Goal: Information Seeking & Learning: Learn about a topic

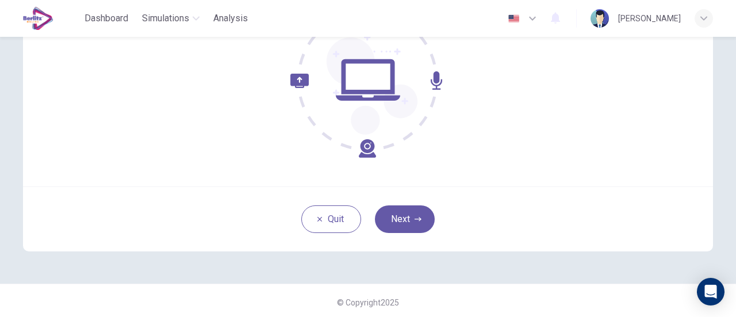
scroll to position [161, 0]
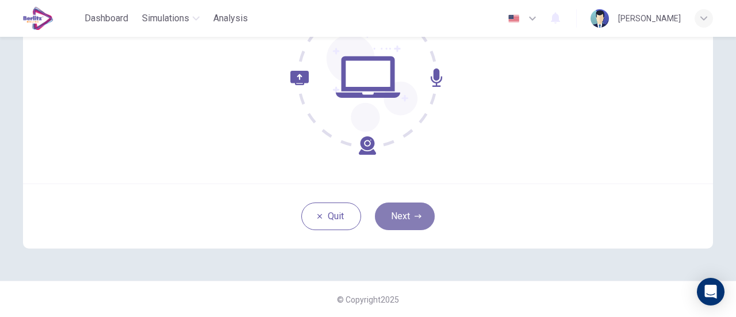
click at [403, 210] on button "Next" at bounding box center [405, 216] width 60 height 28
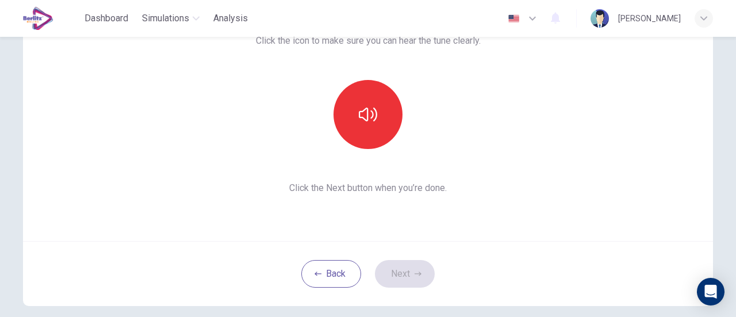
scroll to position [47, 0]
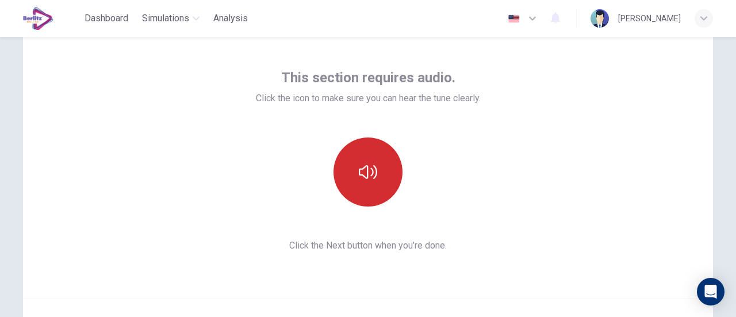
click at [359, 171] on icon "button" at bounding box center [368, 172] width 18 height 18
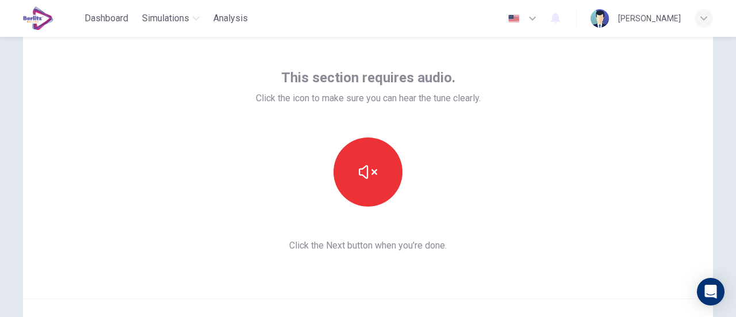
scroll to position [104, 0]
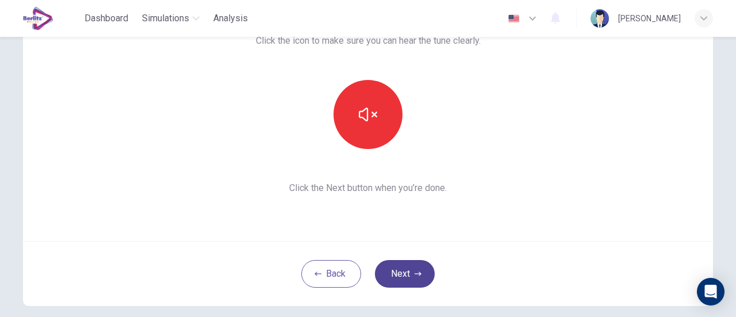
click at [402, 274] on button "Next" at bounding box center [405, 274] width 60 height 28
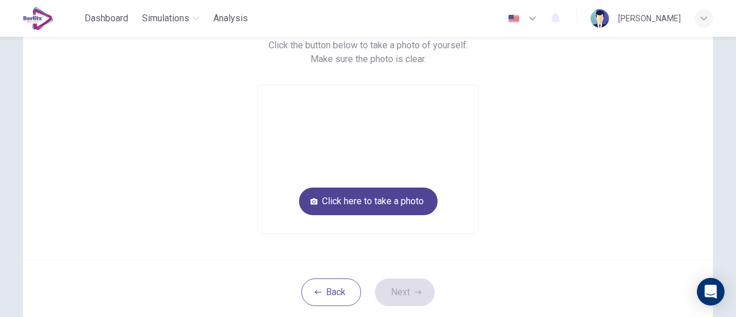
click at [391, 205] on button "Click here to take a photo" at bounding box center [368, 201] width 139 height 28
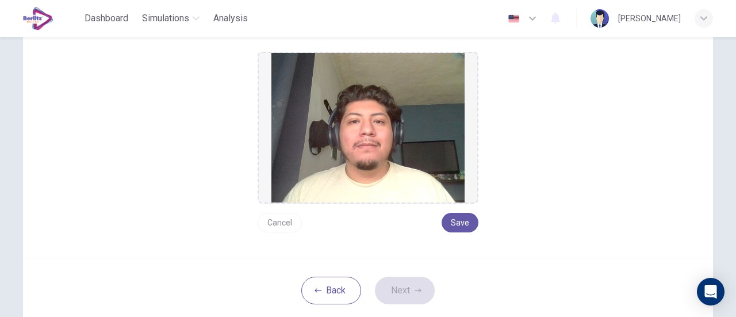
scroll to position [161, 0]
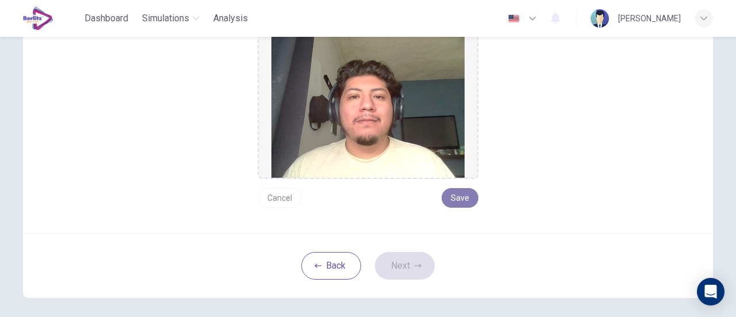
click at [464, 194] on button "Save" at bounding box center [459, 198] width 37 height 20
click at [466, 198] on button "Save" at bounding box center [459, 198] width 37 height 20
click at [434, 201] on div "Cancel Save" at bounding box center [367, 193] width 221 height 29
click at [451, 200] on button "Save" at bounding box center [459, 198] width 37 height 20
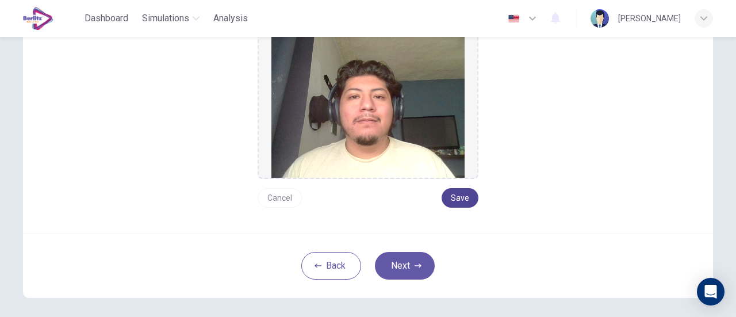
click at [451, 200] on button "Save" at bounding box center [459, 198] width 37 height 20
click at [408, 263] on button "Next" at bounding box center [405, 266] width 60 height 28
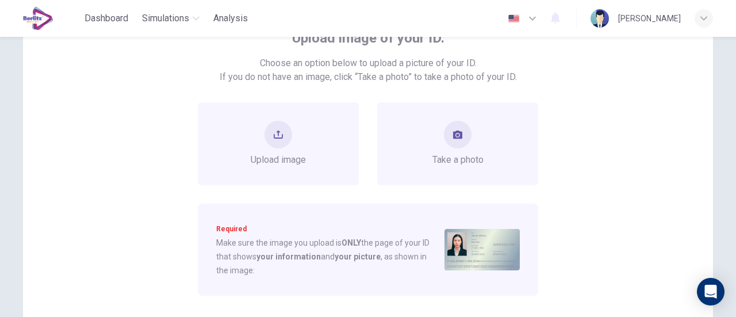
scroll to position [104, 0]
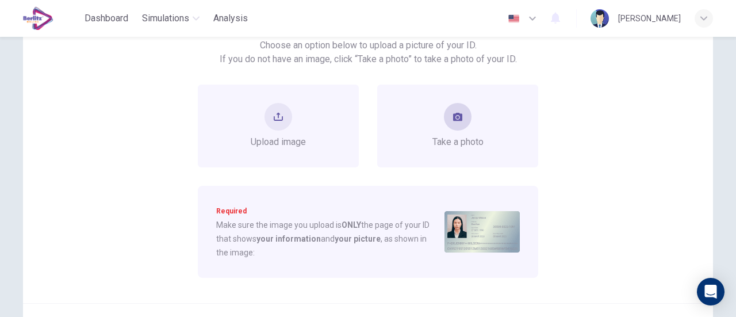
click at [468, 144] on span "Take a photo" at bounding box center [457, 142] width 51 height 14
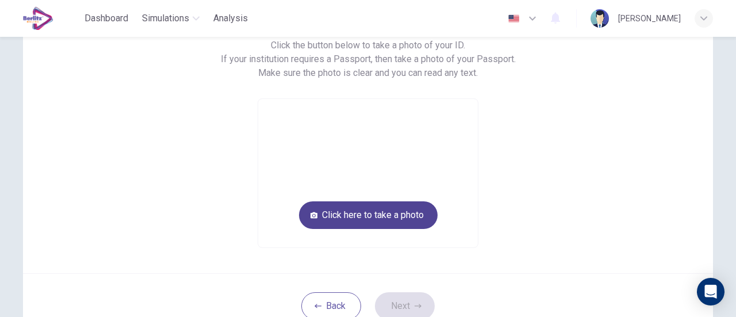
click at [373, 209] on button "Click here to take a photo" at bounding box center [368, 215] width 139 height 28
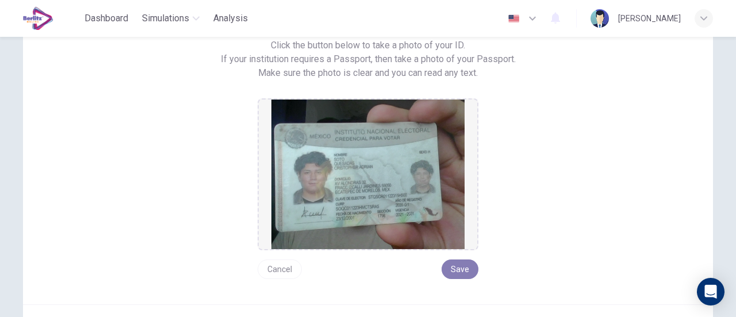
click at [457, 270] on button "Save" at bounding box center [459, 269] width 37 height 20
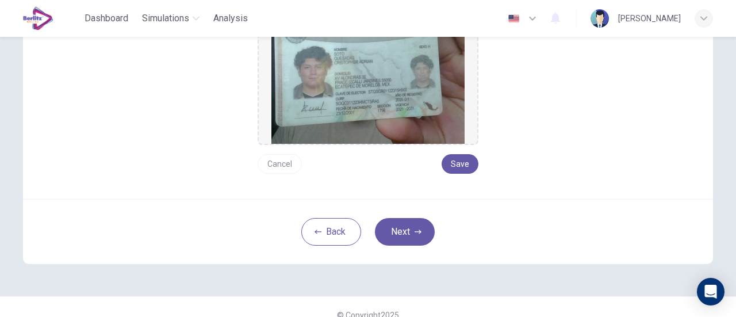
scroll to position [224, 0]
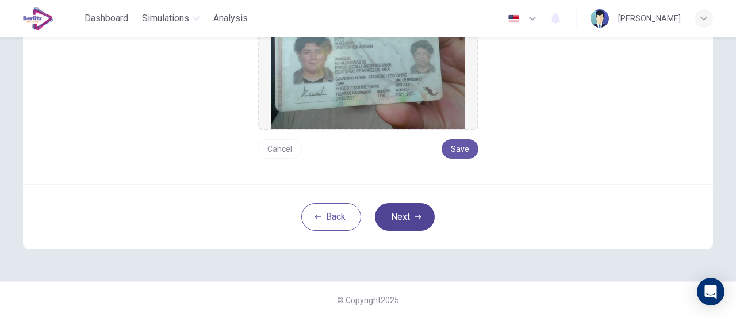
click at [399, 221] on button "Next" at bounding box center [405, 217] width 60 height 28
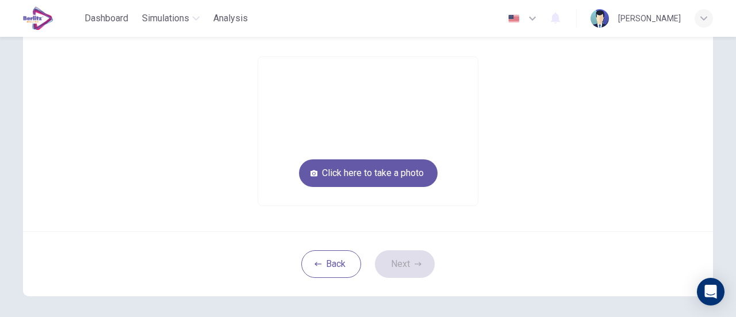
scroll to position [65, 0]
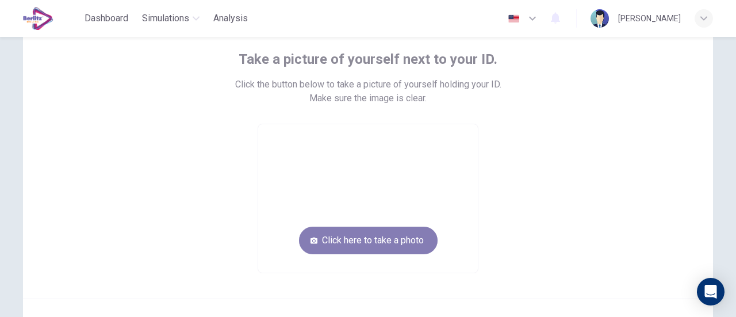
click at [392, 234] on button "Click here to take a photo" at bounding box center [368, 240] width 139 height 28
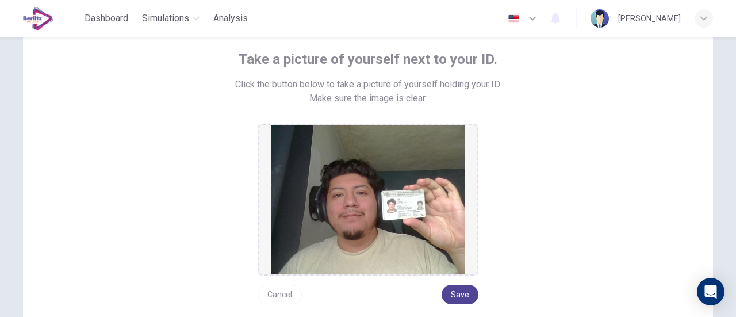
click at [461, 290] on button "Save" at bounding box center [459, 294] width 37 height 20
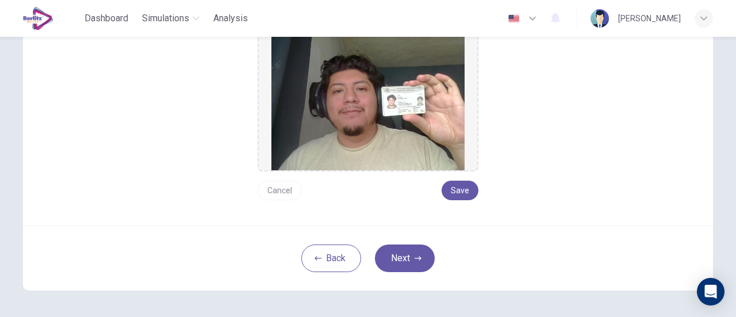
scroll to position [180, 0]
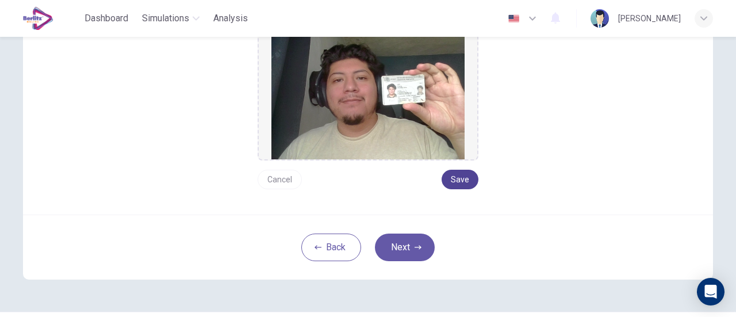
click at [455, 172] on button "Save" at bounding box center [459, 180] width 37 height 20
click at [405, 241] on button "Next" at bounding box center [405, 247] width 60 height 28
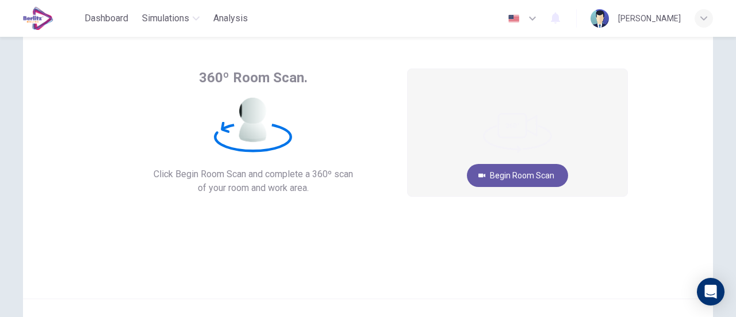
scroll to position [0, 0]
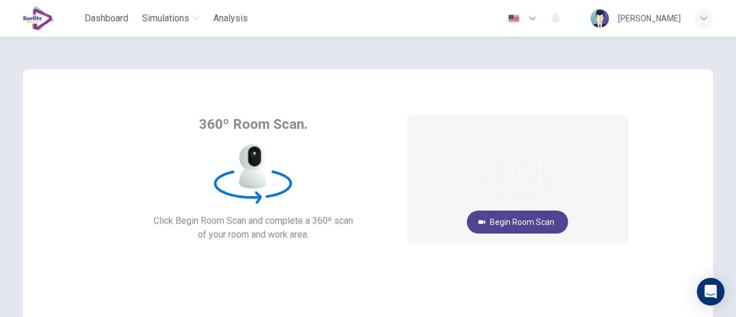
click at [505, 226] on button "Begin Room Scan" at bounding box center [517, 221] width 101 height 23
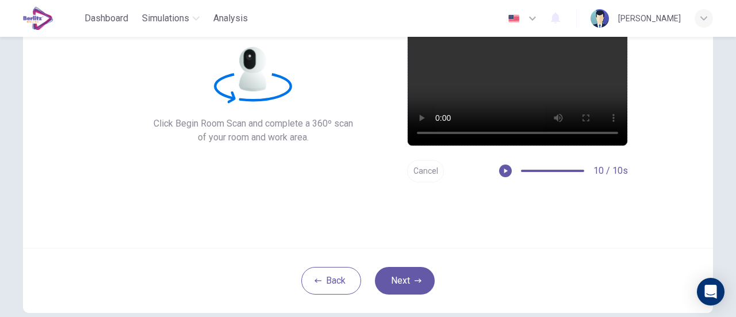
scroll to position [115, 0]
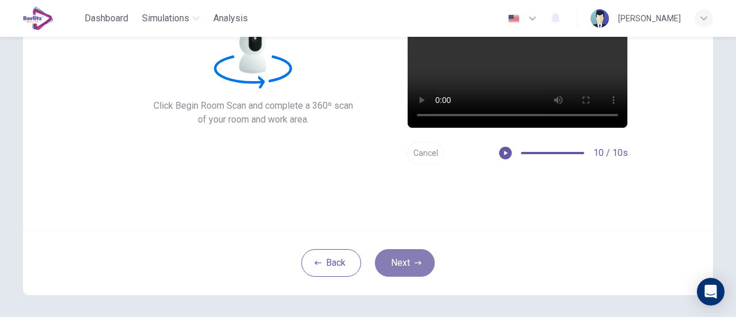
click at [385, 256] on button "Next" at bounding box center [405, 263] width 60 height 28
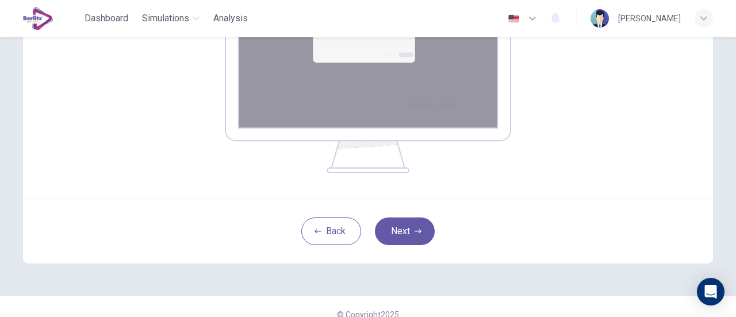
scroll to position [280, 0]
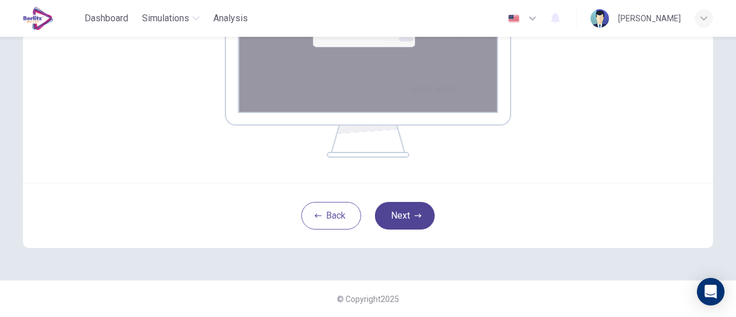
click at [403, 212] on button "Next" at bounding box center [405, 216] width 60 height 28
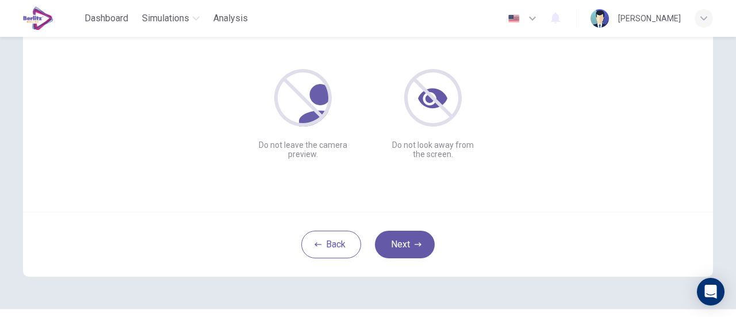
scroll to position [161, 0]
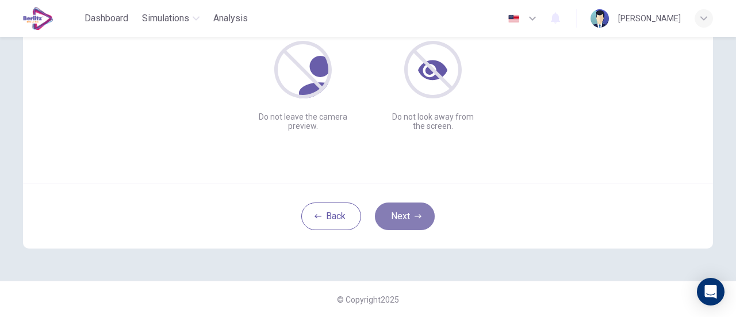
click at [408, 213] on button "Next" at bounding box center [405, 216] width 60 height 28
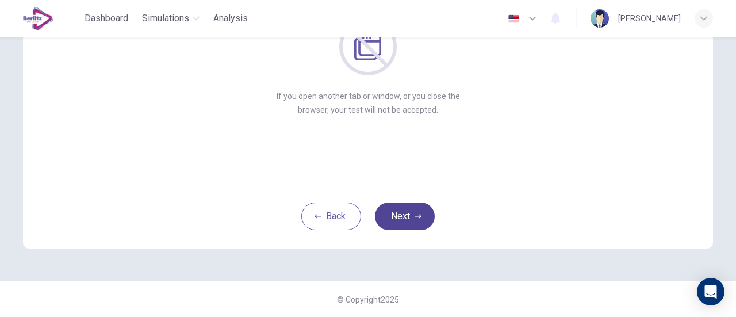
click at [414, 214] on icon "button" at bounding box center [417, 216] width 7 height 7
click at [420, 215] on button "Next" at bounding box center [405, 216] width 60 height 28
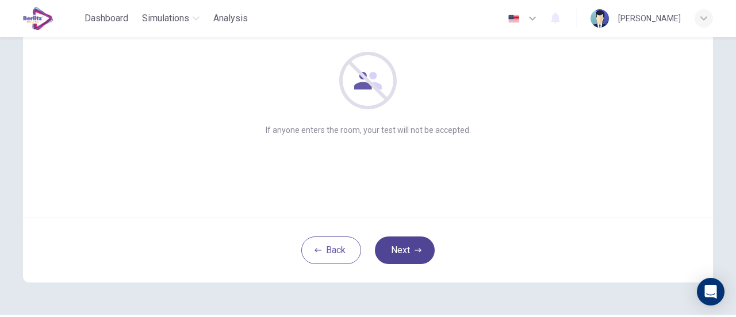
scroll to position [104, 0]
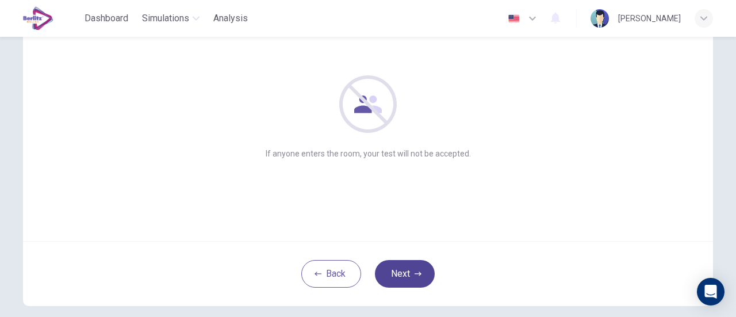
click at [420, 269] on button "Next" at bounding box center [405, 274] width 60 height 28
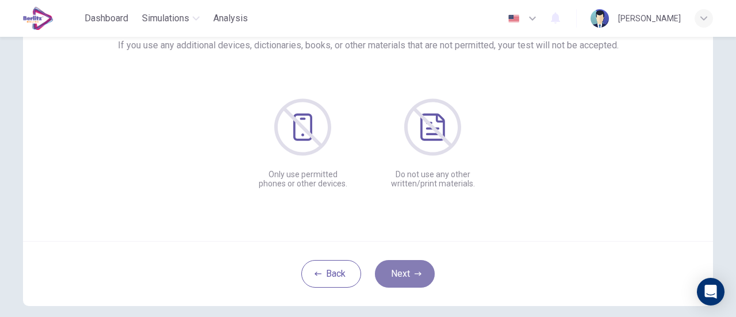
click at [411, 267] on button "Next" at bounding box center [405, 274] width 60 height 28
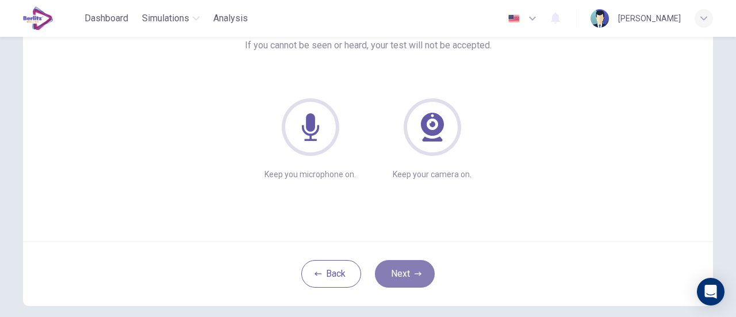
click at [409, 264] on button "Next" at bounding box center [405, 274] width 60 height 28
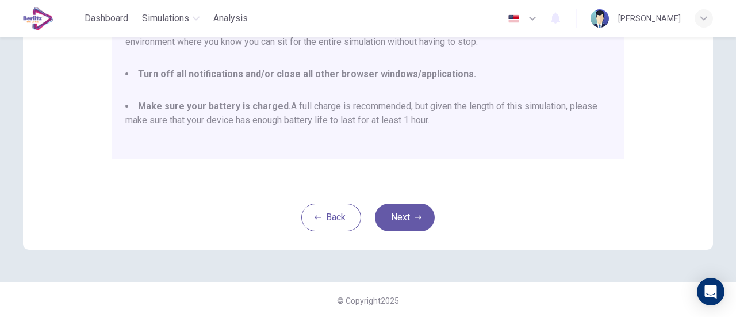
scroll to position [322, 0]
click at [429, 228] on div "Back Next" at bounding box center [368, 215] width 690 height 65
click at [418, 218] on button "Next" at bounding box center [405, 216] width 60 height 28
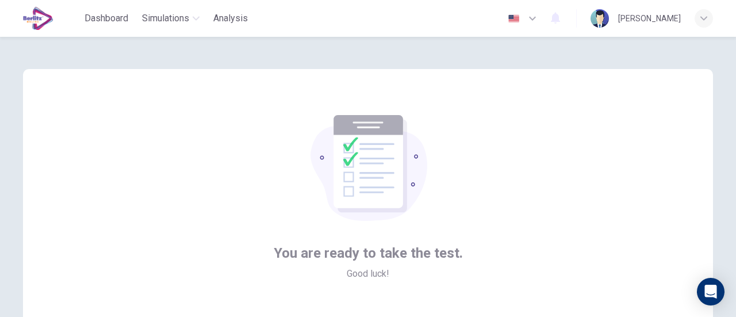
scroll to position [161, 0]
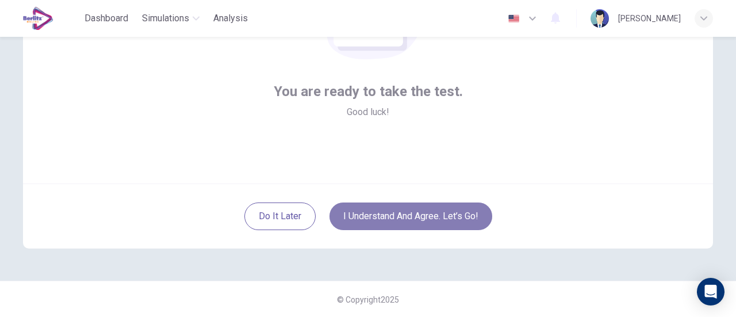
click at [422, 205] on button "I understand and agree. Let’s go!" at bounding box center [410, 216] width 163 height 28
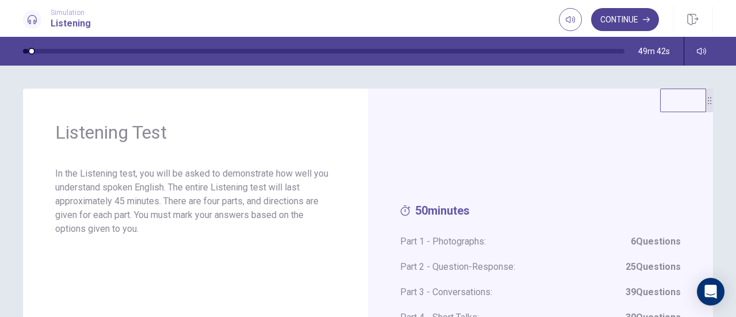
click at [645, 18] on icon "button" at bounding box center [646, 19] width 7 height 7
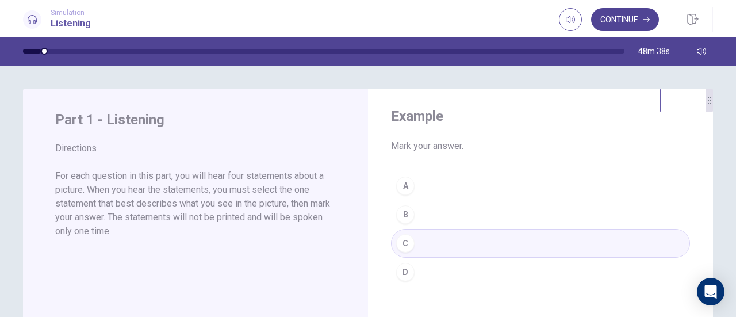
click at [617, 25] on button "Continue" at bounding box center [625, 19] width 68 height 23
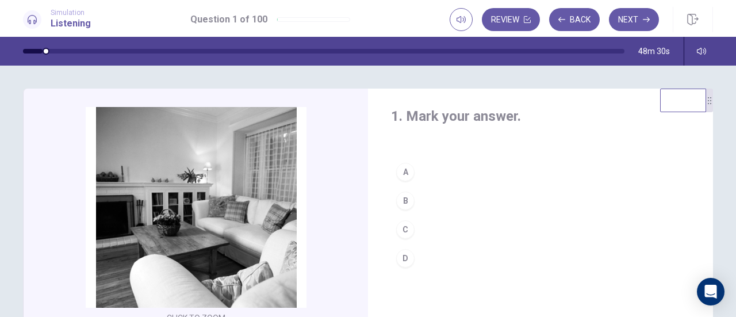
scroll to position [57, 0]
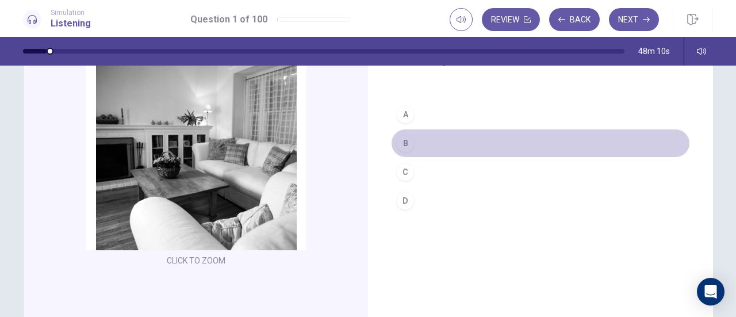
click at [406, 145] on div "B" at bounding box center [405, 143] width 18 height 18
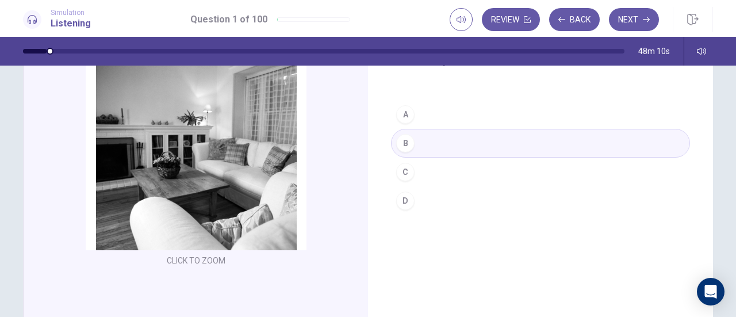
scroll to position [0, 0]
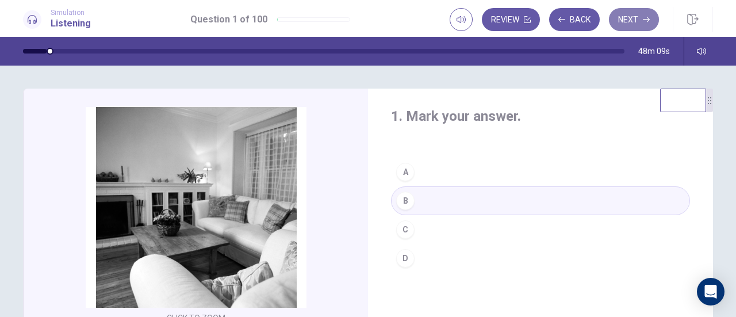
click at [622, 18] on button "Next" at bounding box center [634, 19] width 50 height 23
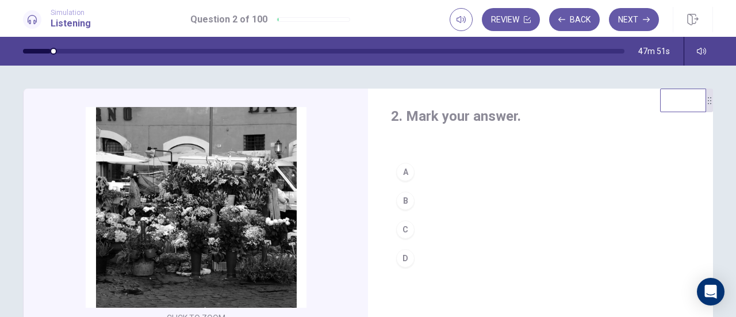
scroll to position [57, 0]
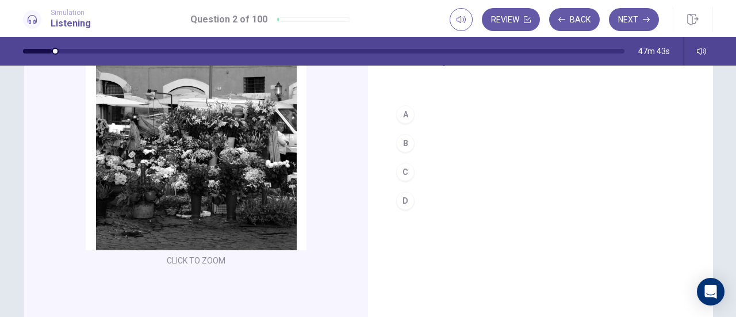
click at [433, 143] on button "B" at bounding box center [540, 143] width 299 height 29
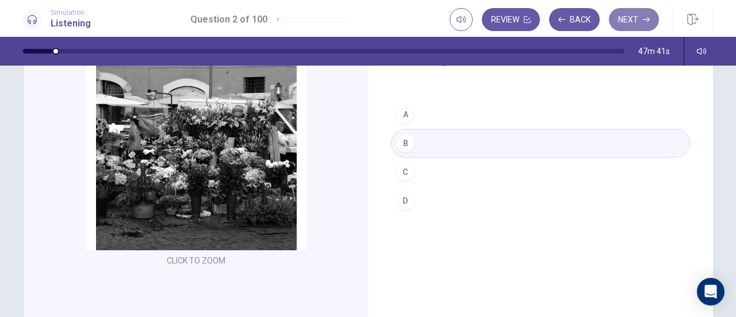
click at [626, 23] on button "Next" at bounding box center [634, 19] width 50 height 23
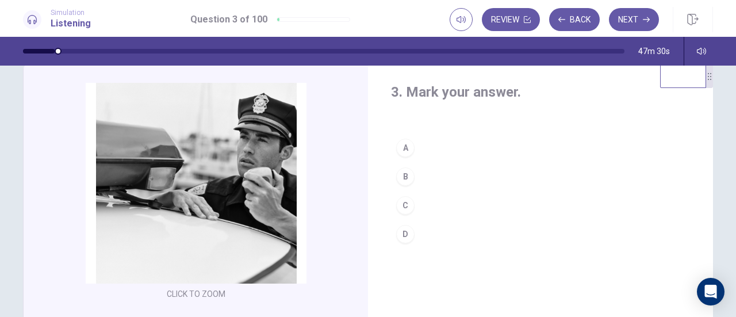
scroll to position [0, 0]
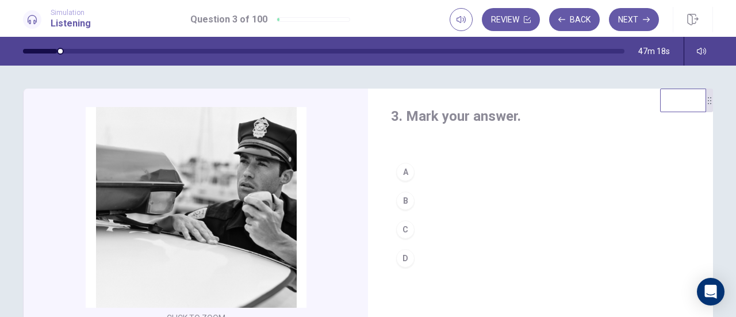
click at [407, 260] on div "D" at bounding box center [405, 258] width 18 height 18
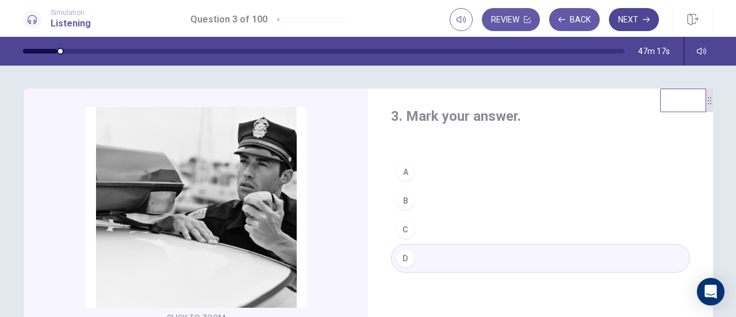
click at [633, 20] on button "Next" at bounding box center [634, 19] width 50 height 23
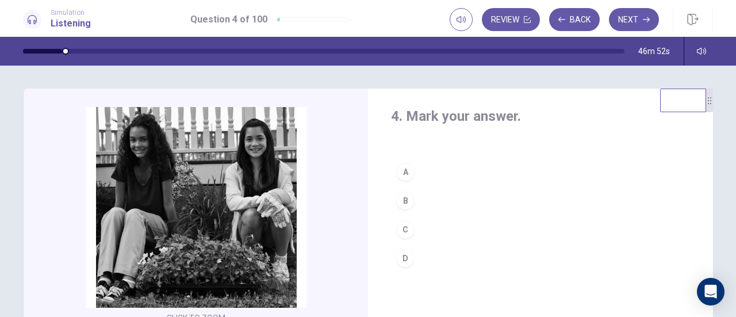
click at [438, 198] on button "B" at bounding box center [540, 200] width 299 height 29
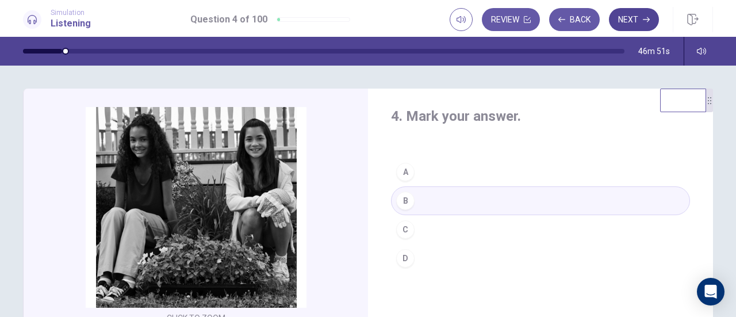
click at [626, 28] on button "Next" at bounding box center [634, 19] width 50 height 23
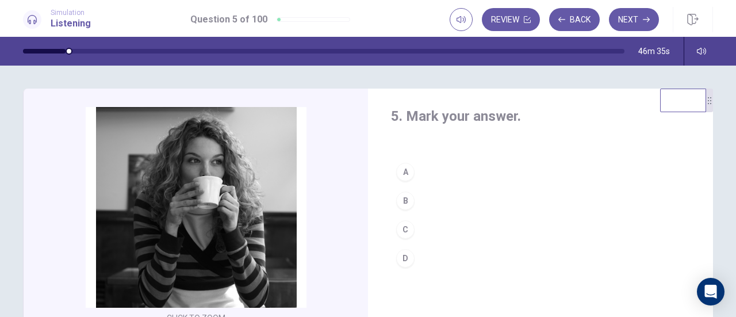
scroll to position [57, 0]
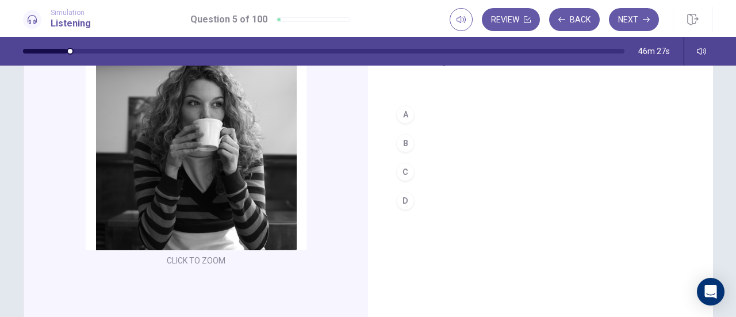
click at [410, 118] on button "A" at bounding box center [540, 114] width 299 height 29
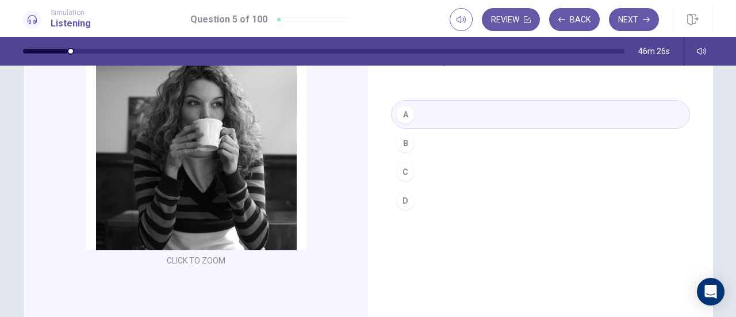
scroll to position [0, 0]
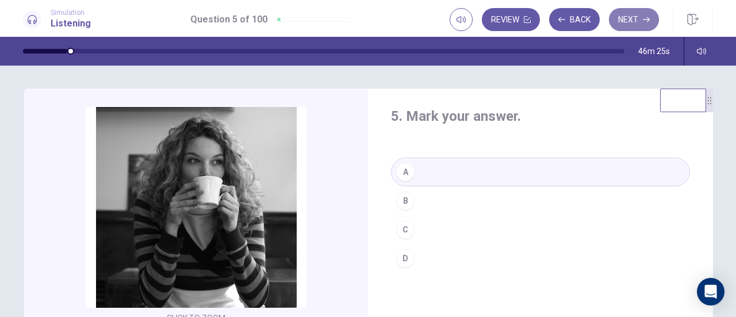
click at [621, 25] on button "Next" at bounding box center [634, 19] width 50 height 23
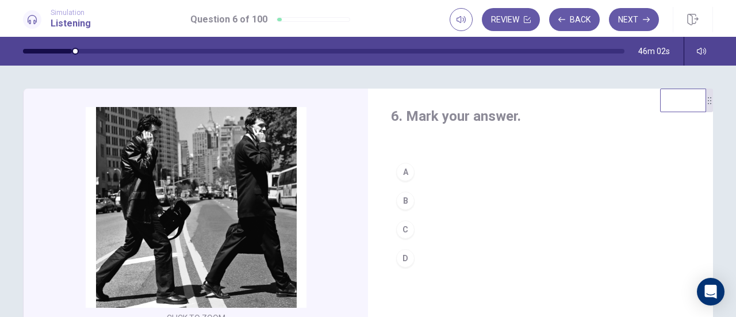
click at [405, 194] on div "B" at bounding box center [405, 200] width 18 height 18
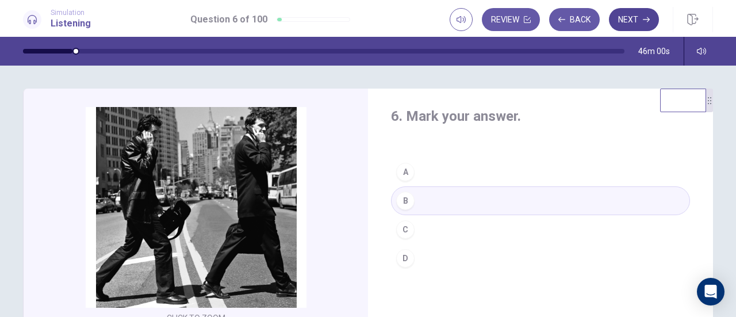
click at [623, 24] on button "Next" at bounding box center [634, 19] width 50 height 23
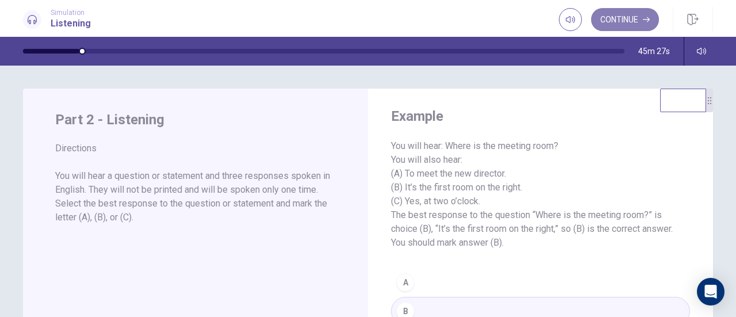
click at [628, 23] on button "Continue" at bounding box center [625, 19] width 68 height 23
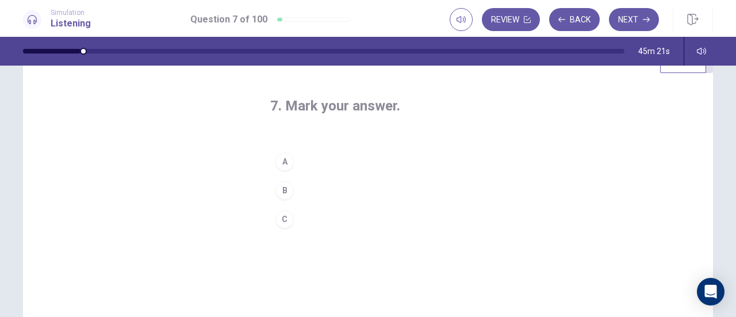
scroll to position [57, 0]
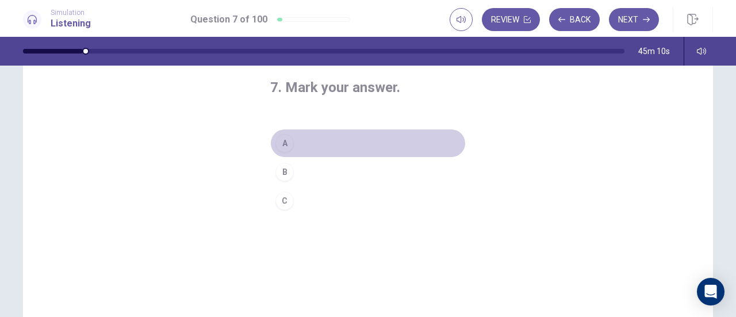
click at [313, 141] on button "A" at bounding box center [367, 143] width 195 height 29
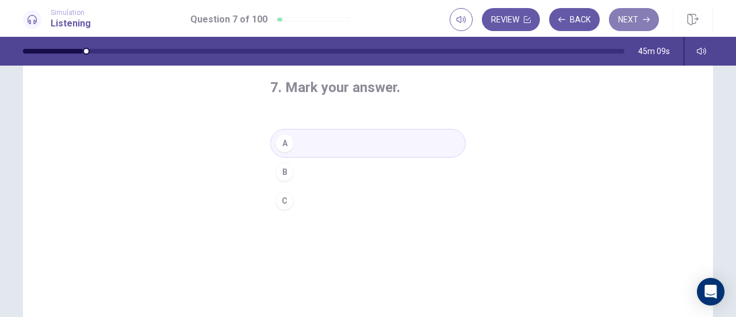
click at [616, 22] on button "Next" at bounding box center [634, 19] width 50 height 23
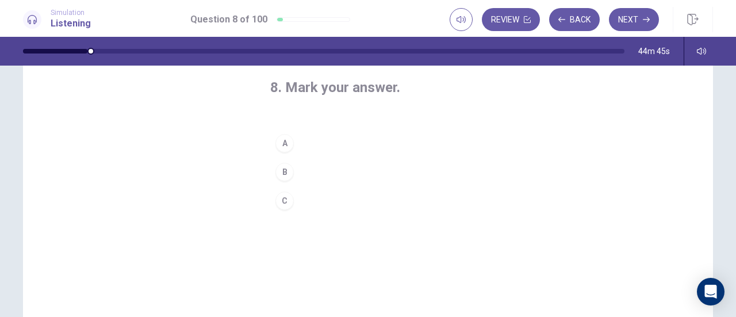
click at [302, 194] on button "C" at bounding box center [367, 200] width 195 height 29
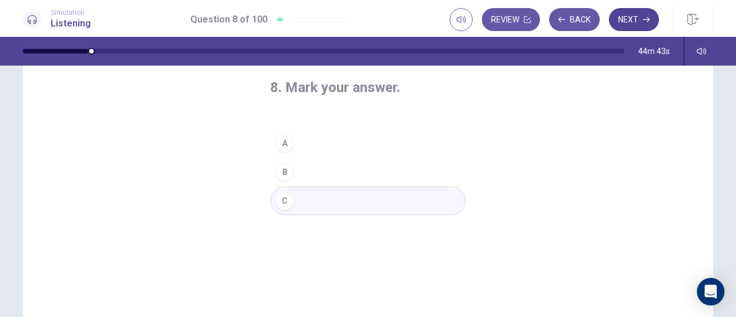
click at [631, 25] on button "Next" at bounding box center [634, 19] width 50 height 23
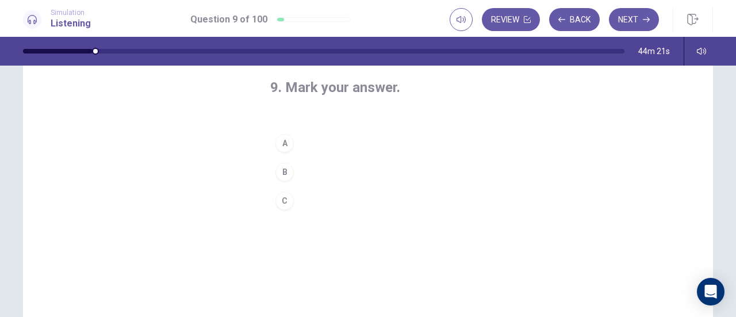
click at [293, 174] on button "B" at bounding box center [367, 171] width 195 height 29
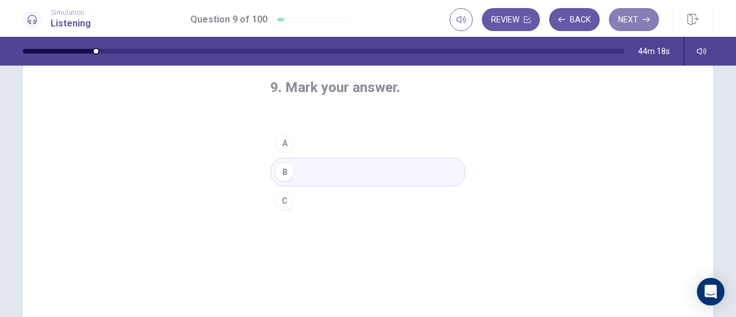
click at [622, 16] on button "Next" at bounding box center [634, 19] width 50 height 23
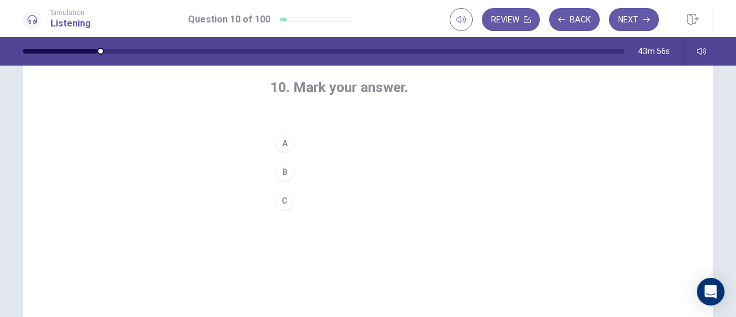
click at [321, 171] on button "B" at bounding box center [367, 171] width 195 height 29
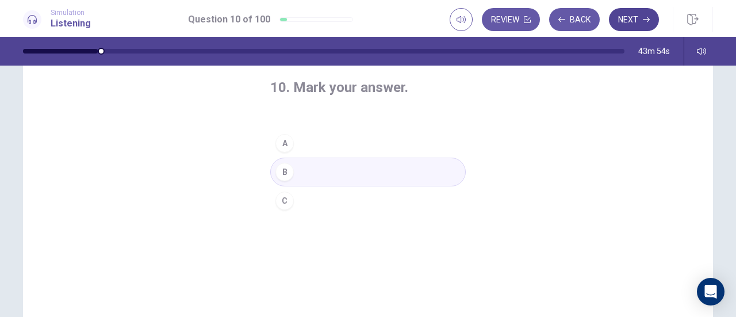
click at [649, 13] on button "Next" at bounding box center [634, 19] width 50 height 23
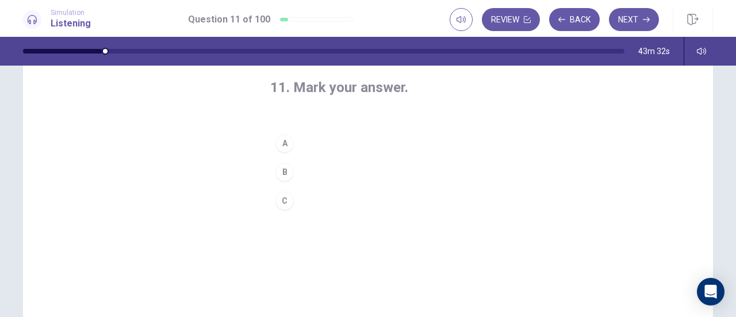
click at [329, 174] on button "B" at bounding box center [367, 171] width 195 height 29
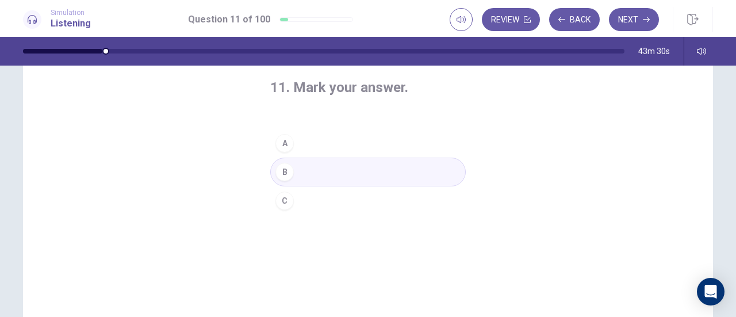
click at [301, 202] on button "C" at bounding box center [367, 200] width 195 height 29
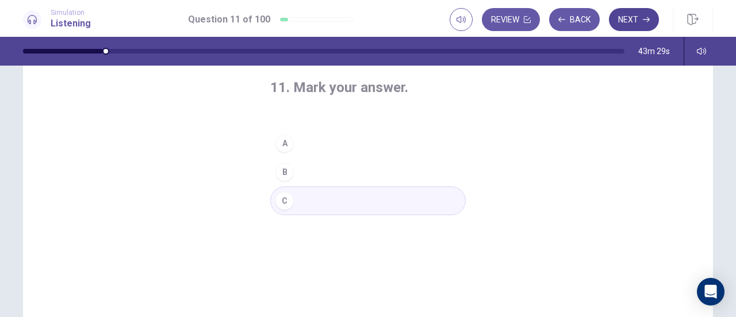
click at [624, 20] on button "Next" at bounding box center [634, 19] width 50 height 23
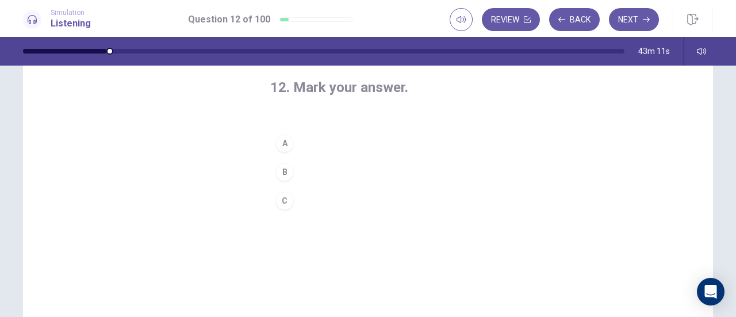
click at [327, 199] on button "C" at bounding box center [367, 200] width 195 height 29
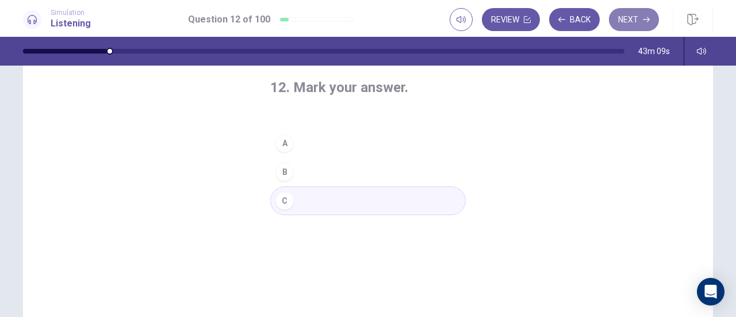
click at [633, 27] on button "Next" at bounding box center [634, 19] width 50 height 23
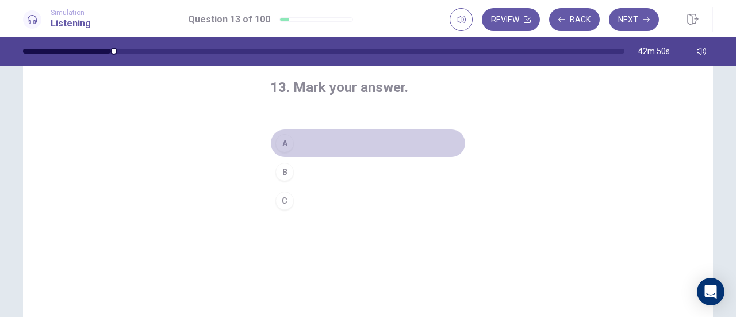
click at [327, 140] on button "A" at bounding box center [367, 143] width 195 height 29
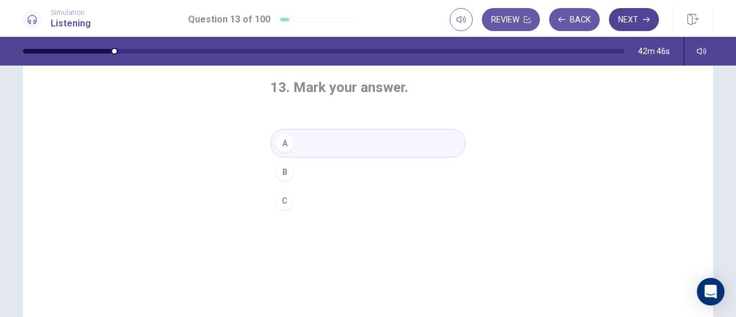
click at [629, 16] on button "Next" at bounding box center [634, 19] width 50 height 23
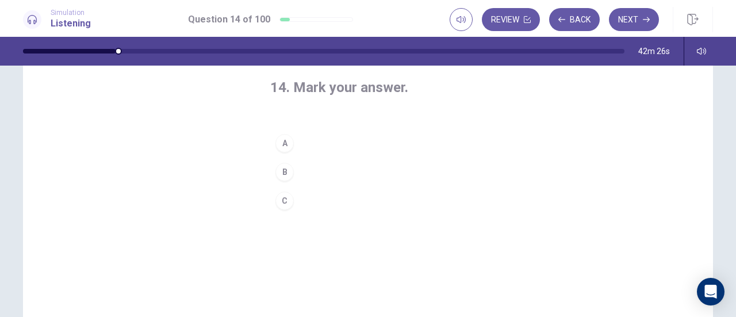
click at [315, 195] on button "C" at bounding box center [367, 200] width 195 height 29
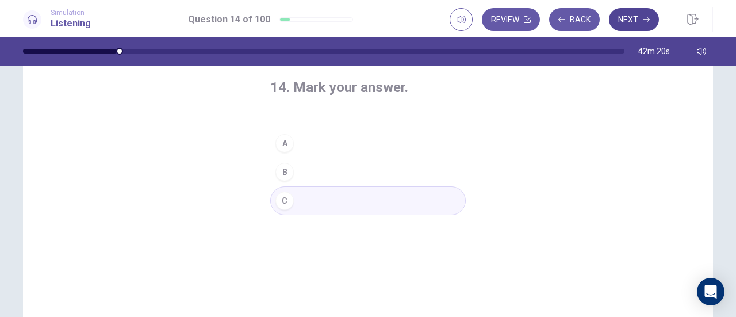
click at [632, 25] on button "Next" at bounding box center [634, 19] width 50 height 23
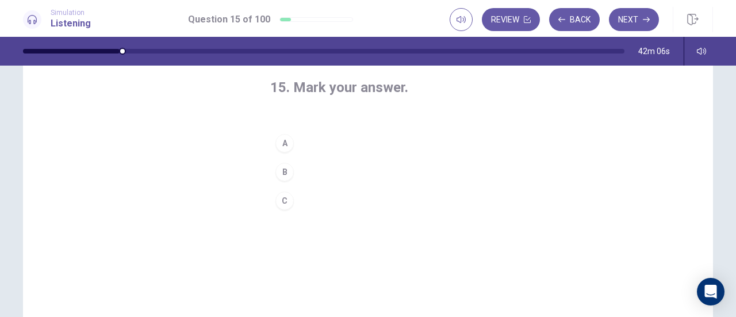
click at [357, 143] on button "A" at bounding box center [367, 143] width 195 height 29
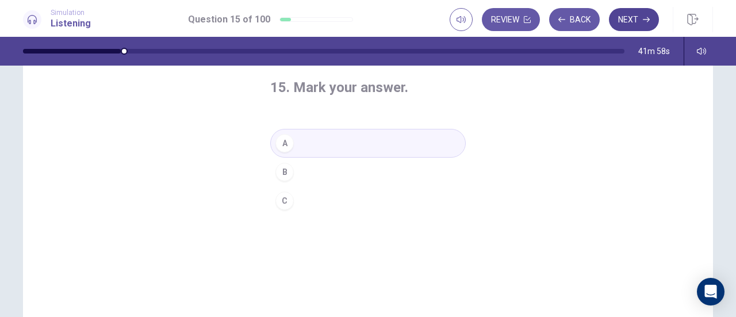
click at [642, 28] on button "Next" at bounding box center [634, 19] width 50 height 23
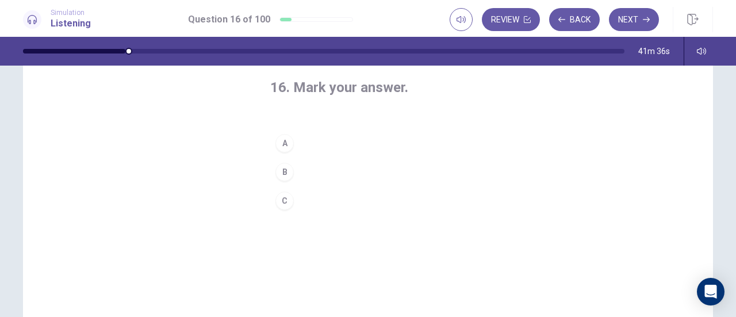
click at [309, 169] on button "B" at bounding box center [367, 171] width 195 height 29
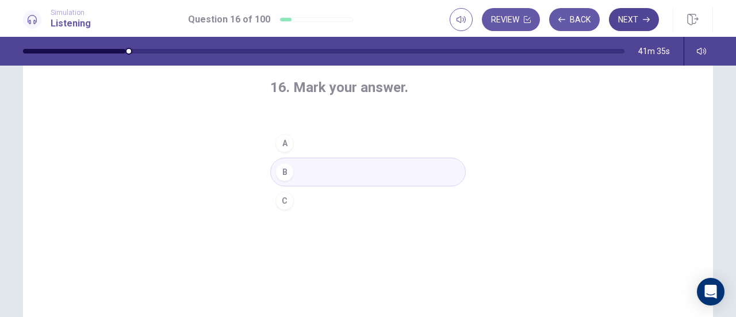
click at [625, 29] on button "Next" at bounding box center [634, 19] width 50 height 23
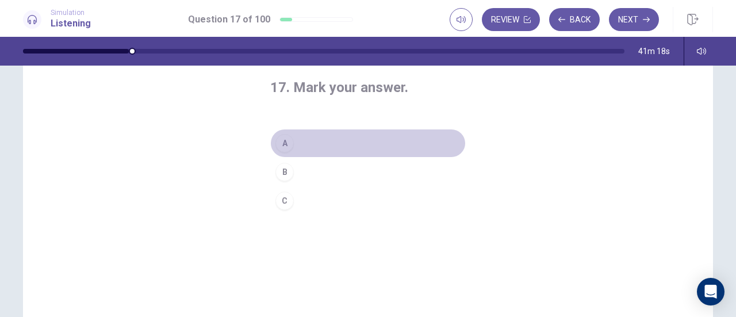
click at [360, 143] on button "A" at bounding box center [367, 143] width 195 height 29
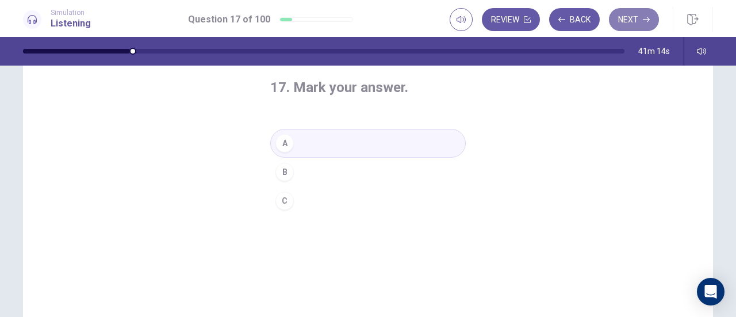
click at [637, 16] on button "Next" at bounding box center [634, 19] width 50 height 23
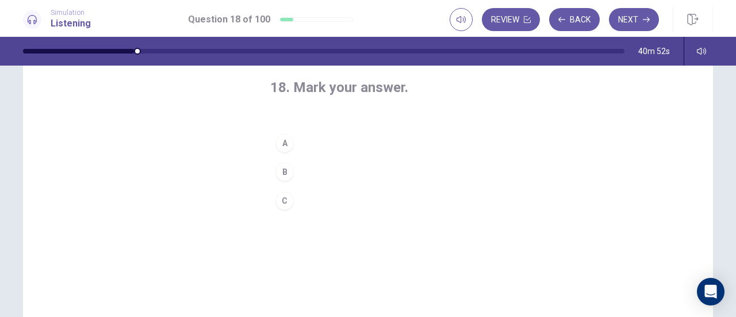
click at [333, 143] on button "A" at bounding box center [367, 143] width 195 height 29
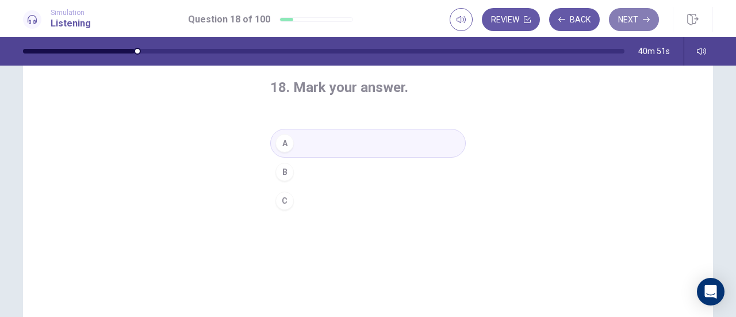
click at [623, 22] on button "Next" at bounding box center [634, 19] width 50 height 23
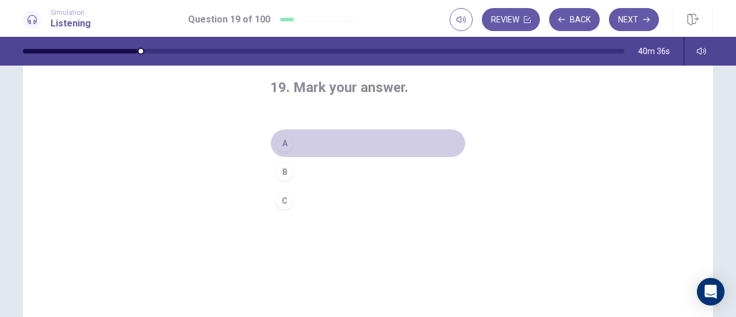
click at [371, 144] on button "A" at bounding box center [367, 143] width 195 height 29
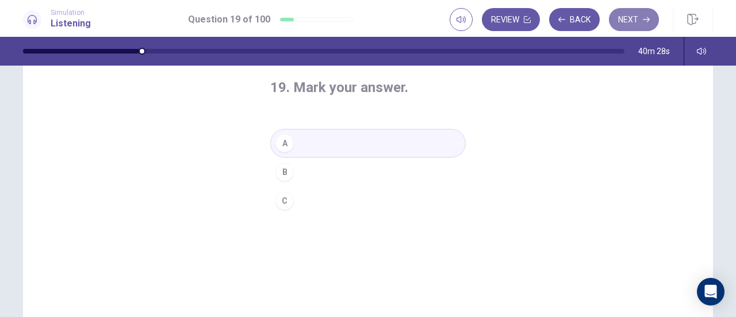
click at [640, 26] on button "Next" at bounding box center [634, 19] width 50 height 23
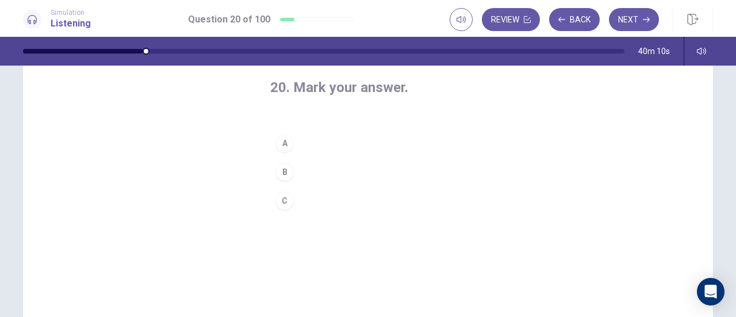
click at [345, 195] on button "C" at bounding box center [367, 200] width 195 height 29
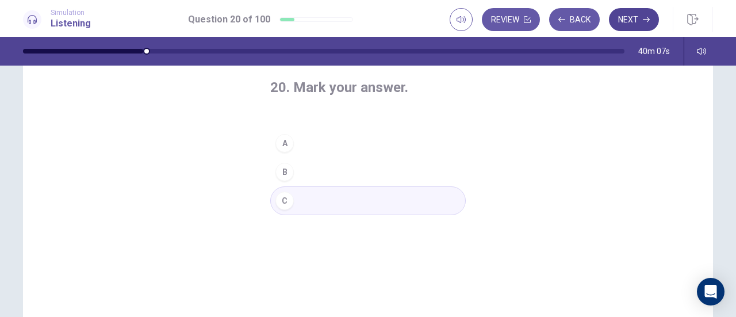
click at [623, 23] on button "Next" at bounding box center [634, 19] width 50 height 23
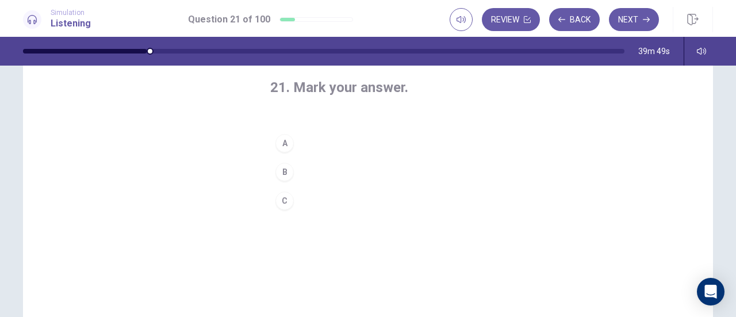
click at [349, 172] on button "B" at bounding box center [367, 171] width 195 height 29
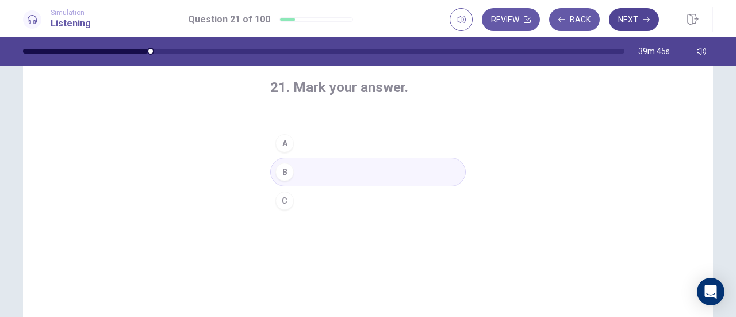
click at [626, 20] on button "Next" at bounding box center [634, 19] width 50 height 23
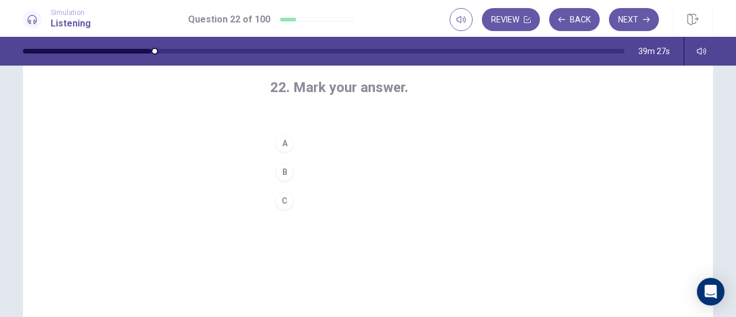
click at [378, 166] on button "B" at bounding box center [367, 171] width 195 height 29
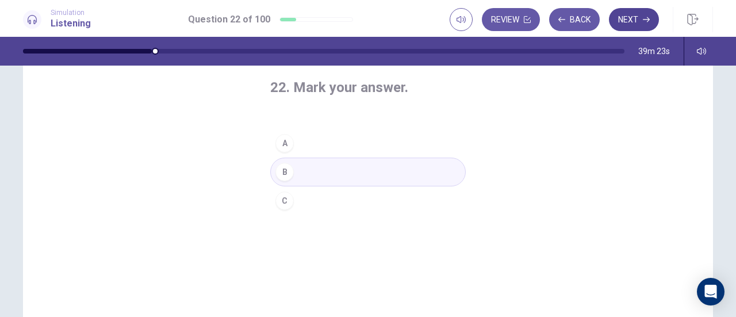
click at [643, 27] on button "Next" at bounding box center [634, 19] width 50 height 23
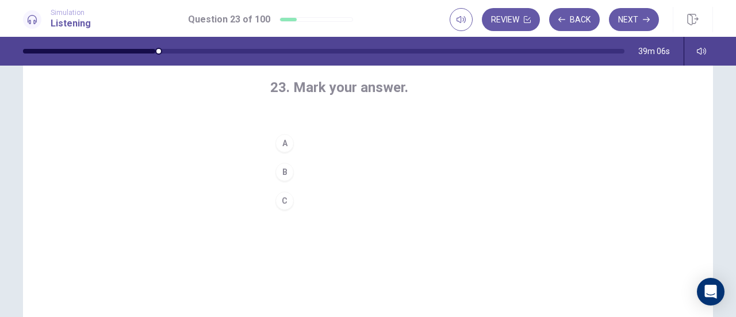
click at [321, 171] on button "B" at bounding box center [367, 171] width 195 height 29
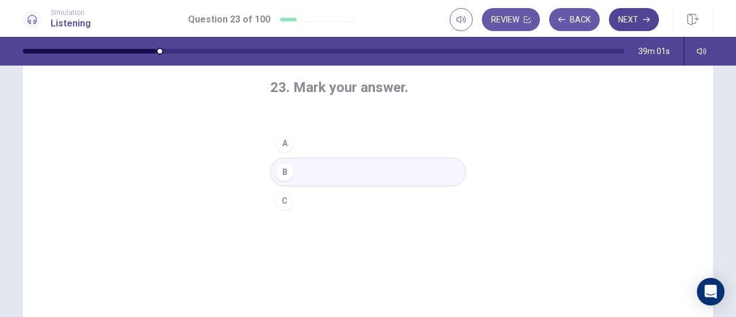
click at [630, 21] on button "Next" at bounding box center [634, 19] width 50 height 23
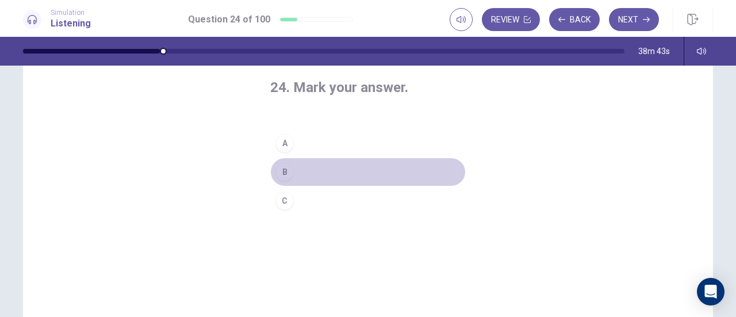
click at [322, 170] on button "B" at bounding box center [367, 171] width 195 height 29
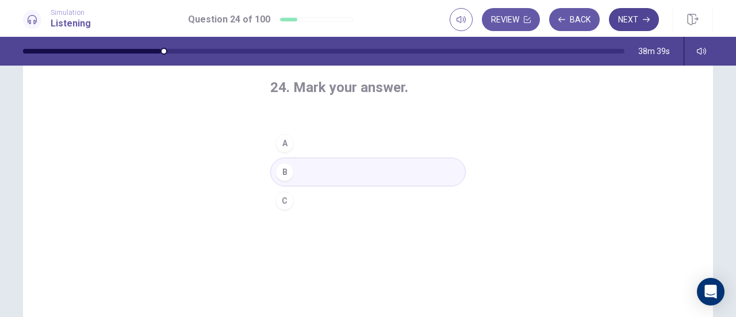
click at [631, 12] on button "Next" at bounding box center [634, 19] width 50 height 23
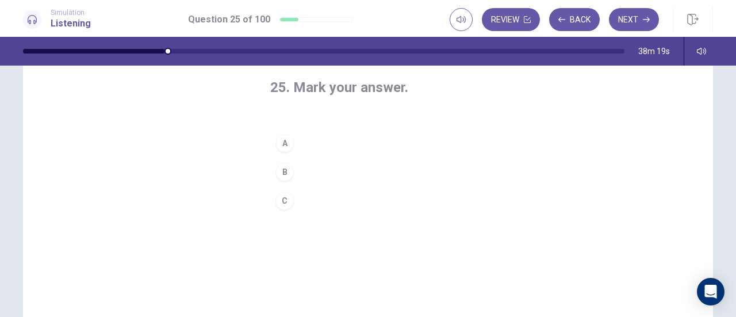
click at [345, 172] on button "B" at bounding box center [367, 171] width 195 height 29
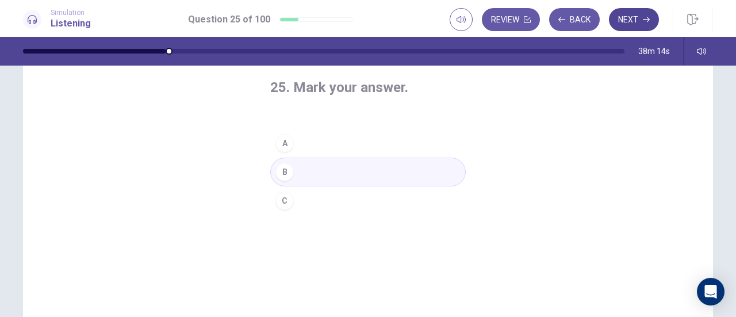
click at [628, 27] on button "Next" at bounding box center [634, 19] width 50 height 23
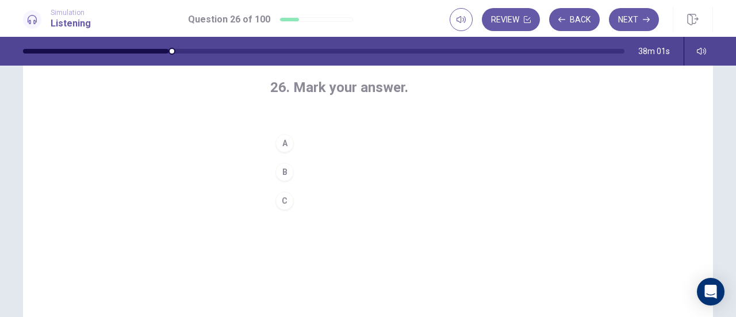
click at [365, 139] on button "A" at bounding box center [367, 143] width 195 height 29
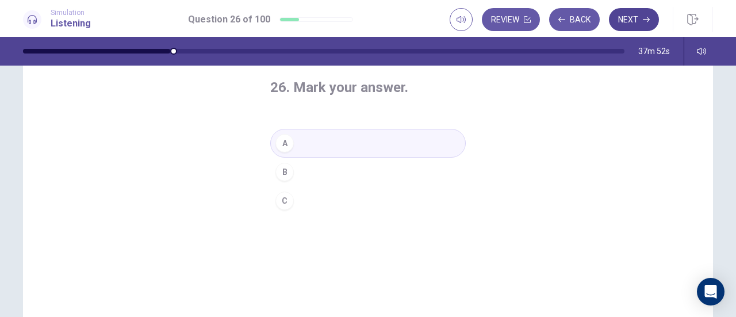
click at [633, 24] on button "Next" at bounding box center [634, 19] width 50 height 23
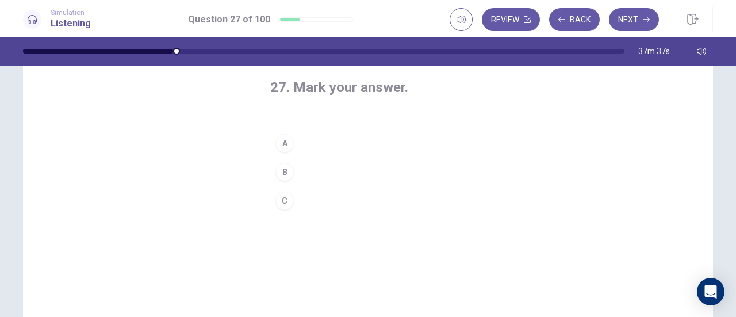
click at [390, 143] on button "A" at bounding box center [367, 143] width 195 height 29
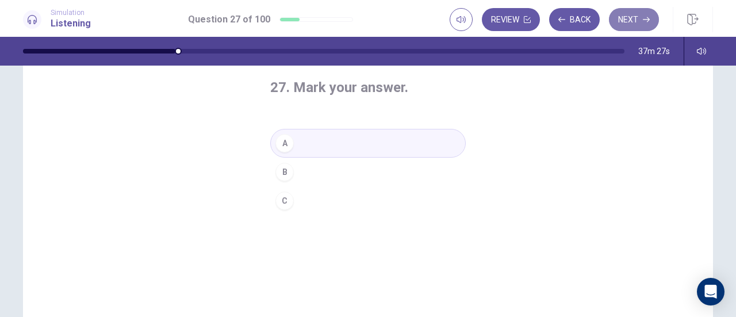
click at [633, 17] on button "Next" at bounding box center [634, 19] width 50 height 23
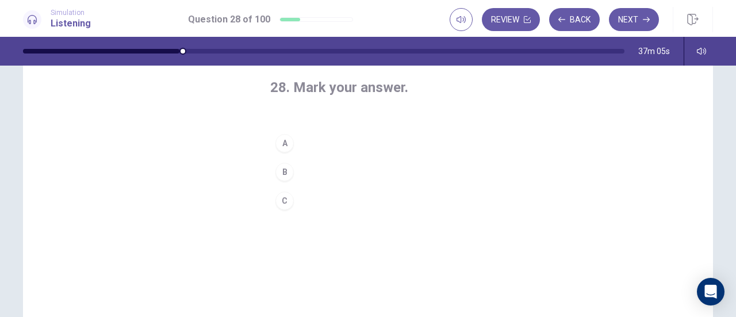
click at [371, 178] on button "B" at bounding box center [367, 171] width 195 height 29
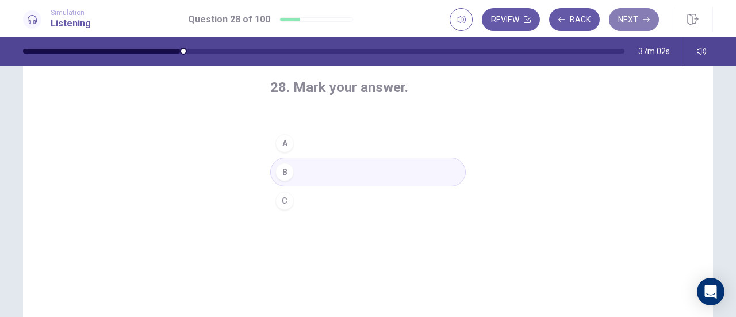
click at [618, 25] on button "Next" at bounding box center [634, 19] width 50 height 23
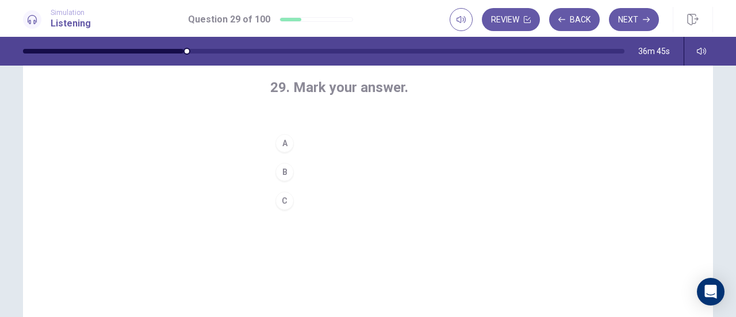
click at [336, 192] on button "C" at bounding box center [367, 200] width 195 height 29
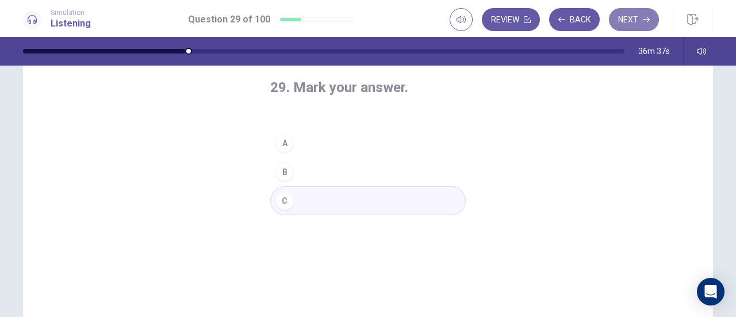
click at [637, 22] on button "Next" at bounding box center [634, 19] width 50 height 23
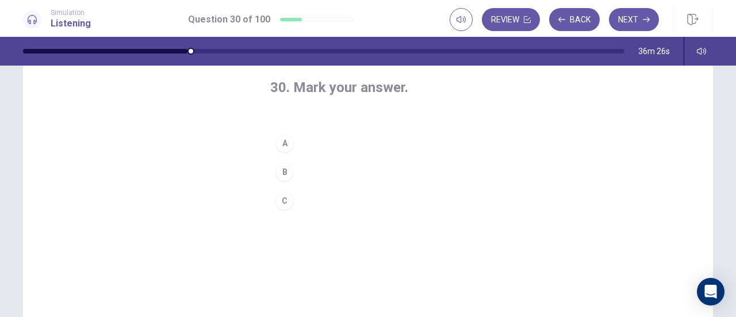
click at [370, 143] on button "A" at bounding box center [367, 143] width 195 height 29
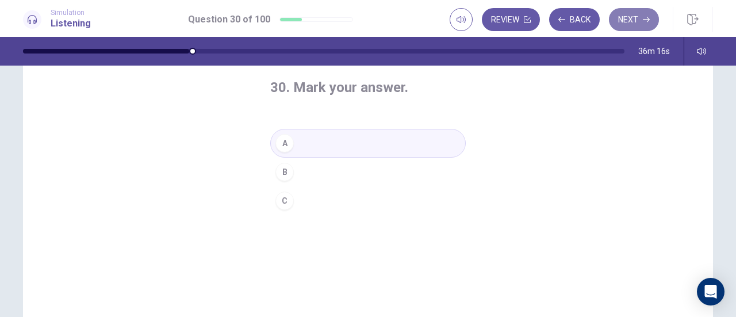
click at [624, 20] on button "Next" at bounding box center [634, 19] width 50 height 23
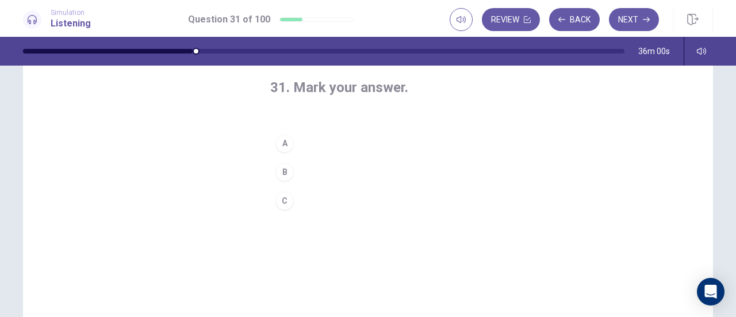
click at [351, 142] on button "A" at bounding box center [367, 143] width 195 height 29
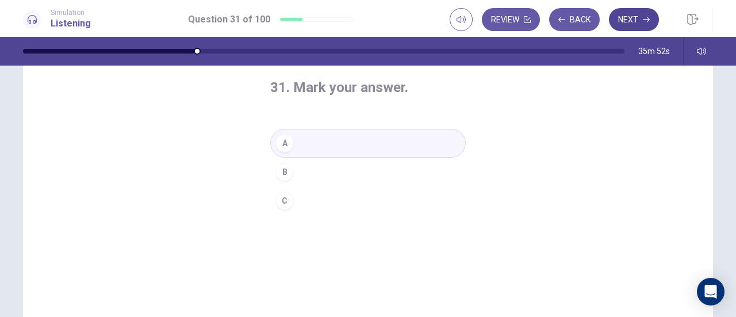
click at [628, 22] on button "Next" at bounding box center [634, 19] width 50 height 23
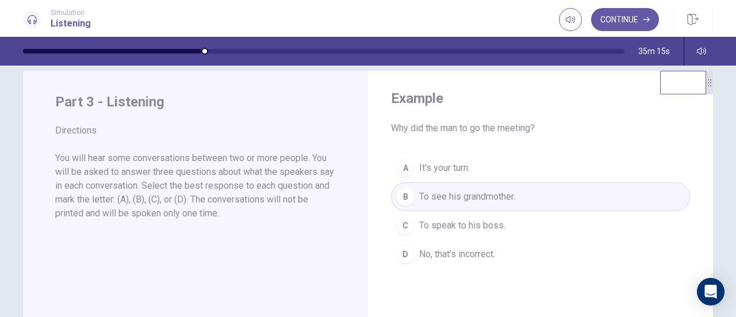
scroll to position [0, 0]
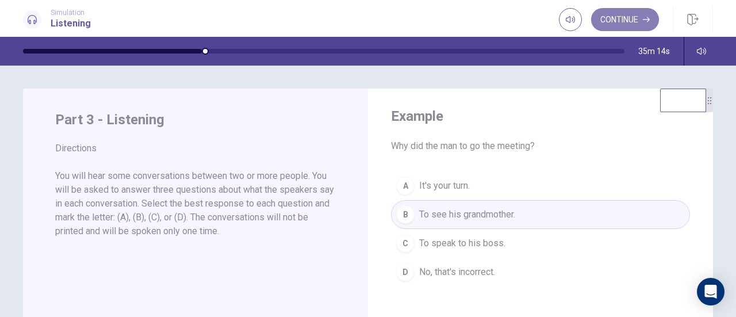
click at [620, 17] on button "Continue" at bounding box center [625, 19] width 68 height 23
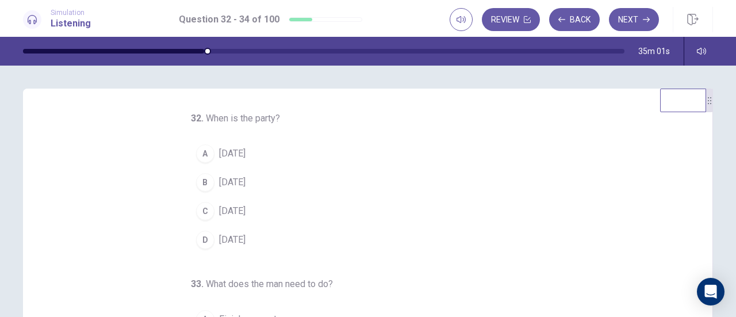
click at [240, 182] on span "[DATE]" at bounding box center [232, 182] width 26 height 14
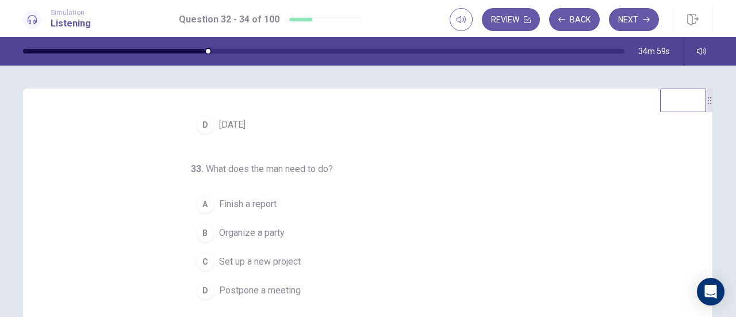
scroll to position [57, 0]
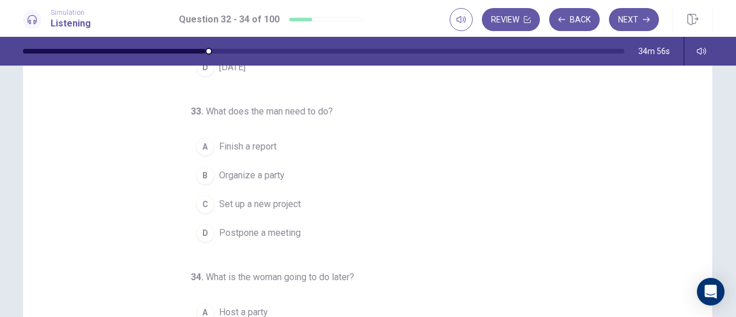
click at [264, 155] on button "A Finish a report" at bounding box center [361, 146] width 340 height 29
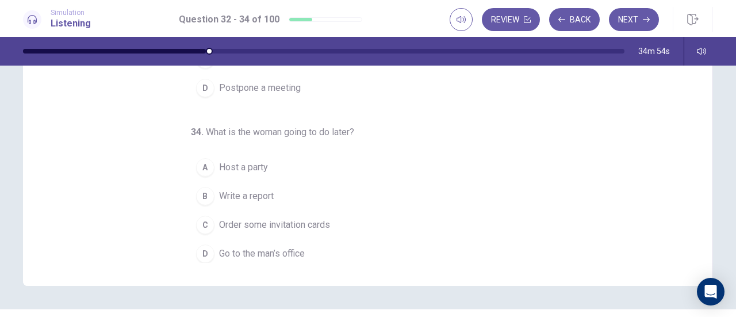
scroll to position [230, 0]
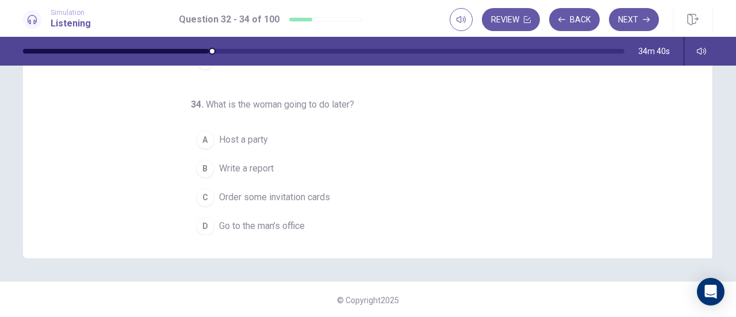
click at [259, 213] on button "D Go to the man’s office" at bounding box center [361, 225] width 340 height 29
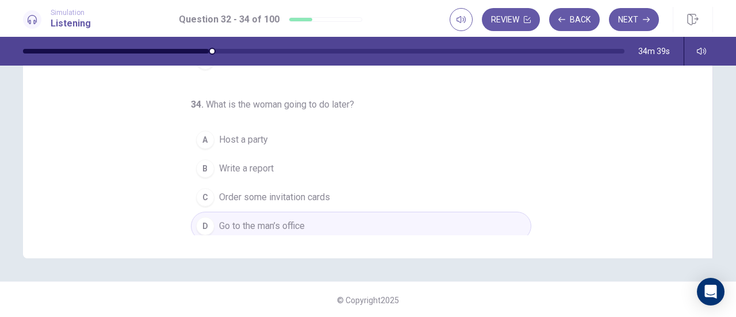
scroll to position [231, 0]
click at [630, 24] on button "Next" at bounding box center [634, 19] width 50 height 23
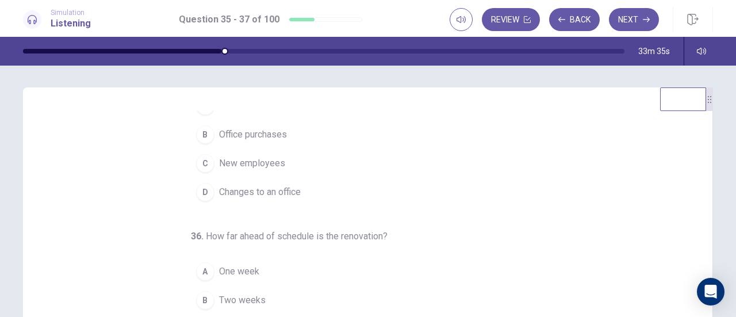
scroll to position [57, 0]
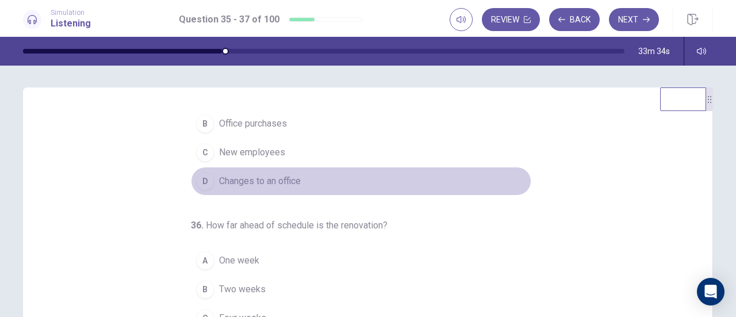
click at [305, 183] on button "D Changes to an office" at bounding box center [361, 181] width 340 height 29
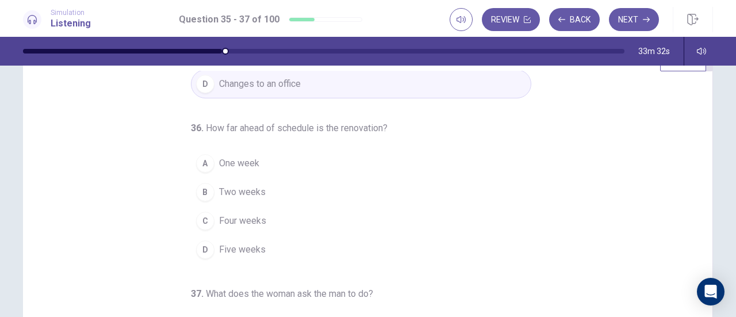
scroll to position [59, 0]
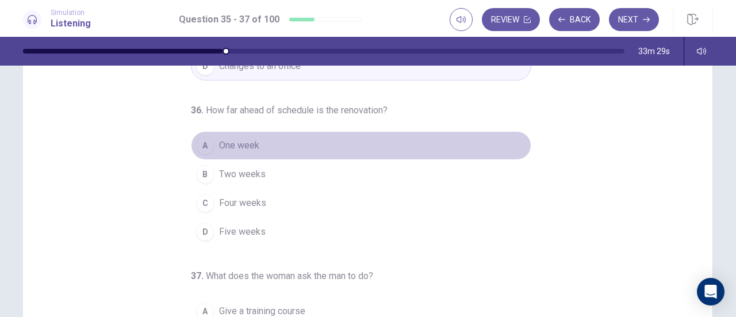
click at [320, 144] on button "A One week" at bounding box center [361, 145] width 340 height 29
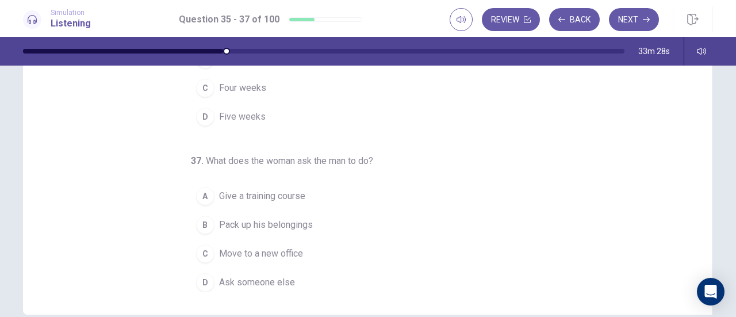
scroll to position [231, 0]
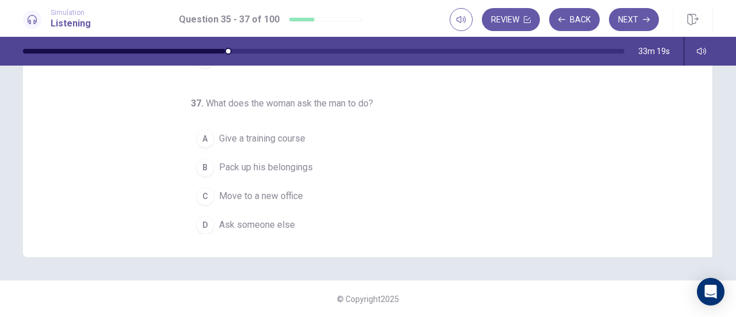
click at [313, 164] on button "B Pack up his belongings" at bounding box center [361, 167] width 340 height 29
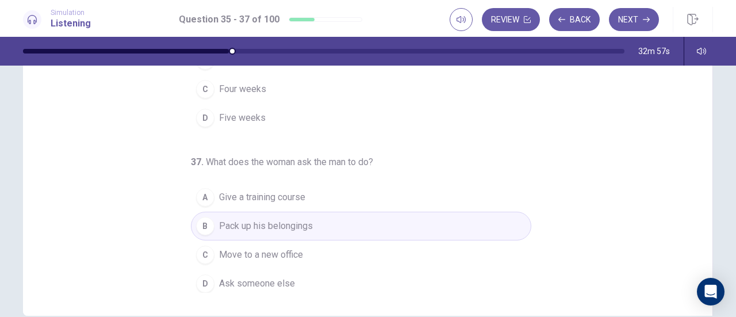
scroll to position [230, 0]
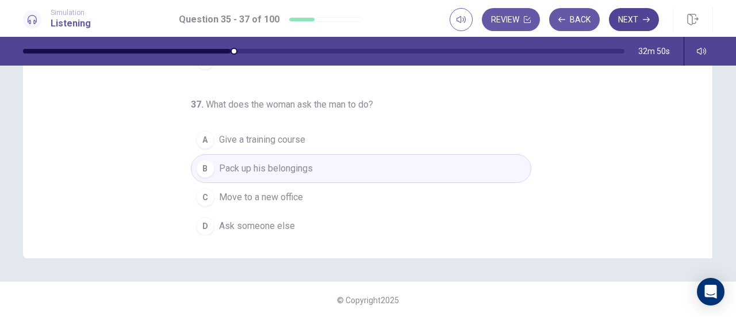
click at [634, 26] on button "Next" at bounding box center [634, 19] width 50 height 23
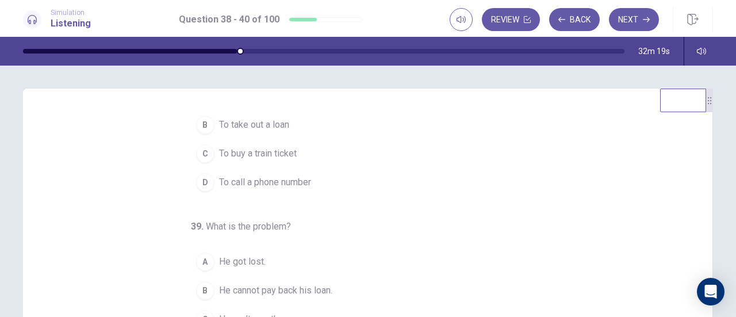
scroll to position [0, 0]
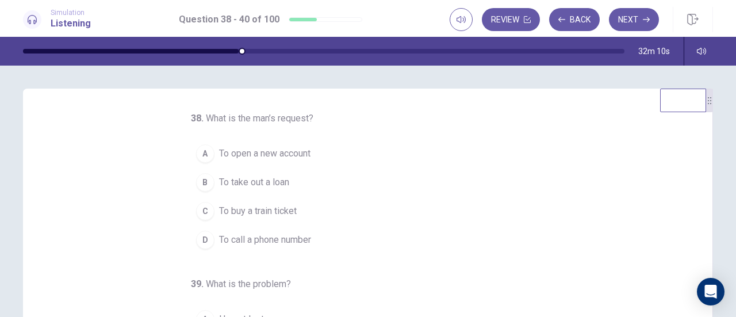
click at [302, 182] on button "B To take out a loan" at bounding box center [361, 182] width 340 height 29
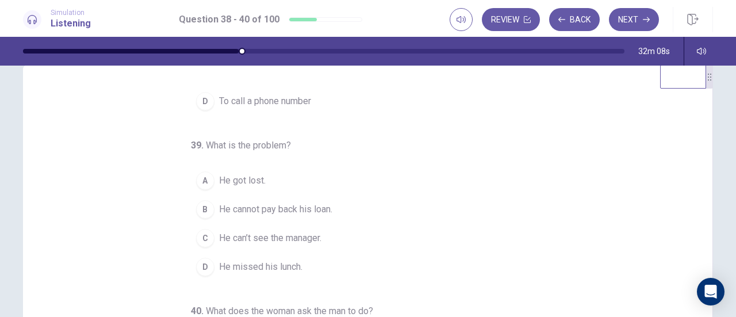
scroll to position [57, 0]
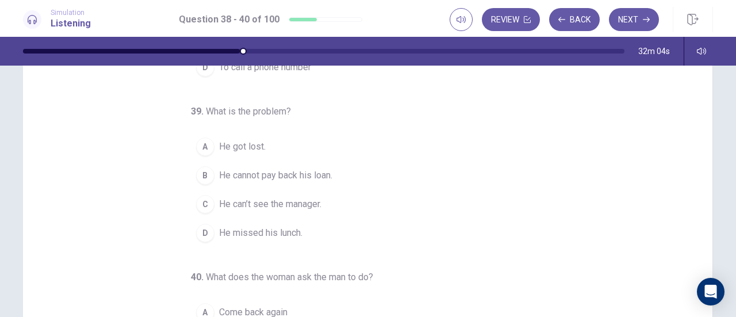
click at [301, 205] on span "He can’t see the manager." at bounding box center [270, 204] width 102 height 14
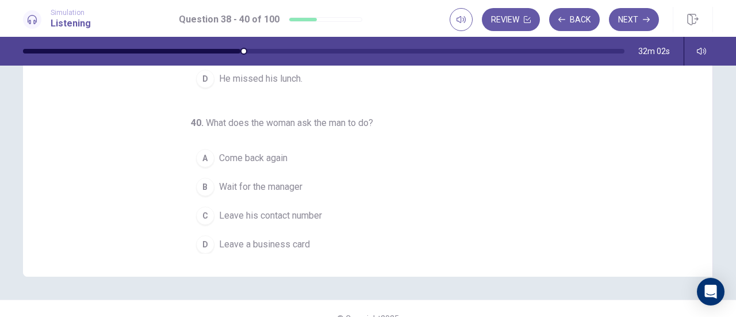
scroll to position [230, 0]
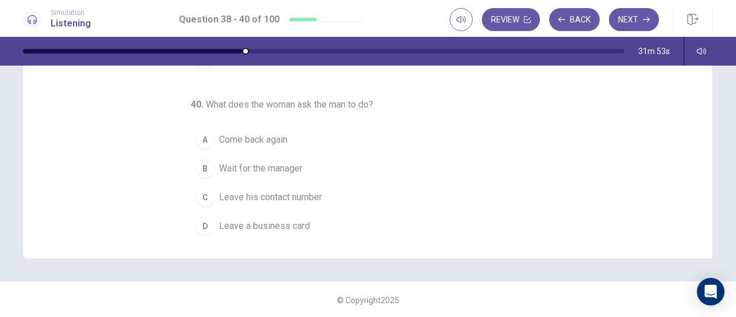
click at [317, 191] on span "Leave his contact number" at bounding box center [270, 197] width 103 height 14
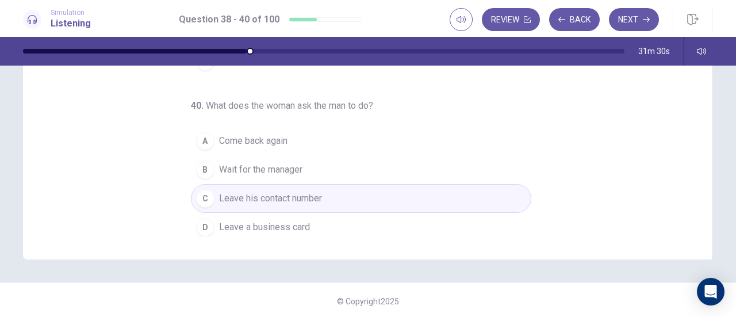
scroll to position [231, 0]
click at [628, 23] on button "Next" at bounding box center [634, 19] width 50 height 23
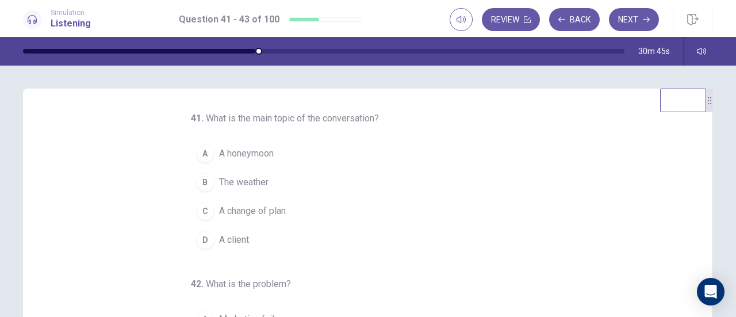
scroll to position [57, 0]
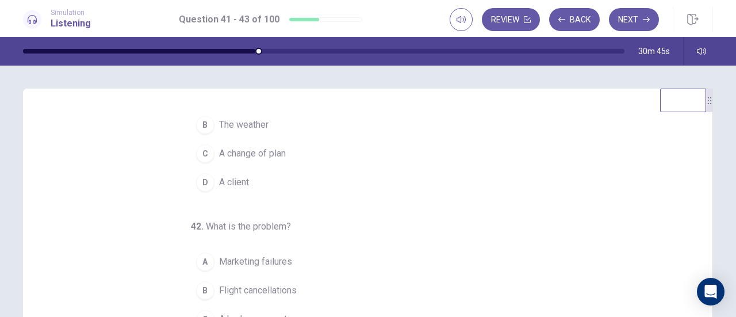
click at [281, 158] on span "A change of plan" at bounding box center [252, 154] width 67 height 14
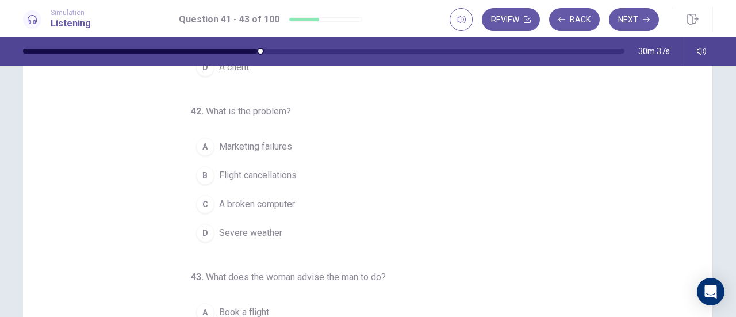
click at [300, 172] on button "B Flight cancellations" at bounding box center [361, 175] width 340 height 29
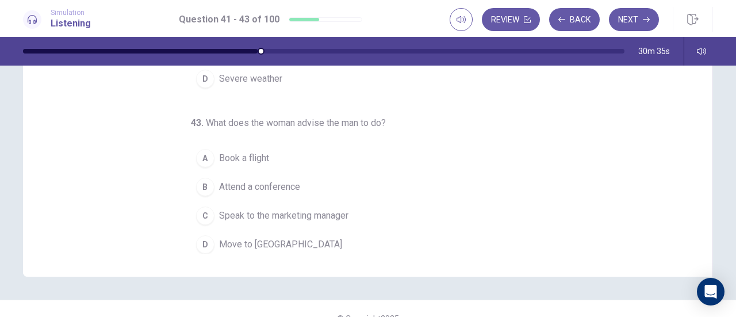
scroll to position [230, 0]
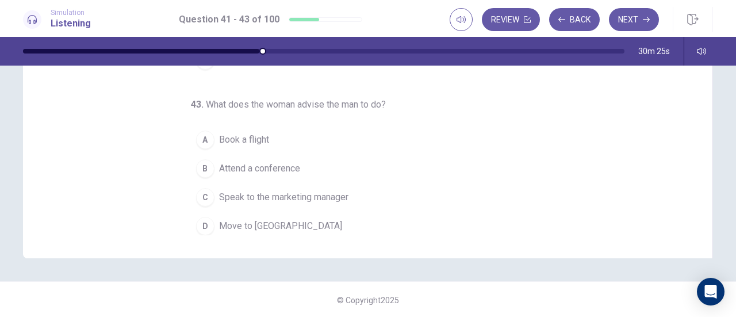
click at [329, 190] on span "Speak to the marketing manager" at bounding box center [283, 197] width 129 height 14
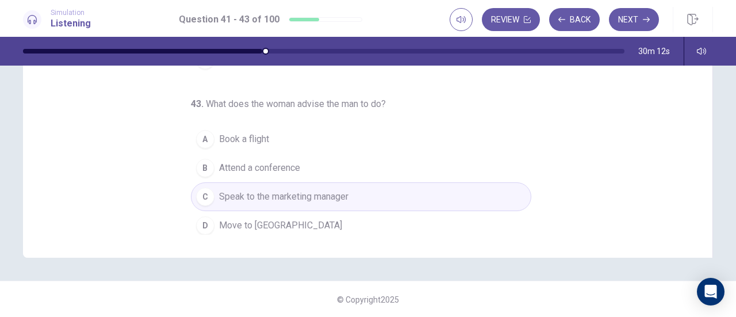
scroll to position [231, 0]
click at [618, 24] on button "Next" at bounding box center [634, 19] width 50 height 23
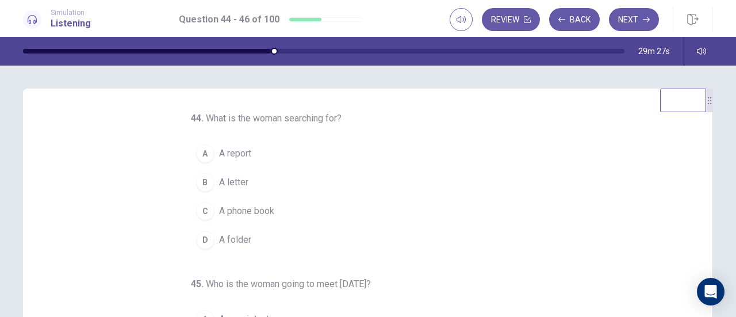
scroll to position [57, 0]
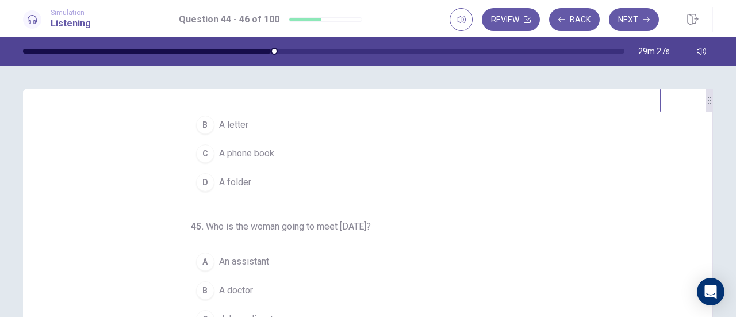
click at [246, 178] on button "D A folder" at bounding box center [361, 182] width 340 height 29
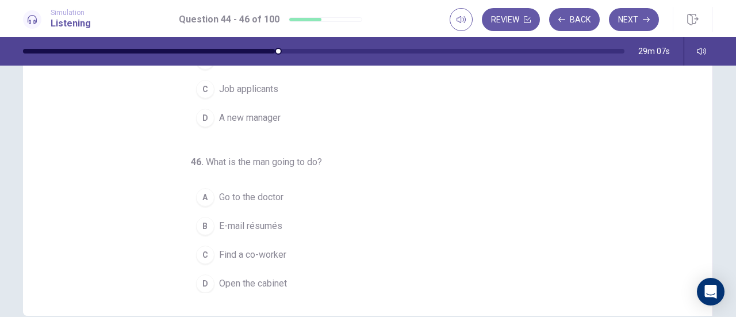
scroll to position [115, 0]
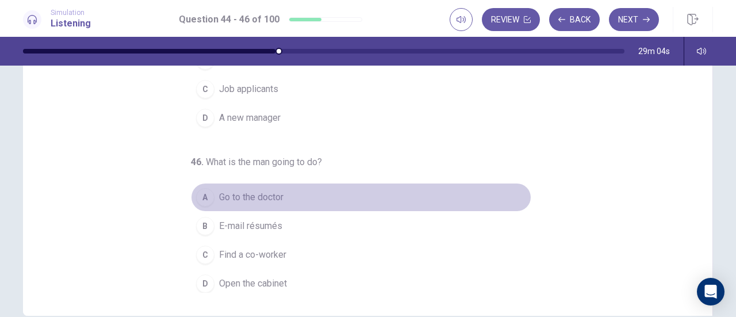
click at [278, 197] on span "Go to the doctor" at bounding box center [251, 197] width 64 height 14
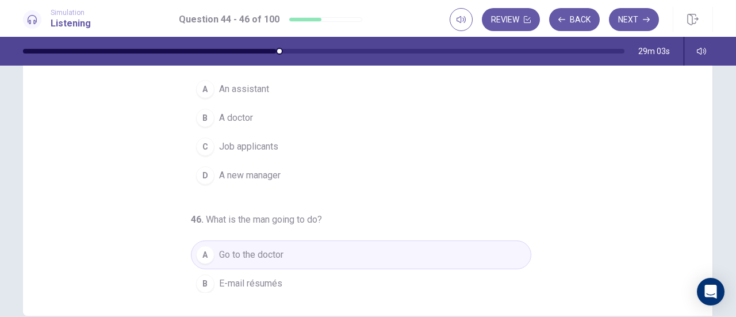
scroll to position [0, 0]
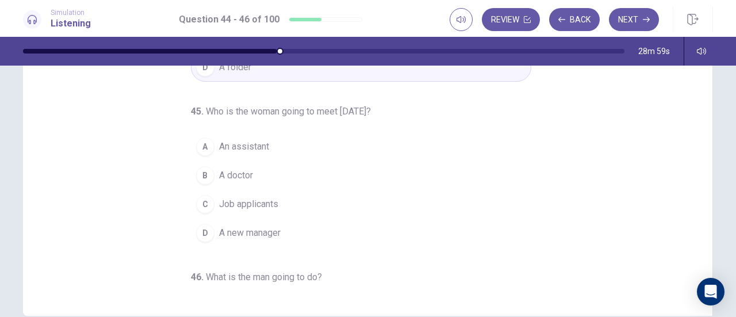
click at [282, 211] on button "C Job applicants" at bounding box center [361, 204] width 340 height 29
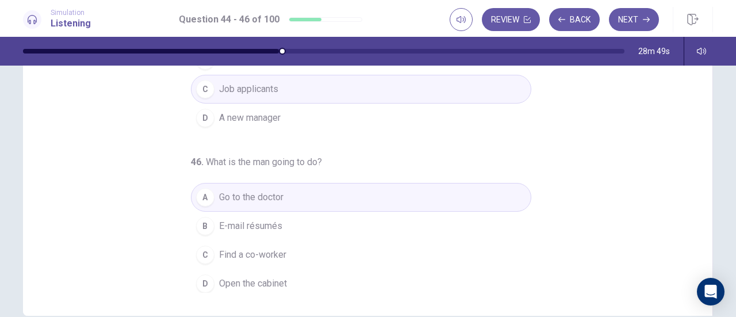
scroll to position [230, 0]
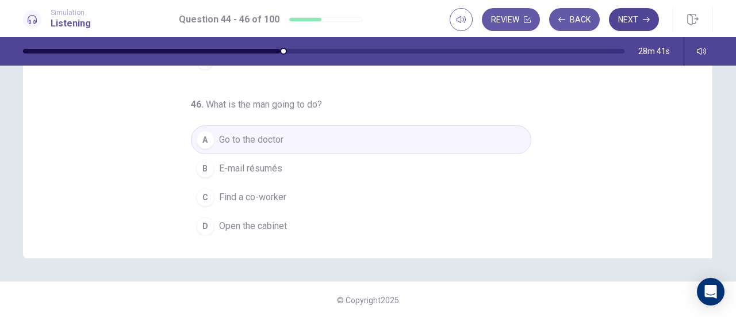
click at [629, 25] on button "Next" at bounding box center [634, 19] width 50 height 23
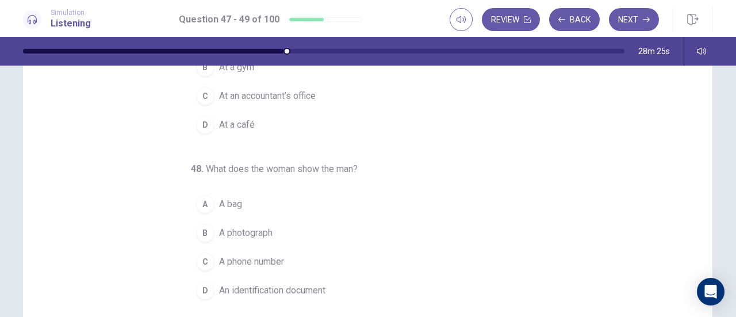
scroll to position [0, 0]
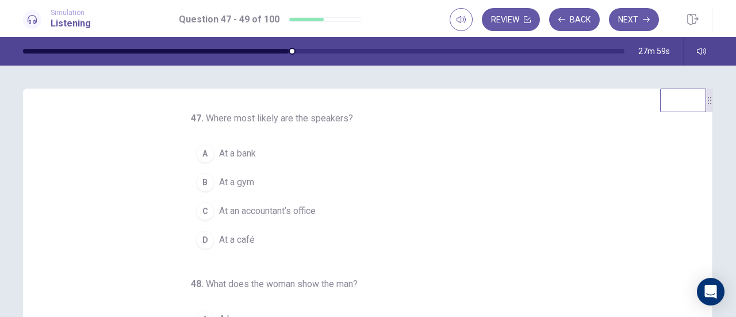
click at [274, 146] on button "A At a bank" at bounding box center [361, 153] width 340 height 29
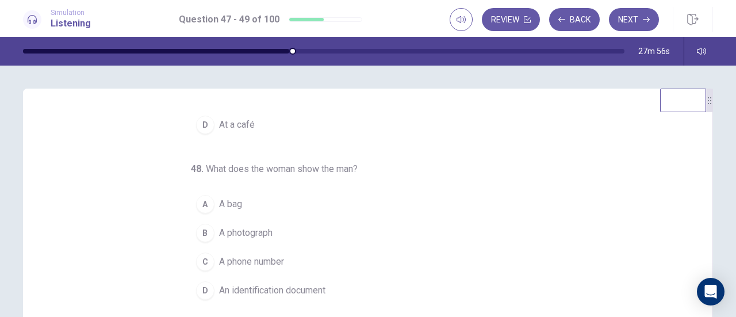
scroll to position [57, 0]
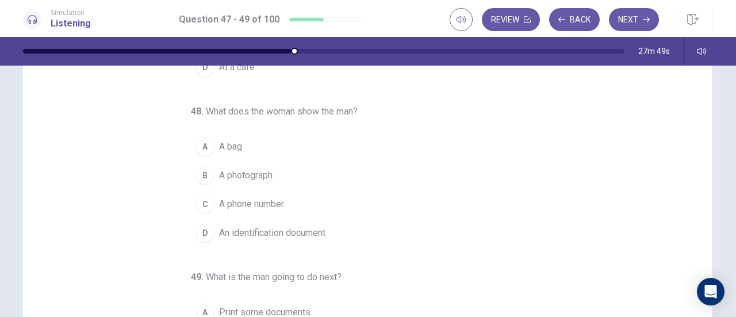
click at [311, 228] on span "An identification document" at bounding box center [272, 233] width 106 height 14
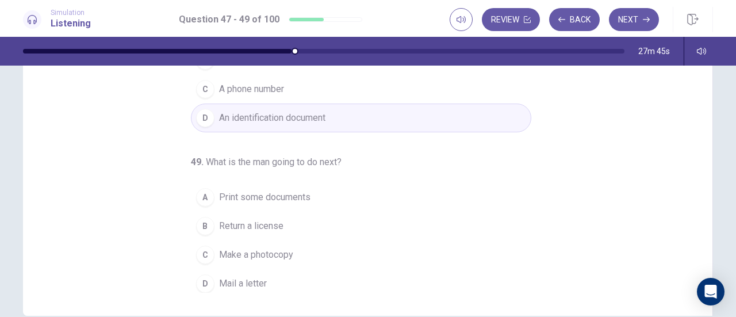
scroll to position [230, 0]
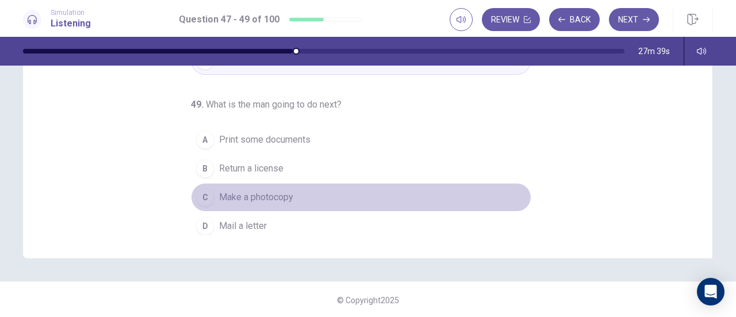
click at [308, 194] on button "C Make a photocopy" at bounding box center [361, 197] width 340 height 29
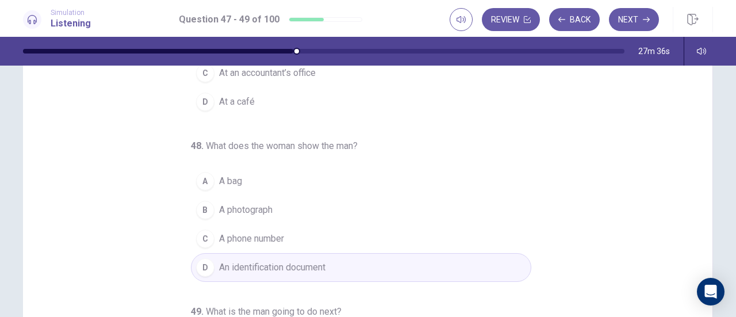
scroll to position [0, 0]
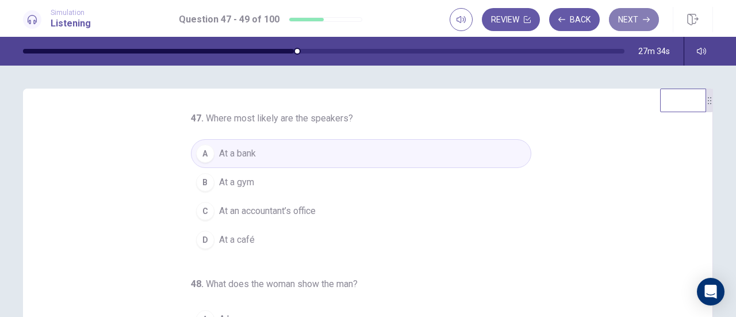
click at [647, 23] on button "Next" at bounding box center [634, 19] width 50 height 23
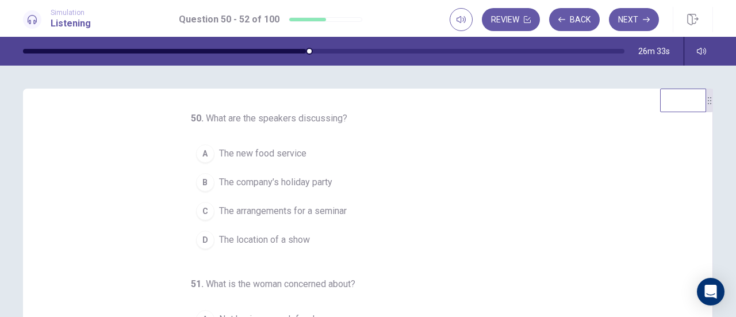
click at [334, 202] on button "C The arrangements for a seminar" at bounding box center [361, 211] width 340 height 29
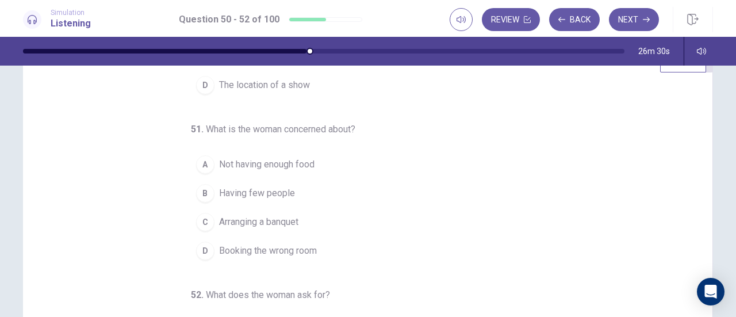
scroll to position [57, 0]
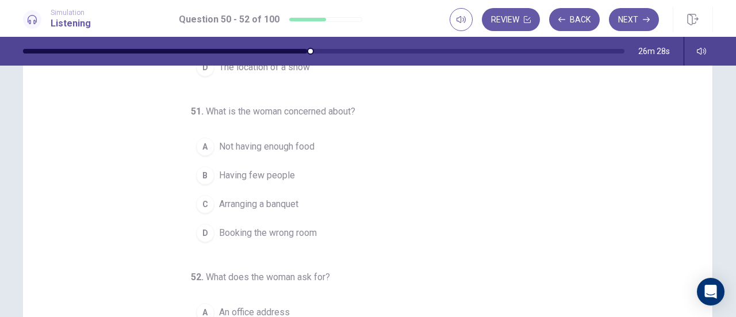
click at [255, 144] on span "Not having enough food" at bounding box center [266, 147] width 95 height 14
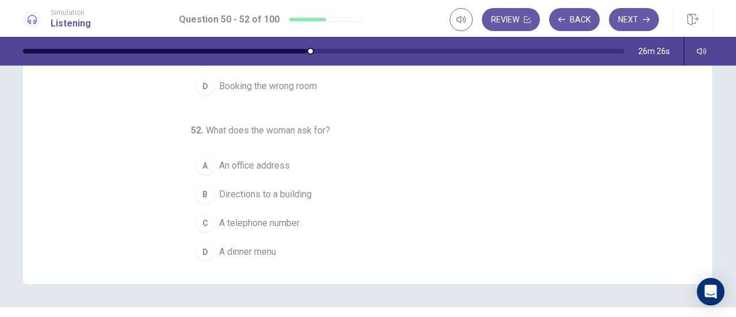
scroll to position [230, 0]
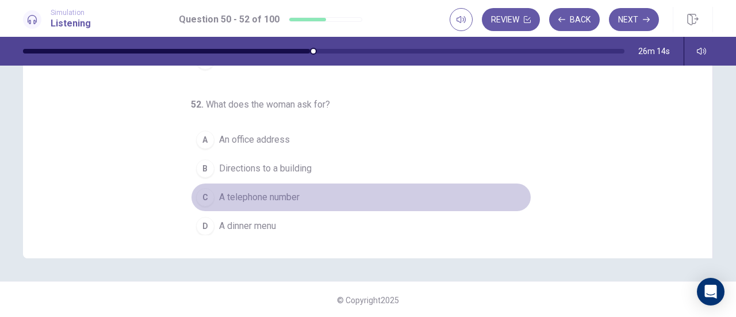
click at [254, 183] on button "C A telephone number" at bounding box center [361, 197] width 340 height 29
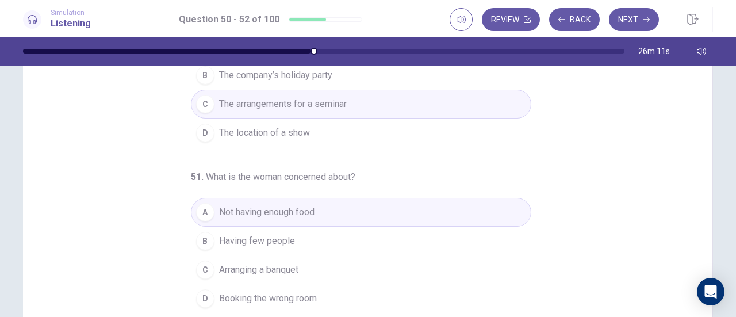
scroll to position [0, 0]
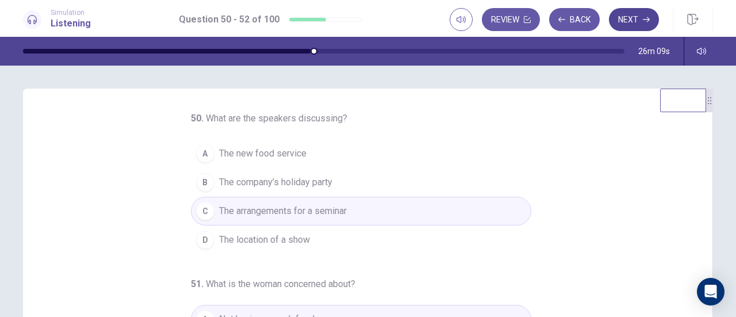
click at [619, 22] on button "Next" at bounding box center [634, 19] width 50 height 23
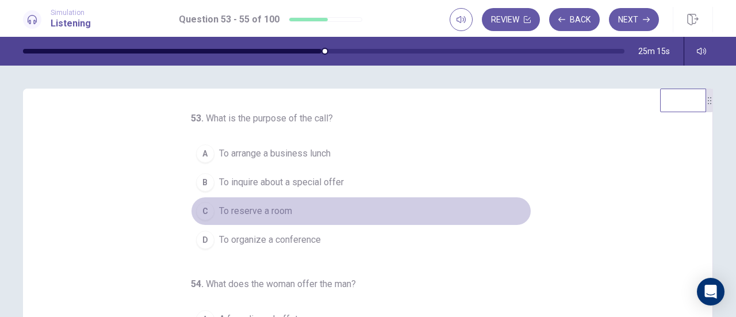
click at [320, 213] on button "C To reserve a room" at bounding box center [361, 211] width 340 height 29
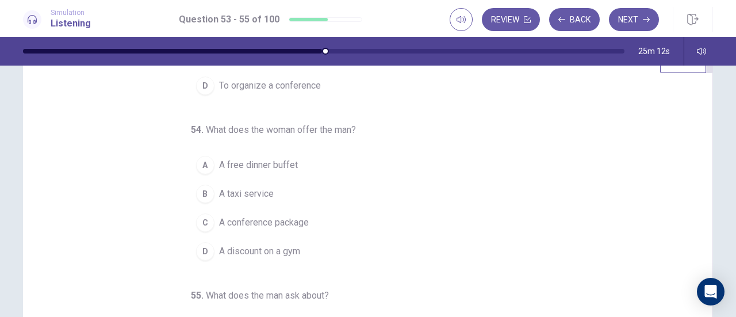
scroll to position [57, 0]
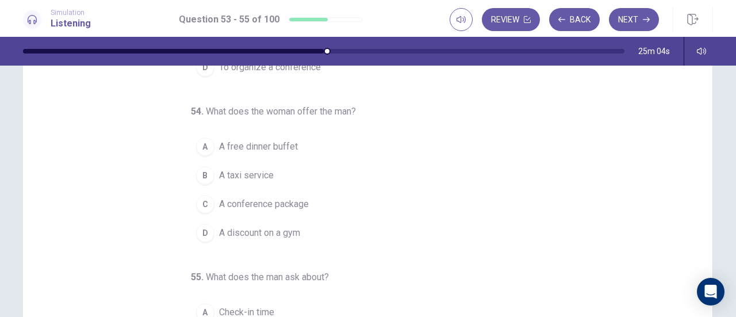
click at [318, 199] on button "C A conference package" at bounding box center [361, 204] width 340 height 29
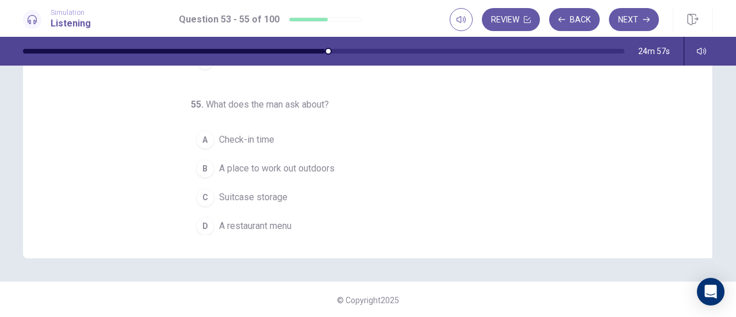
scroll to position [231, 0]
click at [249, 161] on span "A place to work out outdoors" at bounding box center [277, 167] width 116 height 14
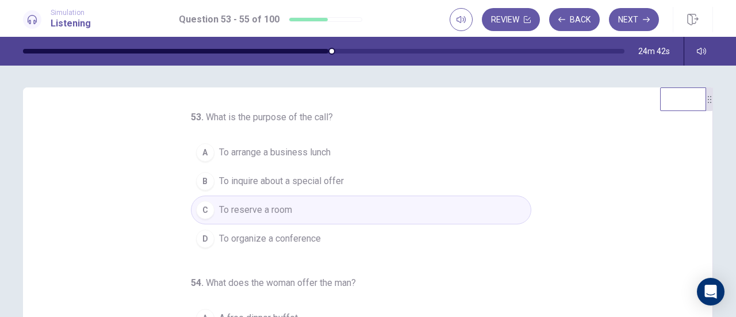
scroll to position [0, 0]
click at [618, 27] on button "Next" at bounding box center [634, 19] width 50 height 23
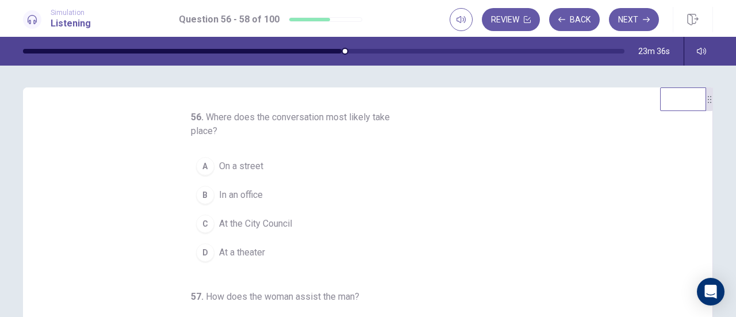
click at [287, 160] on button "A On a street" at bounding box center [361, 166] width 340 height 29
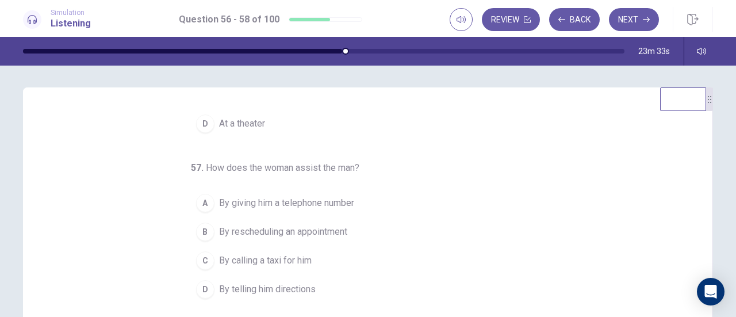
scroll to position [59, 0]
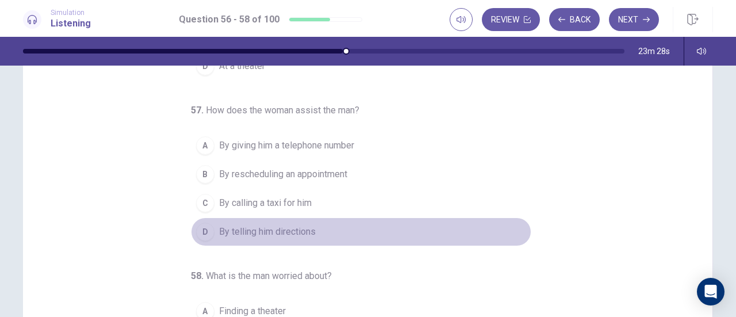
click at [289, 218] on button "D By telling him directions" at bounding box center [361, 231] width 340 height 29
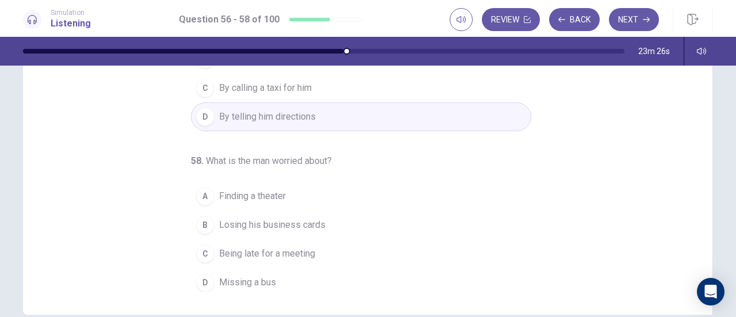
scroll to position [231, 0]
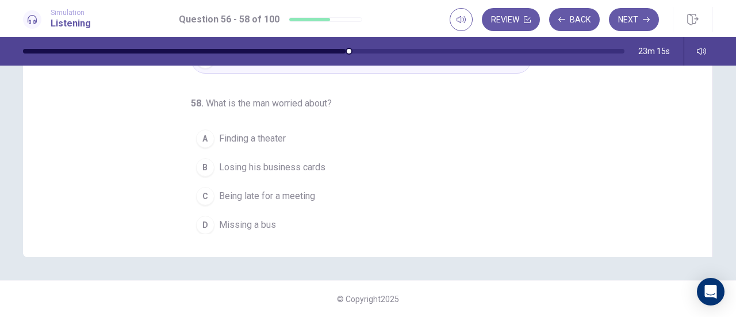
click at [313, 188] on button "C Being late for a meeting" at bounding box center [361, 196] width 340 height 29
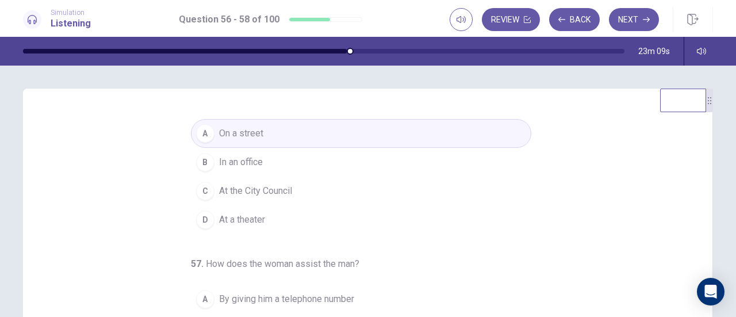
scroll to position [0, 0]
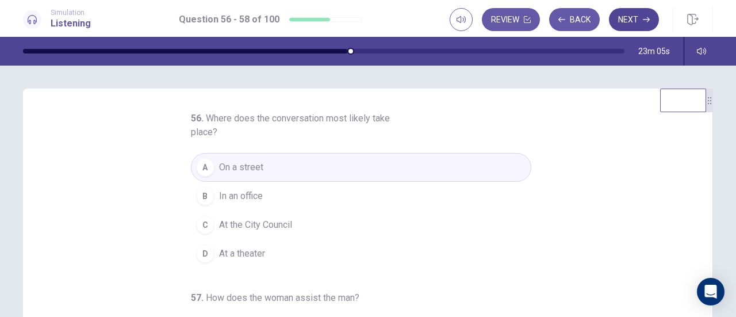
click at [622, 25] on button "Next" at bounding box center [634, 19] width 50 height 23
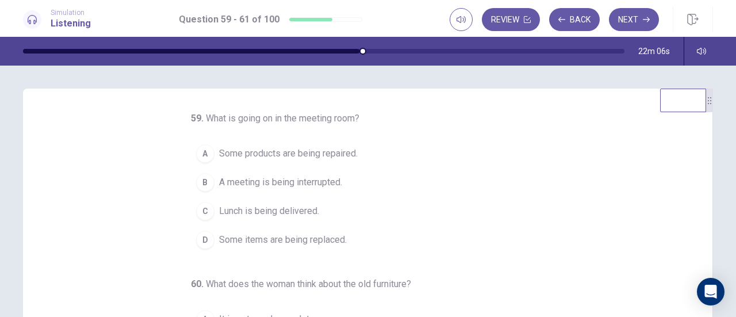
click at [320, 236] on span "Some items are being replaced." at bounding box center [283, 240] width 128 height 14
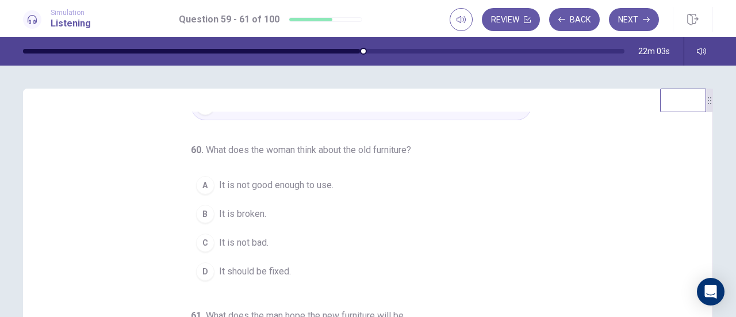
scroll to position [57, 0]
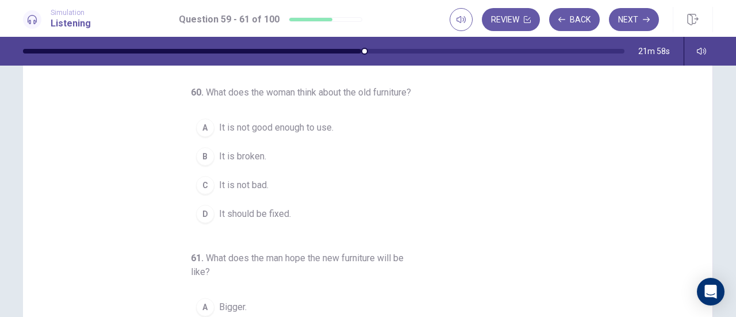
click at [261, 187] on span "It is not bad." at bounding box center [243, 185] width 49 height 14
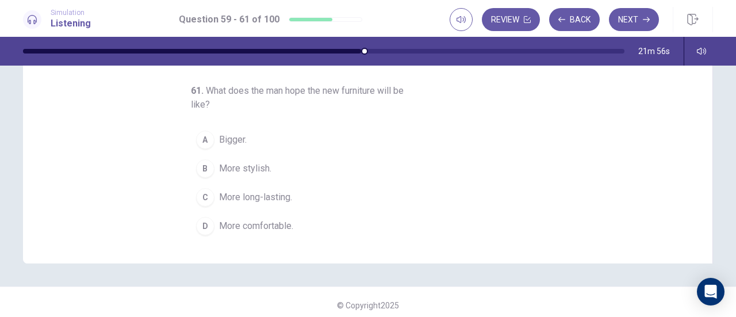
scroll to position [230, 0]
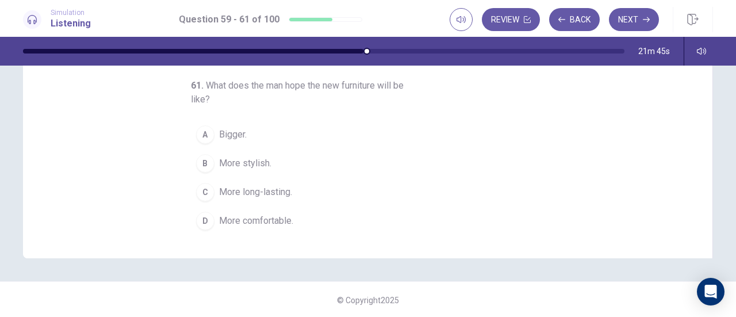
click at [271, 224] on span "More comfortable." at bounding box center [256, 221] width 74 height 14
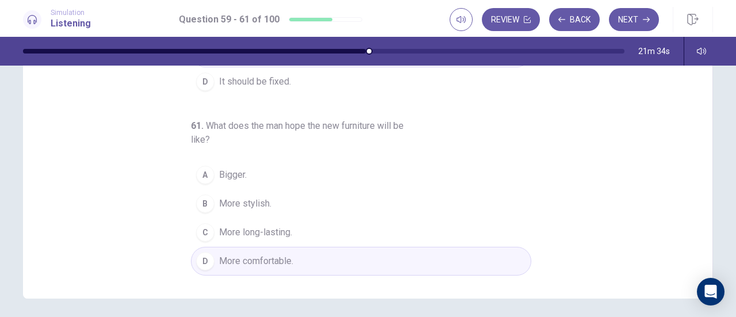
scroll to position [231, 0]
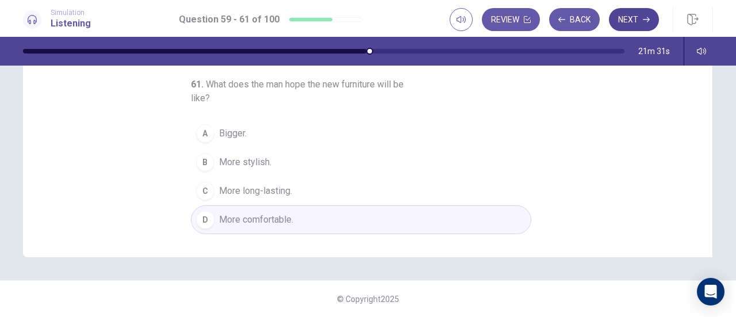
click at [632, 20] on button "Next" at bounding box center [634, 19] width 50 height 23
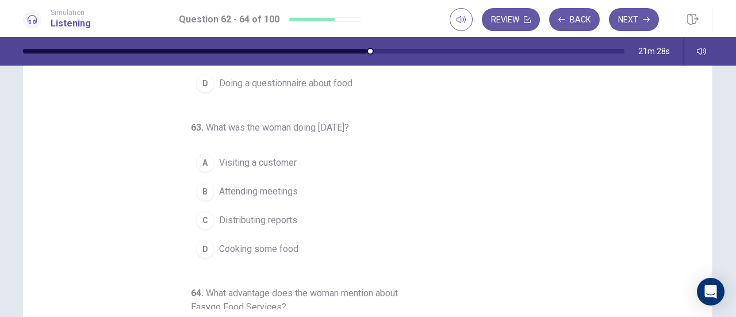
scroll to position [0, 0]
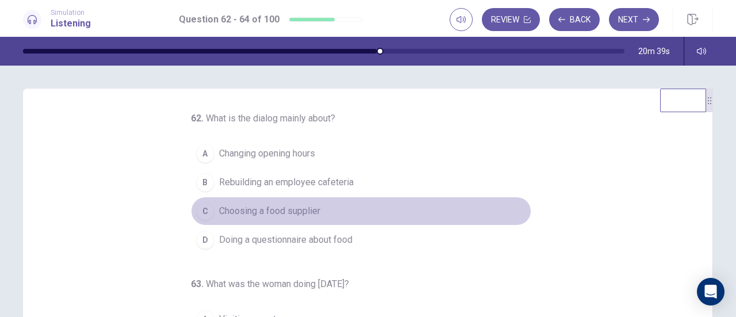
click at [328, 208] on button "C Choosing a food supplier" at bounding box center [361, 211] width 340 height 29
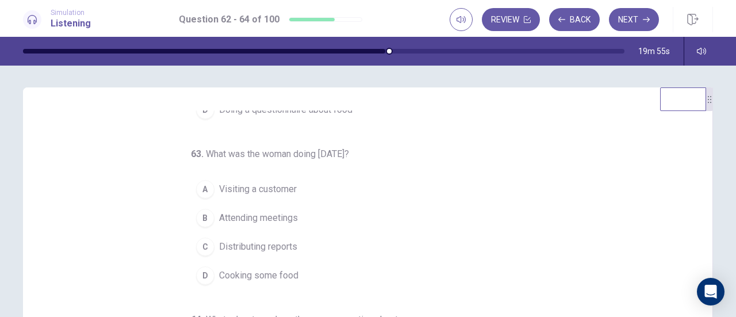
scroll to position [59, 0]
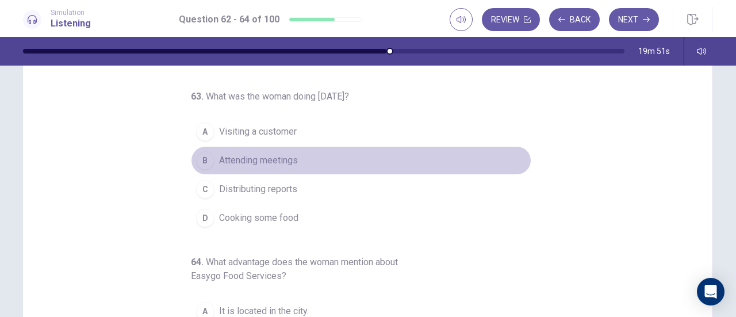
click at [290, 167] on button "B Attending meetings" at bounding box center [361, 160] width 340 height 29
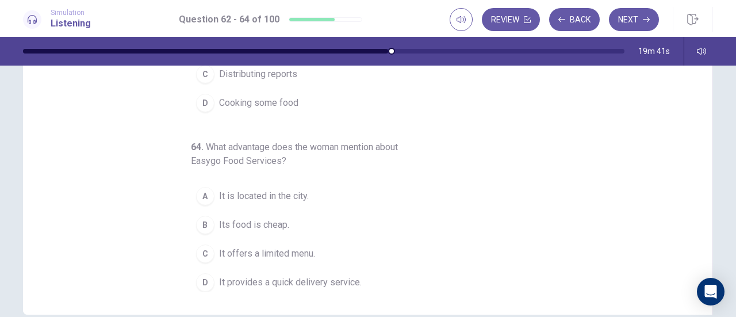
scroll to position [231, 0]
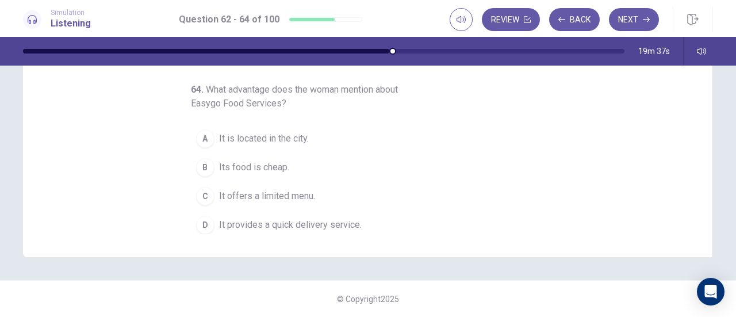
click at [322, 139] on button "A It is located in the city." at bounding box center [361, 138] width 340 height 29
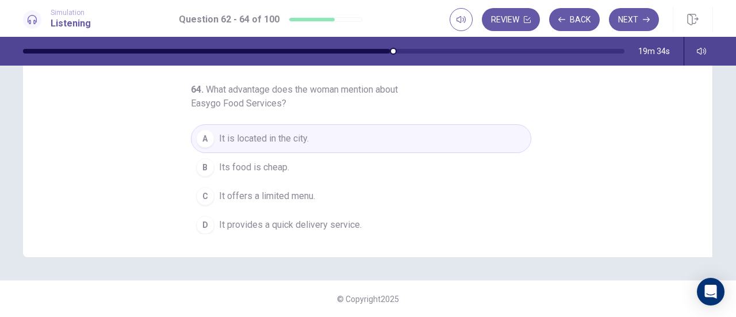
click at [379, 153] on button "B Its food is cheap." at bounding box center [361, 167] width 340 height 29
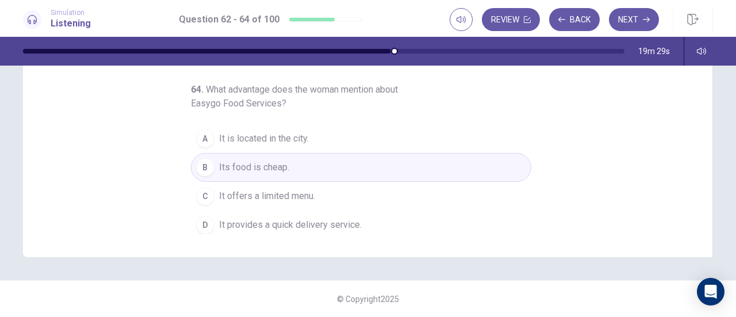
click at [298, 135] on span "It is located in the city." at bounding box center [264, 139] width 90 height 14
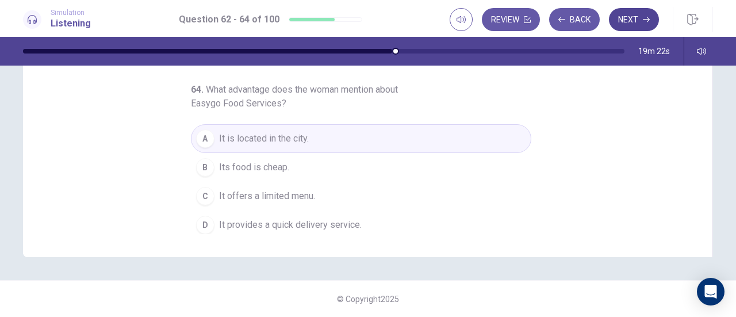
click at [632, 25] on button "Next" at bounding box center [634, 19] width 50 height 23
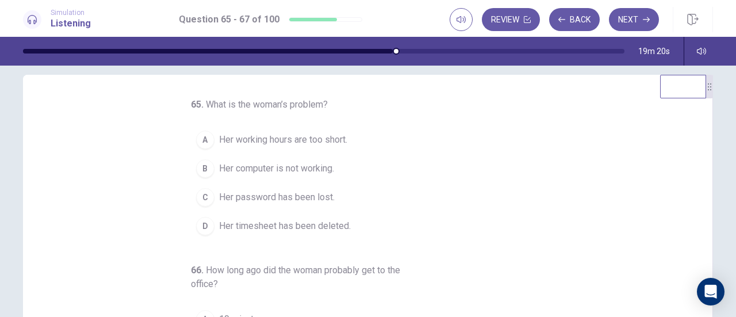
scroll to position [0, 0]
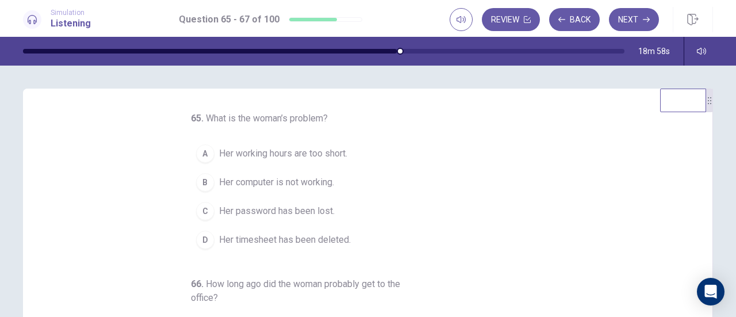
click at [348, 179] on button "B Her computer is not working." at bounding box center [361, 182] width 340 height 29
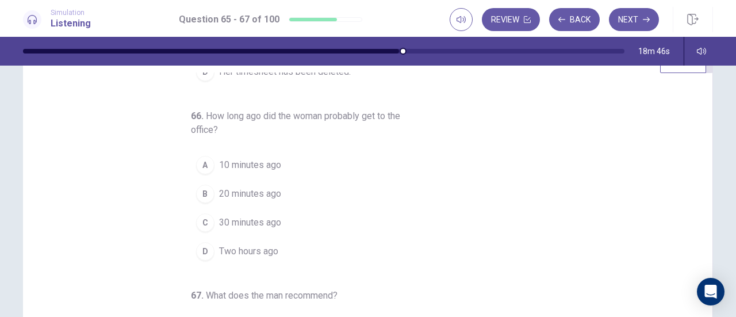
scroll to position [57, 0]
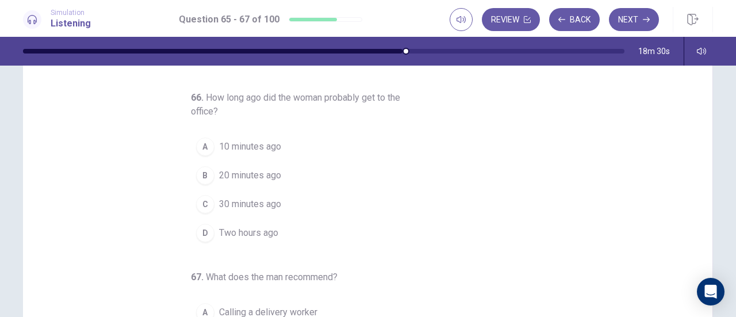
click at [332, 141] on button "A 10 minutes ago" at bounding box center [361, 146] width 340 height 29
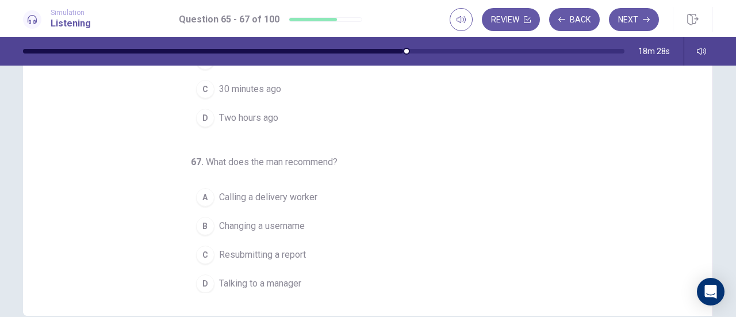
scroll to position [230, 0]
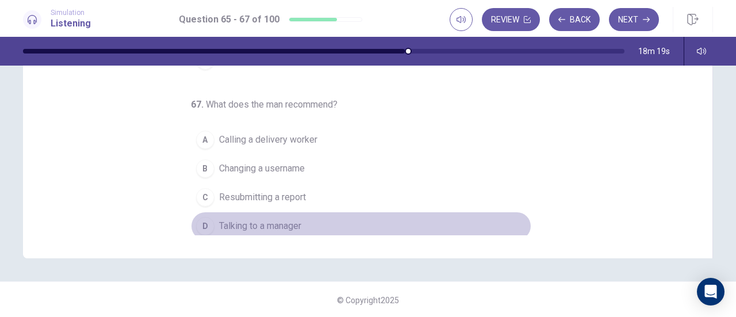
click at [287, 219] on span "Talking to a manager" at bounding box center [260, 226] width 82 height 14
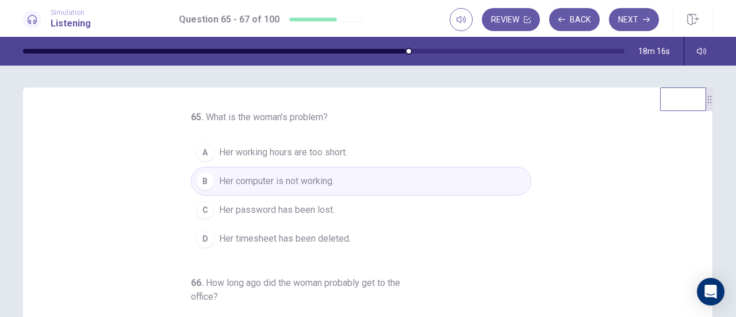
scroll to position [0, 0]
click at [625, 15] on button "Next" at bounding box center [634, 19] width 50 height 23
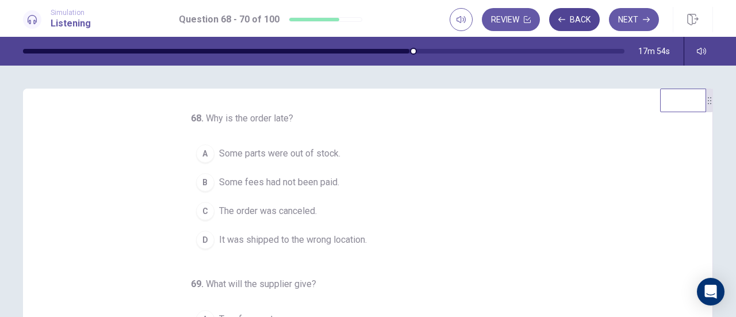
click at [573, 23] on button "Back" at bounding box center [574, 19] width 51 height 23
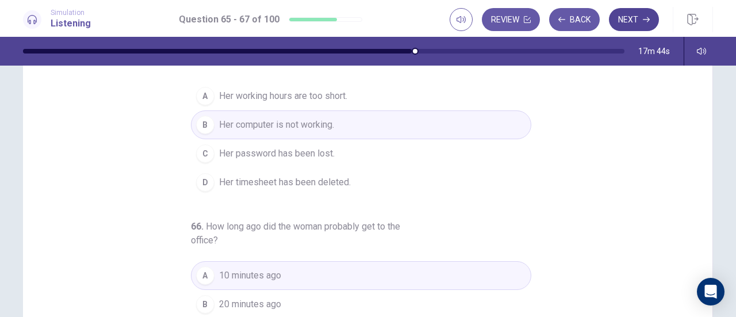
click at [623, 26] on button "Next" at bounding box center [634, 19] width 50 height 23
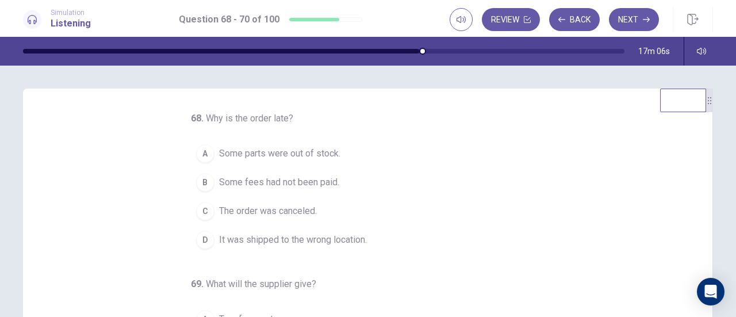
click at [341, 240] on span "It was shipped to the wrong location." at bounding box center [293, 240] width 148 height 14
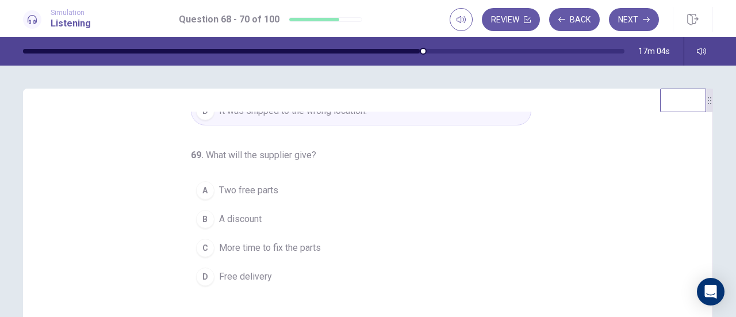
scroll to position [57, 0]
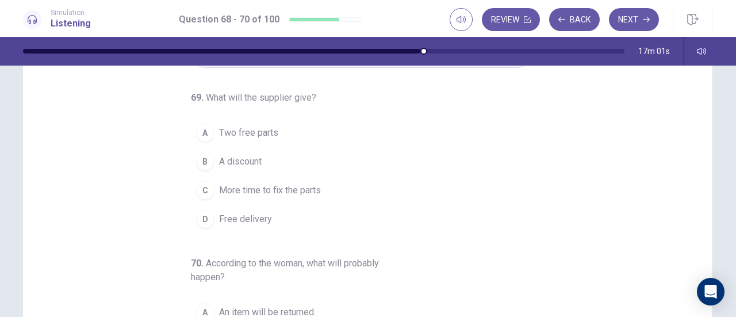
click at [302, 163] on button "B A discount" at bounding box center [361, 161] width 340 height 29
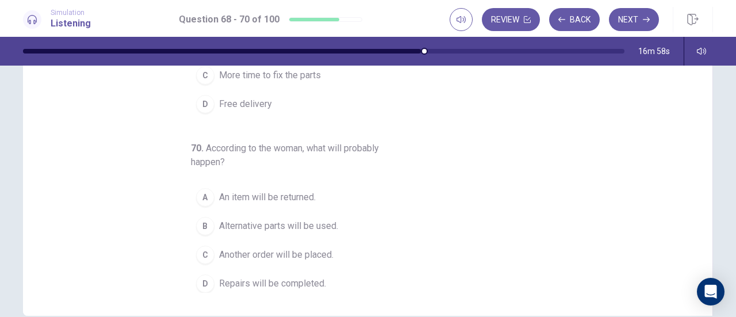
scroll to position [230, 0]
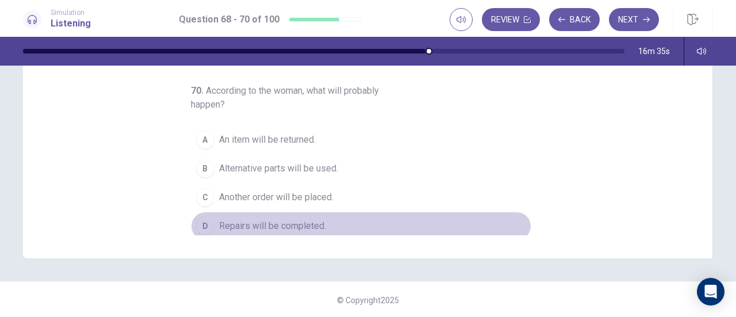
click at [326, 228] on button "D Repairs will be completed." at bounding box center [361, 225] width 340 height 29
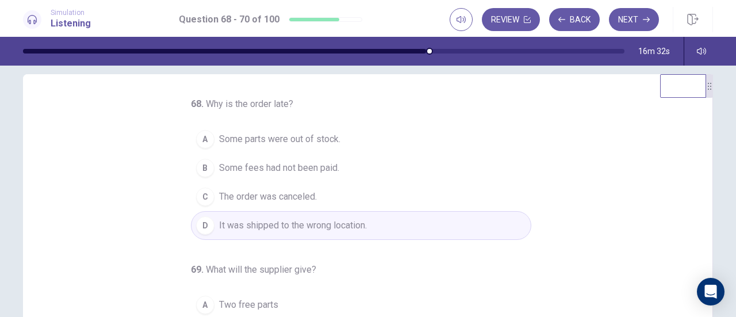
scroll to position [0, 0]
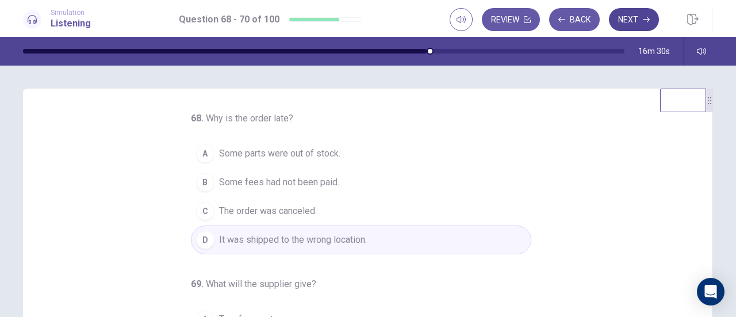
click at [618, 30] on button "Next" at bounding box center [634, 19] width 50 height 23
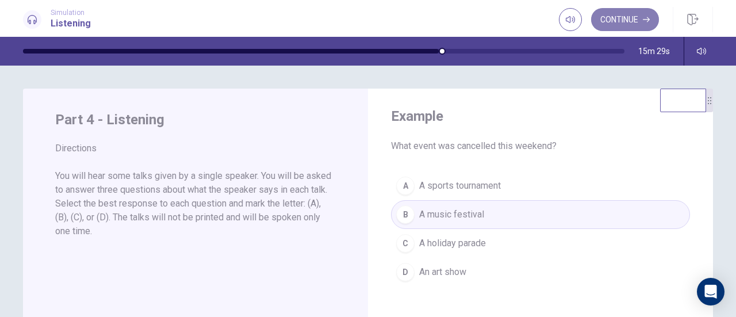
click at [632, 21] on button "Continue" at bounding box center [625, 19] width 68 height 23
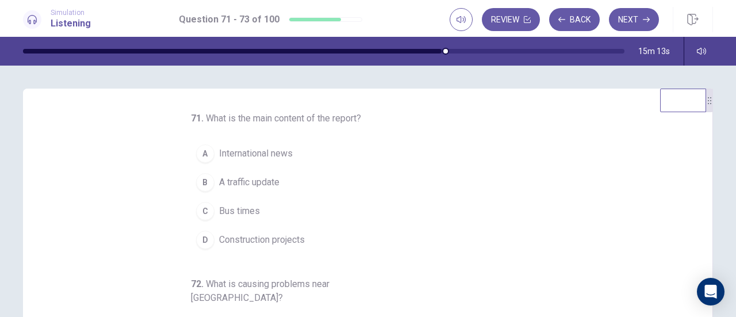
click at [294, 180] on button "B A traffic update" at bounding box center [361, 182] width 340 height 29
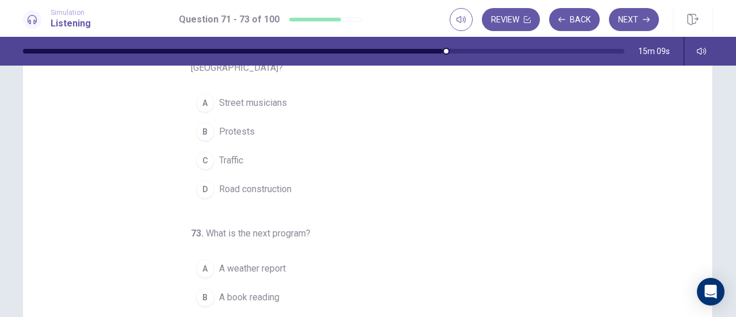
scroll to position [57, 0]
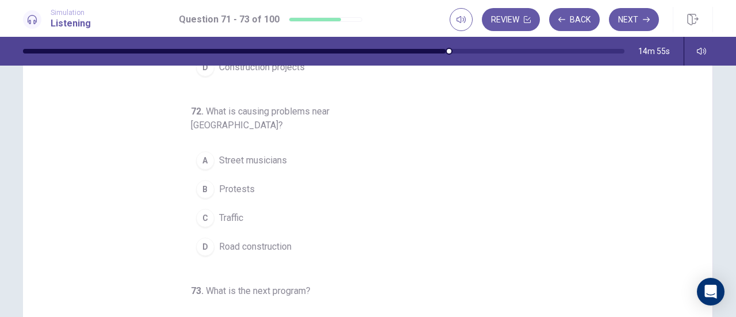
click at [308, 232] on button "D Road construction" at bounding box center [361, 246] width 340 height 29
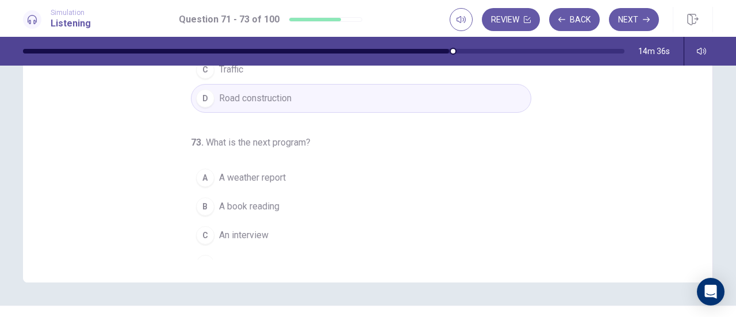
scroll to position [230, 0]
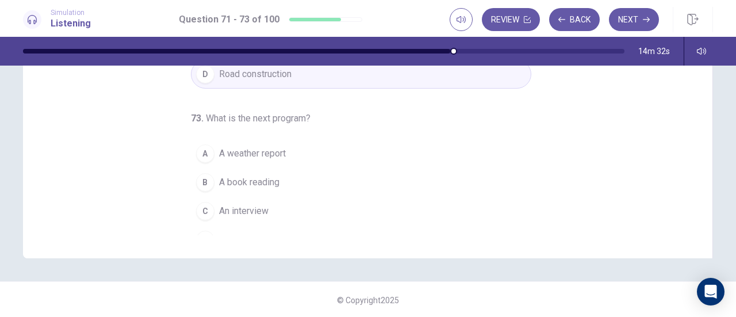
click at [288, 226] on button "D A music show" at bounding box center [361, 239] width 340 height 29
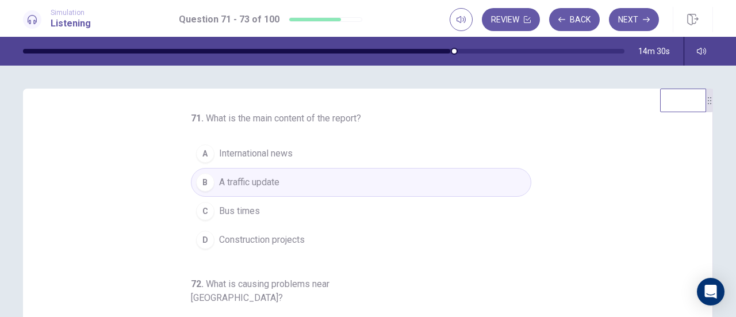
scroll to position [0, 0]
click at [628, 24] on button "Next" at bounding box center [634, 19] width 50 height 23
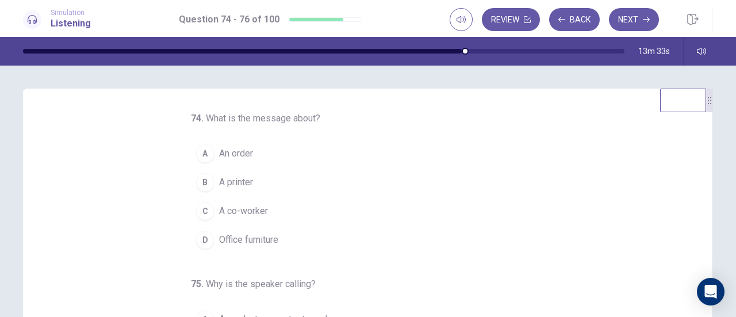
click at [305, 151] on button "A An order" at bounding box center [361, 153] width 340 height 29
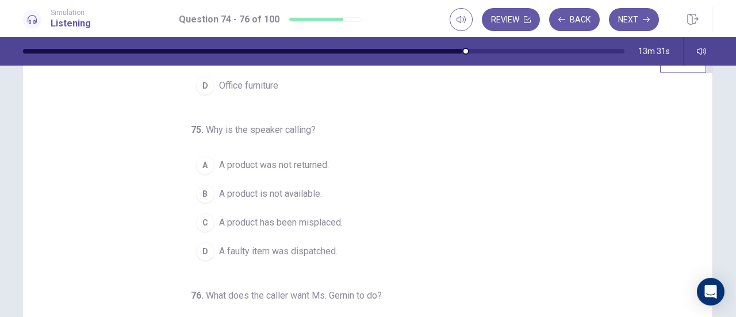
scroll to position [57, 0]
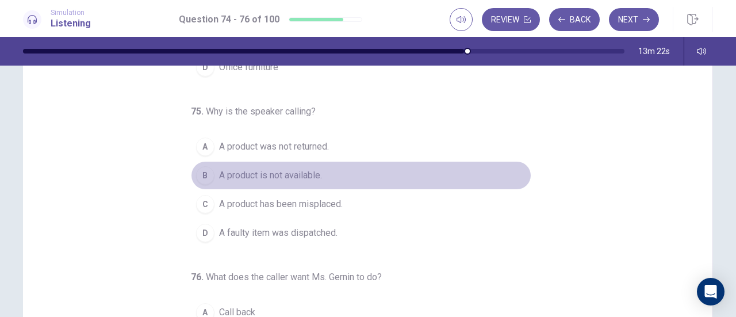
click at [318, 175] on button "B A product is not available." at bounding box center [361, 175] width 340 height 29
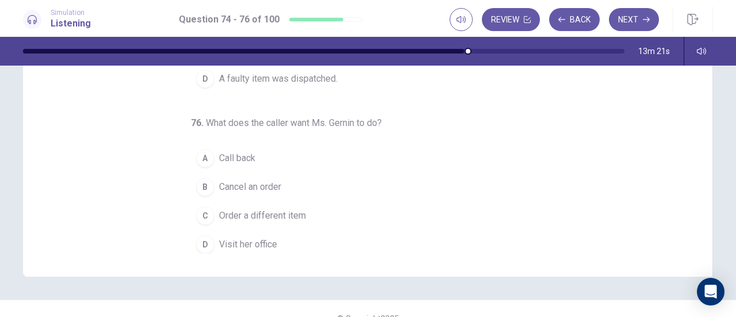
scroll to position [230, 0]
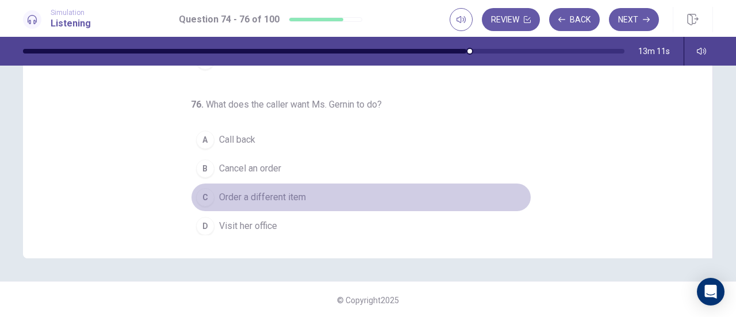
click at [293, 198] on span "Order a different item" at bounding box center [262, 197] width 87 height 14
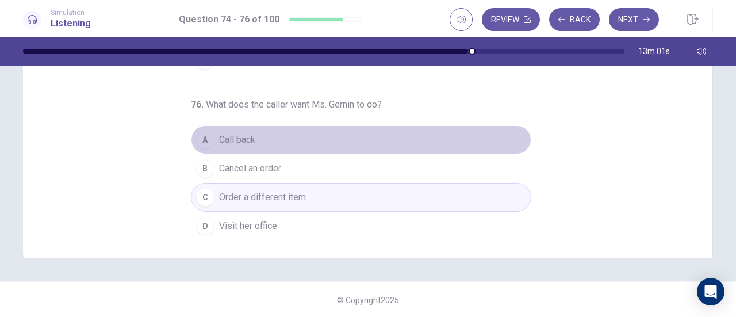
click at [329, 132] on button "A Call back" at bounding box center [361, 139] width 340 height 29
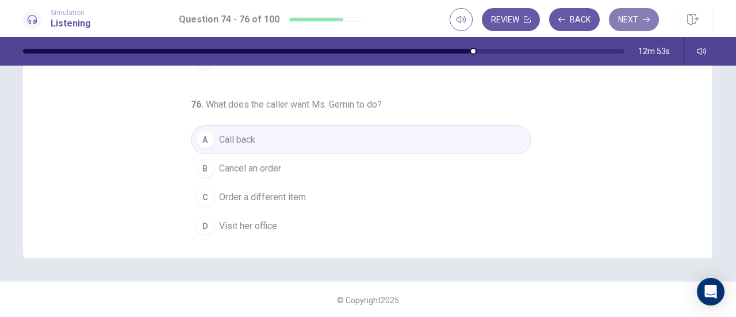
click at [617, 20] on button "Next" at bounding box center [634, 19] width 50 height 23
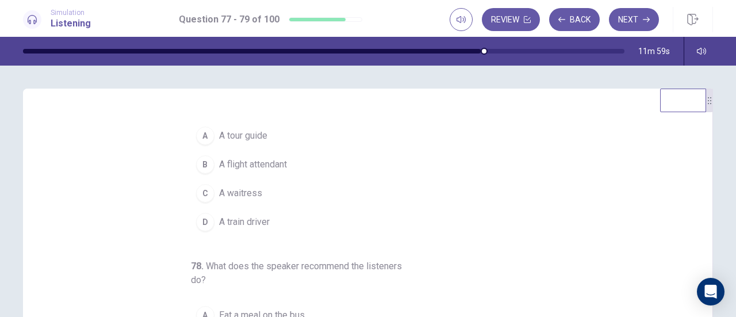
scroll to position [0, 0]
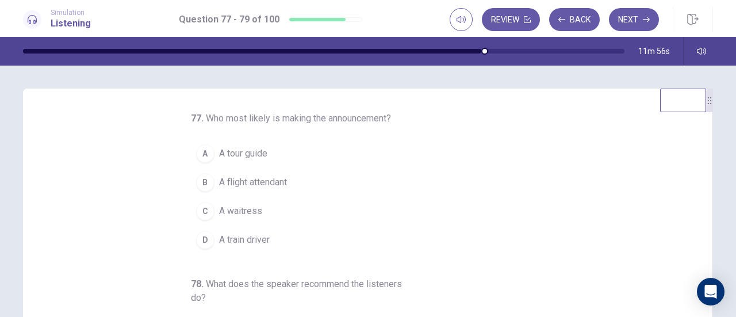
click at [314, 152] on button "A A tour guide" at bounding box center [361, 153] width 340 height 29
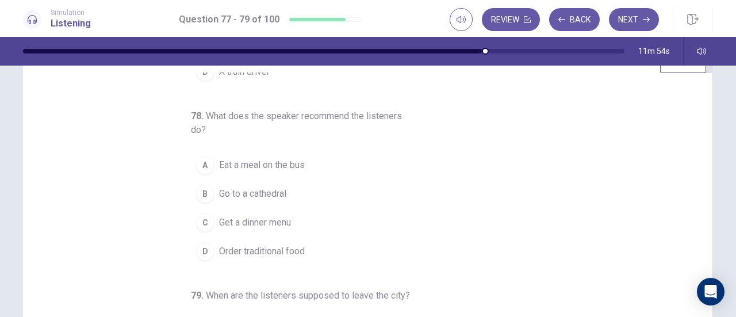
scroll to position [57, 0]
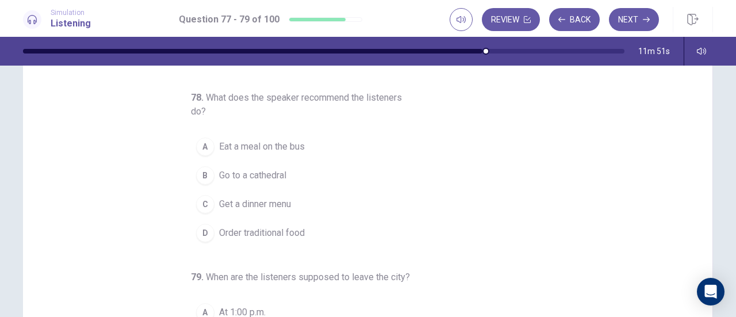
click at [318, 195] on button "C Get a dinner menu" at bounding box center [361, 204] width 340 height 29
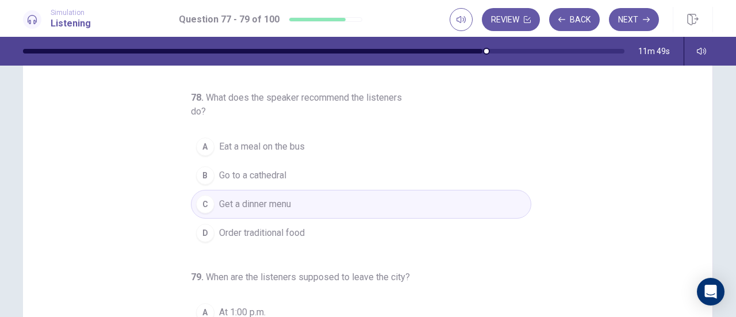
scroll to position [115, 0]
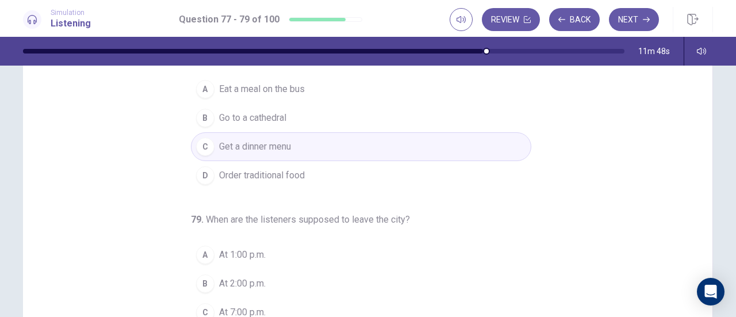
click at [328, 174] on button "D Order traditional food" at bounding box center [361, 175] width 340 height 29
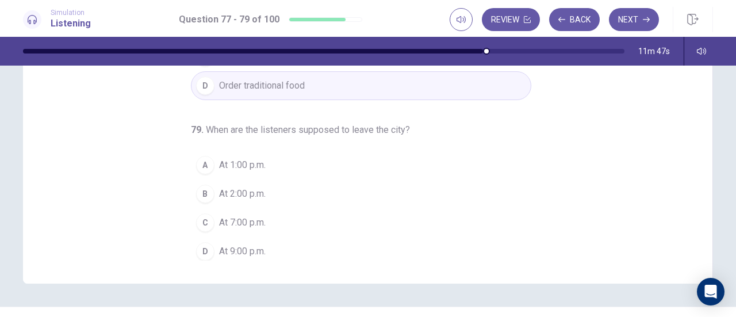
scroll to position [230, 0]
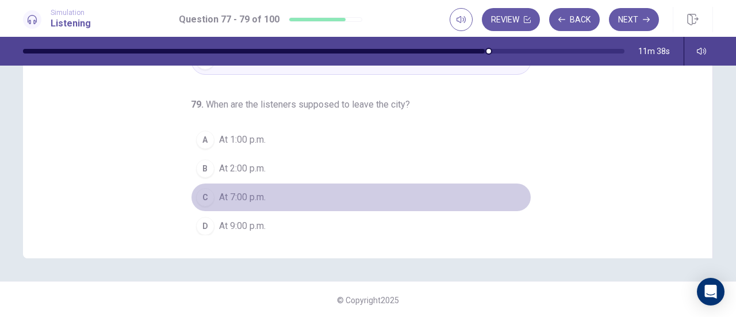
click at [324, 202] on button "C At 7:00 p.m." at bounding box center [361, 197] width 340 height 29
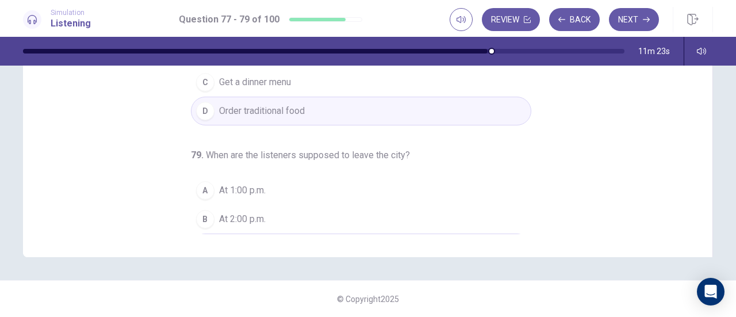
scroll to position [14, 0]
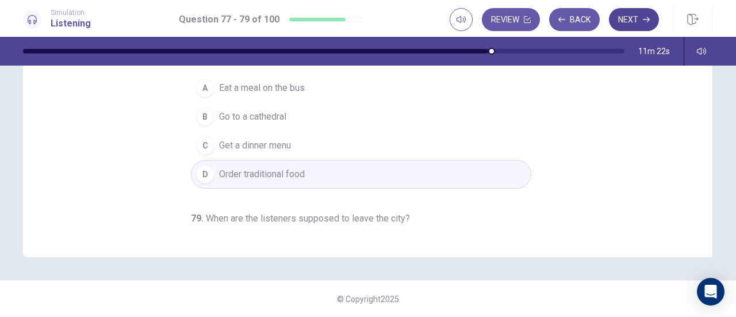
click at [621, 25] on button "Next" at bounding box center [634, 19] width 50 height 23
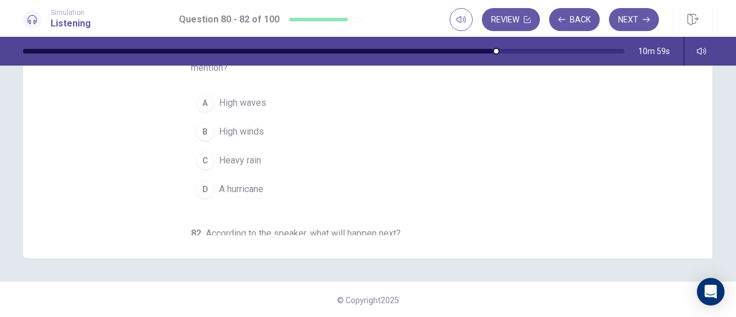
scroll to position [0, 0]
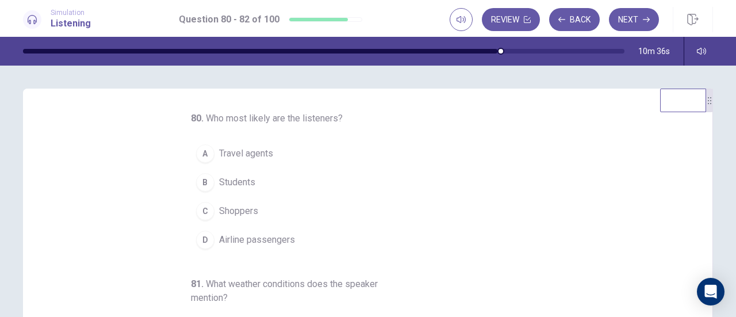
click at [275, 234] on span "Airline passengers" at bounding box center [257, 240] width 76 height 14
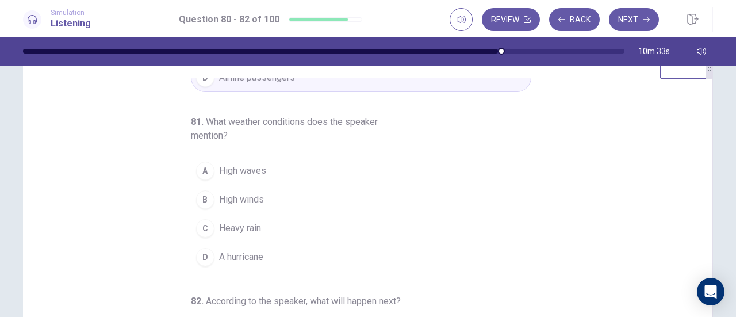
scroll to position [57, 0]
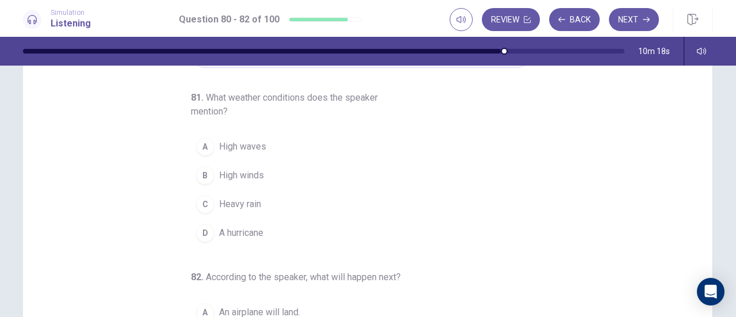
click at [271, 170] on button "B High winds" at bounding box center [361, 175] width 340 height 29
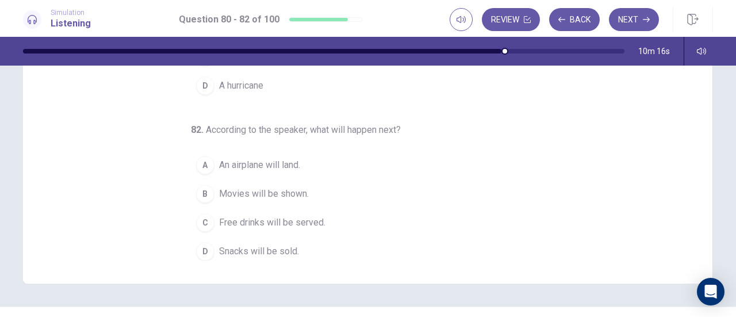
scroll to position [230, 0]
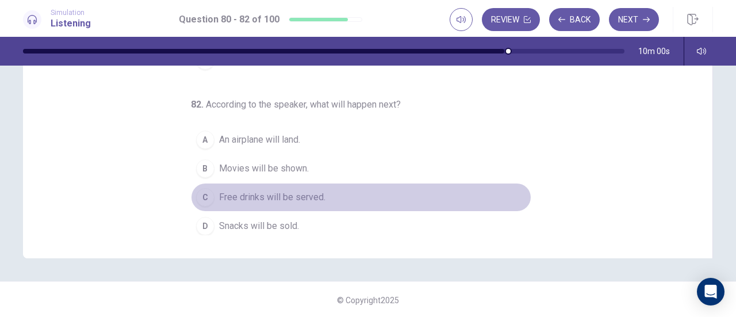
click at [285, 195] on span "Free drinks will be served." at bounding box center [272, 197] width 106 height 14
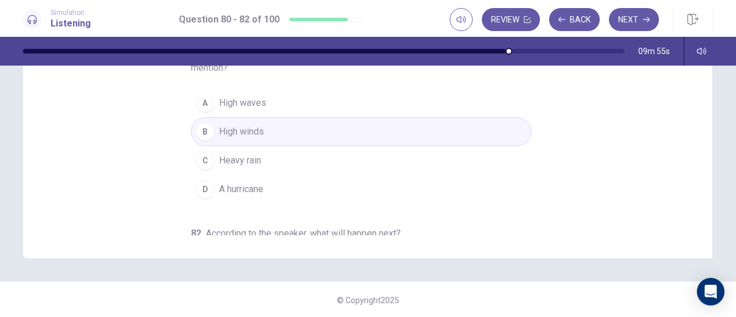
scroll to position [0, 0]
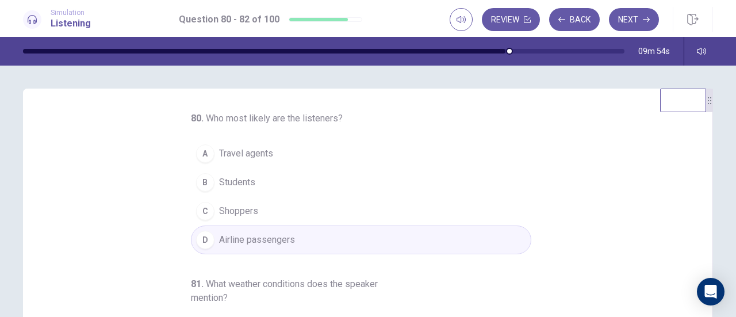
click at [619, 24] on button "Next" at bounding box center [634, 19] width 50 height 23
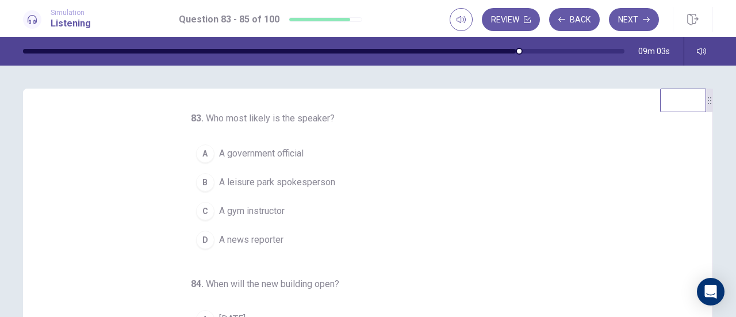
click at [276, 247] on button "D A news reporter" at bounding box center [361, 239] width 340 height 29
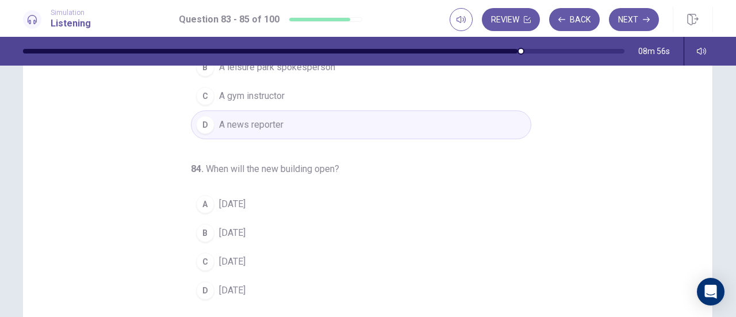
scroll to position [57, 0]
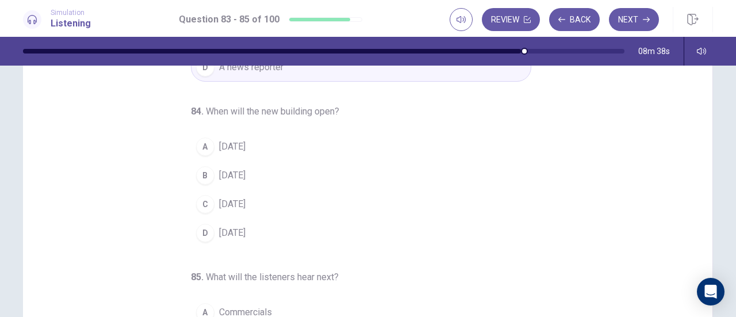
click at [210, 153] on button "A [DATE]" at bounding box center [361, 146] width 340 height 29
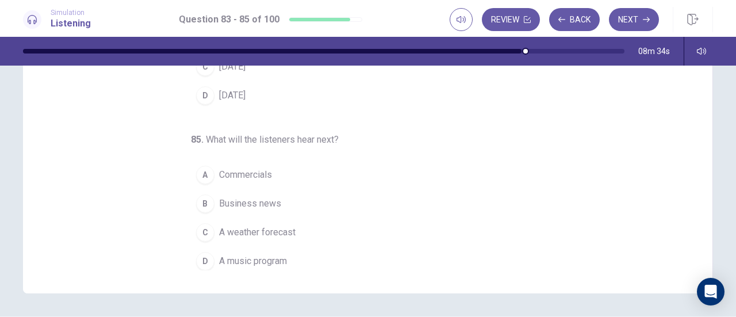
scroll to position [230, 0]
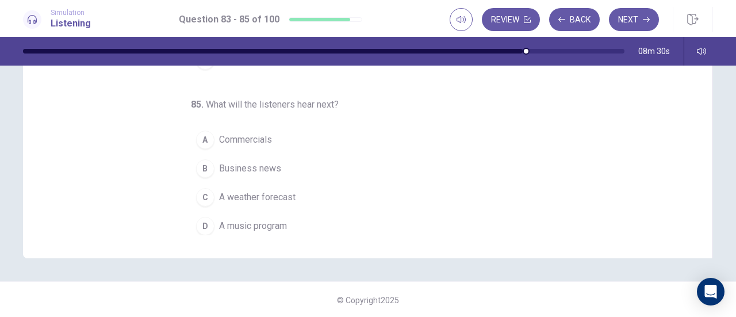
click at [205, 202] on button "C A weather forecast" at bounding box center [361, 197] width 340 height 29
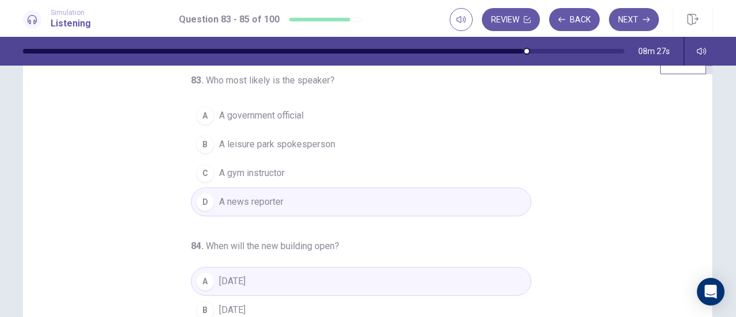
scroll to position [0, 0]
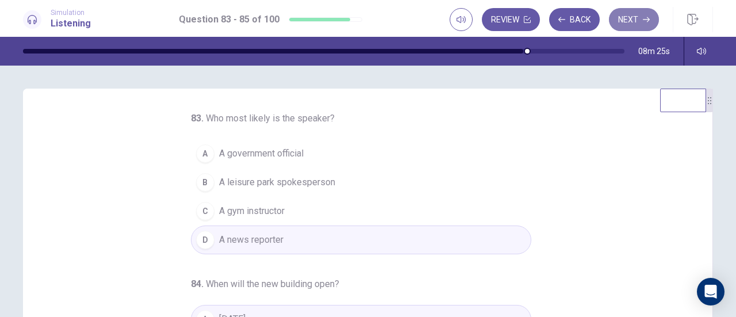
click at [632, 28] on button "Next" at bounding box center [634, 19] width 50 height 23
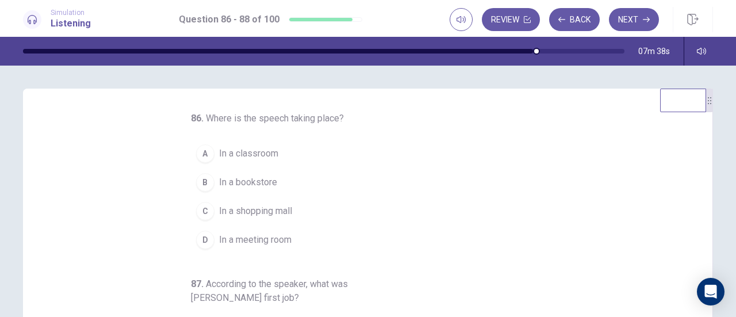
click at [303, 225] on button "D In a meeting room" at bounding box center [361, 239] width 340 height 29
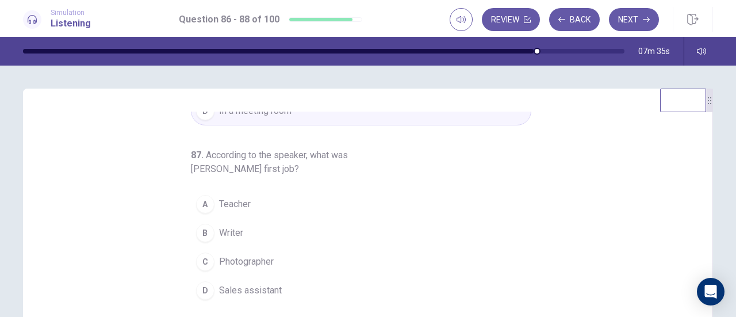
scroll to position [57, 0]
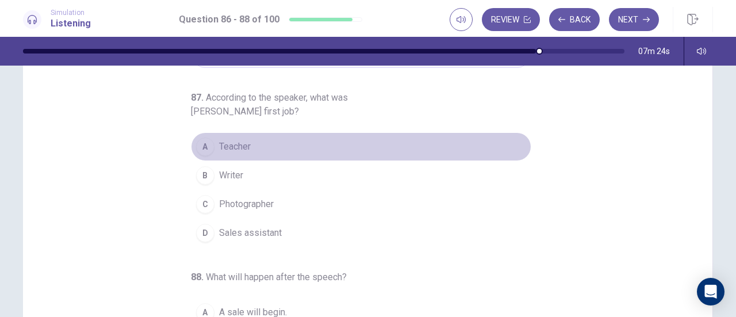
click at [228, 143] on span "Teacher" at bounding box center [235, 147] width 32 height 14
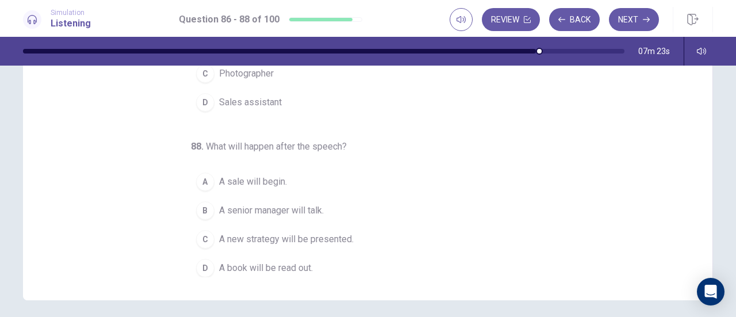
scroll to position [230, 0]
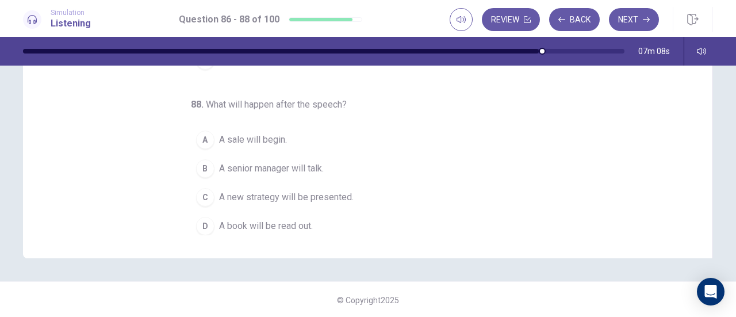
click at [317, 197] on span "A new strategy will be presented." at bounding box center [286, 197] width 134 height 14
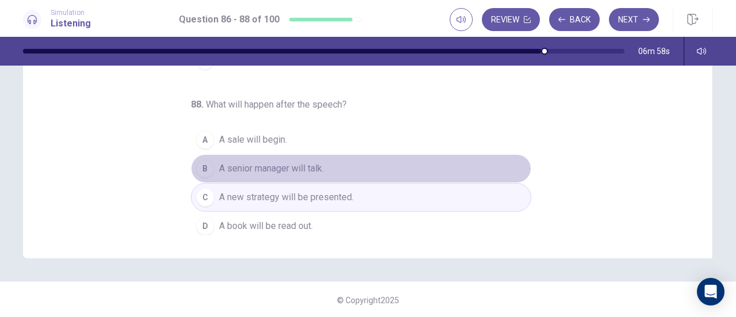
click at [339, 157] on button "B A senior manager will talk." at bounding box center [361, 168] width 340 height 29
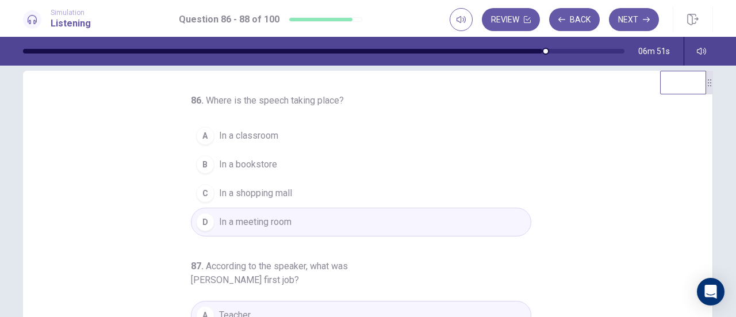
scroll to position [0, 0]
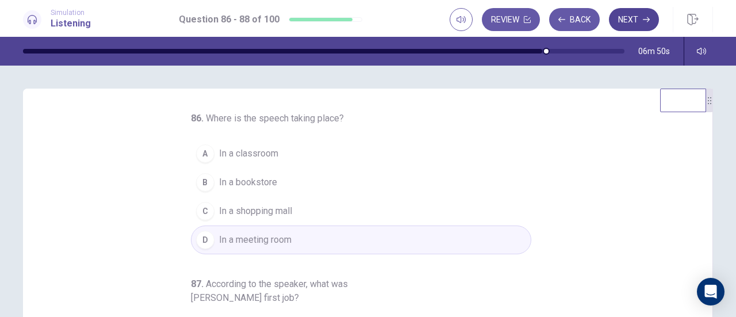
click at [616, 13] on button "Next" at bounding box center [634, 19] width 50 height 23
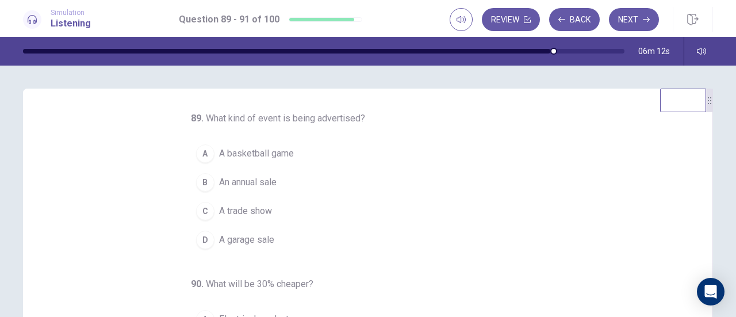
click at [300, 181] on button "B An annual sale" at bounding box center [361, 182] width 340 height 29
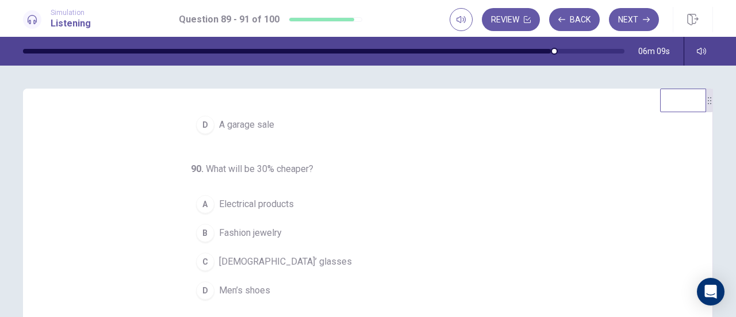
scroll to position [57, 0]
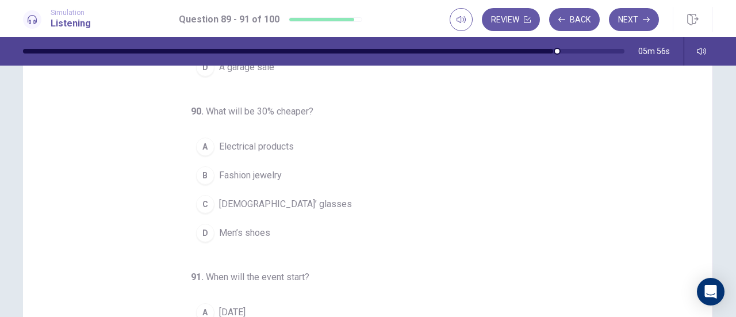
click at [274, 144] on span "Electrical products" at bounding box center [256, 147] width 75 height 14
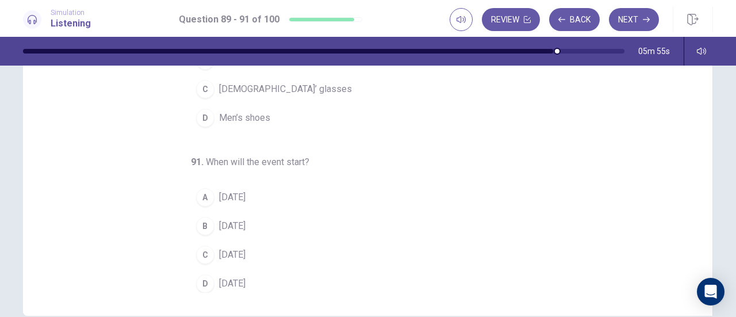
scroll to position [230, 0]
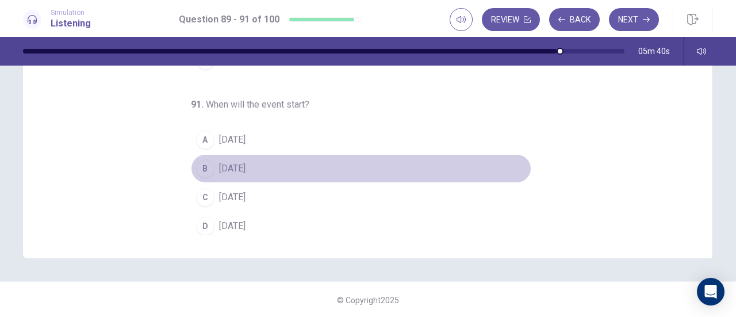
click at [264, 172] on button "B [DATE]" at bounding box center [361, 168] width 340 height 29
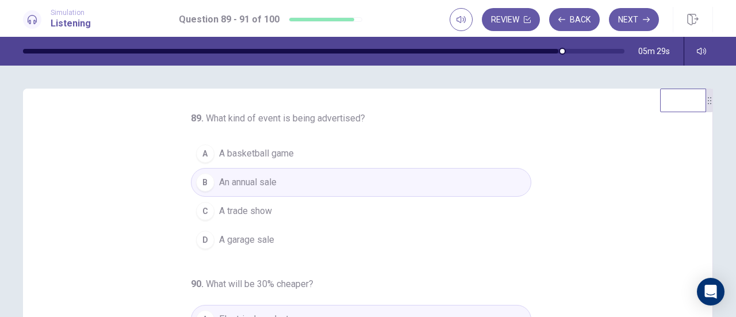
scroll to position [0, 0]
click at [625, 26] on button "Next" at bounding box center [634, 19] width 50 height 23
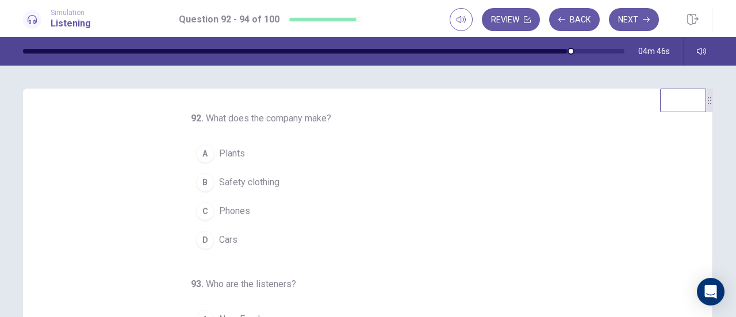
click at [276, 249] on button "D Cars" at bounding box center [361, 239] width 340 height 29
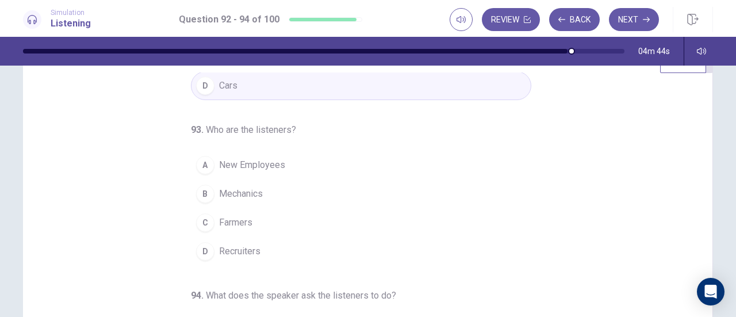
scroll to position [57, 0]
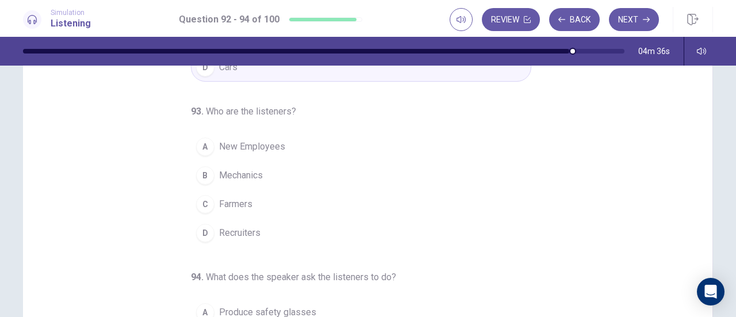
click at [290, 164] on button "B Mechanics" at bounding box center [361, 175] width 340 height 29
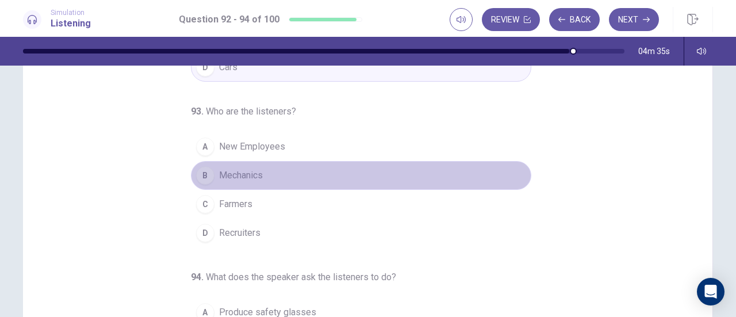
click at [290, 164] on button "B Mechanics" at bounding box center [361, 175] width 340 height 29
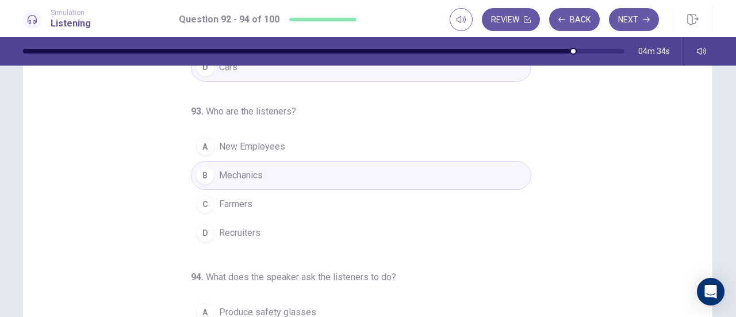
click at [299, 144] on button "A New Employees" at bounding box center [361, 146] width 340 height 29
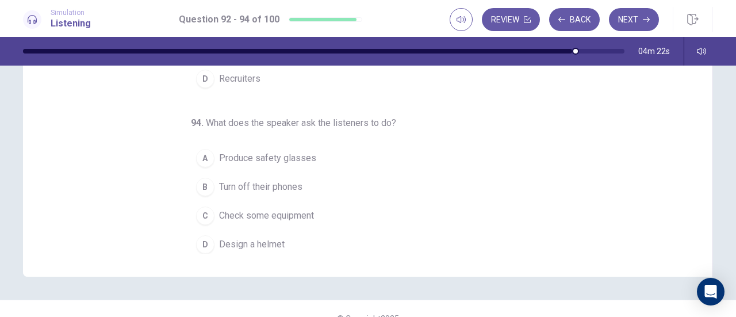
scroll to position [230, 0]
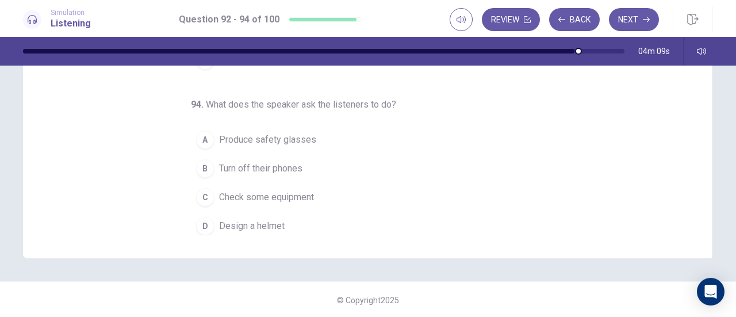
click at [297, 175] on button "B Turn off their phones" at bounding box center [361, 168] width 340 height 29
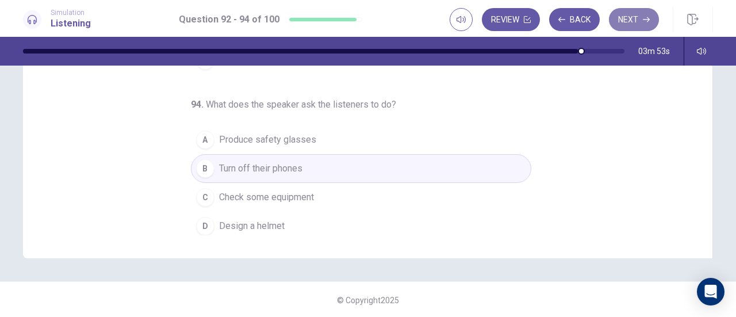
click at [640, 29] on button "Next" at bounding box center [634, 19] width 50 height 23
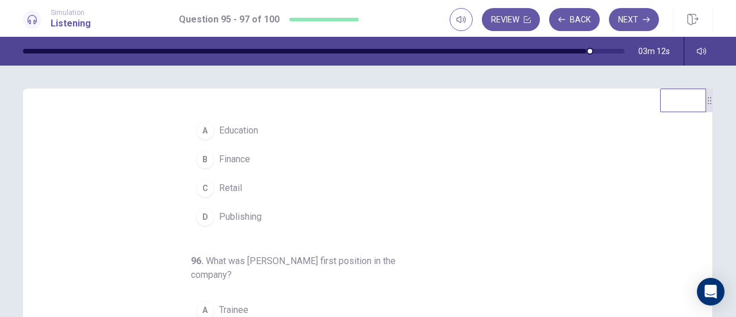
scroll to position [0, 0]
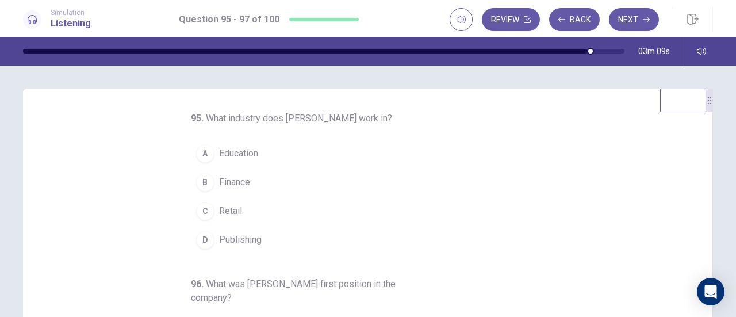
click at [234, 185] on span "Finance" at bounding box center [234, 182] width 31 height 14
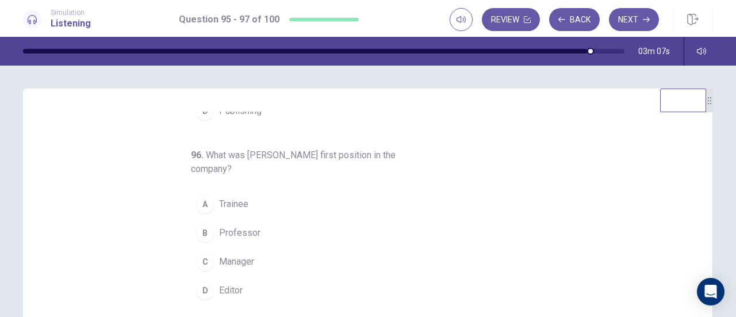
scroll to position [57, 0]
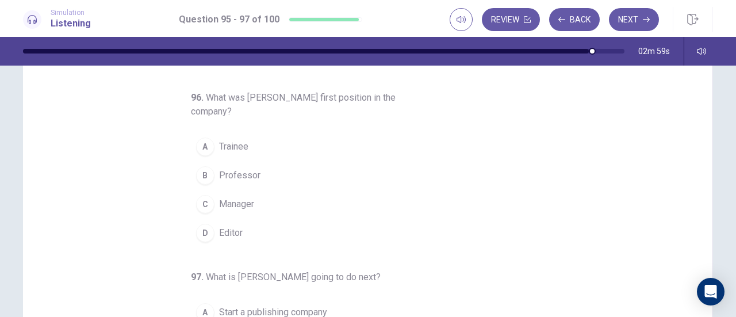
click at [228, 151] on button "A Trainee" at bounding box center [361, 146] width 340 height 29
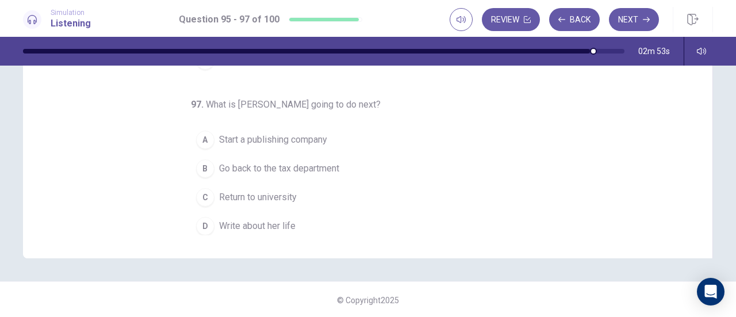
scroll to position [231, 0]
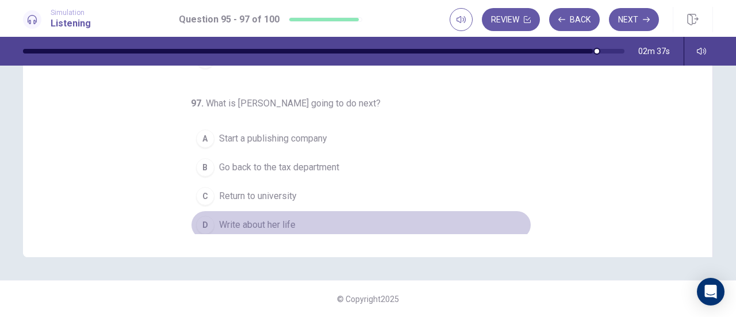
click at [264, 210] on button "D Write about her life" at bounding box center [361, 224] width 340 height 29
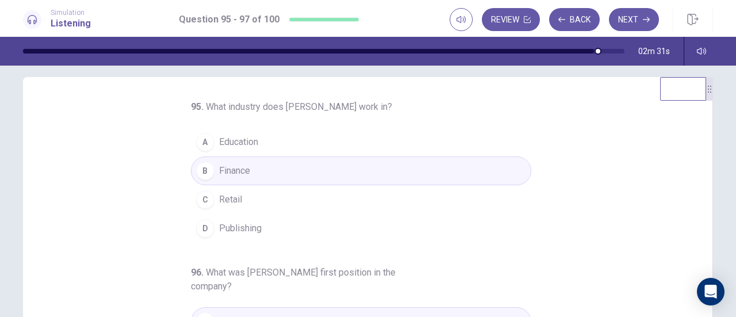
scroll to position [0, 0]
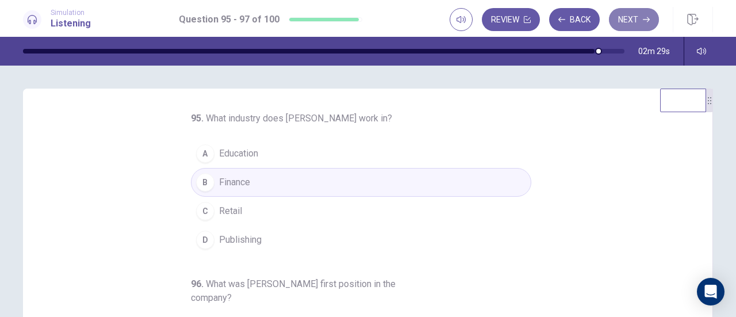
click at [641, 21] on button "Next" at bounding box center [634, 19] width 50 height 23
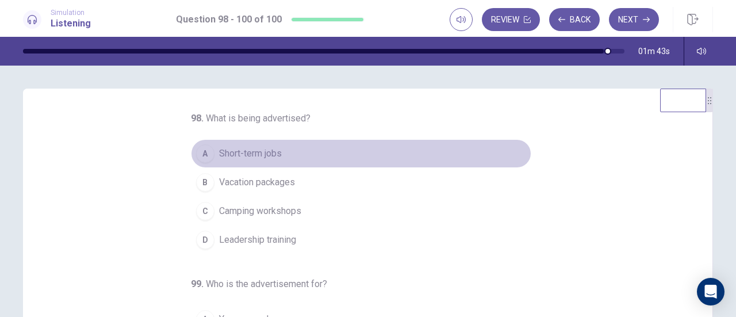
click at [303, 151] on button "A Short-term jobs" at bounding box center [361, 153] width 340 height 29
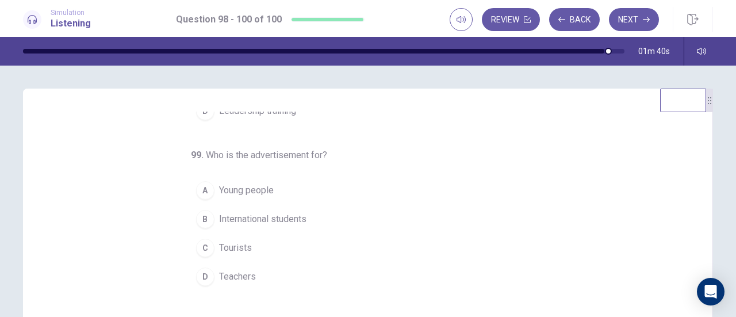
scroll to position [57, 0]
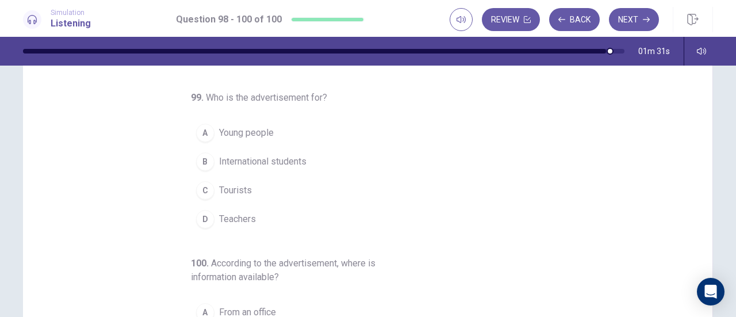
click at [314, 136] on button "A Young people" at bounding box center [361, 132] width 340 height 29
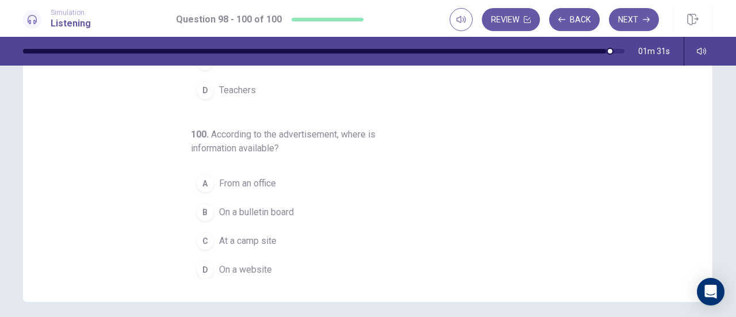
scroll to position [230, 0]
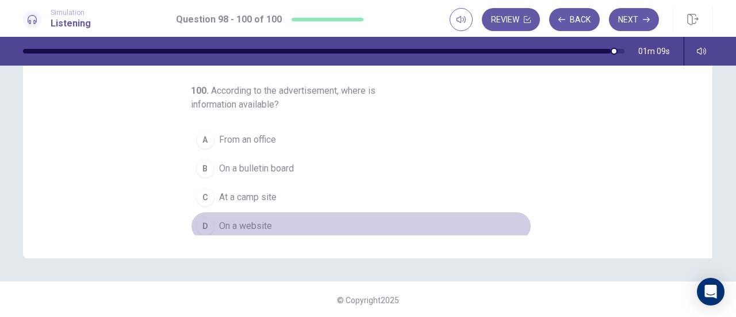
click at [270, 221] on button "D On a website" at bounding box center [361, 225] width 340 height 29
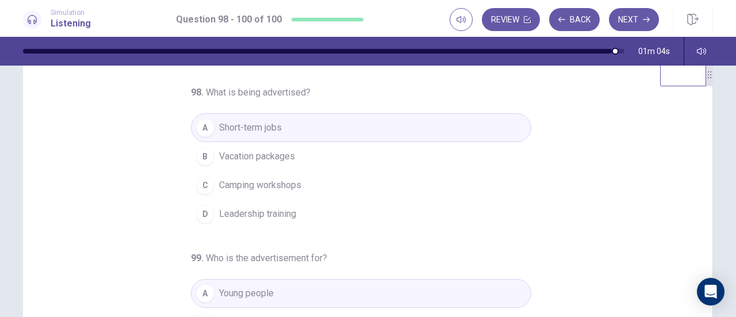
scroll to position [0, 0]
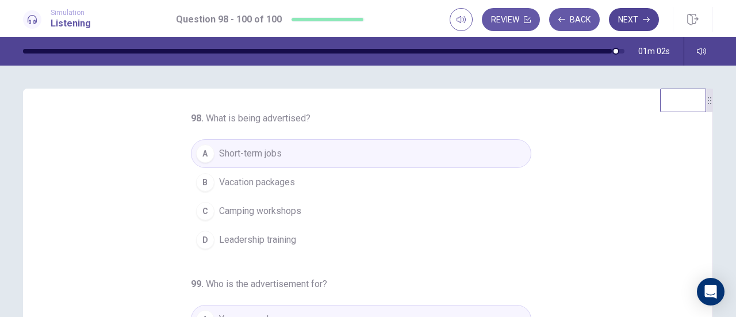
click at [624, 17] on button "Next" at bounding box center [634, 19] width 50 height 23
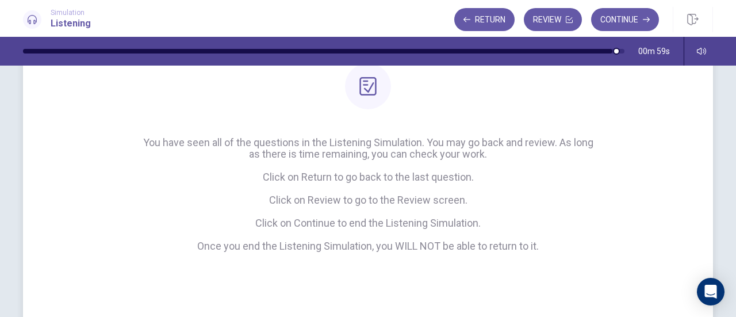
scroll to position [172, 0]
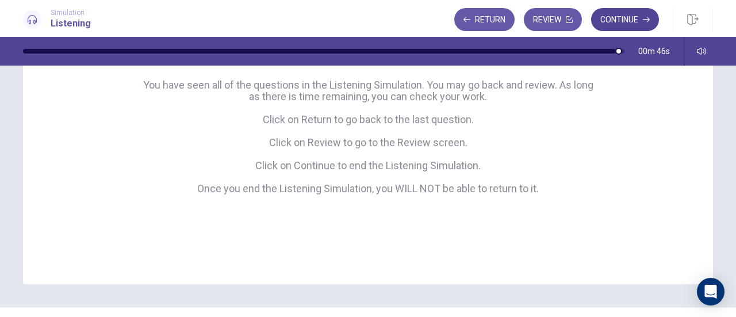
click at [624, 29] on button "Continue" at bounding box center [625, 19] width 68 height 23
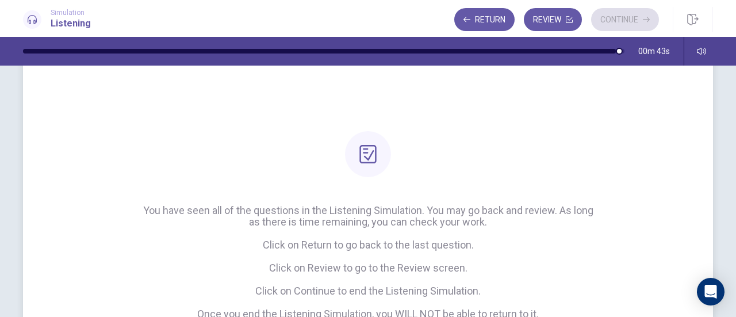
scroll to position [0, 0]
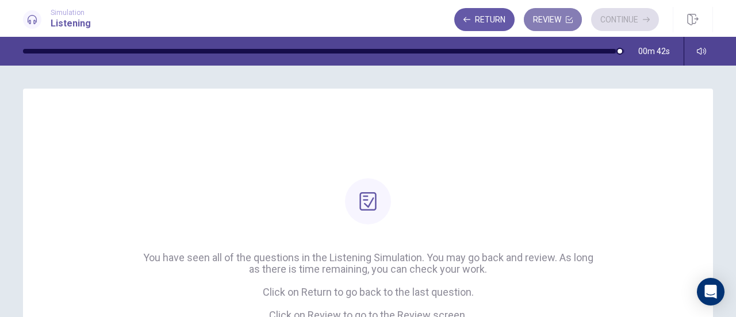
click at [553, 16] on button "Review" at bounding box center [553, 19] width 58 height 23
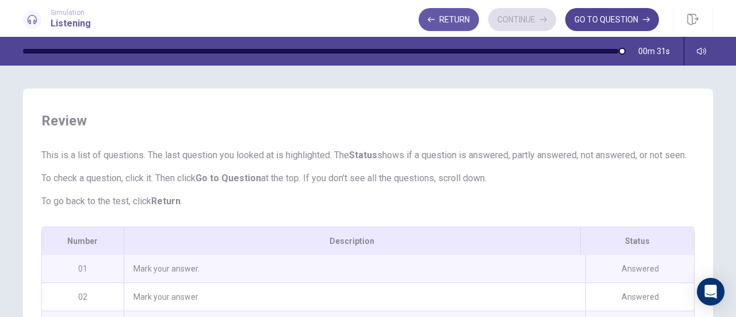
click at [630, 21] on button "GO TO QUESTION" at bounding box center [612, 19] width 94 height 23
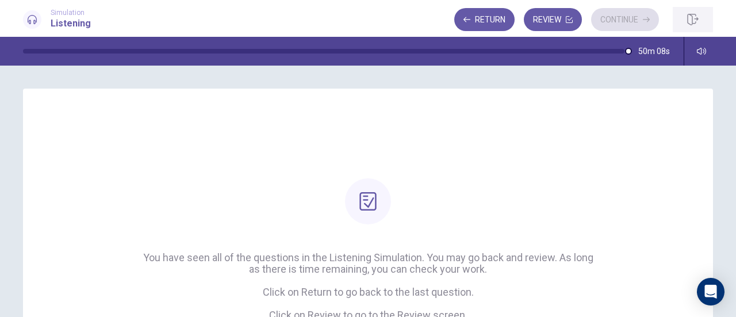
click at [682, 14] on button "button" at bounding box center [692, 19] width 40 height 25
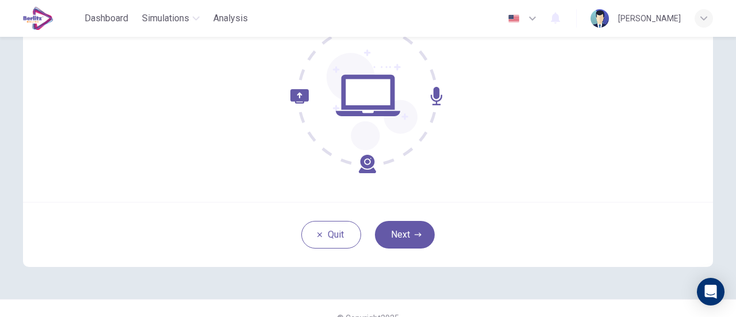
scroll to position [146, 0]
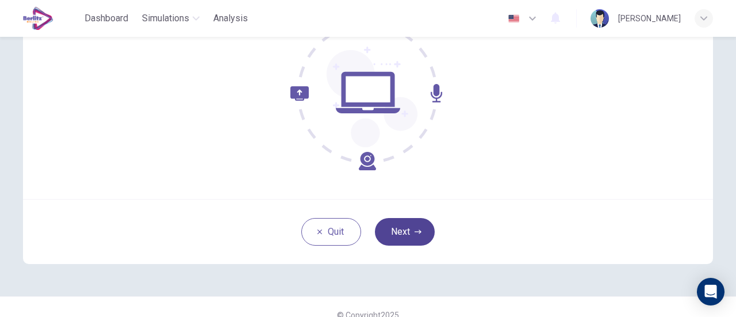
click at [407, 238] on button "Next" at bounding box center [405, 232] width 60 height 28
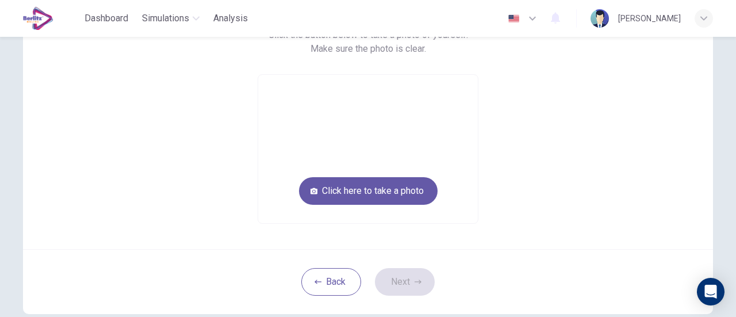
scroll to position [114, 0]
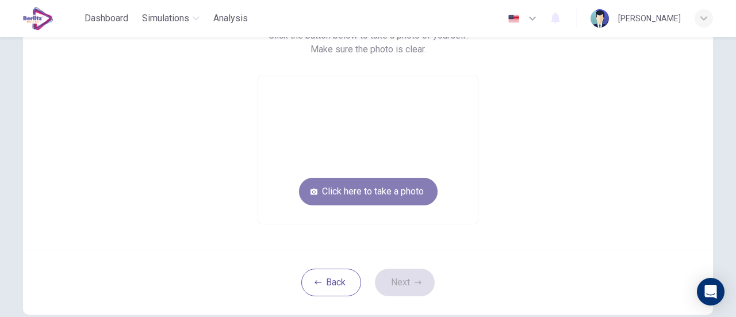
click at [409, 190] on button "Click here to take a photo" at bounding box center [368, 192] width 139 height 28
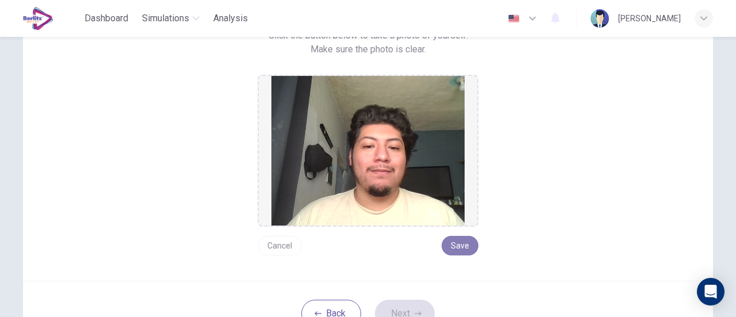
click at [457, 245] on button "Save" at bounding box center [459, 246] width 37 height 20
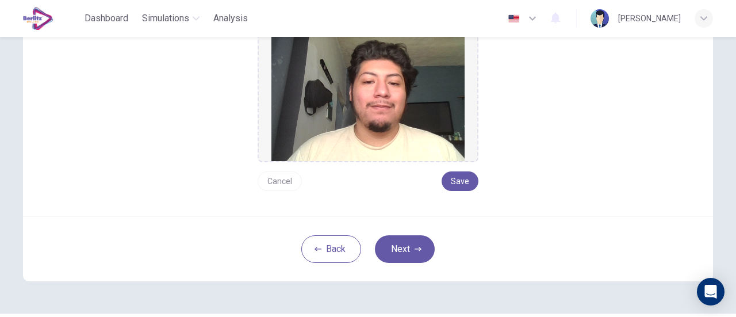
click at [405, 249] on button "Next" at bounding box center [405, 249] width 60 height 28
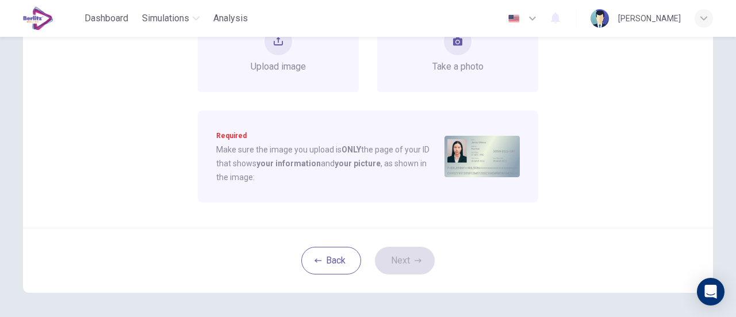
scroll to position [181, 0]
click at [405, 76] on div "Take a photo" at bounding box center [457, 48] width 161 height 83
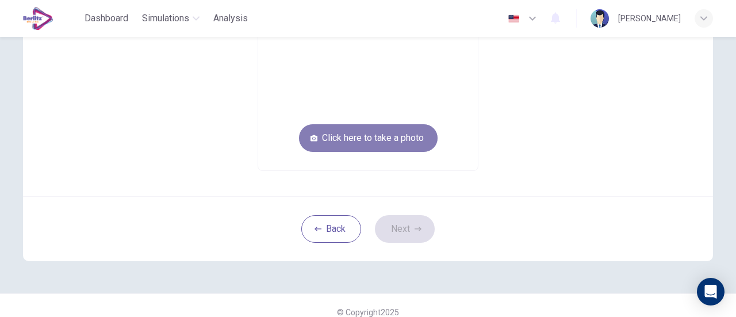
click at [393, 144] on button "Click here to take a photo" at bounding box center [368, 138] width 139 height 28
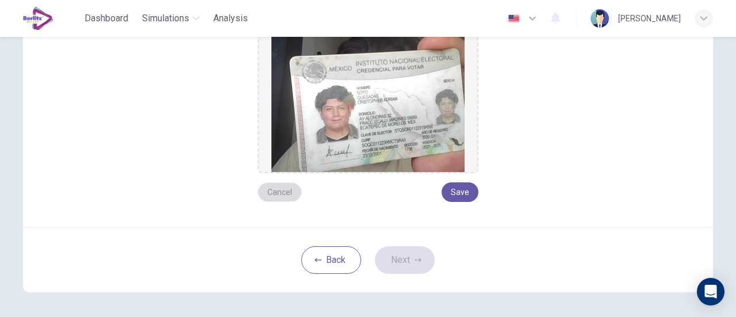
click at [291, 183] on button "Cancel" at bounding box center [279, 192] width 44 height 20
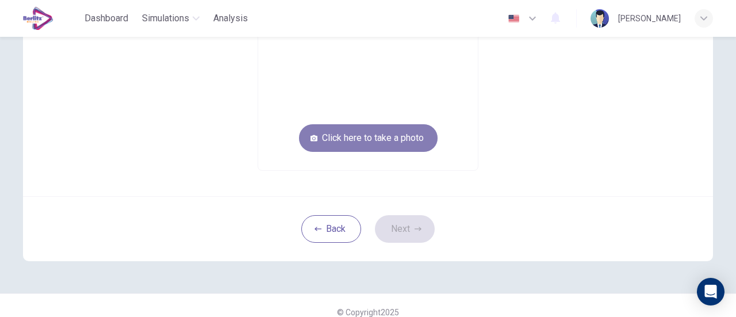
click at [370, 145] on button "Click here to take a photo" at bounding box center [368, 138] width 139 height 28
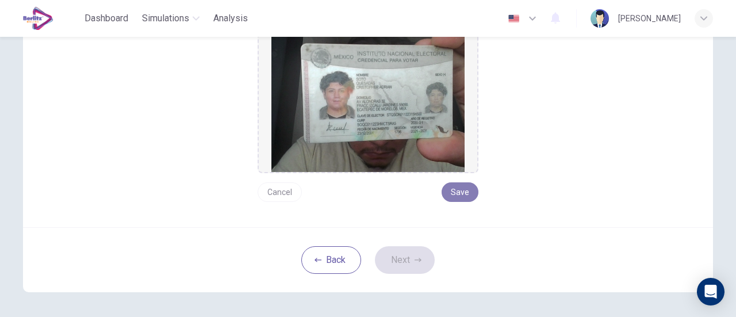
click at [453, 195] on button "Save" at bounding box center [459, 192] width 37 height 20
click at [409, 264] on button "Next" at bounding box center [405, 260] width 60 height 28
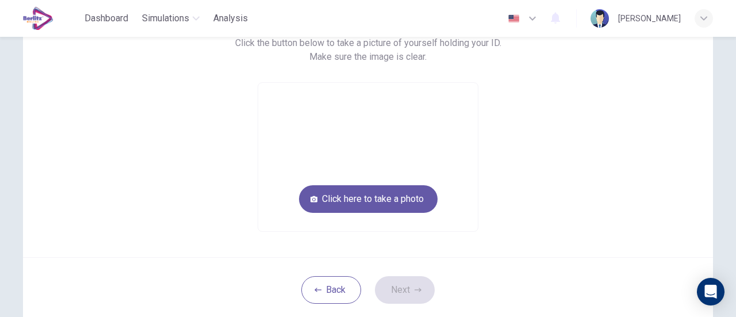
scroll to position [106, 0]
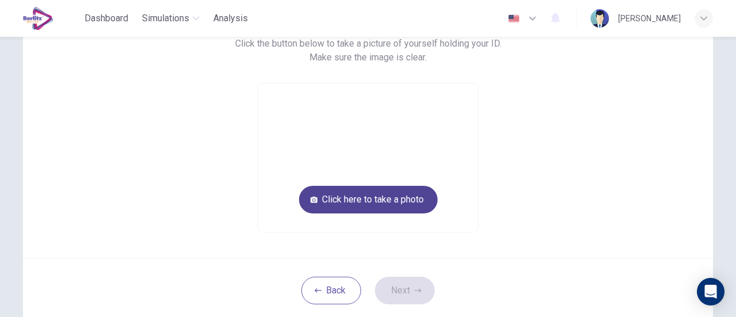
click at [415, 199] on button "Click here to take a photo" at bounding box center [368, 200] width 139 height 28
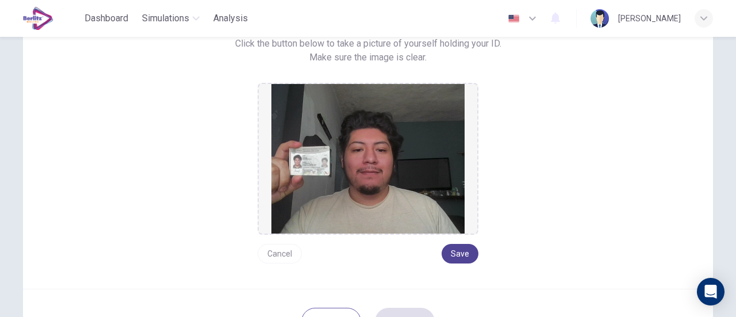
click at [451, 250] on button "Save" at bounding box center [459, 254] width 37 height 20
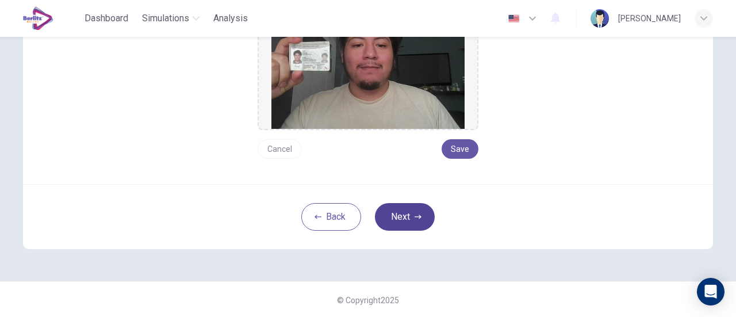
click at [414, 216] on icon "button" at bounding box center [417, 216] width 7 height 7
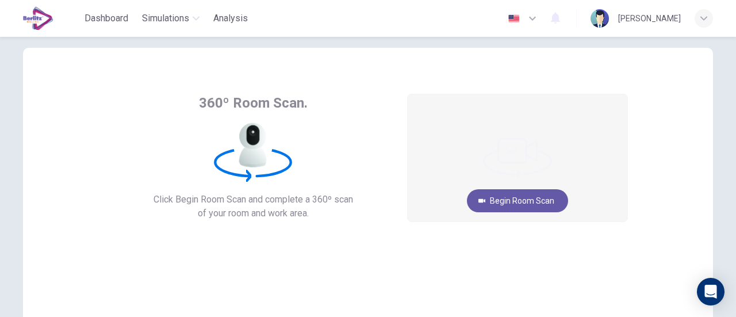
scroll to position [20, 0]
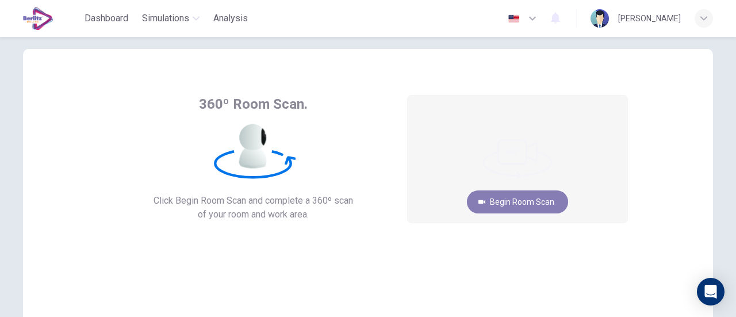
click at [502, 201] on button "Begin Room Scan" at bounding box center [517, 201] width 101 height 23
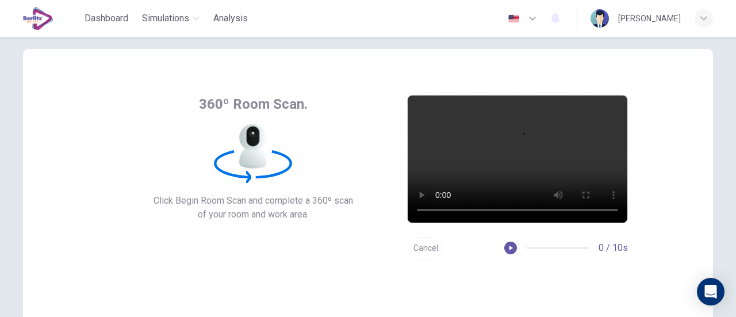
scroll to position [99, 0]
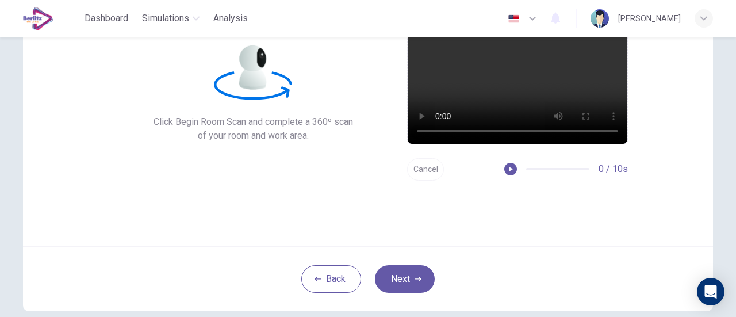
click at [422, 163] on button "Cancel" at bounding box center [425, 169] width 37 height 22
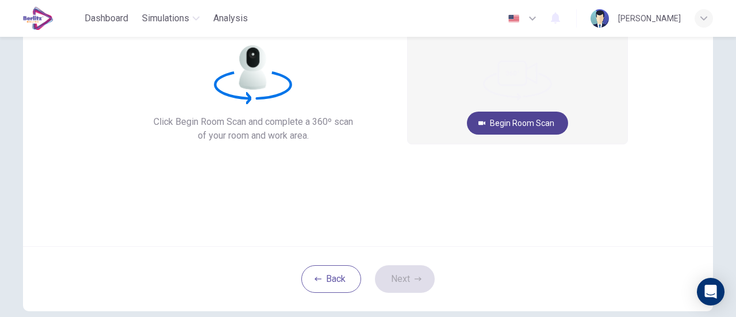
click at [506, 120] on button "Begin Room Scan" at bounding box center [517, 122] width 101 height 23
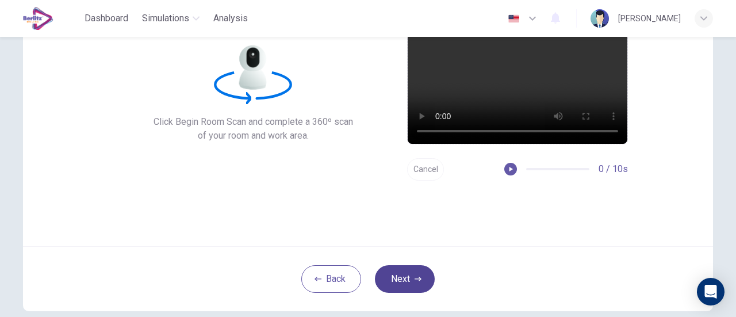
click at [406, 280] on button "Next" at bounding box center [405, 279] width 60 height 28
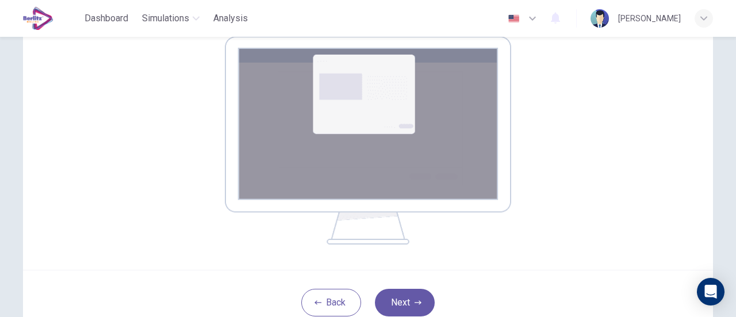
scroll to position [280, 0]
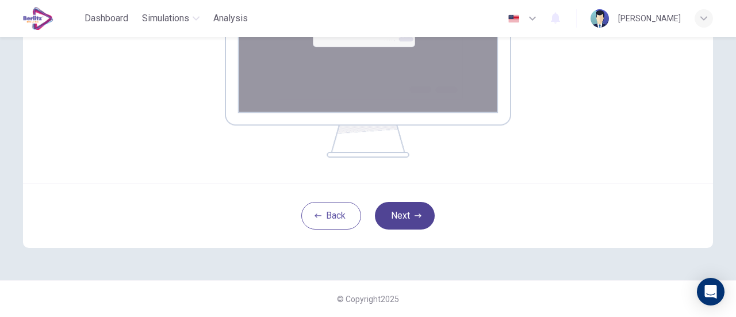
click at [415, 205] on button "Next" at bounding box center [405, 216] width 60 height 28
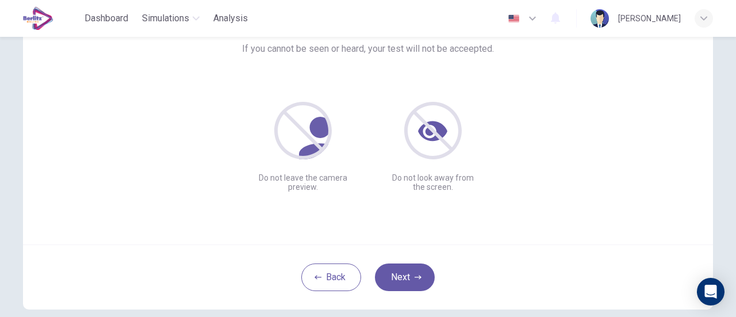
scroll to position [105, 0]
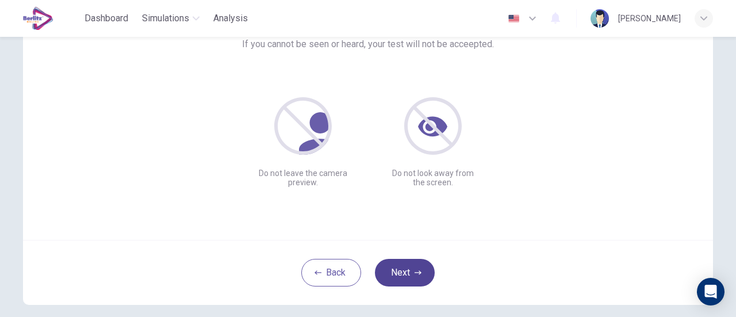
click at [390, 270] on button "Next" at bounding box center [405, 273] width 60 height 28
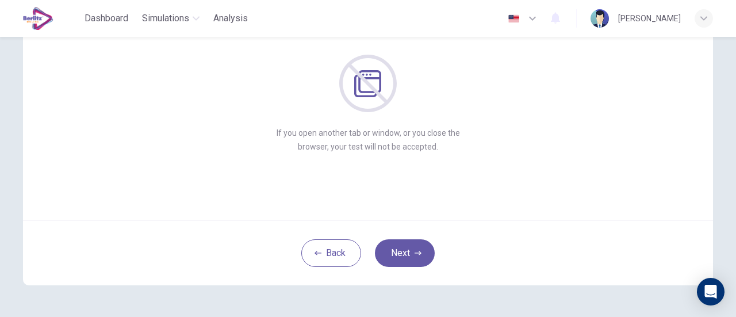
scroll to position [155, 0]
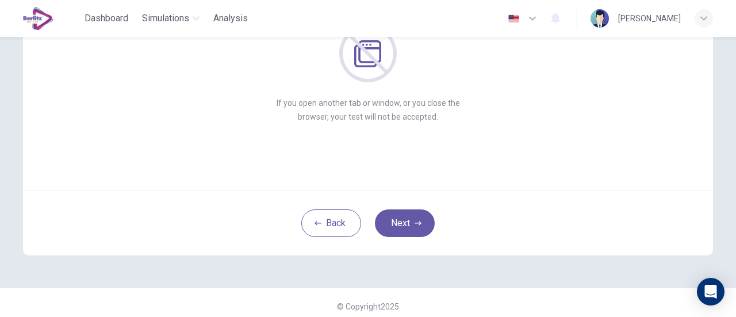
click at [413, 218] on button "Next" at bounding box center [405, 223] width 60 height 28
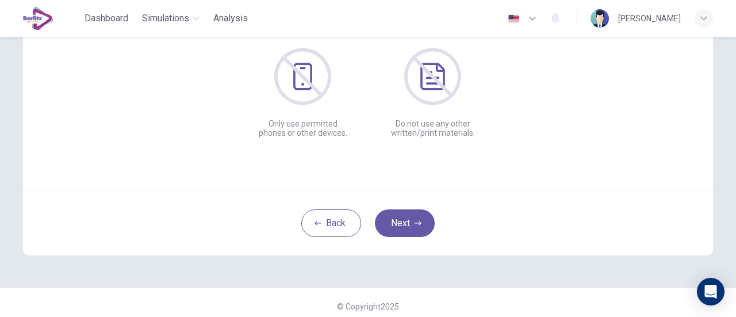
click at [413, 218] on button "Next" at bounding box center [405, 223] width 60 height 28
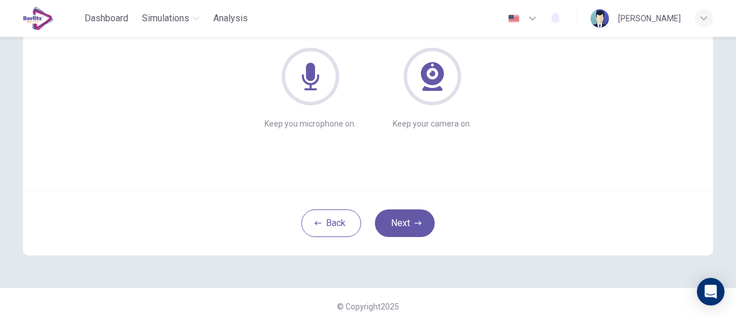
click at [413, 218] on button "Next" at bounding box center [405, 223] width 60 height 28
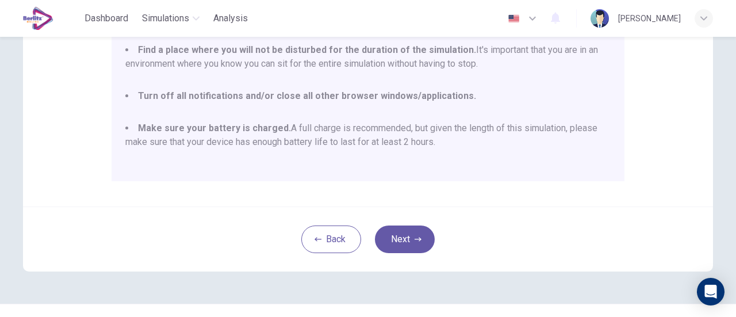
scroll to position [301, 0]
click at [410, 238] on button "Next" at bounding box center [405, 238] width 60 height 28
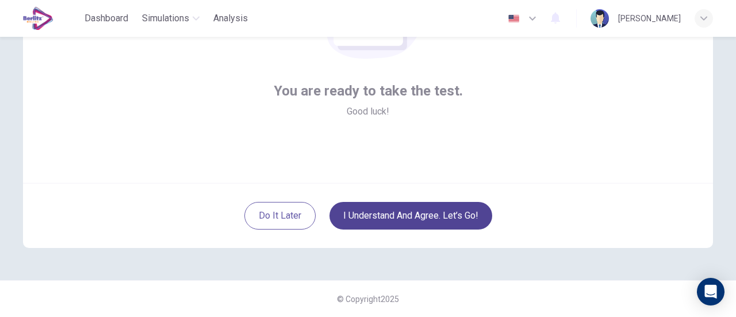
scroll to position [161, 0]
drag, startPoint x: 410, startPoint y: 238, endPoint x: 432, endPoint y: 209, distance: 36.6
click at [432, 209] on div "Do it later I understand and agree. Let’s go!" at bounding box center [368, 215] width 690 height 65
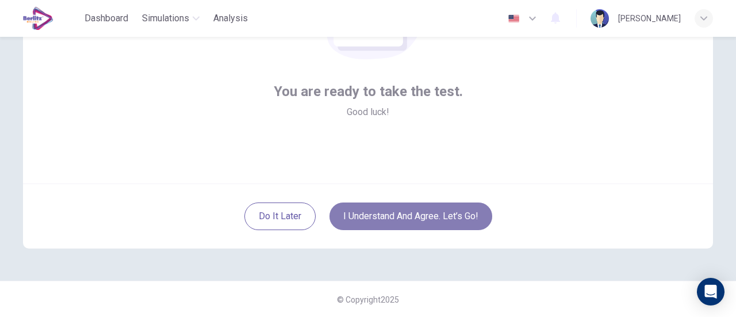
click at [432, 209] on button "I understand and agree. Let’s go!" at bounding box center [410, 216] width 163 height 28
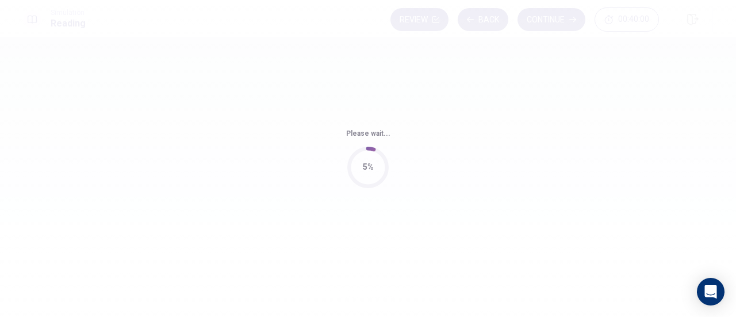
drag, startPoint x: 440, startPoint y: 166, endPoint x: 456, endPoint y: 164, distance: 15.7
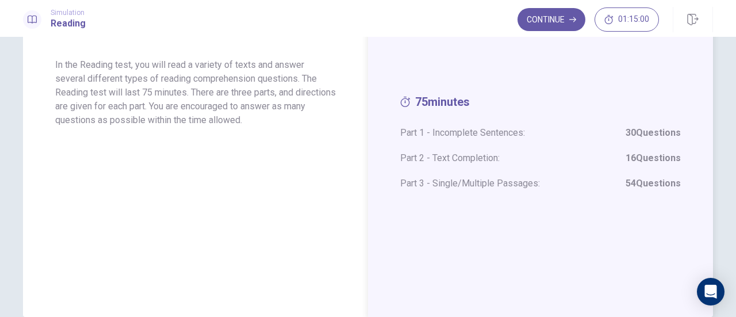
scroll to position [24, 0]
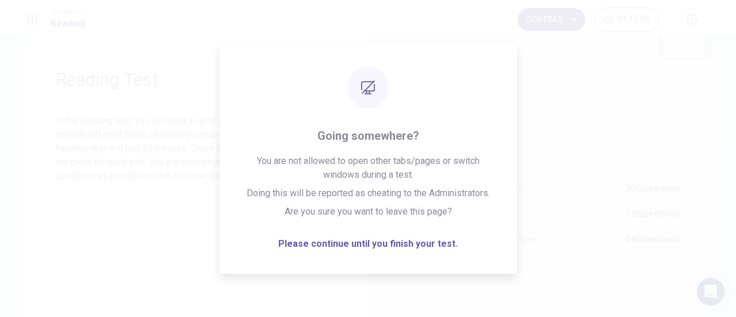
click at [545, 19] on button "Continue" at bounding box center [551, 19] width 68 height 23
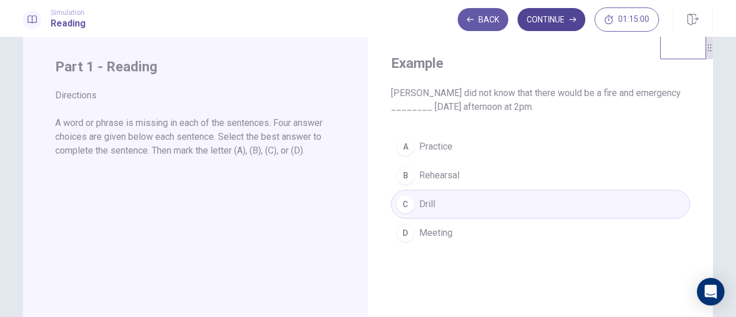
click at [548, 24] on button "Continue" at bounding box center [551, 19] width 68 height 23
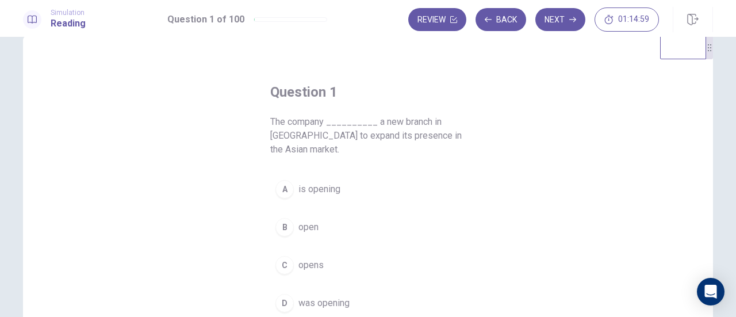
scroll to position [82, 0]
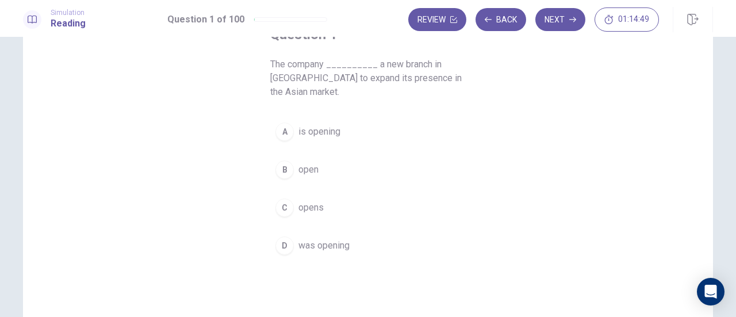
click at [377, 137] on button "A is opening" at bounding box center [367, 131] width 195 height 29
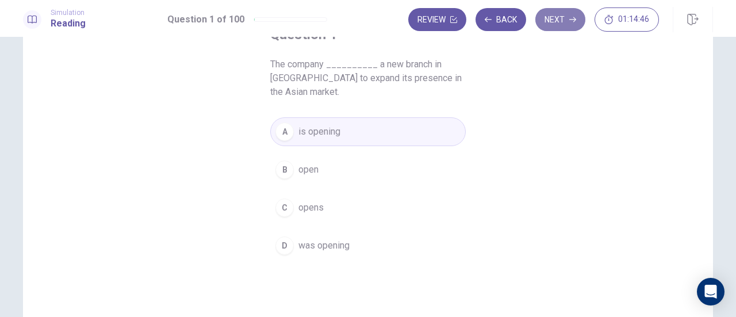
click at [559, 24] on button "Next" at bounding box center [560, 19] width 50 height 23
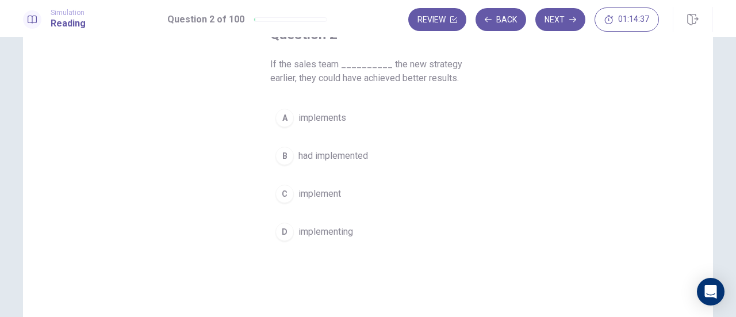
click at [418, 158] on button "B had implemented" at bounding box center [367, 155] width 195 height 29
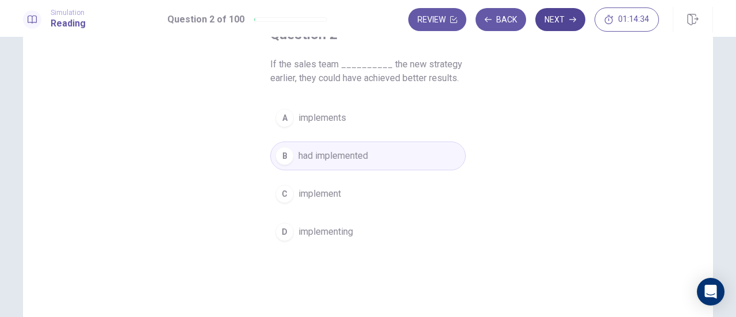
click at [554, 26] on button "Next" at bounding box center [560, 19] width 50 height 23
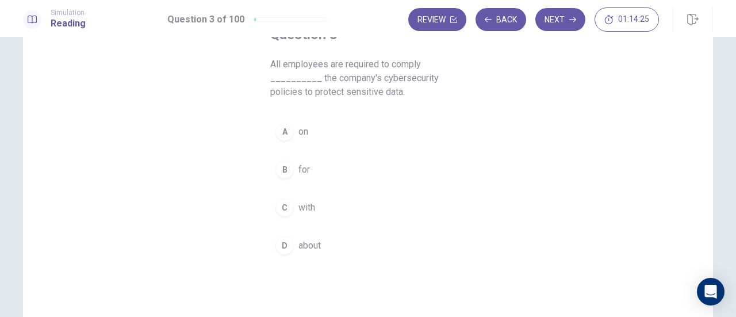
click at [368, 209] on button "C with" at bounding box center [367, 207] width 195 height 29
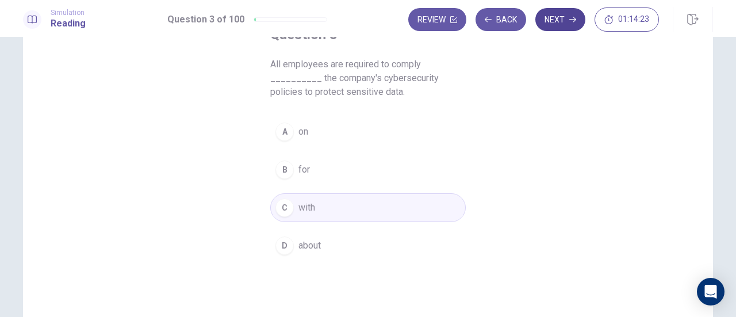
click at [556, 26] on button "Next" at bounding box center [560, 19] width 50 height 23
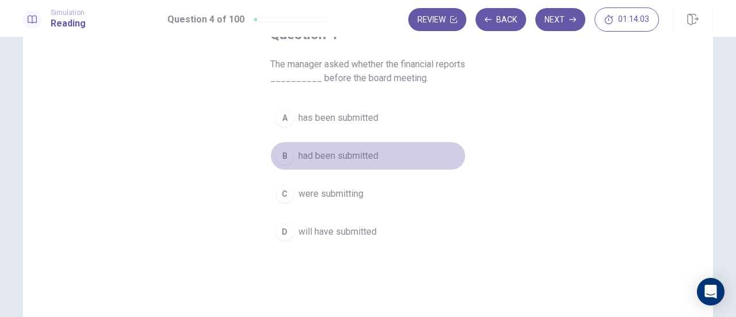
click at [425, 142] on button "B had been submitted" at bounding box center [367, 155] width 195 height 29
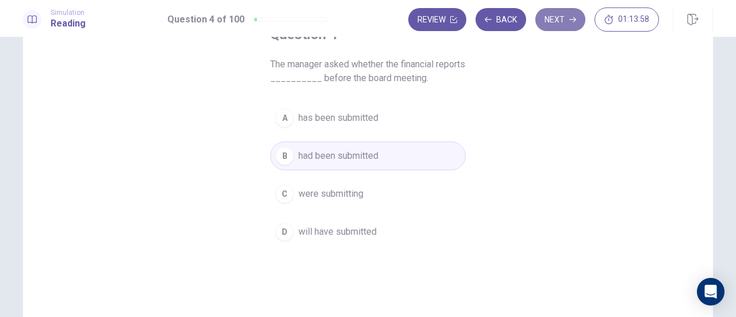
click at [544, 26] on button "Next" at bounding box center [560, 19] width 50 height 23
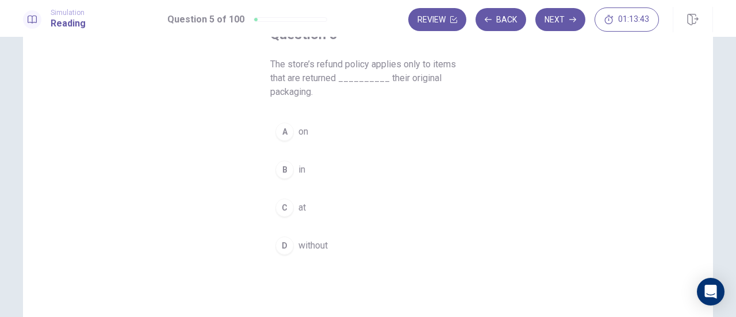
click at [369, 165] on button "B in" at bounding box center [367, 169] width 195 height 29
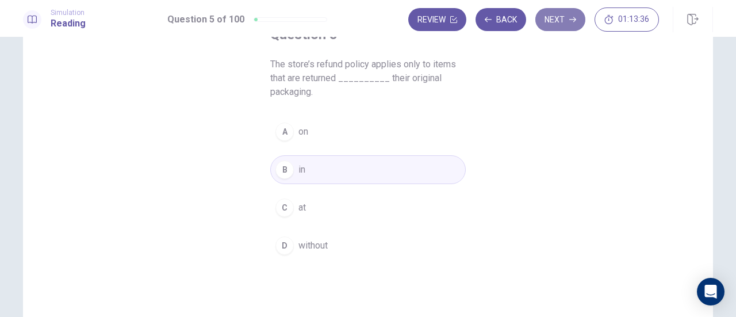
click at [544, 26] on button "Next" at bounding box center [560, 19] width 50 height 23
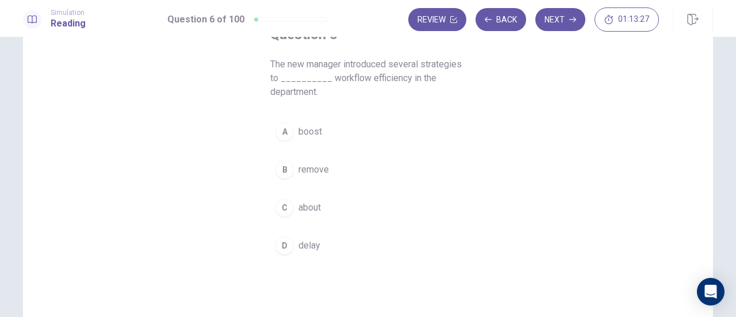
click at [329, 135] on button "A boost" at bounding box center [367, 131] width 195 height 29
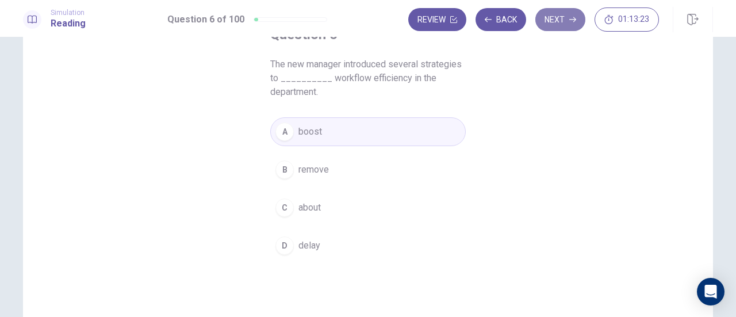
click at [553, 24] on button "Next" at bounding box center [560, 19] width 50 height 23
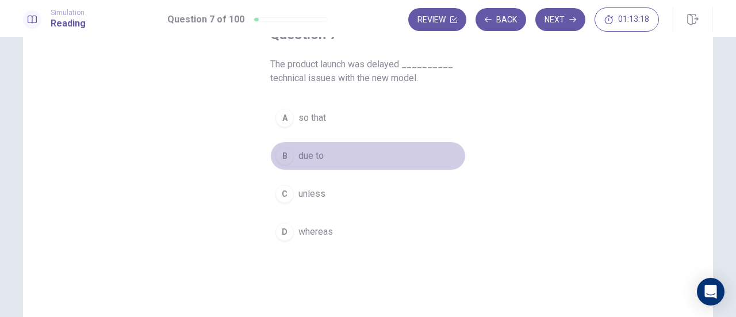
click at [390, 159] on button "B due to" at bounding box center [367, 155] width 195 height 29
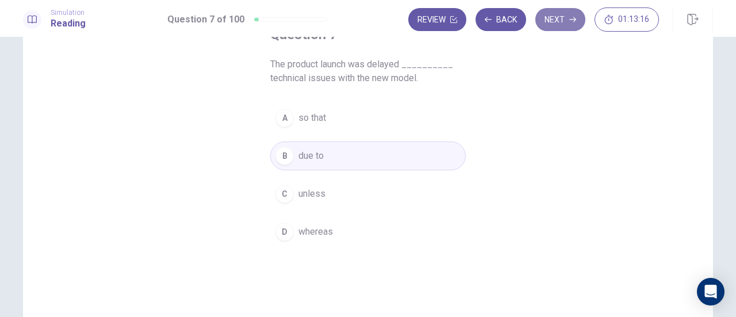
click at [553, 18] on button "Next" at bounding box center [560, 19] width 50 height 23
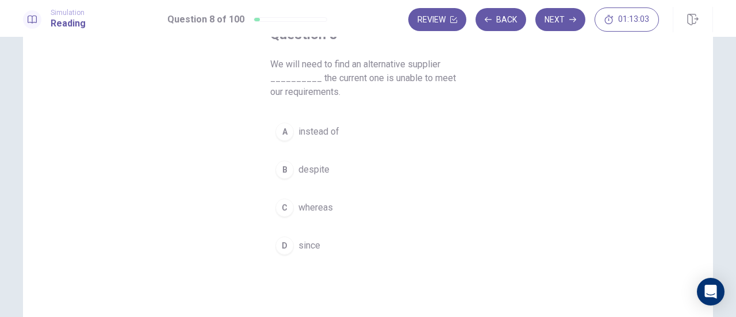
click at [341, 237] on button "D since" at bounding box center [367, 245] width 195 height 29
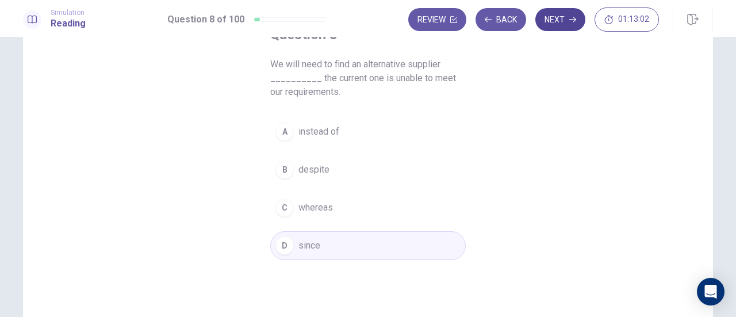
click at [550, 28] on button "Next" at bounding box center [560, 19] width 50 height 23
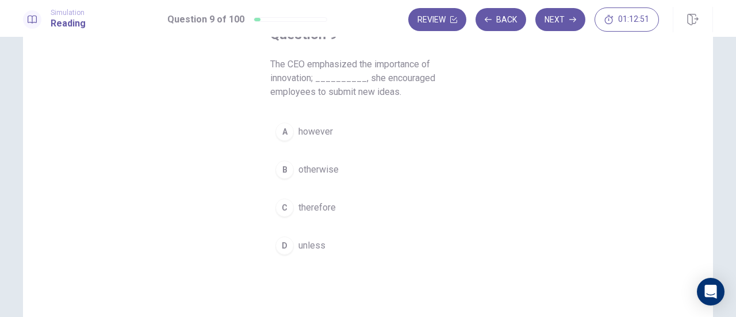
click at [359, 206] on button "C therefore" at bounding box center [367, 207] width 195 height 29
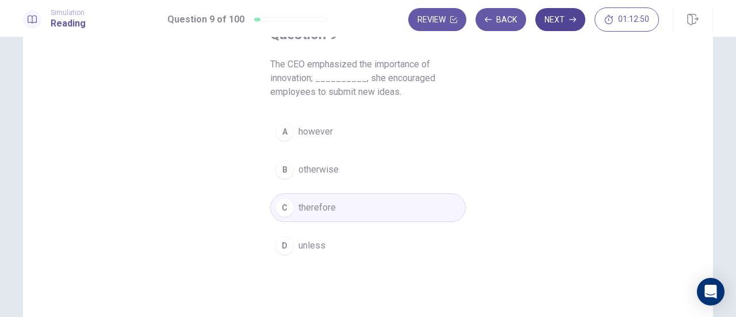
click at [561, 29] on button "Next" at bounding box center [560, 19] width 50 height 23
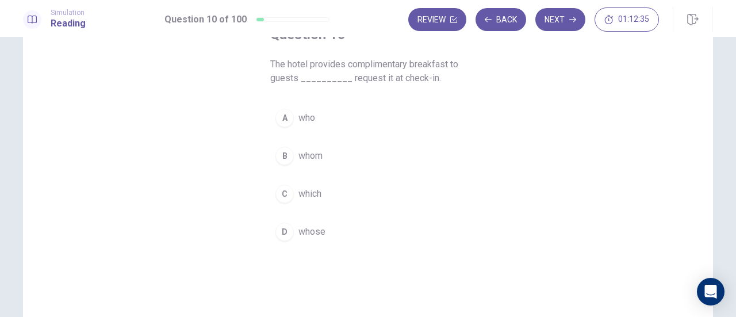
click at [388, 111] on button "A who" at bounding box center [367, 117] width 195 height 29
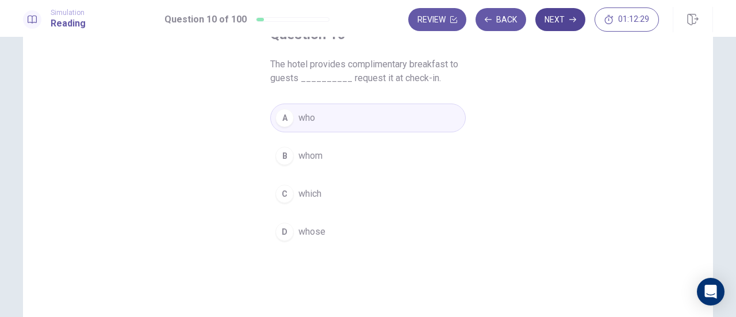
click at [548, 26] on button "Next" at bounding box center [560, 19] width 50 height 23
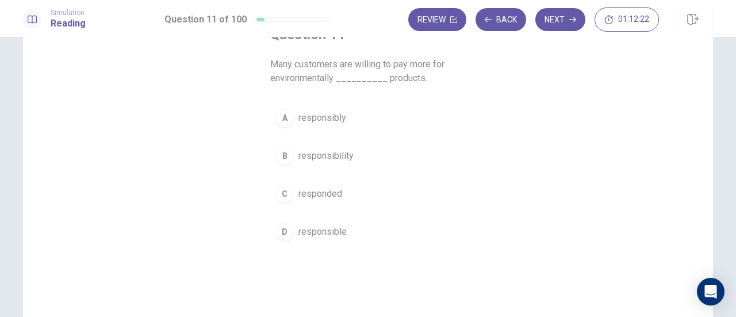
click at [359, 224] on button "D responsible" at bounding box center [367, 231] width 195 height 29
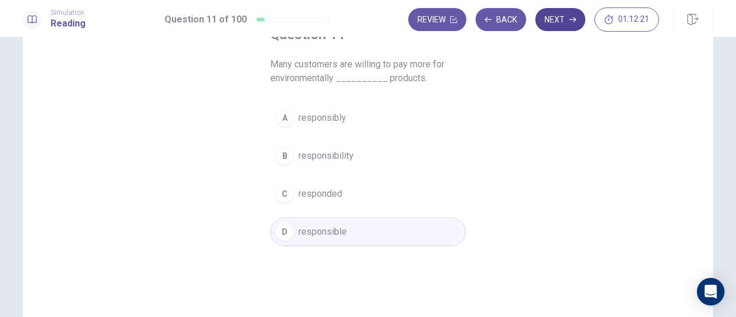
click at [559, 21] on button "Next" at bounding box center [560, 19] width 50 height 23
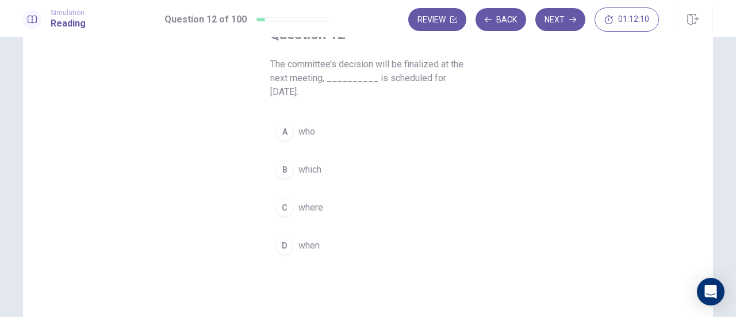
click at [431, 157] on button "B which" at bounding box center [367, 169] width 195 height 29
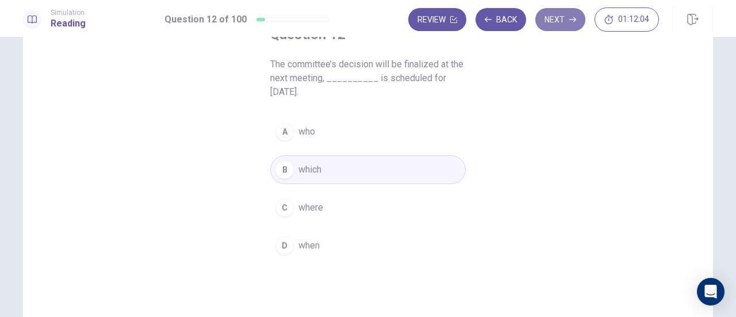
click at [559, 17] on button "Next" at bounding box center [560, 19] width 50 height 23
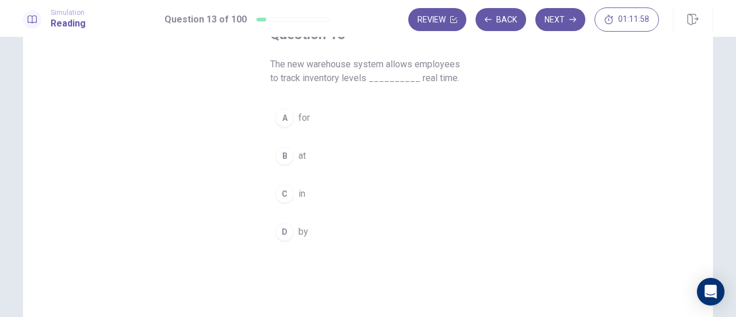
click at [376, 180] on button "C in" at bounding box center [367, 193] width 195 height 29
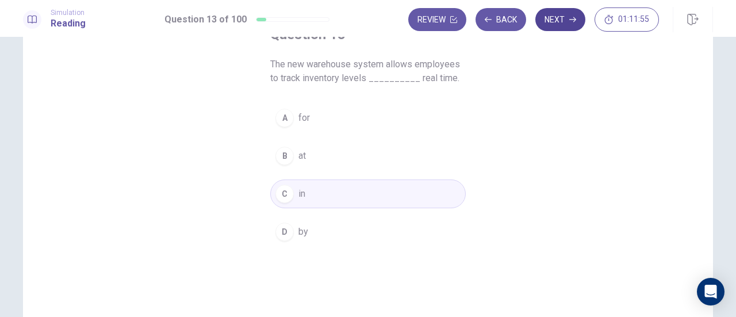
click at [557, 30] on button "Next" at bounding box center [560, 19] width 50 height 23
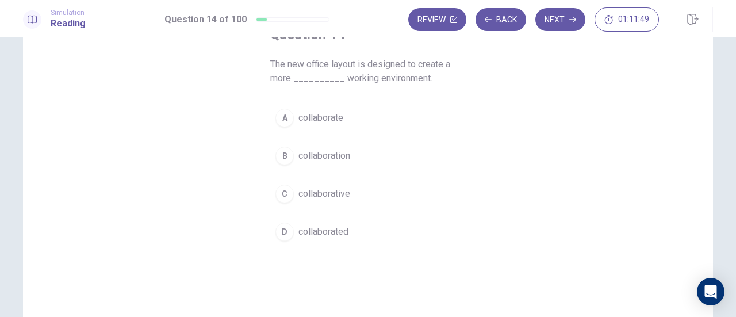
click at [398, 190] on button "C collaborative" at bounding box center [367, 193] width 195 height 29
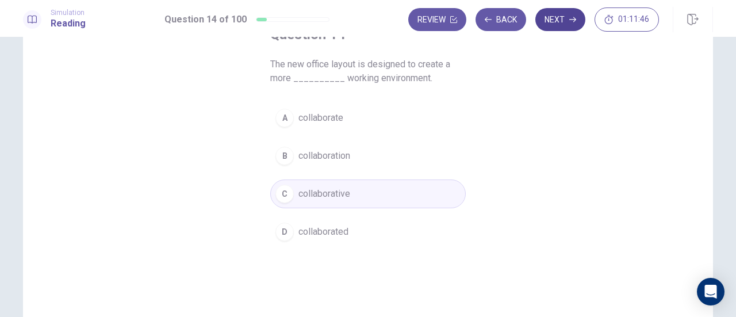
click at [558, 26] on button "Next" at bounding box center [560, 19] width 50 height 23
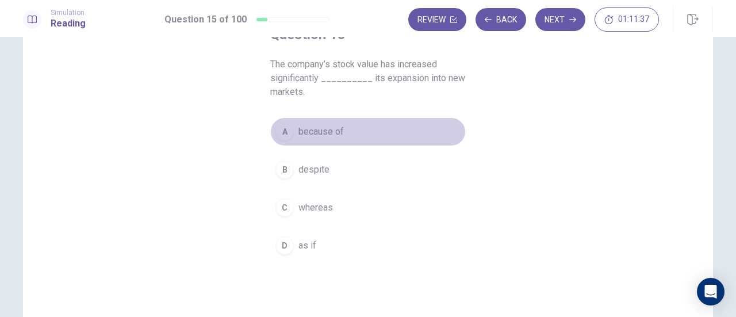
click at [461, 125] on button "A because of" at bounding box center [367, 131] width 195 height 29
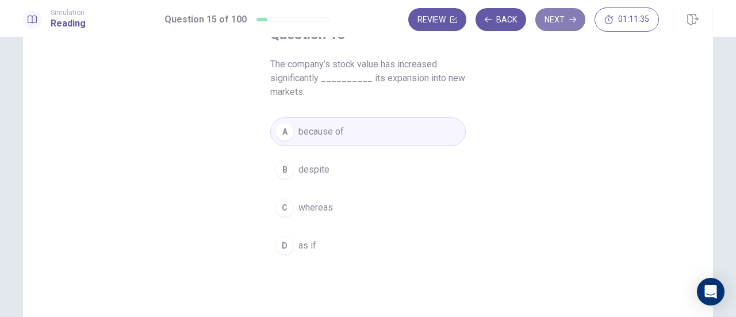
click at [563, 24] on button "Next" at bounding box center [560, 19] width 50 height 23
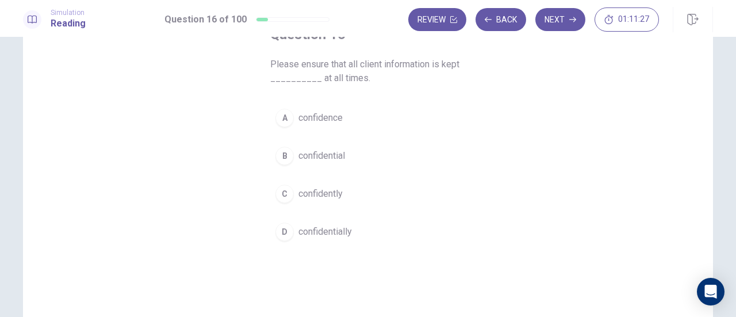
click at [440, 159] on button "B confidential" at bounding box center [367, 155] width 195 height 29
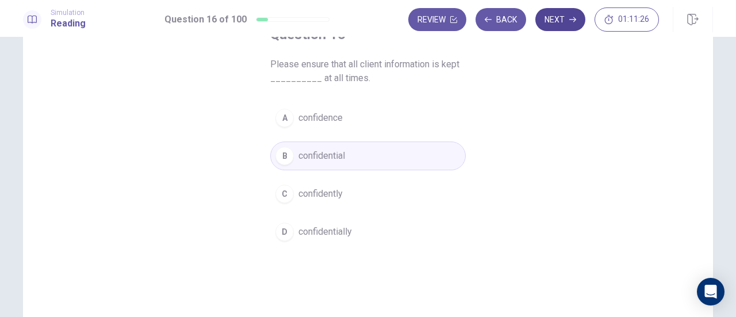
click at [568, 27] on button "Next" at bounding box center [560, 19] width 50 height 23
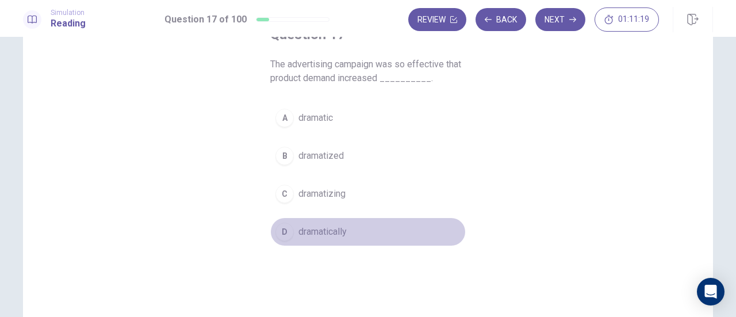
click at [382, 224] on button "D dramatically" at bounding box center [367, 231] width 195 height 29
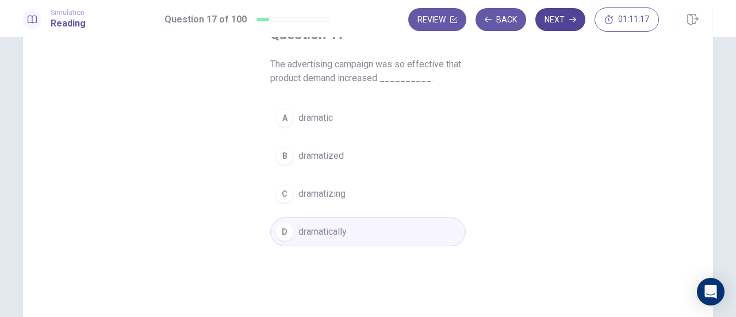
click at [548, 28] on button "Next" at bounding box center [560, 19] width 50 height 23
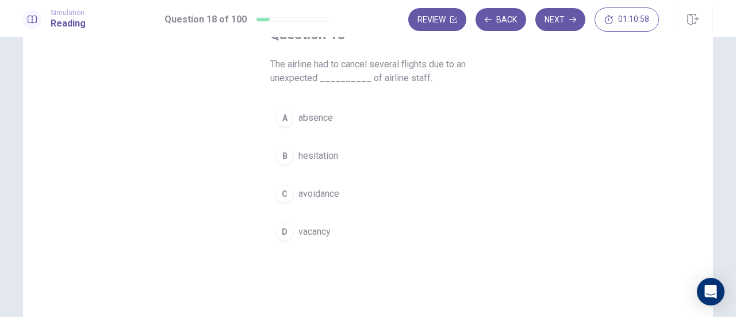
click at [432, 122] on button "A absence" at bounding box center [367, 117] width 195 height 29
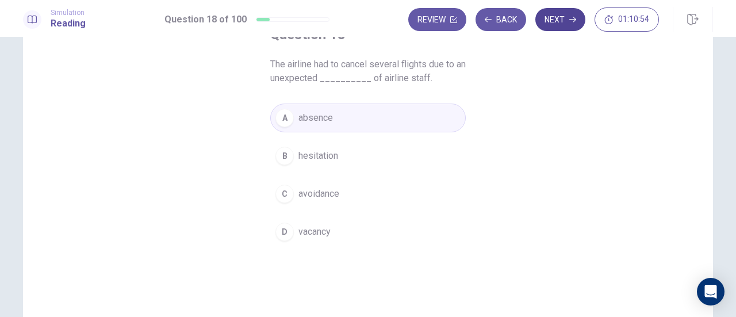
click at [578, 21] on button "Next" at bounding box center [560, 19] width 50 height 23
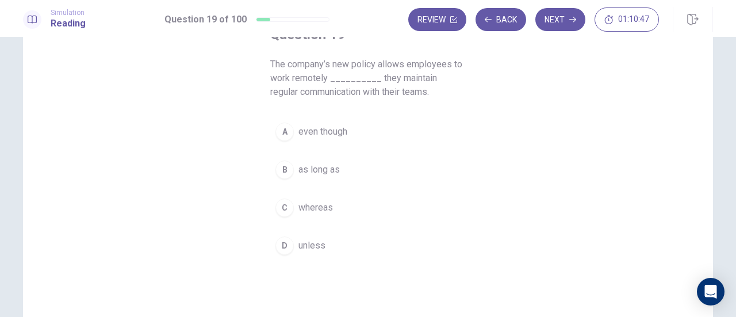
click at [397, 151] on div "A even though B as long as C whereas D unless" at bounding box center [367, 188] width 195 height 143
click at [334, 165] on span "as long as" at bounding box center [318, 170] width 41 height 14
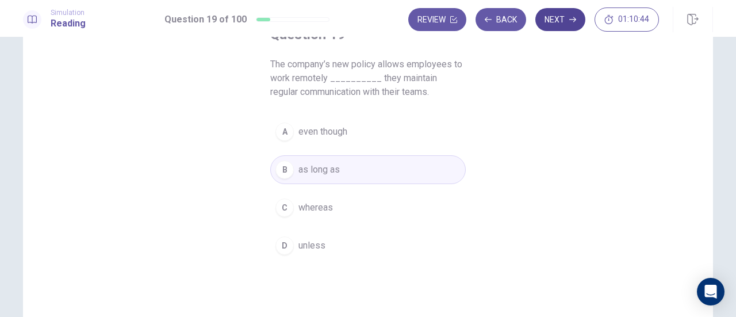
click at [557, 22] on button "Next" at bounding box center [560, 19] width 50 height 23
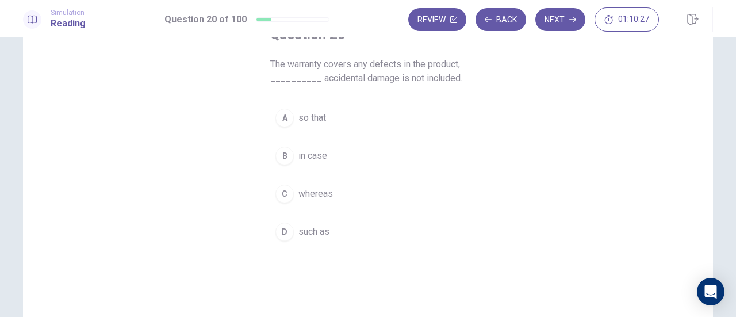
click at [387, 180] on button "C whereas" at bounding box center [367, 193] width 195 height 29
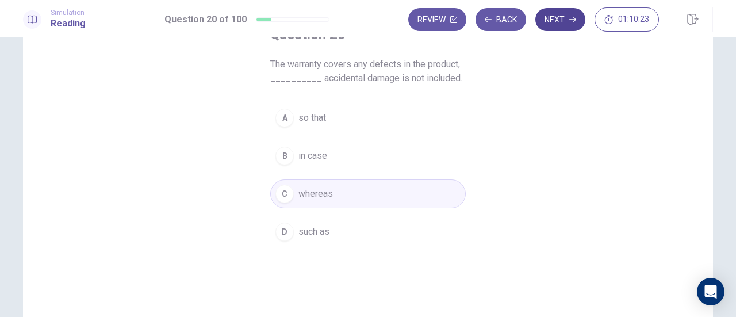
click at [572, 26] on button "Next" at bounding box center [560, 19] width 50 height 23
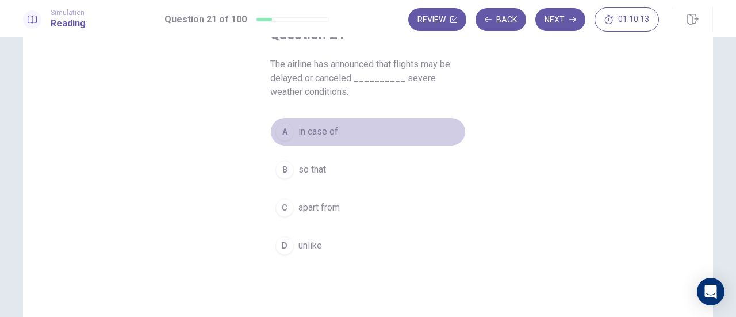
click at [384, 136] on button "A in case of" at bounding box center [367, 131] width 195 height 29
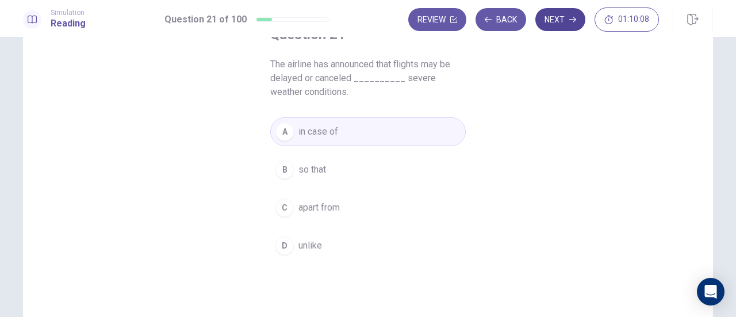
click at [548, 25] on button "Next" at bounding box center [560, 19] width 50 height 23
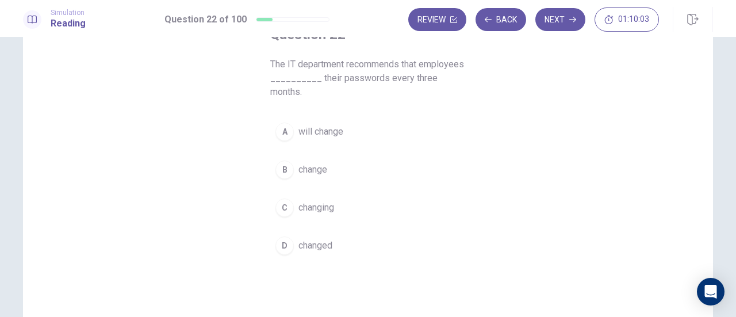
click at [389, 172] on button "B change" at bounding box center [367, 169] width 195 height 29
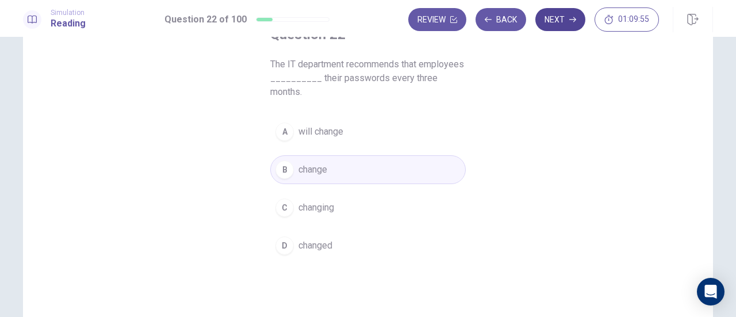
click at [556, 26] on button "Next" at bounding box center [560, 19] width 50 height 23
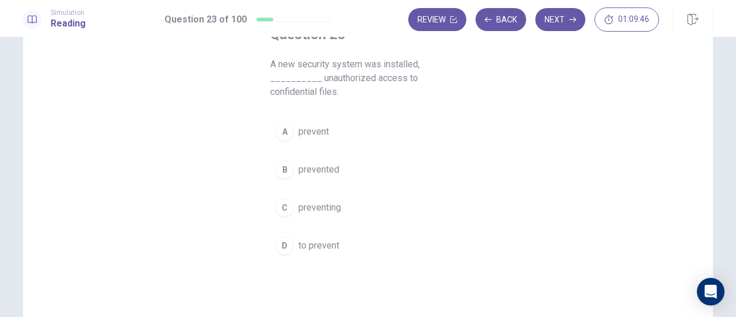
click at [394, 196] on button "C preventing" at bounding box center [367, 207] width 195 height 29
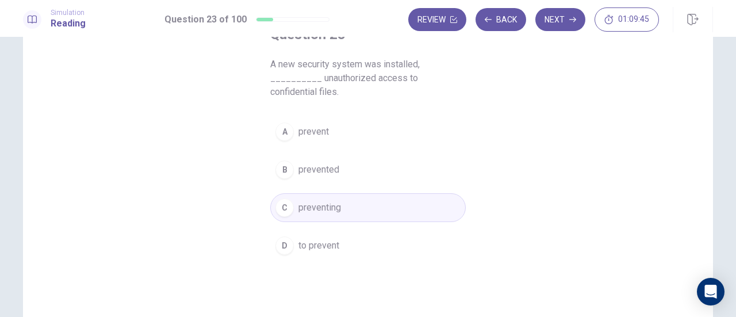
click at [391, 231] on button "D to prevent" at bounding box center [367, 245] width 195 height 29
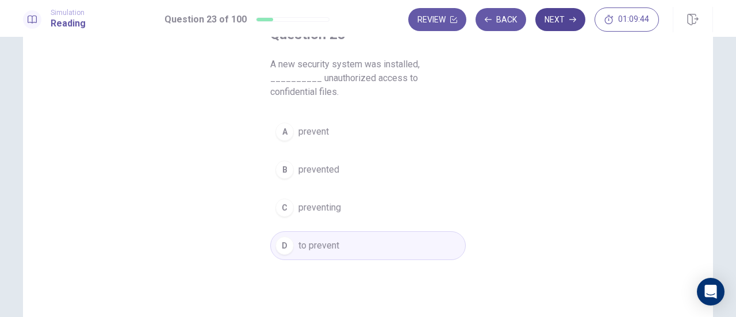
click at [563, 29] on button "Next" at bounding box center [560, 19] width 50 height 23
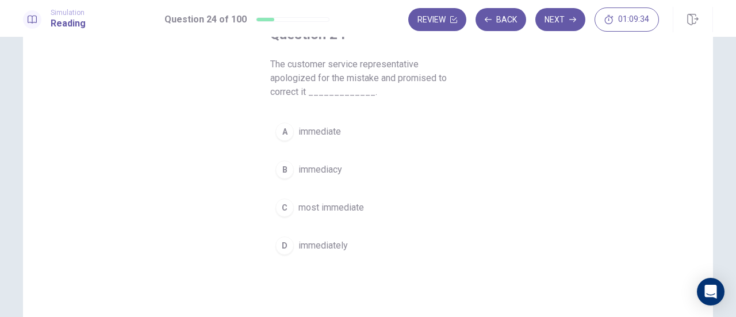
click at [360, 243] on button "D immediately" at bounding box center [367, 245] width 195 height 29
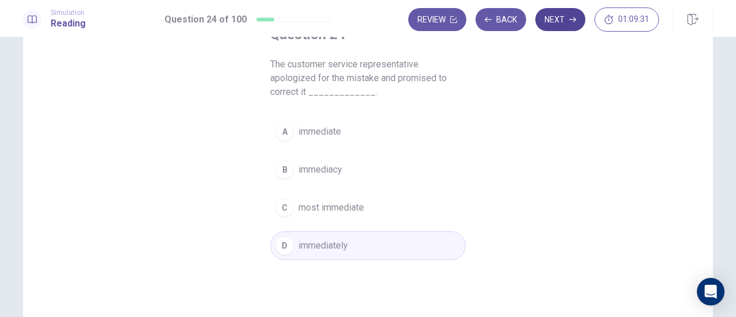
click at [546, 26] on button "Next" at bounding box center [560, 19] width 50 height 23
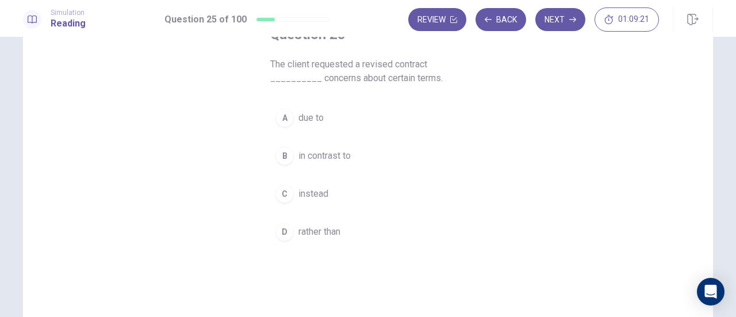
click at [391, 114] on button "A due to" at bounding box center [367, 117] width 195 height 29
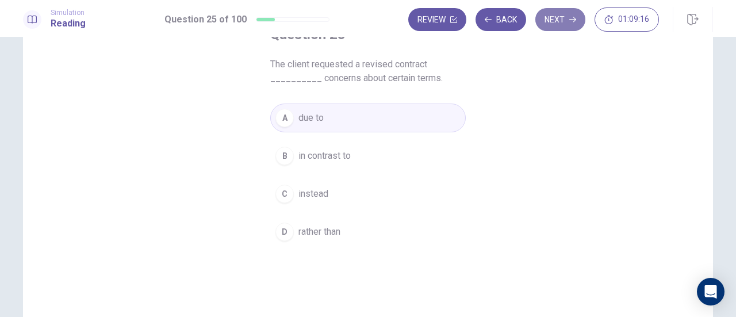
click at [561, 26] on button "Next" at bounding box center [560, 19] width 50 height 23
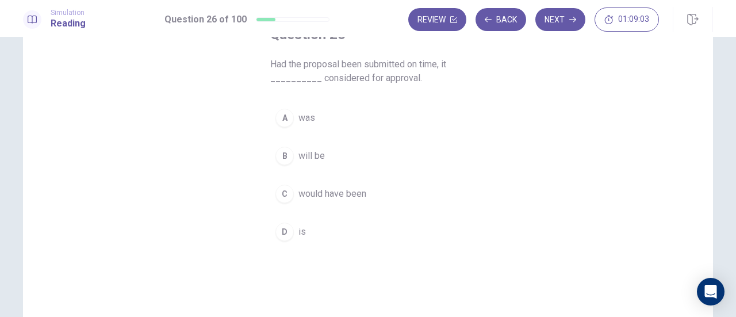
click at [432, 159] on button "B will be" at bounding box center [367, 155] width 195 height 29
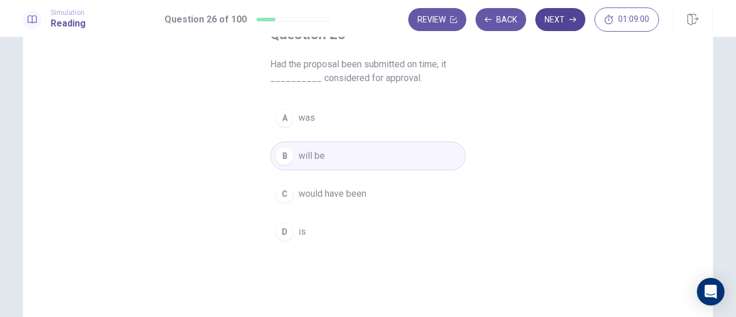
click at [564, 27] on button "Next" at bounding box center [560, 19] width 50 height 23
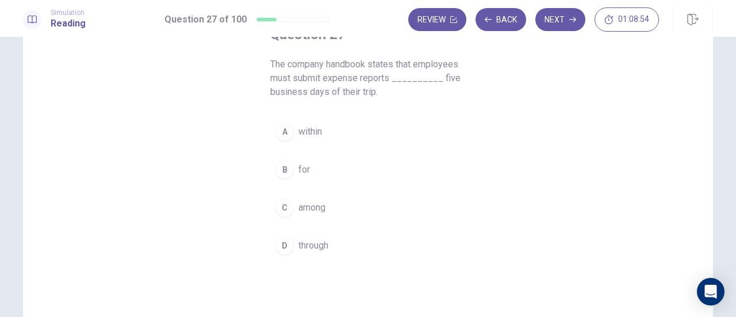
click at [405, 122] on button "A within" at bounding box center [367, 131] width 195 height 29
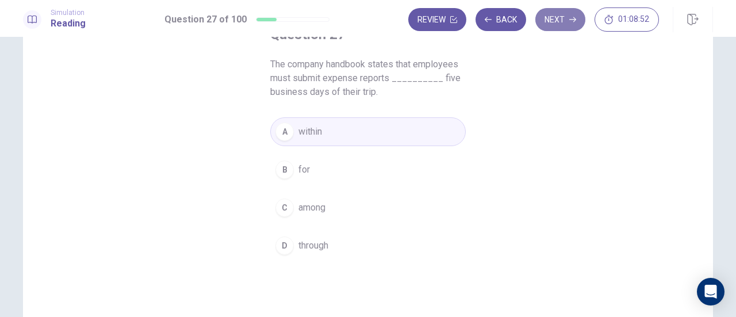
click at [568, 27] on button "Next" at bounding box center [560, 19] width 50 height 23
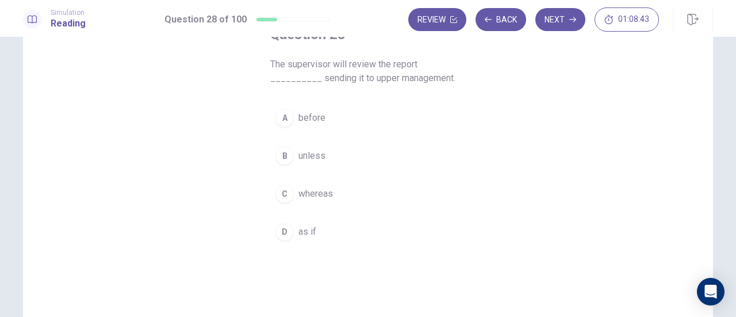
click at [371, 116] on button "A before" at bounding box center [367, 117] width 195 height 29
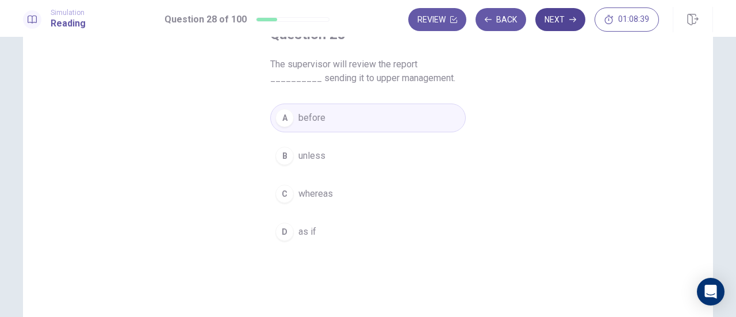
click at [560, 20] on button "Next" at bounding box center [560, 19] width 50 height 23
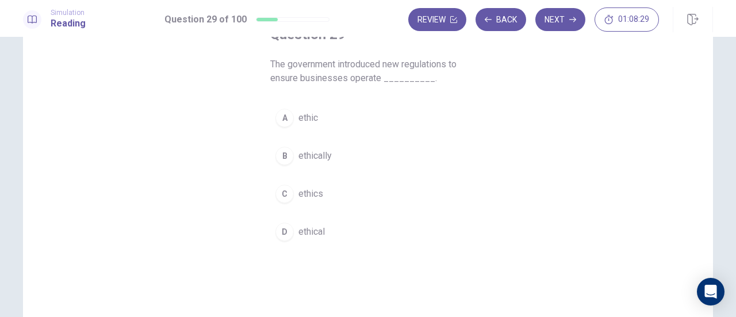
click at [366, 158] on button "B ethically" at bounding box center [367, 155] width 195 height 29
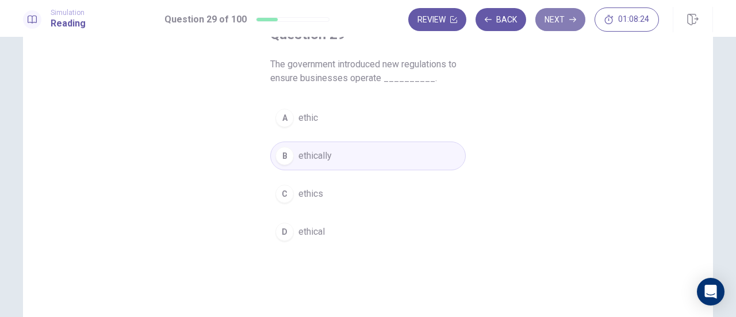
click at [549, 21] on button "Next" at bounding box center [560, 19] width 50 height 23
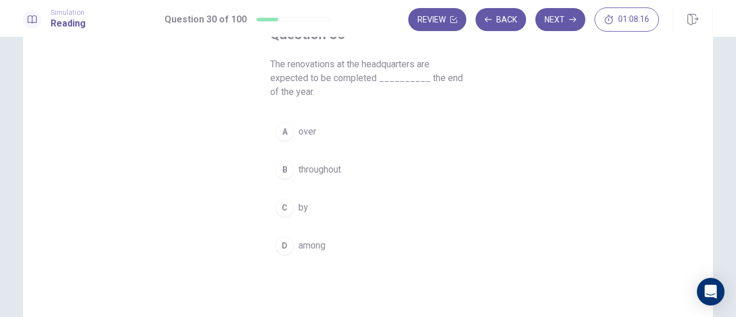
click at [383, 213] on button "C by" at bounding box center [367, 207] width 195 height 29
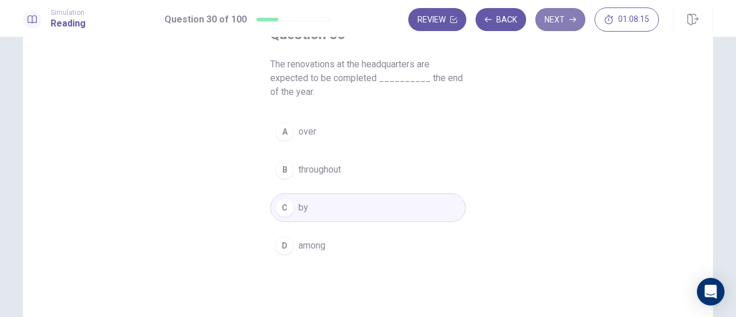
click at [564, 22] on button "Next" at bounding box center [560, 19] width 50 height 23
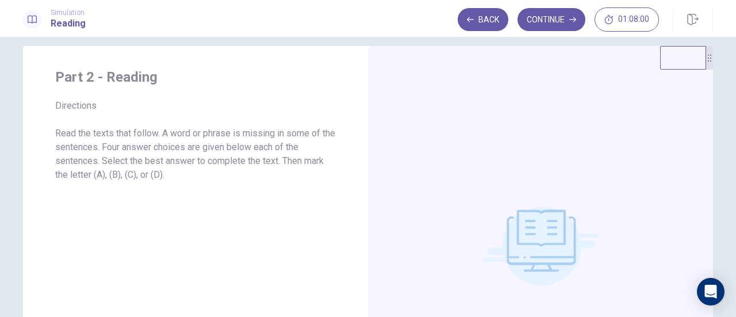
scroll to position [0, 0]
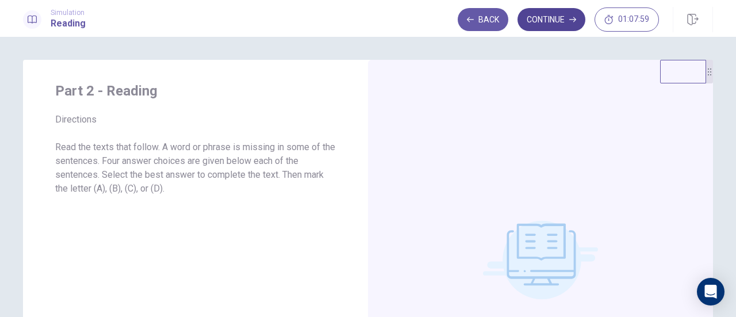
click at [550, 20] on button "Continue" at bounding box center [551, 19] width 68 height 23
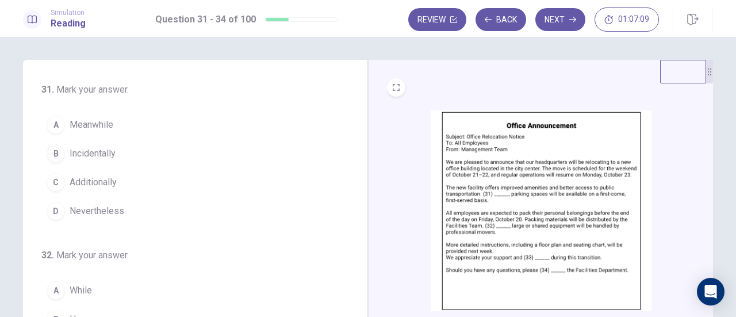
click at [113, 211] on span "Nevertheless" at bounding box center [97, 211] width 55 height 14
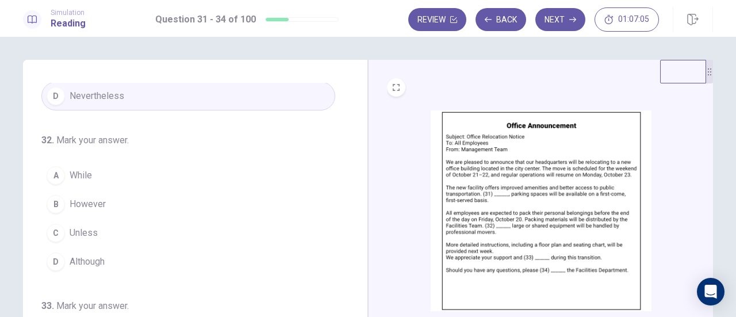
scroll to position [57, 0]
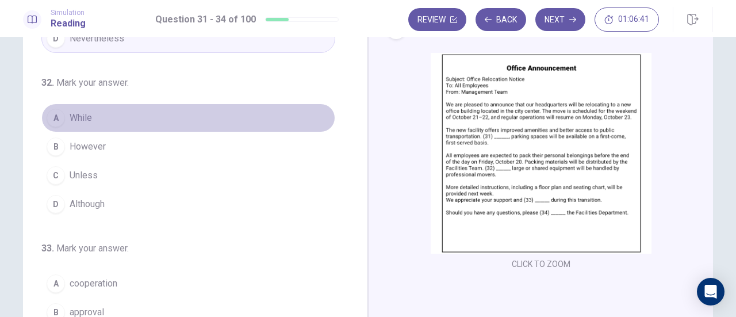
click at [214, 111] on button "A While" at bounding box center [188, 117] width 294 height 29
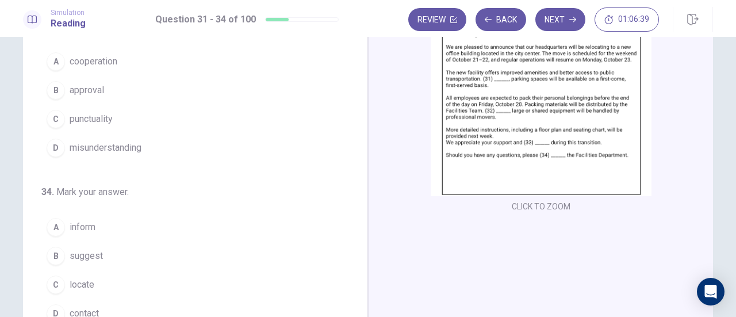
scroll to position [222, 0]
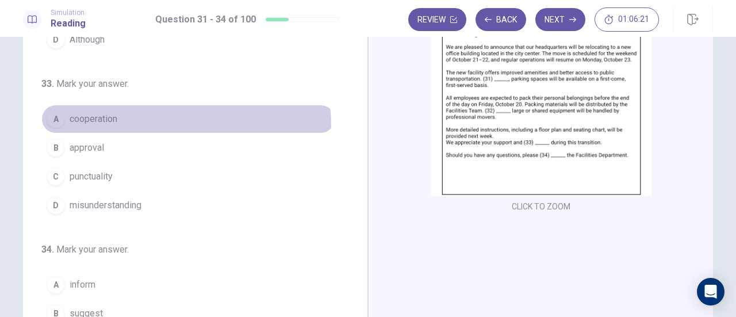
click at [149, 122] on button "A cooperation" at bounding box center [188, 119] width 294 height 29
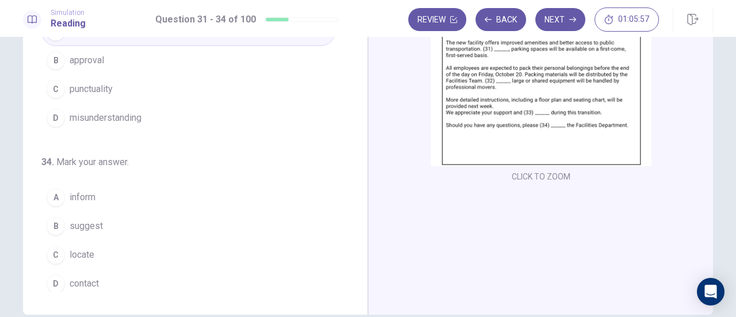
scroll to position [202, 0]
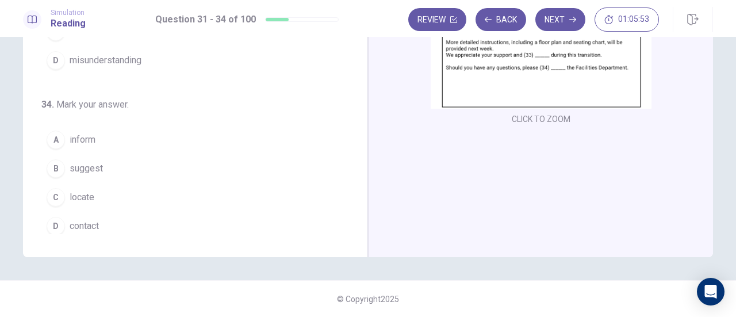
click at [189, 232] on button "D contact" at bounding box center [188, 225] width 294 height 29
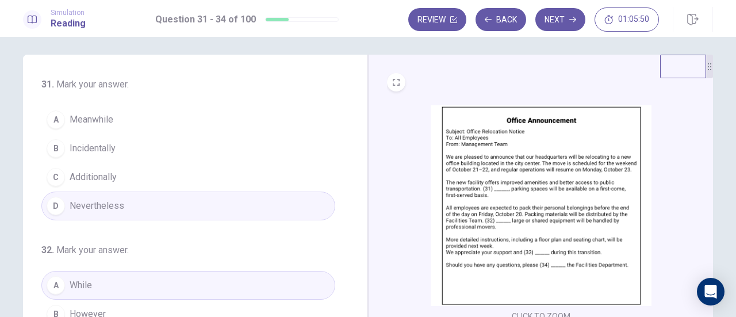
scroll to position [0, 0]
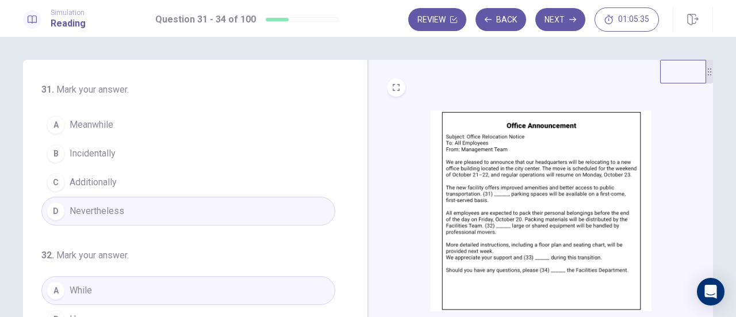
click at [183, 182] on button "C Additionally" at bounding box center [188, 182] width 294 height 29
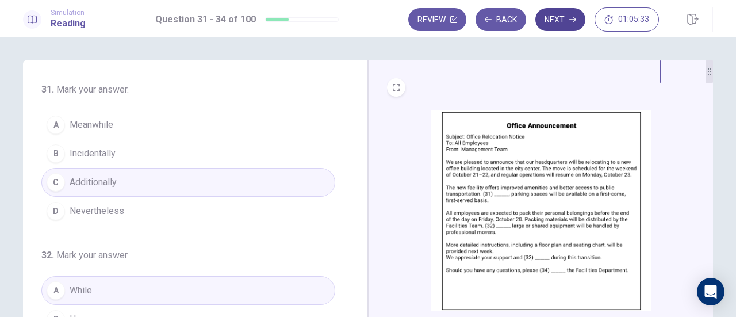
click at [539, 23] on button "Next" at bounding box center [560, 19] width 50 height 23
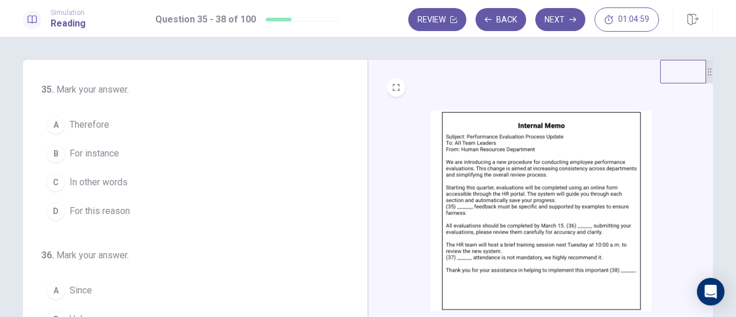
click at [189, 127] on button "A Therefore" at bounding box center [188, 124] width 294 height 29
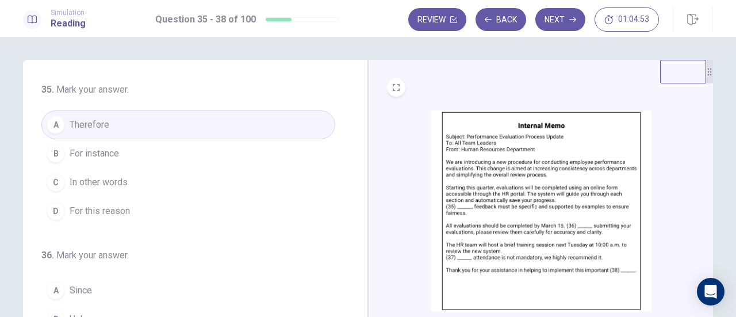
click at [189, 206] on button "D For this reason" at bounding box center [188, 211] width 294 height 29
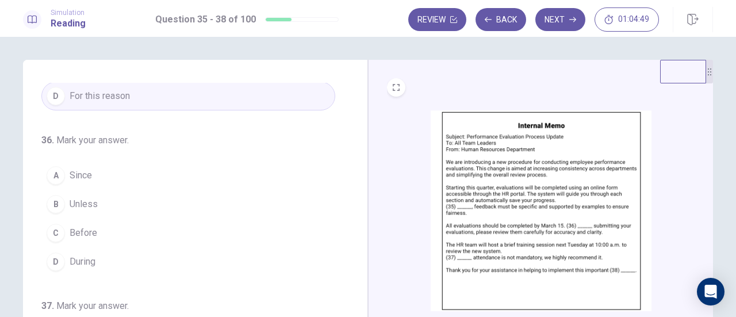
scroll to position [57, 0]
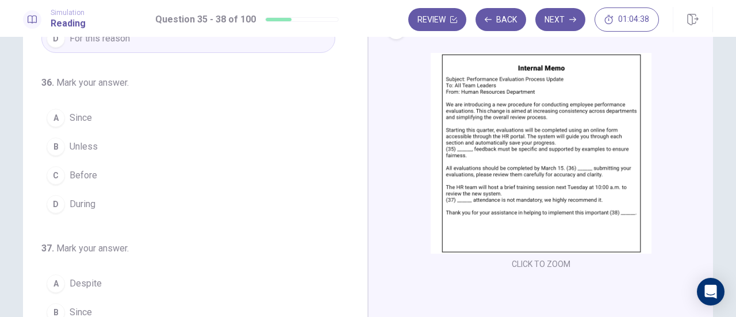
click at [175, 170] on button "C Before" at bounding box center [188, 175] width 294 height 29
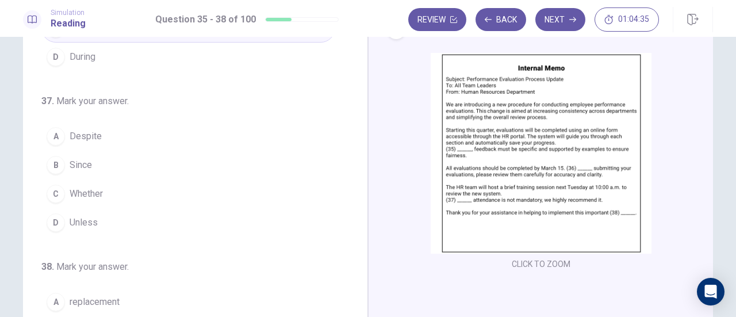
scroll to position [279, 0]
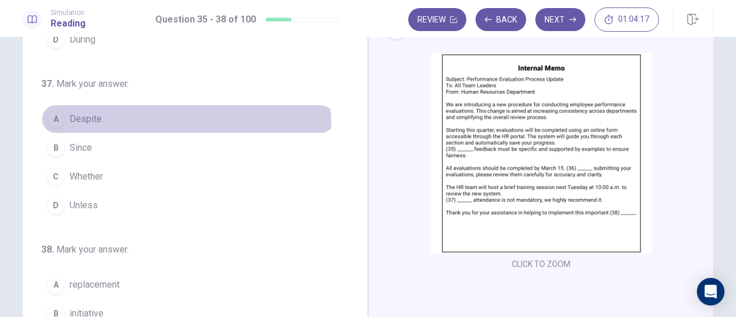
click at [156, 122] on button "A Despite" at bounding box center [188, 119] width 294 height 29
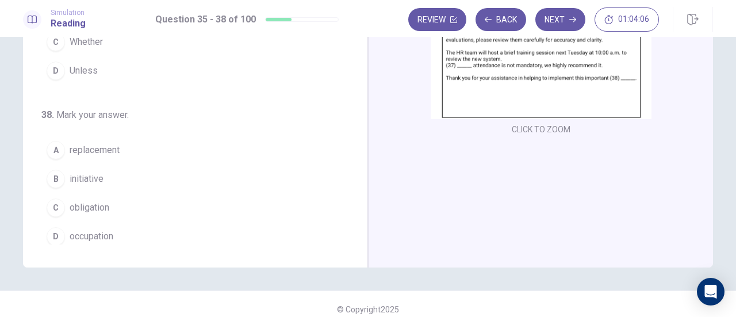
scroll to position [202, 0]
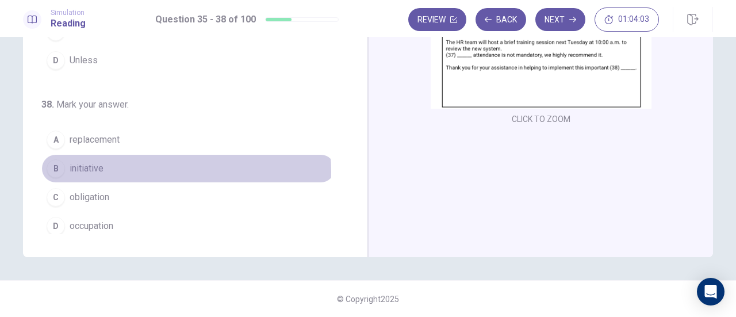
click at [162, 166] on button "B initiative" at bounding box center [188, 168] width 294 height 29
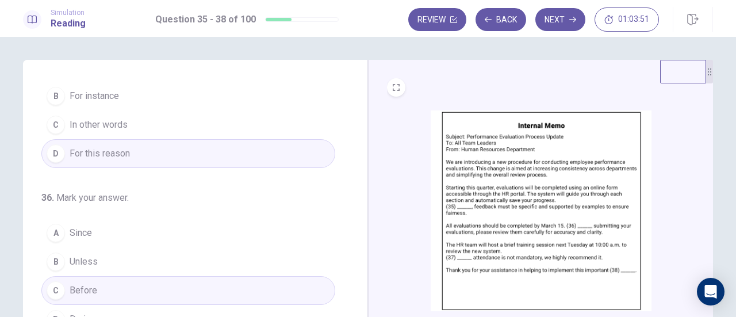
scroll to position [0, 0]
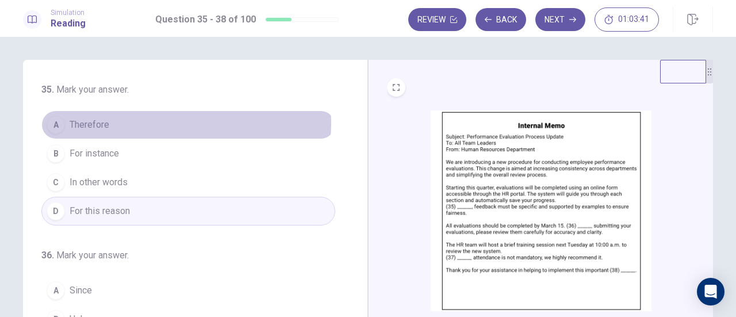
click at [180, 123] on button "A Therefore" at bounding box center [188, 124] width 294 height 29
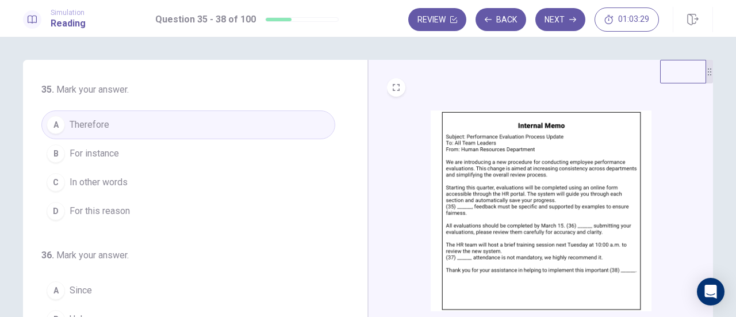
click at [177, 207] on button "D For this reason" at bounding box center [188, 211] width 294 height 29
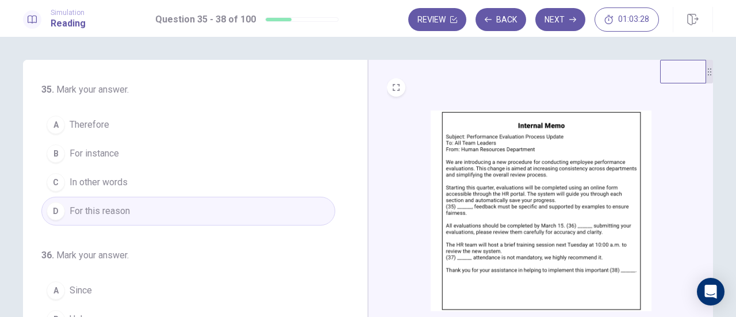
click at [182, 141] on button "B For instance" at bounding box center [188, 153] width 294 height 29
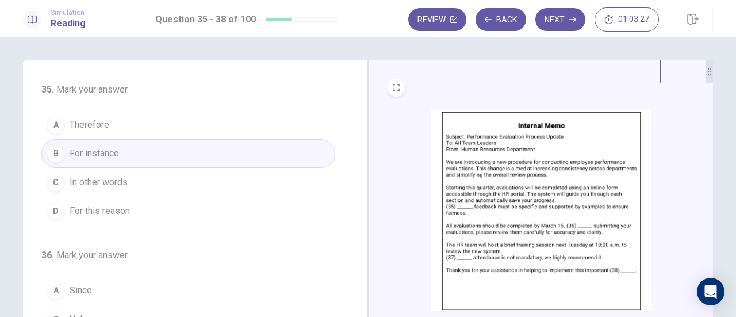
click at [187, 129] on button "A Therefore" at bounding box center [188, 124] width 294 height 29
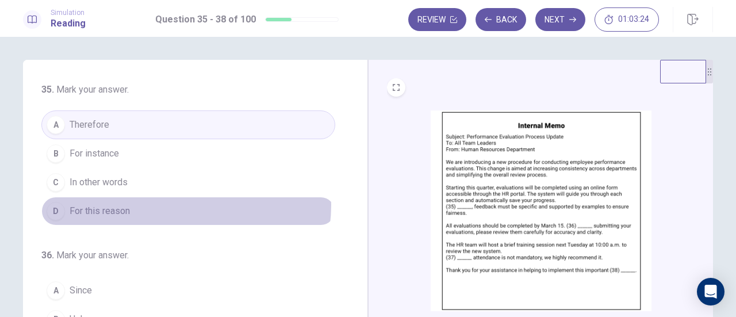
click at [180, 204] on button "D For this reason" at bounding box center [188, 211] width 294 height 29
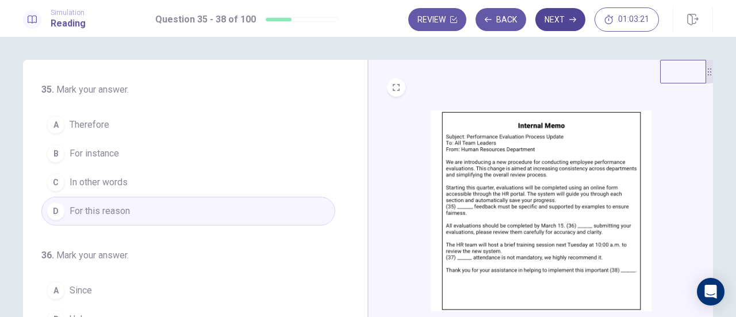
click at [568, 27] on button "Next" at bounding box center [560, 19] width 50 height 23
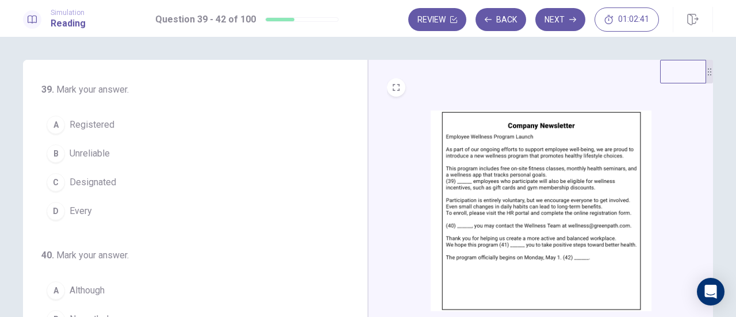
click at [148, 216] on button "D Every" at bounding box center [188, 211] width 294 height 29
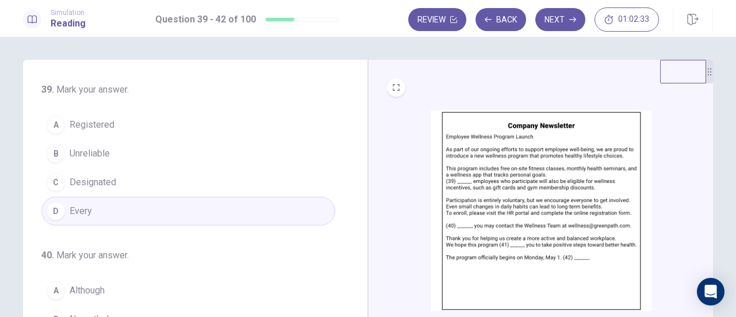
click at [180, 118] on button "A Registered" at bounding box center [188, 124] width 294 height 29
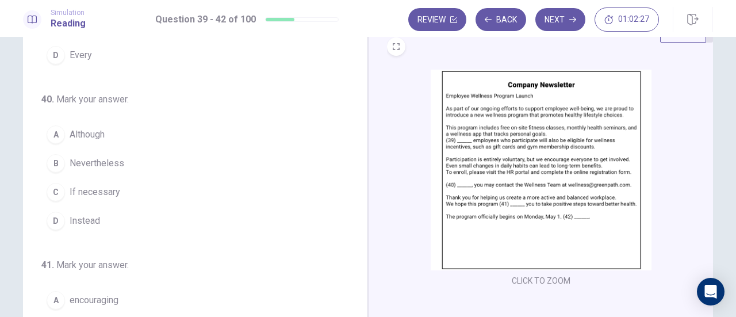
scroll to position [57, 0]
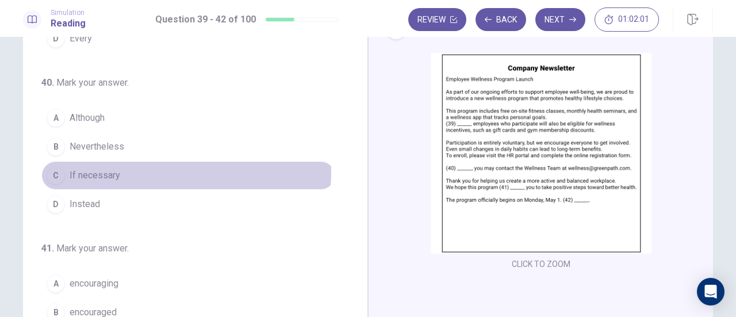
click at [163, 170] on button "C If necessary" at bounding box center [188, 175] width 294 height 29
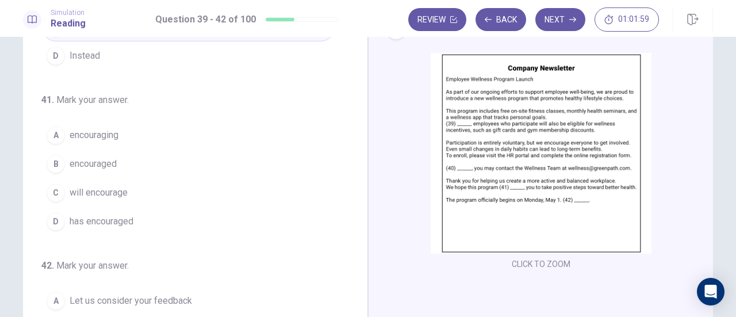
scroll to position [279, 0]
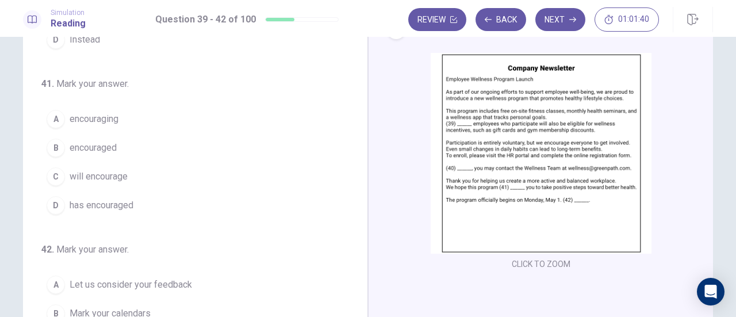
click at [178, 173] on button "C will encourage" at bounding box center [188, 176] width 294 height 29
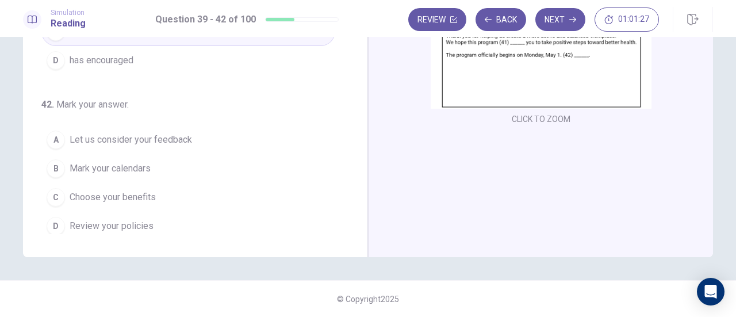
click at [179, 172] on button "B Mark your calendars" at bounding box center [188, 168] width 294 height 29
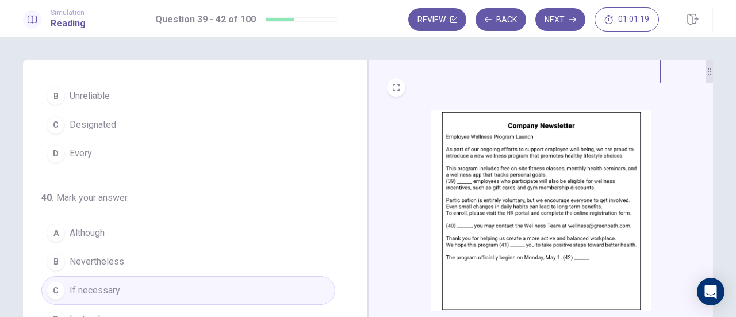
scroll to position [0, 0]
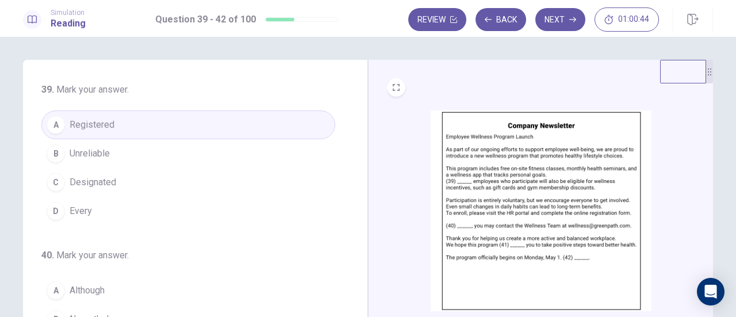
click at [195, 209] on button "D Every" at bounding box center [188, 211] width 294 height 29
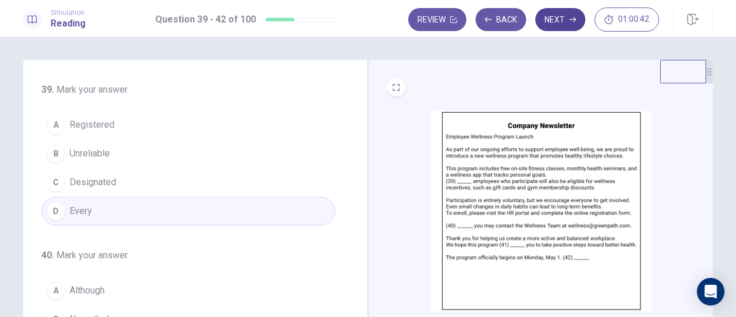
click at [563, 28] on button "Next" at bounding box center [560, 19] width 50 height 23
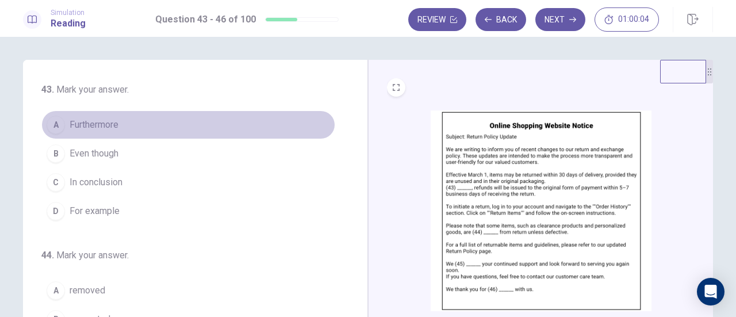
click at [278, 131] on button "A Furthermore" at bounding box center [188, 124] width 294 height 29
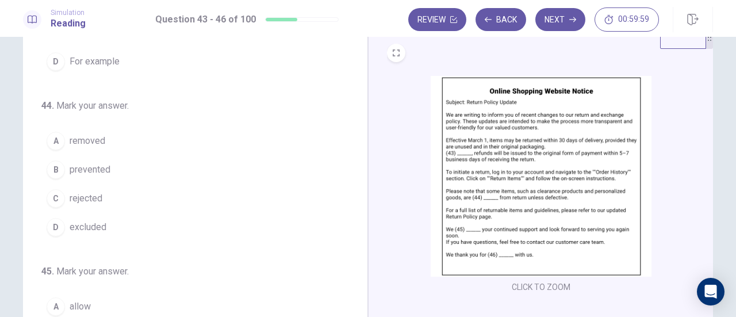
scroll to position [57, 0]
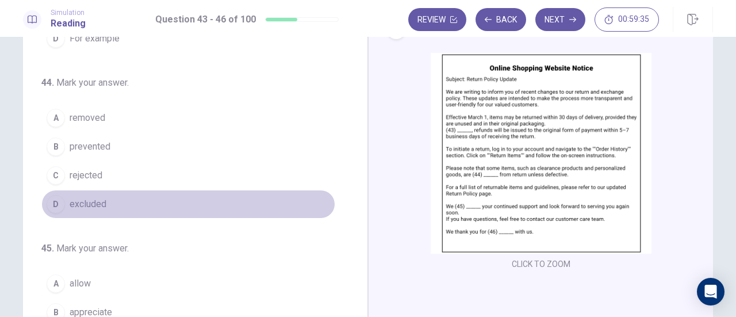
click at [188, 192] on button "D excluded" at bounding box center [188, 204] width 294 height 29
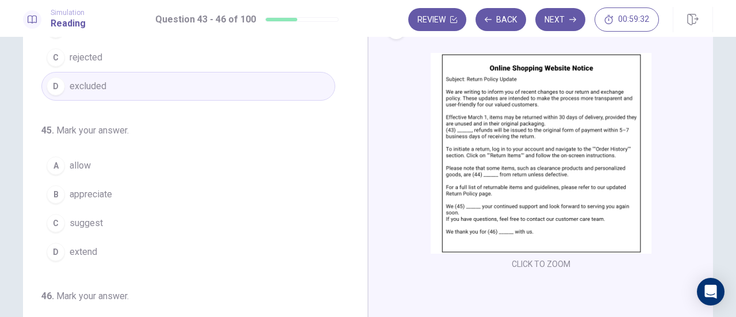
scroll to position [279, 0]
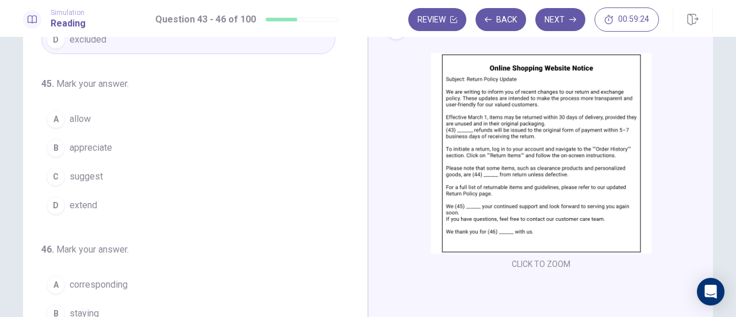
click at [218, 144] on button "B appreciate" at bounding box center [188, 147] width 294 height 29
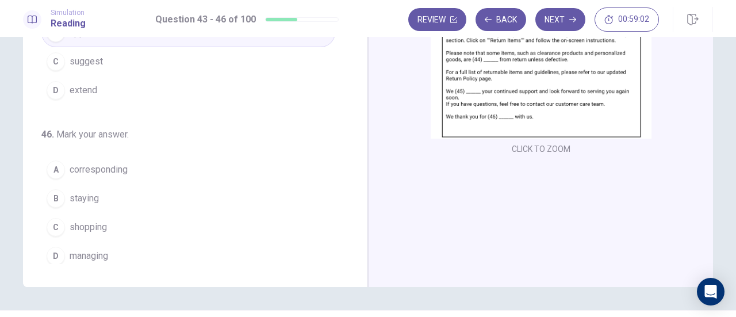
click at [161, 188] on button "B staying" at bounding box center [188, 198] width 294 height 29
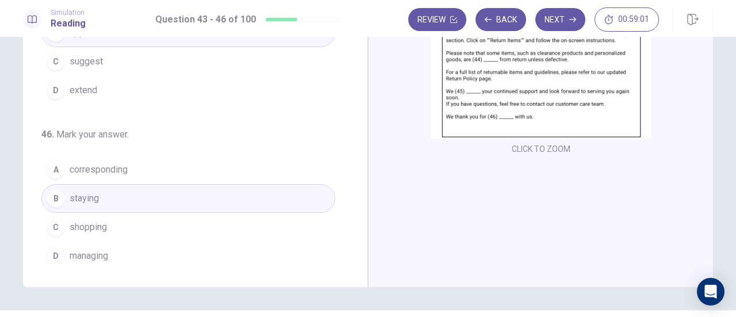
click at [164, 213] on button "C shopping" at bounding box center [188, 227] width 294 height 29
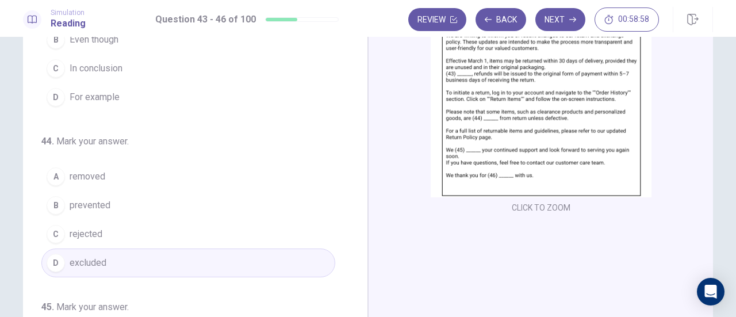
scroll to position [0, 0]
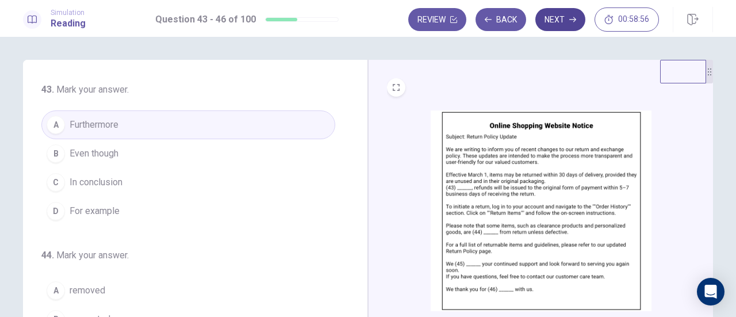
click at [556, 25] on button "Next" at bounding box center [560, 19] width 50 height 23
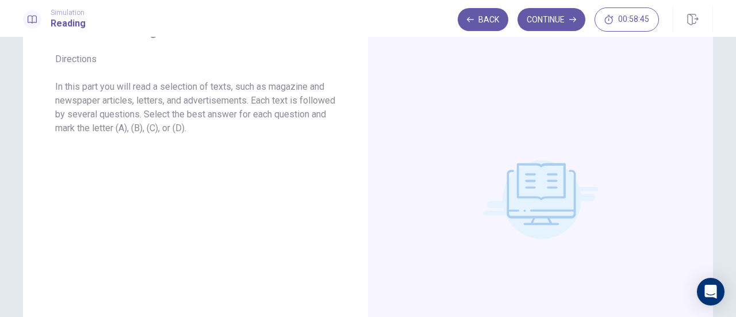
scroll to position [57, 0]
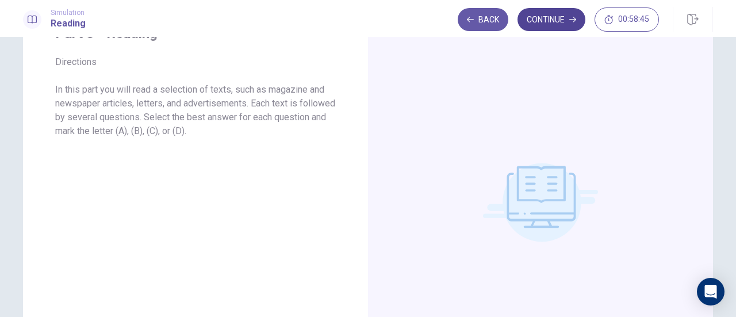
click at [544, 29] on button "Continue" at bounding box center [551, 19] width 68 height 23
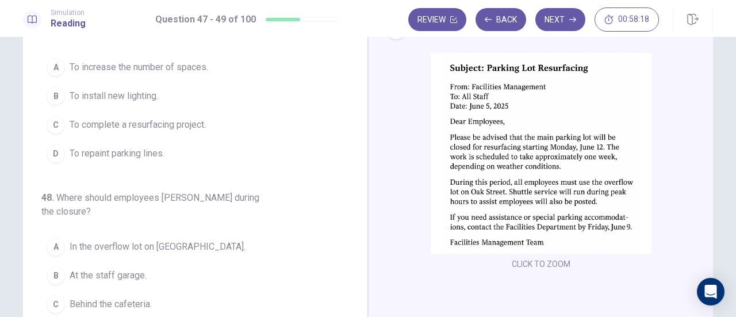
scroll to position [0, 0]
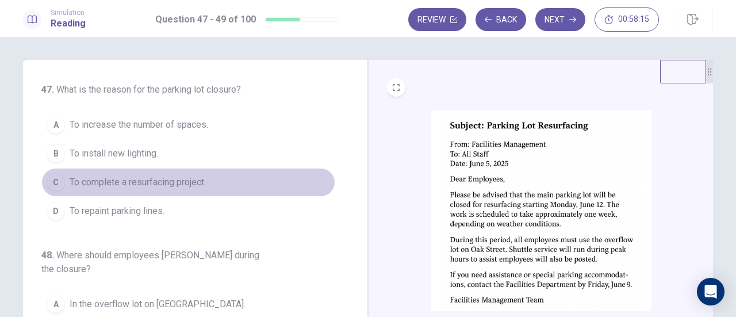
click at [214, 179] on button "C To complete a resurfacing project." at bounding box center [188, 182] width 294 height 29
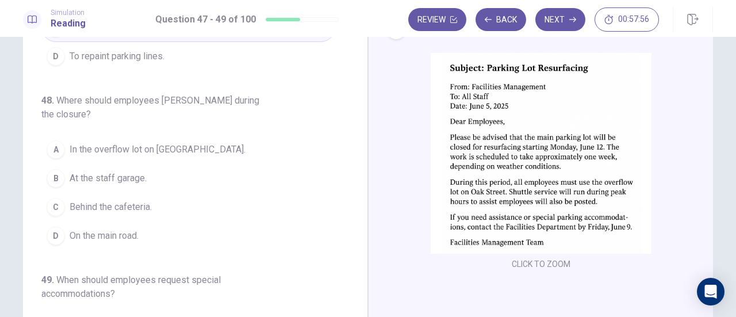
scroll to position [115, 0]
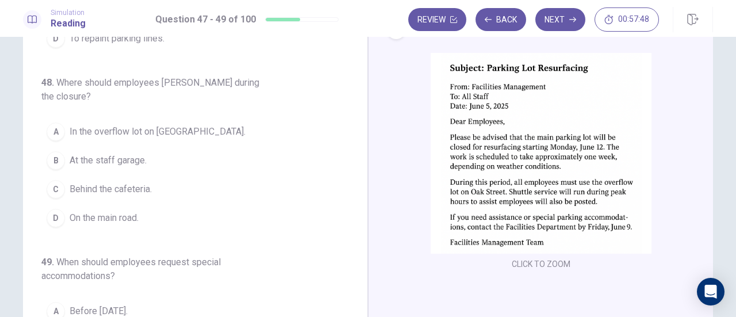
click at [255, 121] on button "A In the overflow lot on Oak Street." at bounding box center [188, 131] width 294 height 29
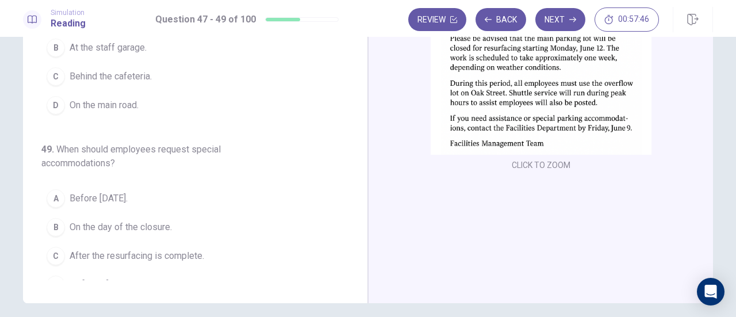
scroll to position [172, 0]
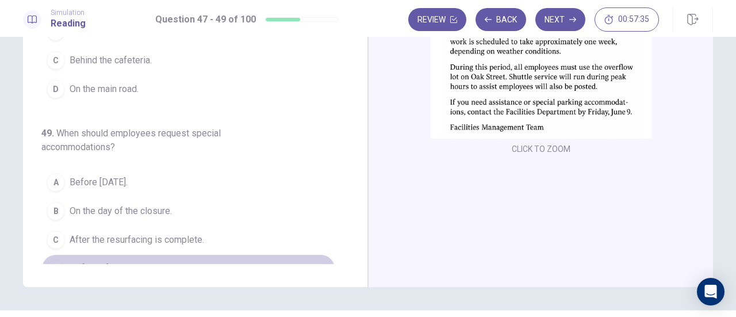
click at [197, 254] on button "D By June 9." at bounding box center [188, 268] width 294 height 29
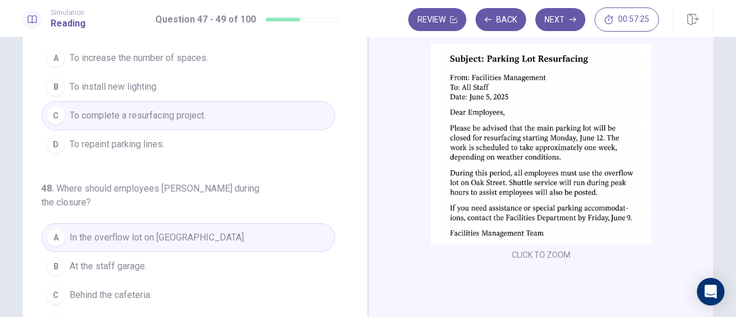
scroll to position [0, 0]
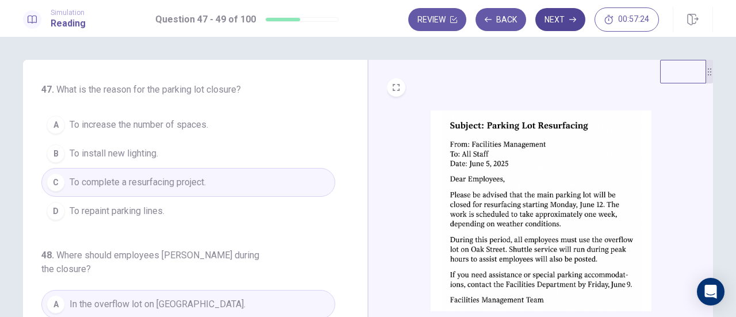
click at [553, 13] on button "Next" at bounding box center [560, 19] width 50 height 23
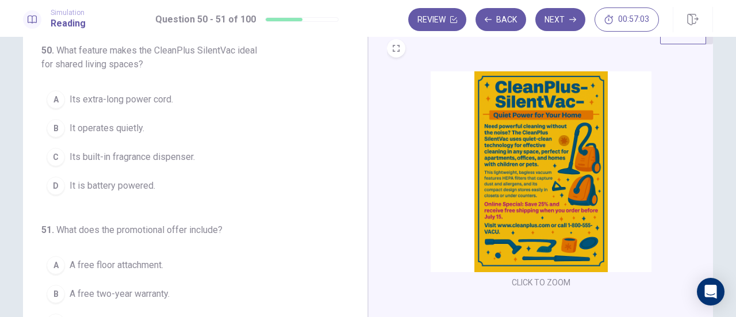
scroll to position [57, 0]
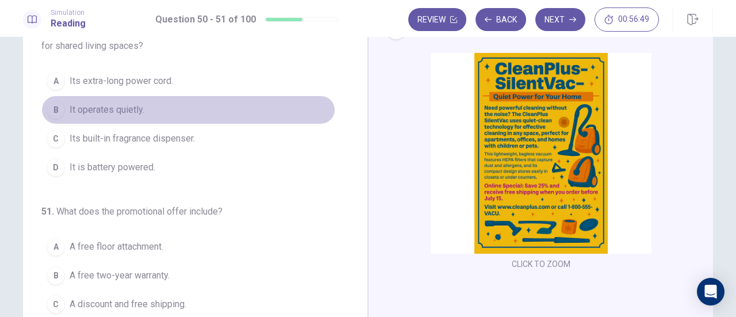
click at [167, 117] on button "B It operates quietly." at bounding box center [188, 109] width 294 height 29
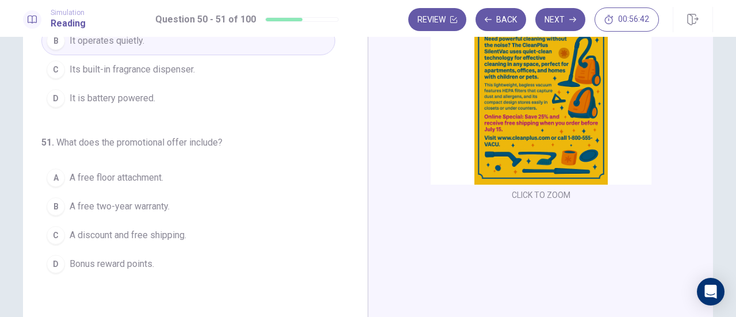
scroll to position [145, 0]
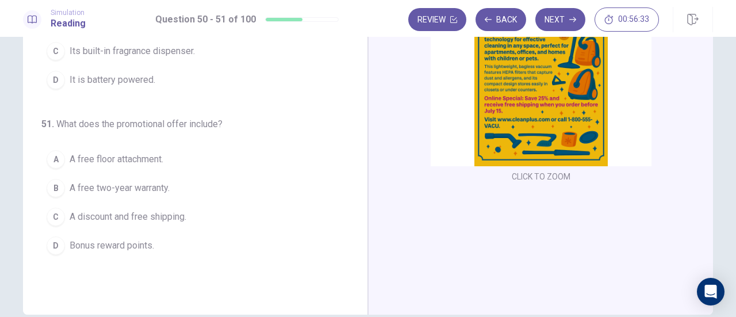
click at [207, 212] on button "C A discount and free shipping." at bounding box center [188, 216] width 294 height 29
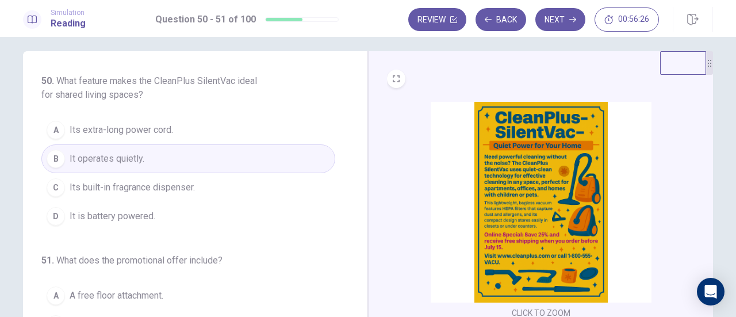
scroll to position [0, 0]
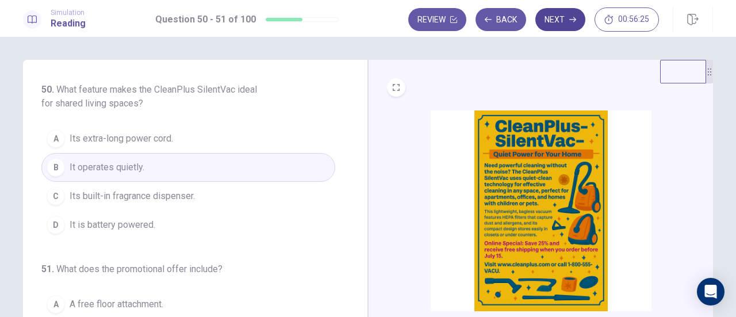
click at [552, 27] on button "Next" at bounding box center [560, 19] width 50 height 23
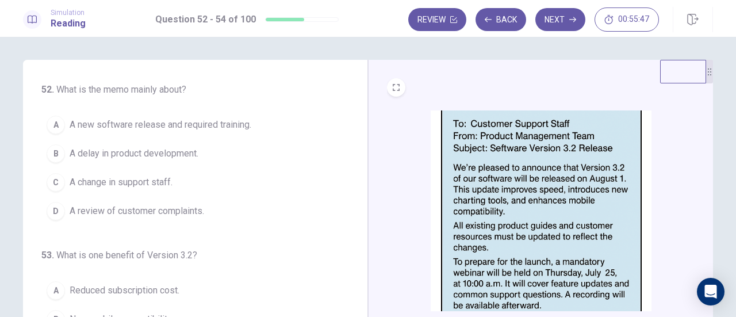
click at [224, 128] on span "A new software release and required training." at bounding box center [161, 125] width 182 height 14
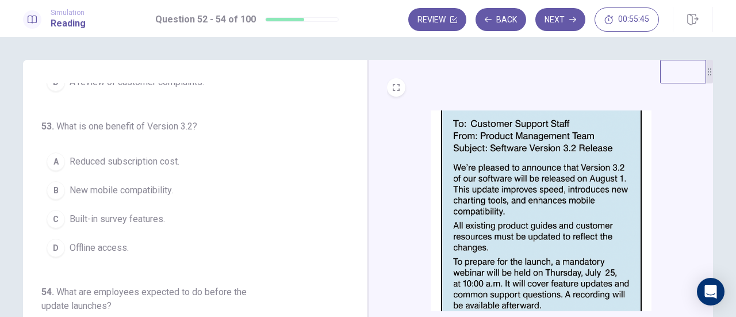
scroll to position [57, 0]
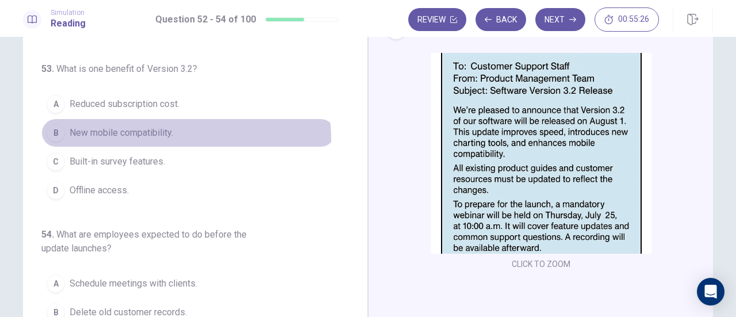
click at [166, 137] on span "New mobile compatibility." at bounding box center [121, 133] width 103 height 14
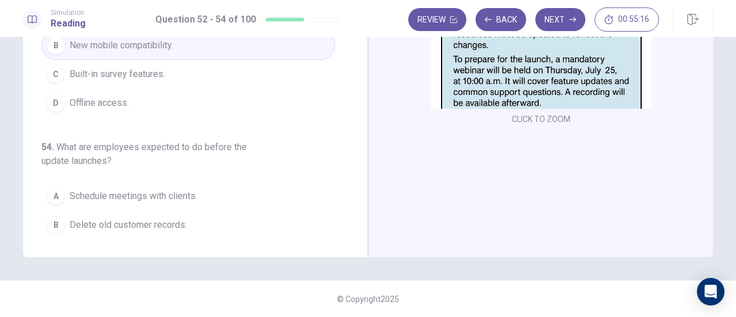
scroll to position [129, 0]
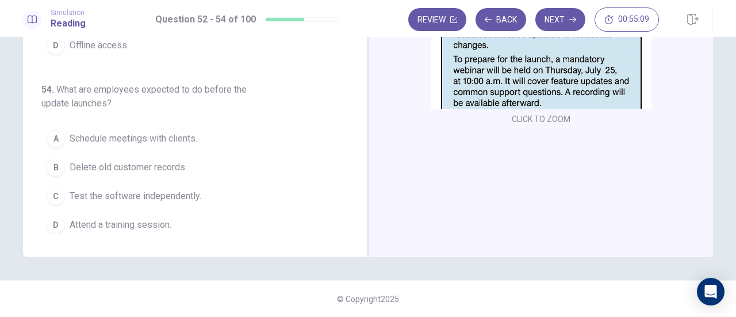
click at [170, 220] on button "D Attend a training session." at bounding box center [188, 224] width 294 height 29
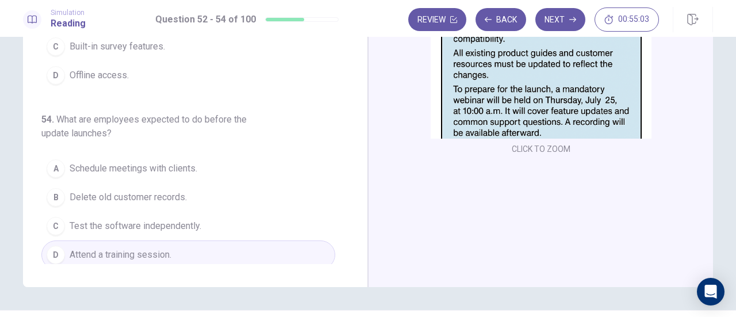
scroll to position [0, 0]
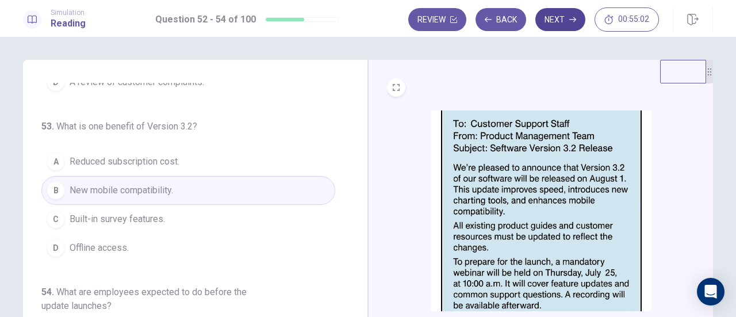
click at [552, 24] on button "Next" at bounding box center [560, 19] width 50 height 23
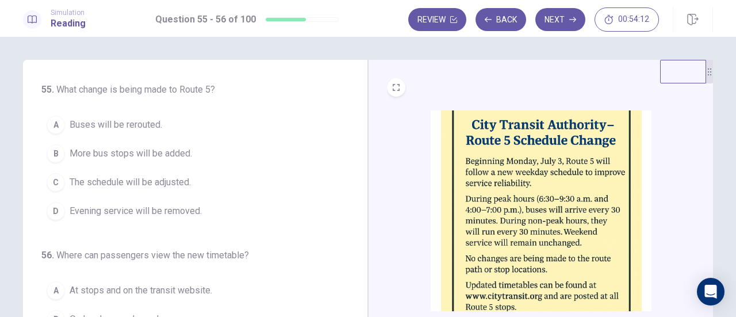
scroll to position [57, 0]
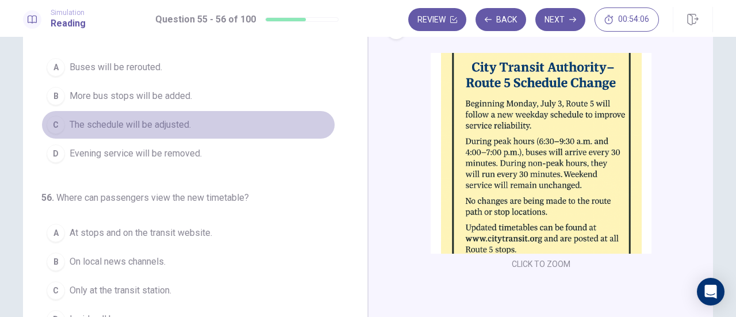
click at [167, 124] on span "The schedule will be adjusted." at bounding box center [130, 125] width 121 height 14
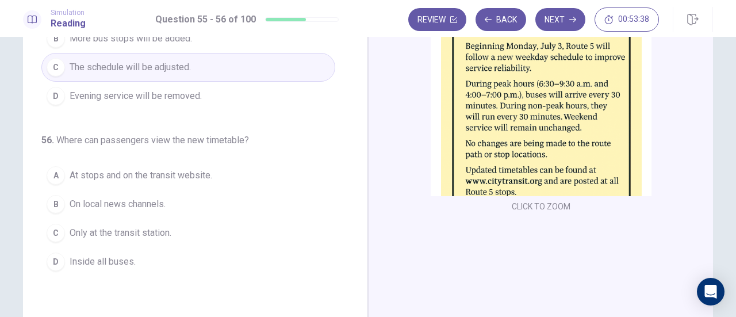
scroll to position [172, 0]
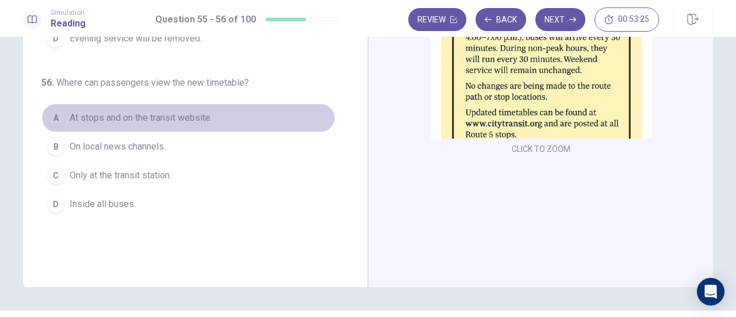
click at [167, 124] on button "A At stops and on the transit website." at bounding box center [188, 117] width 294 height 29
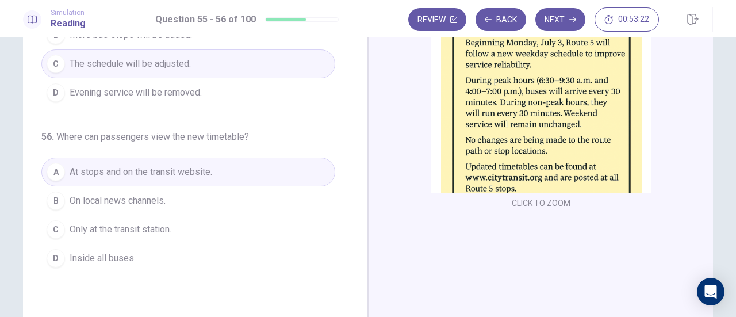
scroll to position [0, 0]
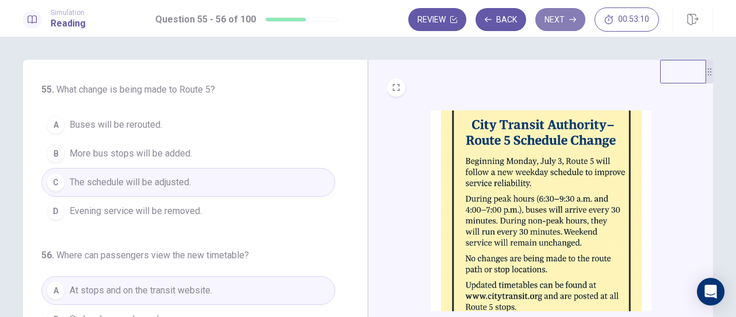
click at [548, 10] on button "Next" at bounding box center [560, 19] width 50 height 23
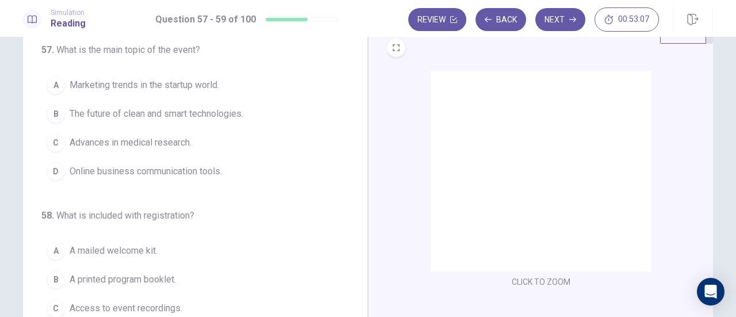
scroll to position [57, 0]
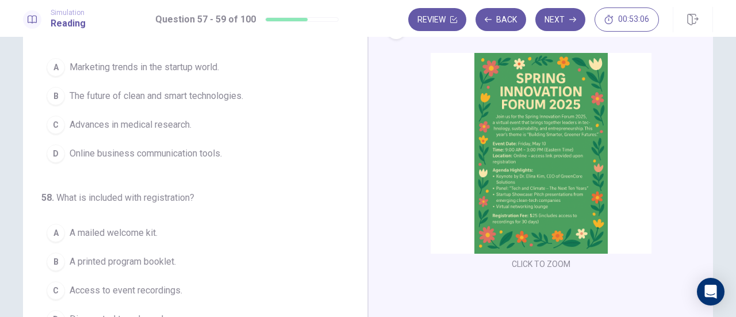
click at [502, 132] on img at bounding box center [540, 153] width 221 height 201
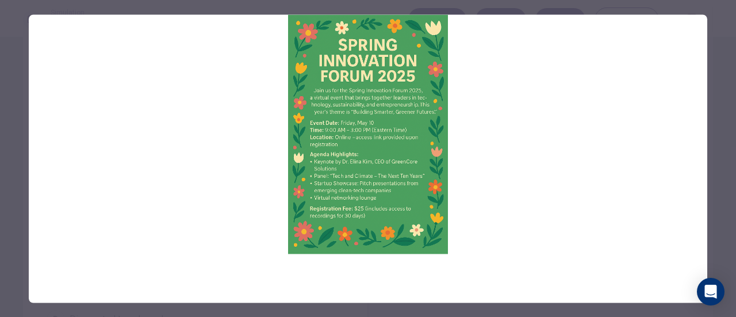
click at [708, 134] on div at bounding box center [368, 158] width 736 height 317
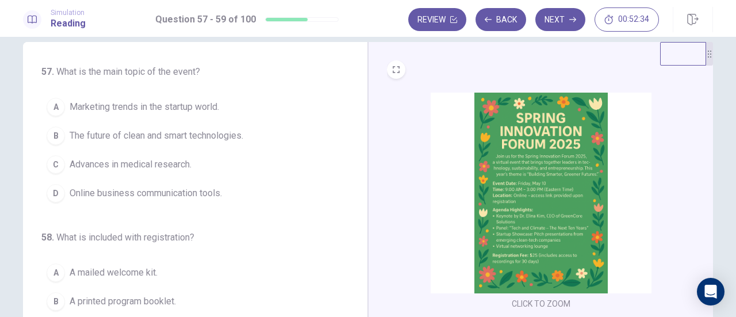
scroll to position [0, 0]
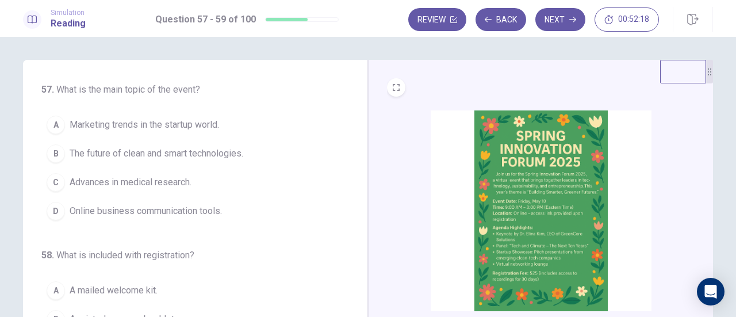
click at [274, 148] on button "B The future of clean and smart technologies." at bounding box center [188, 153] width 294 height 29
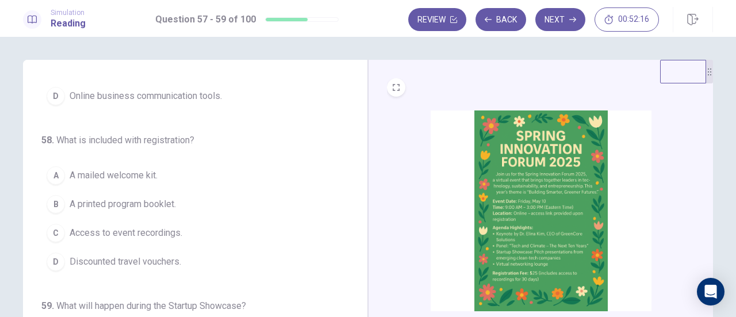
scroll to position [57, 0]
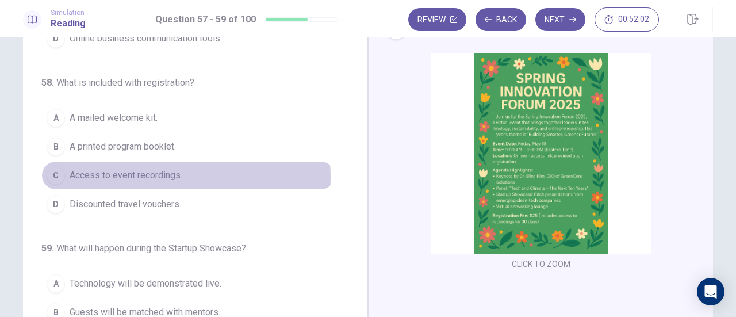
click at [167, 174] on span "Access to event recordings." at bounding box center [126, 175] width 113 height 14
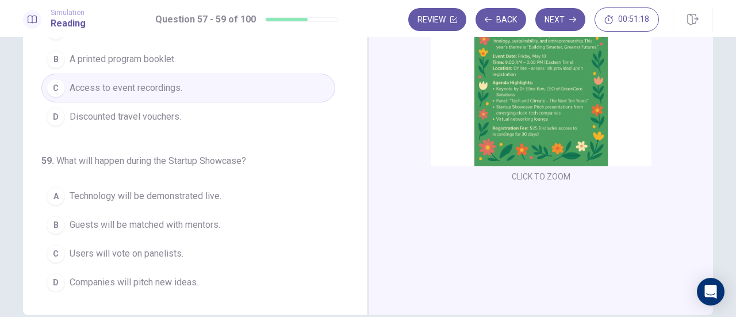
scroll to position [202, 0]
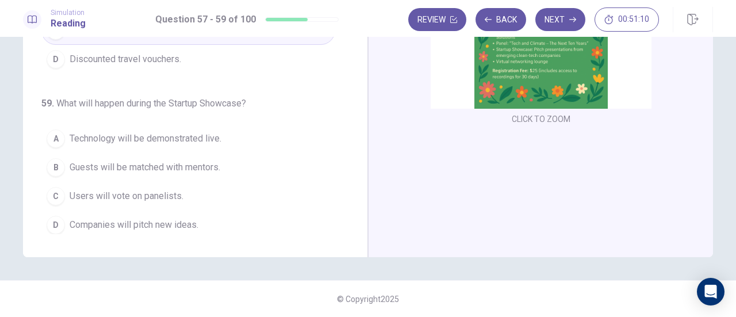
click at [188, 218] on span "Companies will pitch new ideas." at bounding box center [134, 225] width 129 height 14
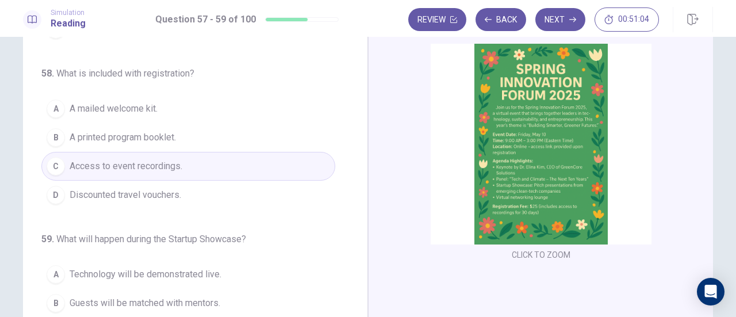
scroll to position [0, 0]
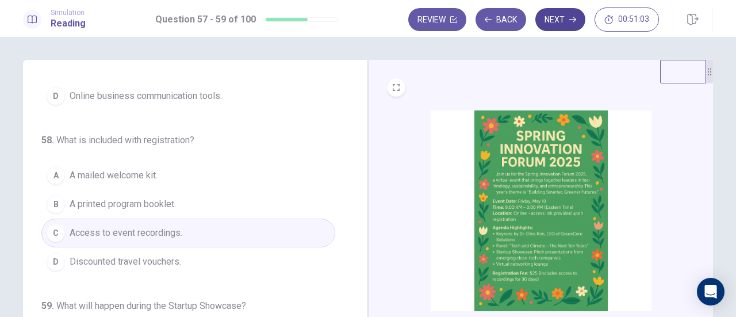
click at [567, 22] on button "Next" at bounding box center [560, 19] width 50 height 23
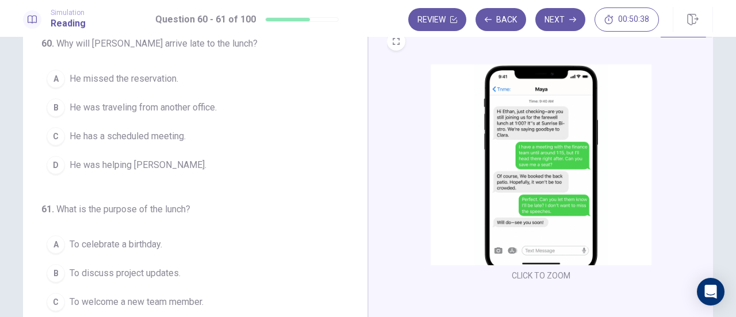
scroll to position [57, 0]
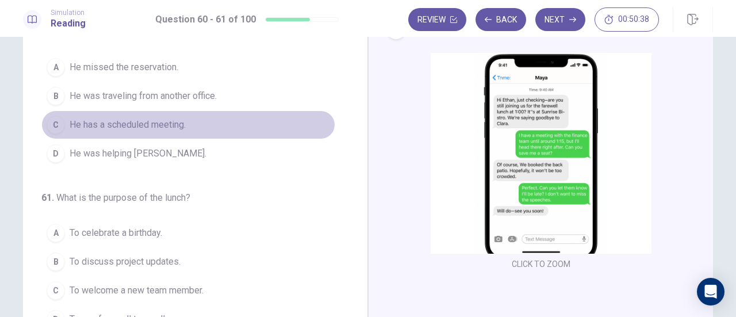
click at [180, 129] on span "He has a scheduled meeting." at bounding box center [128, 125] width 116 height 14
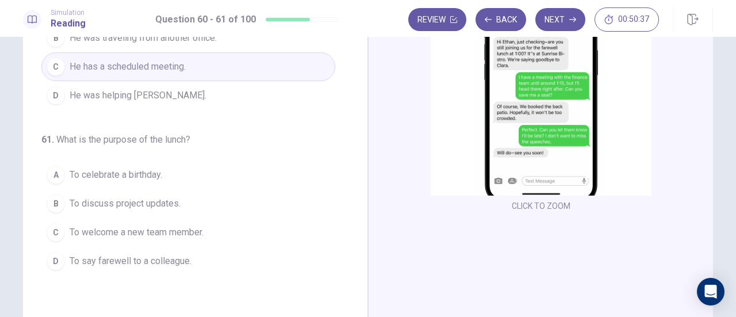
scroll to position [172, 0]
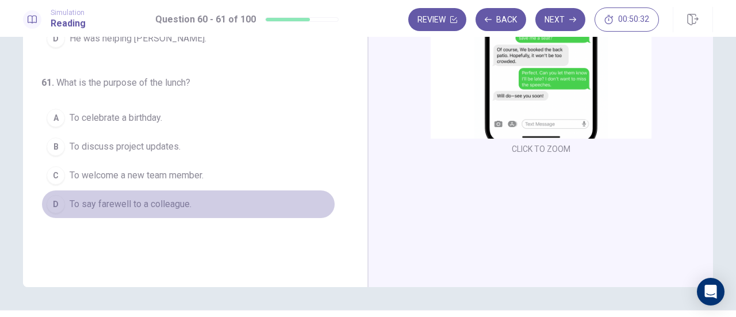
click at [161, 197] on span "To say farewell to a colleague." at bounding box center [131, 204] width 122 height 14
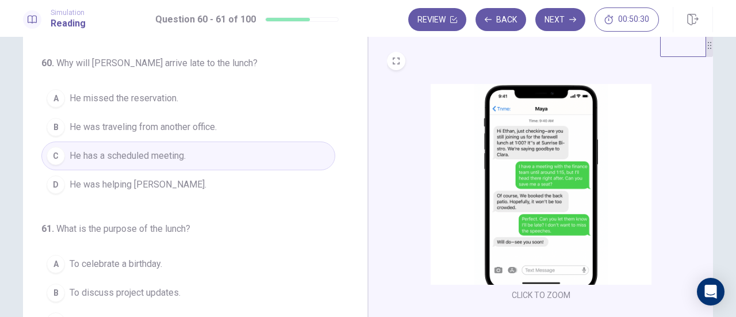
scroll to position [0, 0]
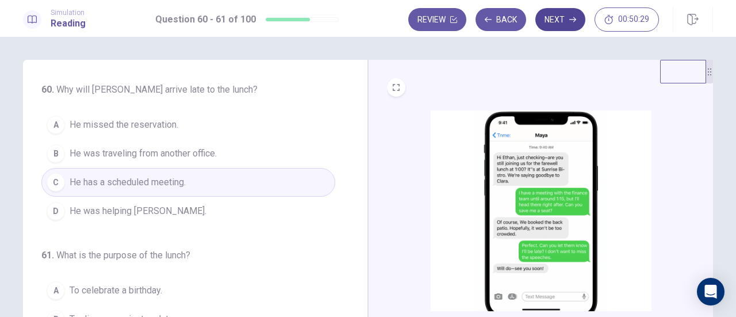
click at [559, 21] on button "Next" at bounding box center [560, 19] width 50 height 23
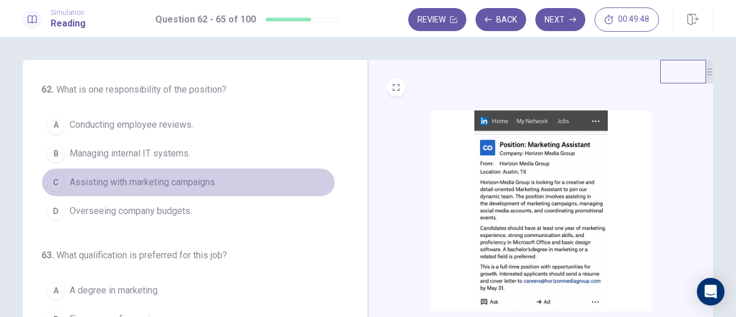
click at [207, 178] on span "Assisting with marketing campaigns." at bounding box center [143, 182] width 147 height 14
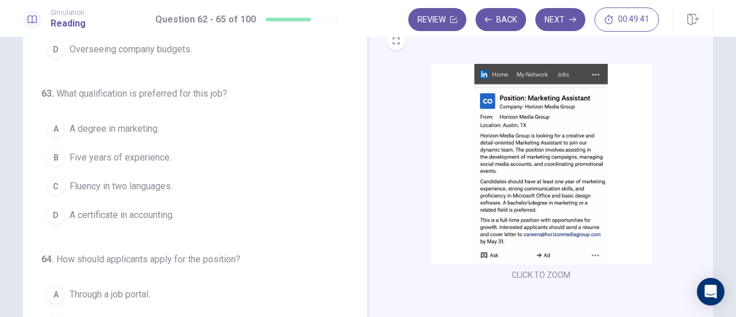
scroll to position [57, 0]
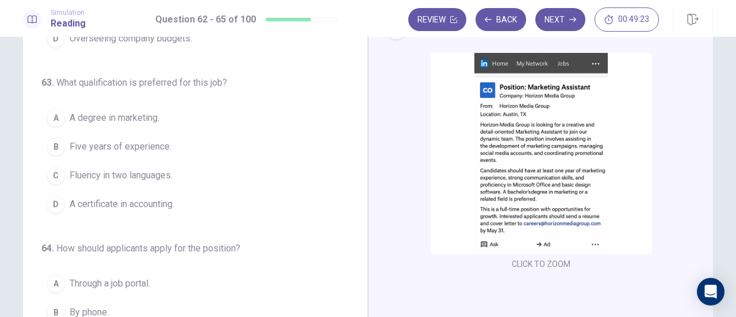
click at [215, 121] on button "A A degree in marketing." at bounding box center [188, 117] width 294 height 29
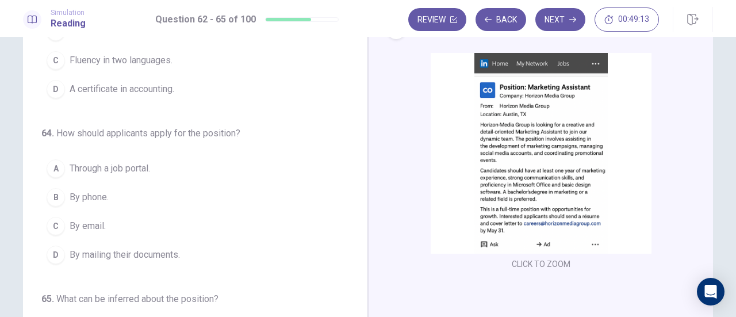
scroll to position [279, 0]
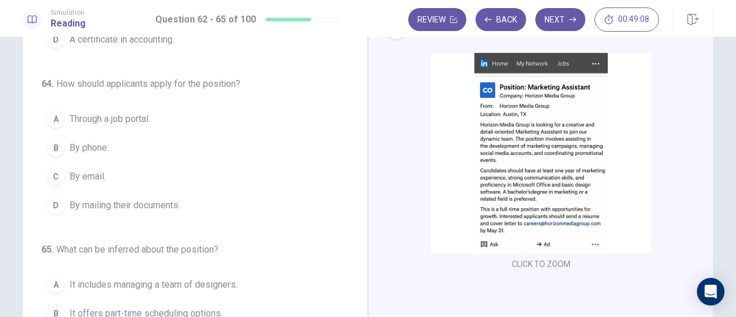
click at [176, 203] on span "By mailing their documents." at bounding box center [125, 205] width 110 height 14
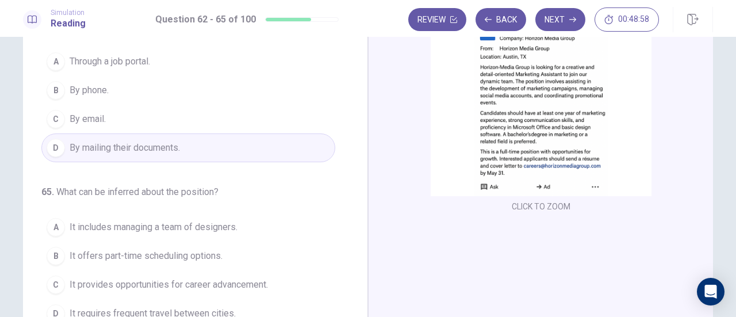
scroll to position [172, 0]
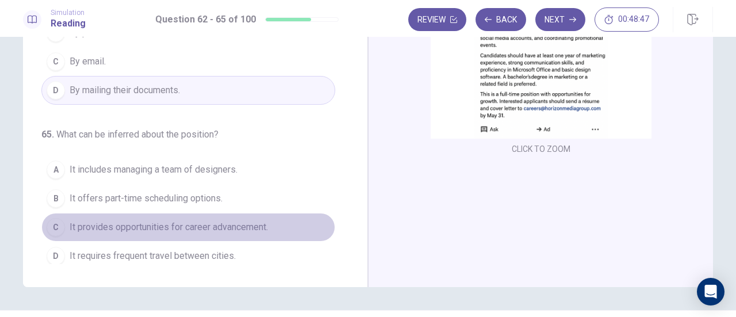
click at [231, 213] on button "C It provides opportunities for career advancement." at bounding box center [188, 227] width 294 height 29
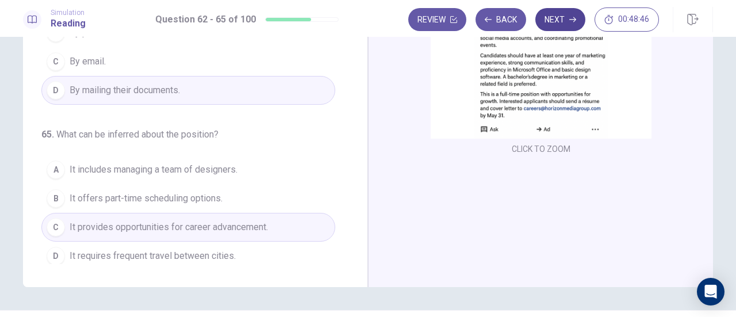
click at [552, 22] on button "Next" at bounding box center [560, 19] width 50 height 23
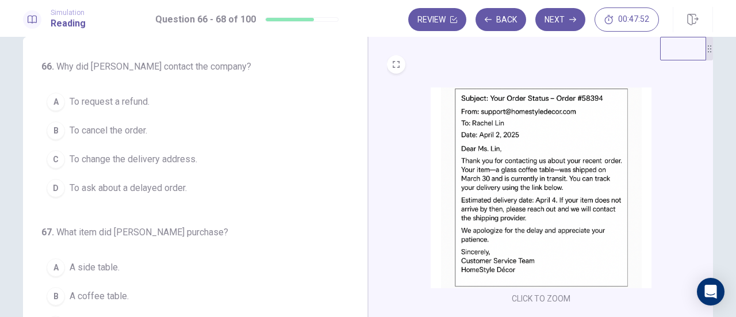
scroll to position [0, 0]
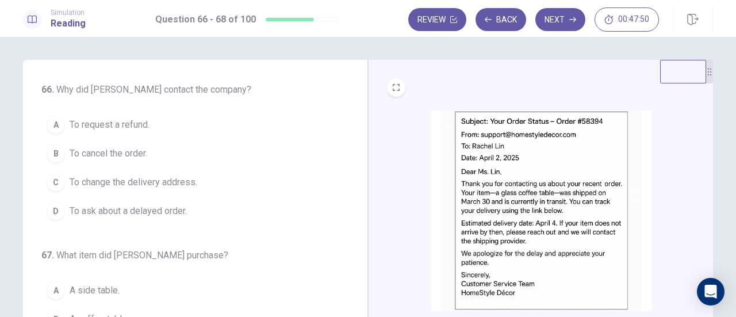
click at [177, 204] on span "To ask about a delayed order." at bounding box center [128, 211] width 117 height 14
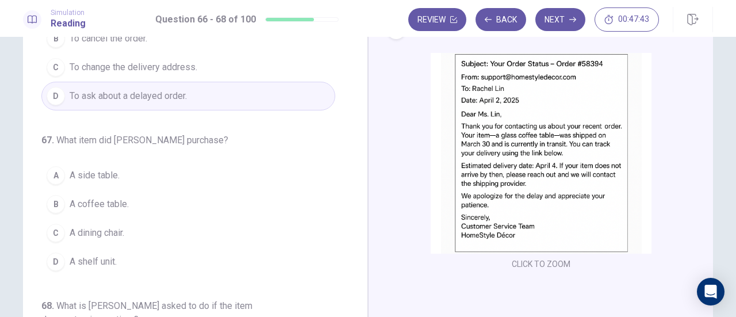
scroll to position [115, 0]
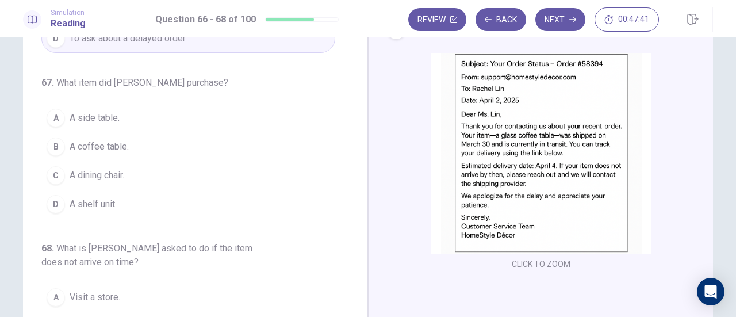
click at [218, 148] on button "B A coffee table." at bounding box center [188, 146] width 294 height 29
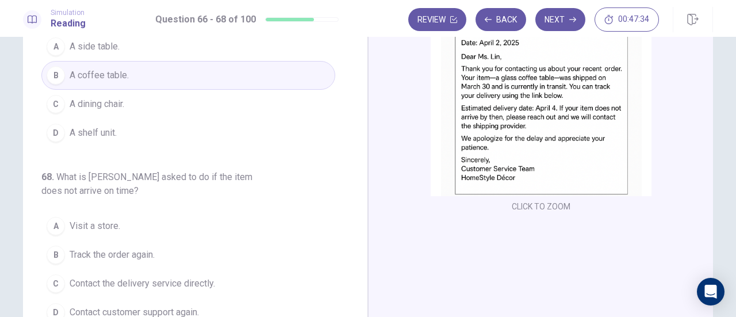
scroll to position [172, 0]
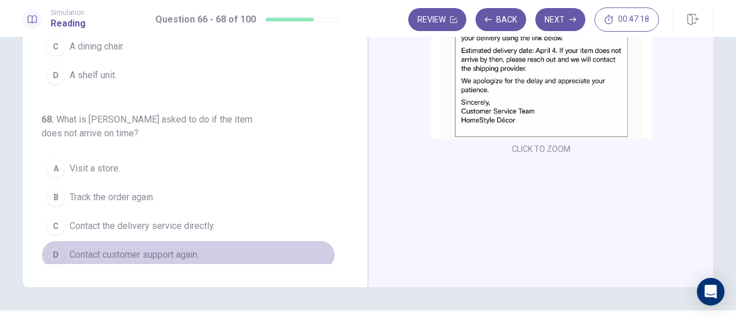
click at [207, 251] on button "D Contact customer support again." at bounding box center [188, 254] width 294 height 29
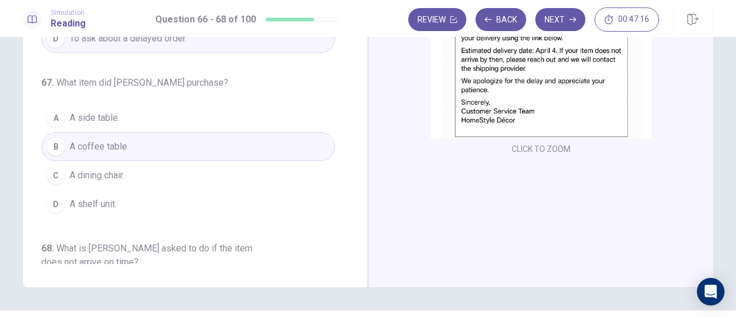
scroll to position [0, 0]
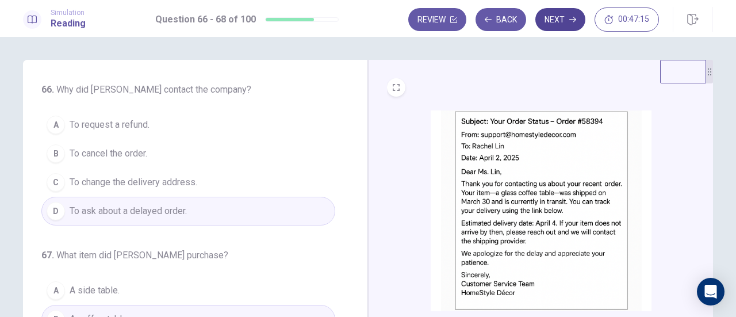
click at [543, 22] on button "Next" at bounding box center [560, 19] width 50 height 23
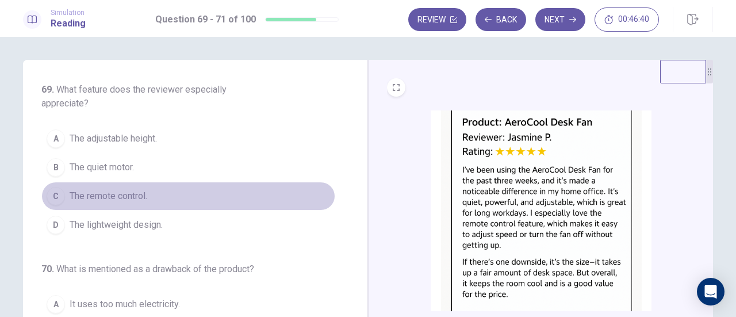
click at [207, 192] on button "C The remote control." at bounding box center [188, 196] width 294 height 29
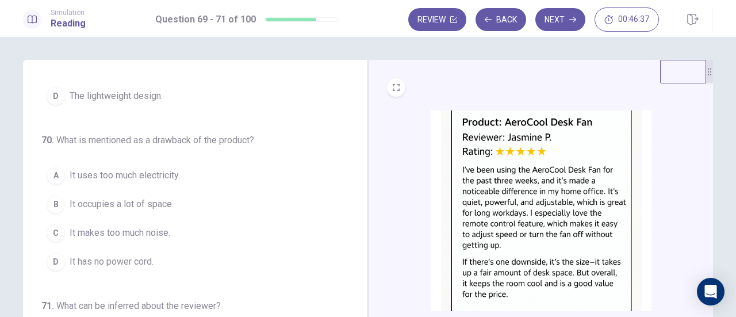
scroll to position [57, 0]
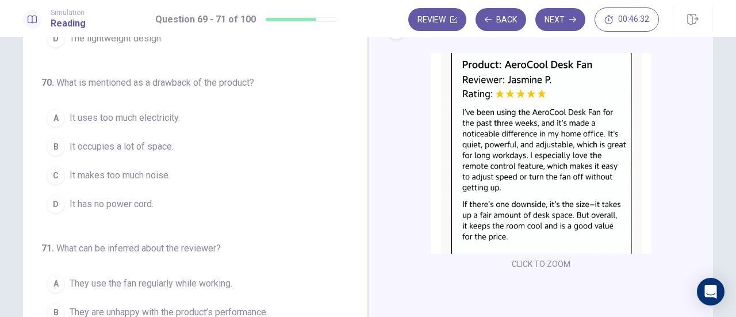
click at [237, 147] on button "B It occupies a lot of space." at bounding box center [188, 146] width 294 height 29
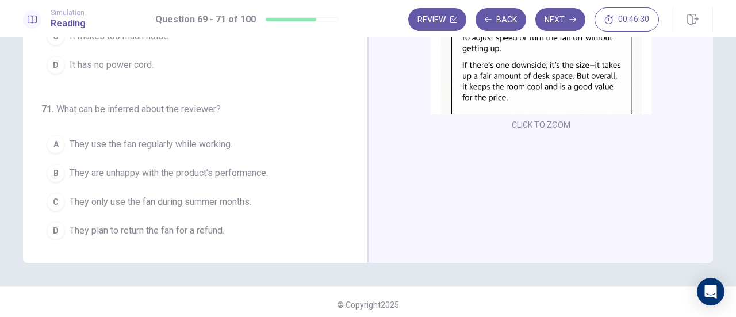
scroll to position [202, 0]
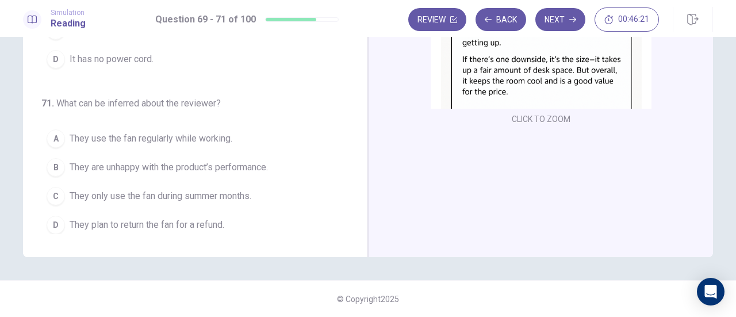
click at [175, 133] on span "They use the fan regularly while working." at bounding box center [151, 139] width 163 height 14
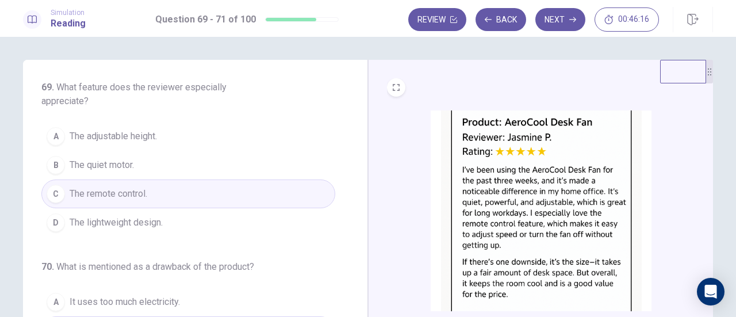
scroll to position [0, 0]
click at [547, 22] on button "Next" at bounding box center [560, 19] width 50 height 23
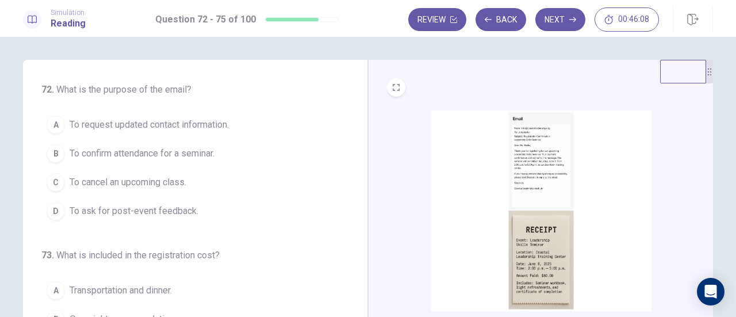
click at [556, 182] on img at bounding box center [540, 210] width 221 height 201
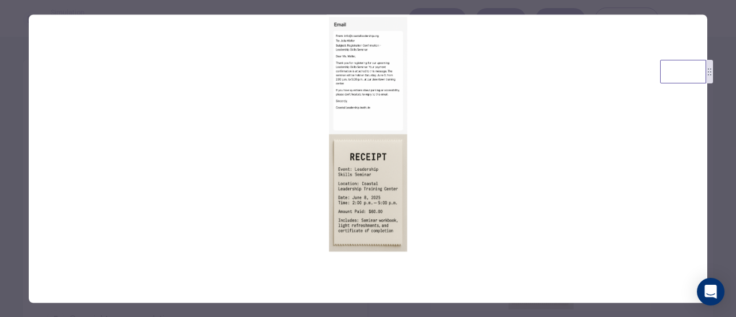
click at [381, 89] on img at bounding box center [368, 133] width 678 height 239
click at [495, 114] on img at bounding box center [368, 133] width 678 height 239
click at [710, 155] on div at bounding box center [368, 158] width 736 height 317
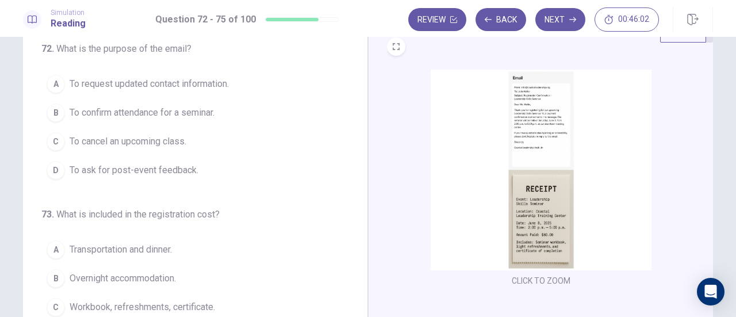
scroll to position [57, 0]
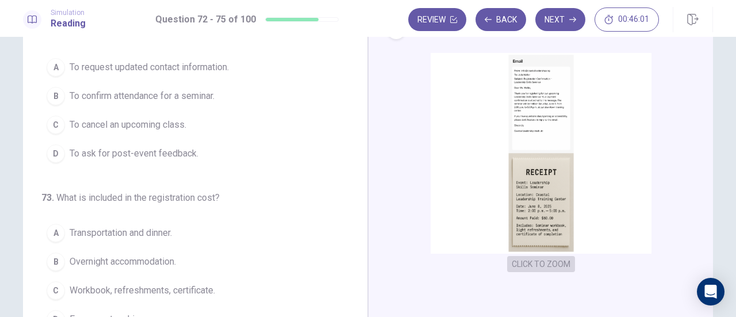
click at [554, 264] on button "CLICK TO ZOOM" at bounding box center [541, 264] width 68 height 16
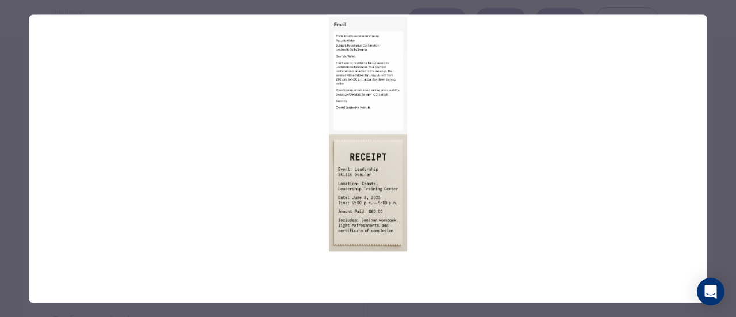
click at [355, 155] on img at bounding box center [368, 133] width 678 height 239
drag, startPoint x: 361, startPoint y: 156, endPoint x: 378, endPoint y: 133, distance: 28.7
click at [367, 152] on img at bounding box center [368, 133] width 678 height 239
drag, startPoint x: 376, startPoint y: 89, endPoint x: 370, endPoint y: 60, distance: 29.4
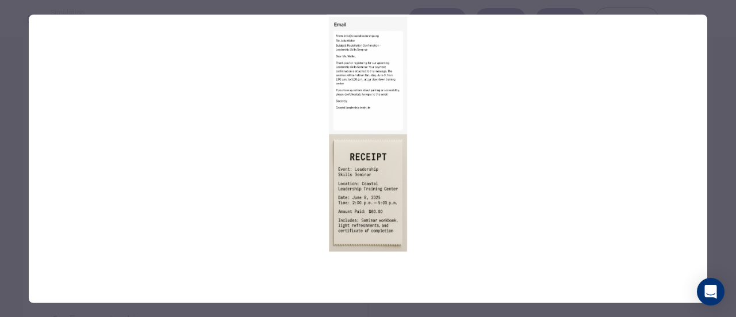
click at [370, 60] on img at bounding box center [368, 133] width 678 height 239
click at [357, 141] on img at bounding box center [368, 133] width 678 height 239
click at [714, 112] on div at bounding box center [368, 158] width 736 height 317
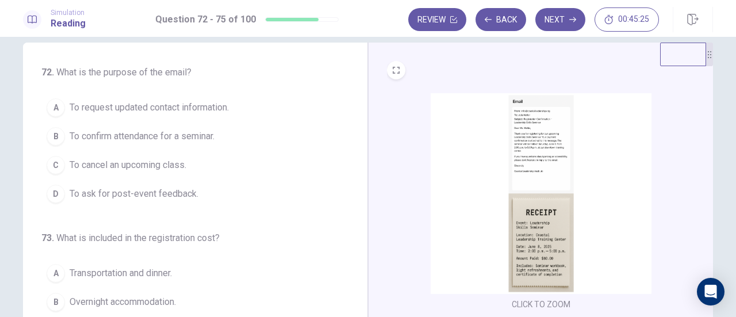
scroll to position [0, 0]
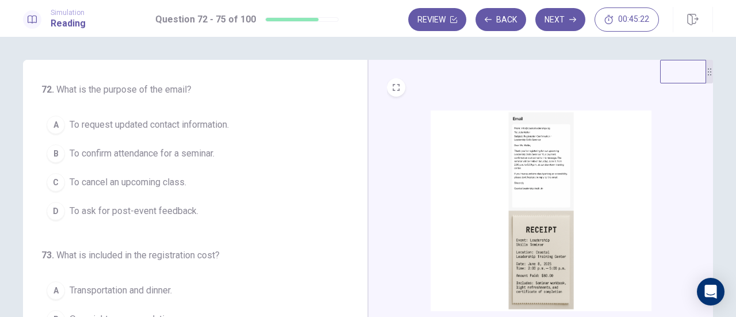
click at [234, 151] on button "B To confirm attendance for a seminar." at bounding box center [188, 153] width 294 height 29
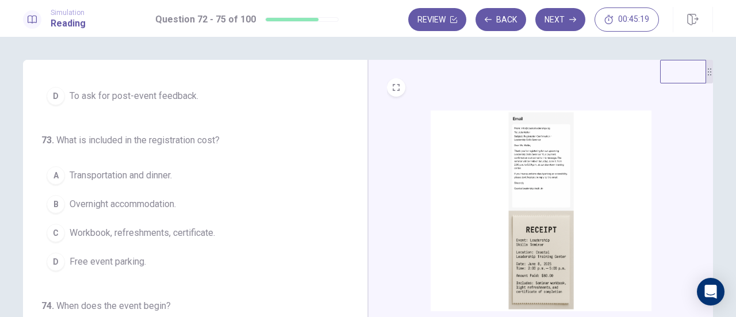
scroll to position [57, 0]
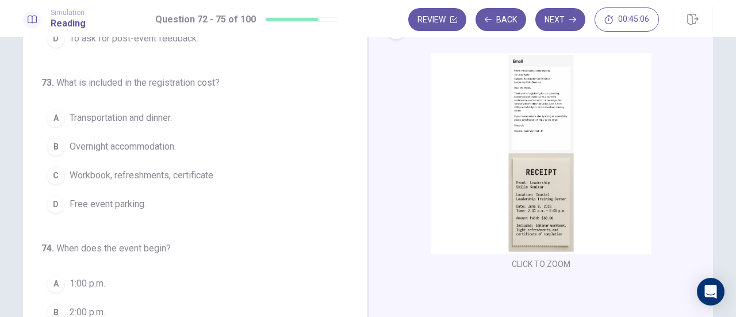
click at [266, 176] on button "C Workbook, refreshments, certificate." at bounding box center [188, 175] width 294 height 29
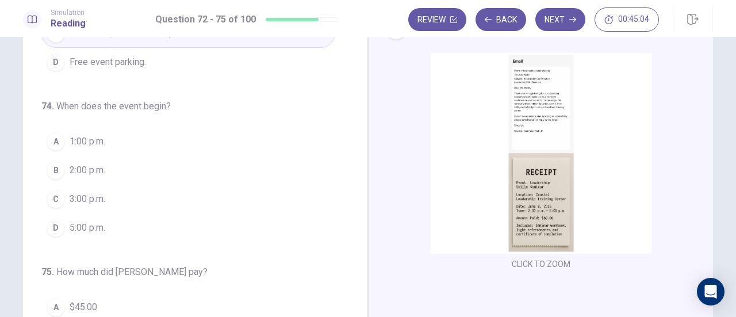
scroll to position [279, 0]
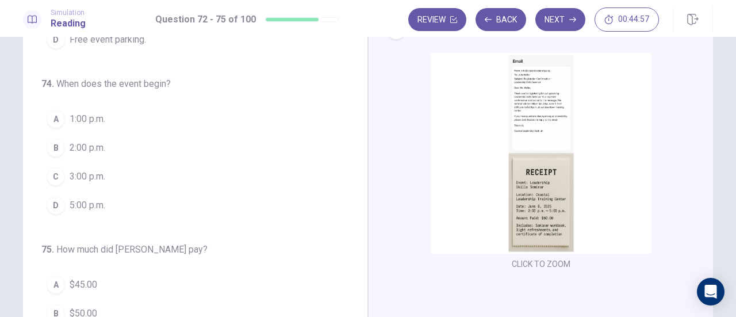
click at [182, 152] on button "B 2:00 p.m." at bounding box center [188, 147] width 294 height 29
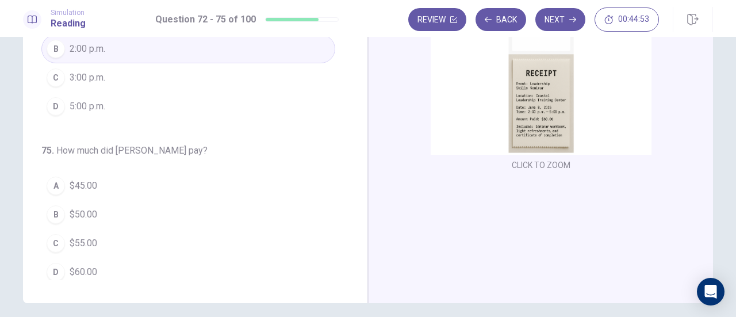
scroll to position [172, 0]
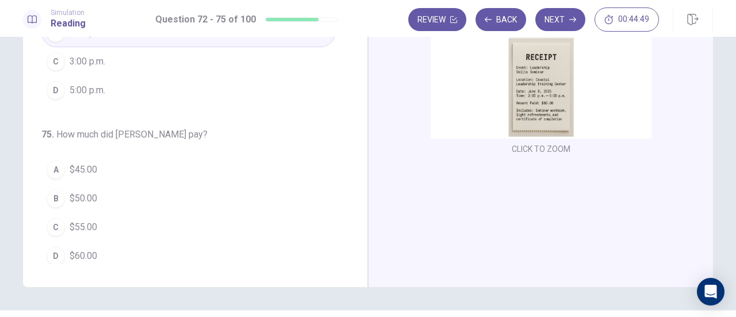
click at [102, 261] on button "D $60.00" at bounding box center [188, 255] width 294 height 29
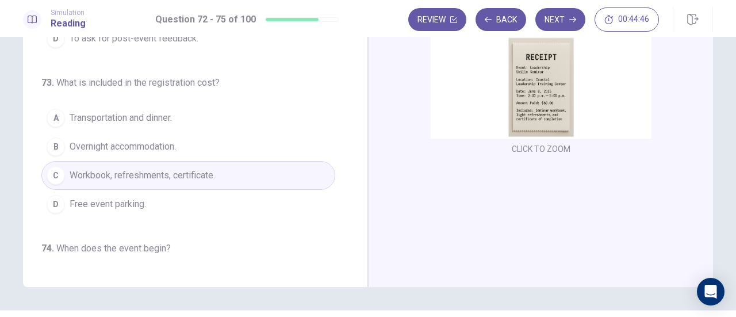
scroll to position [57, 0]
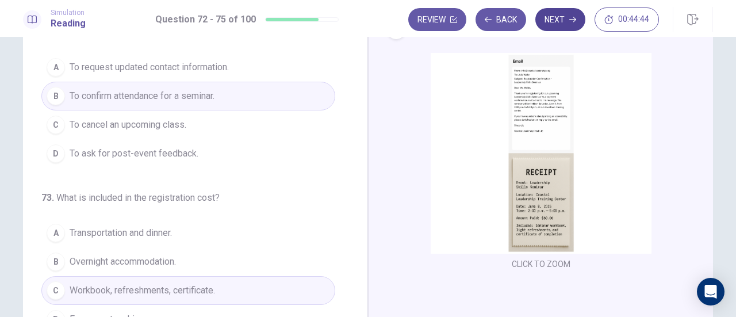
click at [562, 29] on button "Next" at bounding box center [560, 19] width 50 height 23
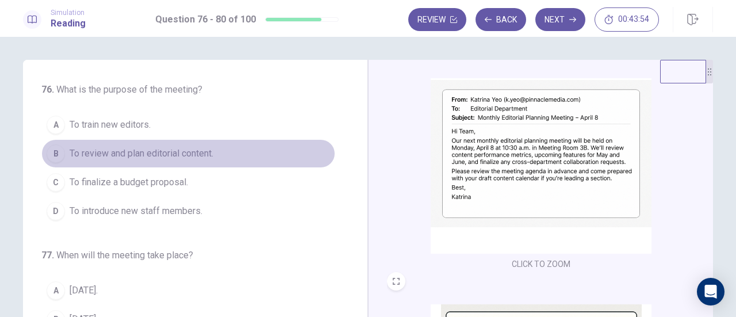
click at [216, 150] on button "B To review and plan editorial content." at bounding box center [188, 153] width 294 height 29
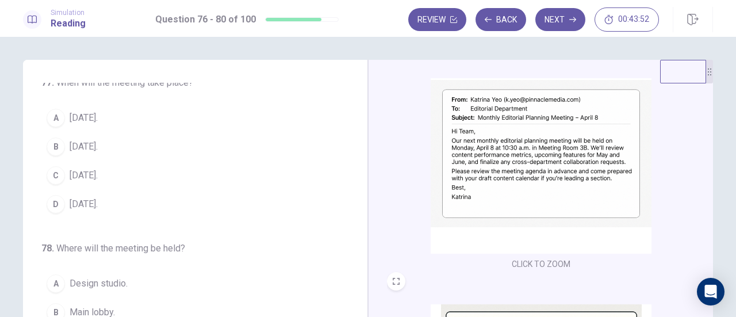
scroll to position [115, 0]
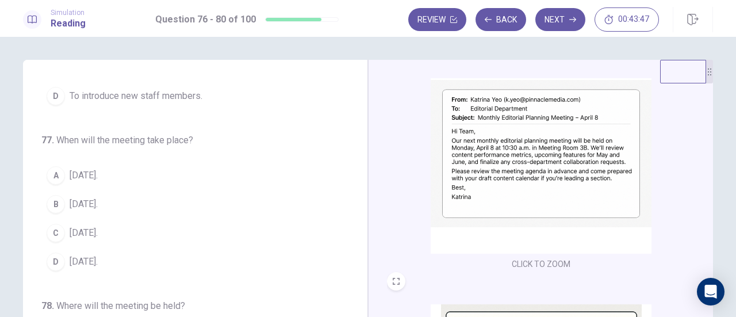
click at [126, 199] on button "B April 8." at bounding box center [188, 204] width 294 height 29
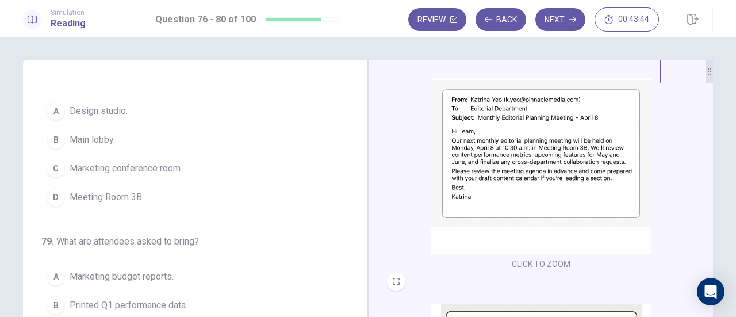
scroll to position [287, 0]
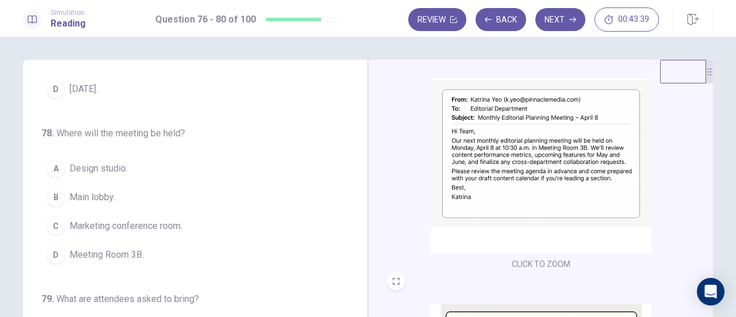
click at [155, 250] on button "D Meeting Room 3B." at bounding box center [188, 254] width 294 height 29
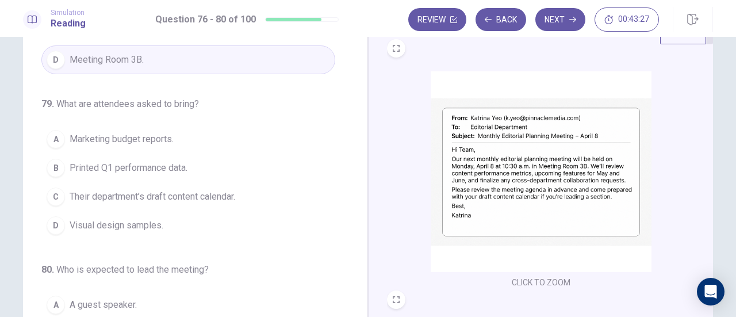
scroll to position [57, 0]
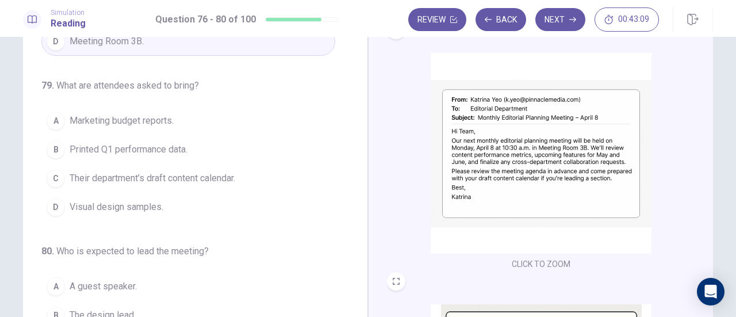
click at [213, 172] on span "Their department’s draft content calendar." at bounding box center [153, 178] width 166 height 14
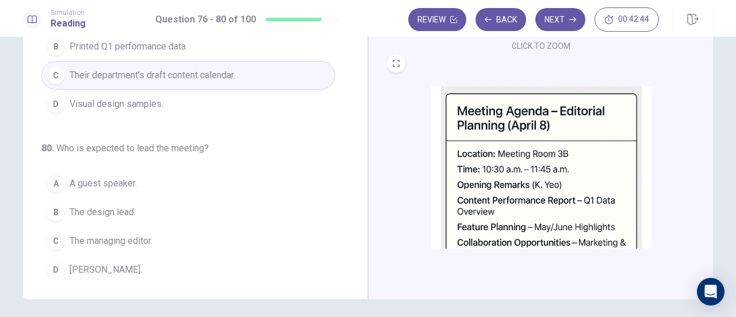
scroll to position [202, 0]
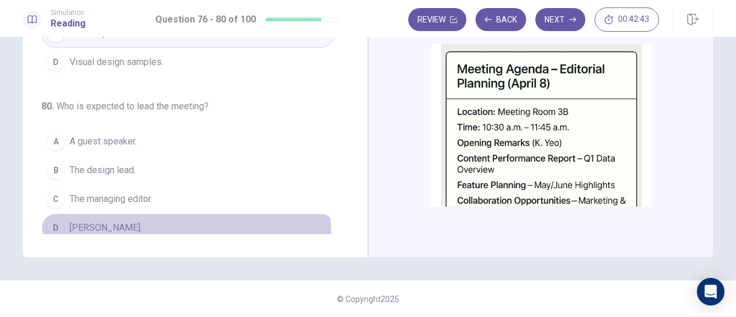
click at [144, 227] on button "D Katrina Yeo." at bounding box center [188, 227] width 294 height 29
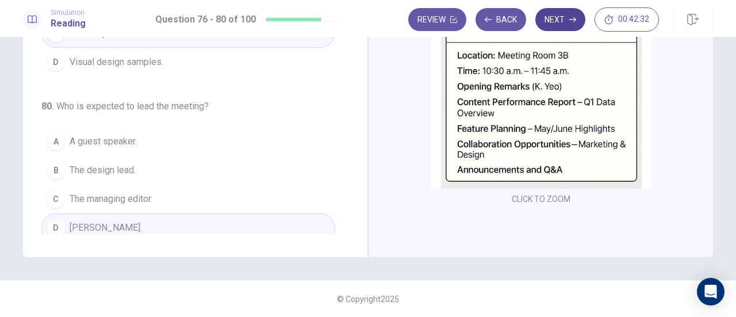
click at [545, 17] on button "Next" at bounding box center [560, 19] width 50 height 23
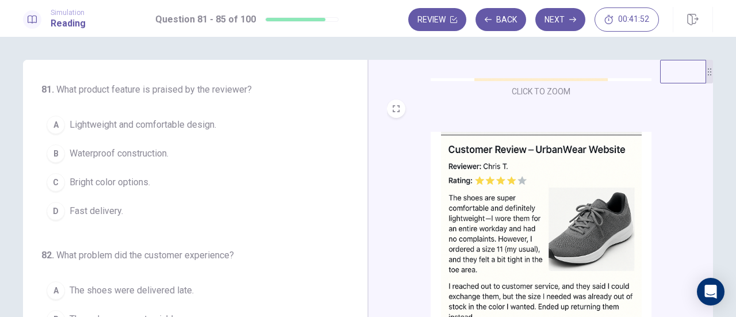
scroll to position [287, 0]
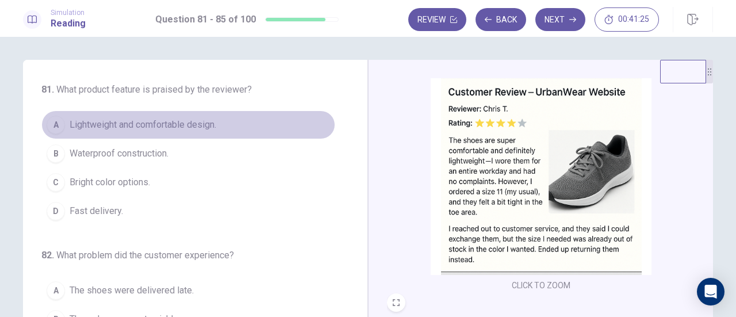
click at [262, 129] on button "A Lightweight and comfortable design." at bounding box center [188, 124] width 294 height 29
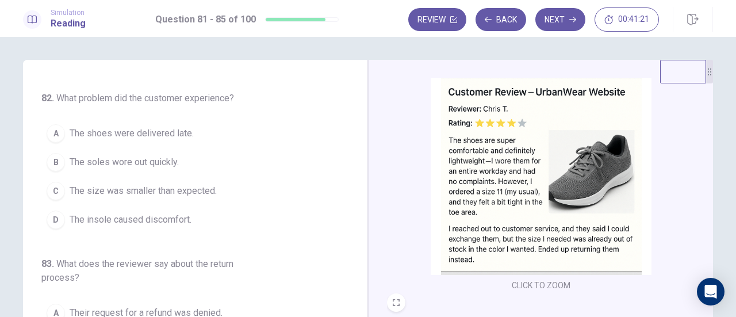
scroll to position [172, 0]
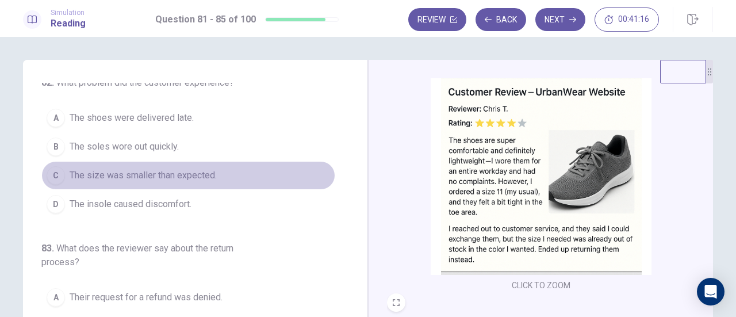
click at [187, 180] on button "C The size was smaller than expected." at bounding box center [188, 175] width 294 height 29
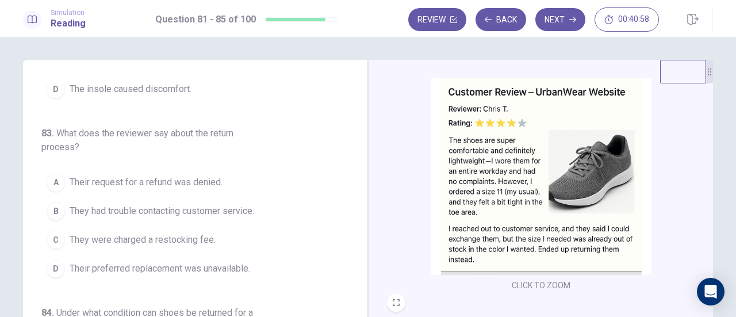
scroll to position [345, 0]
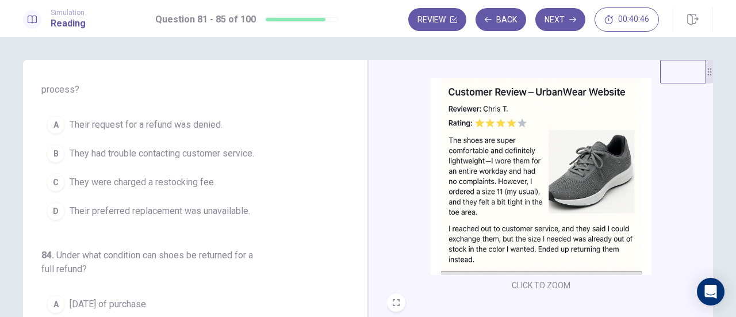
click at [231, 198] on button "D Their preferred replacement was unavailable." at bounding box center [188, 211] width 294 height 29
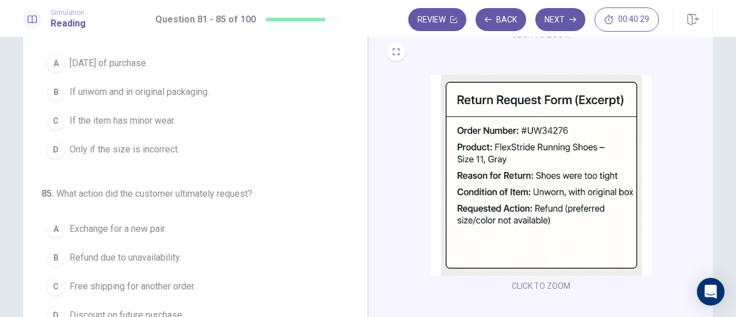
scroll to position [413, 0]
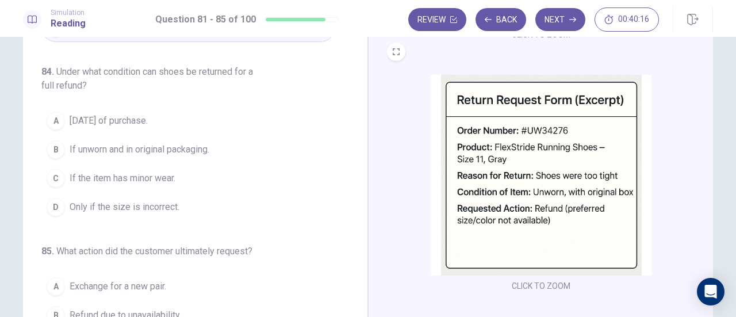
click at [218, 147] on button "B If unworn and in original packaging." at bounding box center [188, 149] width 294 height 29
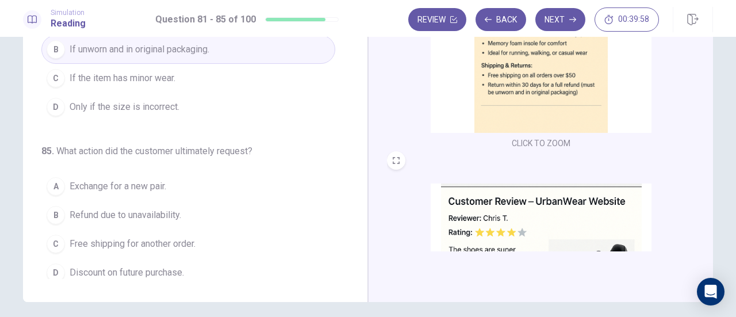
scroll to position [172, 0]
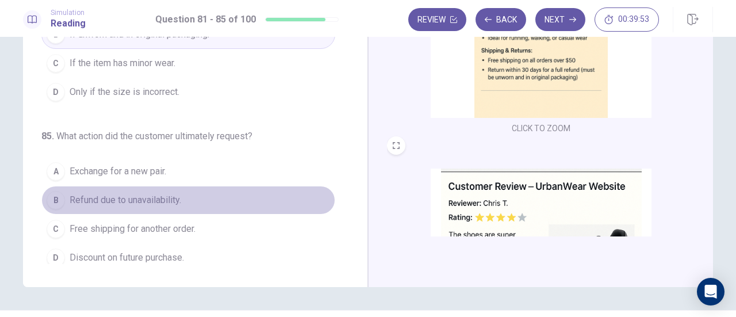
click at [190, 189] on button "B Refund due to unavailability." at bounding box center [188, 200] width 294 height 29
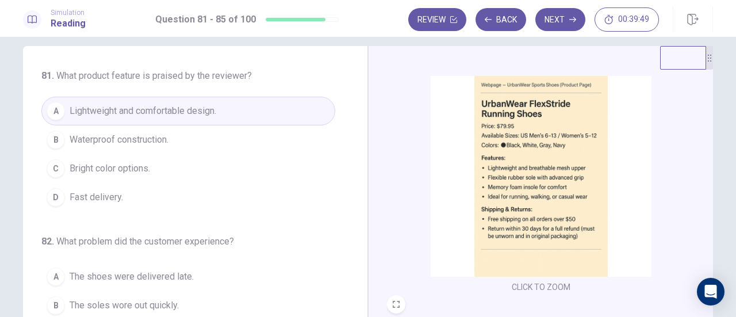
scroll to position [0, 0]
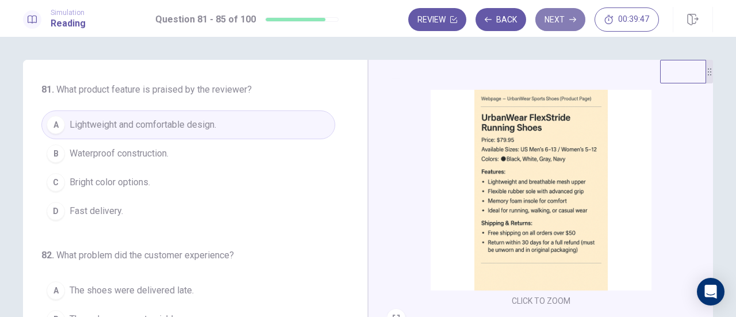
click at [540, 20] on button "Next" at bounding box center [560, 19] width 50 height 23
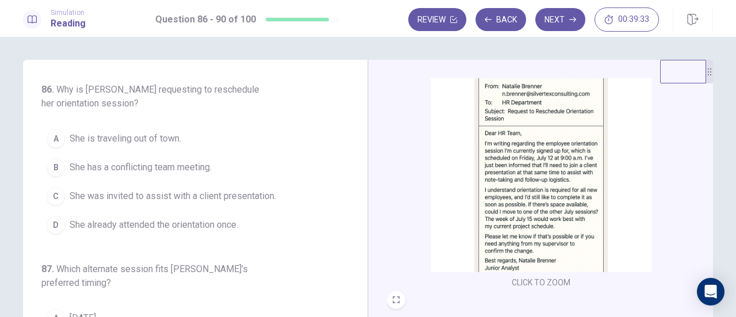
scroll to position [57, 0]
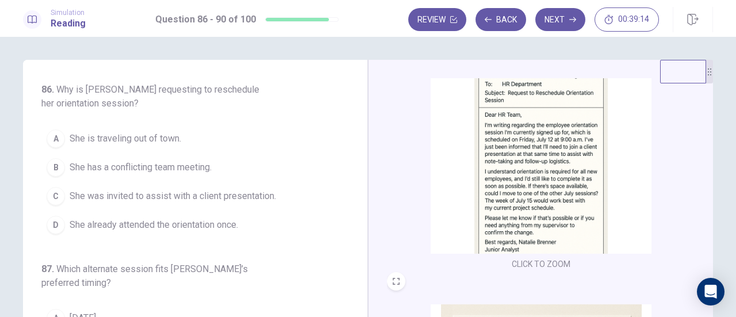
click at [278, 194] on button "C She was invited to assist with a client presentation." at bounding box center [188, 196] width 294 height 29
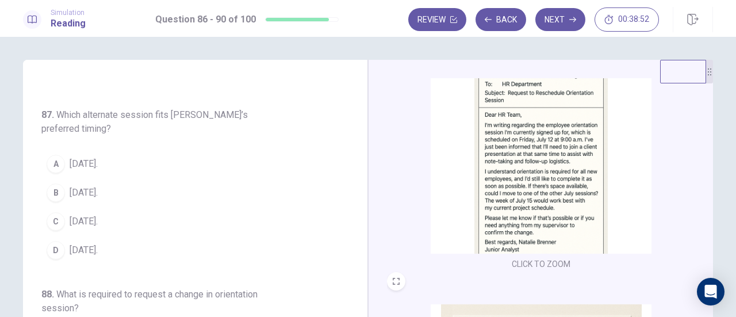
scroll to position [172, 0]
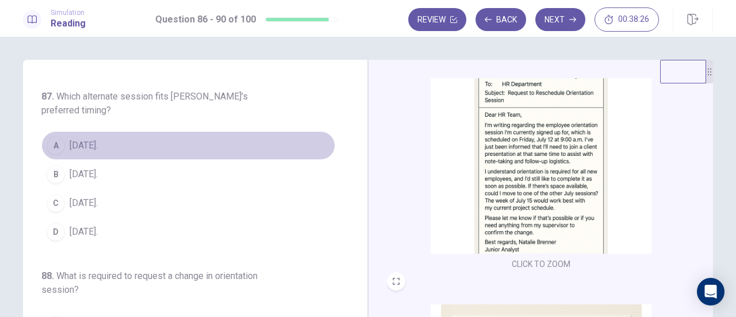
click at [234, 144] on button "A July 15." at bounding box center [188, 145] width 294 height 29
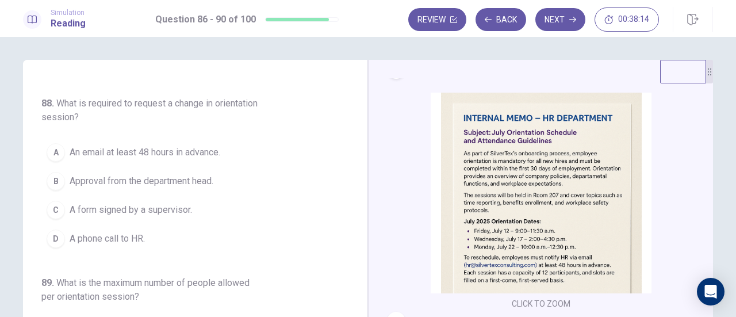
scroll to position [287, 0]
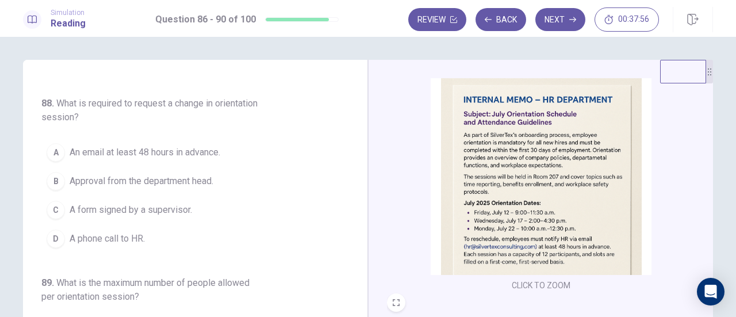
click at [223, 142] on button "A An email at least 48 hours in advance." at bounding box center [188, 152] width 294 height 29
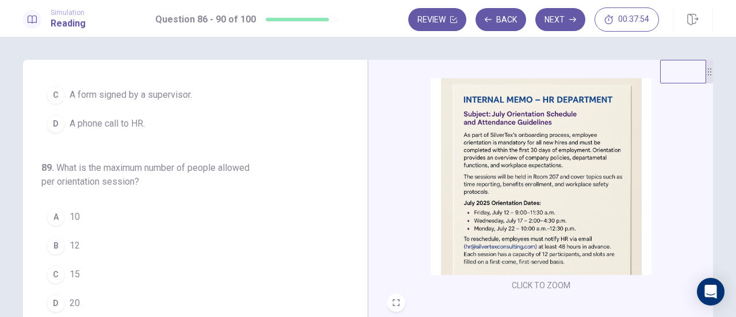
scroll to position [512, 0]
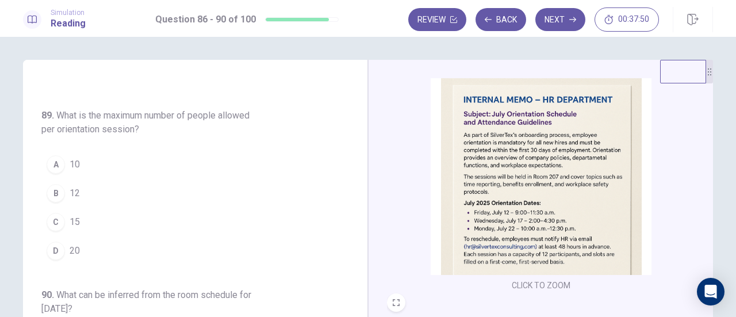
click at [242, 179] on button "B 12" at bounding box center [188, 193] width 294 height 29
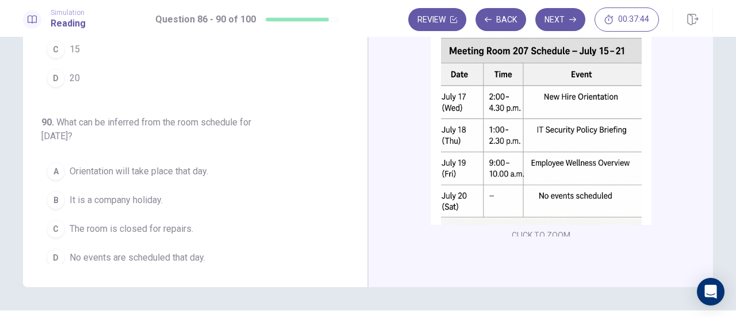
scroll to position [423, 0]
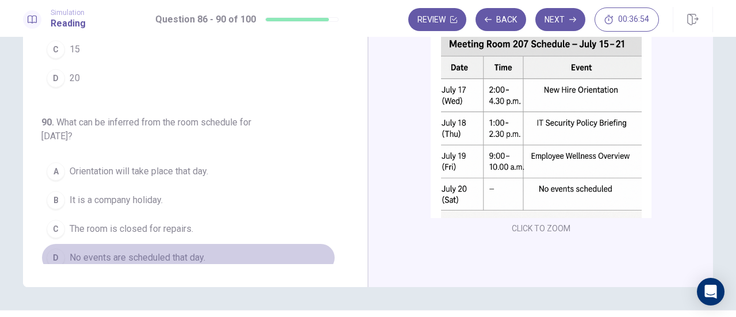
click at [232, 243] on button "D No events are scheduled that day." at bounding box center [188, 257] width 294 height 29
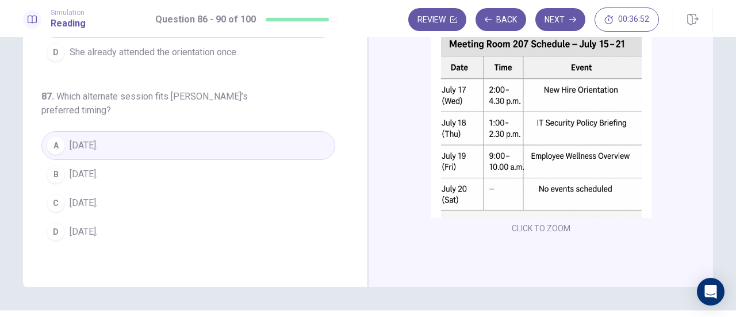
scroll to position [0, 0]
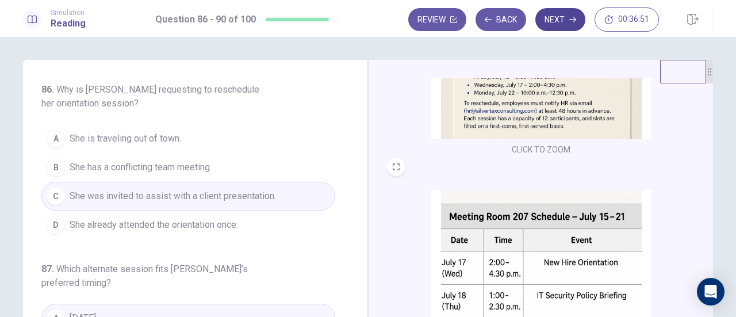
click at [554, 21] on button "Next" at bounding box center [560, 19] width 50 height 23
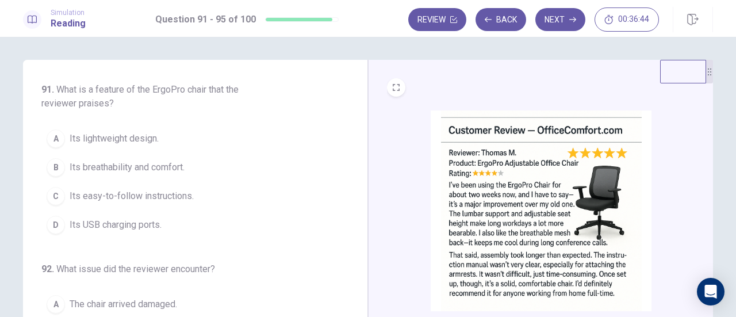
scroll to position [57, 0]
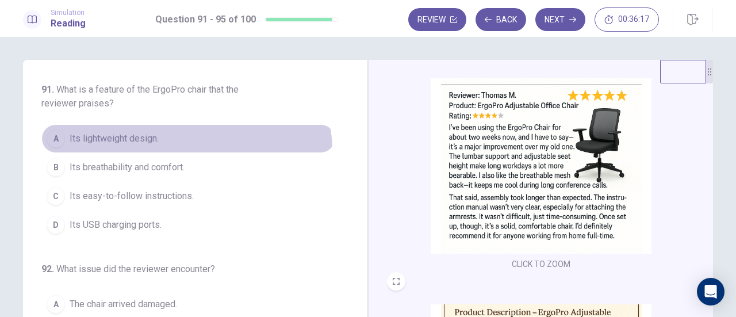
click at [183, 151] on button "A Its lightweight design." at bounding box center [188, 138] width 294 height 29
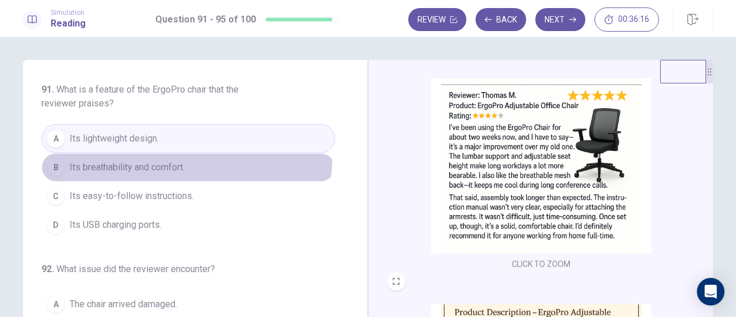
click at [183, 156] on button "B Its breathability and comfort." at bounding box center [188, 167] width 294 height 29
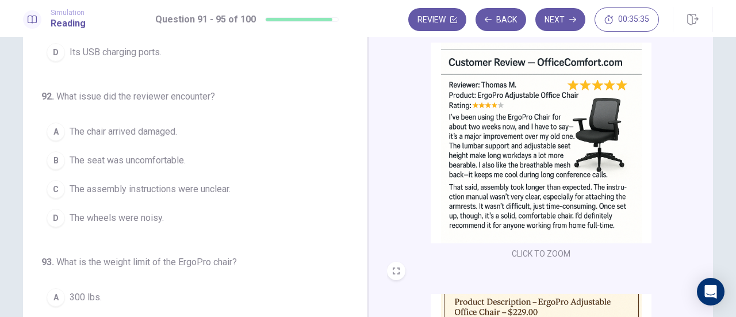
scroll to position [0, 0]
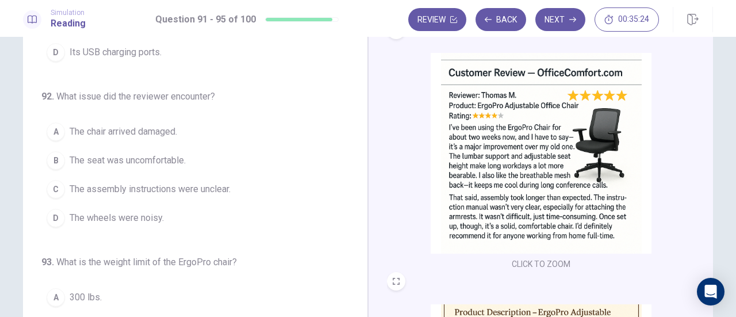
click at [248, 190] on button "C The assembly instructions were unclear." at bounding box center [188, 189] width 294 height 29
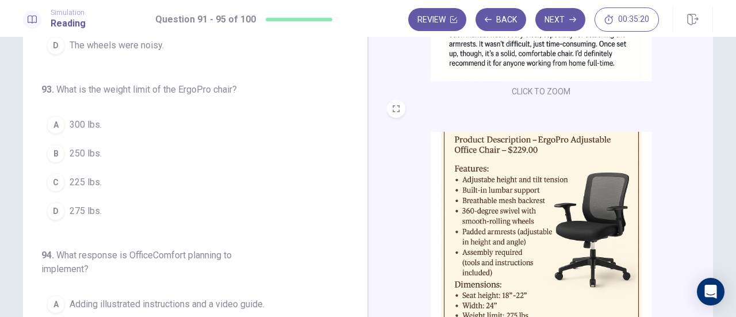
scroll to position [230, 0]
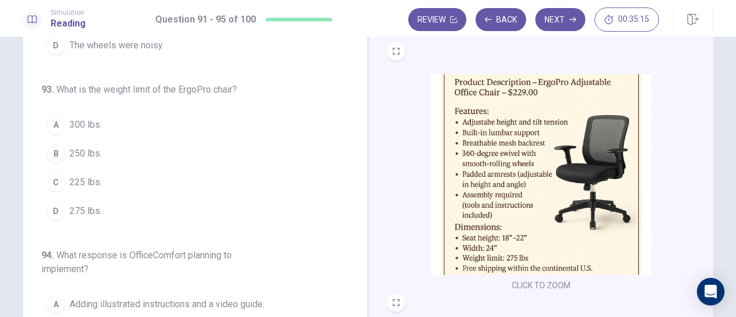
click at [236, 202] on button "D 275 lbs." at bounding box center [188, 211] width 294 height 29
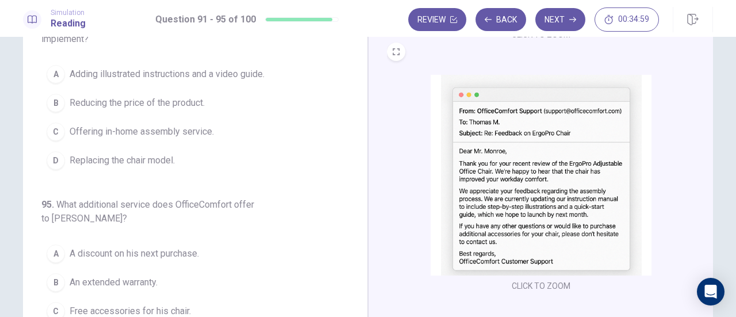
scroll to position [402, 0]
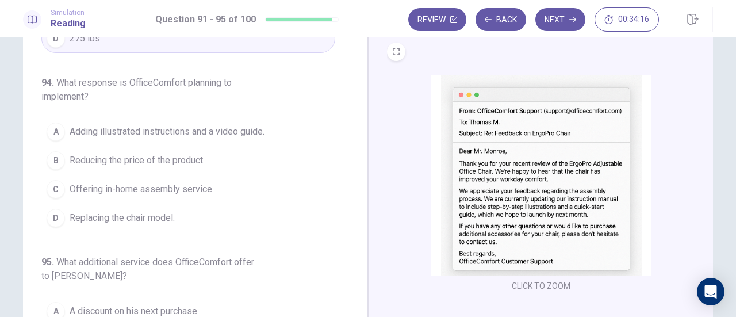
click at [237, 134] on button "A Adding illustrated instructions and a video guide." at bounding box center [188, 131] width 294 height 29
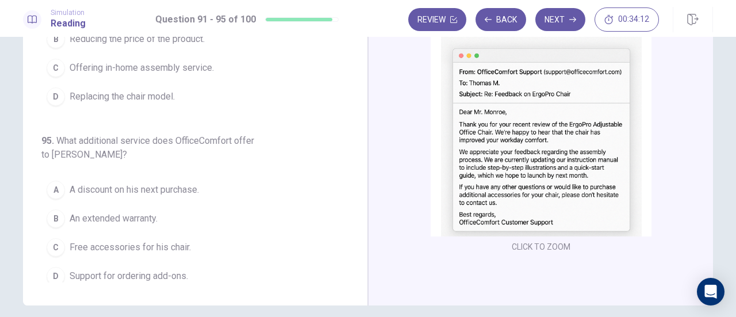
scroll to position [172, 0]
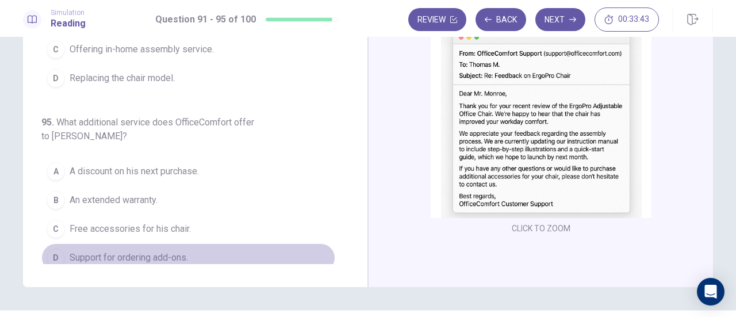
click at [206, 252] on button "D Support for ordering add-ons." at bounding box center [188, 257] width 294 height 29
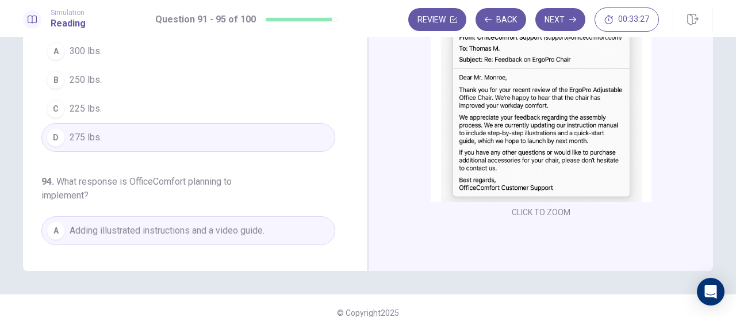
scroll to position [202, 0]
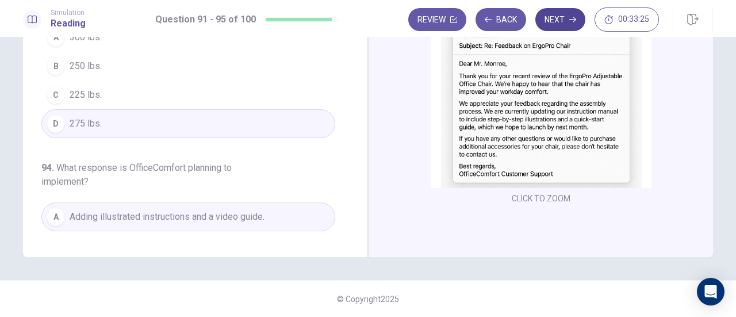
click at [553, 25] on button "Next" at bounding box center [560, 19] width 50 height 23
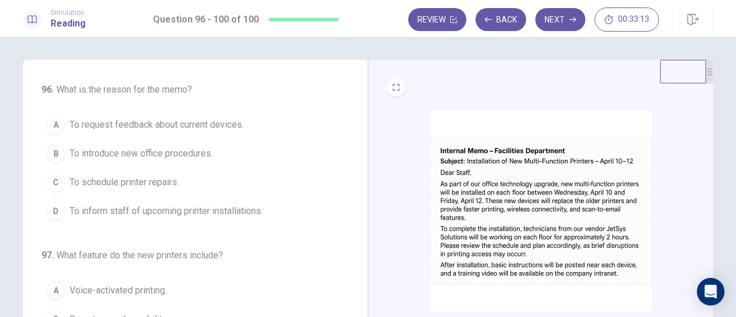
scroll to position [57, 0]
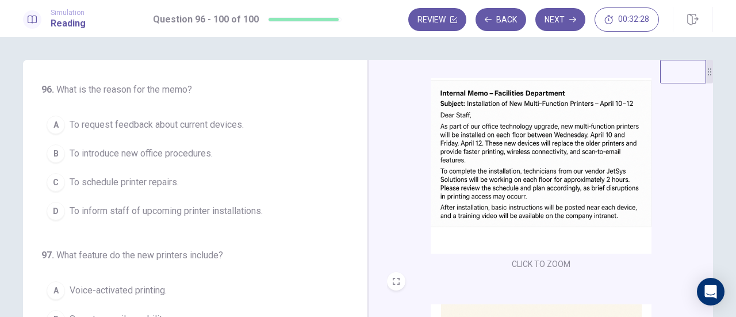
click at [228, 204] on span "To inform staff of upcoming printer installations." at bounding box center [166, 211] width 193 height 14
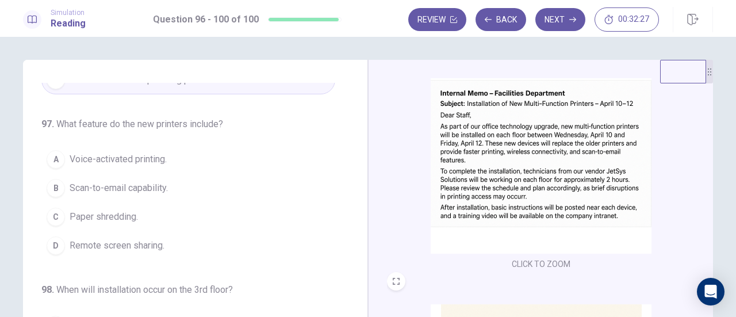
scroll to position [115, 0]
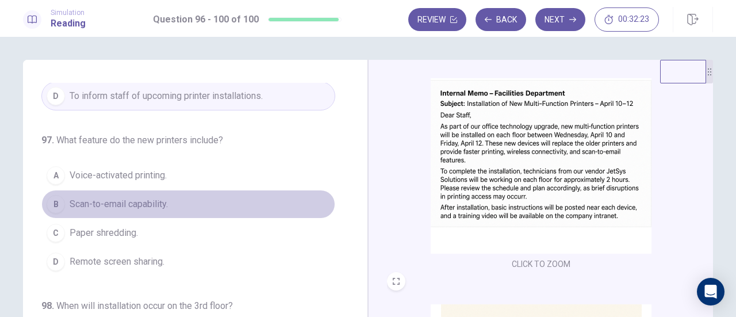
click at [193, 199] on button "B Scan-to-email capability." at bounding box center [188, 204] width 294 height 29
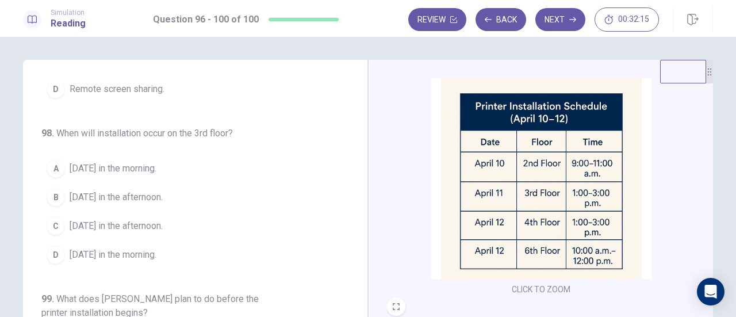
scroll to position [287, 0]
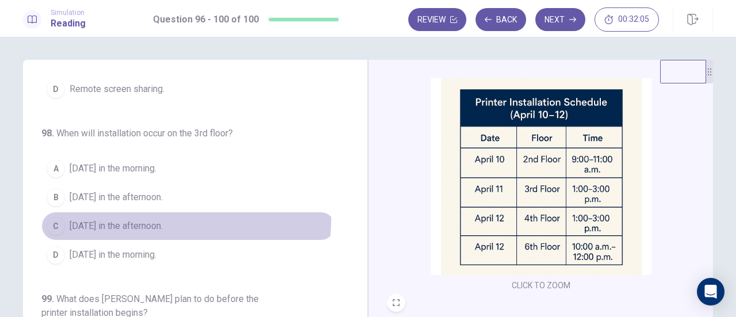
click at [176, 216] on button "C April 11 in the afternoon." at bounding box center [188, 225] width 294 height 29
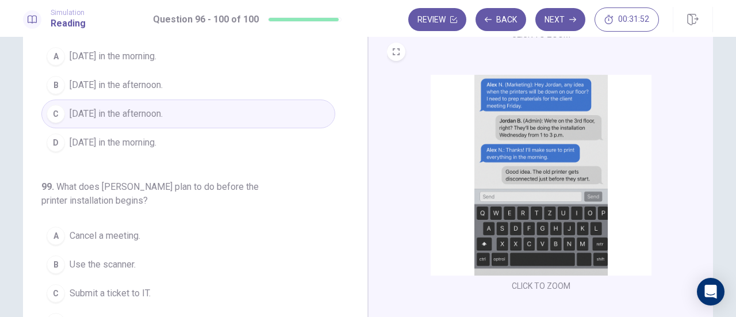
scroll to position [399, 0]
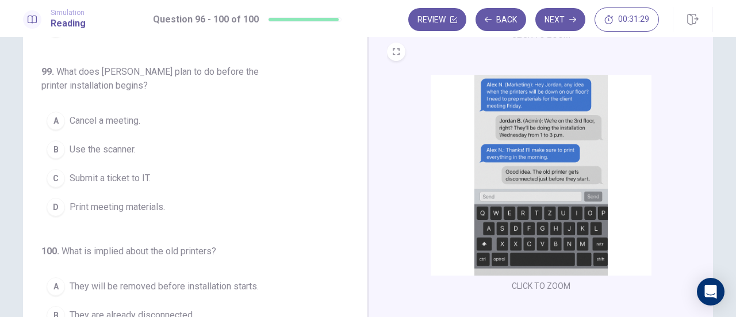
click at [226, 200] on button "D Print meeting materials." at bounding box center [188, 207] width 294 height 29
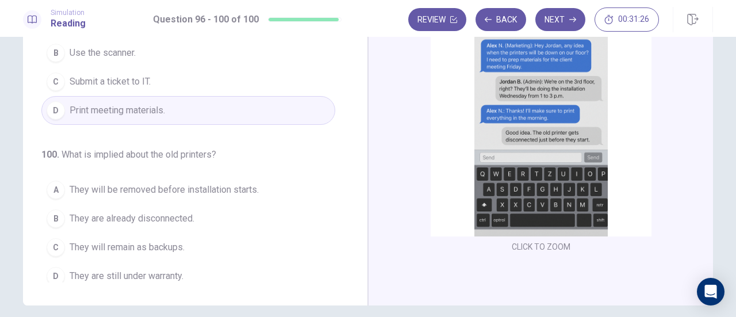
scroll to position [172, 0]
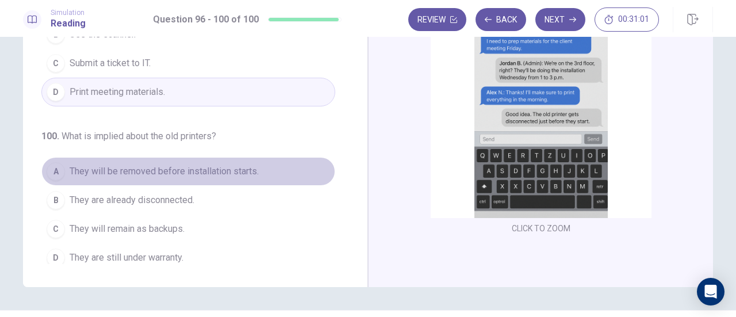
click at [233, 167] on span "They will be removed before installation starts." at bounding box center [164, 171] width 189 height 14
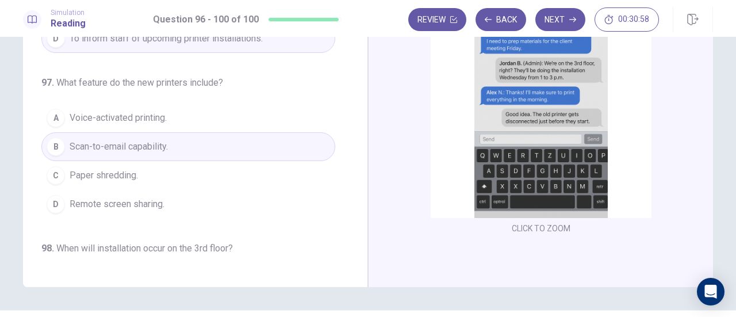
scroll to position [0, 0]
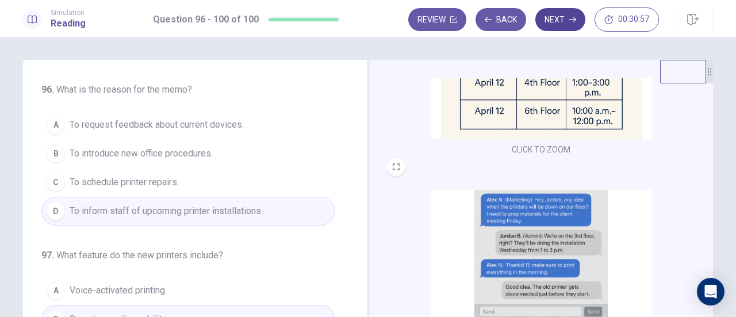
click at [564, 26] on button "Next" at bounding box center [560, 19] width 50 height 23
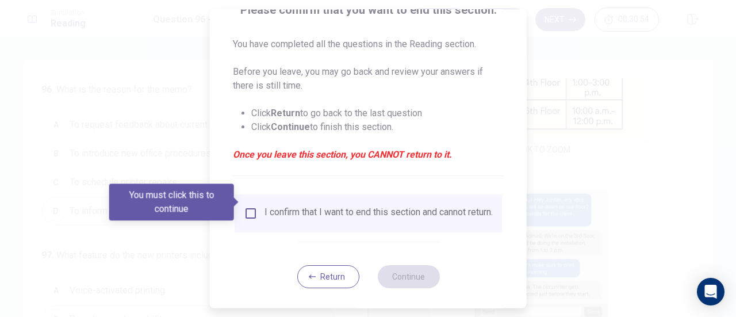
scroll to position [111, 0]
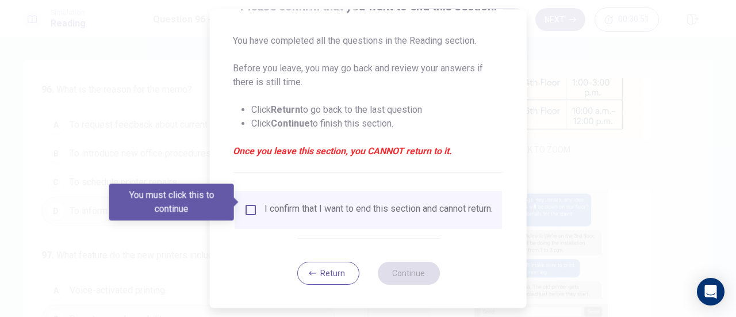
click at [321, 205] on div "I confirm that I want to end this section and cannot return." at bounding box center [378, 210] width 228 height 14
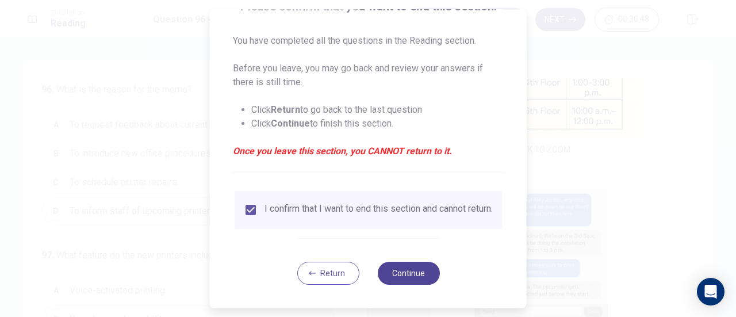
click at [394, 265] on button "Continue" at bounding box center [408, 272] width 62 height 23
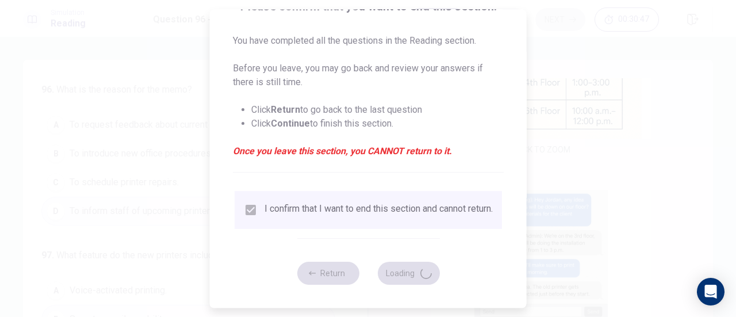
scroll to position [0, 0]
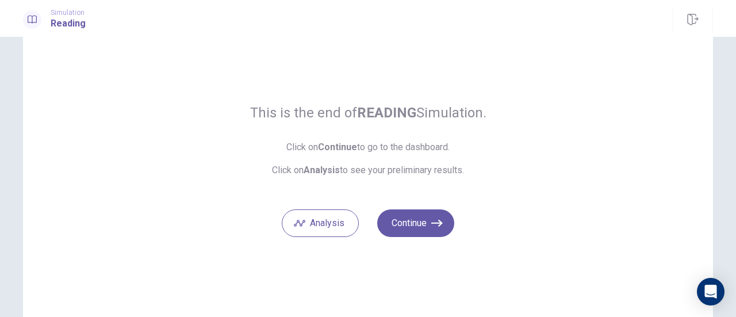
scroll to position [57, 0]
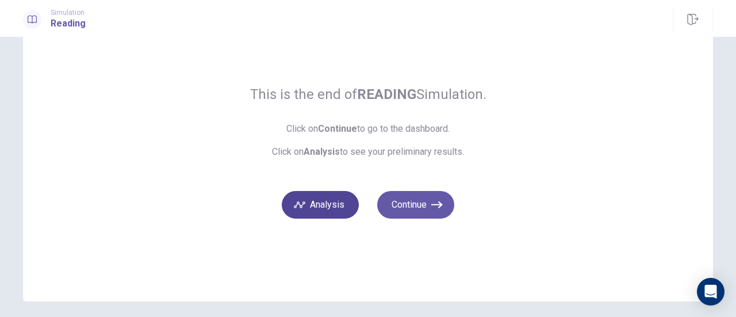
click at [324, 203] on button "Analysis" at bounding box center [320, 205] width 77 height 28
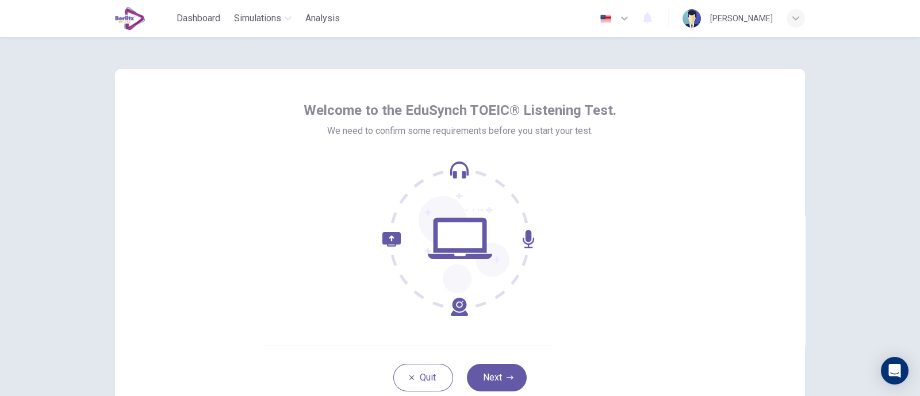
scroll to position [71, 0]
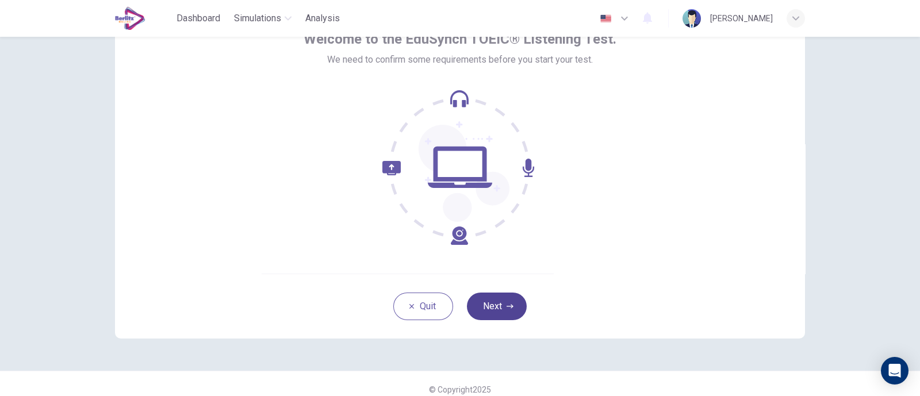
click at [488, 293] on button "Next" at bounding box center [497, 307] width 60 height 28
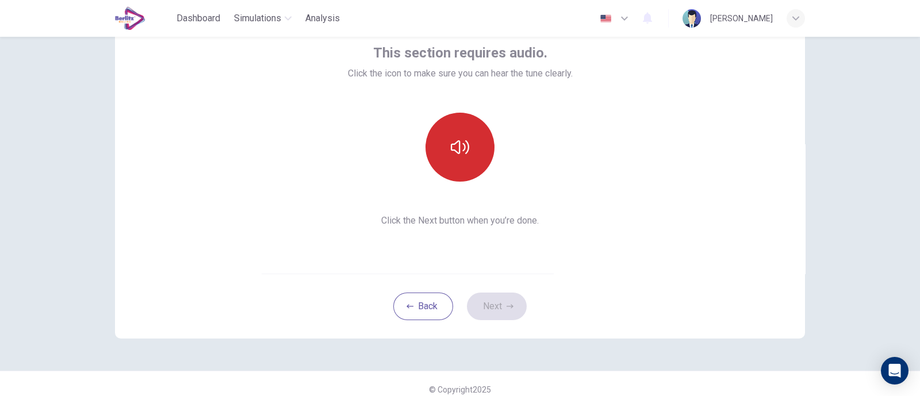
click at [460, 121] on button "button" at bounding box center [459, 147] width 69 height 69
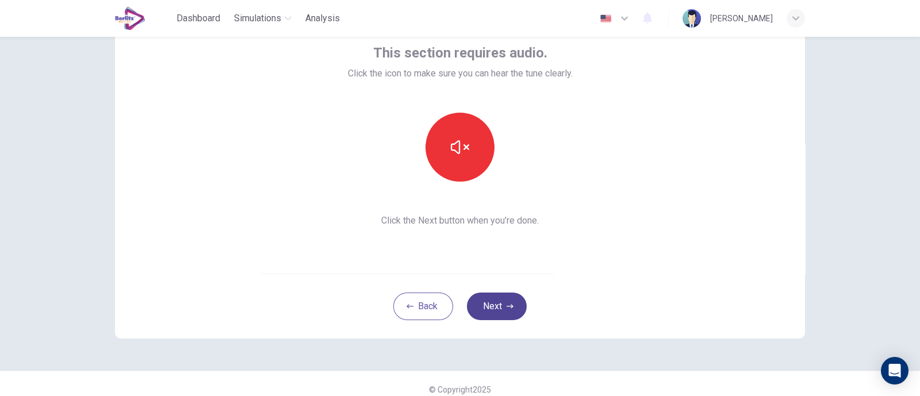
click at [500, 310] on button "Next" at bounding box center [497, 307] width 60 height 28
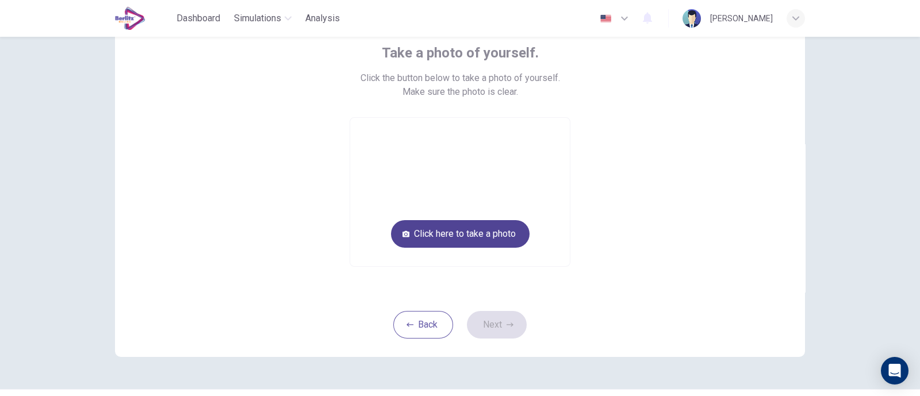
click at [461, 230] on button "Click here to take a photo" at bounding box center [460, 234] width 139 height 28
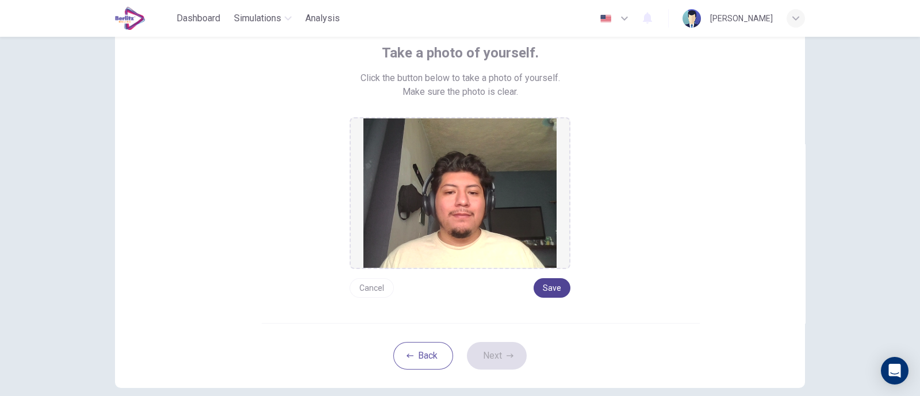
click at [559, 290] on button "Save" at bounding box center [551, 288] width 37 height 20
click at [506, 352] on icon "button" at bounding box center [509, 355] width 7 height 7
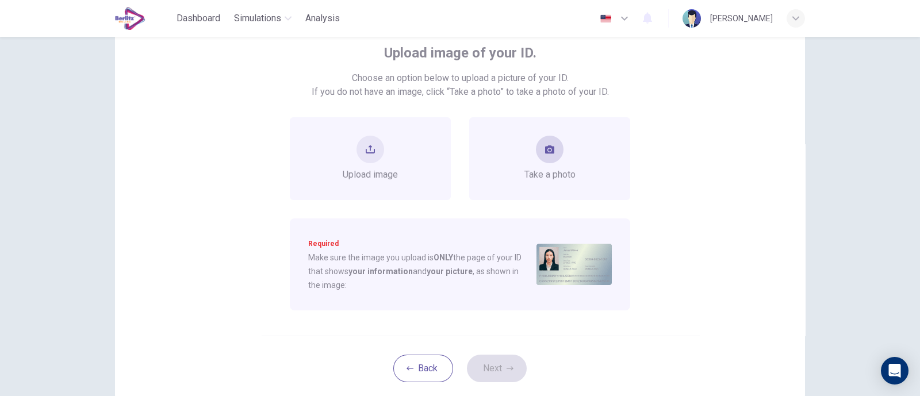
click at [538, 172] on span "Take a photo" at bounding box center [549, 175] width 51 height 14
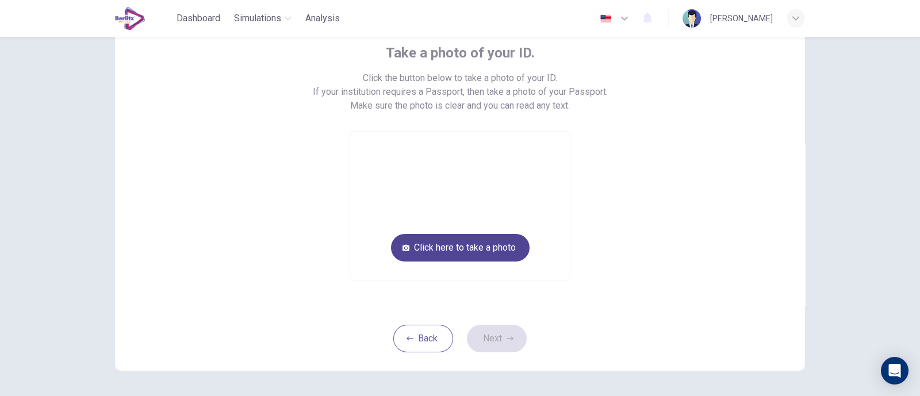
click at [506, 253] on button "Click here to take a photo" at bounding box center [460, 248] width 139 height 28
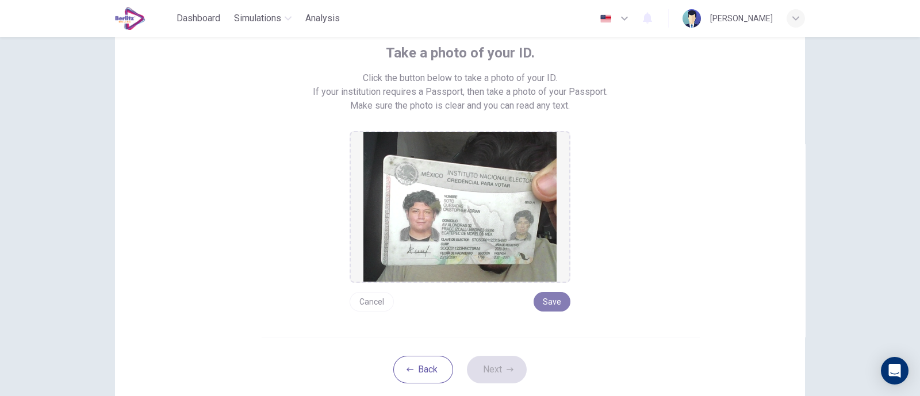
click at [551, 297] on button "Save" at bounding box center [551, 302] width 37 height 20
click at [501, 363] on button "Next" at bounding box center [497, 370] width 60 height 28
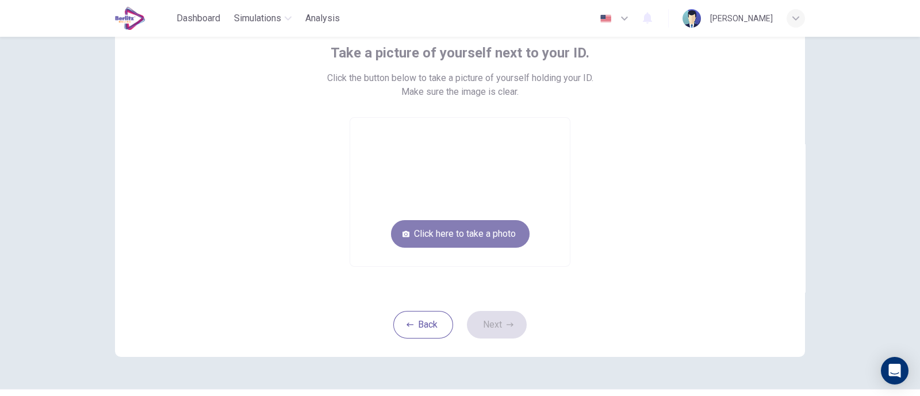
click at [507, 222] on button "Click here to take a photo" at bounding box center [460, 234] width 139 height 28
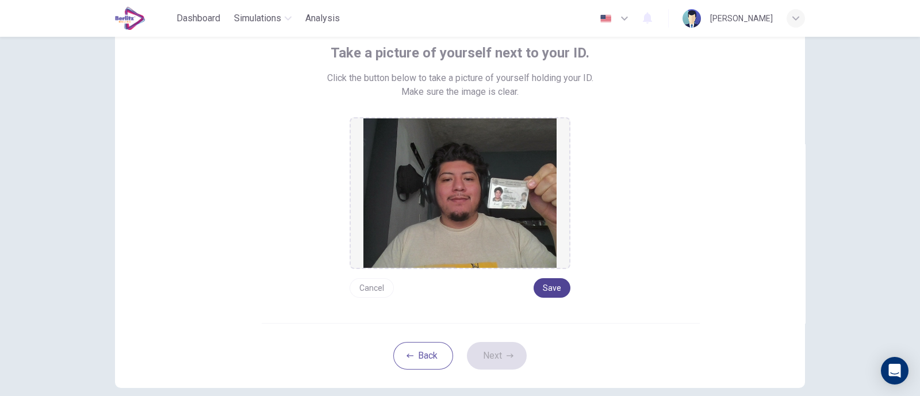
click at [549, 291] on button "Save" at bounding box center [551, 288] width 37 height 20
click at [506, 352] on icon "button" at bounding box center [509, 355] width 7 height 7
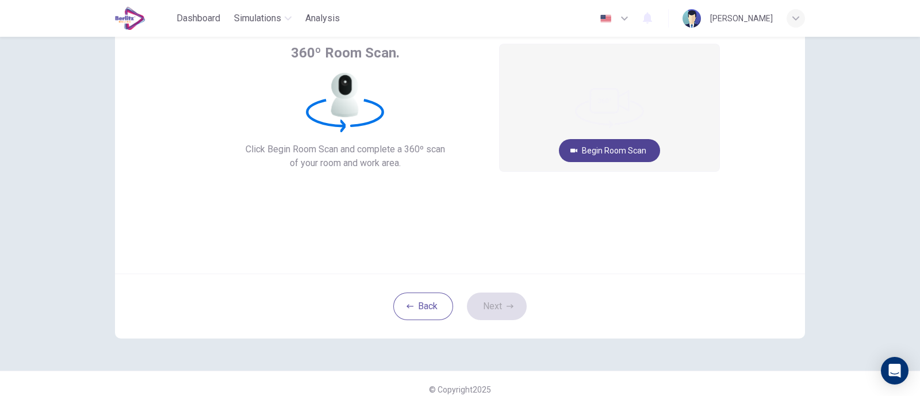
click at [627, 153] on button "Begin Room Scan" at bounding box center [609, 150] width 101 height 23
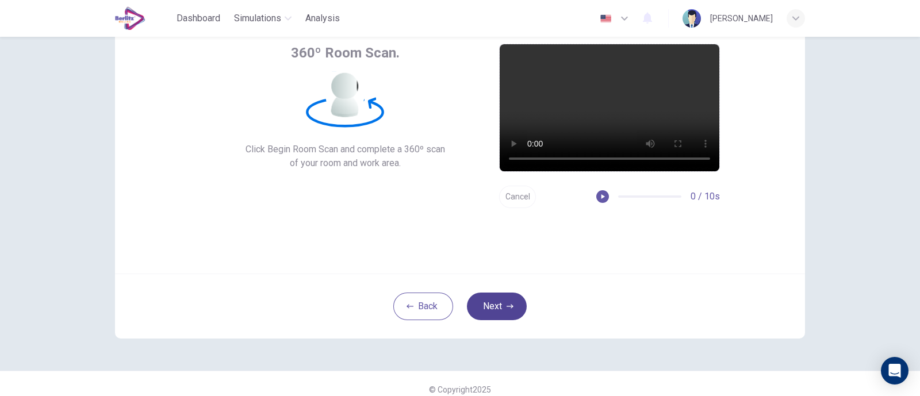
click at [492, 318] on button "Next" at bounding box center [497, 307] width 60 height 28
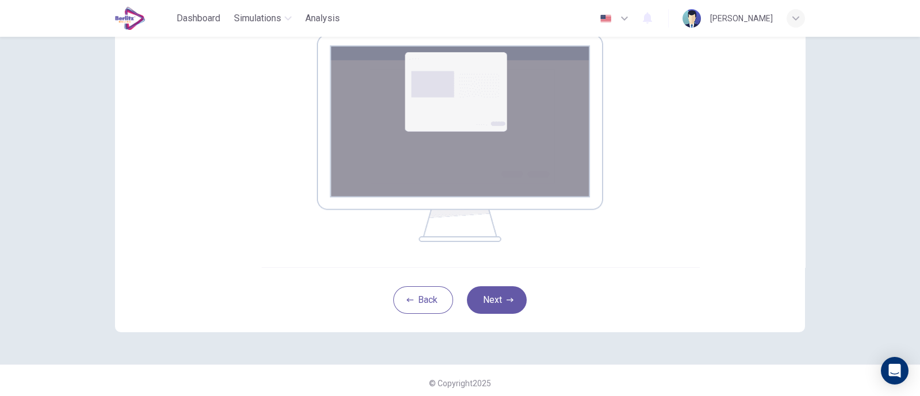
scroll to position [201, 0]
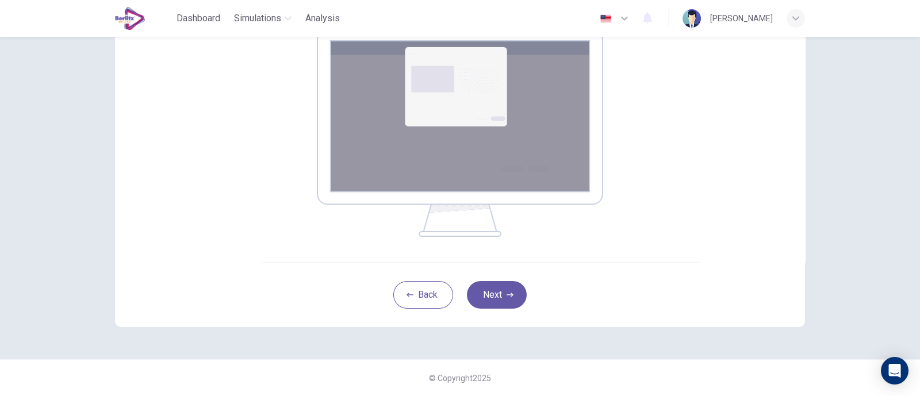
click at [500, 313] on div "Back Next" at bounding box center [460, 294] width 690 height 65
click at [502, 313] on div "Back Next" at bounding box center [460, 294] width 690 height 65
click at [500, 305] on button "Next" at bounding box center [497, 295] width 60 height 28
click at [570, 317] on div "Back Next" at bounding box center [460, 294] width 690 height 65
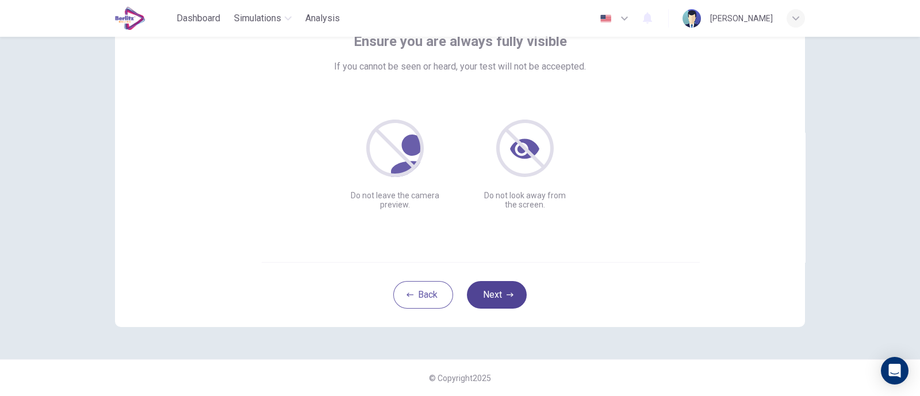
click at [515, 293] on button "Next" at bounding box center [497, 295] width 60 height 28
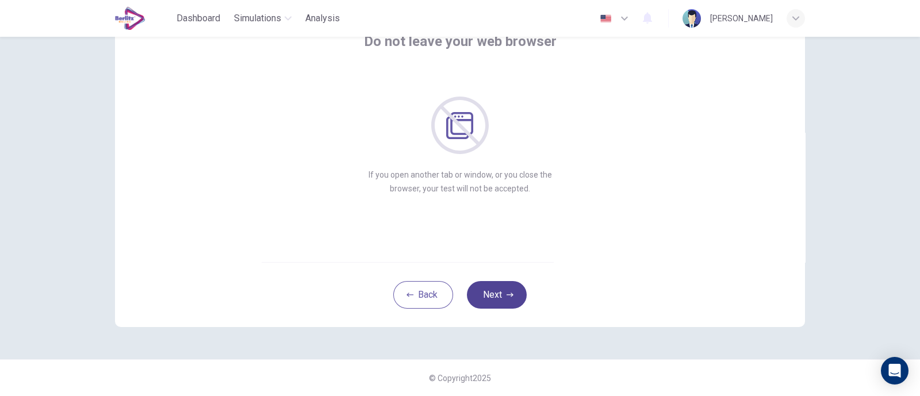
click at [518, 286] on button "Next" at bounding box center [497, 295] width 60 height 28
click at [513, 284] on button "Next" at bounding box center [497, 295] width 60 height 28
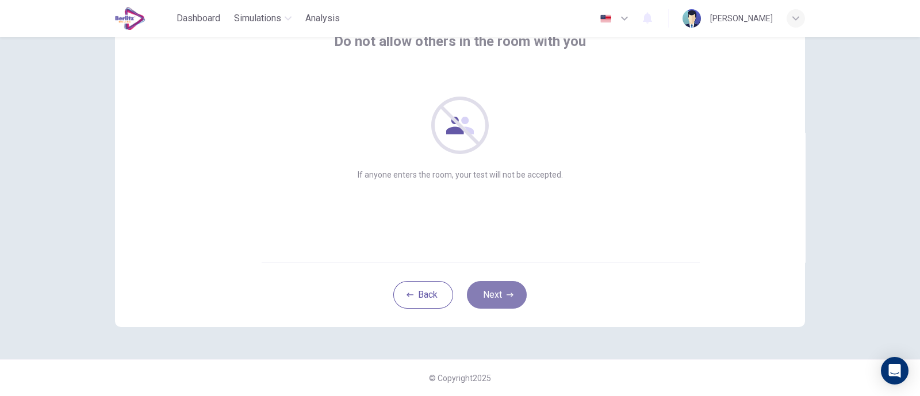
click at [513, 284] on button "Next" at bounding box center [497, 295] width 60 height 28
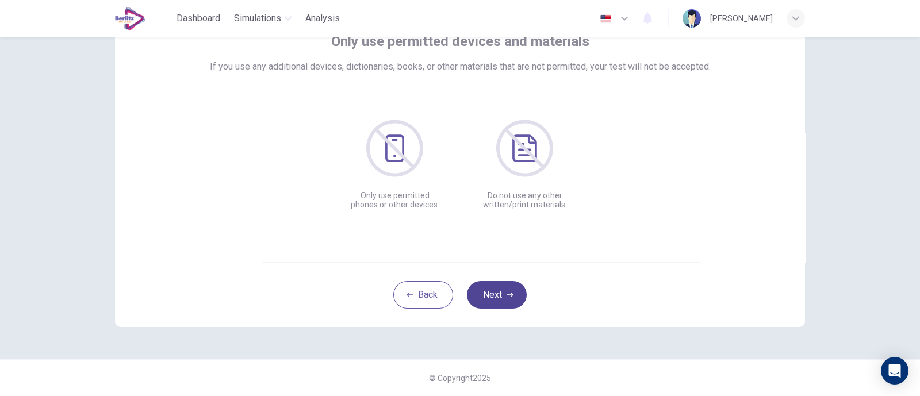
click at [513, 284] on button "Next" at bounding box center [497, 295] width 60 height 28
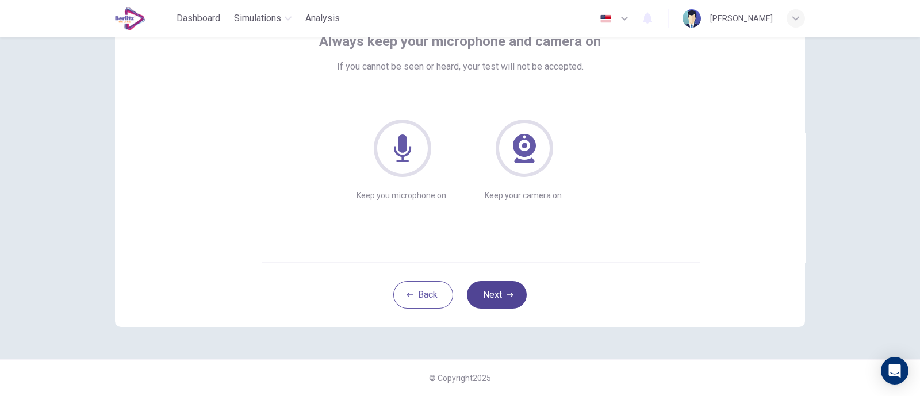
click at [513, 284] on button "Next" at bounding box center [497, 295] width 60 height 28
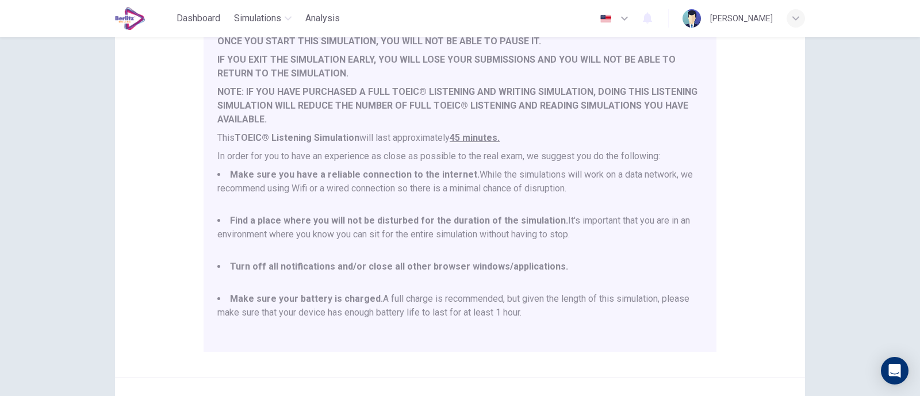
scroll to position [243, 0]
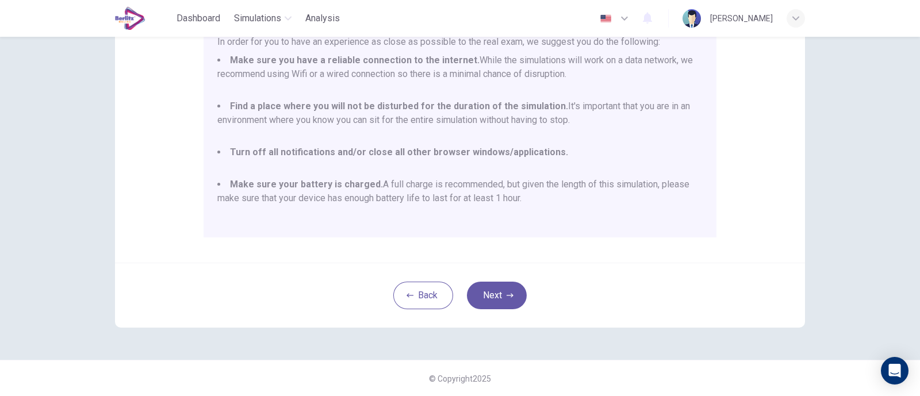
click at [503, 277] on div "Back Next" at bounding box center [460, 295] width 690 height 65
click at [500, 283] on button "Next" at bounding box center [497, 296] width 60 height 28
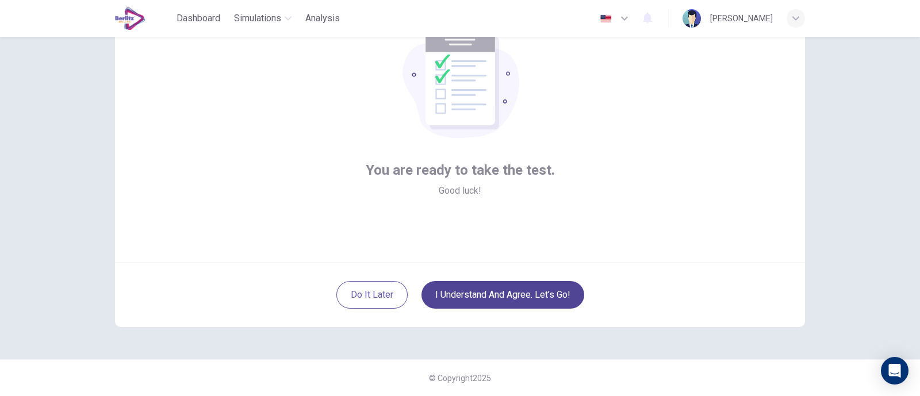
scroll to position [83, 0]
click at [556, 291] on button "I understand and agree. Let’s go!" at bounding box center [502, 295] width 163 height 28
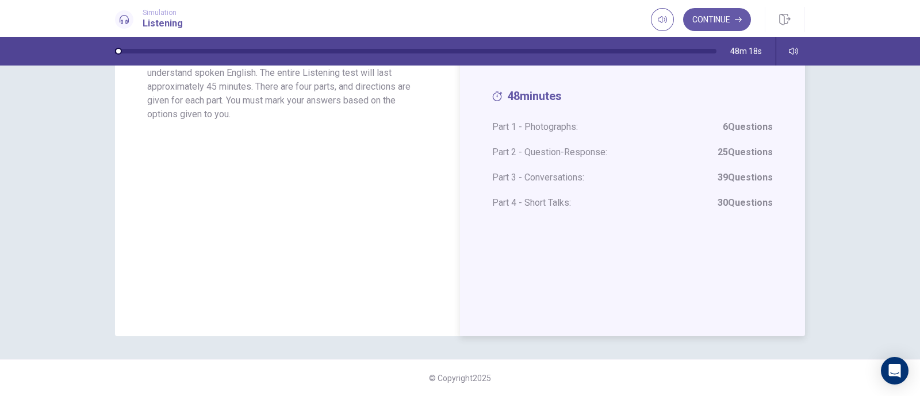
scroll to position [43, 0]
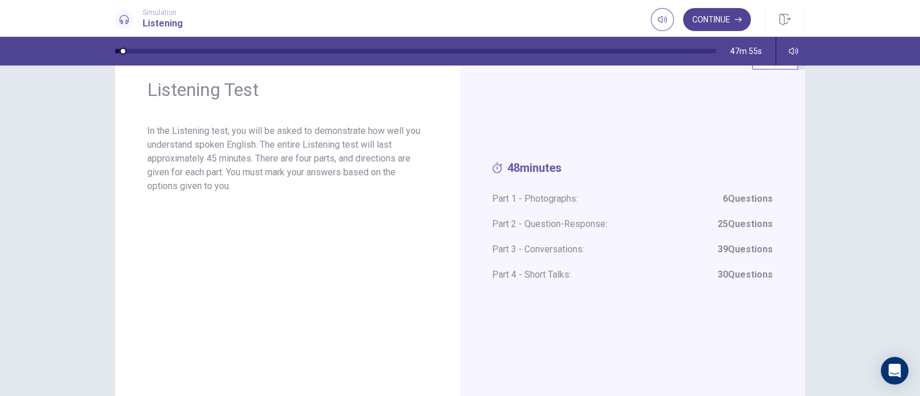
click at [718, 9] on button "Continue" at bounding box center [717, 19] width 68 height 23
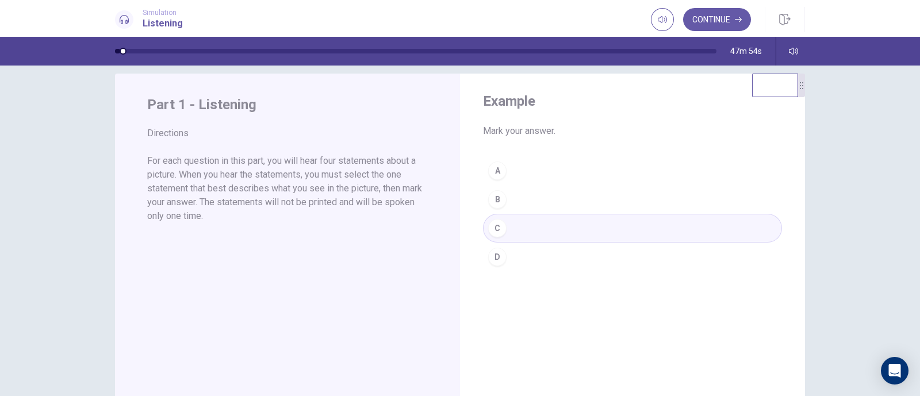
scroll to position [0, 0]
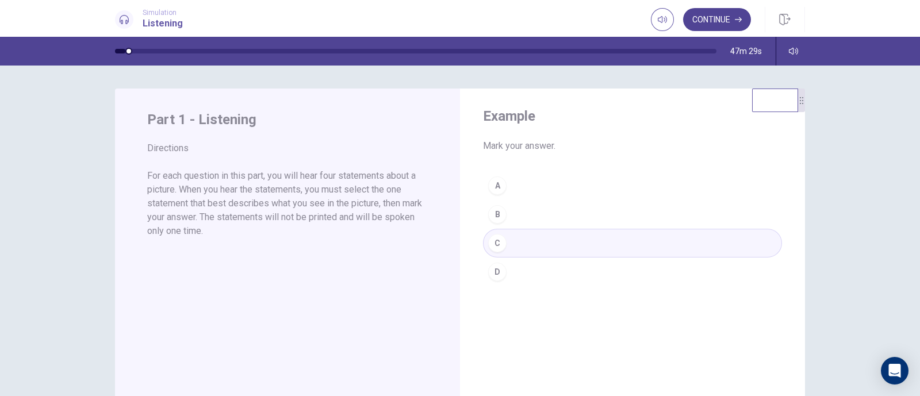
click at [714, 17] on button "Continue" at bounding box center [717, 19] width 68 height 23
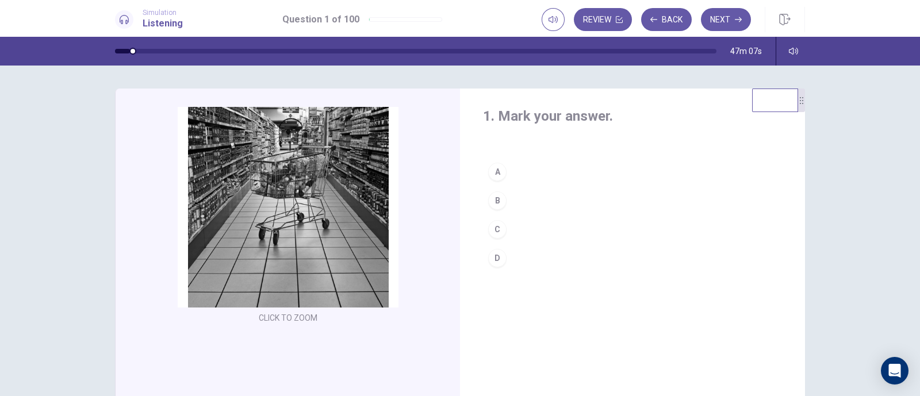
click at [524, 263] on button "D" at bounding box center [632, 258] width 299 height 29
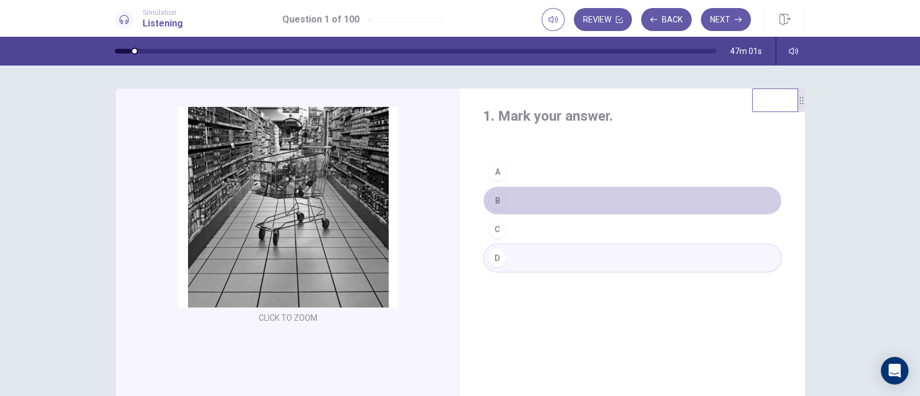
click at [597, 189] on button "B" at bounding box center [632, 200] width 299 height 29
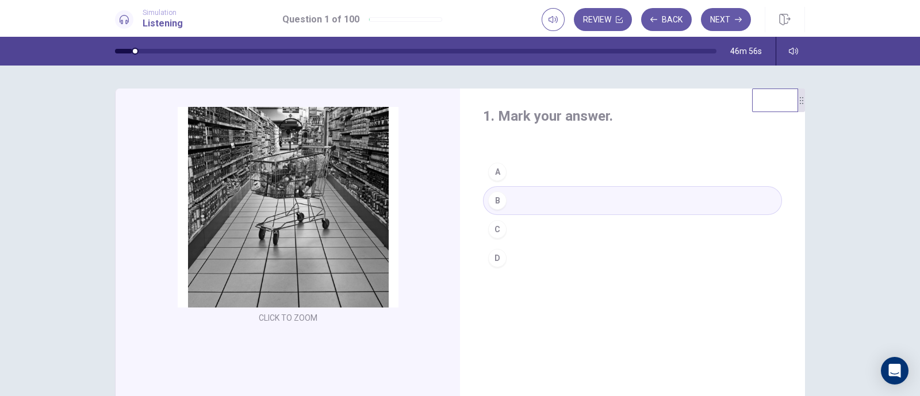
click at [549, 171] on button "A" at bounding box center [632, 171] width 299 height 29
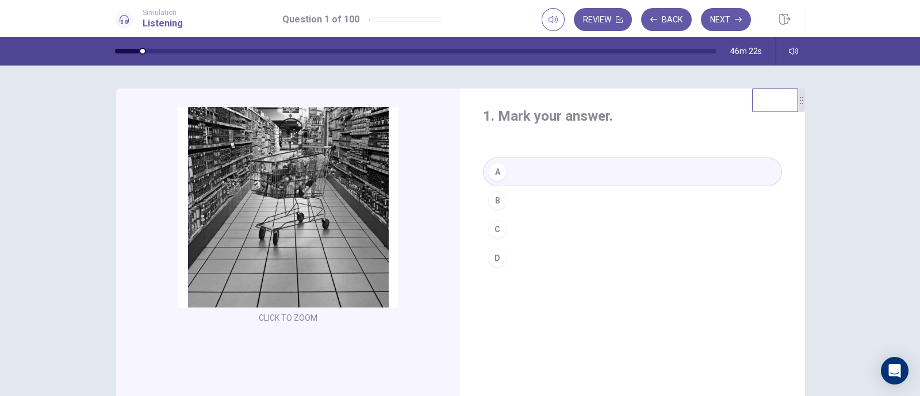
click at [567, 220] on button "C" at bounding box center [632, 229] width 299 height 29
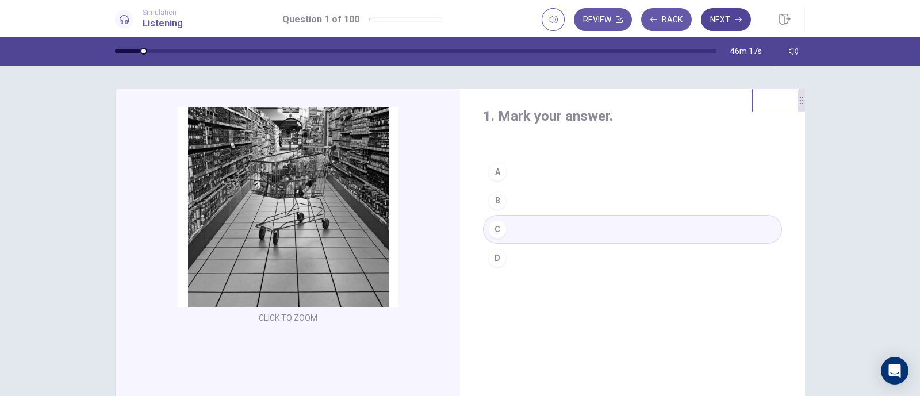
click at [719, 23] on button "Next" at bounding box center [726, 19] width 50 height 23
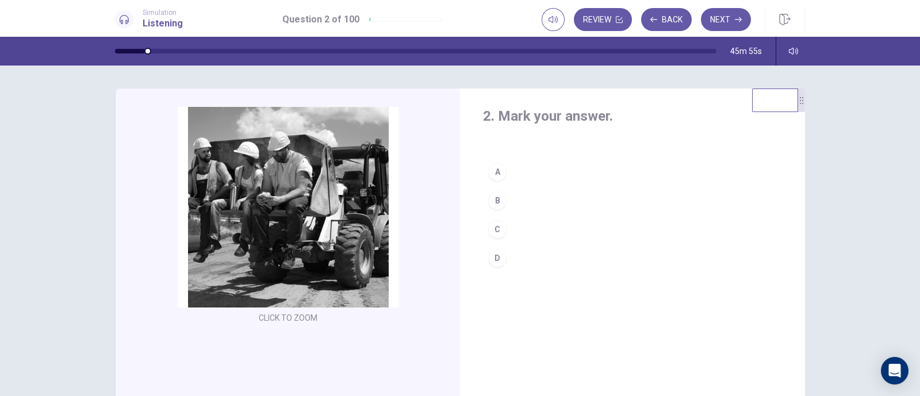
click at [575, 256] on button "D" at bounding box center [632, 258] width 299 height 29
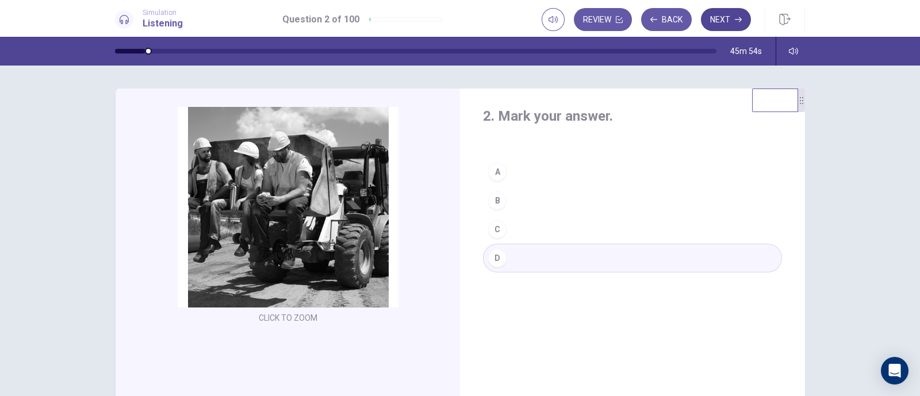
click at [720, 26] on button "Next" at bounding box center [726, 19] width 50 height 23
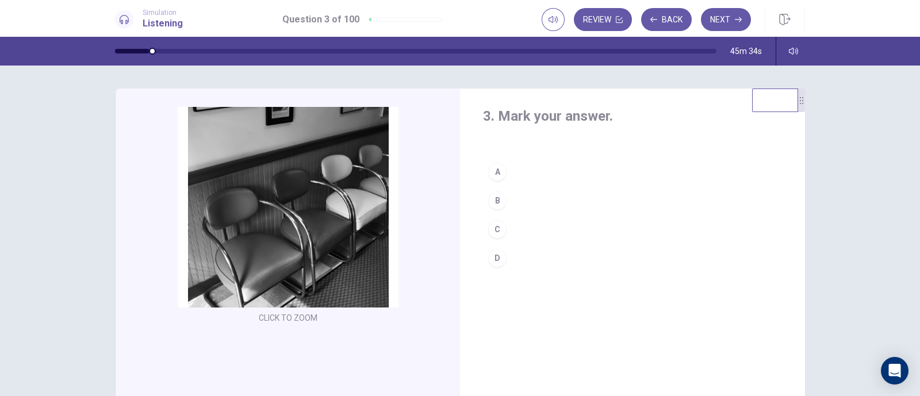
click at [552, 226] on button "C" at bounding box center [632, 229] width 299 height 29
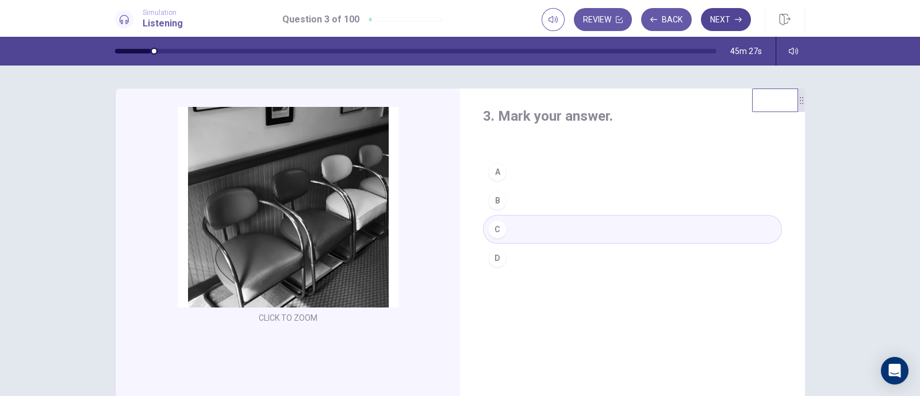
click at [724, 13] on button "Next" at bounding box center [726, 19] width 50 height 23
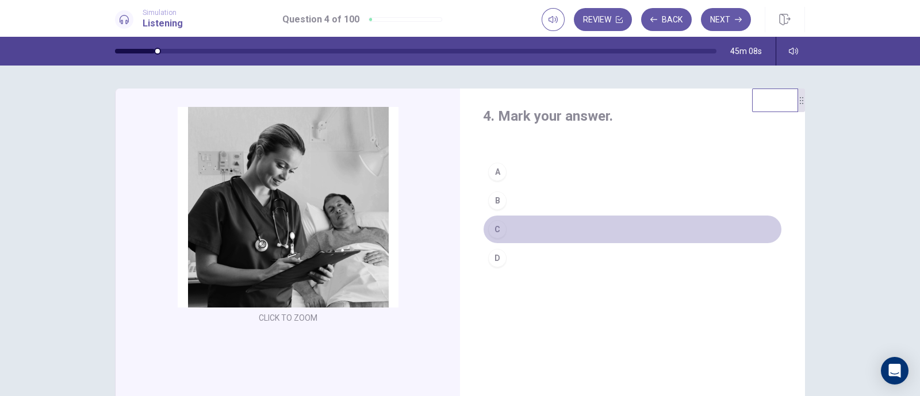
click at [563, 222] on button "C" at bounding box center [632, 229] width 299 height 29
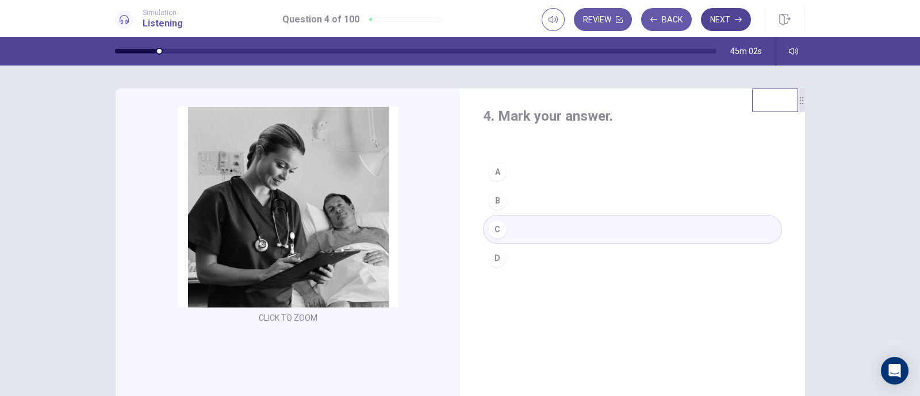
click at [713, 25] on button "Next" at bounding box center [726, 19] width 50 height 23
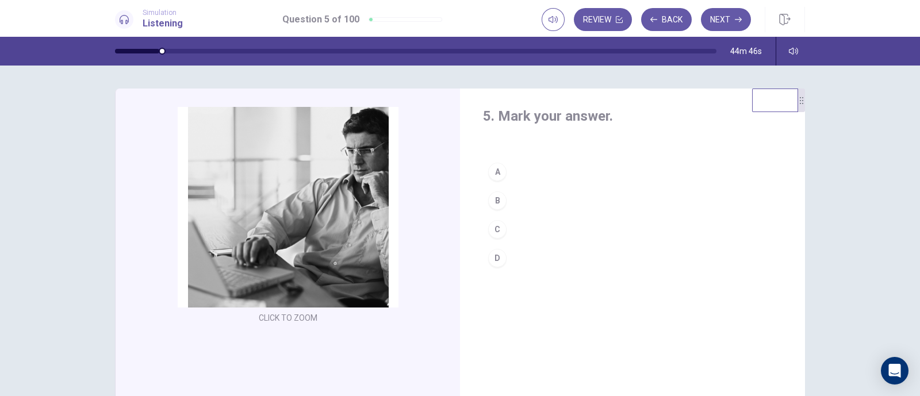
click at [556, 198] on button "B" at bounding box center [632, 200] width 299 height 29
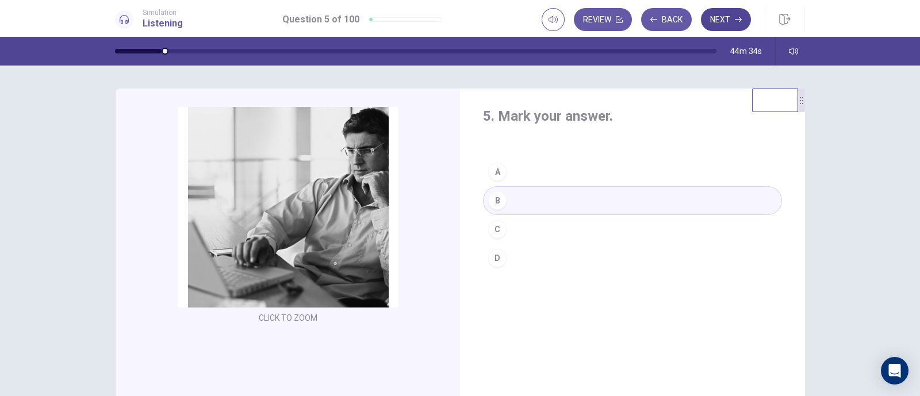
click at [717, 25] on button "Next" at bounding box center [726, 19] width 50 height 23
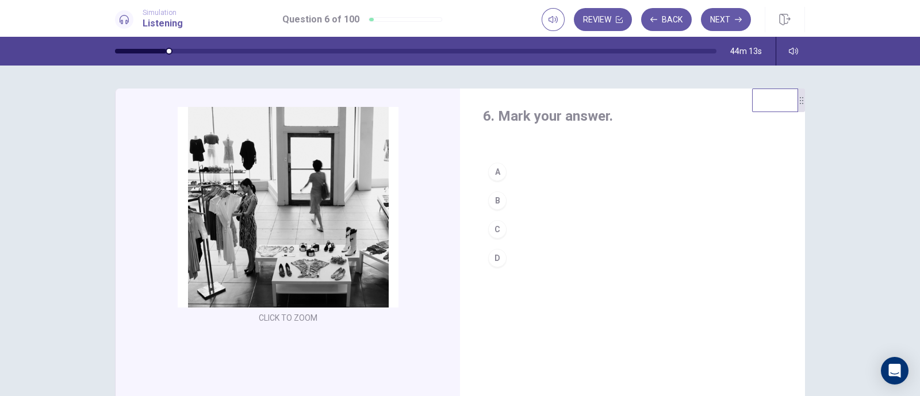
click at [553, 230] on button "C" at bounding box center [632, 229] width 299 height 29
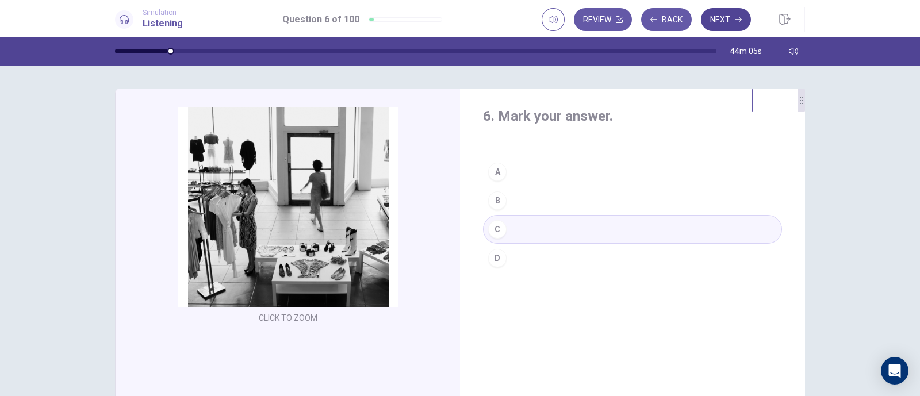
click at [733, 21] on button "Next" at bounding box center [726, 19] width 50 height 23
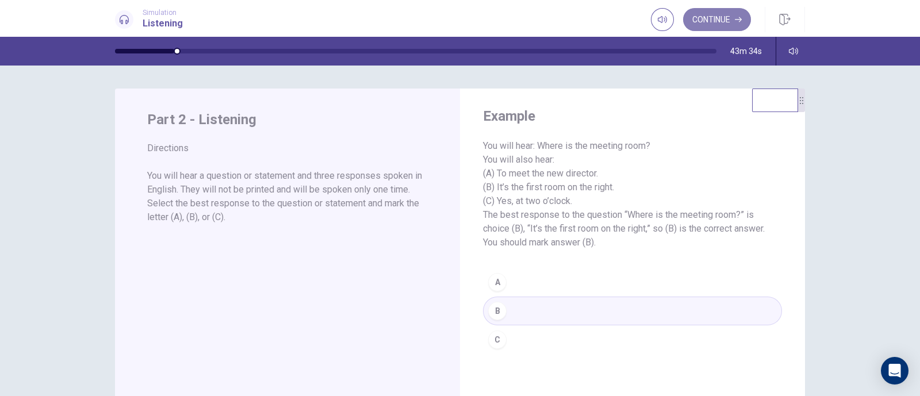
click at [714, 29] on button "Continue" at bounding box center [717, 19] width 68 height 23
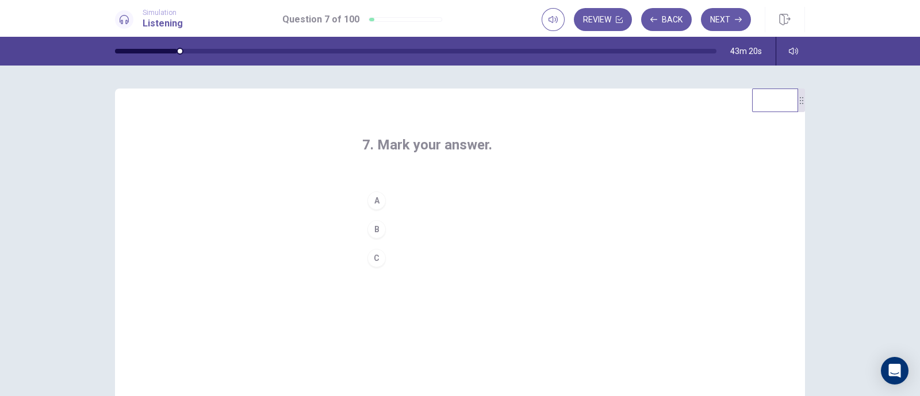
click at [441, 225] on button "B" at bounding box center [459, 229] width 195 height 29
click at [724, 25] on button "Next" at bounding box center [726, 19] width 50 height 23
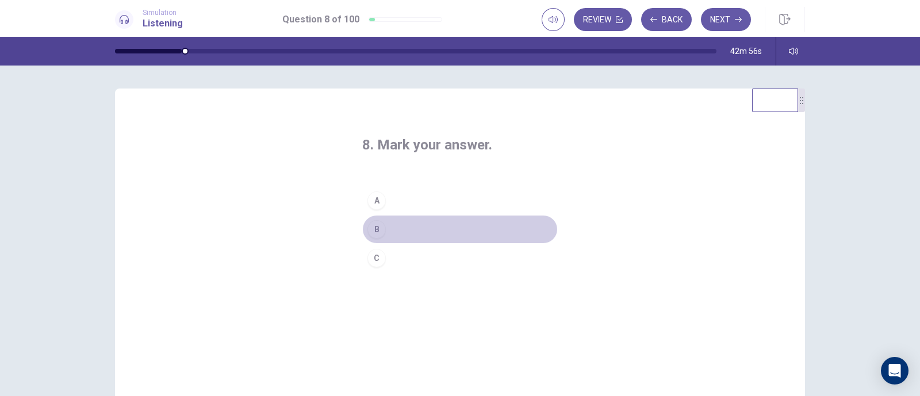
click at [451, 231] on button "B" at bounding box center [459, 229] width 195 height 29
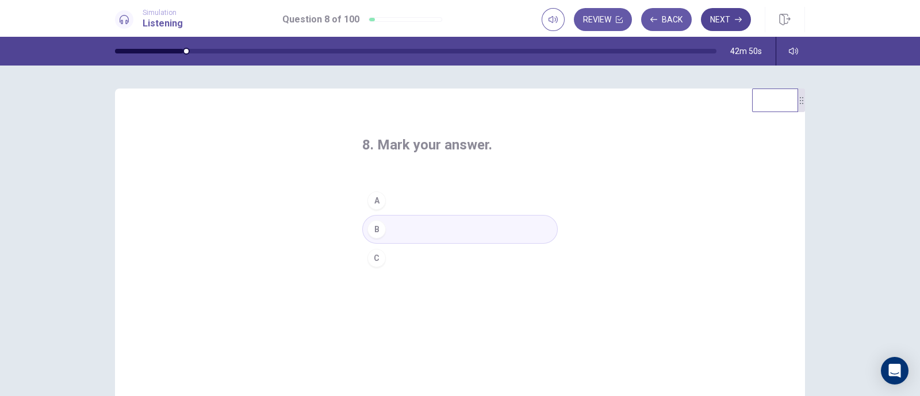
click at [709, 28] on button "Next" at bounding box center [726, 19] width 50 height 23
click at [436, 202] on button "A" at bounding box center [459, 200] width 195 height 29
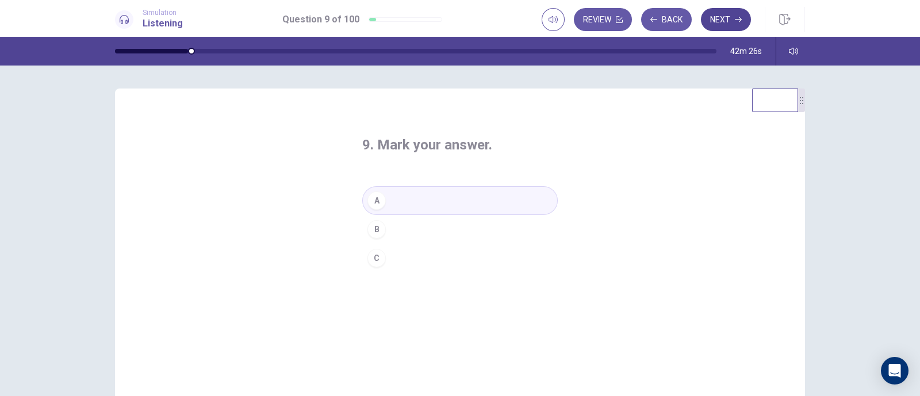
click at [733, 24] on button "Next" at bounding box center [726, 19] width 50 height 23
click at [419, 261] on button "C" at bounding box center [459, 258] width 195 height 29
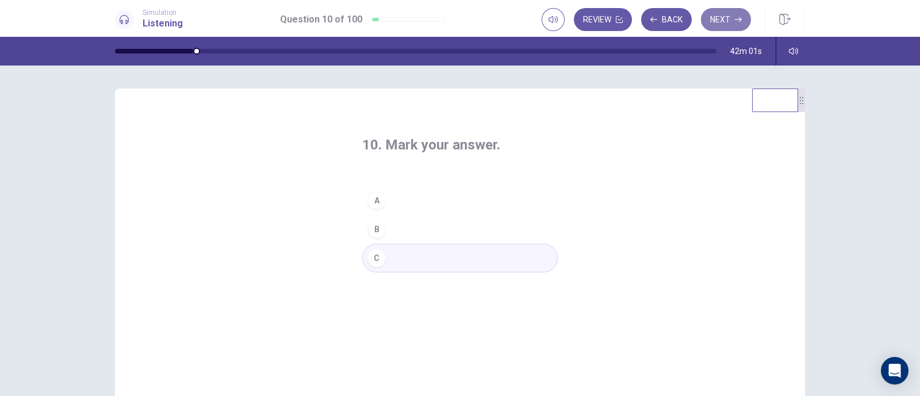
click at [719, 23] on button "Next" at bounding box center [726, 19] width 50 height 23
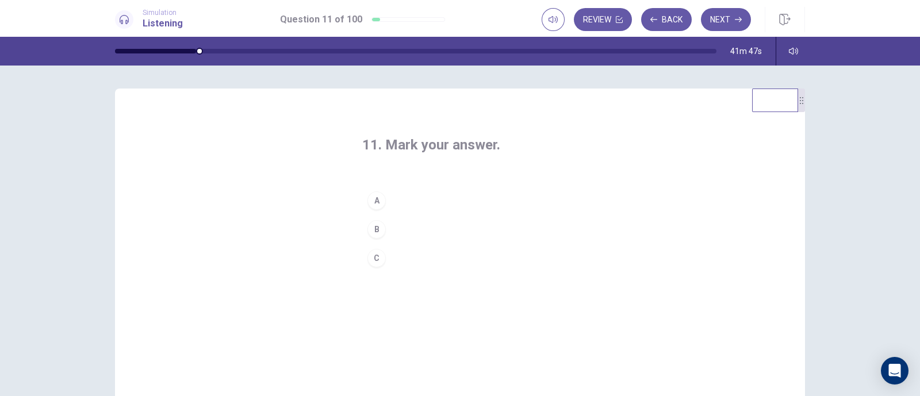
click at [454, 205] on button "A" at bounding box center [459, 200] width 195 height 29
click at [715, 14] on button "Next" at bounding box center [726, 19] width 50 height 23
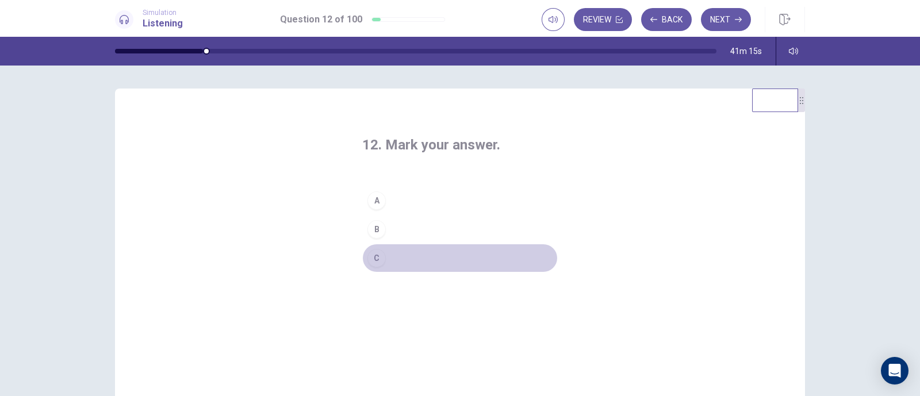
click at [436, 257] on button "C" at bounding box center [459, 258] width 195 height 29
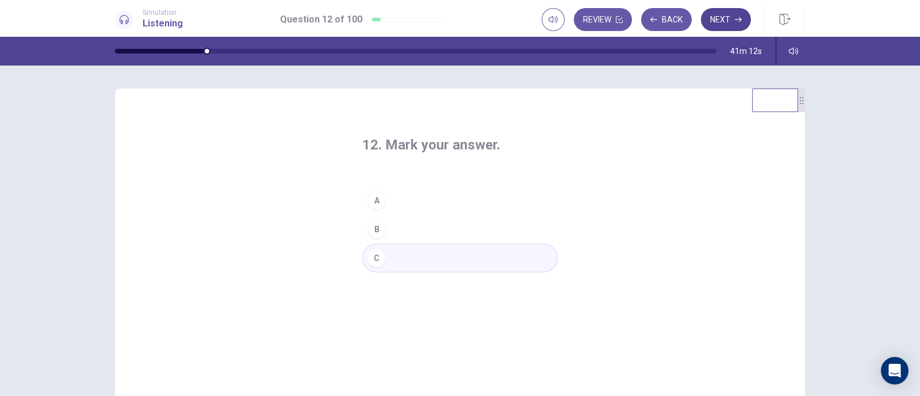
click at [740, 29] on button "Next" at bounding box center [726, 19] width 50 height 23
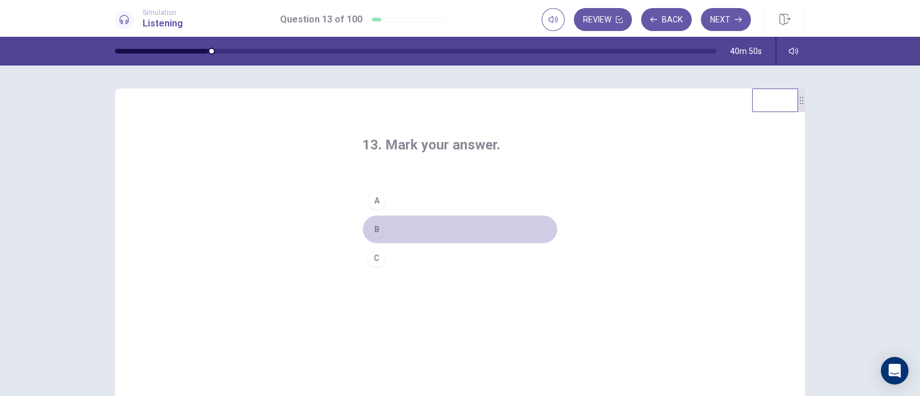
click at [453, 231] on button "B" at bounding box center [459, 229] width 195 height 29
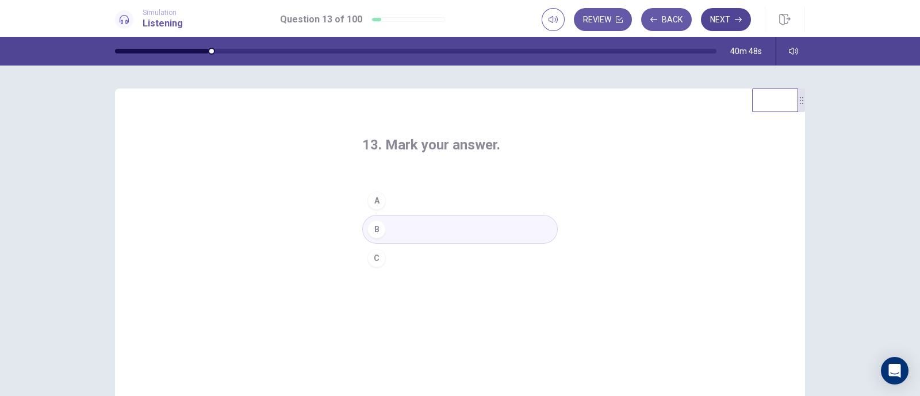
click at [743, 16] on button "Next" at bounding box center [726, 19] width 50 height 23
click at [405, 196] on button "A" at bounding box center [459, 200] width 195 height 29
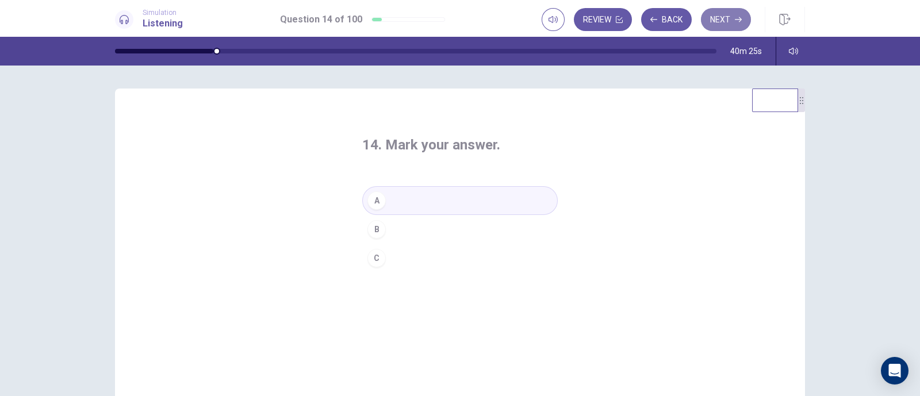
click at [723, 14] on button "Next" at bounding box center [726, 19] width 50 height 23
click at [454, 198] on button "A" at bounding box center [459, 200] width 195 height 29
click at [720, 27] on button "Next" at bounding box center [726, 19] width 50 height 23
click at [417, 231] on button "B" at bounding box center [459, 229] width 195 height 29
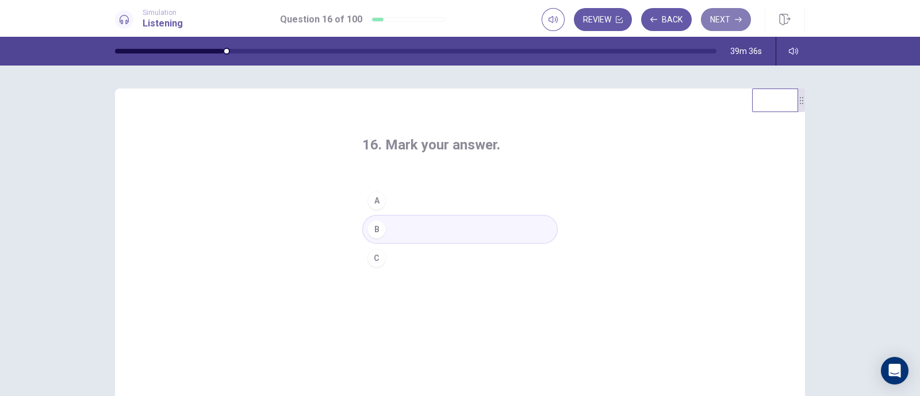
click at [723, 24] on button "Next" at bounding box center [726, 19] width 50 height 23
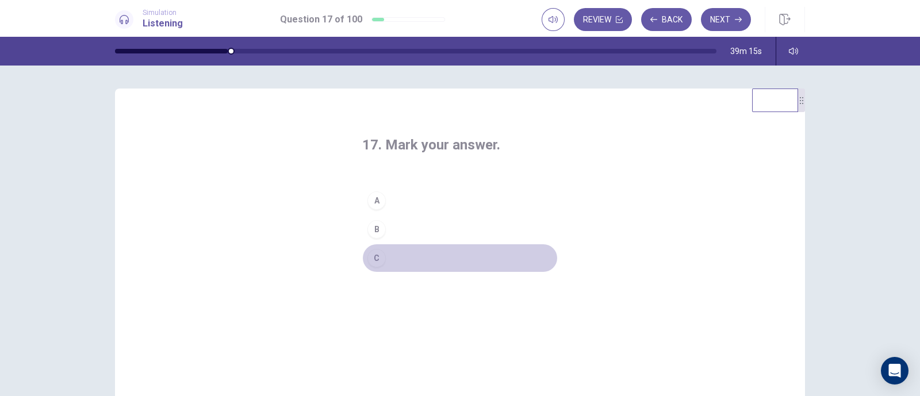
click at [382, 255] on button "C" at bounding box center [459, 258] width 195 height 29
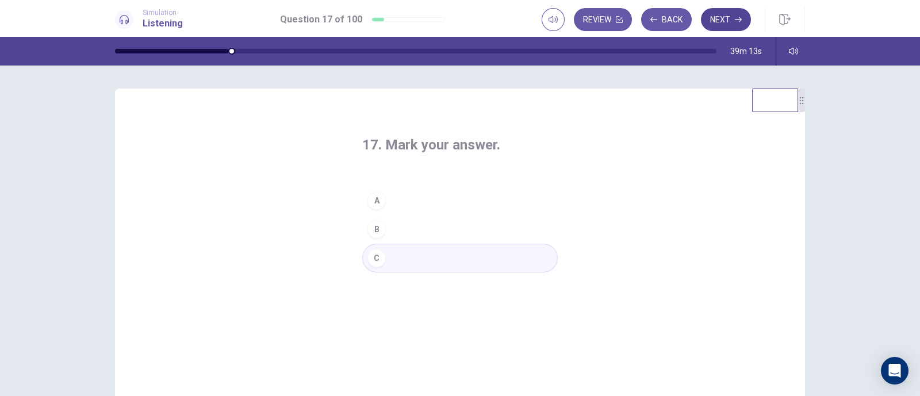
click at [721, 16] on button "Next" at bounding box center [726, 19] width 50 height 23
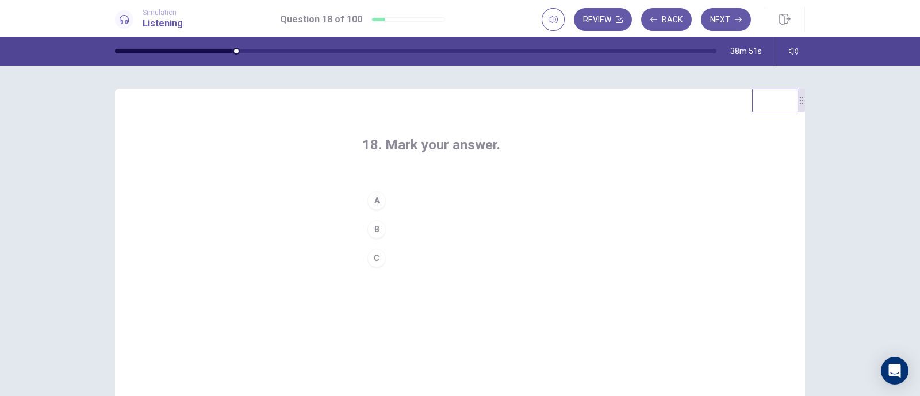
click at [405, 253] on button "C" at bounding box center [459, 258] width 195 height 29
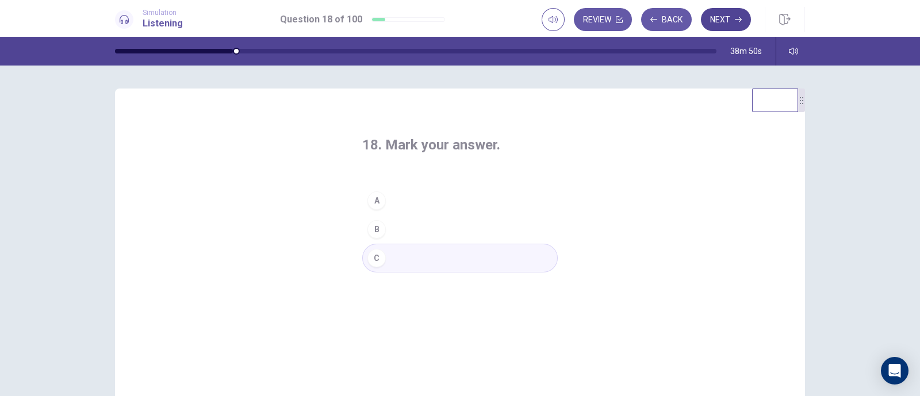
click at [726, 18] on button "Next" at bounding box center [726, 19] width 50 height 23
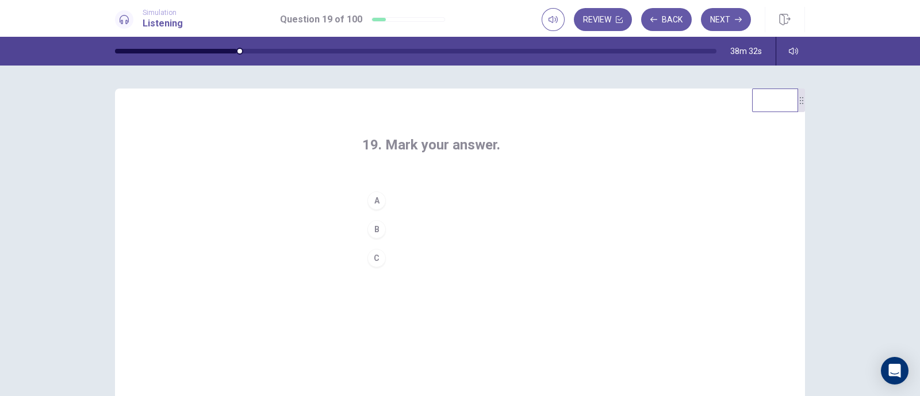
click at [440, 207] on button "A" at bounding box center [459, 200] width 195 height 29
click at [720, 21] on button "Next" at bounding box center [726, 19] width 50 height 23
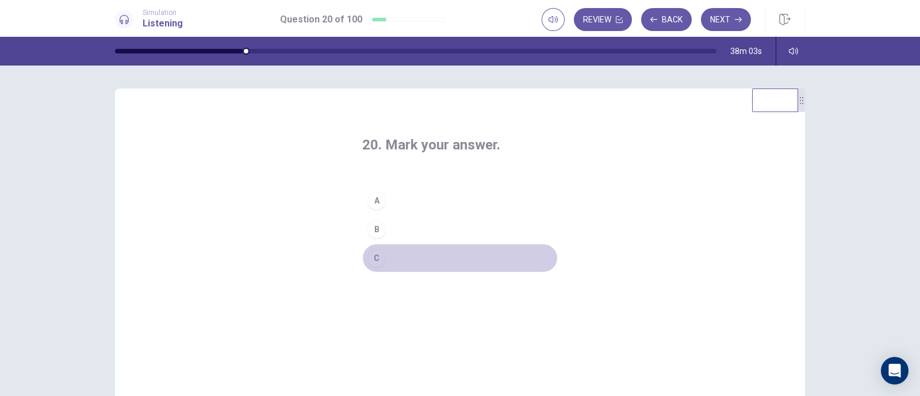
click at [388, 257] on button "C" at bounding box center [459, 258] width 195 height 29
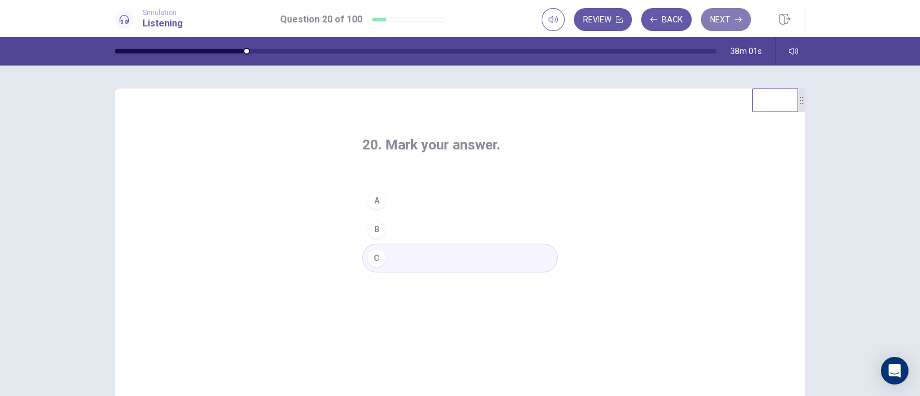
click at [721, 21] on button "Next" at bounding box center [726, 19] width 50 height 23
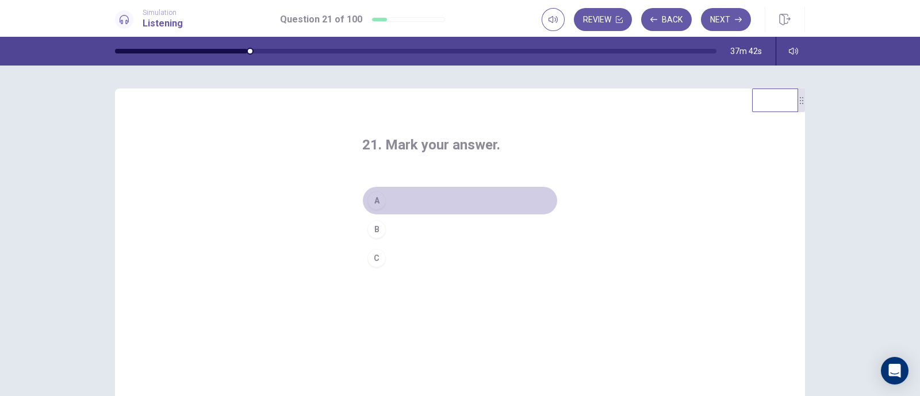
click at [426, 193] on button "A" at bounding box center [459, 200] width 195 height 29
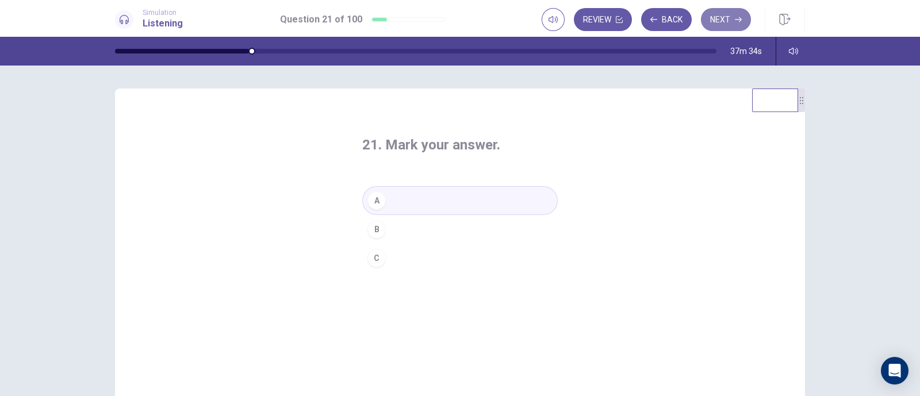
click at [706, 22] on button "Next" at bounding box center [726, 19] width 50 height 23
click at [382, 226] on button "B" at bounding box center [459, 229] width 195 height 29
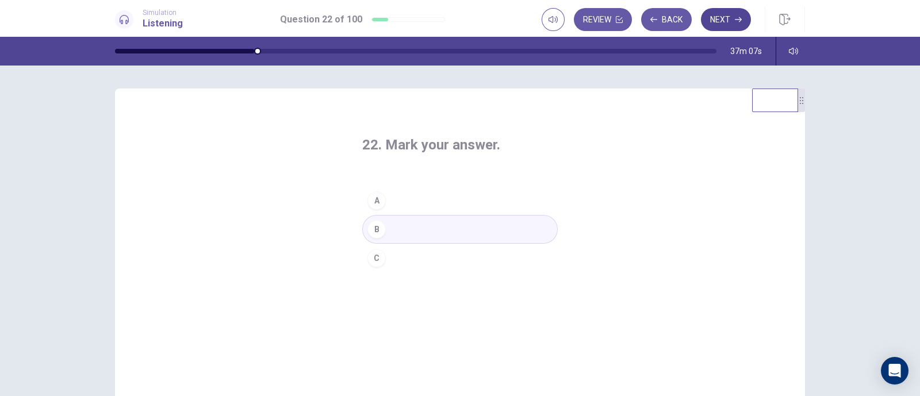
click at [714, 24] on button "Next" at bounding box center [726, 19] width 50 height 23
click at [445, 200] on button "A" at bounding box center [459, 200] width 195 height 29
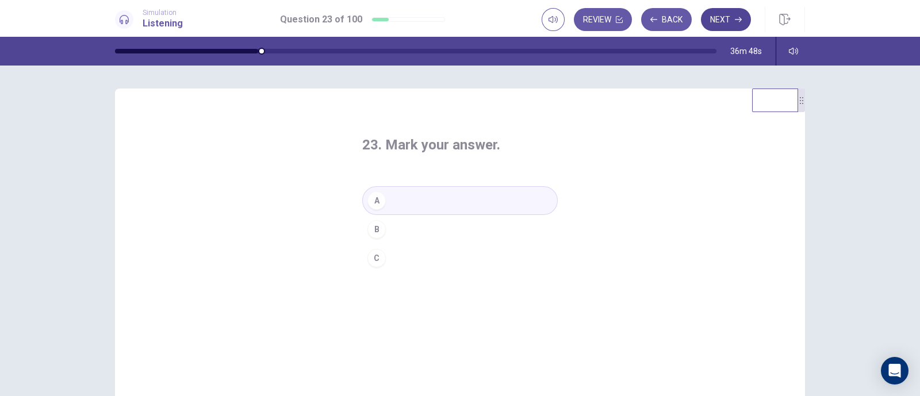
click at [720, 16] on button "Next" at bounding box center [726, 19] width 50 height 23
click at [414, 252] on button "C" at bounding box center [459, 258] width 195 height 29
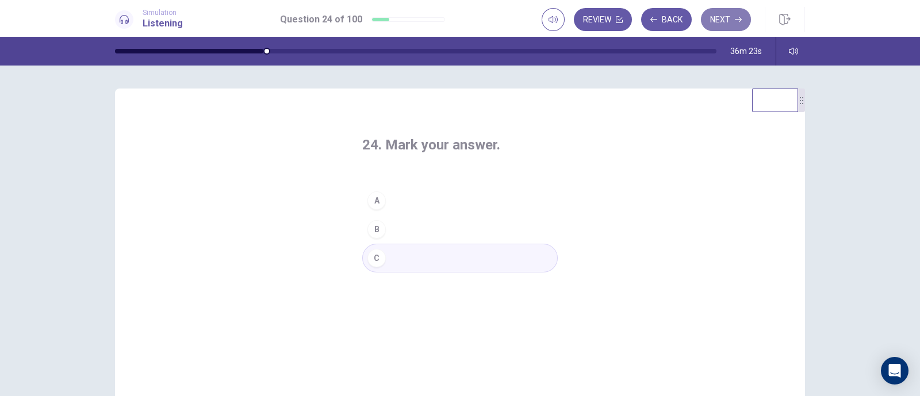
click at [718, 29] on button "Next" at bounding box center [726, 19] width 50 height 23
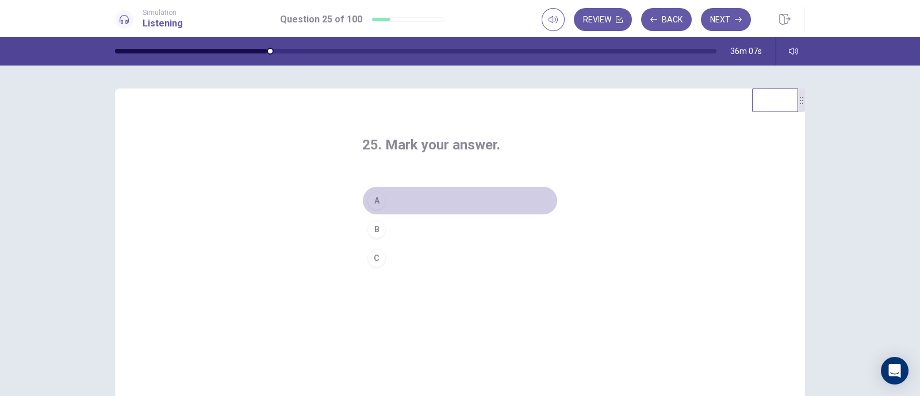
click at [444, 203] on button "A" at bounding box center [459, 200] width 195 height 29
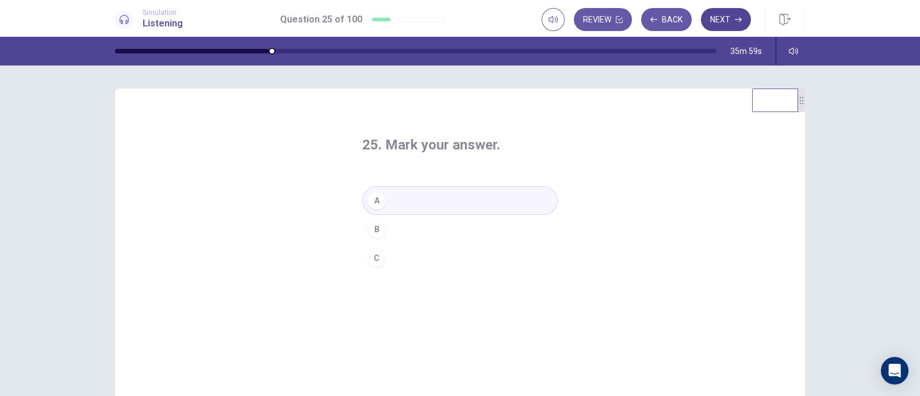
click at [722, 22] on button "Next" at bounding box center [726, 19] width 50 height 23
click at [403, 224] on button "B" at bounding box center [459, 229] width 195 height 29
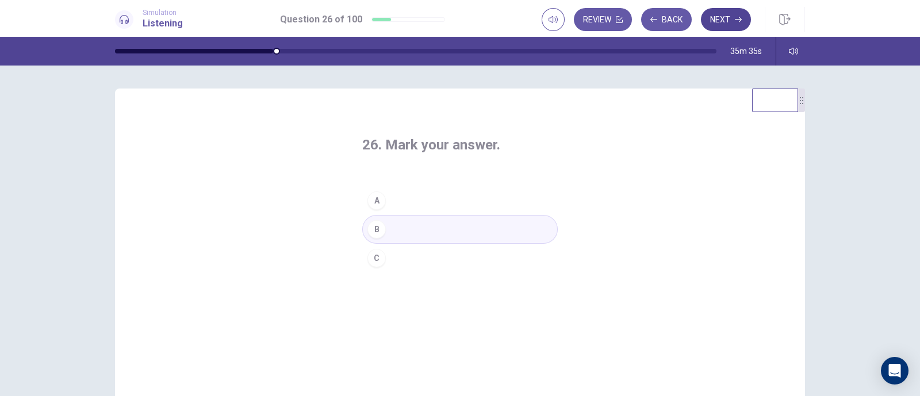
click at [721, 20] on button "Next" at bounding box center [726, 19] width 50 height 23
click at [411, 221] on button "B" at bounding box center [459, 229] width 195 height 29
click at [722, 21] on button "Next" at bounding box center [726, 19] width 50 height 23
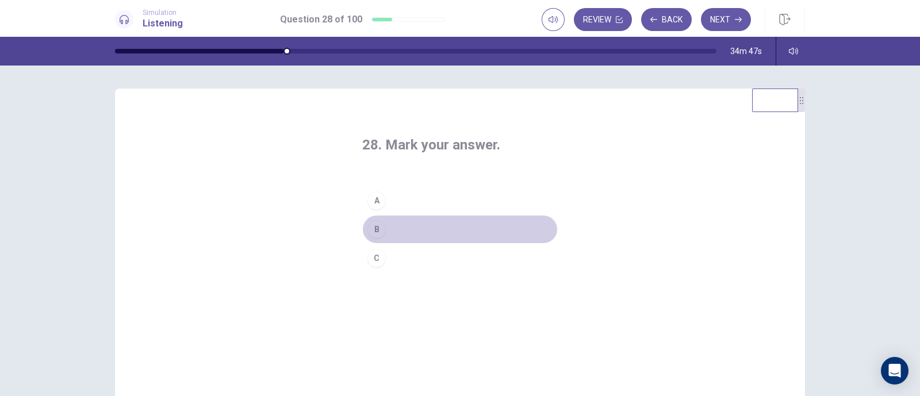
click at [414, 222] on button "B" at bounding box center [459, 229] width 195 height 29
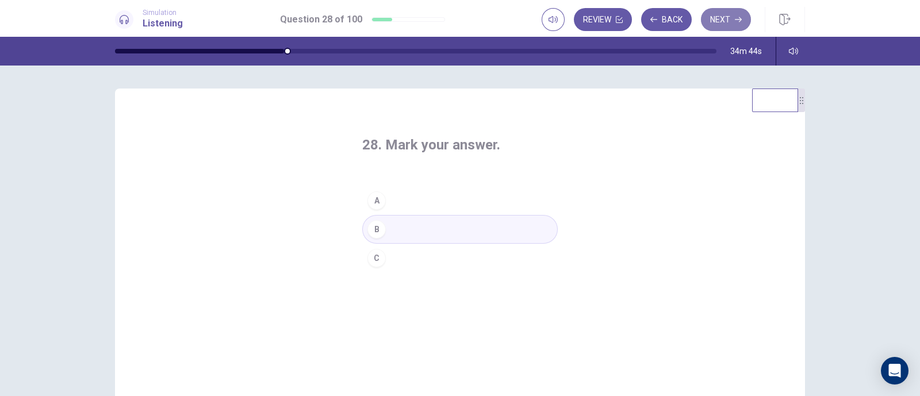
click at [719, 28] on button "Next" at bounding box center [726, 19] width 50 height 23
click at [420, 189] on button "A" at bounding box center [459, 200] width 195 height 29
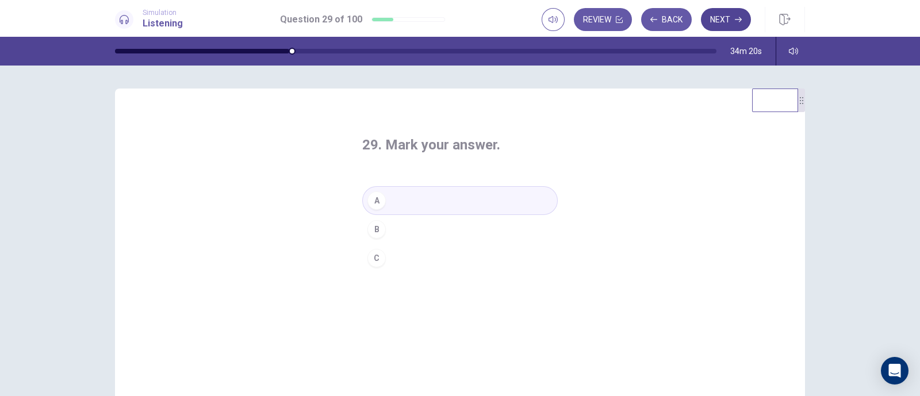
click at [711, 22] on button "Next" at bounding box center [726, 19] width 50 height 23
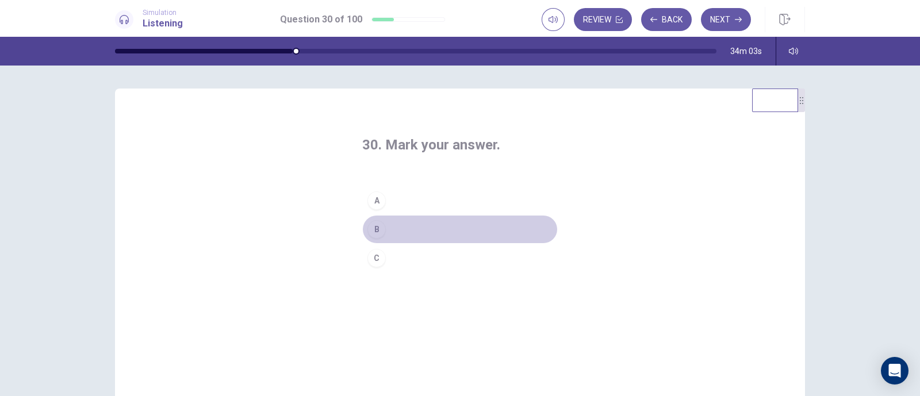
click at [405, 225] on button "B" at bounding box center [459, 229] width 195 height 29
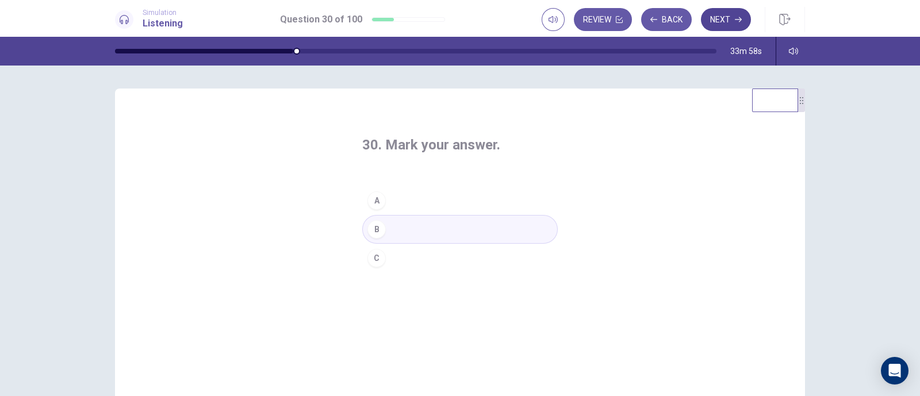
click at [730, 17] on button "Next" at bounding box center [726, 19] width 50 height 23
click at [441, 204] on button "A" at bounding box center [459, 200] width 195 height 29
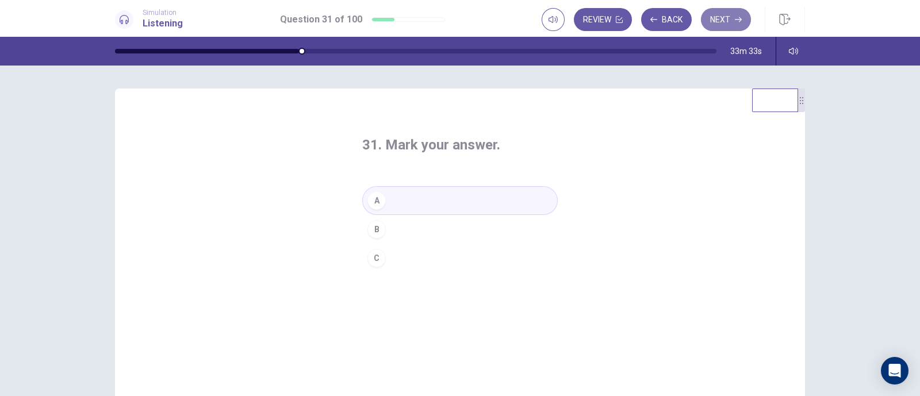
click at [725, 21] on button "Next" at bounding box center [726, 19] width 50 height 23
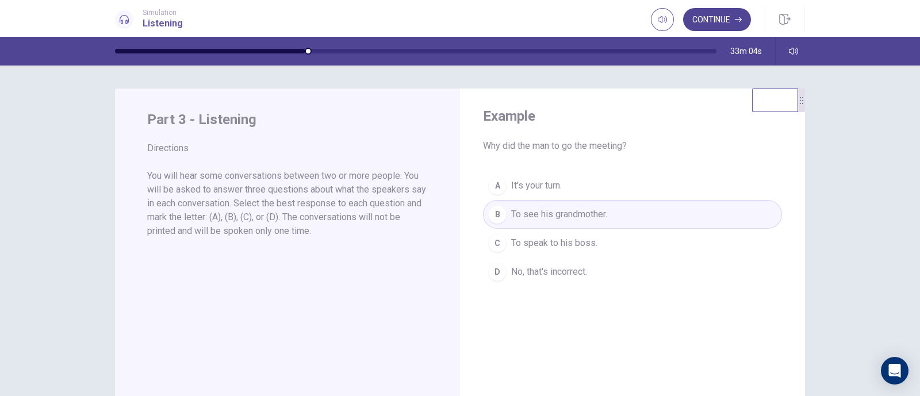
click at [698, 19] on button "Continue" at bounding box center [717, 19] width 68 height 23
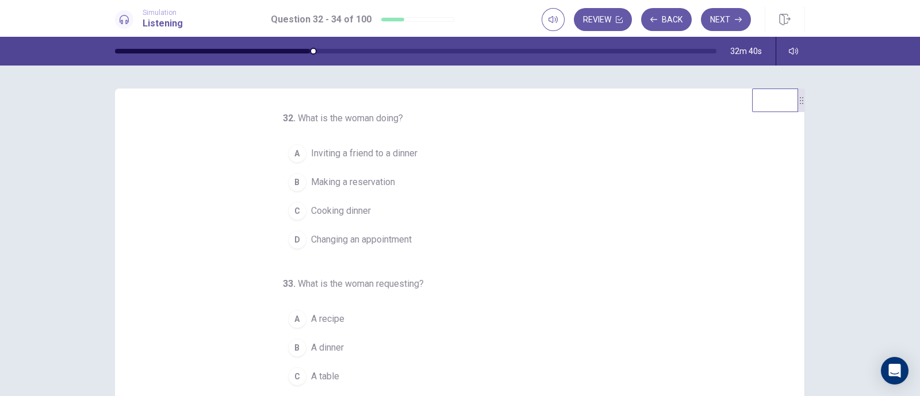
click at [407, 180] on button "B Making a reservation" at bounding box center [453, 182] width 340 height 29
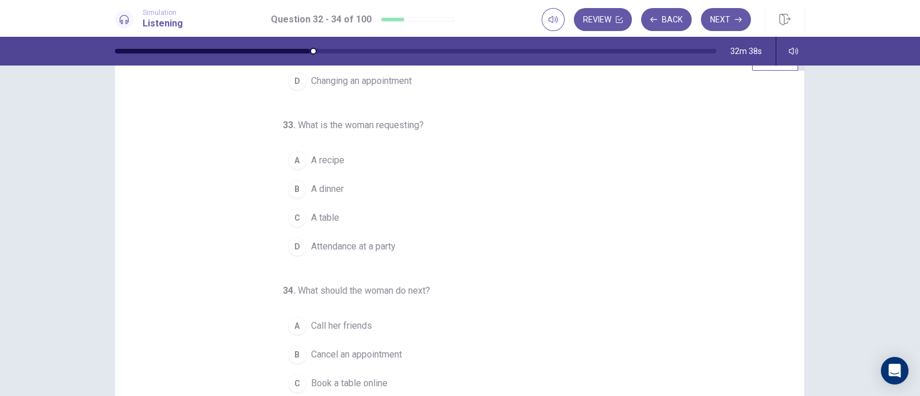
scroll to position [71, 0]
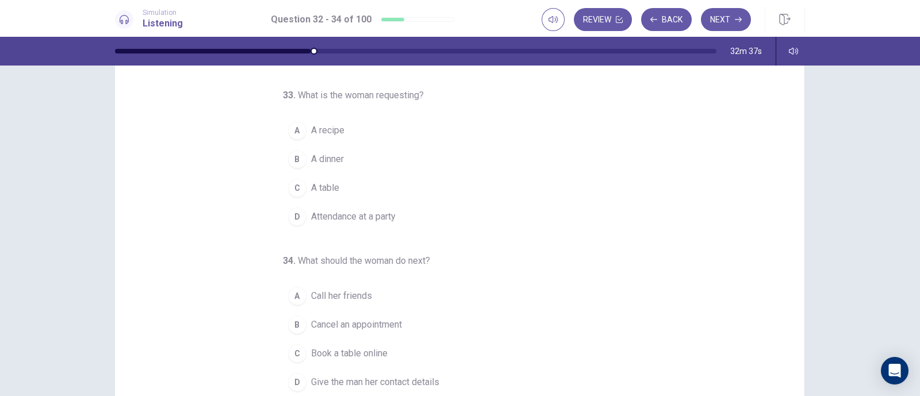
click at [295, 181] on div "C" at bounding box center [297, 188] width 18 height 18
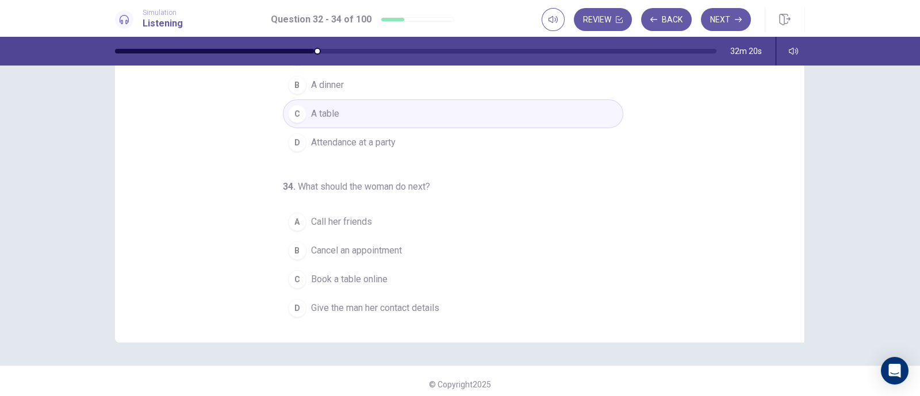
scroll to position [152, 0]
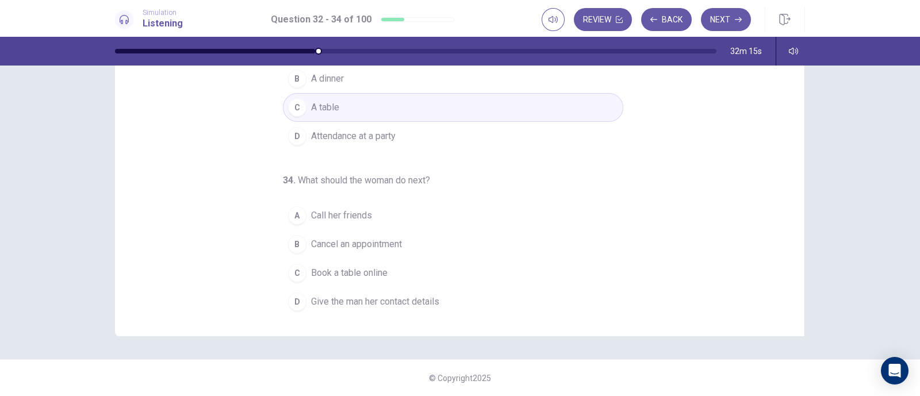
click at [434, 298] on span "Give the man her contact details" at bounding box center [375, 302] width 128 height 14
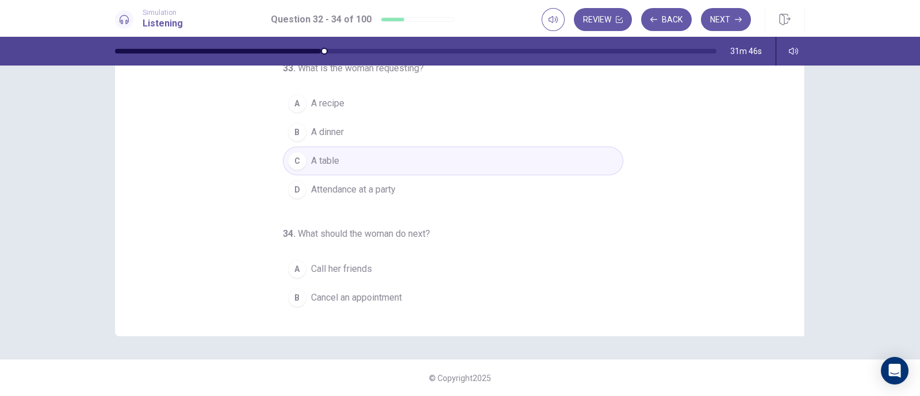
scroll to position [0, 0]
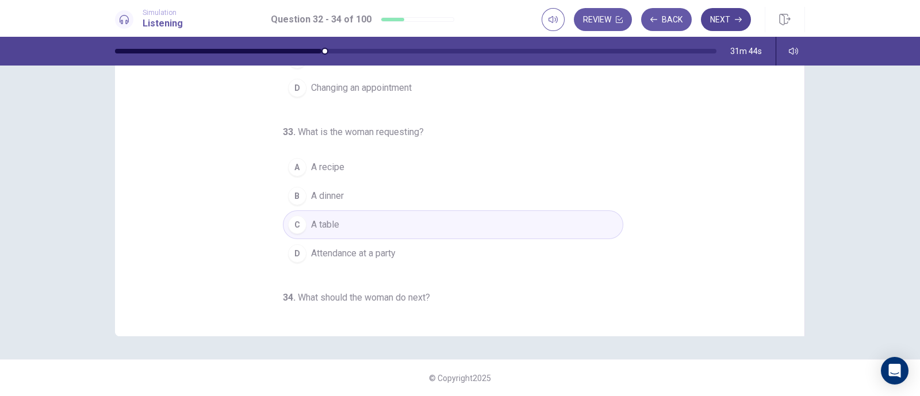
click at [703, 25] on button "Next" at bounding box center [726, 19] width 50 height 23
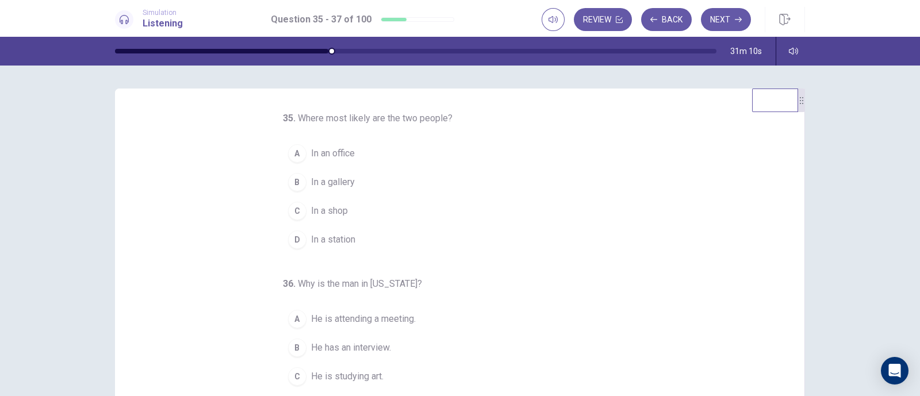
click at [411, 183] on button "B In a gallery" at bounding box center [453, 182] width 340 height 29
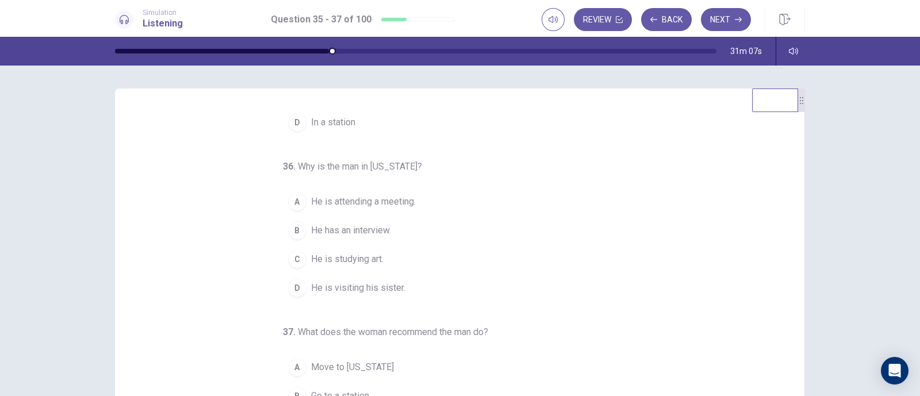
scroll to position [71, 0]
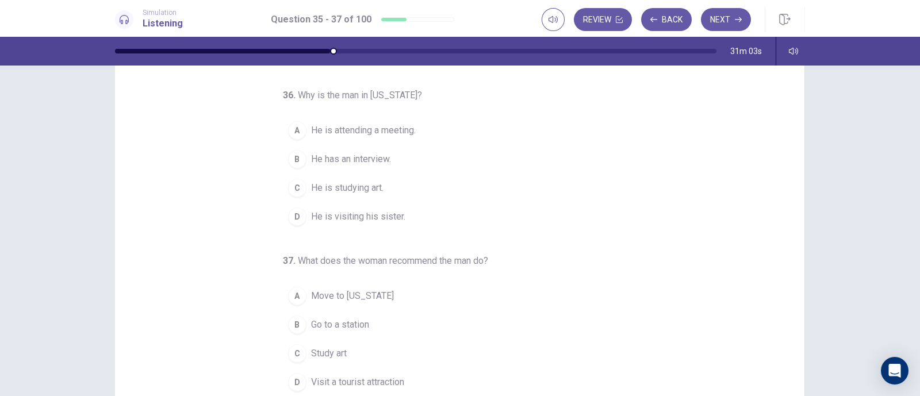
click at [405, 220] on button "D He is visiting his sister." at bounding box center [453, 216] width 340 height 29
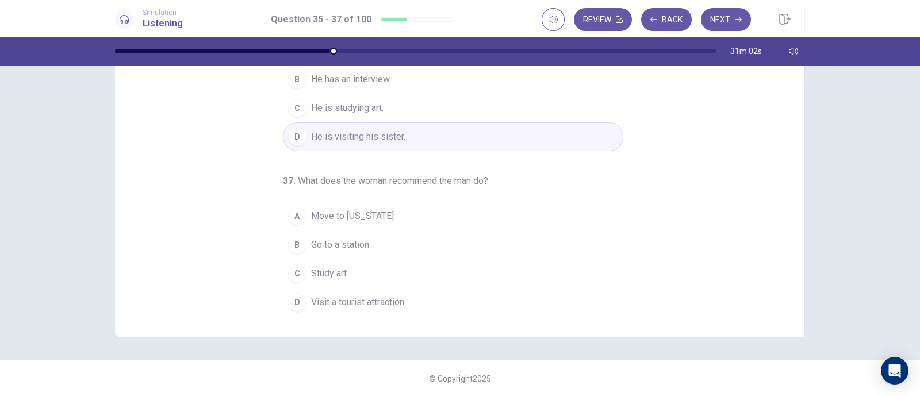
scroll to position [152, 0]
click at [392, 295] on span "Visit a tourist attraction" at bounding box center [357, 302] width 93 height 14
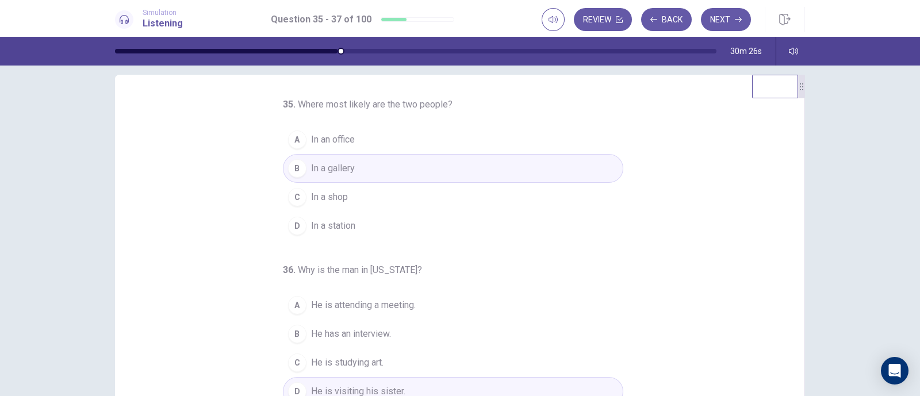
scroll to position [8, 0]
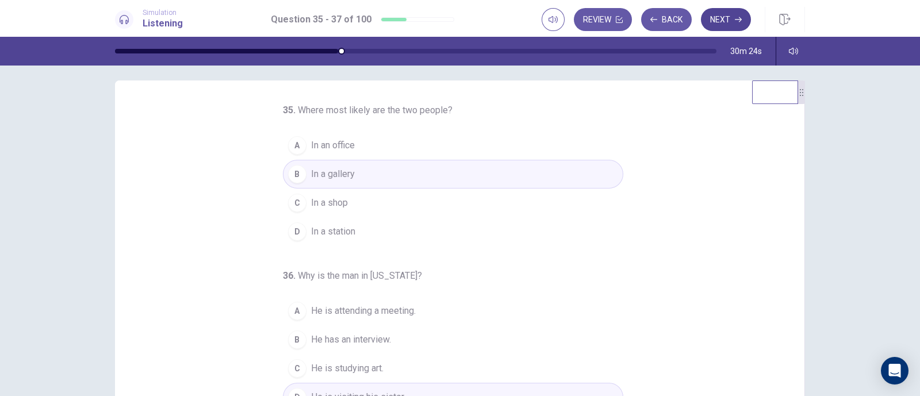
click at [723, 24] on button "Next" at bounding box center [726, 19] width 50 height 23
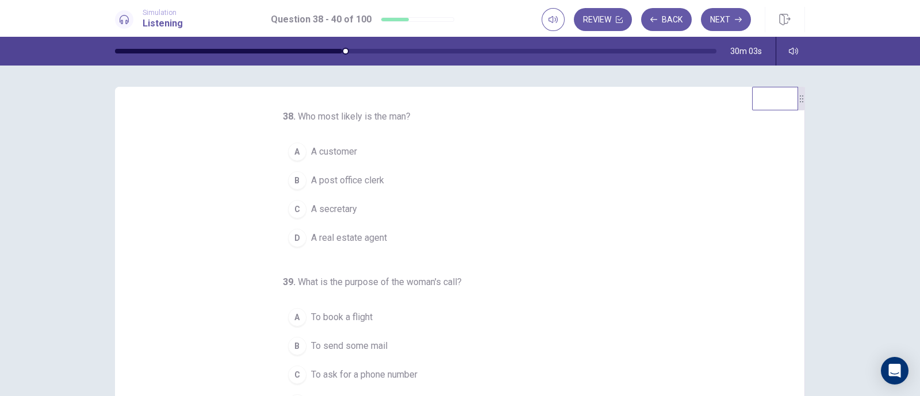
scroll to position [0, 0]
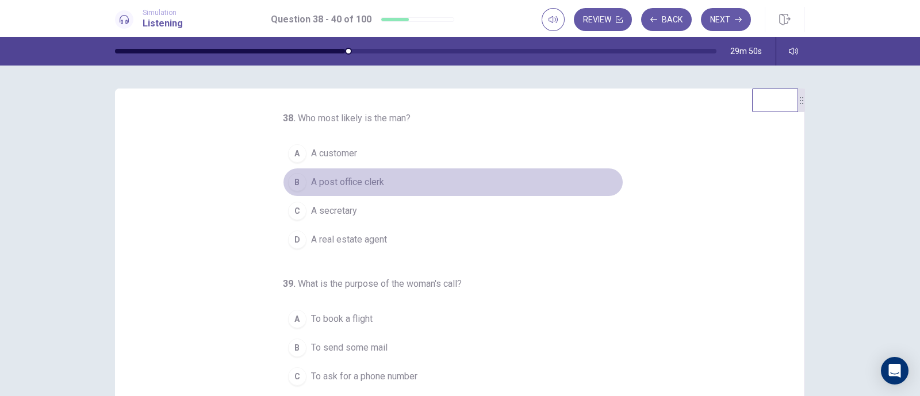
click at [376, 182] on span "A post office clerk" at bounding box center [347, 182] width 73 height 14
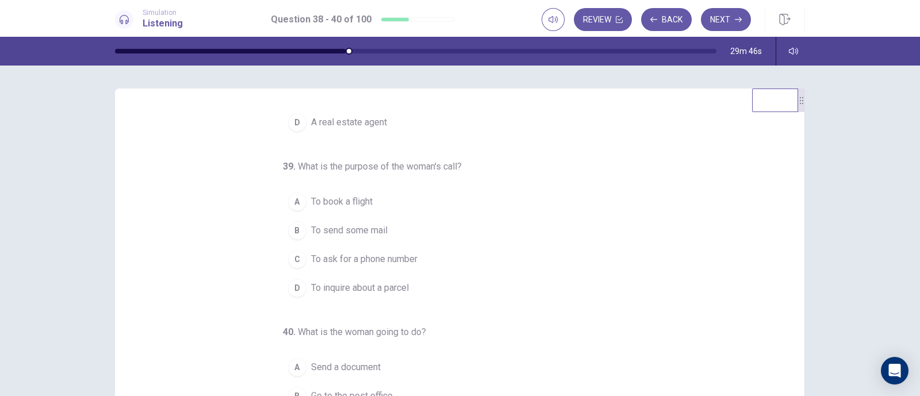
scroll to position [71, 0]
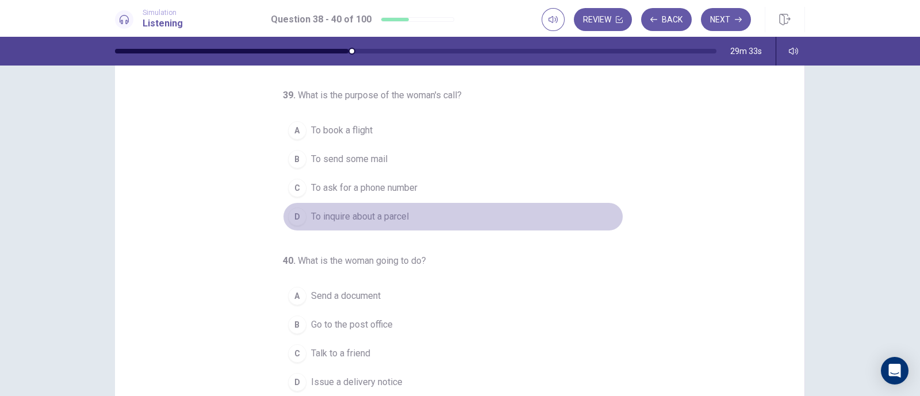
click at [440, 212] on button "D To inquire about a parcel" at bounding box center [453, 216] width 340 height 29
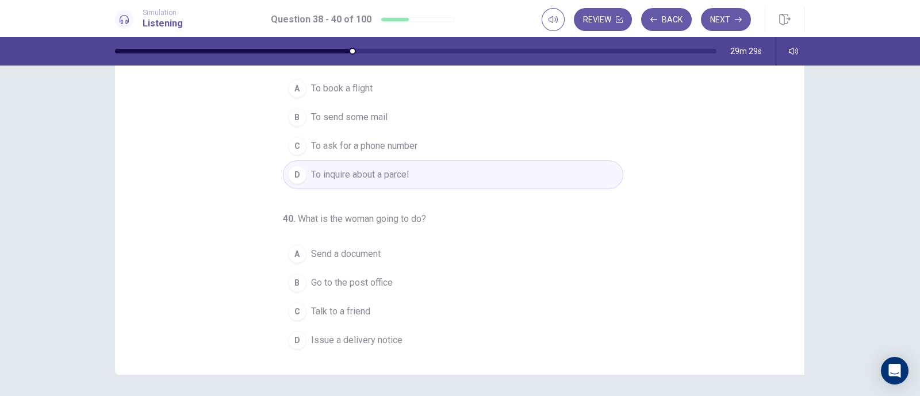
scroll to position [152, 0]
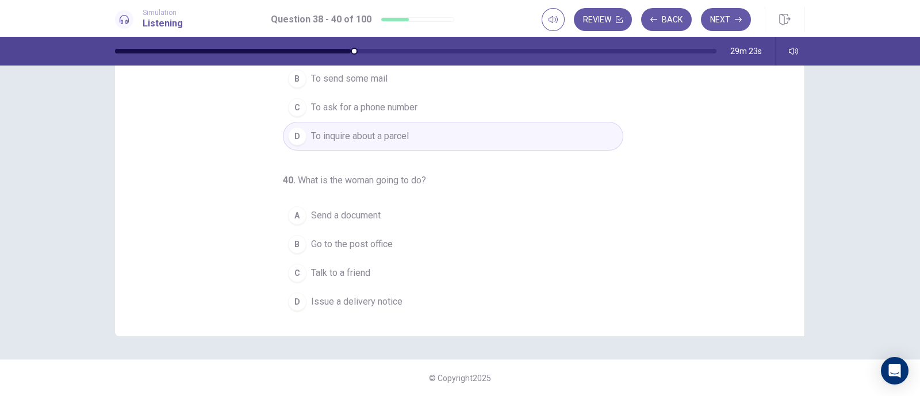
click at [422, 266] on button "C Talk to a friend" at bounding box center [453, 273] width 340 height 29
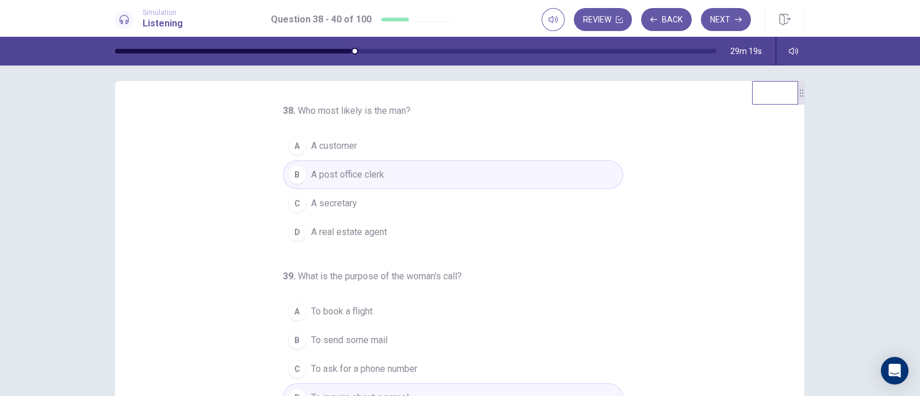
scroll to position [0, 0]
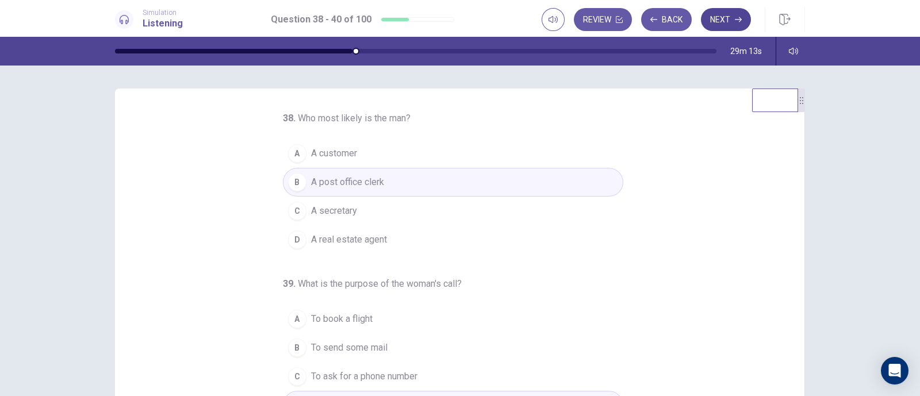
click at [743, 21] on button "Next" at bounding box center [726, 19] width 50 height 23
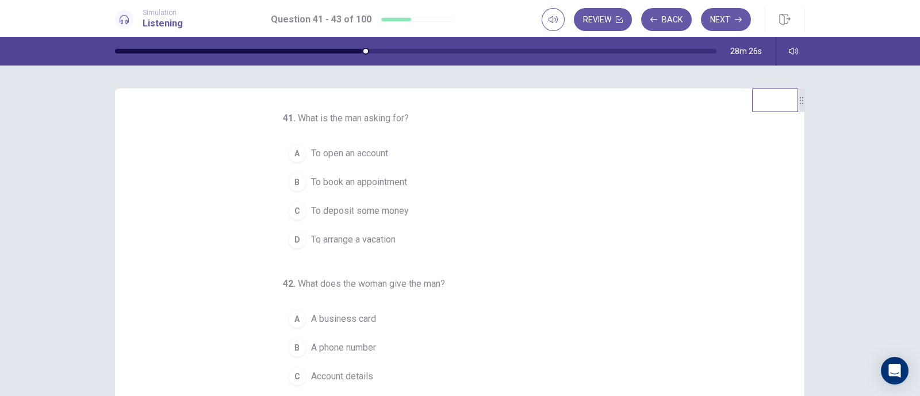
click at [397, 148] on button "A To open an account" at bounding box center [453, 153] width 340 height 29
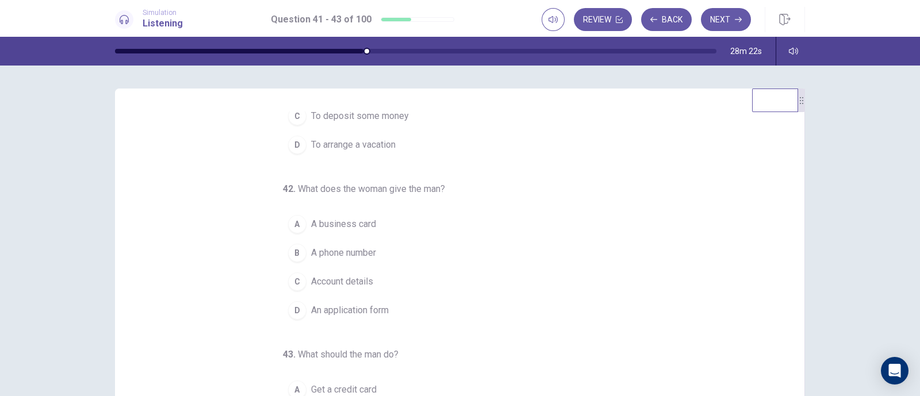
scroll to position [117, 0]
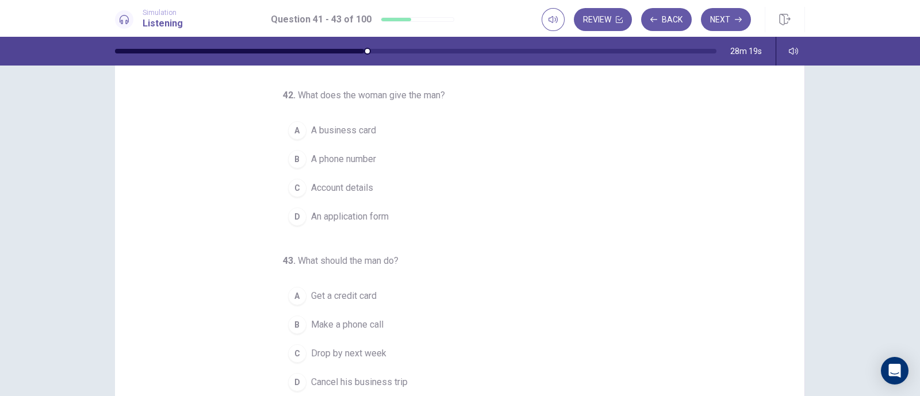
click at [421, 217] on button "D An application form" at bounding box center [453, 216] width 340 height 29
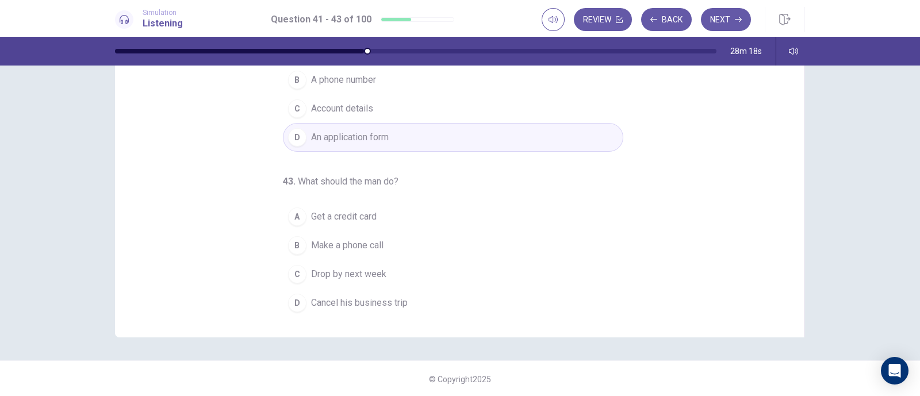
scroll to position [152, 0]
click at [432, 266] on button "C Drop by next week" at bounding box center [453, 273] width 340 height 29
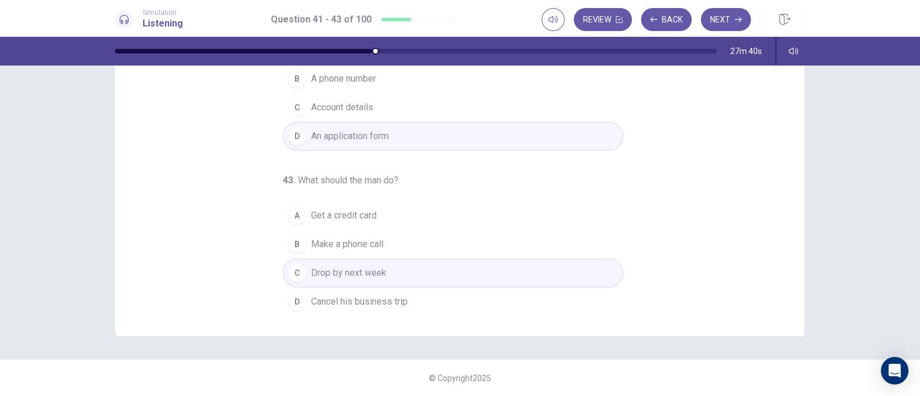
click at [729, 21] on button "Next" at bounding box center [726, 19] width 50 height 23
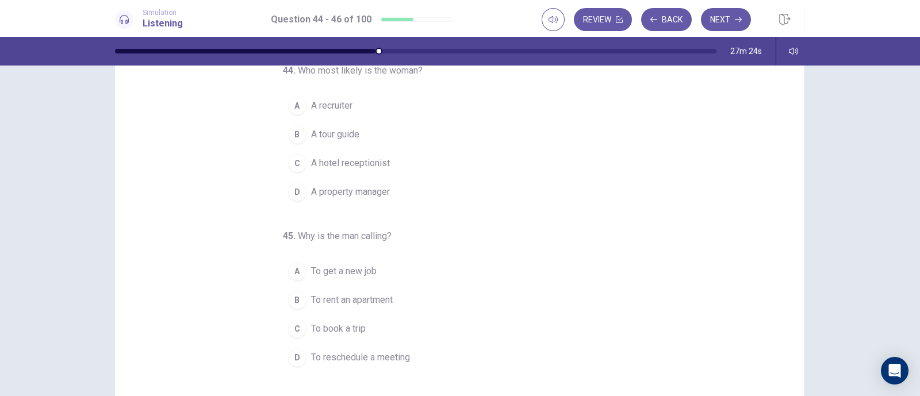
scroll to position [0, 0]
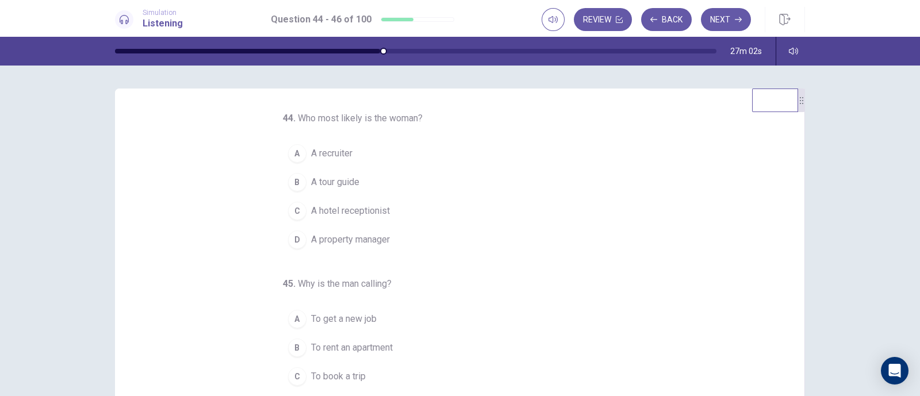
click at [353, 243] on span "A property manager" at bounding box center [350, 240] width 79 height 14
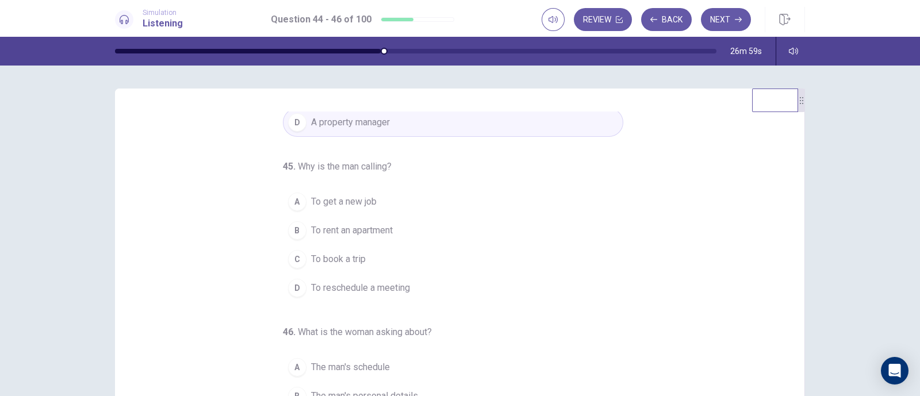
scroll to position [71, 0]
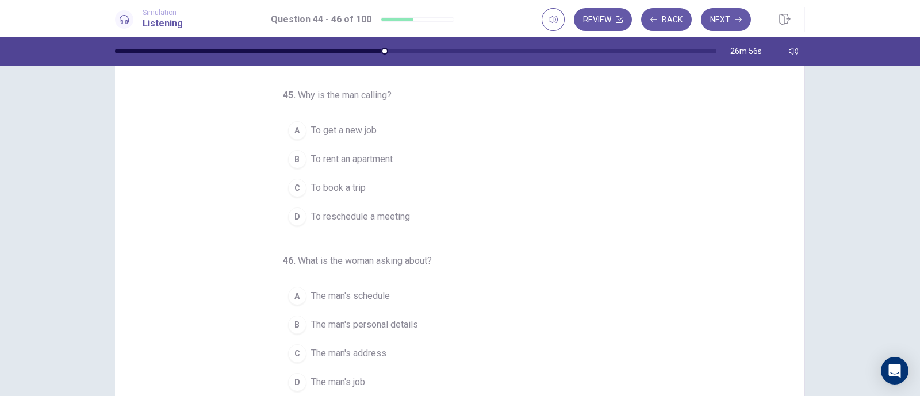
click at [391, 170] on button "B To rent an apartment" at bounding box center [453, 159] width 340 height 29
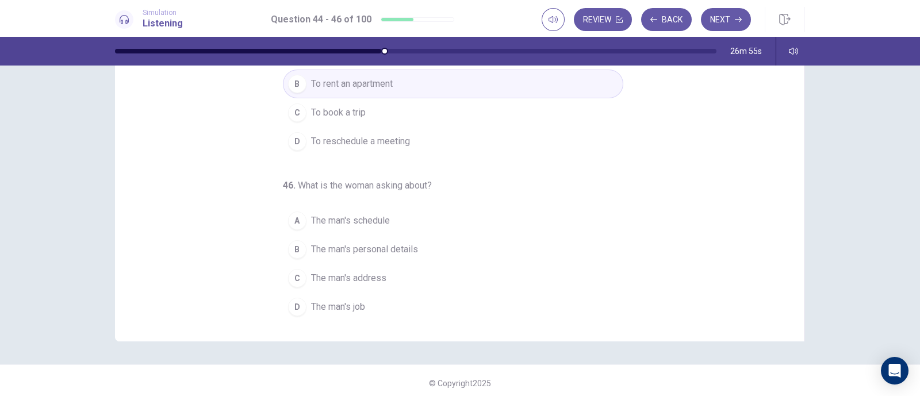
scroll to position [152, 0]
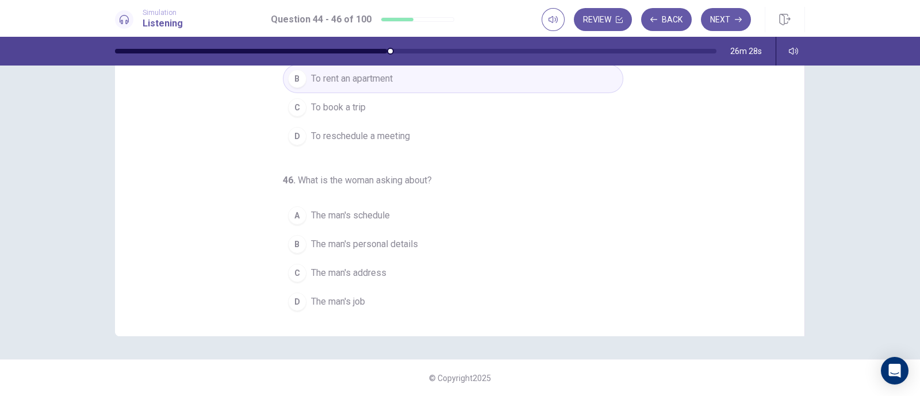
click at [427, 220] on button "A The man's schedule" at bounding box center [453, 215] width 340 height 29
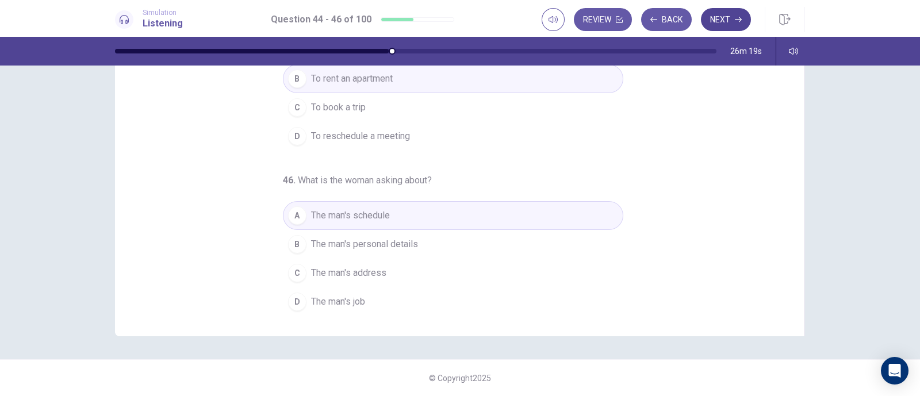
click at [713, 26] on button "Next" at bounding box center [726, 19] width 50 height 23
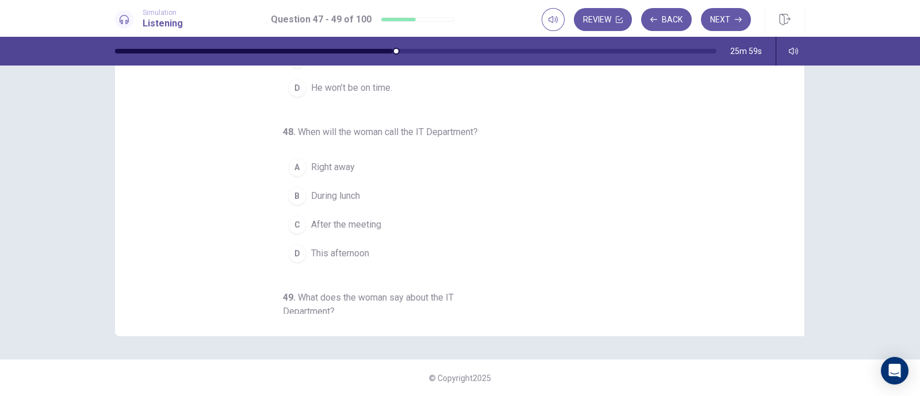
scroll to position [8, 0]
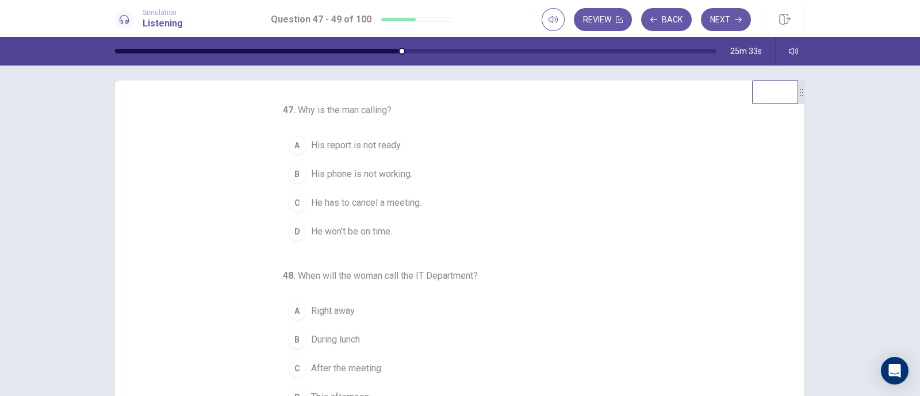
click at [421, 171] on button "B His phone is not working." at bounding box center [453, 174] width 340 height 29
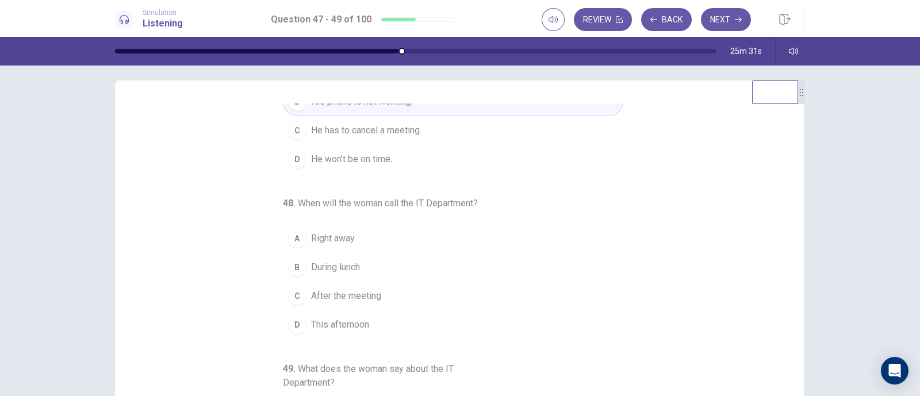
scroll to position [131, 0]
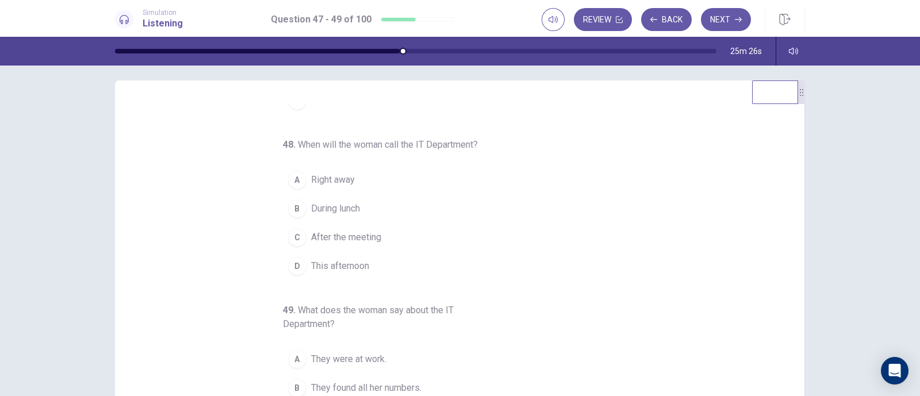
click at [364, 175] on button "A Right away" at bounding box center [453, 180] width 340 height 29
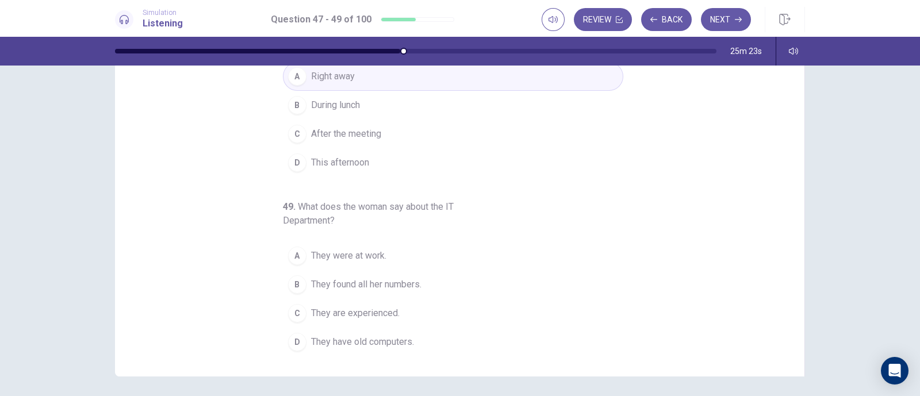
scroll to position [152, 0]
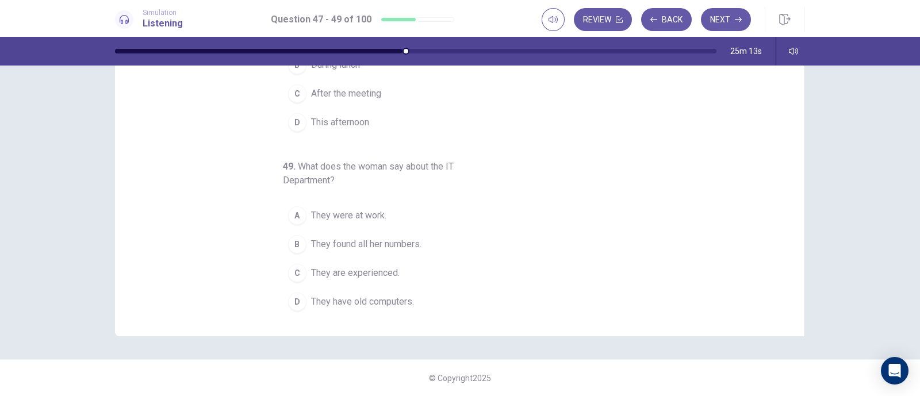
click at [436, 273] on button "C They are experienced." at bounding box center [453, 273] width 340 height 29
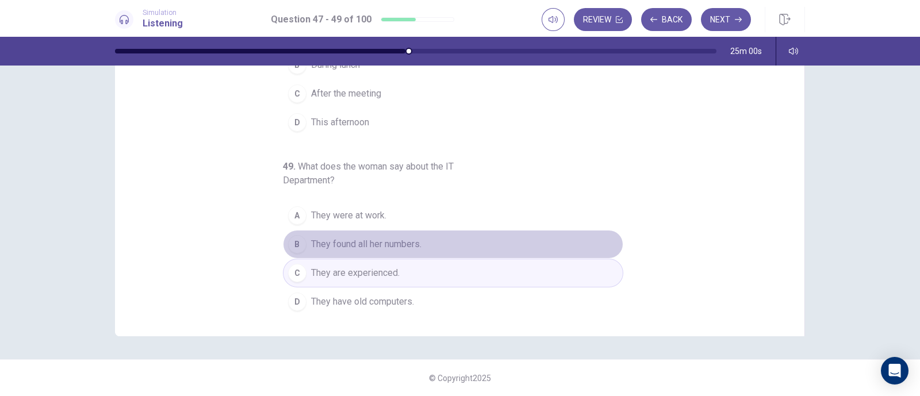
click at [448, 243] on button "B They found all her numbers." at bounding box center [453, 244] width 340 height 29
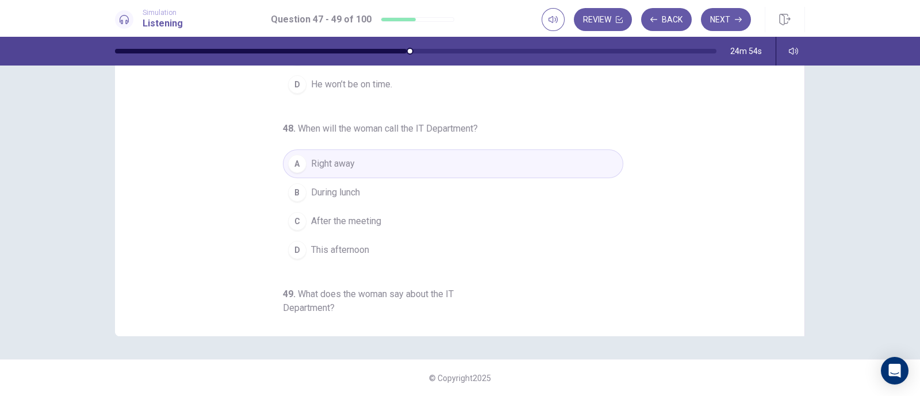
scroll to position [0, 0]
click at [727, 21] on button "Next" at bounding box center [726, 19] width 50 height 23
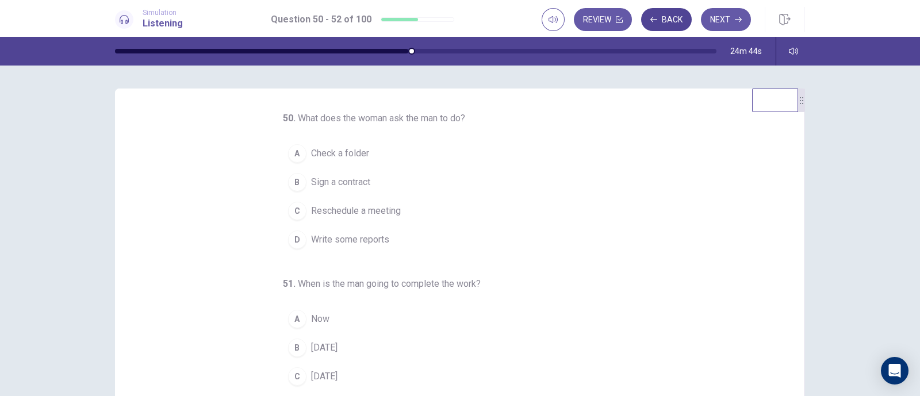
click at [664, 25] on button "Back" at bounding box center [666, 19] width 51 height 23
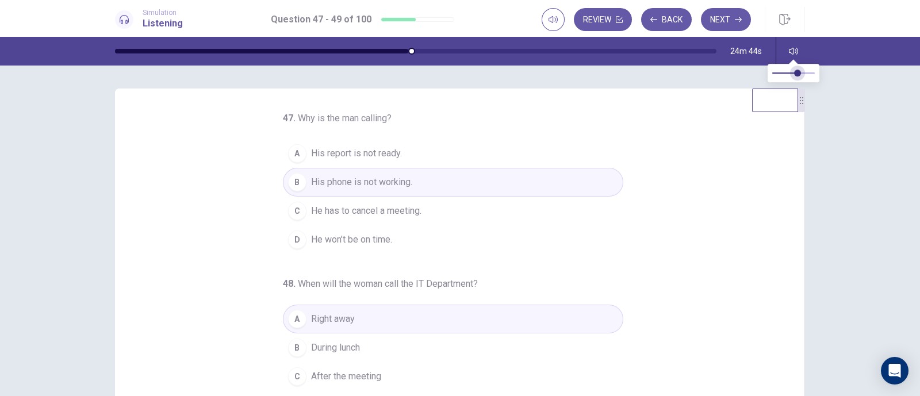
click at [798, 71] on span at bounding box center [793, 73] width 43 height 16
type input "*"
drag, startPoint x: 798, startPoint y: 71, endPoint x: 821, endPoint y: 73, distance: 23.7
click at [818, 73] on span at bounding box center [814, 73] width 7 height 7
click at [653, 132] on div "47 . Why is the man calling? A His report is not ready. B His phone is not work…" at bounding box center [463, 287] width 661 height 353
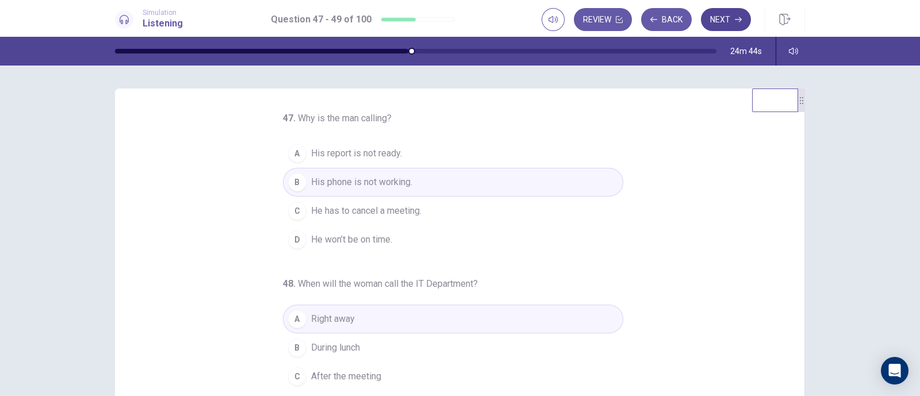
click at [726, 17] on button "Next" at bounding box center [726, 19] width 50 height 23
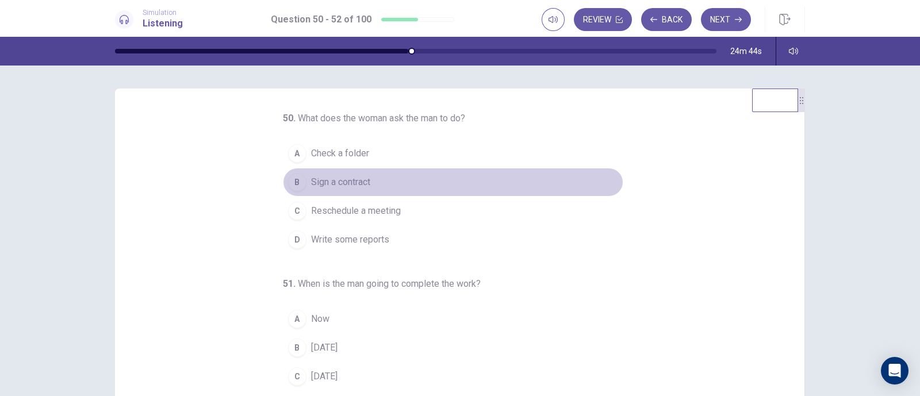
click at [522, 183] on button "B Sign a contract" at bounding box center [453, 182] width 340 height 29
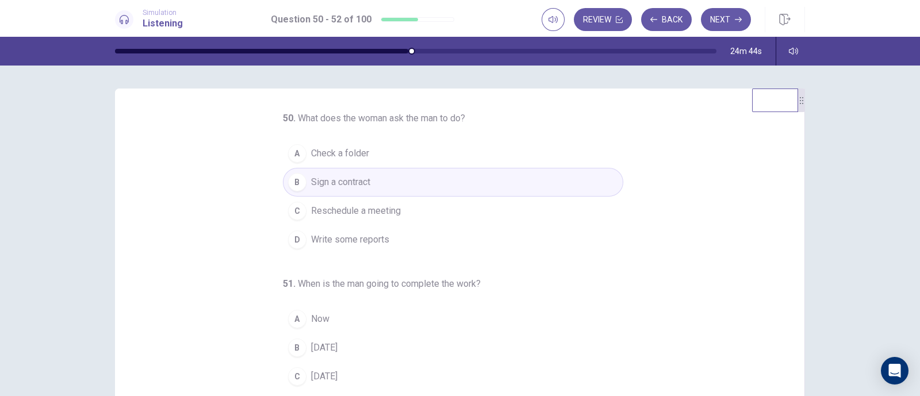
click at [522, 183] on button "B Sign a contract" at bounding box center [453, 182] width 340 height 29
click at [486, 143] on button "A Check a folder" at bounding box center [453, 153] width 340 height 29
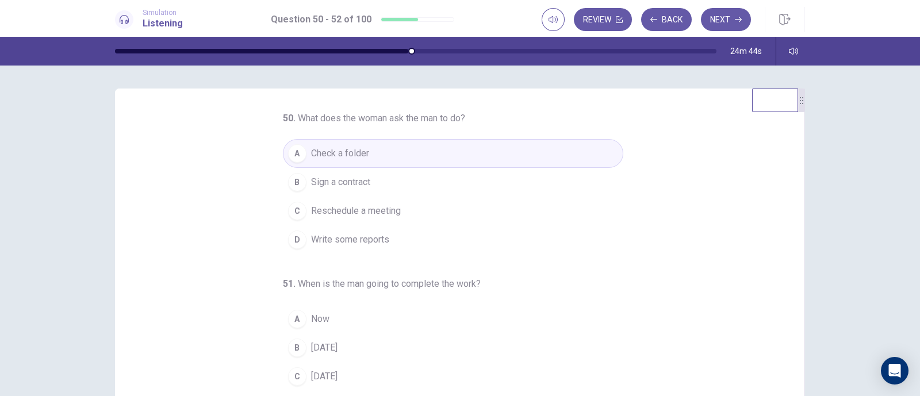
click at [408, 51] on div at bounding box center [261, 51] width 293 height 5
click at [676, 24] on button "Back" at bounding box center [666, 19] width 51 height 23
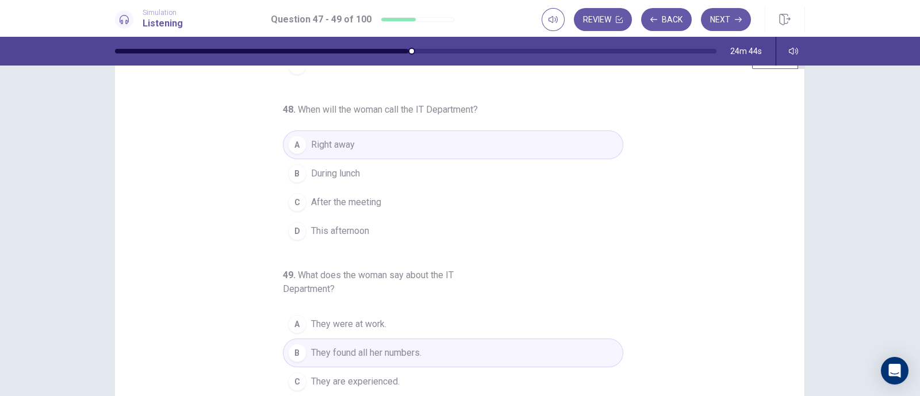
scroll to position [143, 0]
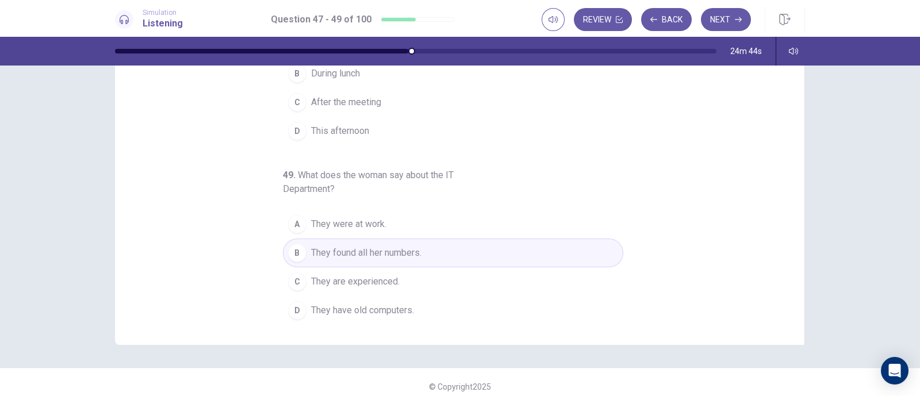
click at [408, 51] on div at bounding box center [261, 51] width 293 height 5
click at [814, 72] on span at bounding box center [810, 73] width 7 height 7
click at [808, 71] on span at bounding box center [810, 73] width 7 height 7
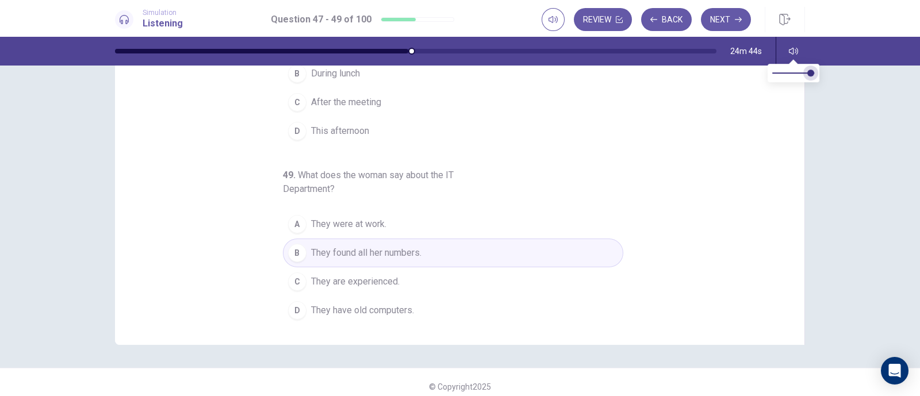
click at [808, 71] on span at bounding box center [810, 73] width 7 height 7
type input "*"
drag, startPoint x: 807, startPoint y: 71, endPoint x: 830, endPoint y: 73, distance: 23.1
click at [833, 70] on body "This site uses cookies, as explained in our Privacy Policy . If you agree to th…" at bounding box center [460, 198] width 920 height 396
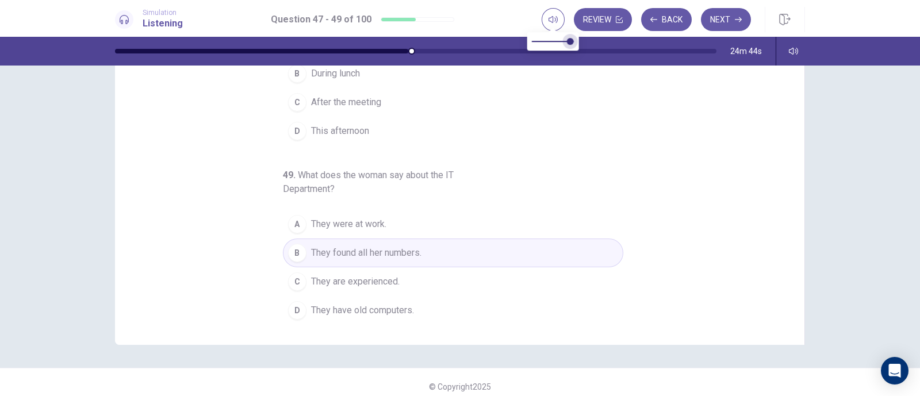
type input "*"
drag, startPoint x: 570, startPoint y: 45, endPoint x: 579, endPoint y: 49, distance: 10.4
click at [573, 45] on span at bounding box center [569, 41] width 7 height 7
click at [629, 128] on div "47 . Why is the man calling? A His report is not ready. B His phone is not work…" at bounding box center [463, 144] width 661 height 353
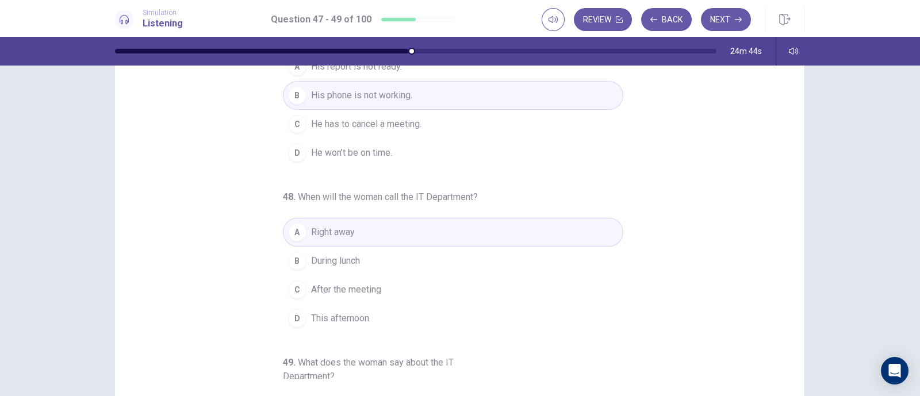
scroll to position [0, 0]
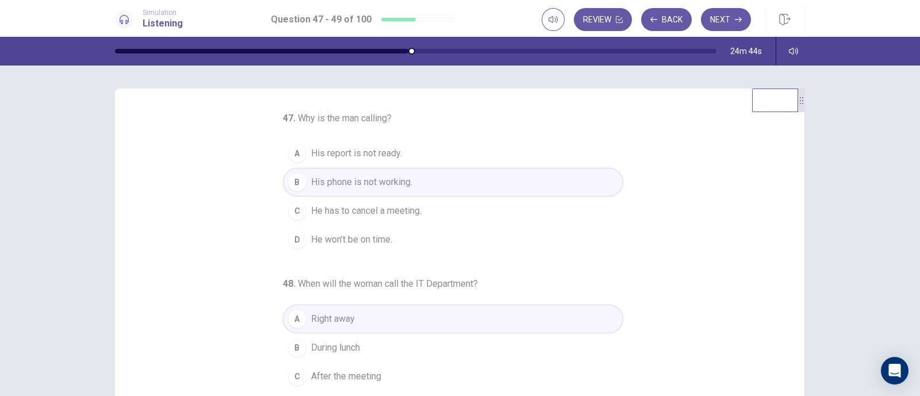
click at [407, 49] on div at bounding box center [415, 51] width 601 height 5
click at [391, 47] on div "24m 44s" at bounding box center [460, 51] width 726 height 29
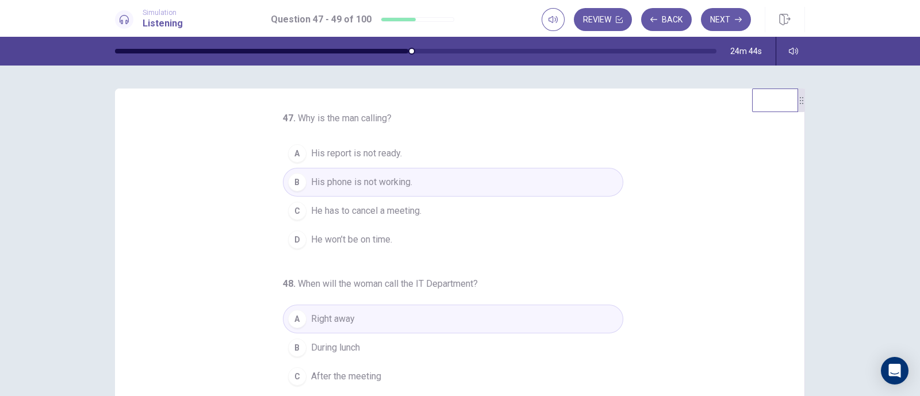
click at [391, 47] on div "24m 44s" at bounding box center [460, 51] width 726 height 29
click at [391, 49] on div at bounding box center [261, 51] width 293 height 5
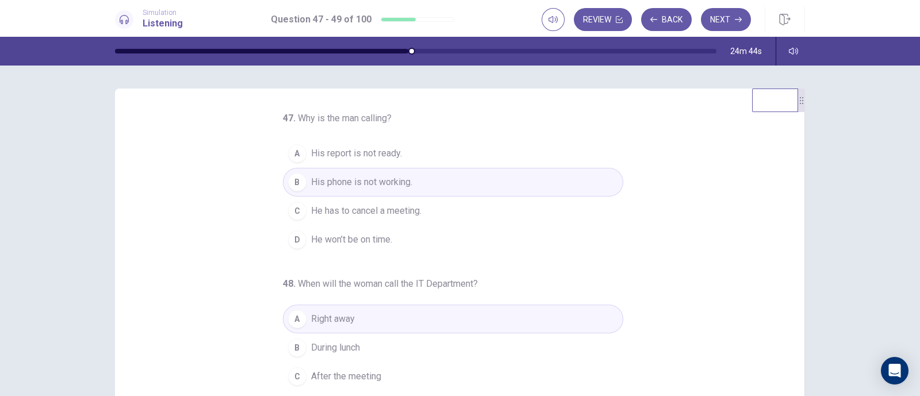
click at [391, 49] on div at bounding box center [261, 51] width 293 height 5
click at [663, 22] on button "Back" at bounding box center [666, 19] width 51 height 23
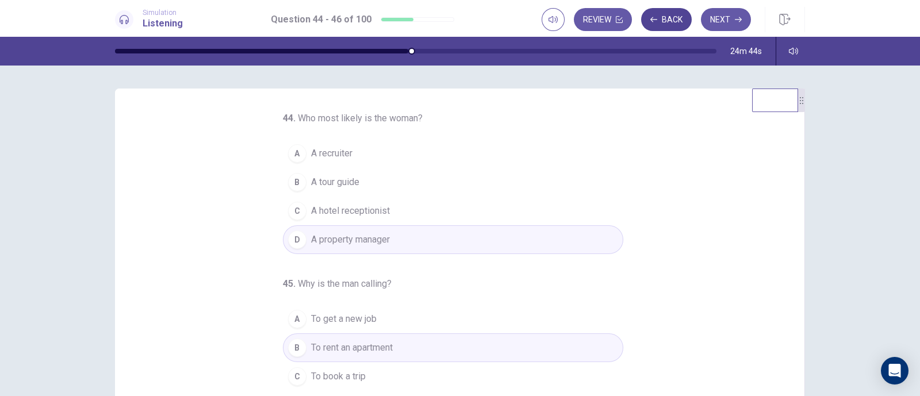
click at [663, 22] on button "Back" at bounding box center [666, 19] width 51 height 23
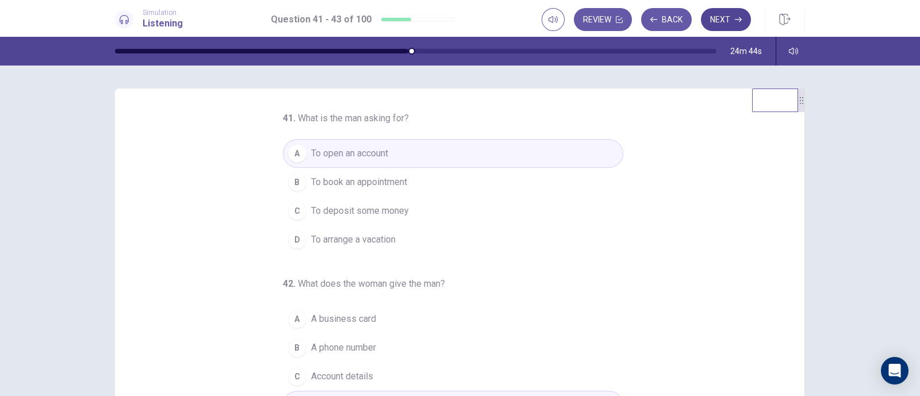
click at [715, 21] on button "Next" at bounding box center [726, 19] width 50 height 23
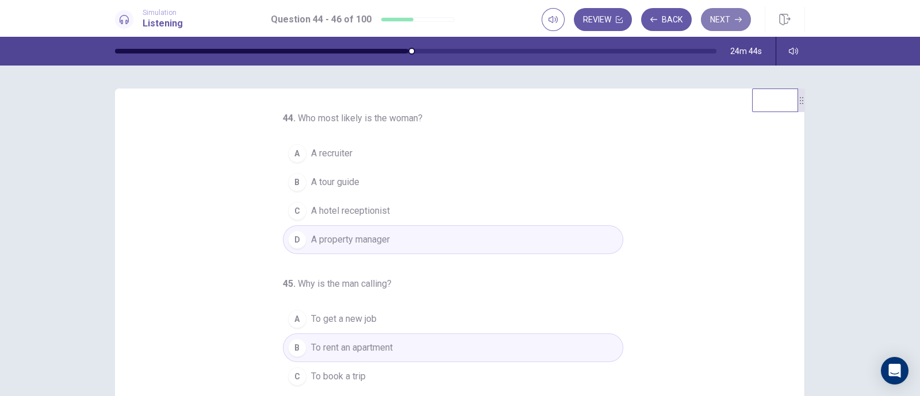
click at [715, 21] on button "Next" at bounding box center [726, 19] width 50 height 23
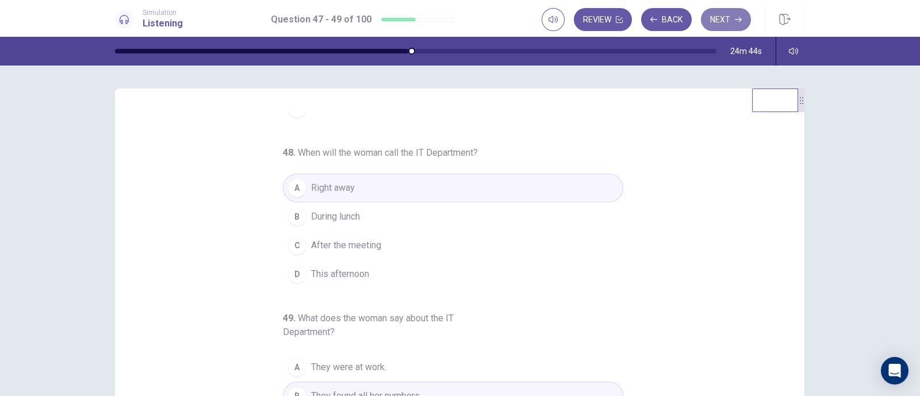
click at [732, 15] on button "Next" at bounding box center [726, 19] width 50 height 23
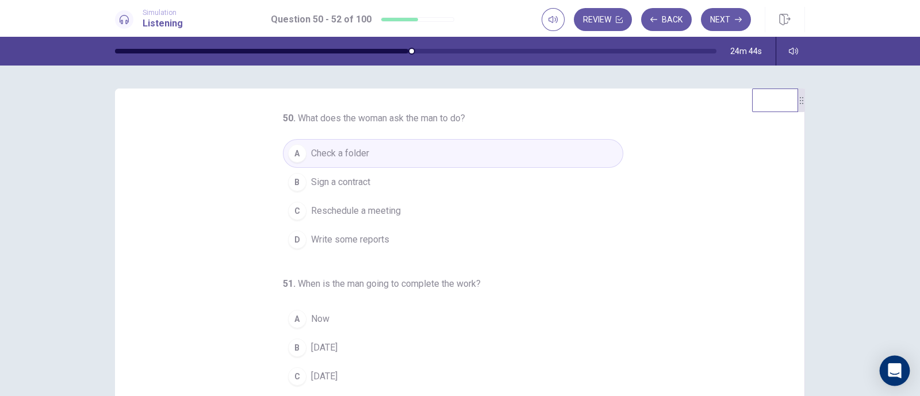
click at [882, 366] on div "Open Intercom Messenger" at bounding box center [894, 371] width 30 height 30
click at [408, 49] on div at bounding box center [261, 51] width 293 height 5
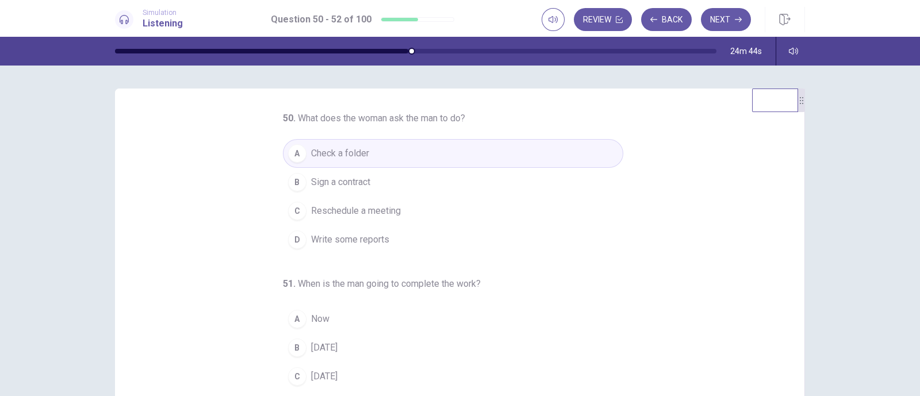
click at [408, 49] on div at bounding box center [261, 51] width 293 height 5
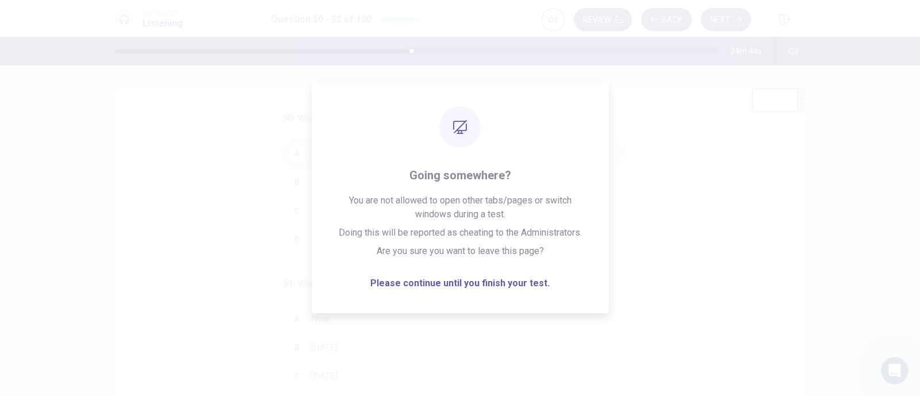
click at [408, 49] on div at bounding box center [261, 51] width 293 height 5
click at [409, 47] on div "24m 44s" at bounding box center [460, 51] width 726 height 29
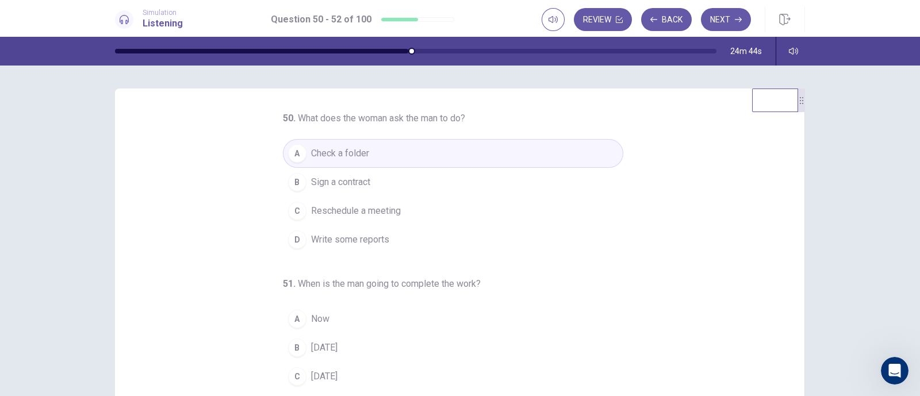
click at [408, 48] on div "24m 44s" at bounding box center [460, 51] width 726 height 29
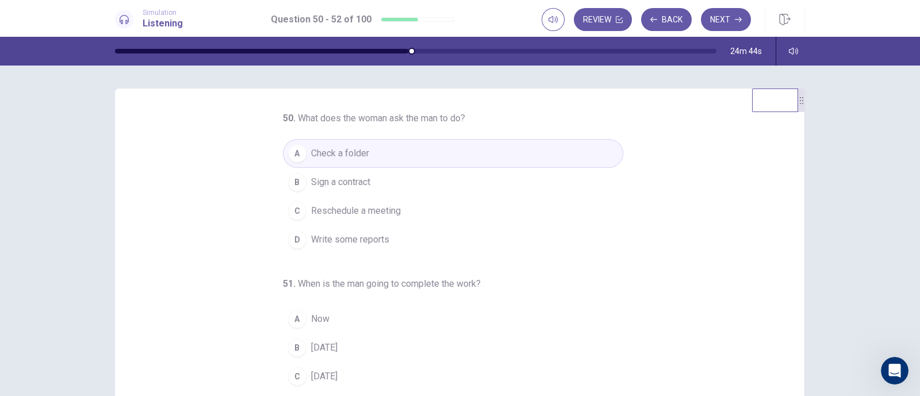
click at [408, 48] on div "24m 44s" at bounding box center [460, 51] width 726 height 29
click at [415, 49] on div at bounding box center [415, 51] width 601 height 5
drag, startPoint x: 415, startPoint y: 49, endPoint x: 311, endPoint y: 55, distance: 104.1
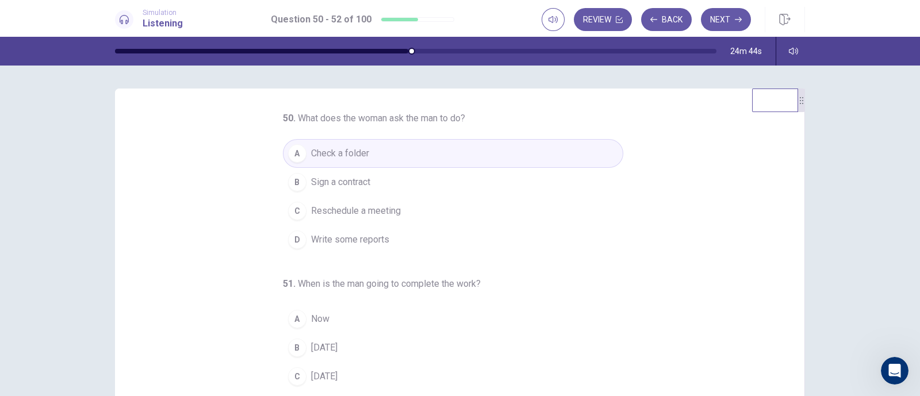
click at [311, 55] on div "24m 44s" at bounding box center [460, 51] width 726 height 29
click at [463, 113] on h6 "50 . What does the woman ask the man to do?" at bounding box center [393, 118] width 221 height 14
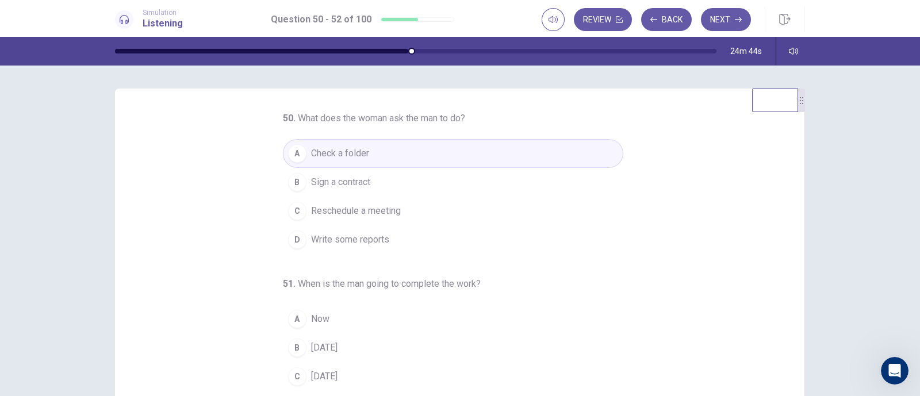
click at [463, 113] on h6 "50 . What does the woman ask the man to do?" at bounding box center [393, 118] width 221 height 14
click at [443, 137] on div "50 . What does the woman ask the man to do? A Check a folder B Sign a contract …" at bounding box center [453, 182] width 340 height 143
click at [374, 168] on button "B Sign a contract" at bounding box center [453, 182] width 340 height 29
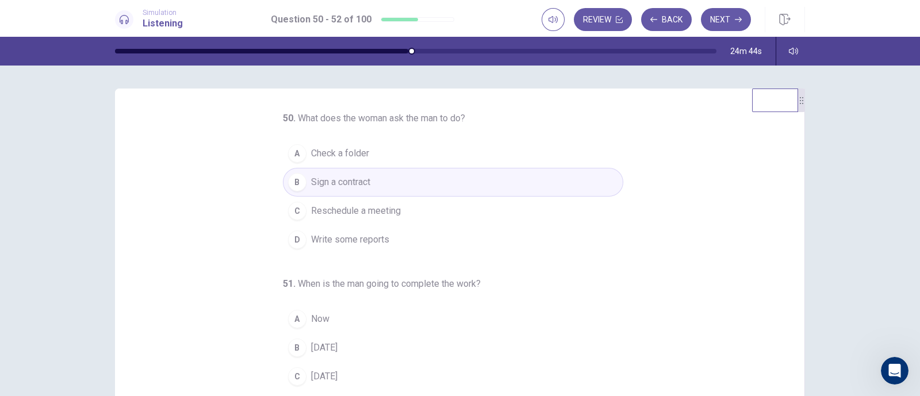
click at [381, 139] on button "A Check a folder" at bounding box center [453, 153] width 340 height 29
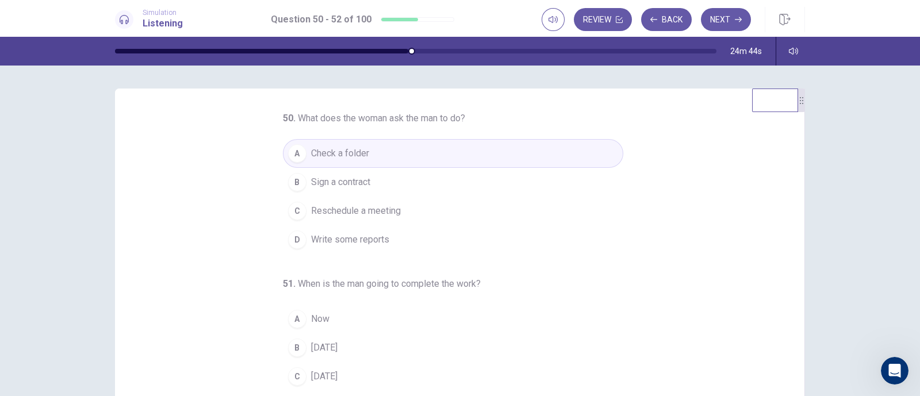
click at [799, 112] on div at bounding box center [801, 101] width 7 height 24
drag, startPoint x: 799, startPoint y: 114, endPoint x: 882, endPoint y: 63, distance: 97.5
click at [882, 63] on div "Simulation Listening Question 50 - 52 of 100 Review Back Next Question 50 - 52 …" at bounding box center [460, 198] width 920 height 396
drag, startPoint x: 798, startPoint y: 103, endPoint x: 656, endPoint y: 99, distance: 141.4
click at [785, 99] on div at bounding box center [788, 101] width 7 height 24
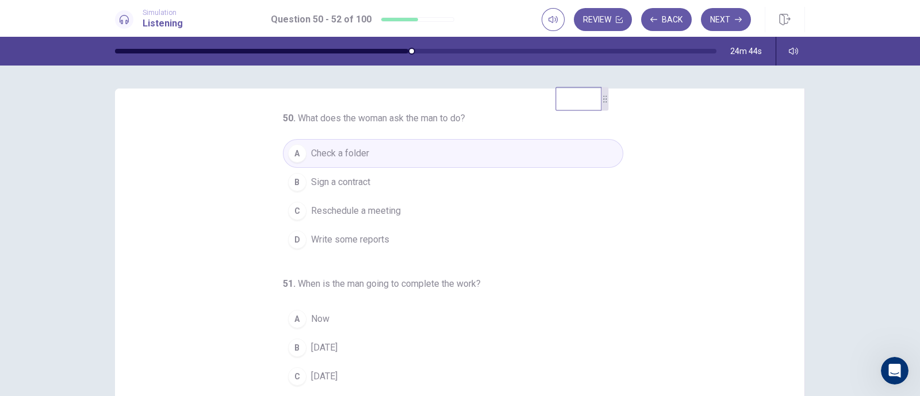
drag, startPoint x: 471, startPoint y: 99, endPoint x: 862, endPoint y: 161, distance: 395.6
click at [644, 98] on div "50 . What does the woman ask the man to do? A Check a folder B Sign a contract …" at bounding box center [460, 288] width 690 height 399
click at [616, 14] on button "Review" at bounding box center [603, 19] width 58 height 23
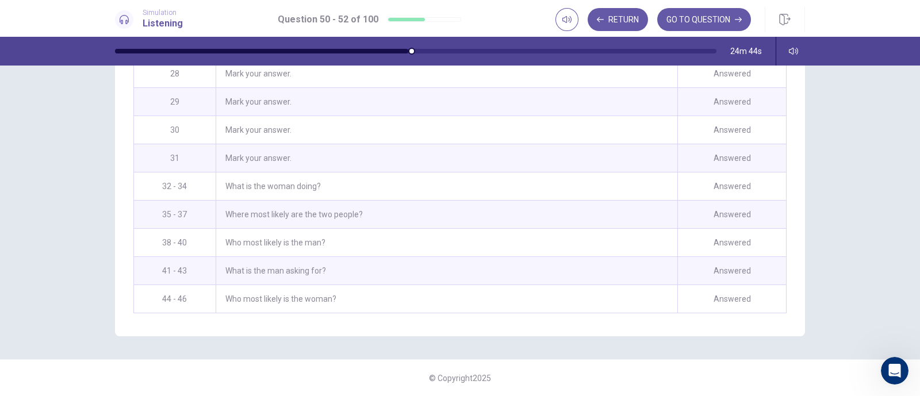
scroll to position [689, 0]
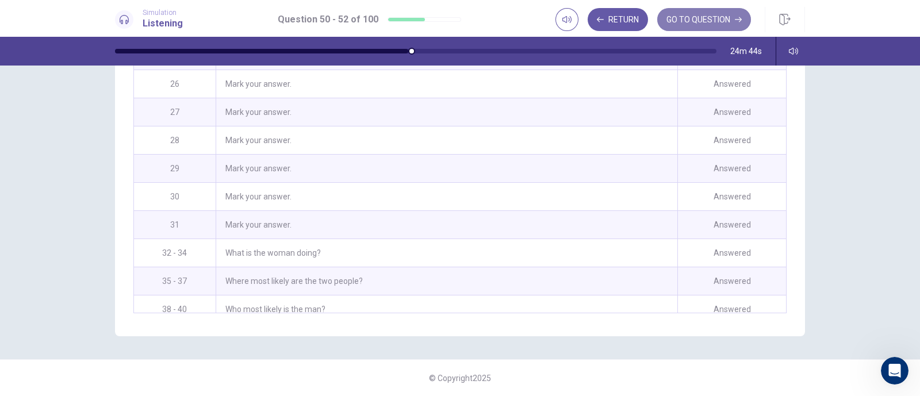
click at [698, 27] on button "GO TO QUESTION" at bounding box center [704, 19] width 94 height 23
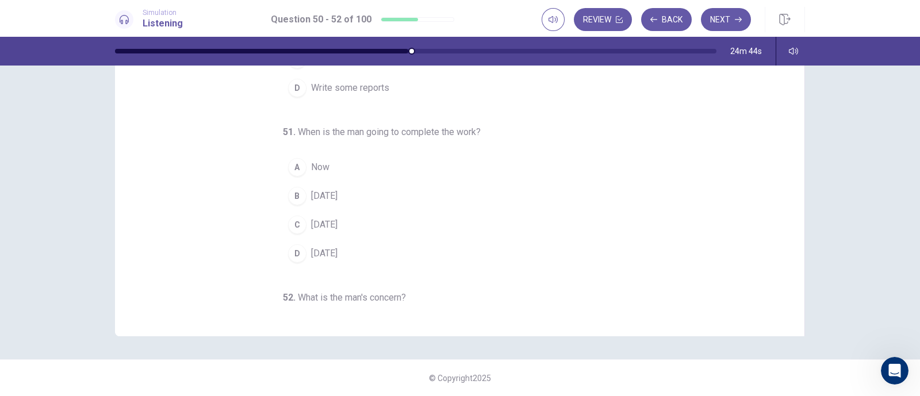
scroll to position [0, 0]
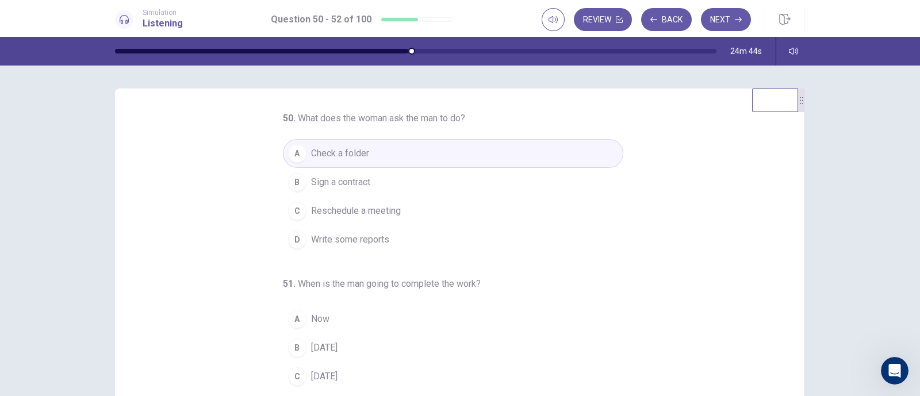
click at [125, 20] on icon at bounding box center [124, 19] width 9 height 9
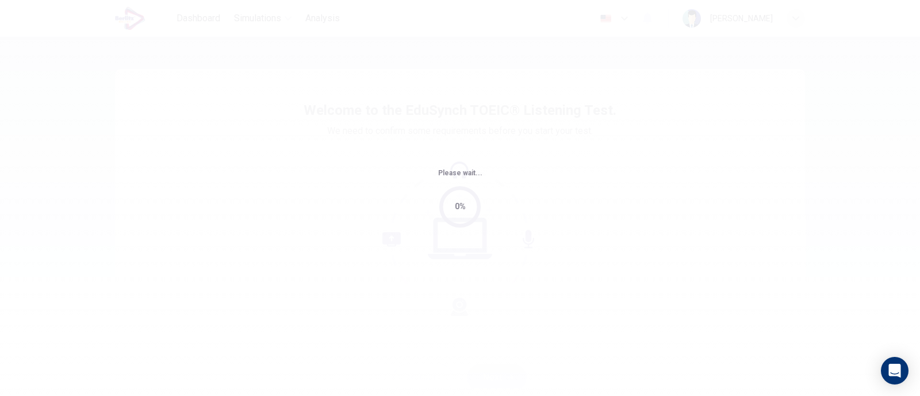
scroll to position [27, 0]
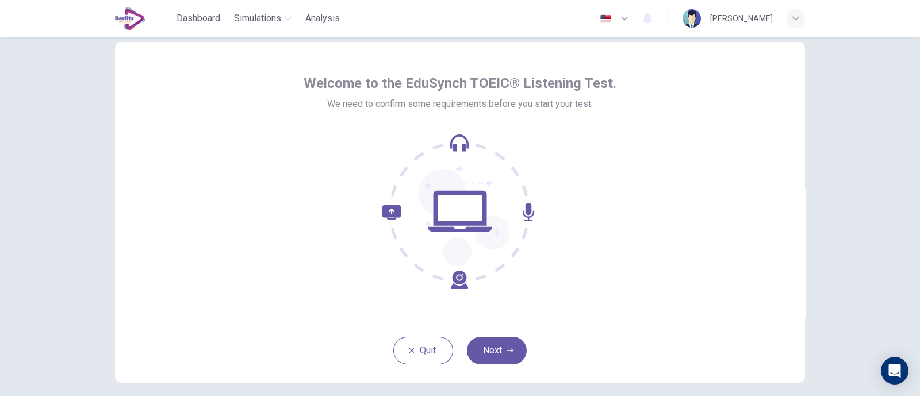
click at [503, 335] on div "Quit Next" at bounding box center [460, 350] width 690 height 65
click at [495, 352] on button "Next" at bounding box center [497, 351] width 60 height 28
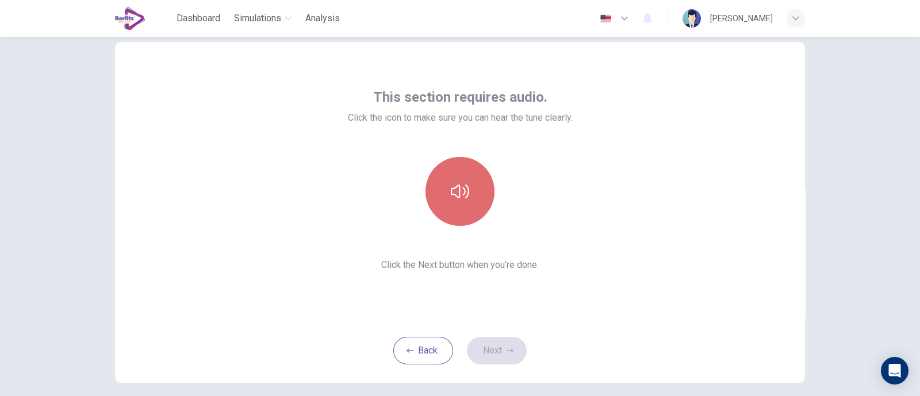
click at [471, 220] on button "button" at bounding box center [459, 191] width 69 height 69
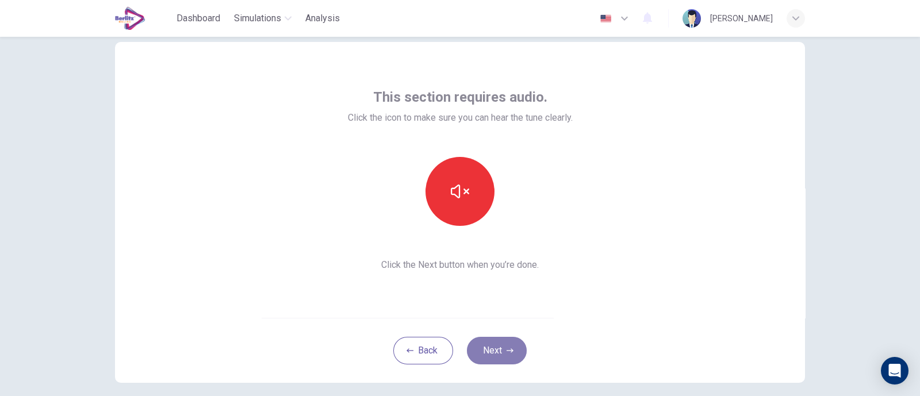
click at [496, 361] on button "Next" at bounding box center [497, 351] width 60 height 28
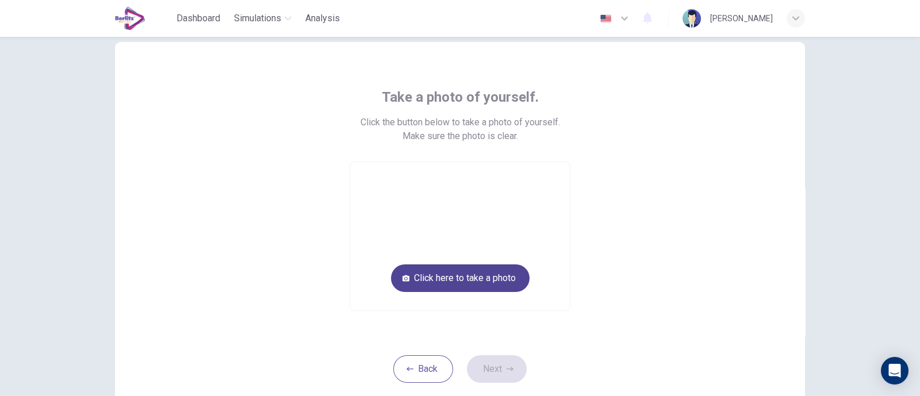
click at [503, 272] on button "Click here to take a photo" at bounding box center [460, 278] width 139 height 28
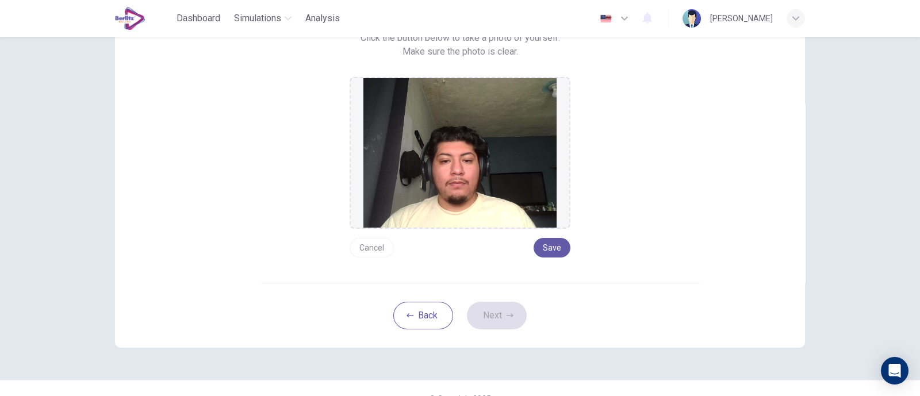
scroll to position [113, 0]
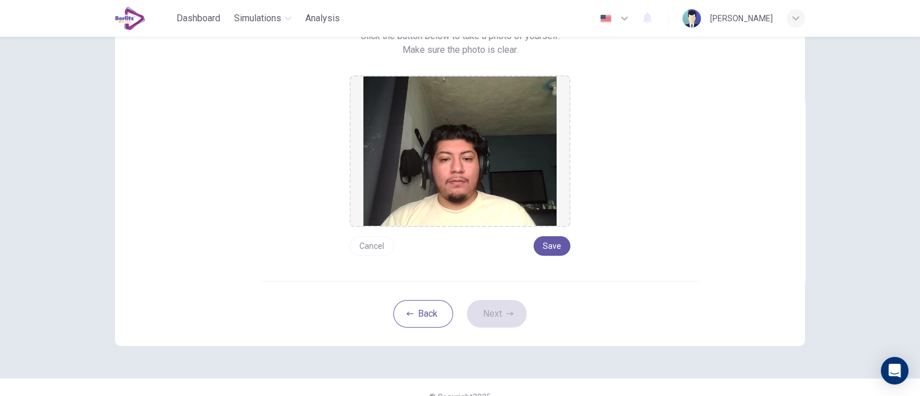
click at [557, 260] on div "Take a photo of yourself. Click the button below to take a photo of yourself. M…" at bounding box center [460, 118] width 690 height 325
click at [556, 259] on div "Take a photo of yourself. Click the button below to take a photo of yourself. M…" at bounding box center [460, 118] width 690 height 325
click at [551, 253] on button "Save" at bounding box center [551, 246] width 37 height 20
click at [509, 312] on icon "button" at bounding box center [509, 313] width 7 height 7
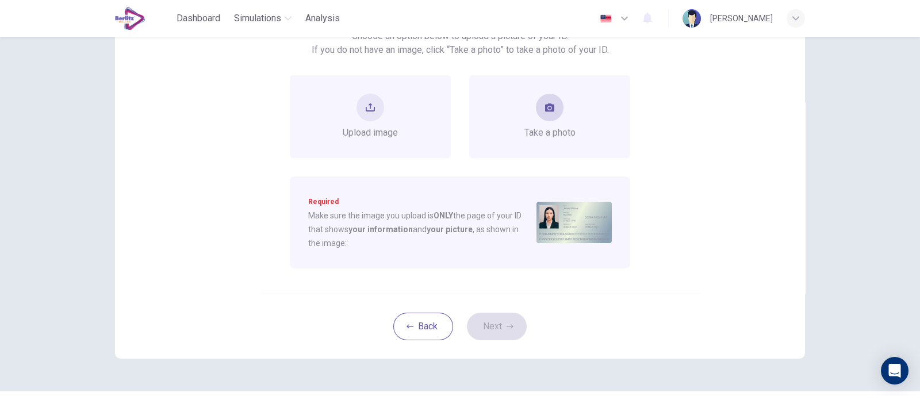
click at [552, 113] on button "take photo" at bounding box center [550, 108] width 28 height 28
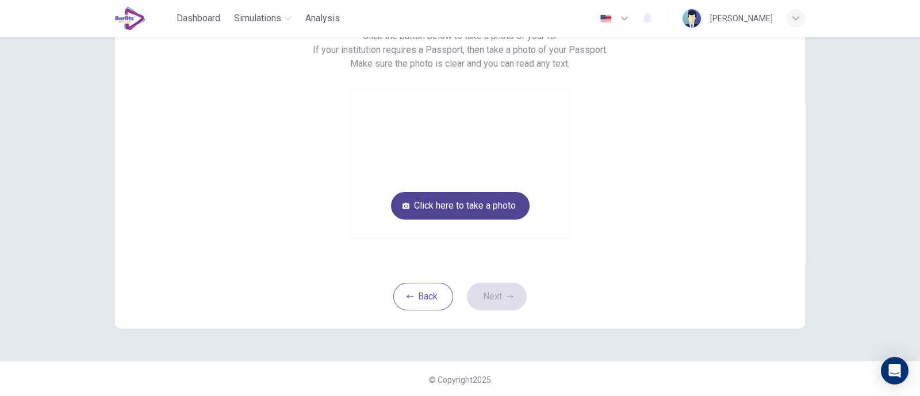
click at [502, 210] on button "Click here to take a photo" at bounding box center [460, 206] width 139 height 28
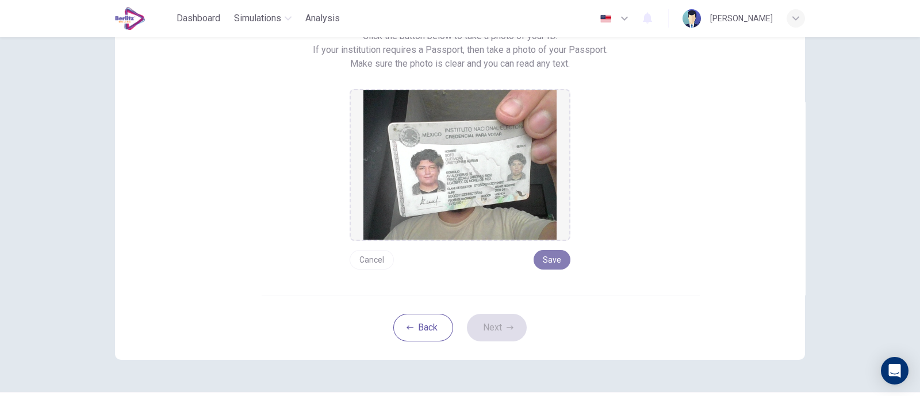
click at [549, 266] on button "Save" at bounding box center [551, 260] width 37 height 20
click at [499, 322] on button "Next" at bounding box center [497, 328] width 60 height 28
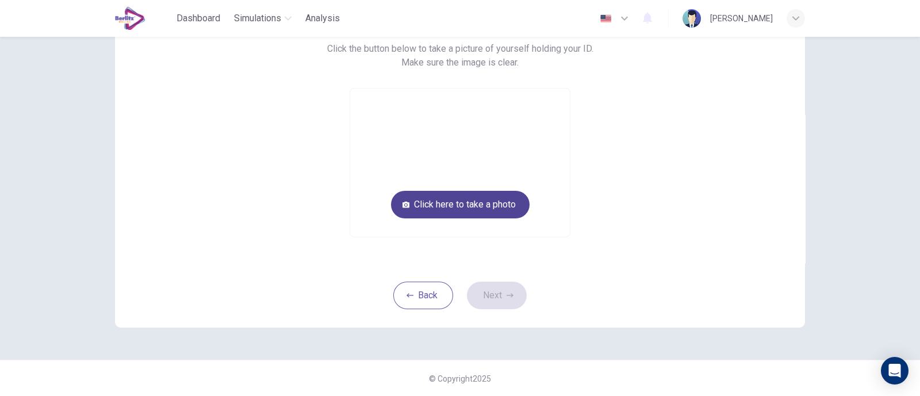
click at [490, 209] on button "Click here to take a photo" at bounding box center [460, 205] width 139 height 28
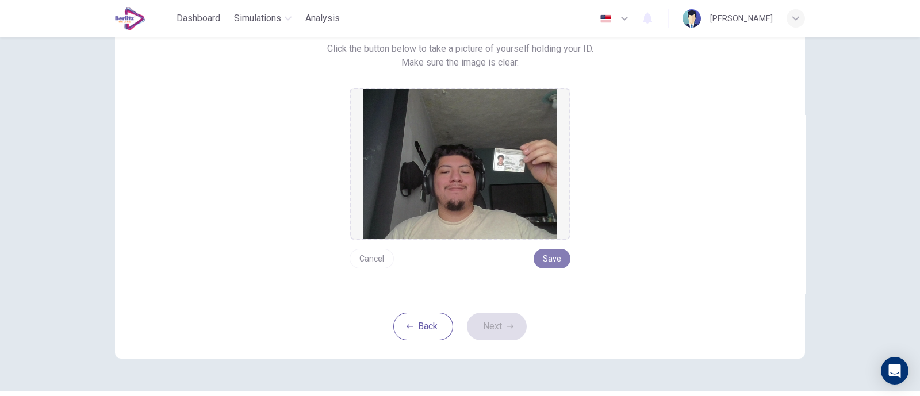
click at [549, 257] on button "Save" at bounding box center [551, 259] width 37 height 20
click at [508, 328] on icon "button" at bounding box center [509, 326] width 7 height 7
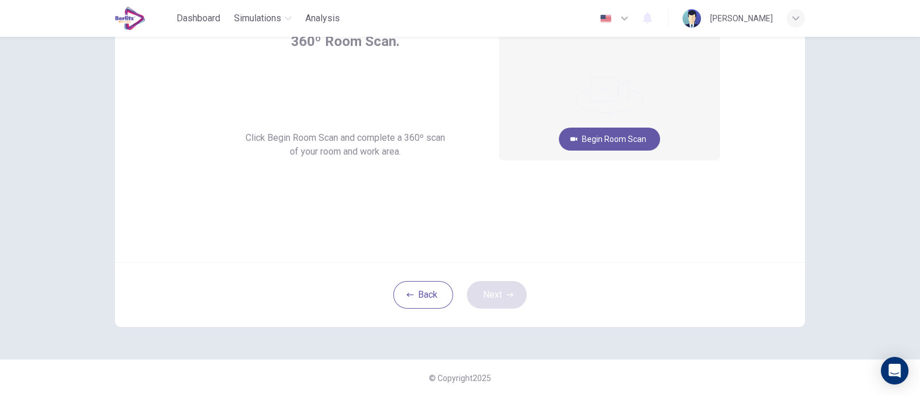
scroll to position [83, 0]
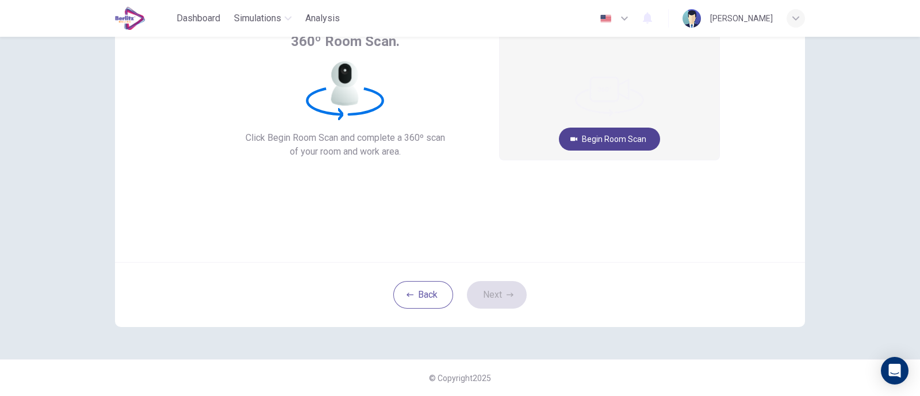
click at [609, 137] on button "Begin Room Scan" at bounding box center [609, 139] width 101 height 23
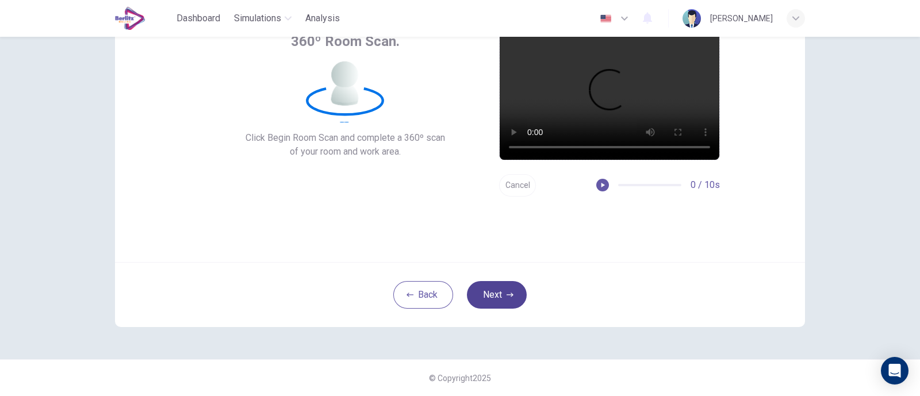
click at [510, 287] on button "Next" at bounding box center [497, 295] width 60 height 28
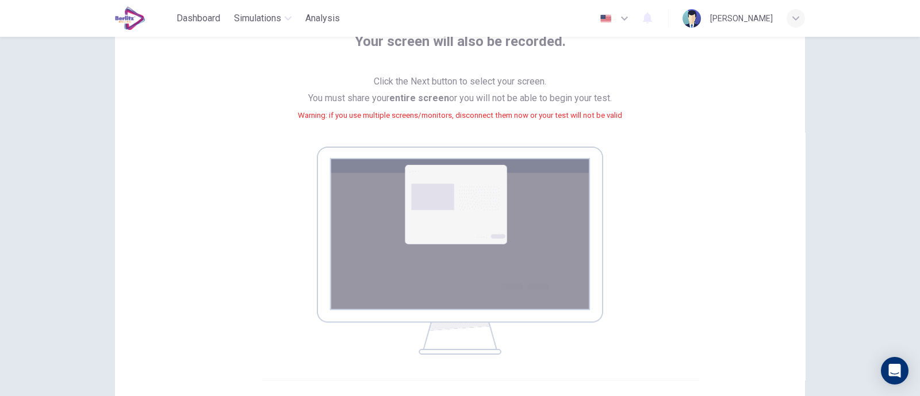
scroll to position [201, 0]
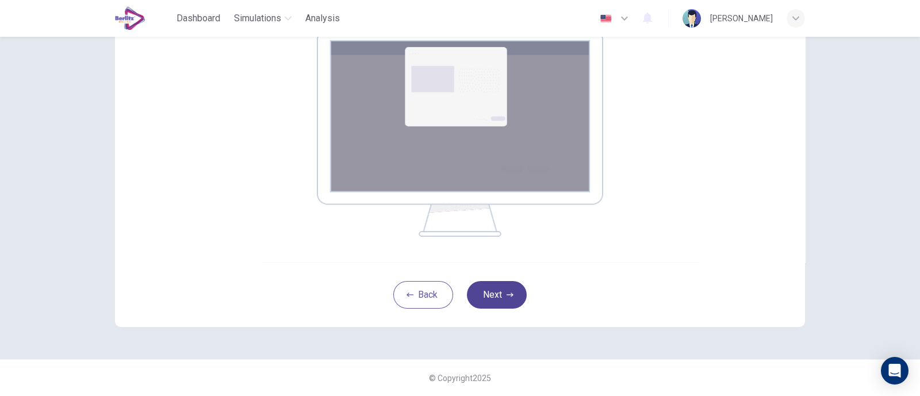
click at [509, 288] on button "Next" at bounding box center [497, 295] width 60 height 28
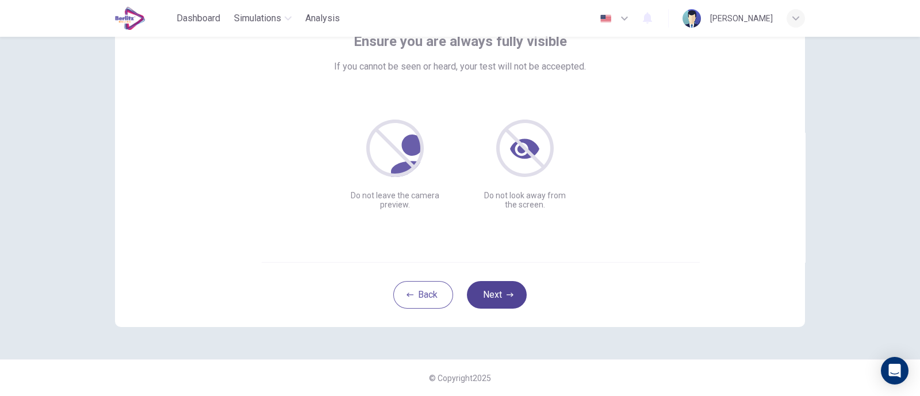
click at [500, 292] on button "Next" at bounding box center [497, 295] width 60 height 28
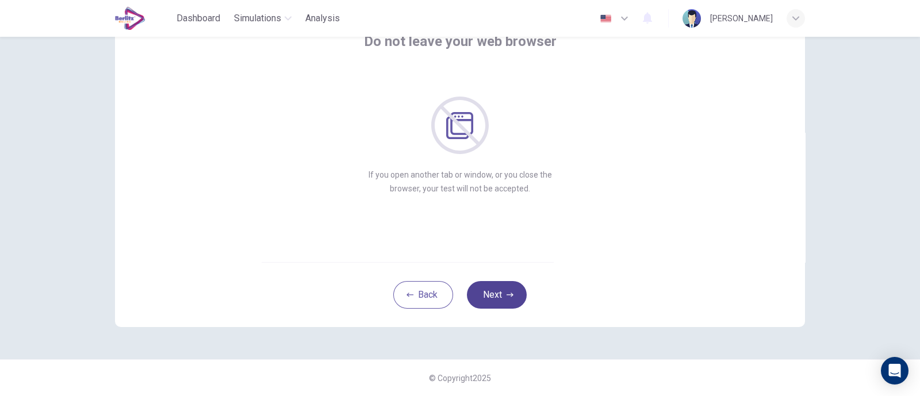
click at [500, 292] on button "Next" at bounding box center [497, 295] width 60 height 28
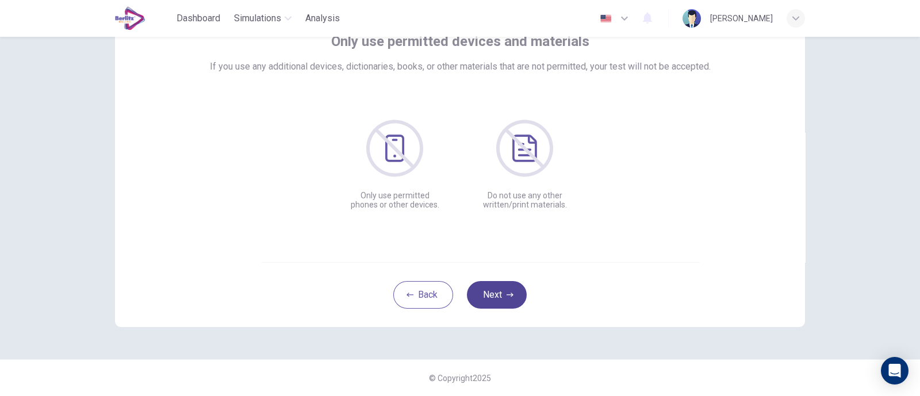
click at [500, 292] on button "Next" at bounding box center [497, 295] width 60 height 28
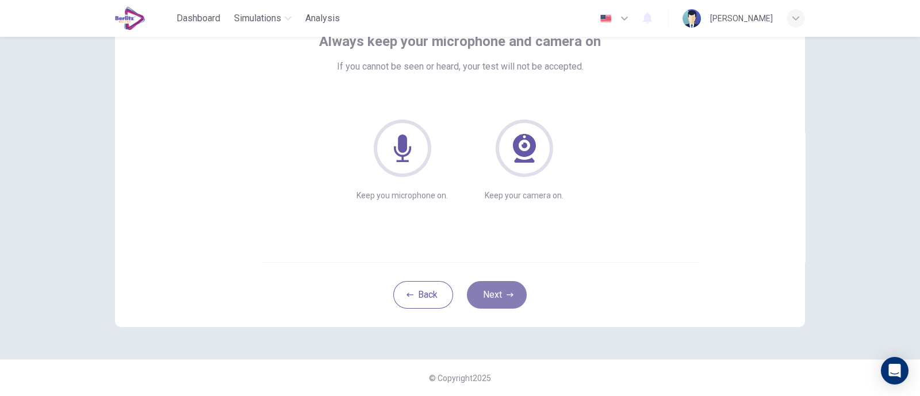
click at [500, 292] on button "Next" at bounding box center [497, 295] width 60 height 28
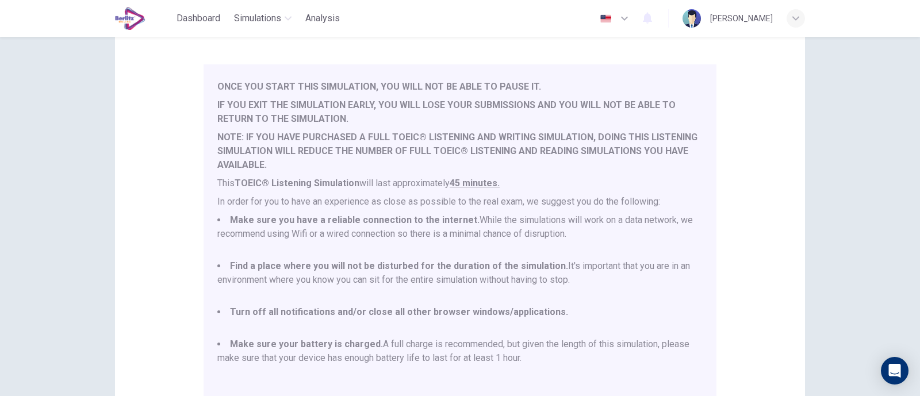
scroll to position [243, 0]
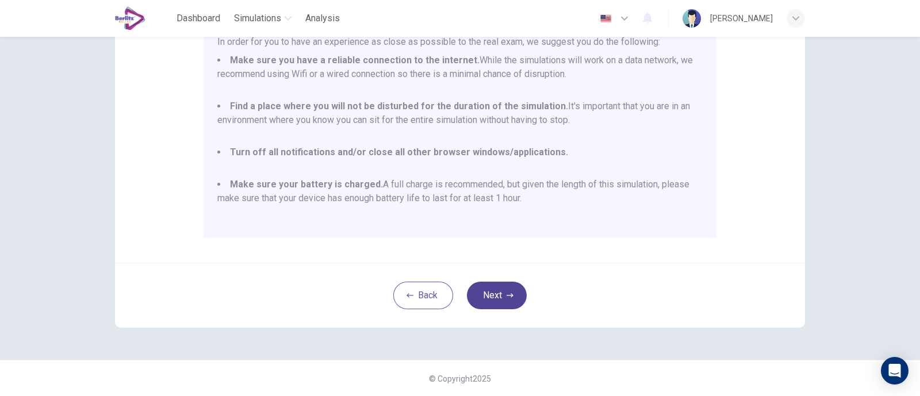
click at [500, 292] on button "Next" at bounding box center [497, 296] width 60 height 28
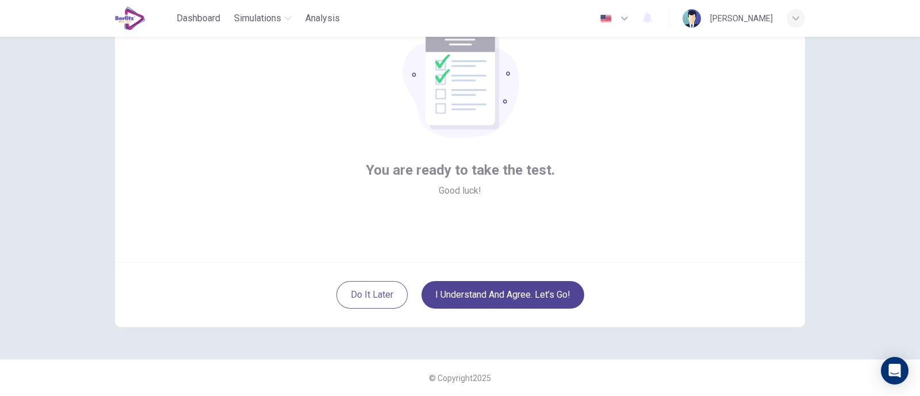
click at [500, 292] on button "I understand and agree. Let’s go!" at bounding box center [502, 295] width 163 height 28
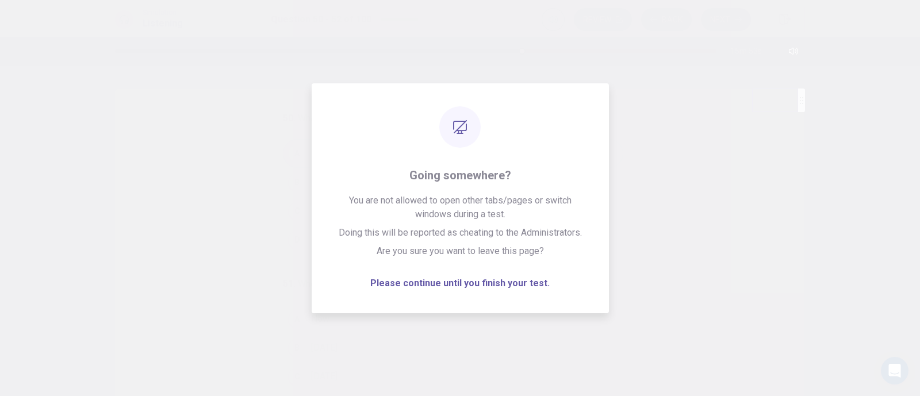
click at [601, 262] on div at bounding box center [460, 198] width 920 height 396
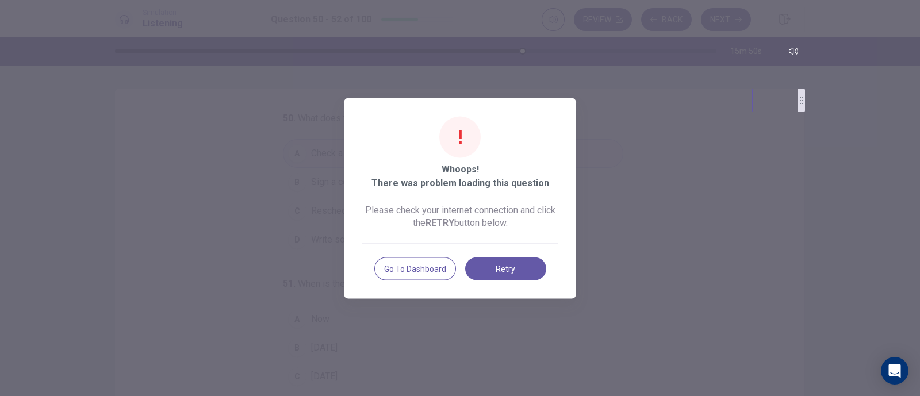
click at [625, 191] on div at bounding box center [460, 198] width 920 height 396
click at [481, 263] on button "Retry" at bounding box center [505, 268] width 81 height 23
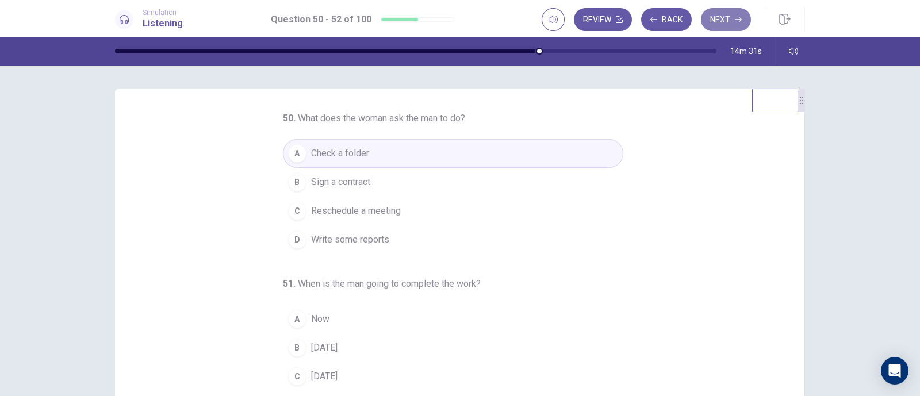
click at [712, 20] on button "Next" at bounding box center [726, 19] width 50 height 23
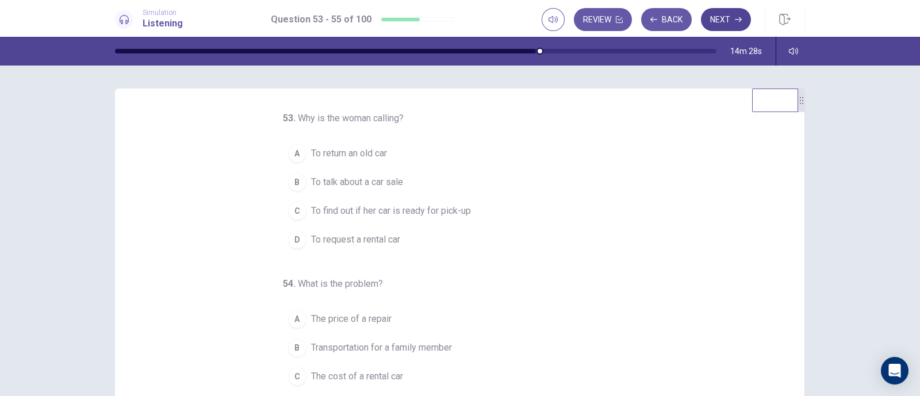
click at [707, 24] on button "Next" at bounding box center [726, 19] width 50 height 23
click at [660, 26] on button "Back" at bounding box center [666, 19] width 51 height 23
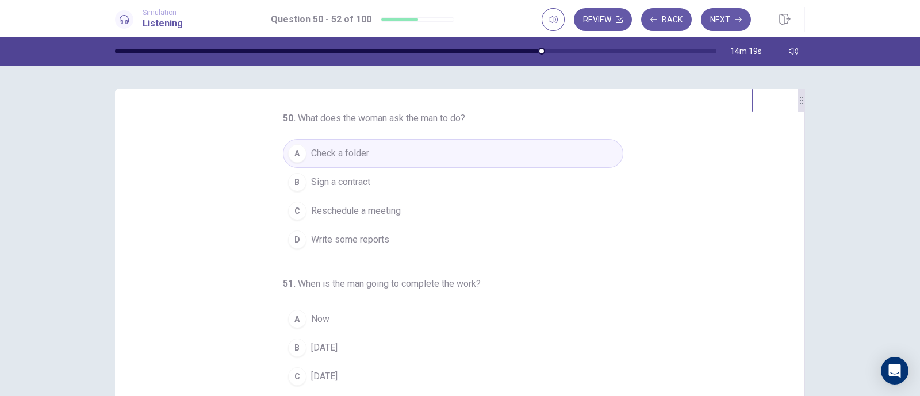
drag, startPoint x: 536, startPoint y: 53, endPoint x: 506, endPoint y: 55, distance: 30.5
click at [506, 55] on div "14m 19s" at bounding box center [460, 51] width 726 height 29
click at [718, 22] on button "Next" at bounding box center [726, 19] width 50 height 23
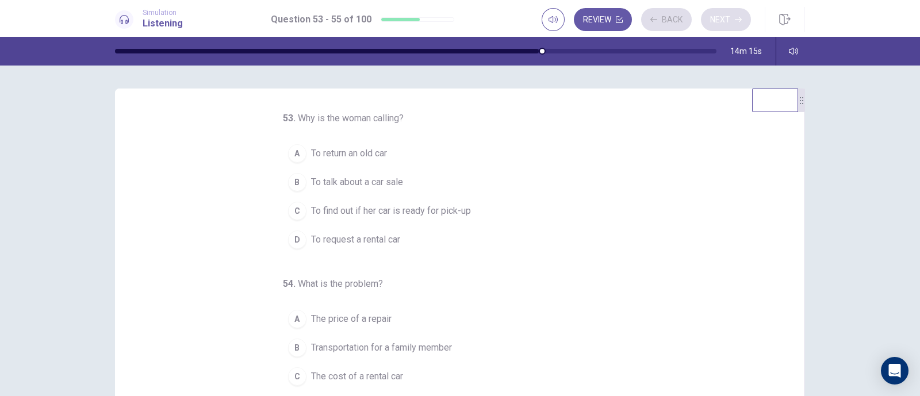
click at [718, 22] on div "Review Back Next" at bounding box center [645, 19] width 209 height 23
click at [718, 22] on button "Next" at bounding box center [726, 19] width 50 height 23
click at [718, 22] on div "Review Back Next" at bounding box center [645, 19] width 209 height 23
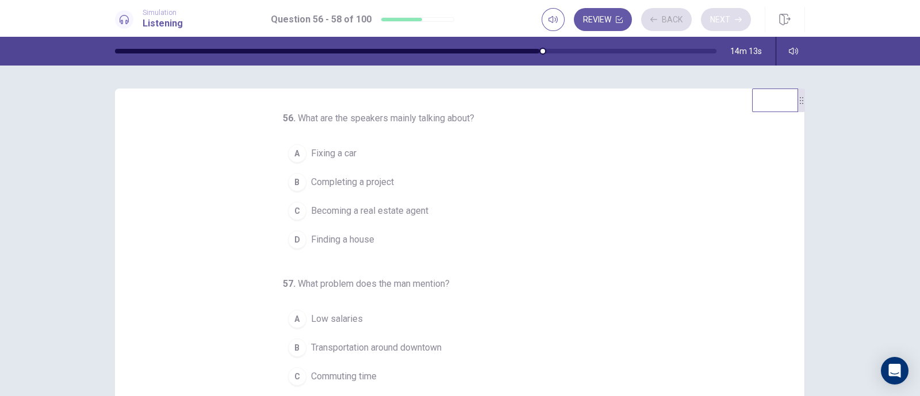
click at [718, 22] on div "Review Back Next" at bounding box center [645, 19] width 209 height 23
click at [714, 22] on button "Next" at bounding box center [726, 19] width 50 height 23
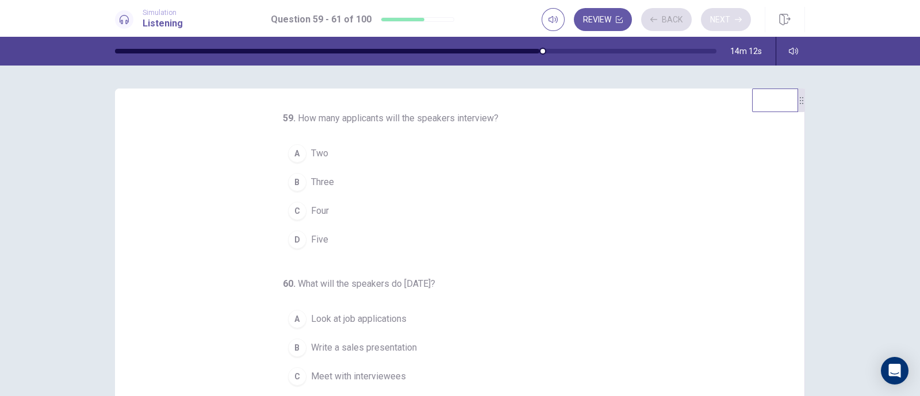
click at [714, 22] on div "Review Back Next" at bounding box center [645, 19] width 209 height 23
click at [714, 22] on button "Next" at bounding box center [726, 19] width 50 height 23
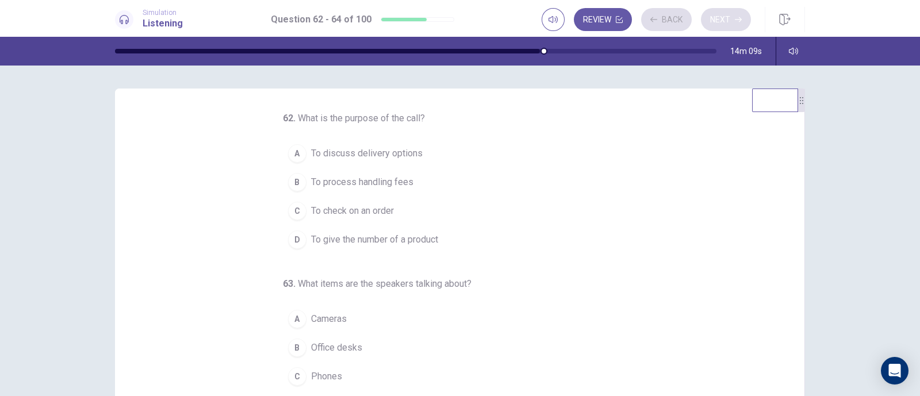
click at [714, 22] on div "Review Back Next" at bounding box center [645, 19] width 209 height 23
click at [714, 22] on button "Next" at bounding box center [726, 19] width 50 height 23
click at [714, 22] on div "Review Back Next" at bounding box center [645, 19] width 209 height 23
click at [714, 22] on button "Next" at bounding box center [726, 19] width 50 height 23
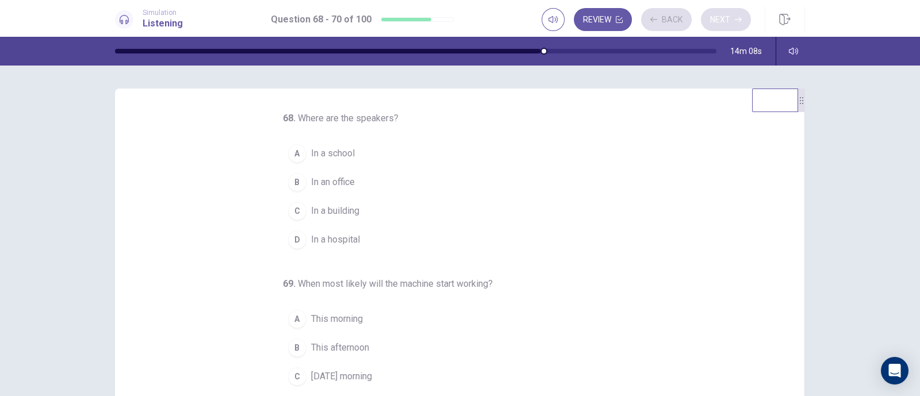
click at [714, 22] on div "Review Back Next" at bounding box center [645, 19] width 209 height 23
click at [714, 22] on button "Next" at bounding box center [726, 19] width 50 height 23
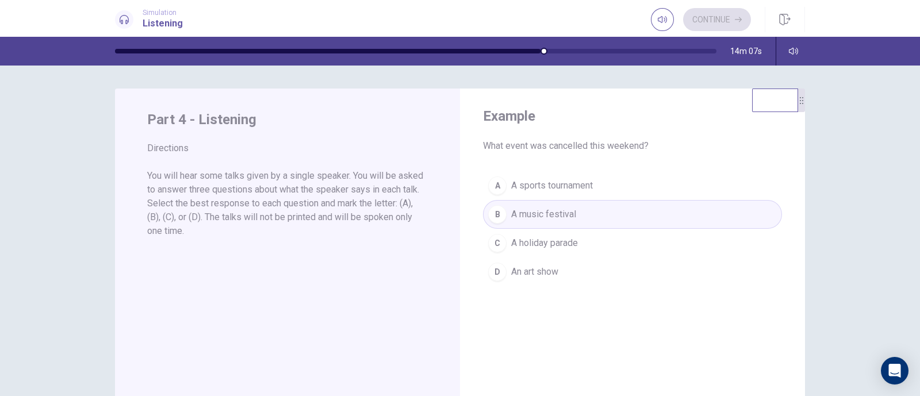
click at [714, 22] on div "Continue" at bounding box center [701, 19] width 100 height 23
click at [714, 22] on button "Continue" at bounding box center [717, 19] width 68 height 23
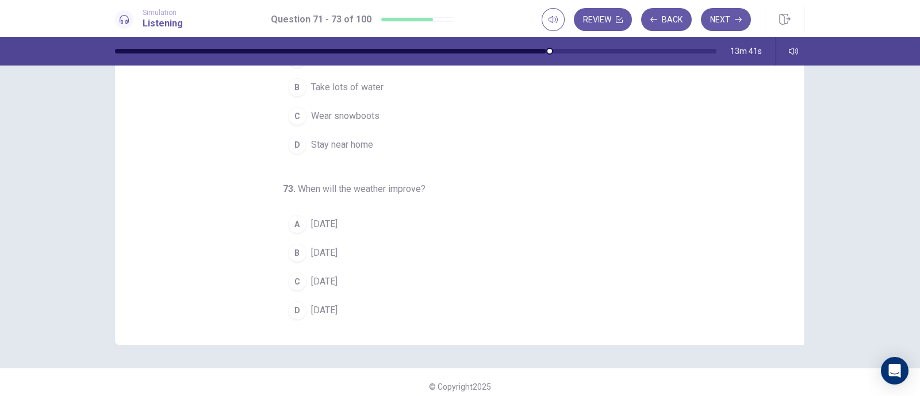
scroll to position [144, 0]
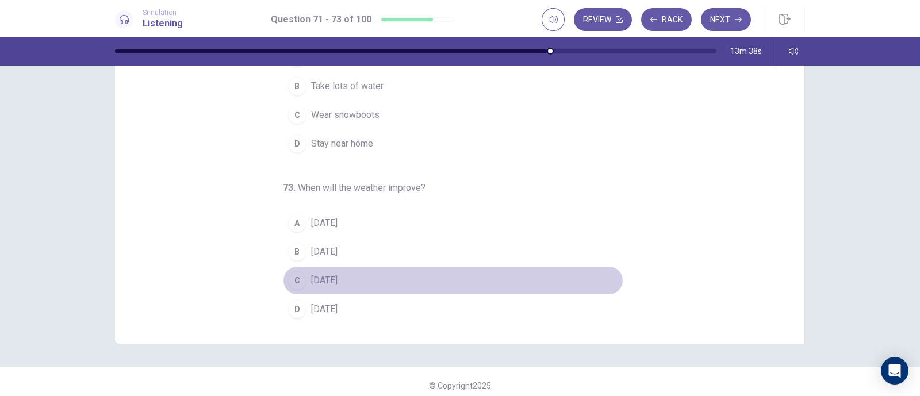
click at [311, 277] on span "[DATE]" at bounding box center [324, 281] width 26 height 14
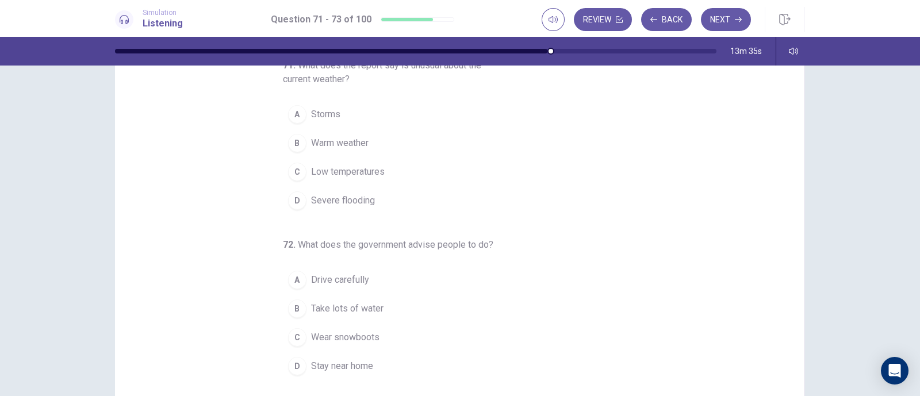
scroll to position [52, 0]
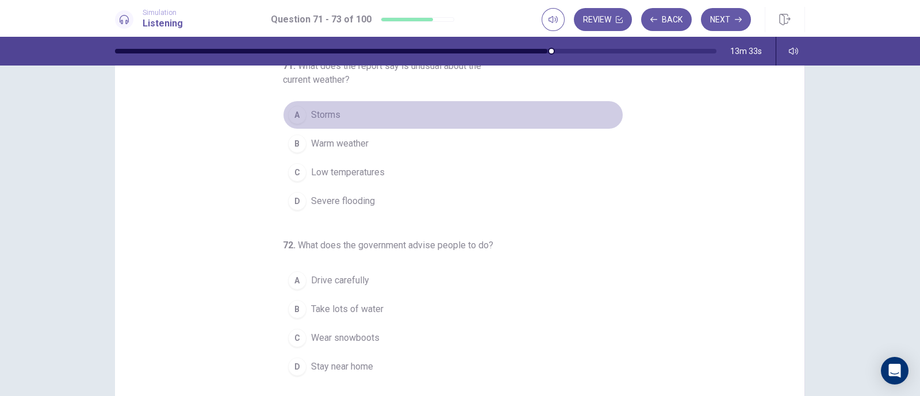
click at [365, 117] on button "A Storms" at bounding box center [453, 115] width 340 height 29
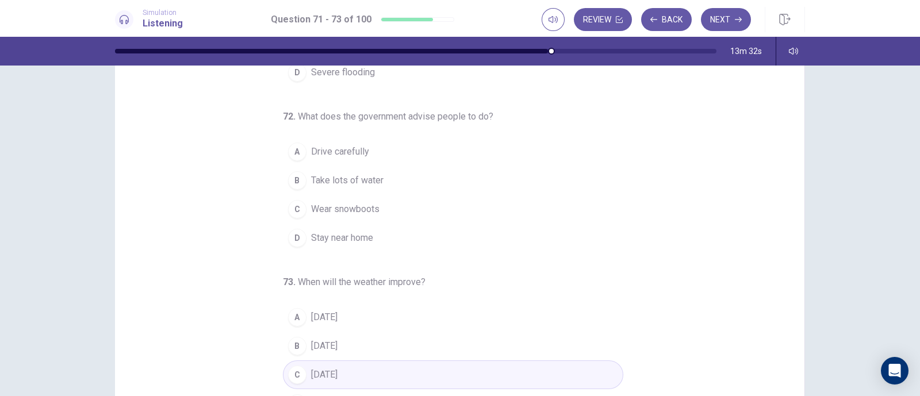
scroll to position [129, 0]
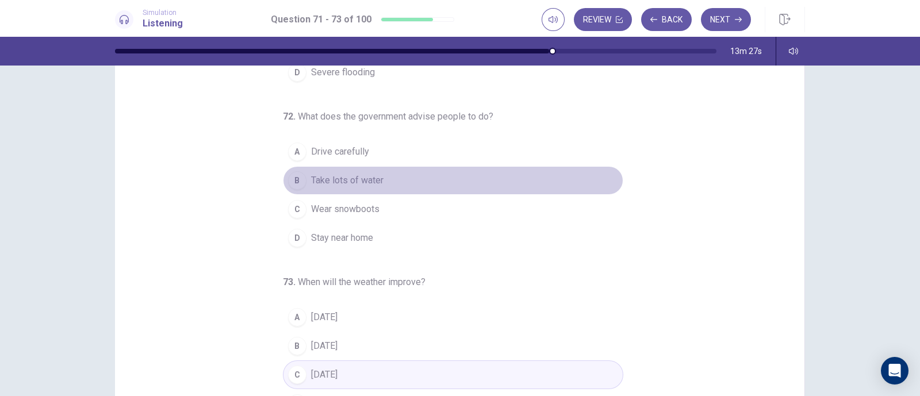
click at [288, 180] on div "B" at bounding box center [297, 180] width 18 height 18
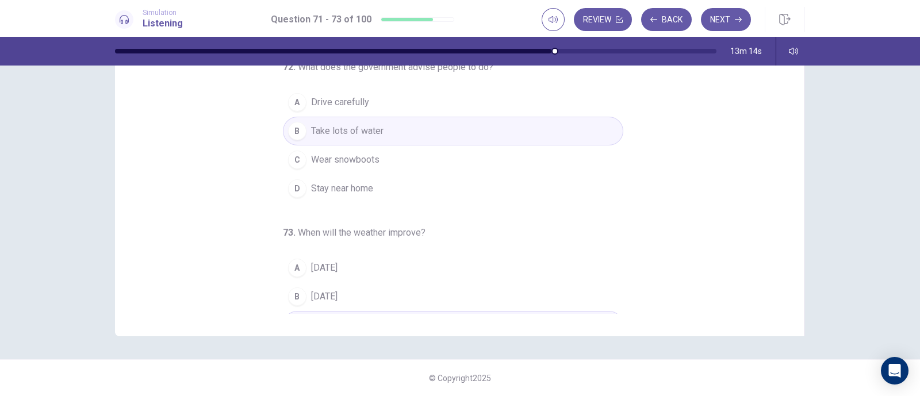
scroll to position [131, 0]
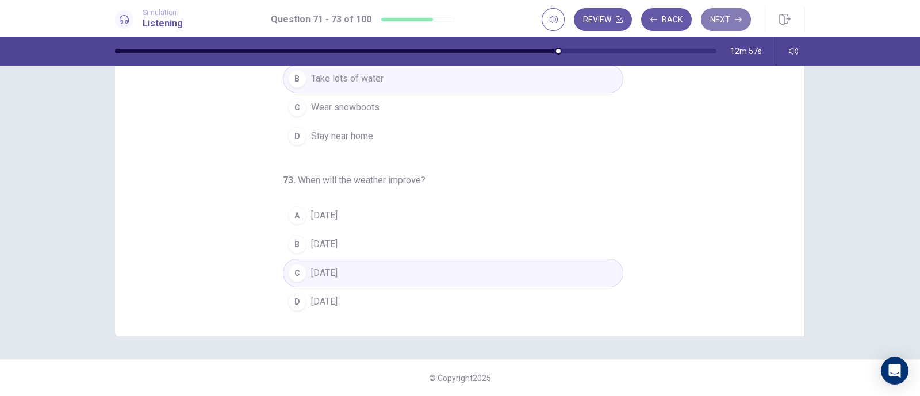
click at [715, 24] on button "Next" at bounding box center [726, 19] width 50 height 23
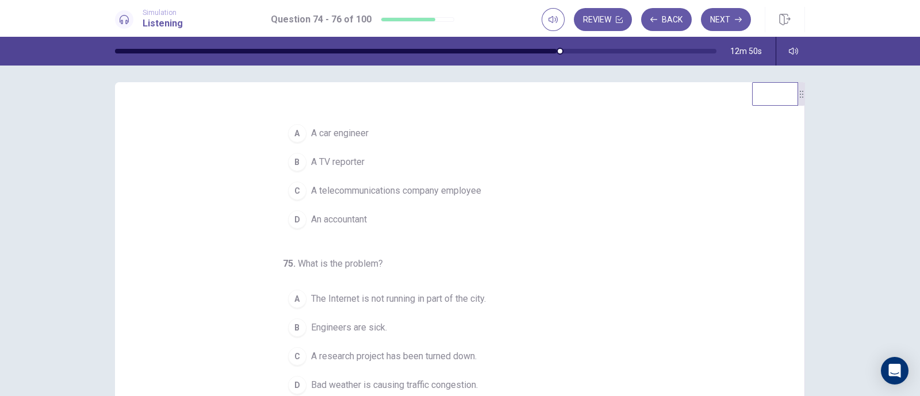
scroll to position [0, 0]
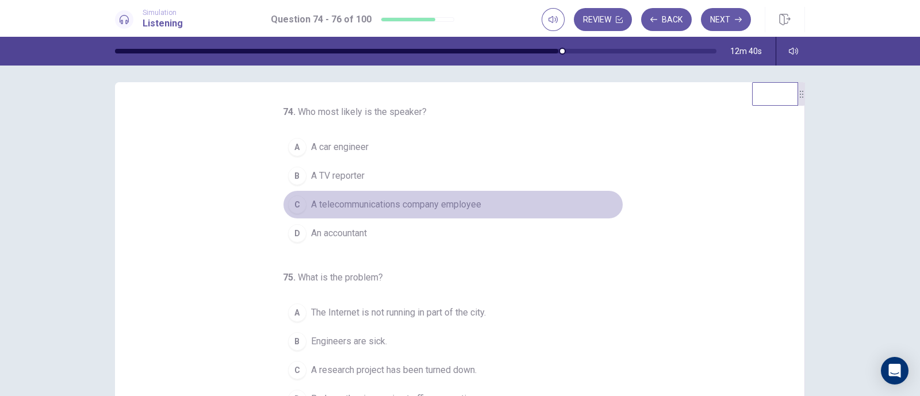
click at [468, 199] on span "A telecommunications company employee" at bounding box center [396, 205] width 170 height 14
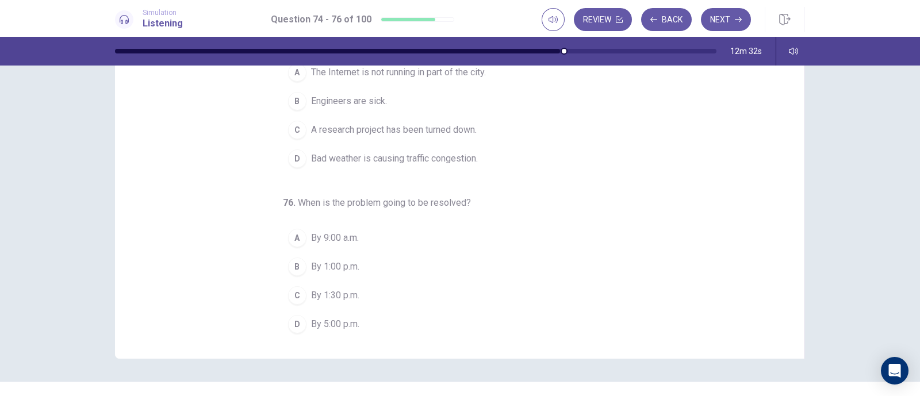
scroll to position [139, 0]
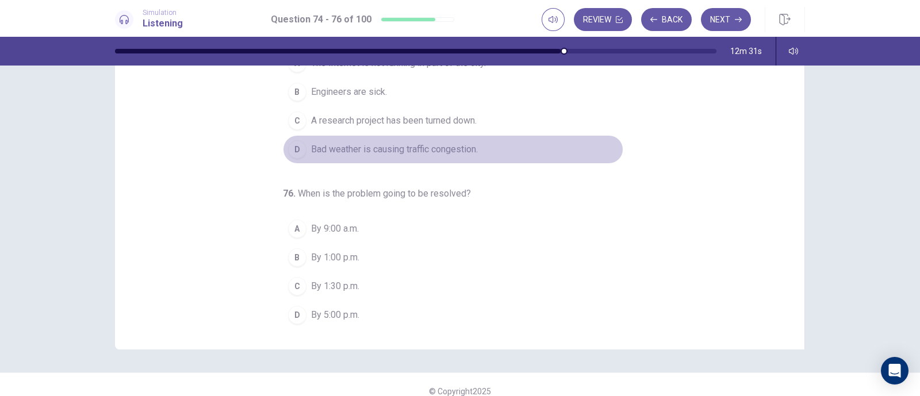
click at [478, 156] on button "D Bad weather is causing traffic congestion." at bounding box center [453, 149] width 340 height 29
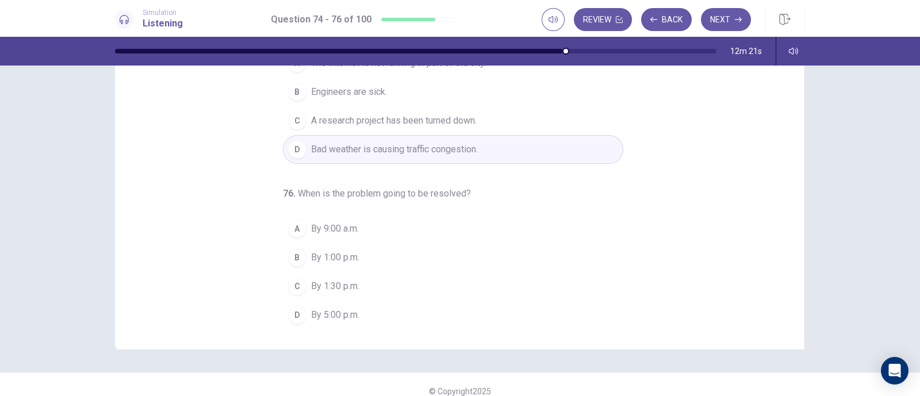
scroll to position [152, 0]
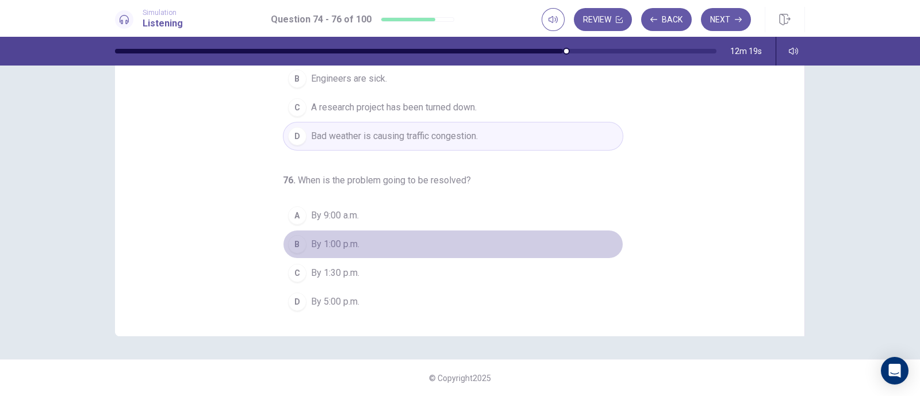
click at [382, 230] on button "B By 1:00 p.m." at bounding box center [453, 244] width 340 height 29
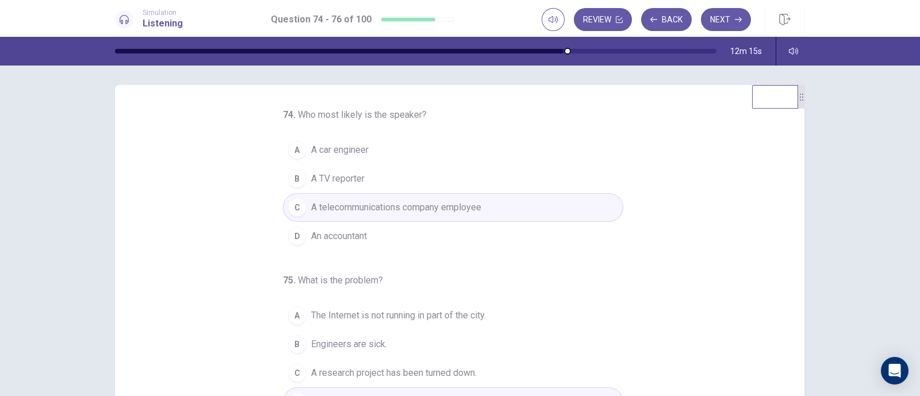
scroll to position [0, 0]
click at [740, 16] on button "Next" at bounding box center [726, 19] width 50 height 23
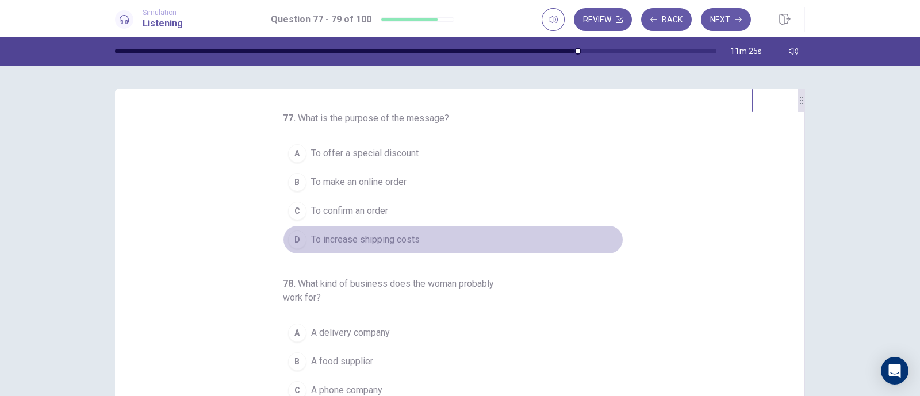
click at [588, 244] on button "D To increase shipping costs" at bounding box center [453, 239] width 340 height 29
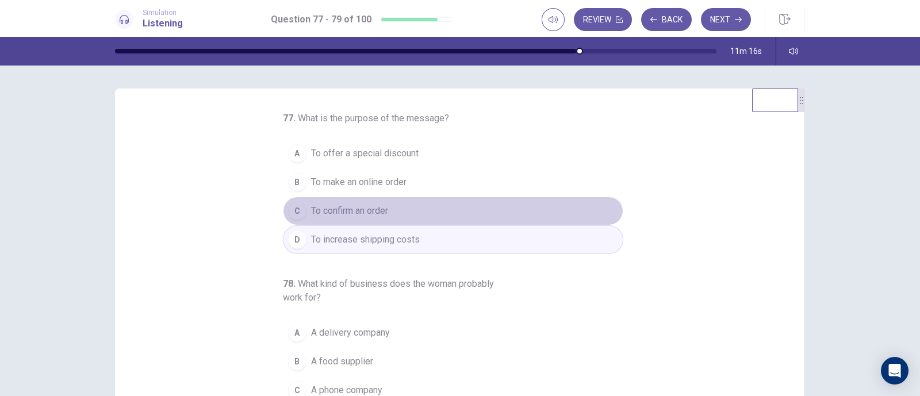
click at [474, 205] on button "C To confirm an order" at bounding box center [453, 211] width 340 height 29
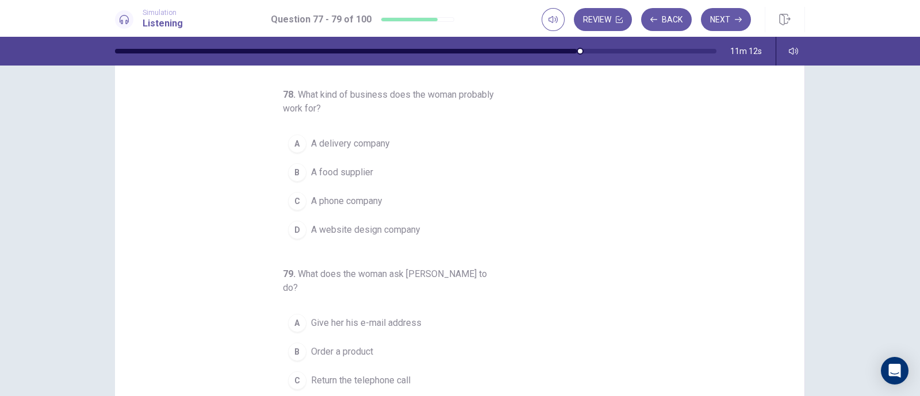
scroll to position [67, 0]
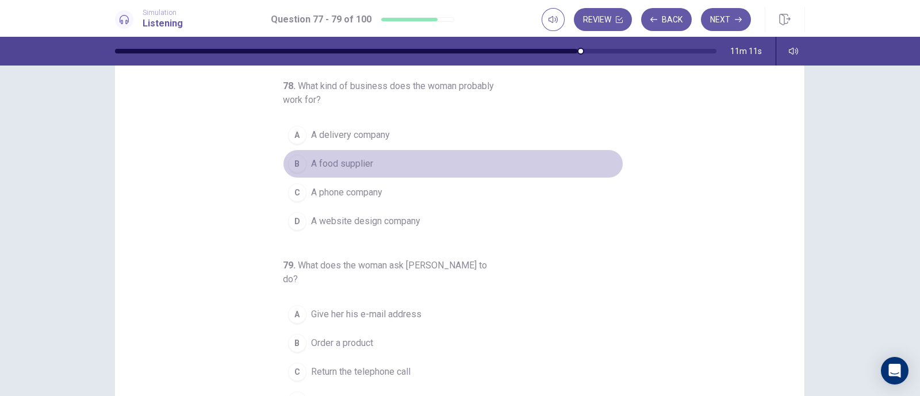
click at [347, 166] on span "A food supplier" at bounding box center [342, 164] width 62 height 14
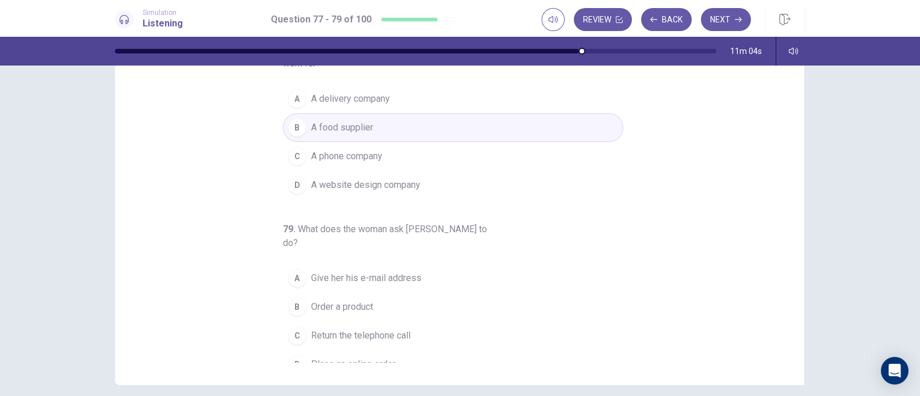
scroll to position [137, 0]
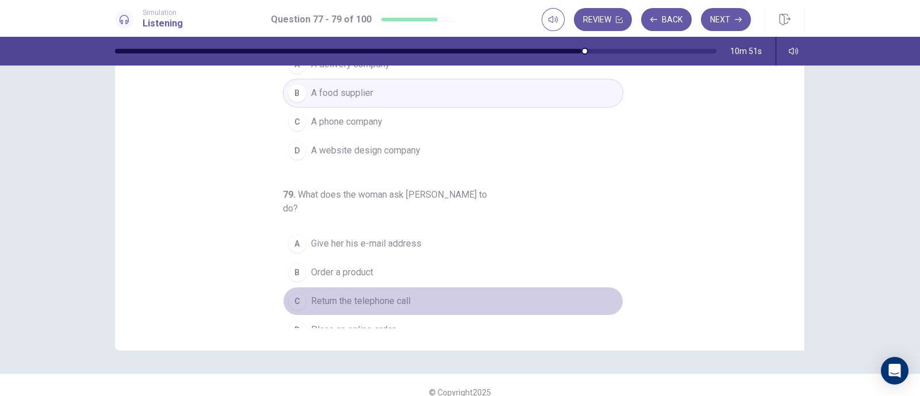
click at [358, 294] on span "Return the telephone call" at bounding box center [360, 301] width 99 height 14
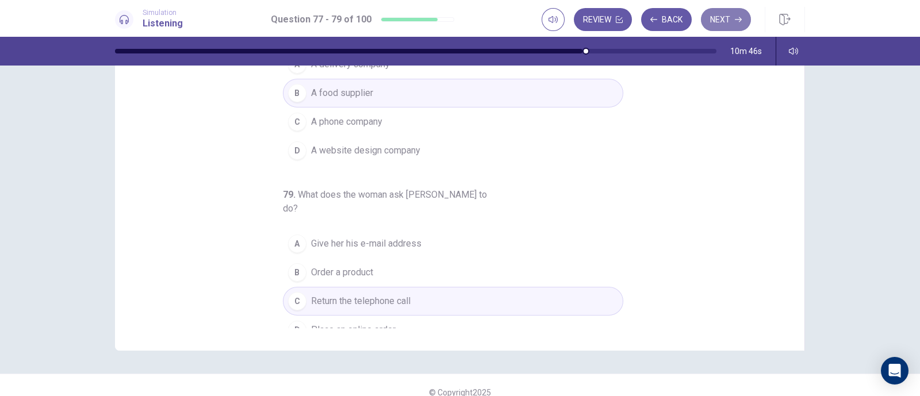
click at [715, 28] on button "Next" at bounding box center [726, 19] width 50 height 23
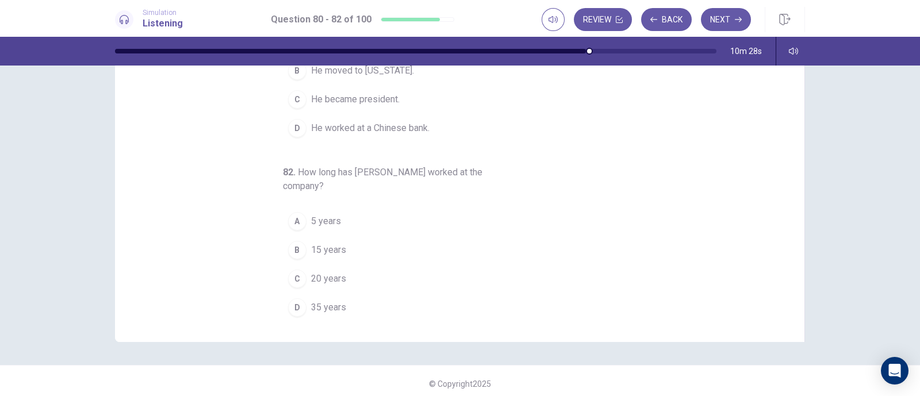
scroll to position [146, 0]
click at [578, 170] on div "82 . How long has Mike Smith worked at the company? A 5 years B 15 years C 20 y…" at bounding box center [453, 244] width 340 height 156
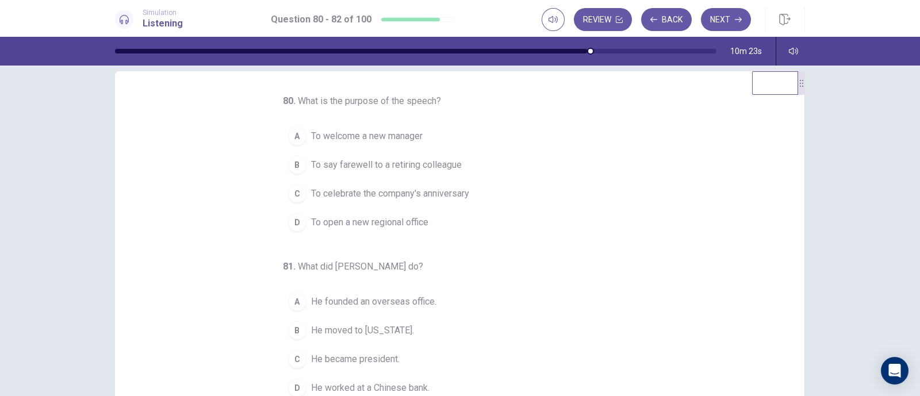
scroll to position [0, 0]
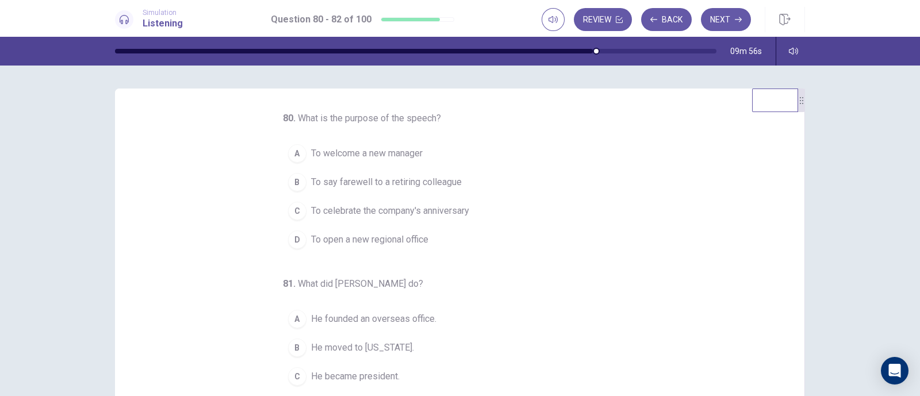
click at [418, 156] on button "A To welcome a new manager" at bounding box center [453, 153] width 340 height 29
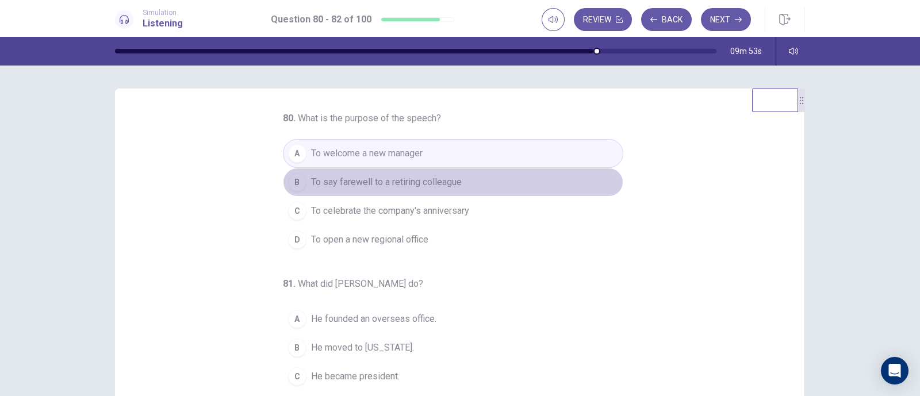
click at [452, 183] on span "To say farewell to a retiring colleague" at bounding box center [386, 182] width 151 height 14
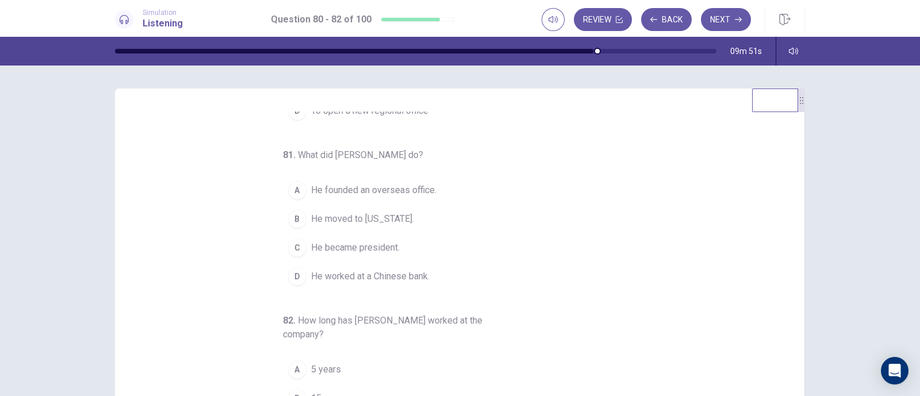
scroll to position [131, 0]
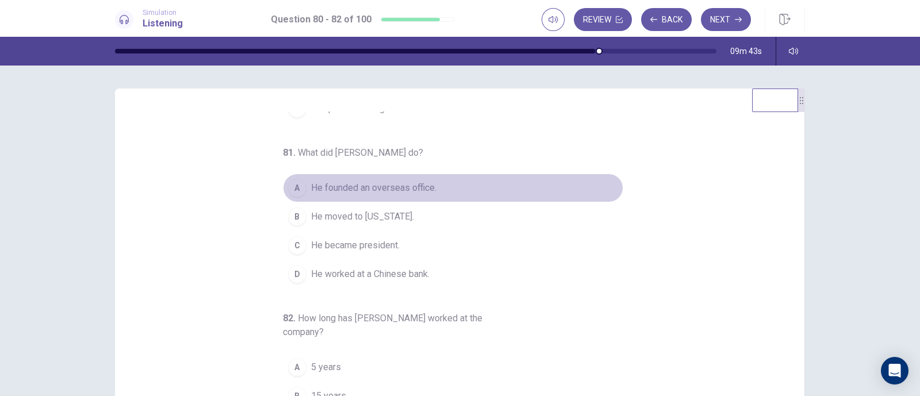
click at [451, 178] on button "A He founded an overseas office." at bounding box center [453, 188] width 340 height 29
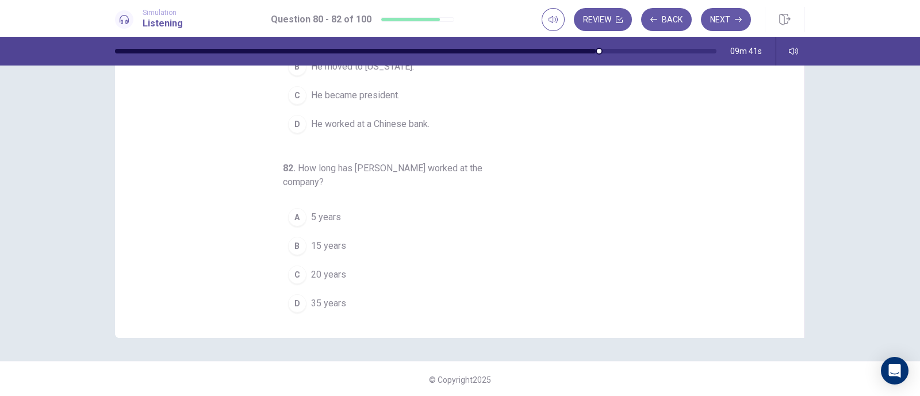
scroll to position [152, 0]
click at [336, 296] on span "35 years" at bounding box center [328, 302] width 35 height 14
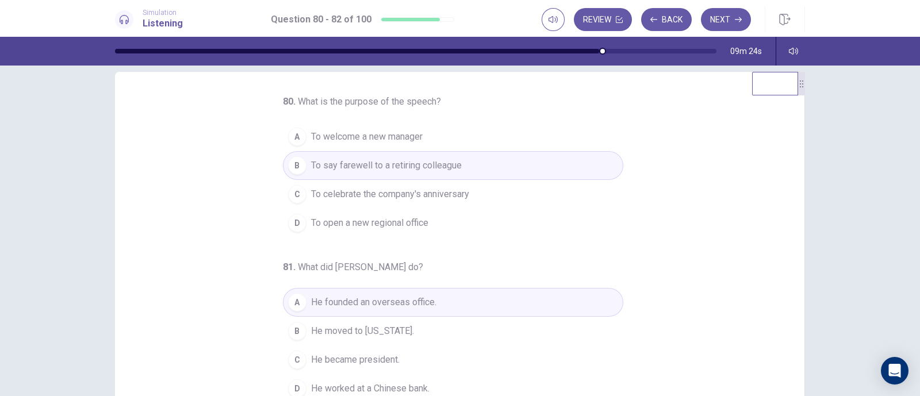
scroll to position [0, 0]
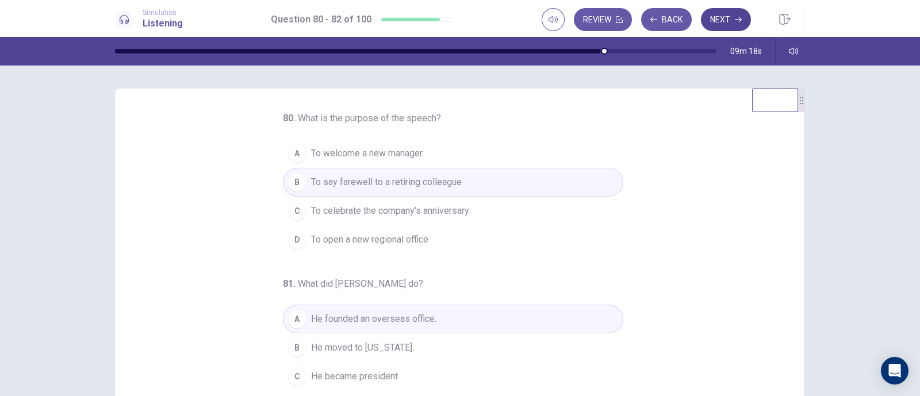
click at [717, 26] on button "Next" at bounding box center [726, 19] width 50 height 23
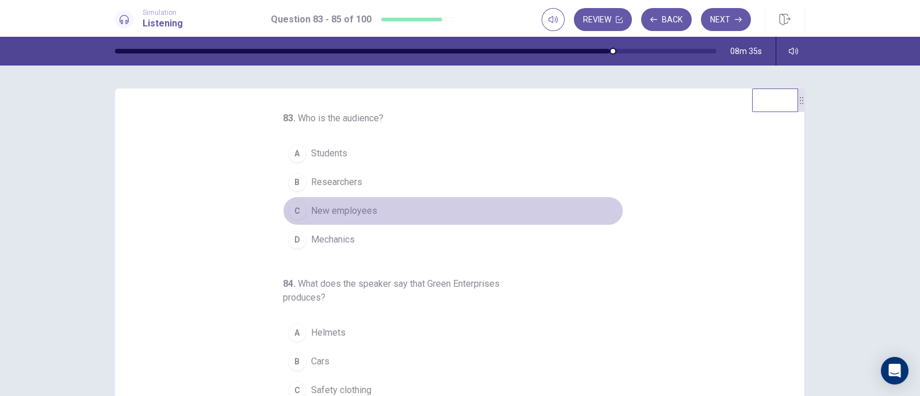
click at [424, 205] on button "C New employees" at bounding box center [453, 211] width 340 height 29
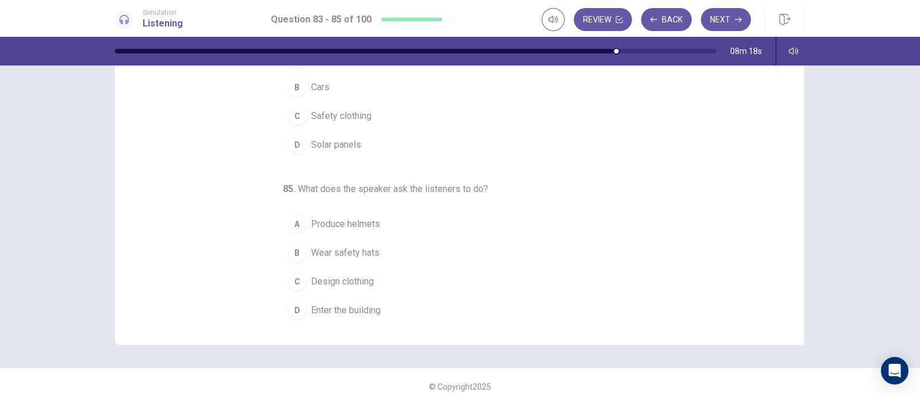
scroll to position [59, 0]
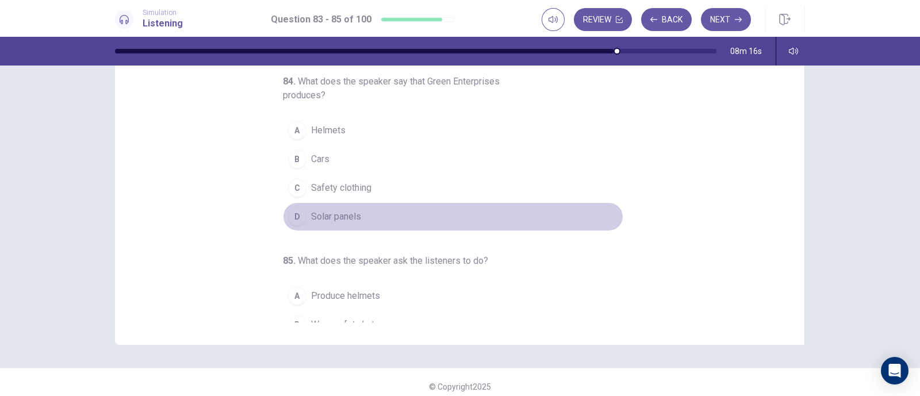
click at [426, 206] on button "D Solar panels" at bounding box center [453, 216] width 340 height 29
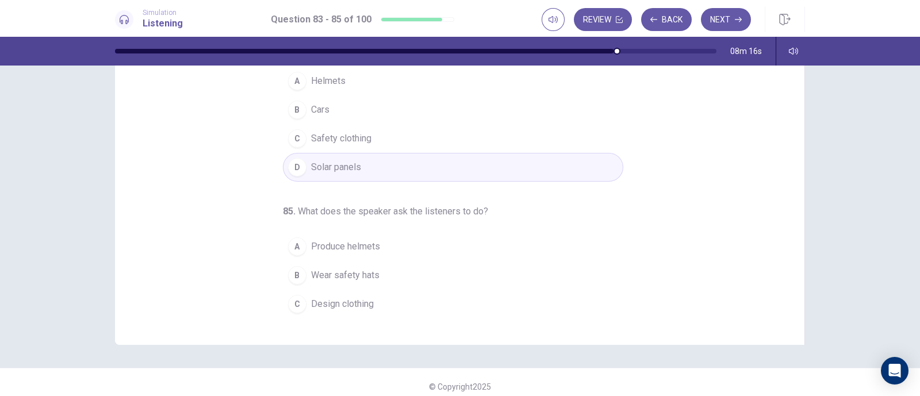
scroll to position [131, 0]
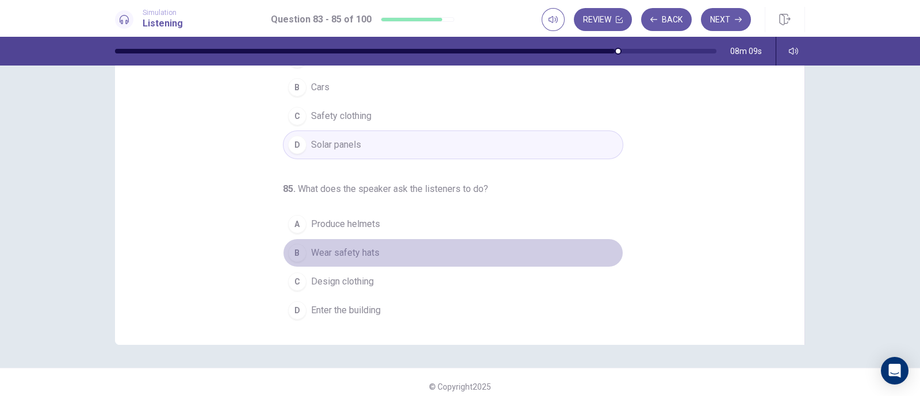
click at [426, 258] on button "B Wear safety hats" at bounding box center [453, 252] width 340 height 29
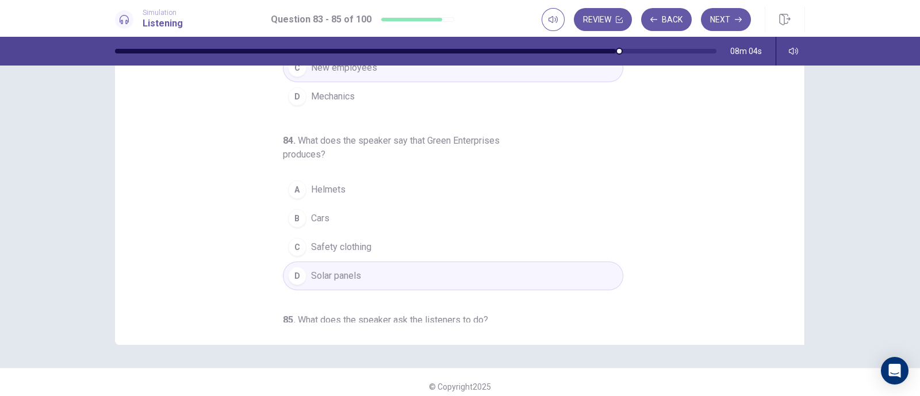
scroll to position [0, 0]
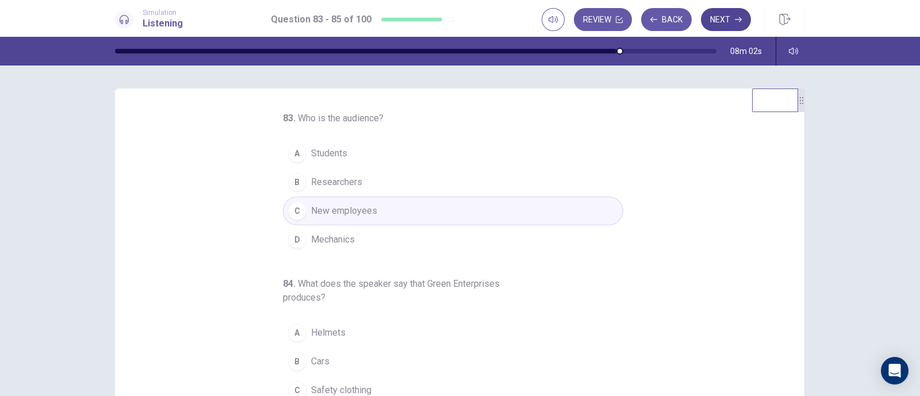
click at [706, 28] on button "Next" at bounding box center [726, 19] width 50 height 23
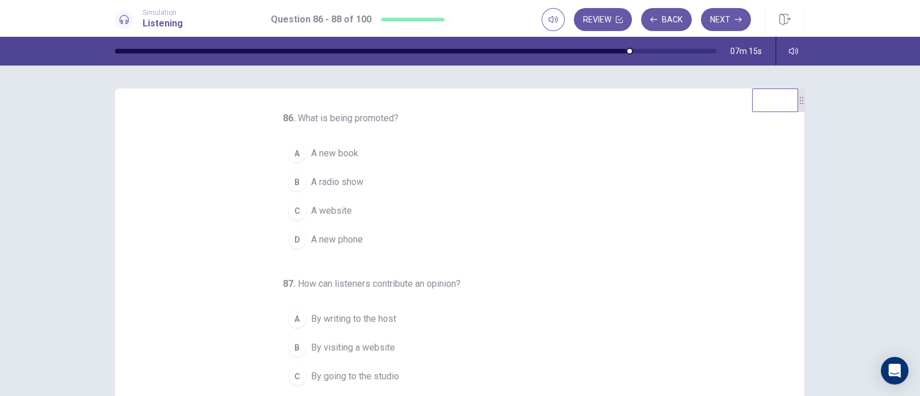
click at [429, 156] on button "A A new book" at bounding box center [453, 153] width 340 height 29
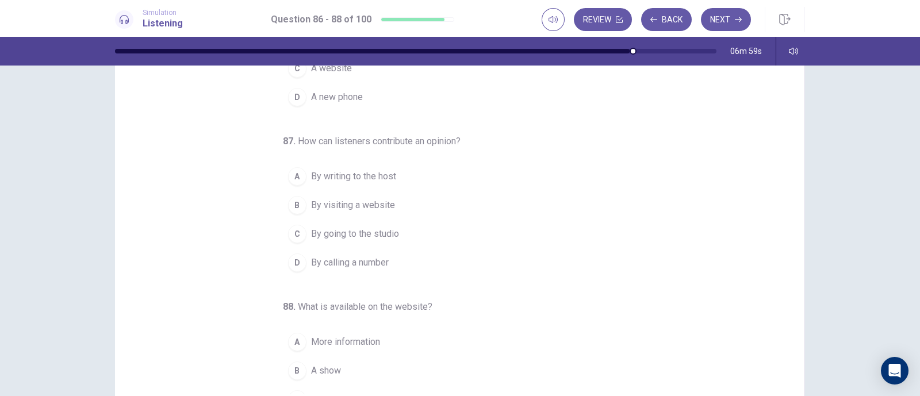
scroll to position [117, 0]
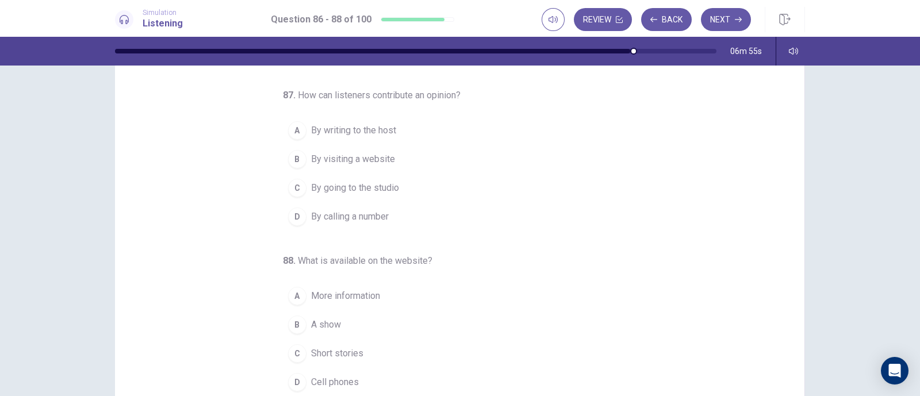
click at [441, 212] on button "D By calling a number" at bounding box center [453, 216] width 340 height 29
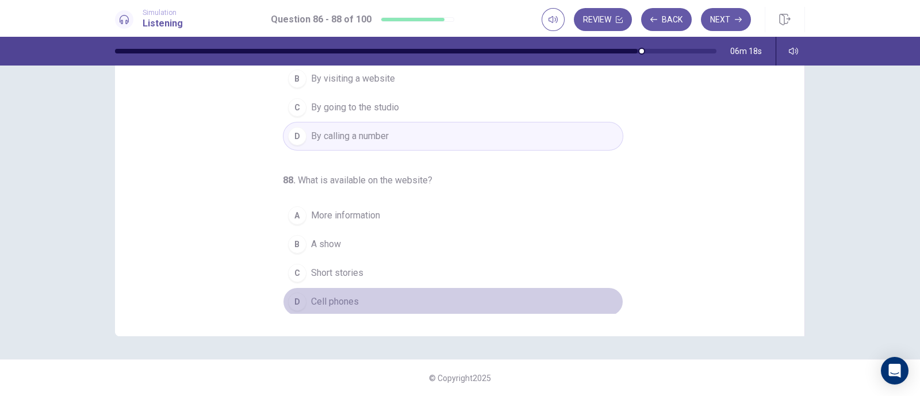
click at [362, 288] on button "D Cell phones" at bounding box center [453, 301] width 340 height 29
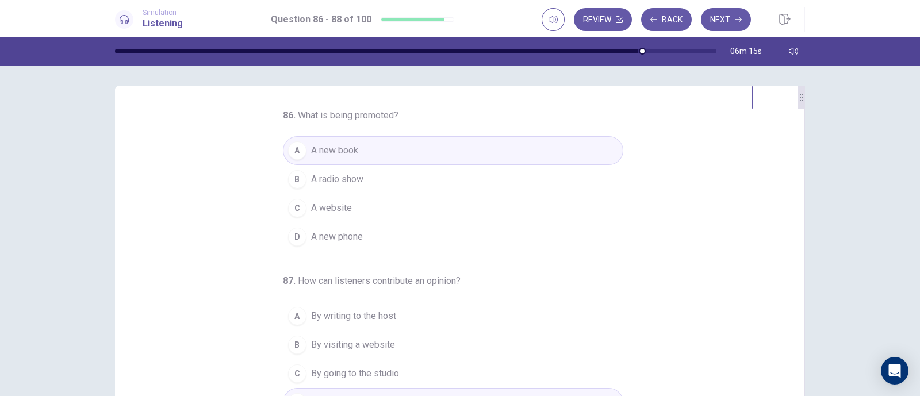
scroll to position [0, 0]
click at [710, 27] on button "Next" at bounding box center [726, 19] width 50 height 23
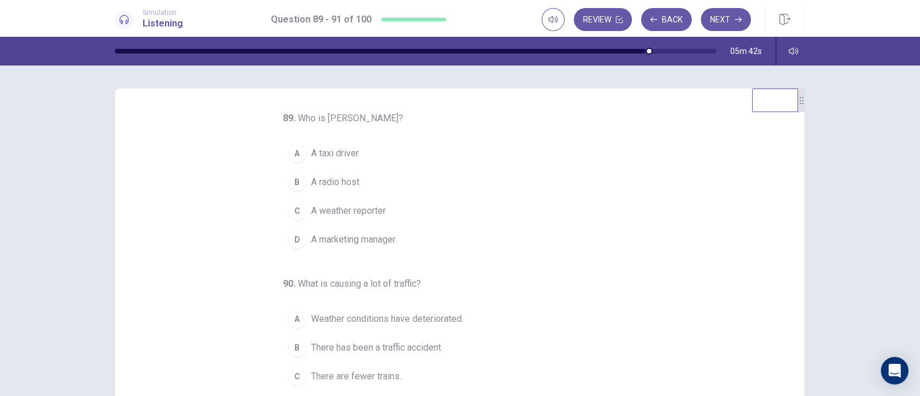
click at [345, 174] on button "B A radio host" at bounding box center [453, 182] width 340 height 29
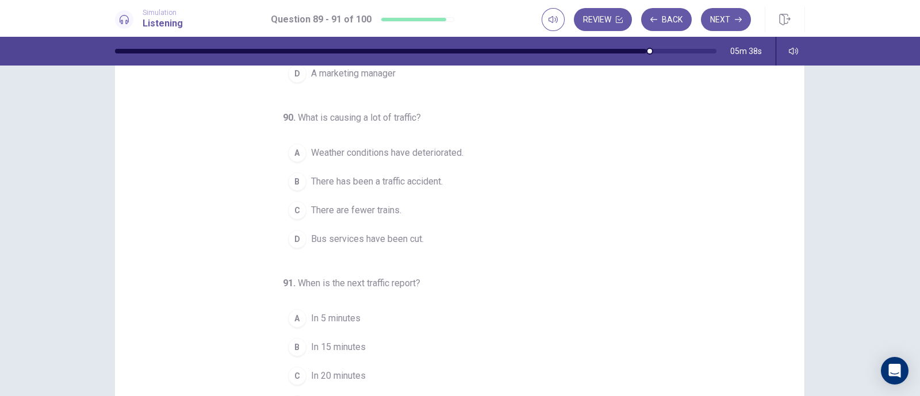
scroll to position [71, 0]
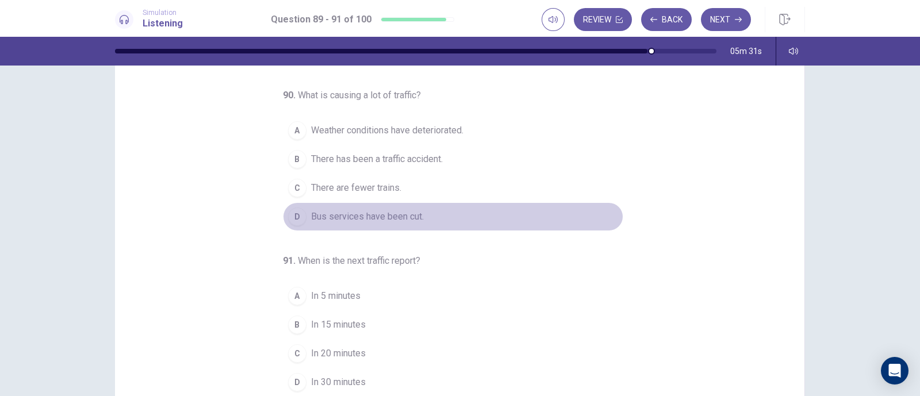
click at [434, 207] on button "D Bus services have been cut." at bounding box center [453, 216] width 340 height 29
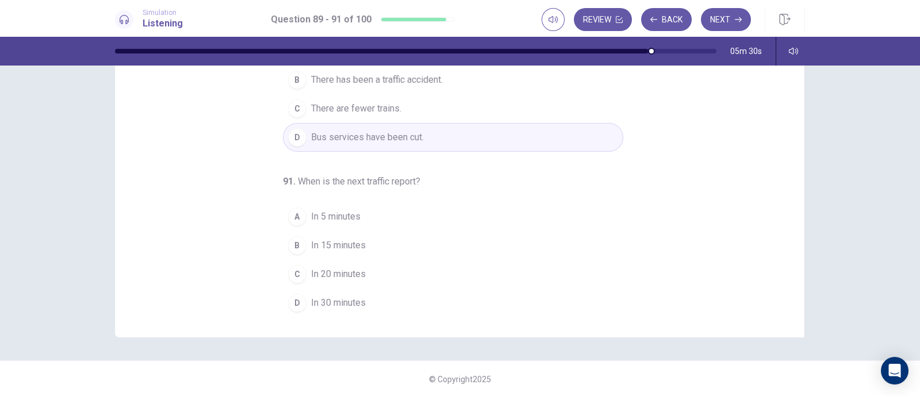
scroll to position [152, 0]
click at [335, 248] on span "In 15 minutes" at bounding box center [338, 244] width 55 height 14
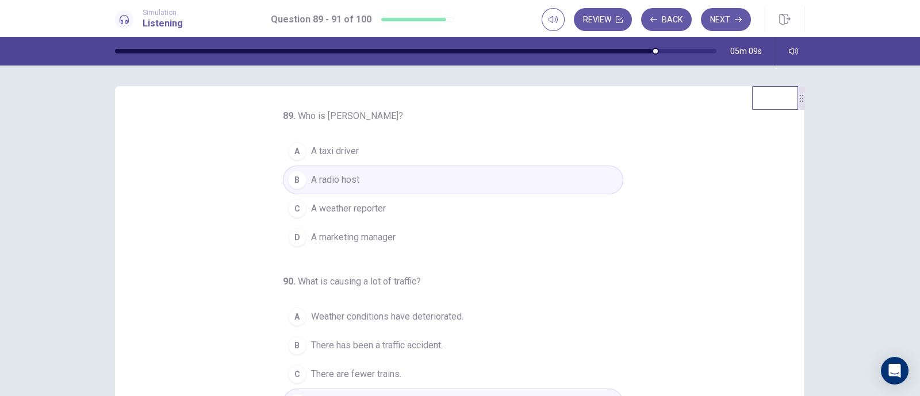
scroll to position [0, 0]
click at [729, 25] on button "Next" at bounding box center [726, 19] width 50 height 23
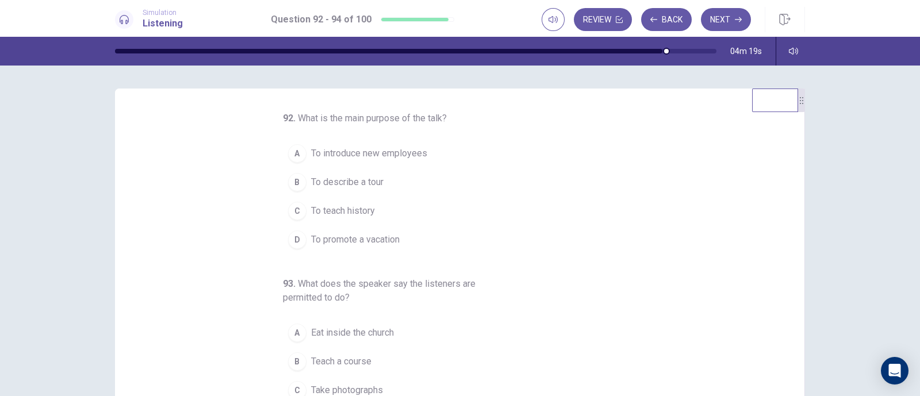
click at [359, 212] on span "To teach history" at bounding box center [343, 211] width 64 height 14
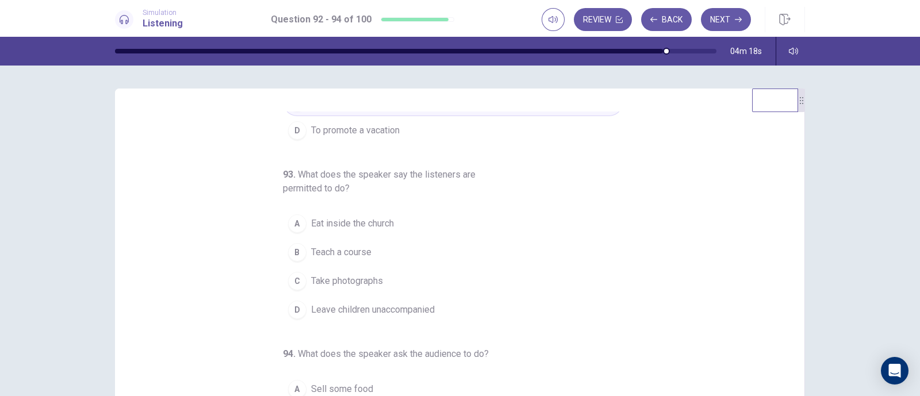
scroll to position [131, 0]
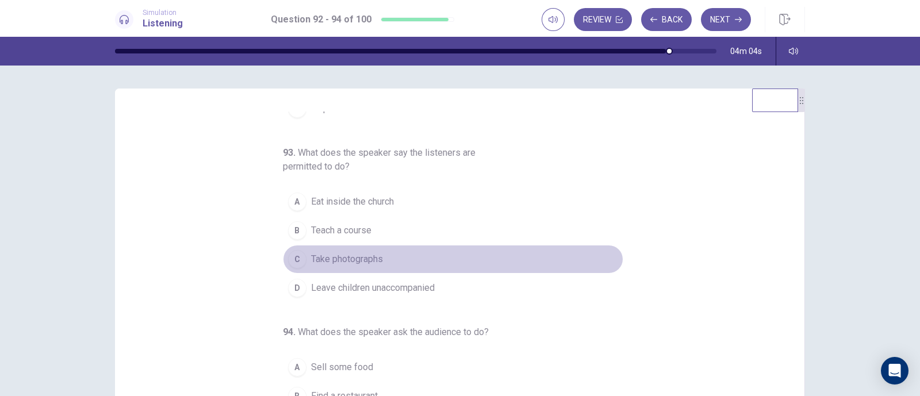
click at [405, 249] on button "C Take photographs" at bounding box center [453, 259] width 340 height 29
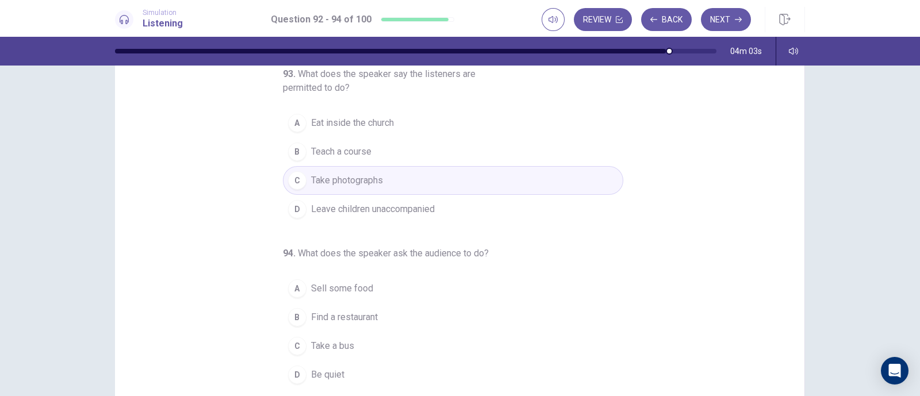
scroll to position [152, 0]
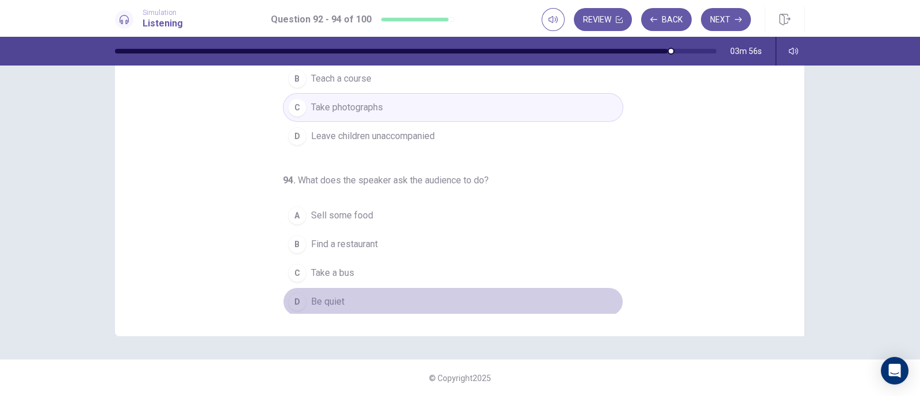
click at [401, 297] on button "D Be quiet" at bounding box center [453, 301] width 340 height 29
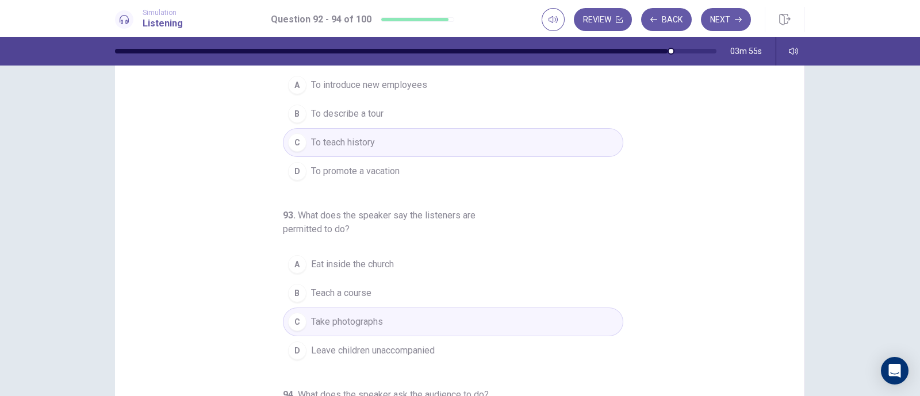
scroll to position [0, 0]
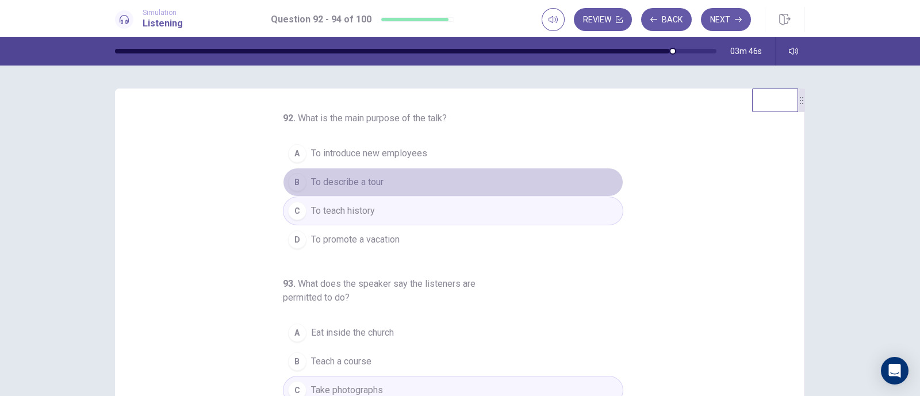
click at [530, 184] on button "B To describe a tour" at bounding box center [453, 182] width 340 height 29
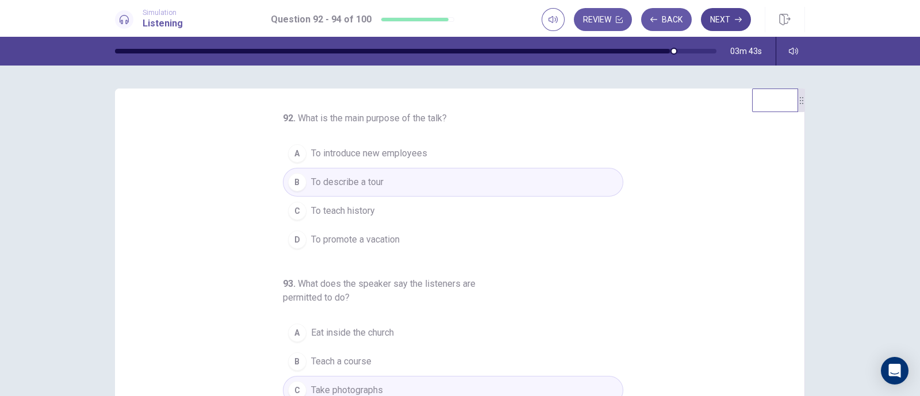
click at [718, 17] on button "Next" at bounding box center [726, 19] width 50 height 23
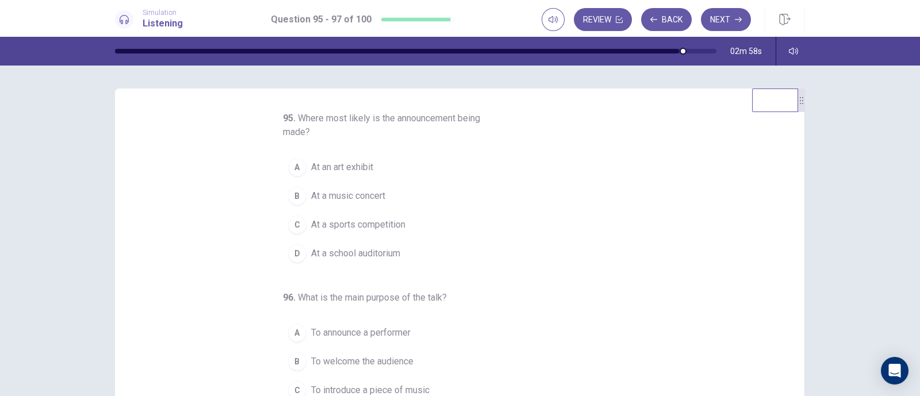
click at [407, 190] on button "B At a music concert" at bounding box center [453, 196] width 340 height 29
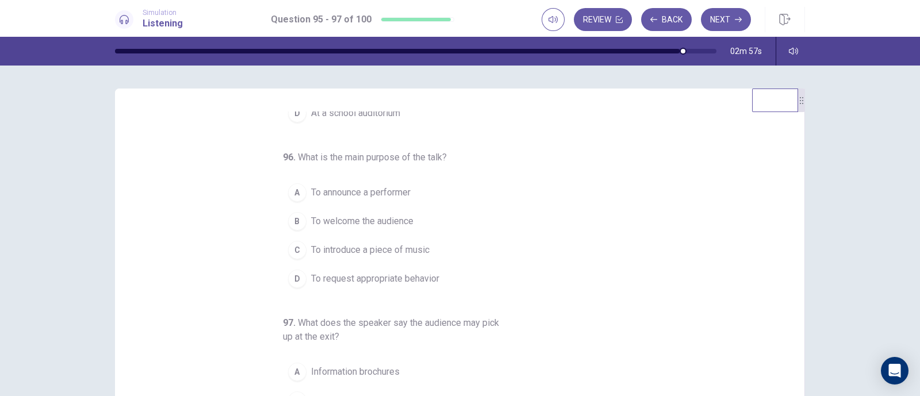
scroll to position [143, 0]
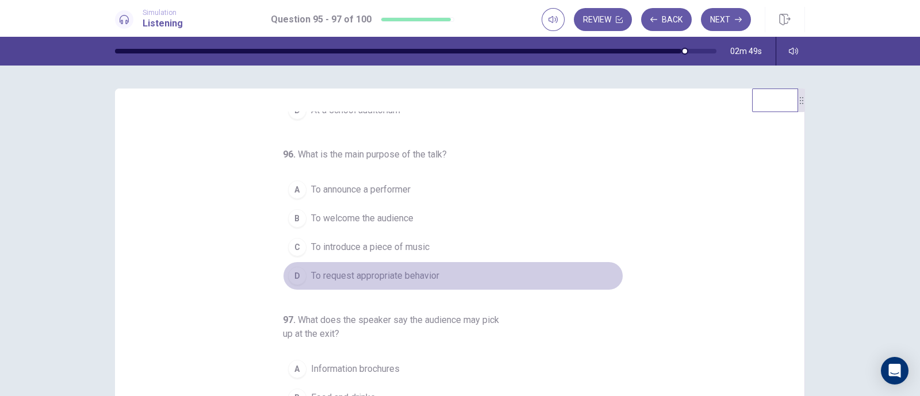
click at [425, 281] on button "D To request appropriate behavior" at bounding box center [453, 275] width 340 height 29
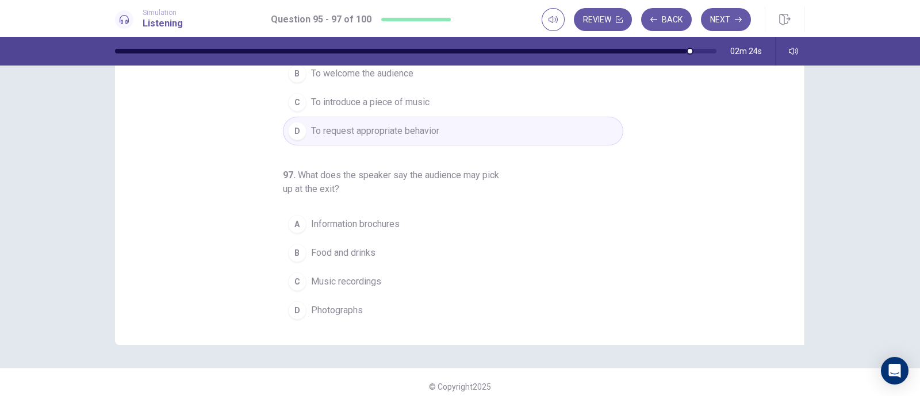
click at [318, 217] on span "Information brochures" at bounding box center [355, 224] width 89 height 14
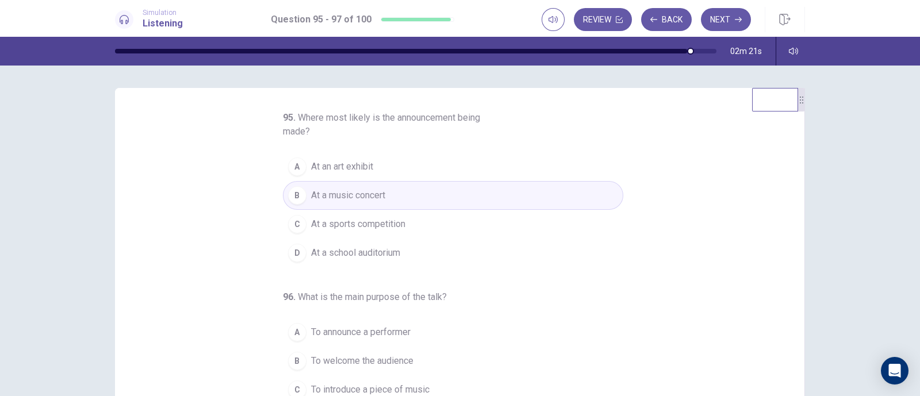
scroll to position [0, 0]
click at [715, 30] on button "Next" at bounding box center [726, 19] width 50 height 23
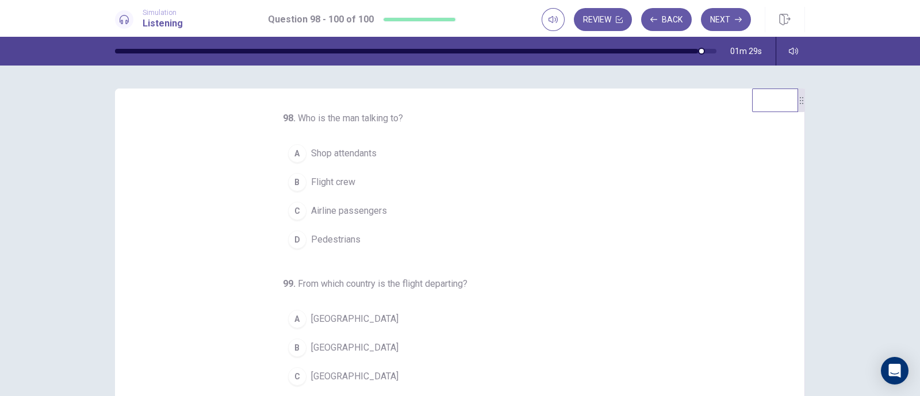
click at [406, 209] on button "C Airline passengers" at bounding box center [453, 211] width 340 height 29
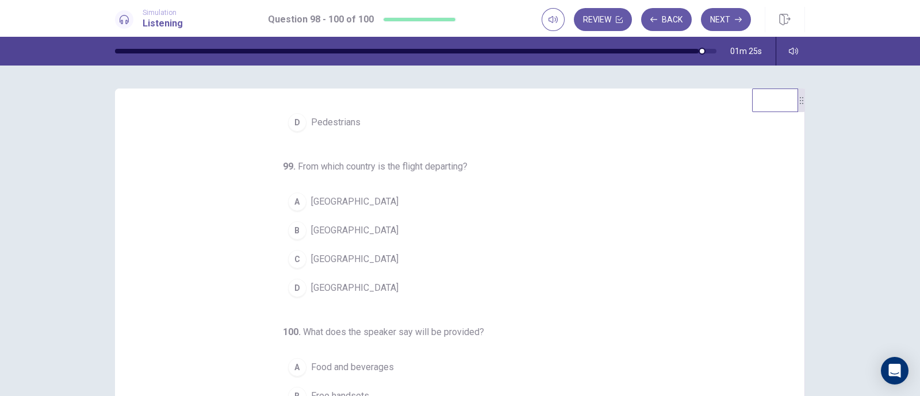
scroll to position [71, 0]
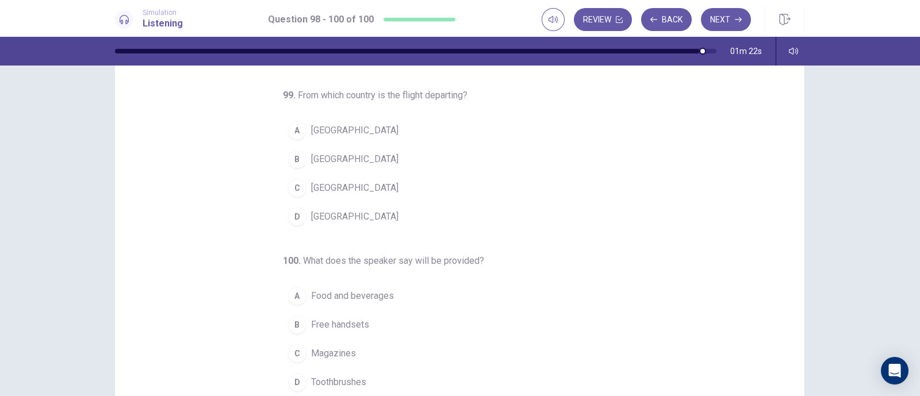
click at [399, 218] on button "D Mexico" at bounding box center [453, 216] width 340 height 29
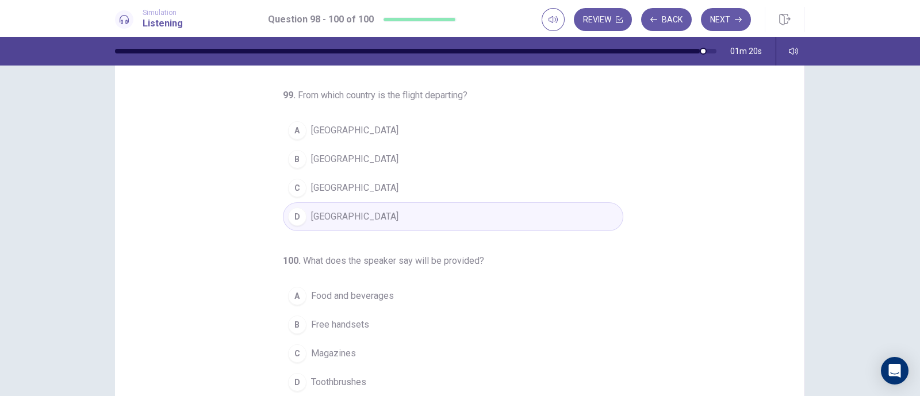
scroll to position [143, 0]
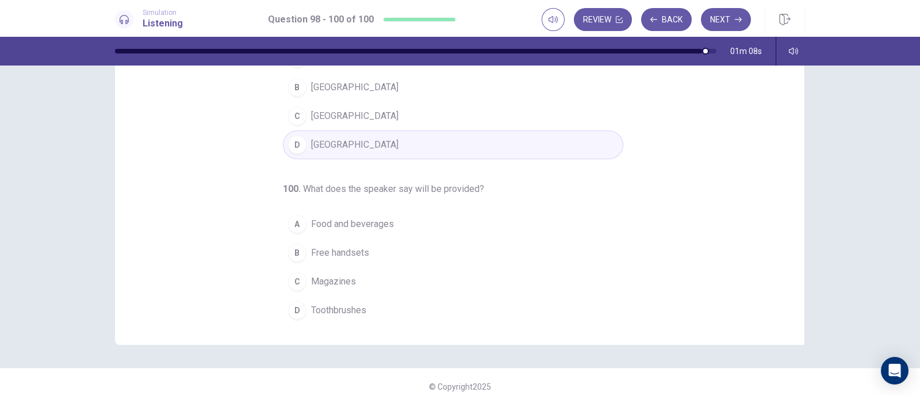
click at [402, 224] on button "A Food and beverages" at bounding box center [453, 224] width 340 height 29
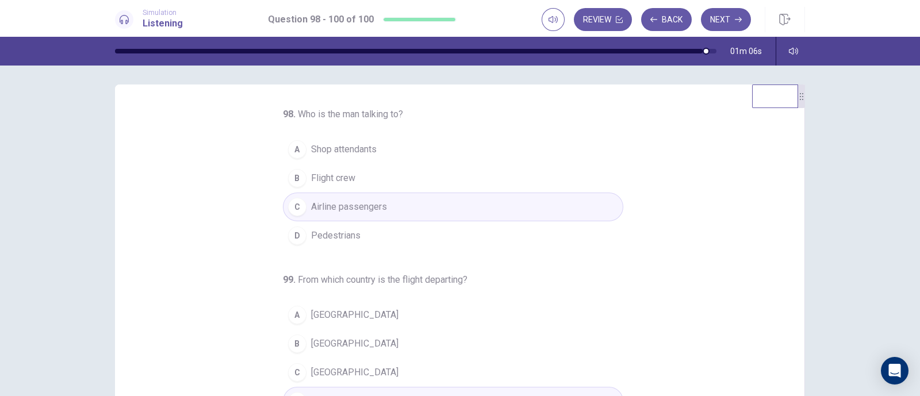
scroll to position [0, 0]
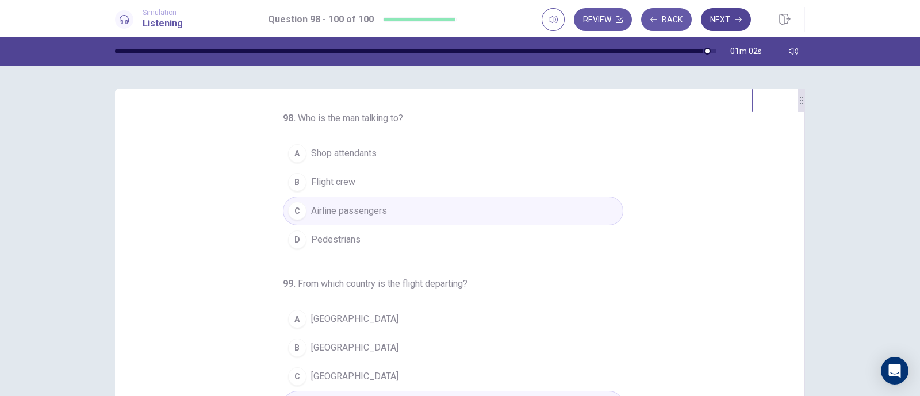
click at [707, 21] on button "Next" at bounding box center [726, 19] width 50 height 23
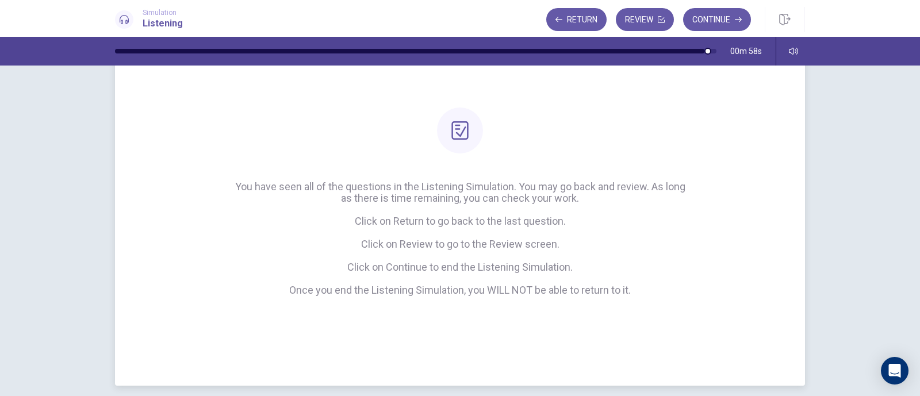
scroll to position [48, 0]
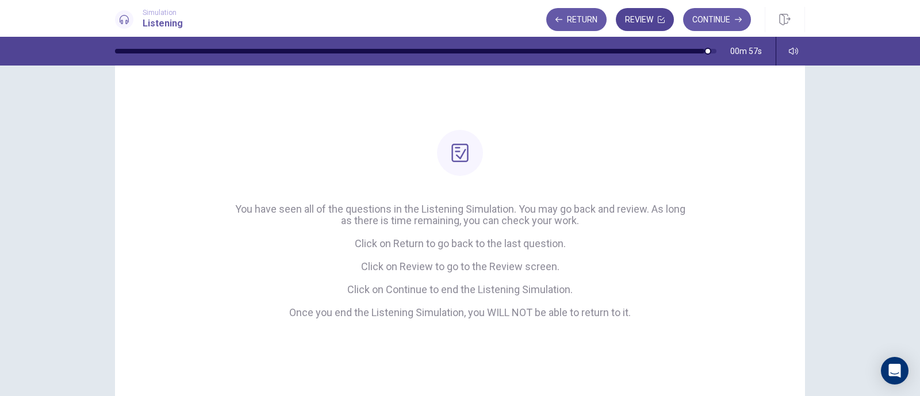
click at [617, 18] on button "Review" at bounding box center [645, 19] width 58 height 23
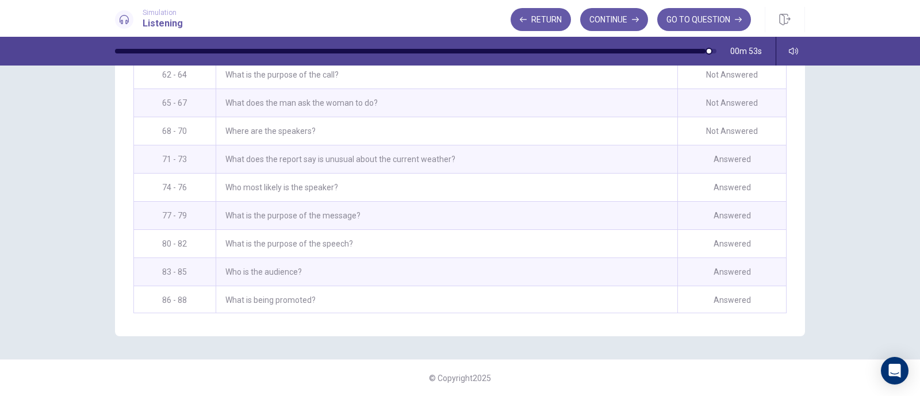
scroll to position [1005, 0]
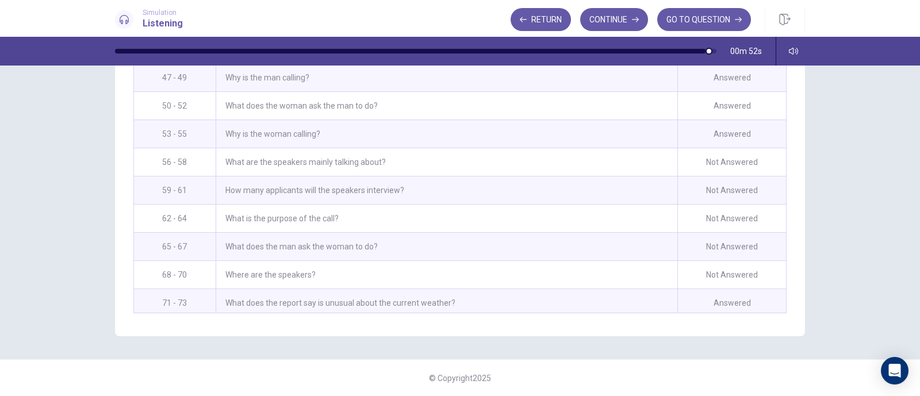
click at [691, 152] on div "Not Answered" at bounding box center [731, 162] width 109 height 28
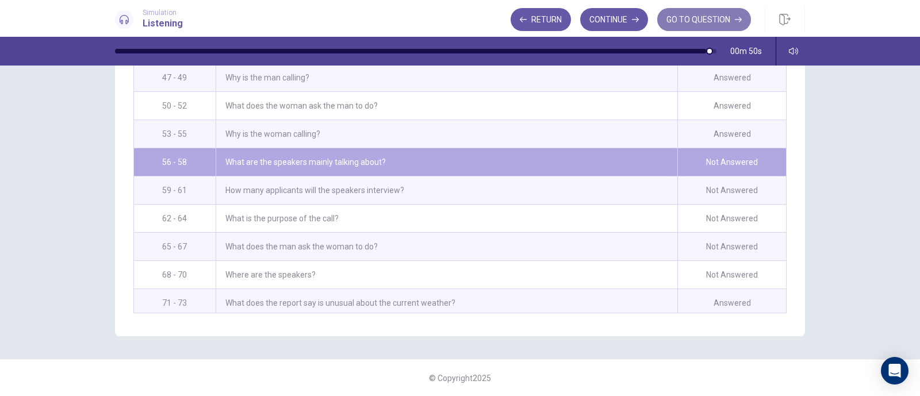
click at [672, 21] on button "GO TO QUESTION" at bounding box center [704, 19] width 94 height 23
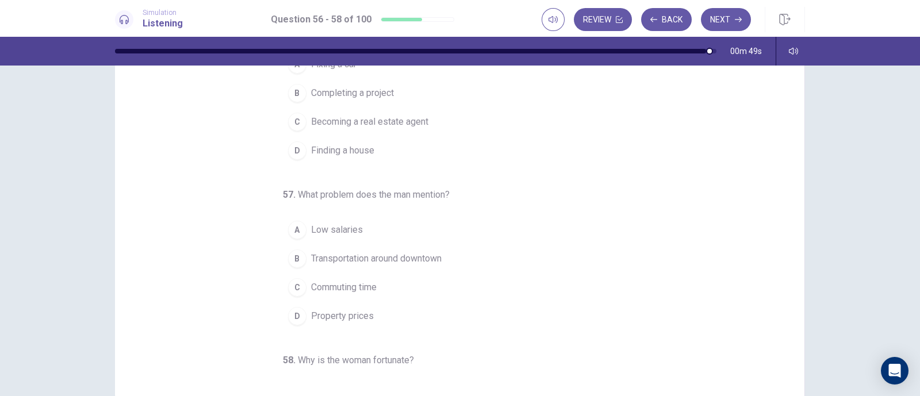
scroll to position [0, 0]
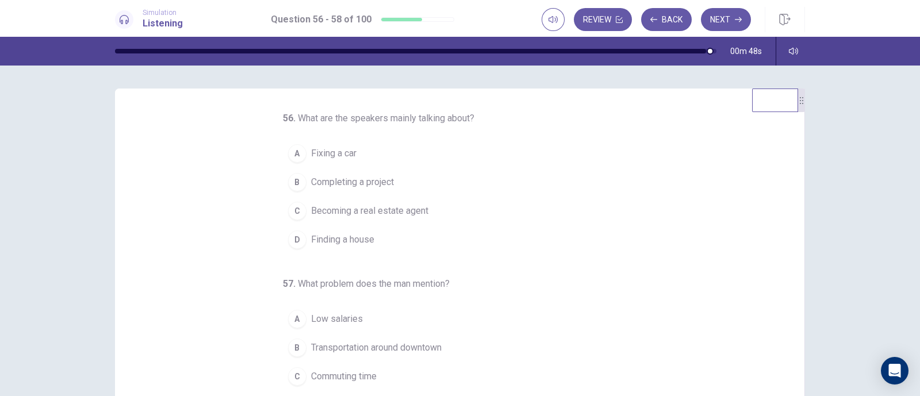
click at [391, 182] on button "B Completing a project" at bounding box center [453, 182] width 340 height 29
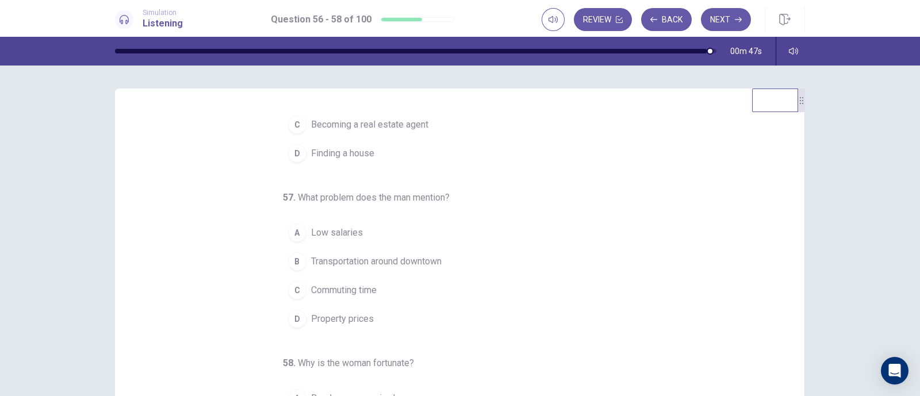
scroll to position [117, 0]
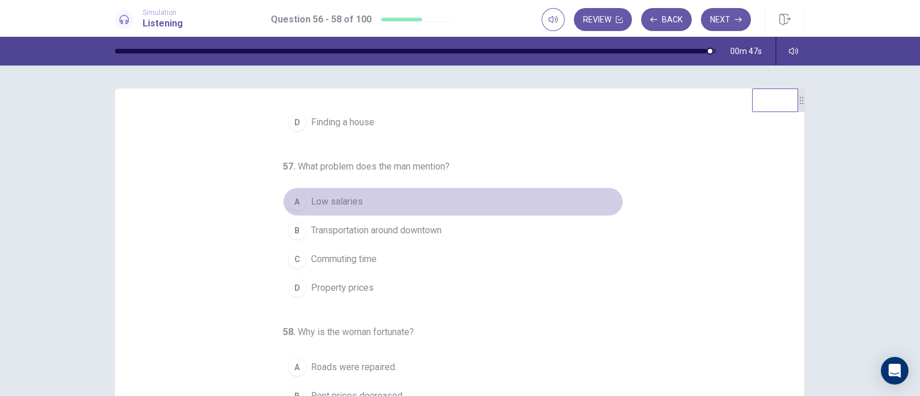
click at [394, 205] on button "A Low salaries" at bounding box center [453, 201] width 340 height 29
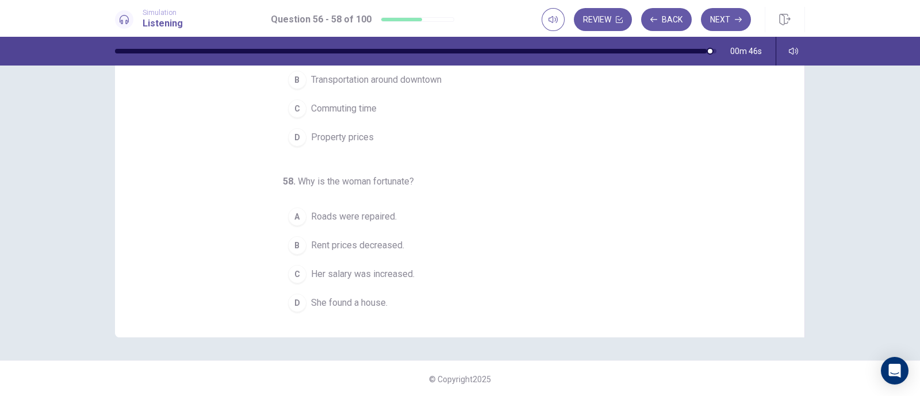
scroll to position [152, 0]
click at [394, 218] on button "A Roads were repaired." at bounding box center [453, 215] width 340 height 29
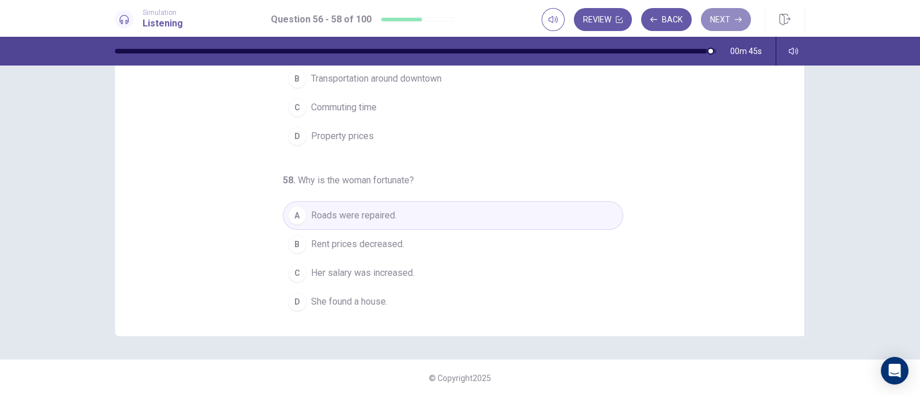
click at [725, 14] on button "Next" at bounding box center [726, 19] width 50 height 23
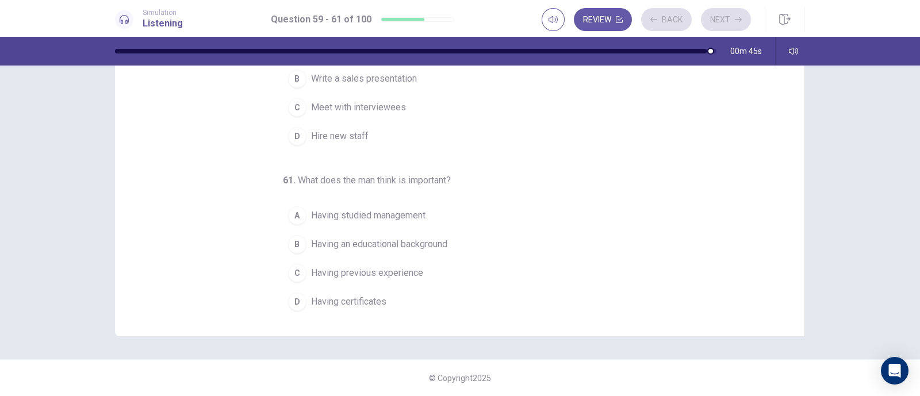
scroll to position [0, 0]
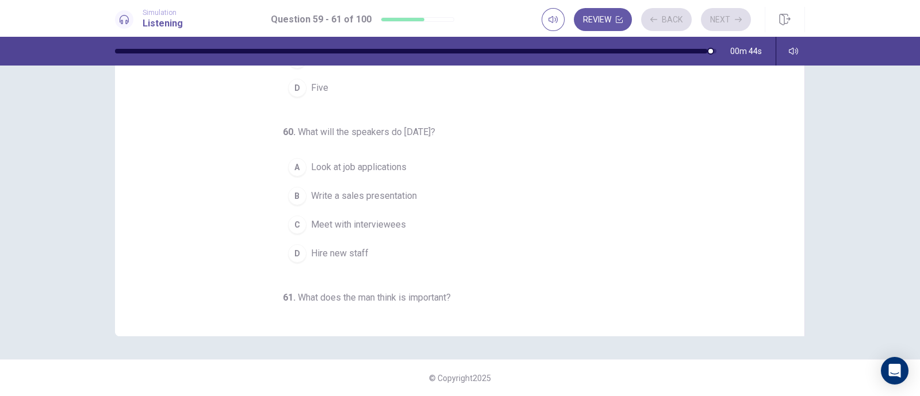
click at [370, 231] on button "C Meet with interviewees" at bounding box center [453, 224] width 340 height 29
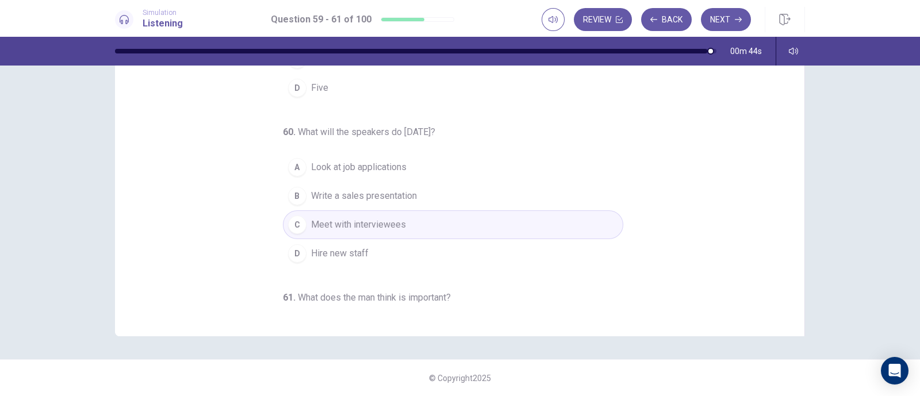
scroll to position [8, 0]
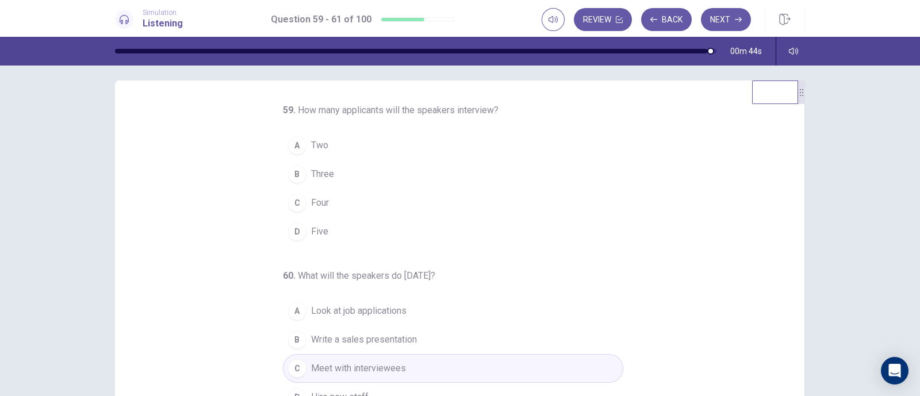
click at [401, 164] on button "B Three" at bounding box center [453, 174] width 340 height 29
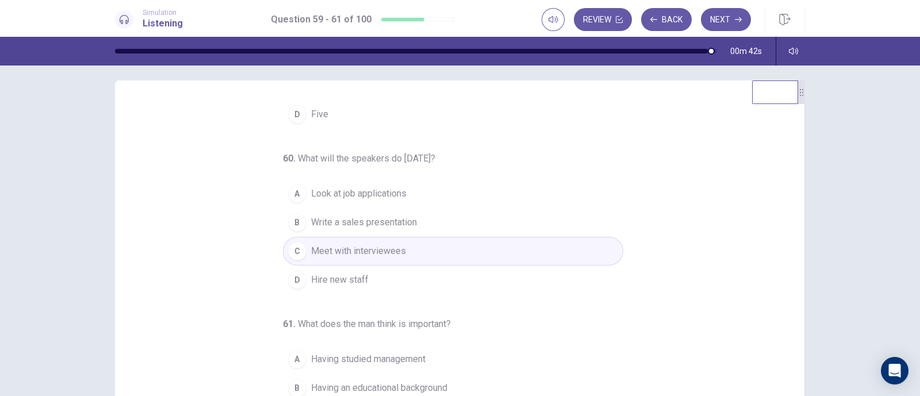
scroll to position [152, 0]
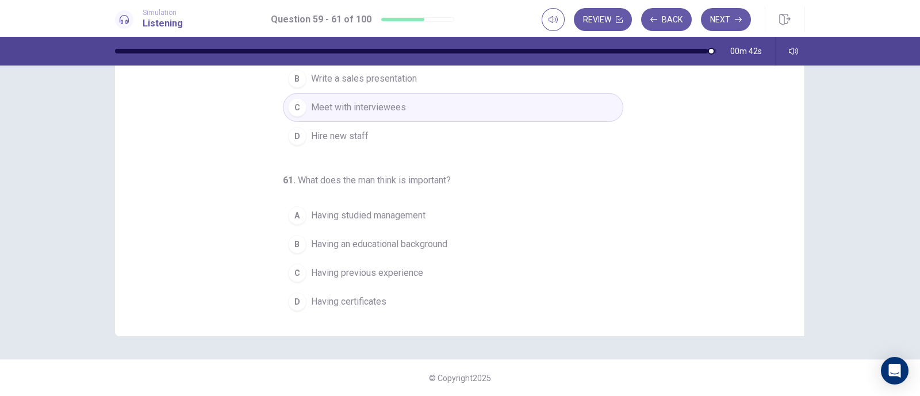
click at [422, 230] on button "B Having an educational background" at bounding box center [453, 244] width 340 height 29
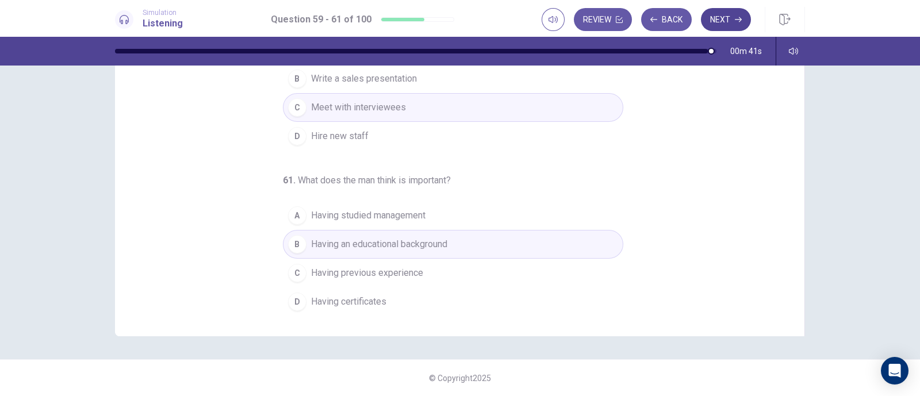
click at [720, 20] on button "Next" at bounding box center [726, 19] width 50 height 23
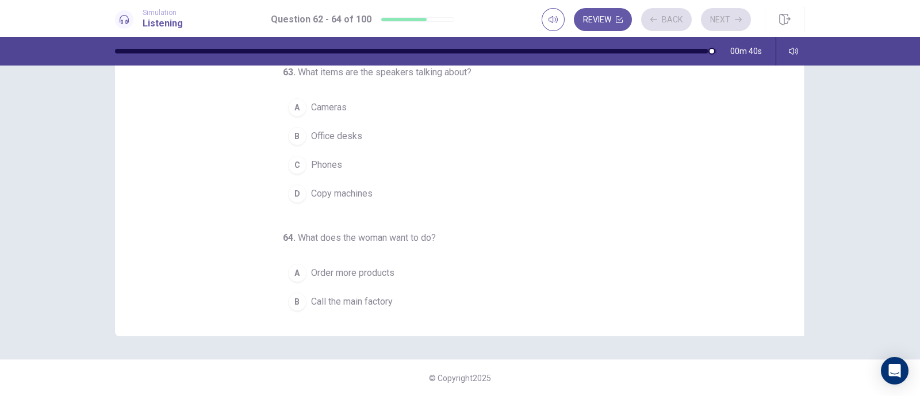
scroll to position [0, 0]
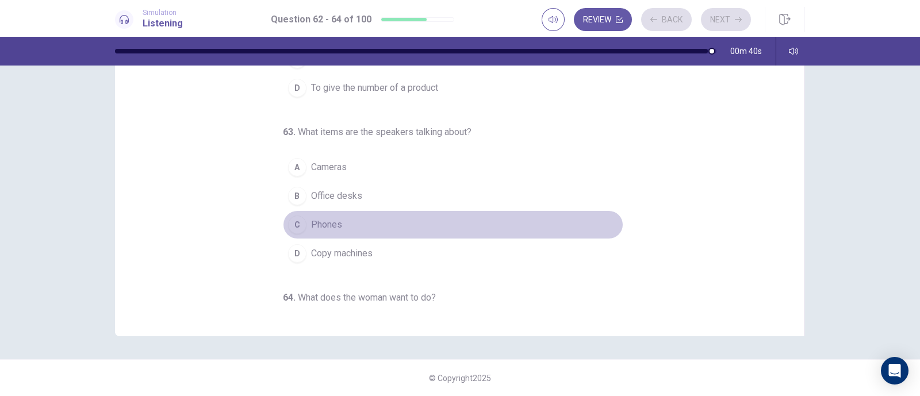
click at [386, 213] on button "C Phones" at bounding box center [453, 224] width 340 height 29
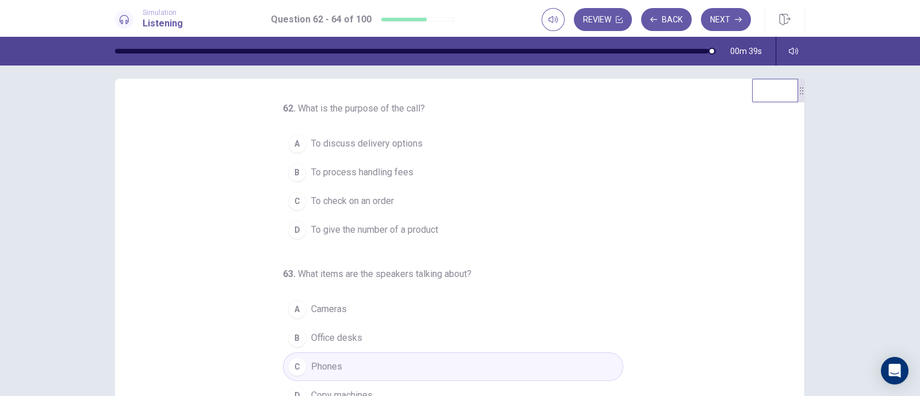
scroll to position [8, 0]
click at [391, 133] on button "A To discuss delivery options" at bounding box center [453, 145] width 340 height 29
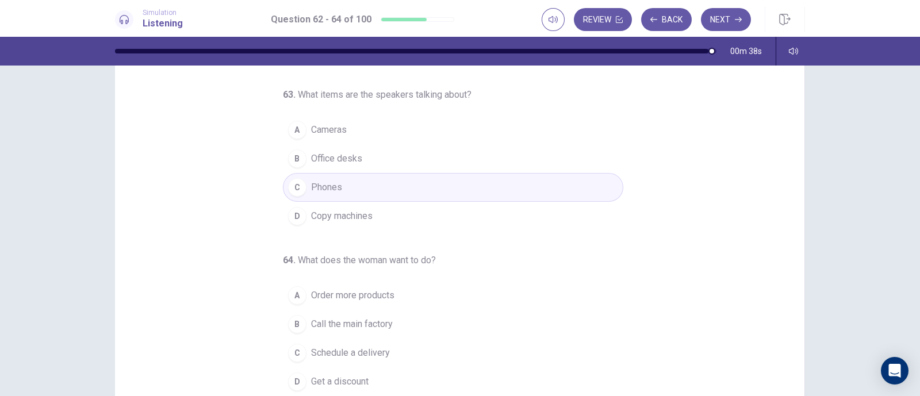
scroll to position [152, 0]
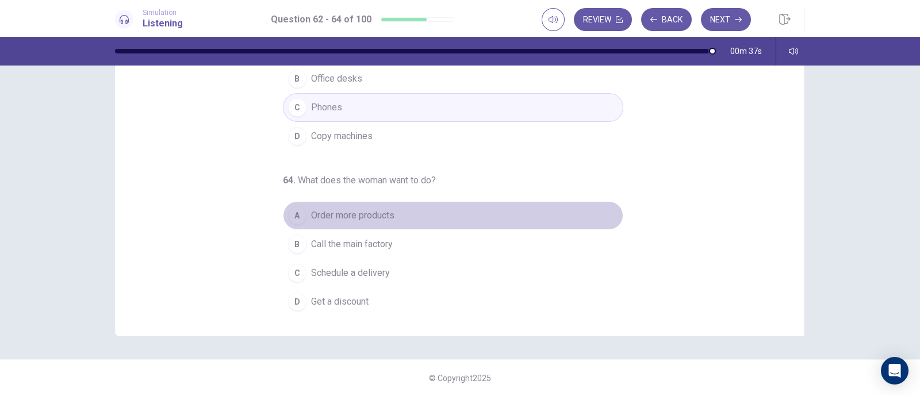
click at [385, 210] on span "Order more products" at bounding box center [352, 216] width 83 height 14
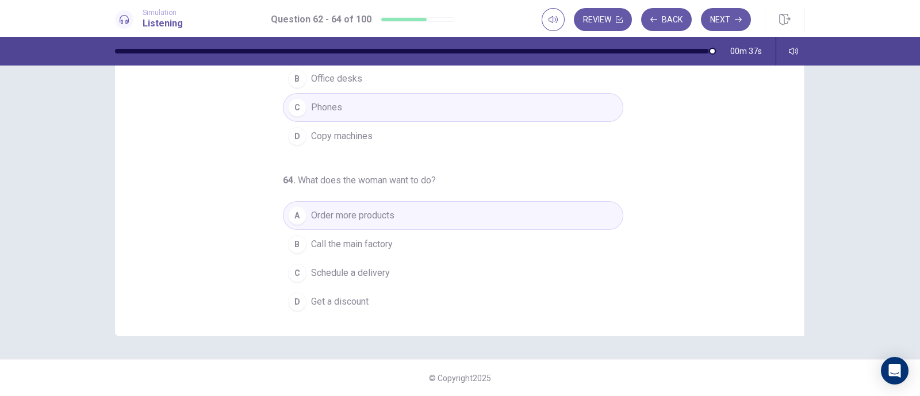
click at [374, 262] on button "C Schedule a delivery" at bounding box center [453, 273] width 340 height 29
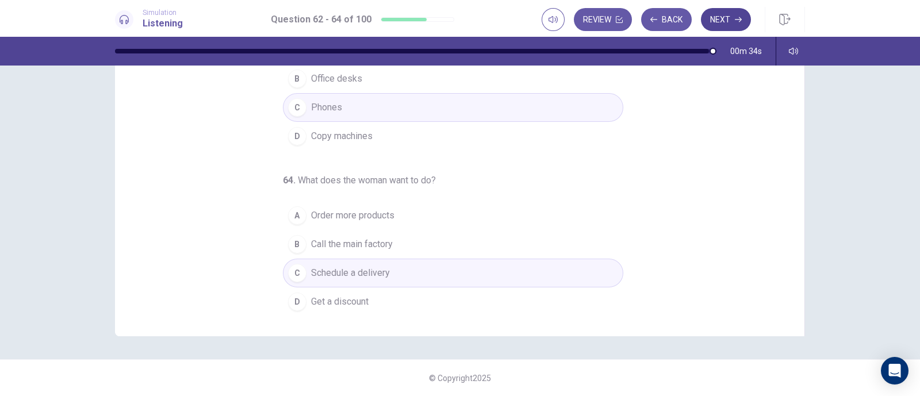
click at [726, 21] on button "Next" at bounding box center [726, 19] width 50 height 23
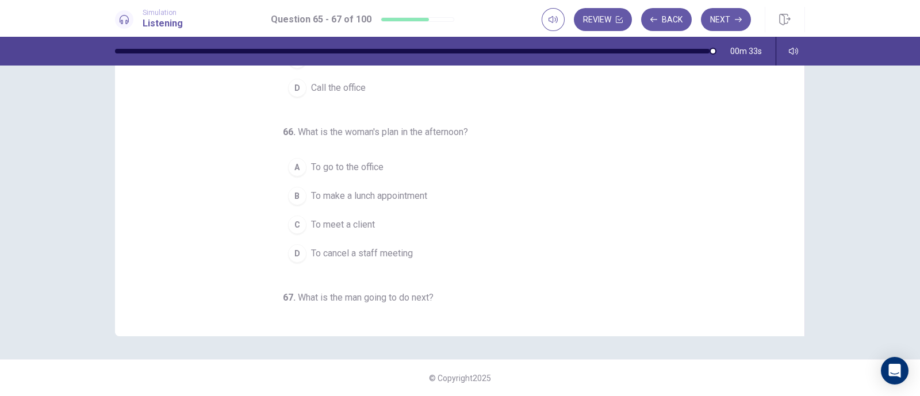
scroll to position [8, 0]
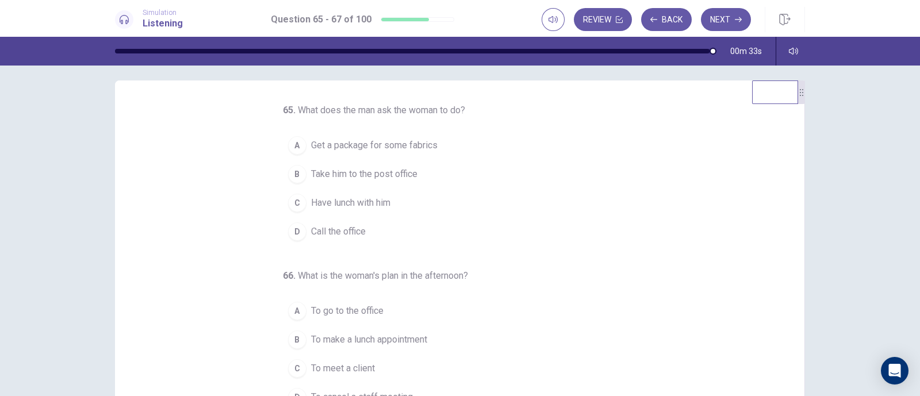
click at [372, 180] on button "B Take him to the post office" at bounding box center [453, 174] width 340 height 29
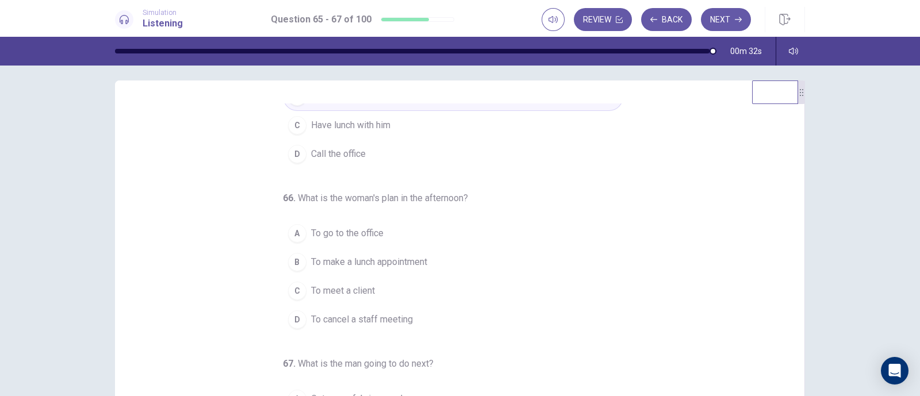
scroll to position [117, 0]
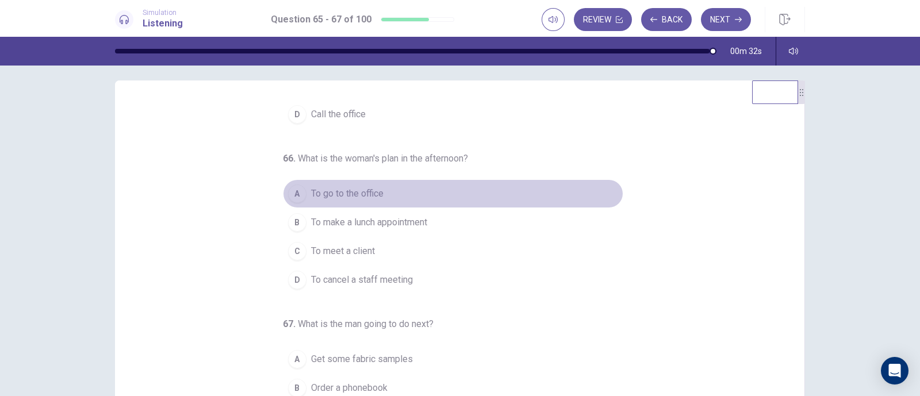
click at [373, 187] on span "To go to the office" at bounding box center [347, 194] width 72 height 14
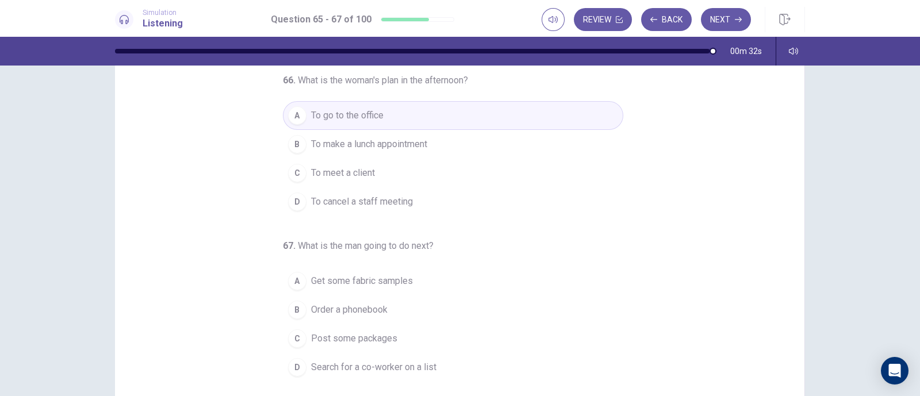
scroll to position [152, 0]
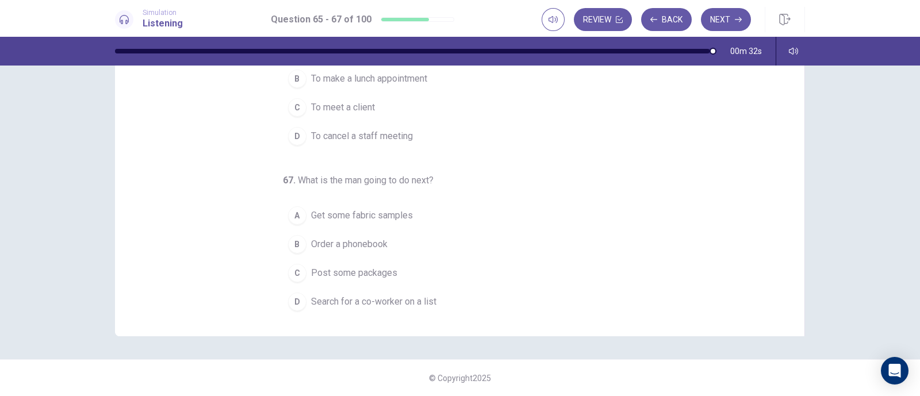
click at [367, 211] on span "Get some fabric samples" at bounding box center [362, 216] width 102 height 14
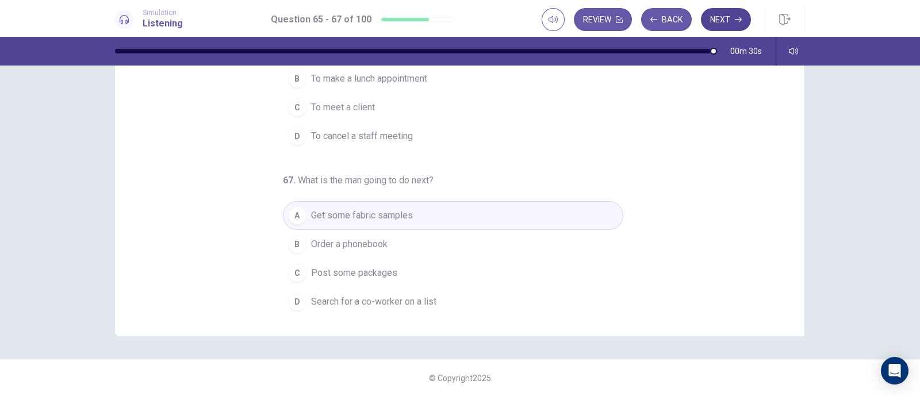
click at [718, 28] on button "Next" at bounding box center [726, 19] width 50 height 23
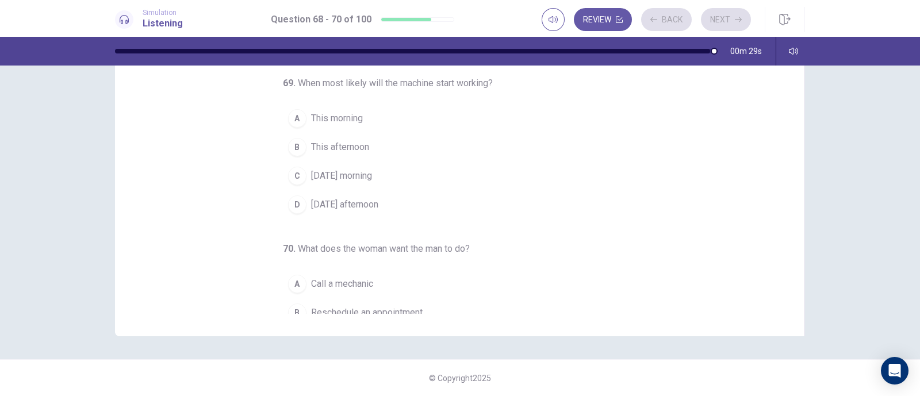
scroll to position [0, 0]
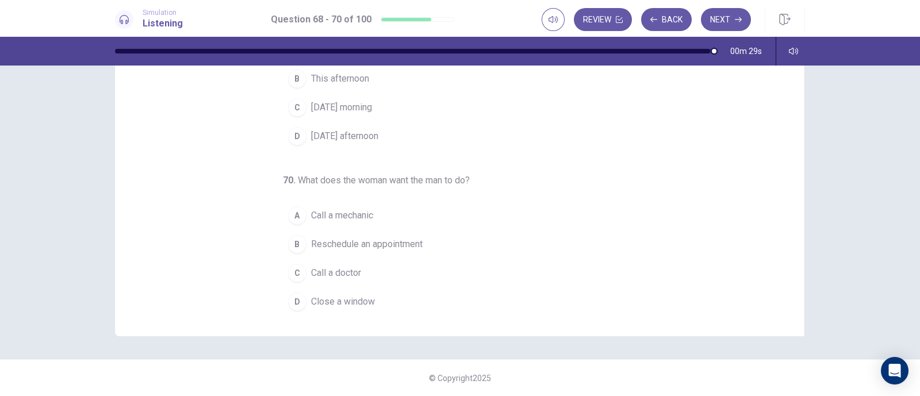
click at [349, 242] on span "Reschedule an appointment" at bounding box center [366, 244] width 111 height 14
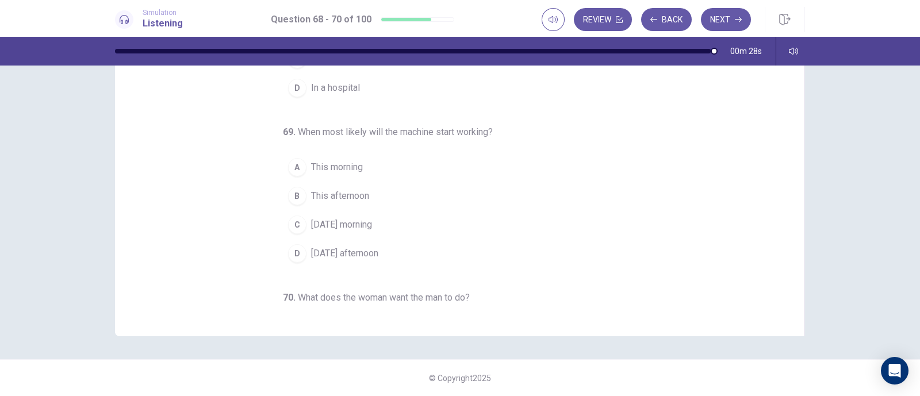
click at [356, 218] on span "Tomorrow morning" at bounding box center [341, 225] width 61 height 14
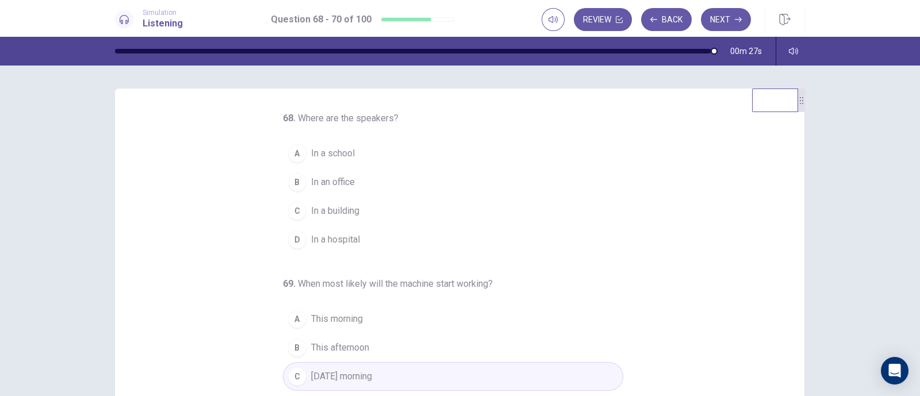
click at [359, 182] on button "B In an office" at bounding box center [453, 182] width 340 height 29
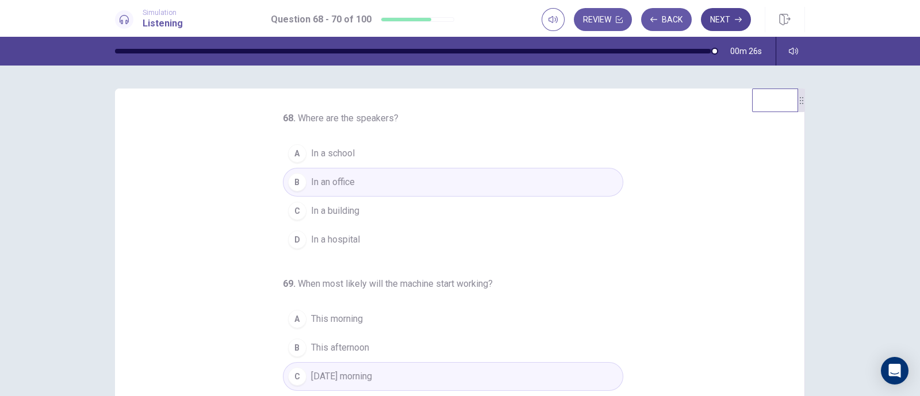
click at [727, 8] on button "Next" at bounding box center [726, 19] width 50 height 23
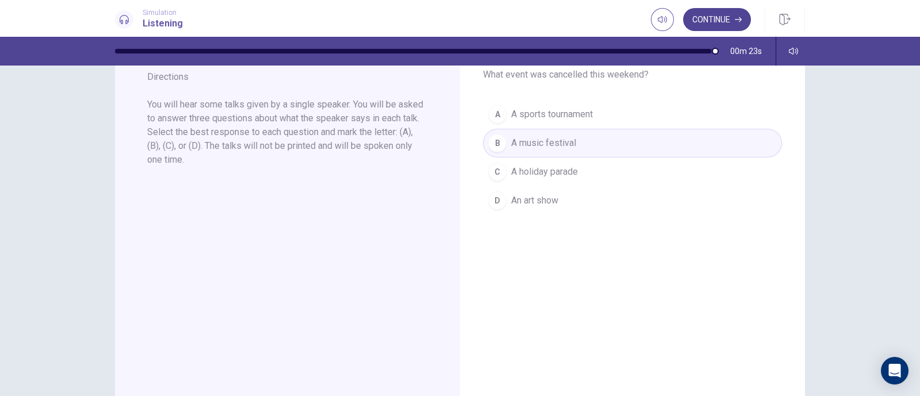
click at [729, 17] on button "Continue" at bounding box center [717, 19] width 68 height 23
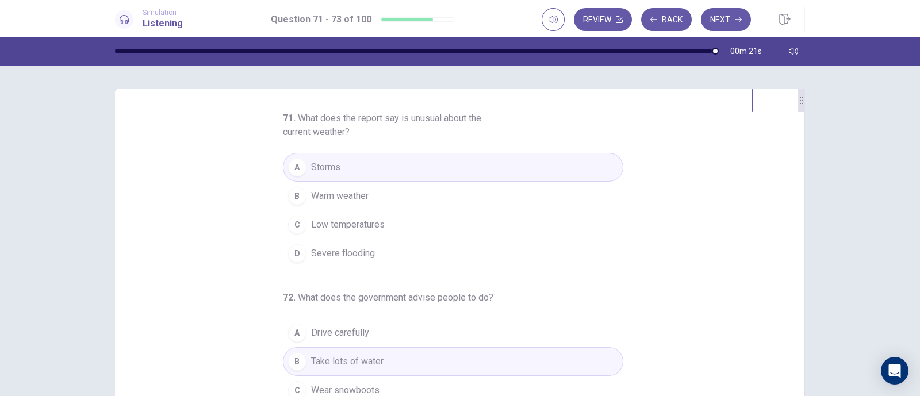
click at [459, 166] on button "A Storms" at bounding box center [453, 167] width 340 height 29
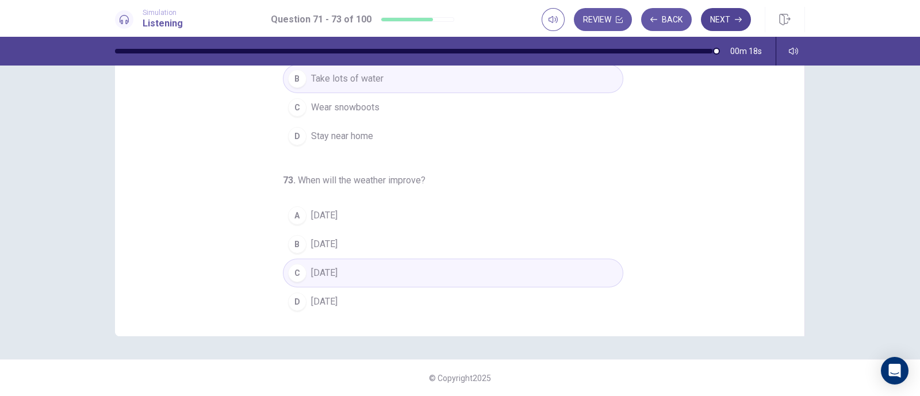
click at [744, 16] on button "Next" at bounding box center [726, 19] width 50 height 23
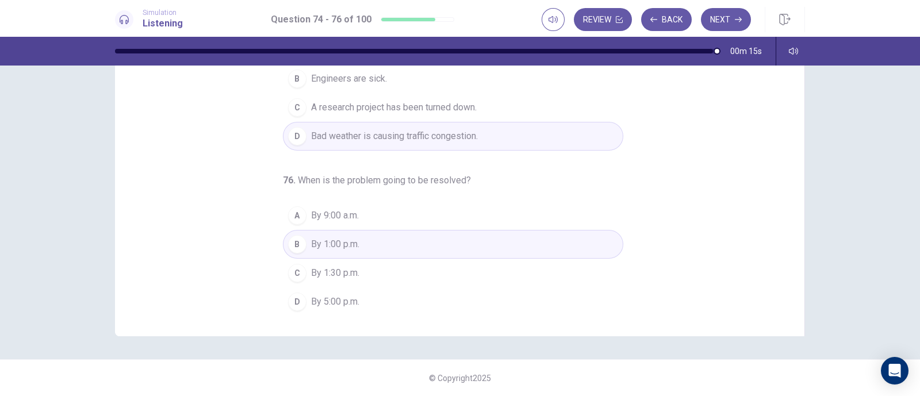
click at [741, 16] on icon "button" at bounding box center [737, 19] width 7 height 7
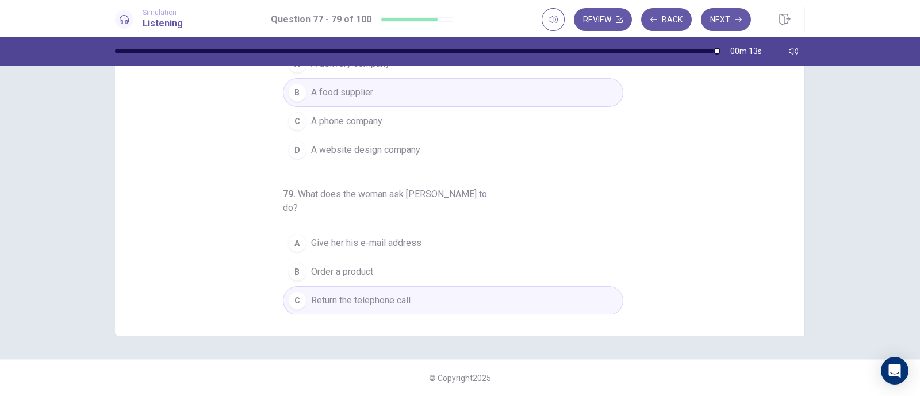
click at [729, 18] on button "Next" at bounding box center [726, 19] width 50 height 23
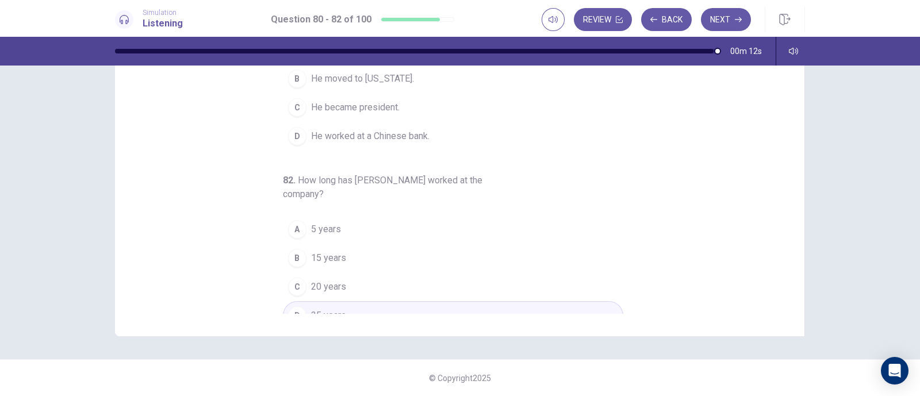
click at [729, 18] on button "Next" at bounding box center [726, 19] width 50 height 23
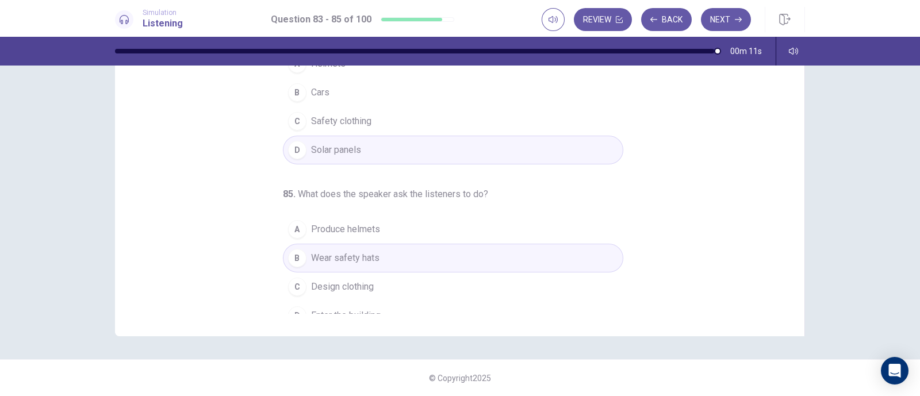
click at [729, 18] on button "Next" at bounding box center [726, 19] width 50 height 23
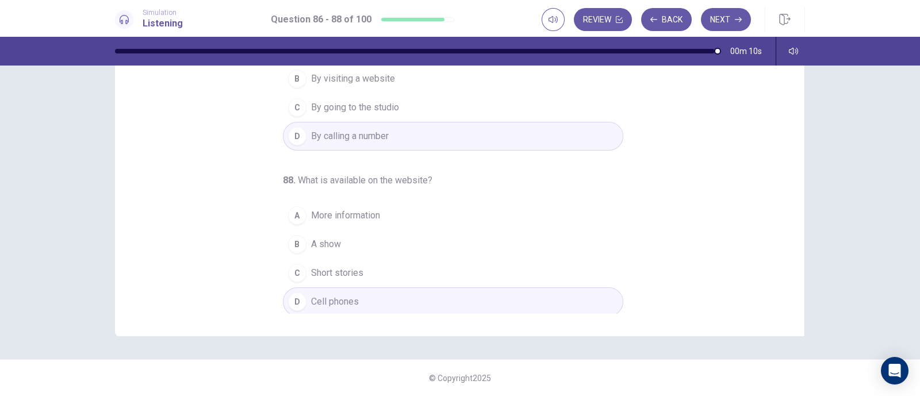
click at [729, 18] on button "Next" at bounding box center [726, 19] width 50 height 23
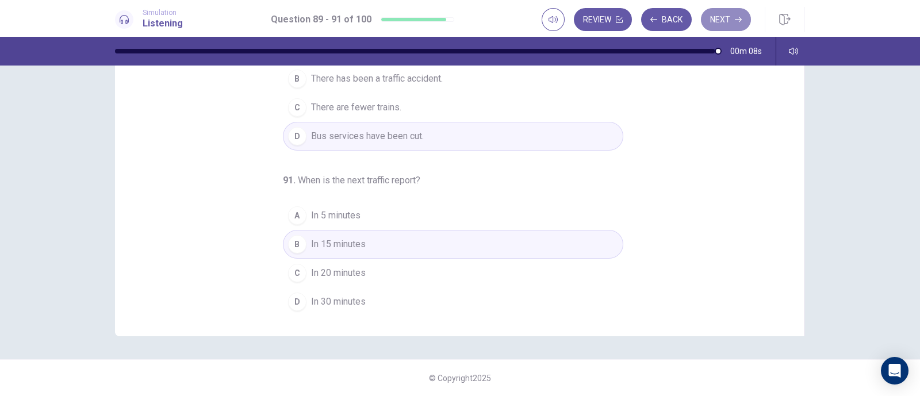
click at [729, 18] on button "Next" at bounding box center [726, 19] width 50 height 23
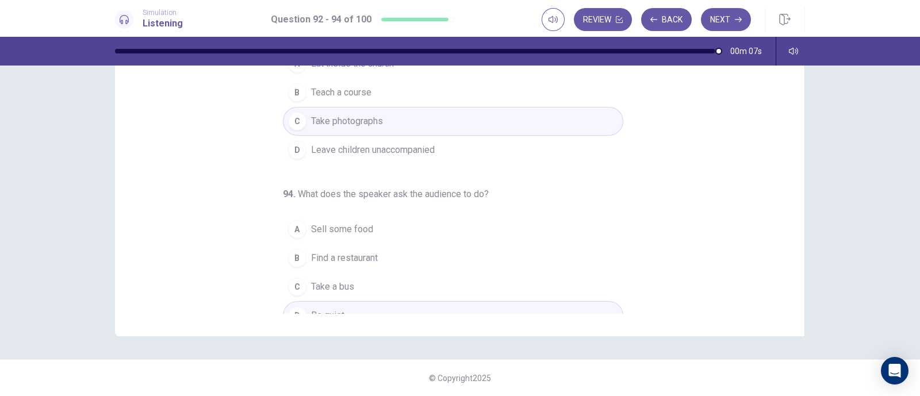
click at [729, 18] on button "Next" at bounding box center [726, 19] width 50 height 23
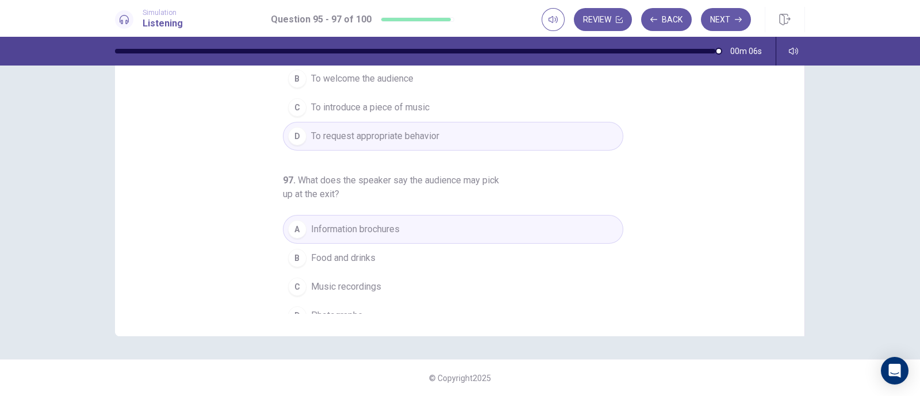
click at [729, 18] on button "Next" at bounding box center [726, 19] width 50 height 23
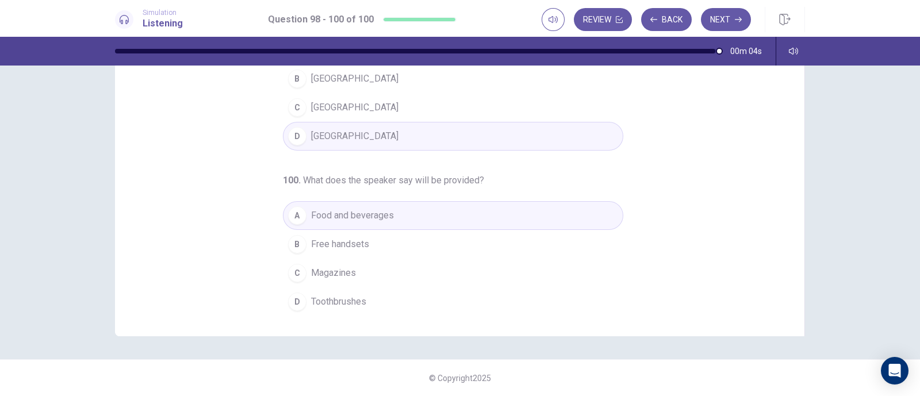
click at [729, 18] on button "Next" at bounding box center [726, 19] width 50 height 23
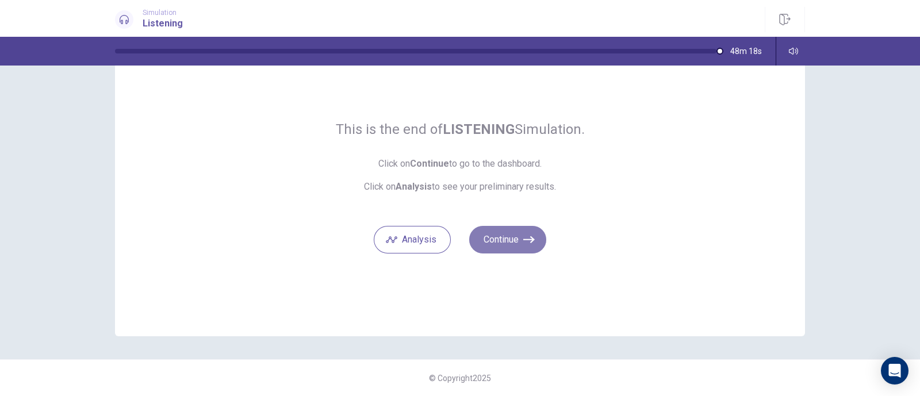
click at [533, 240] on button "Continue" at bounding box center [507, 240] width 77 height 28
